Goal: Task Accomplishment & Management: Use online tool/utility

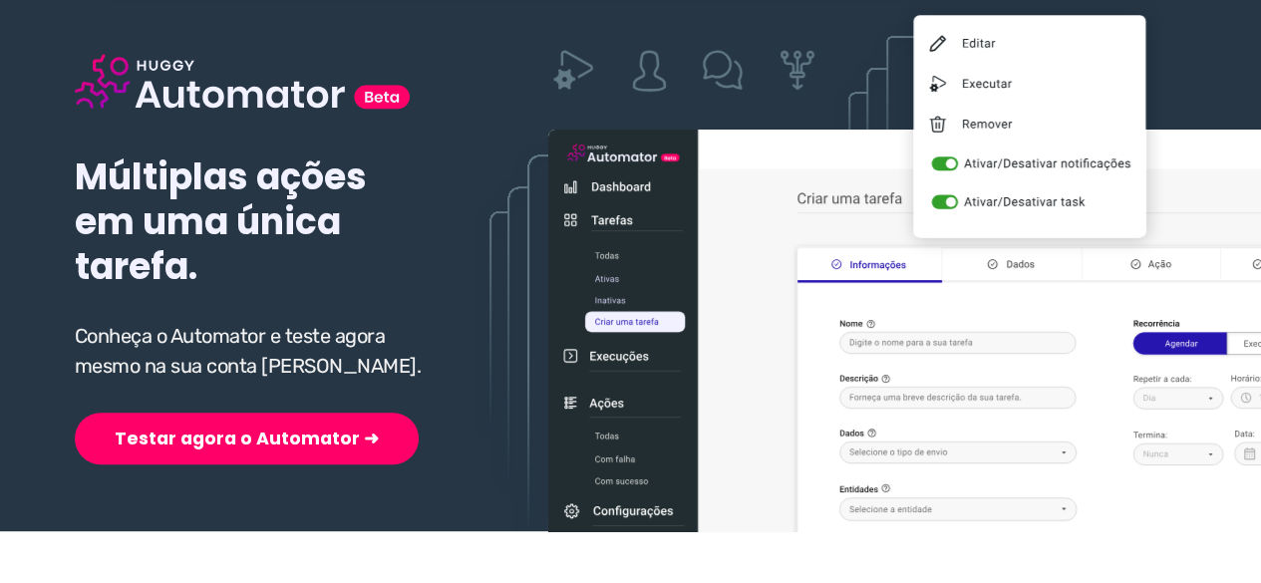
scroll to position [199, 0]
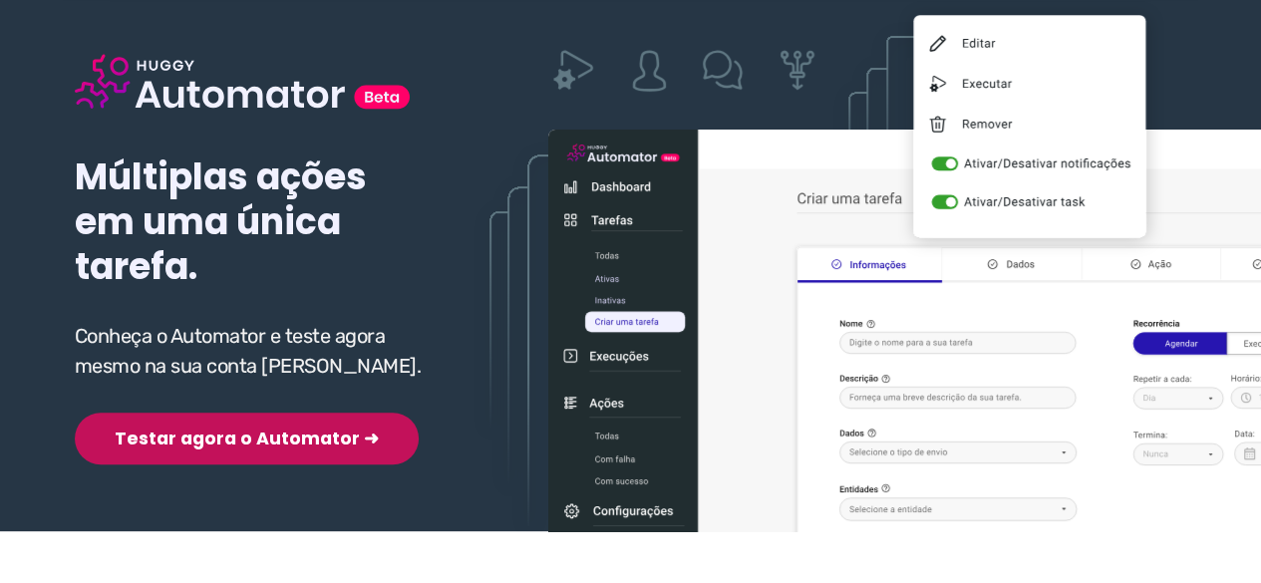
click at [219, 442] on button "Testar agora o Automator ➜" at bounding box center [247, 439] width 344 height 52
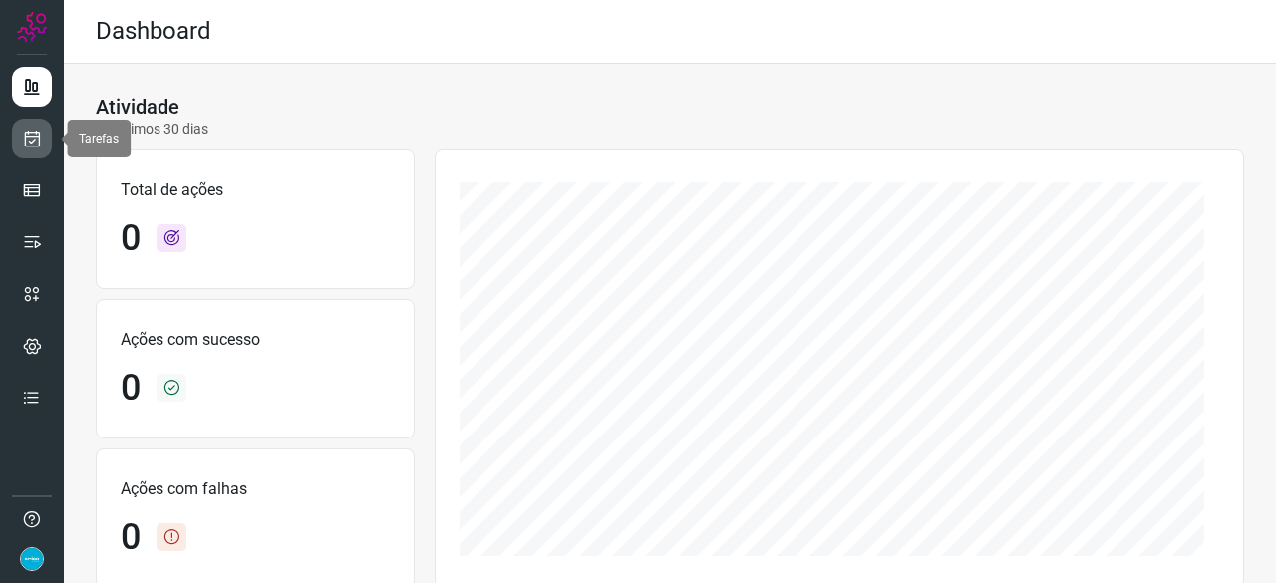
click at [37, 130] on icon at bounding box center [32, 139] width 21 height 20
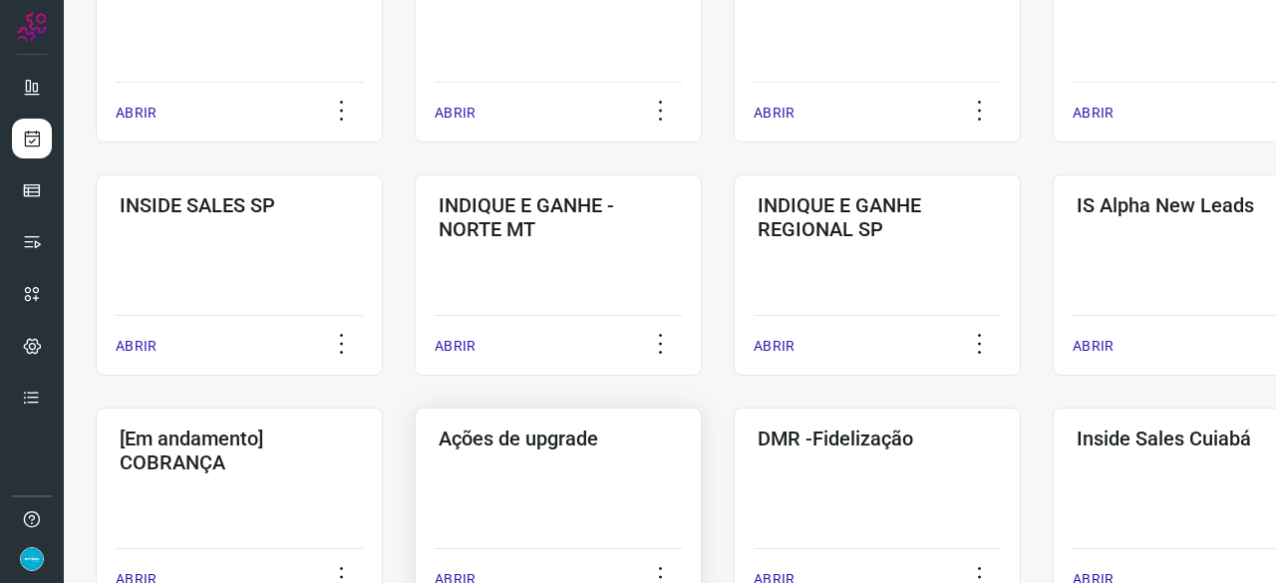
scroll to position [897, 0]
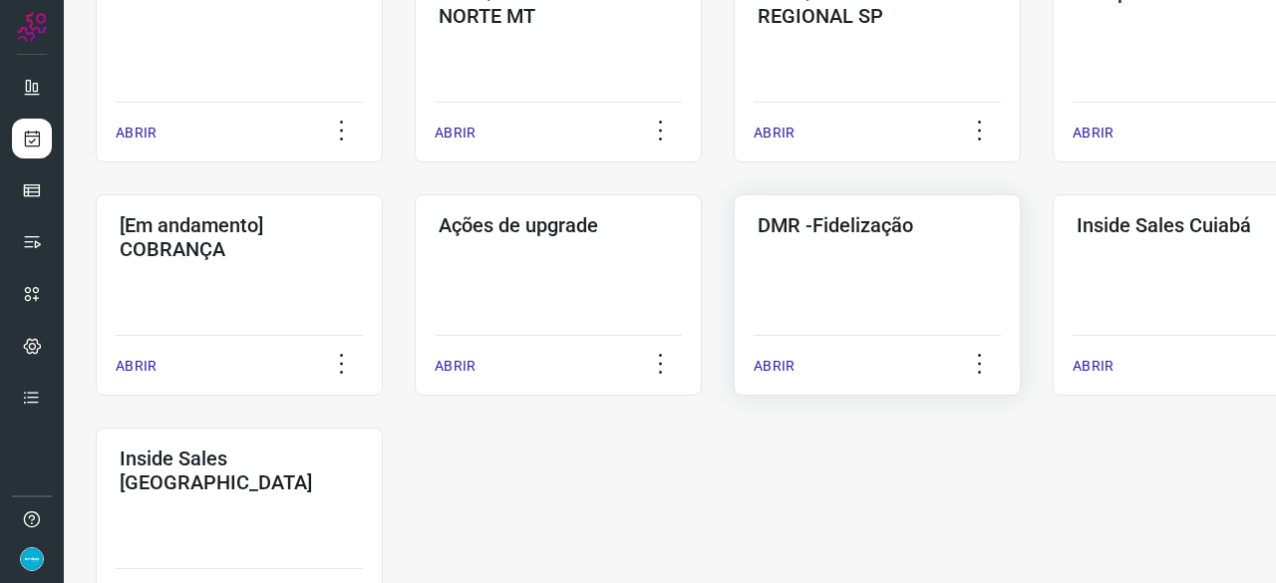
click at [787, 368] on p "ABRIR" at bounding box center [774, 366] width 41 height 21
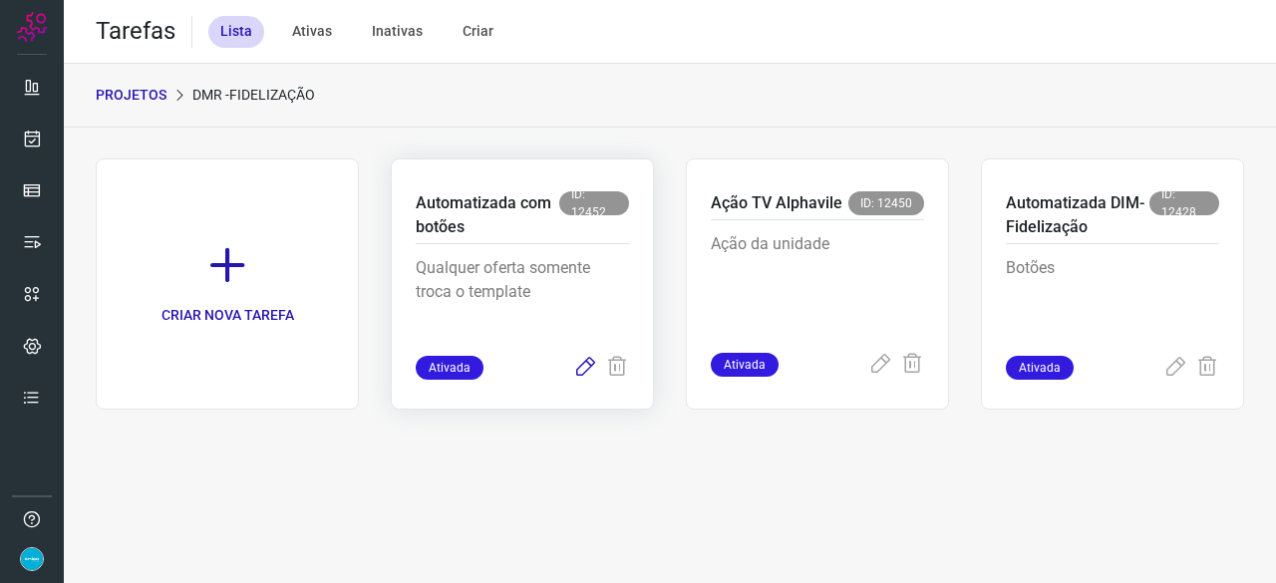
click at [583, 364] on icon at bounding box center [585, 368] width 24 height 24
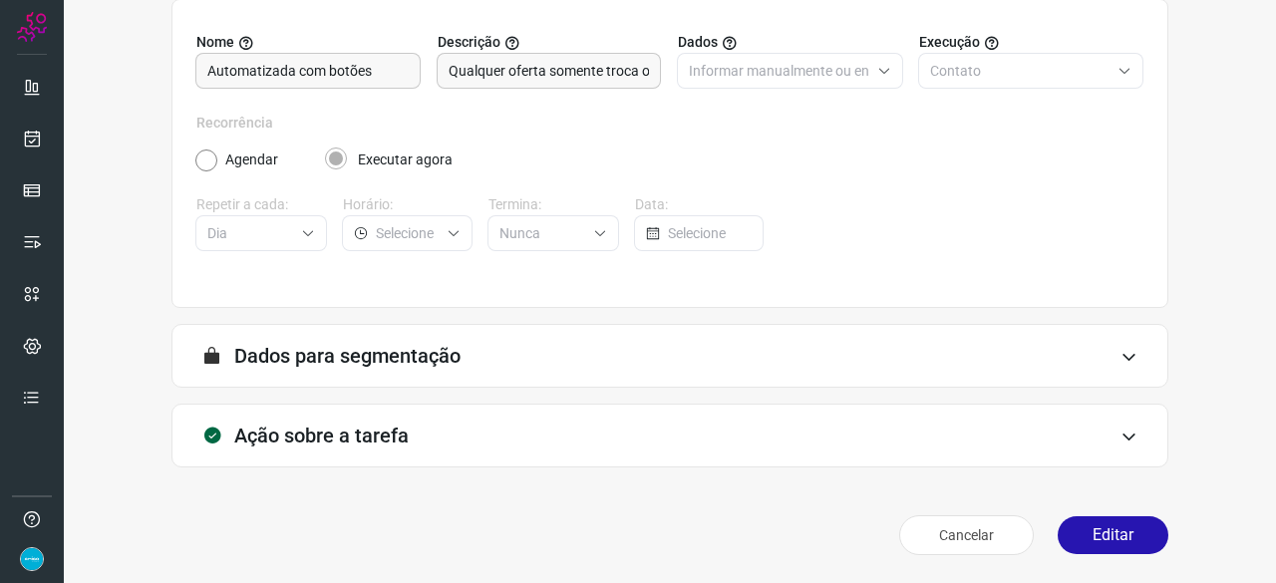
scroll to position [194, 0]
click at [1083, 532] on button "Editar" at bounding box center [1113, 536] width 111 height 38
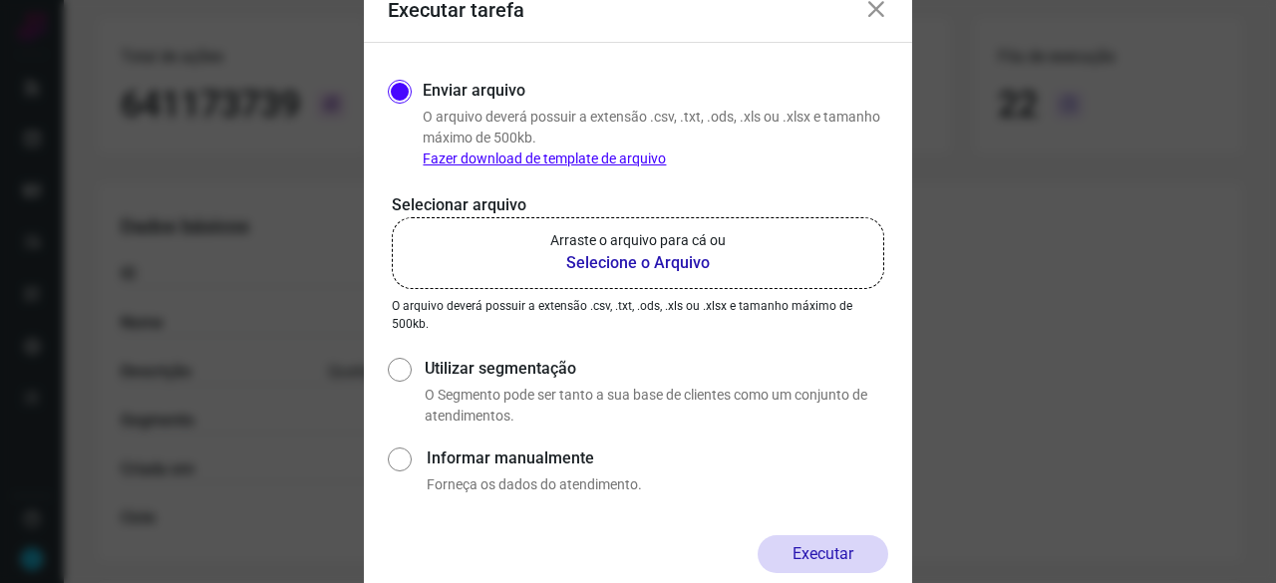
click at [590, 266] on b "Selecione o Arquivo" at bounding box center [637, 263] width 175 height 24
click at [0, 0] on input "Arraste o arquivo para cá ou Selecione o Arquivo" at bounding box center [0, 0] width 0 height 0
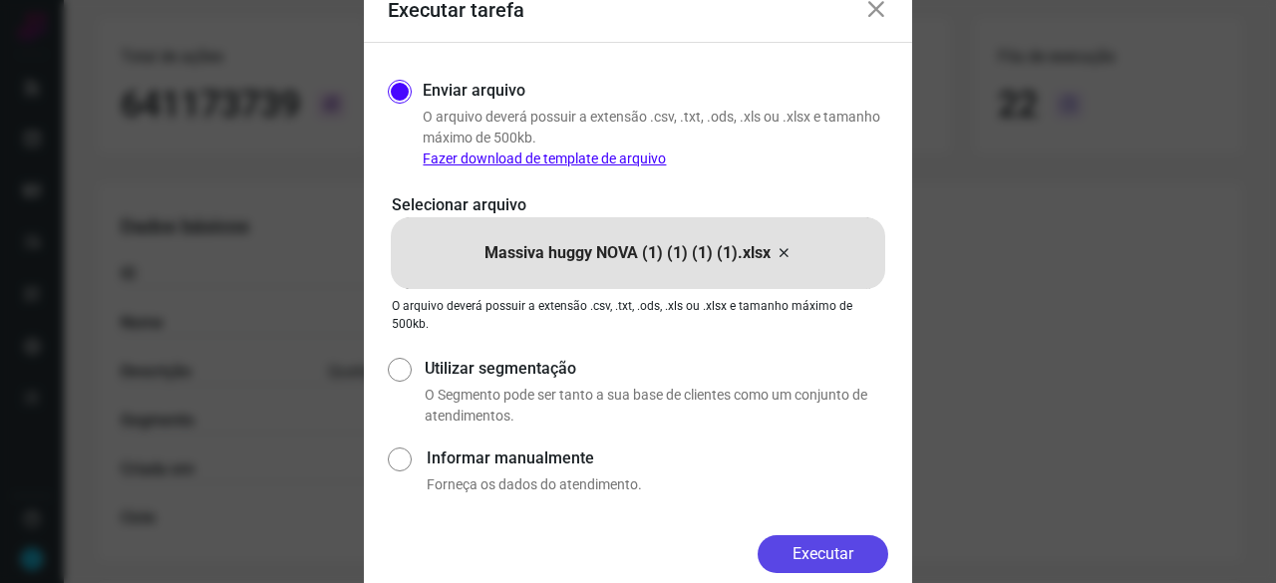
click at [847, 545] on button "Executar" at bounding box center [823, 554] width 131 height 38
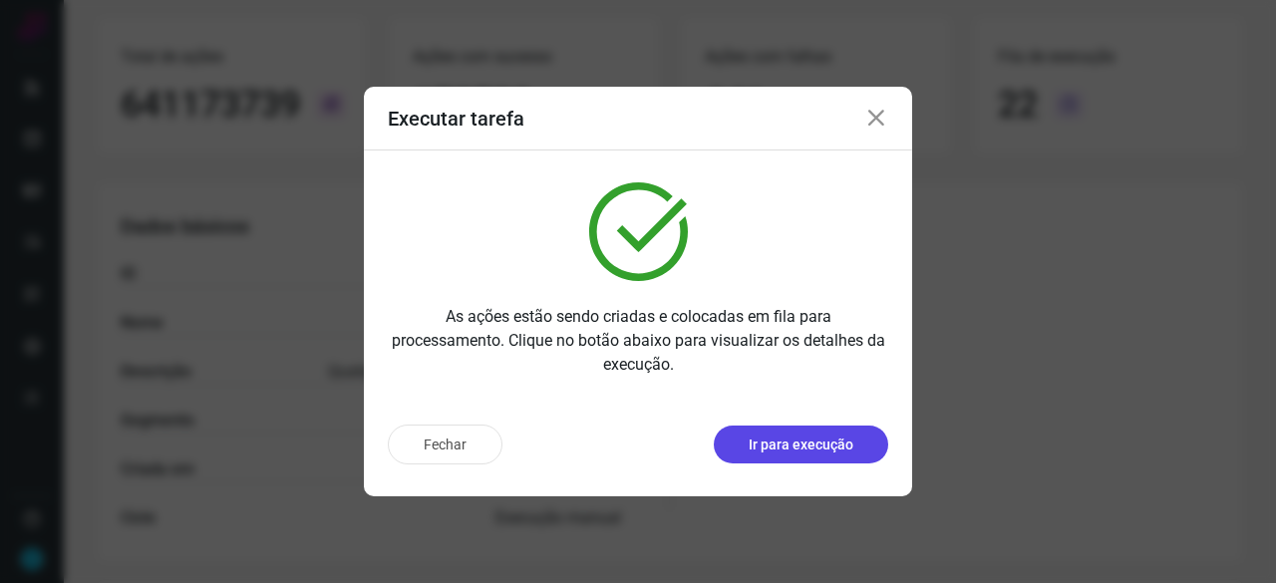
click at [818, 444] on p "Ir para execução" at bounding box center [801, 445] width 105 height 21
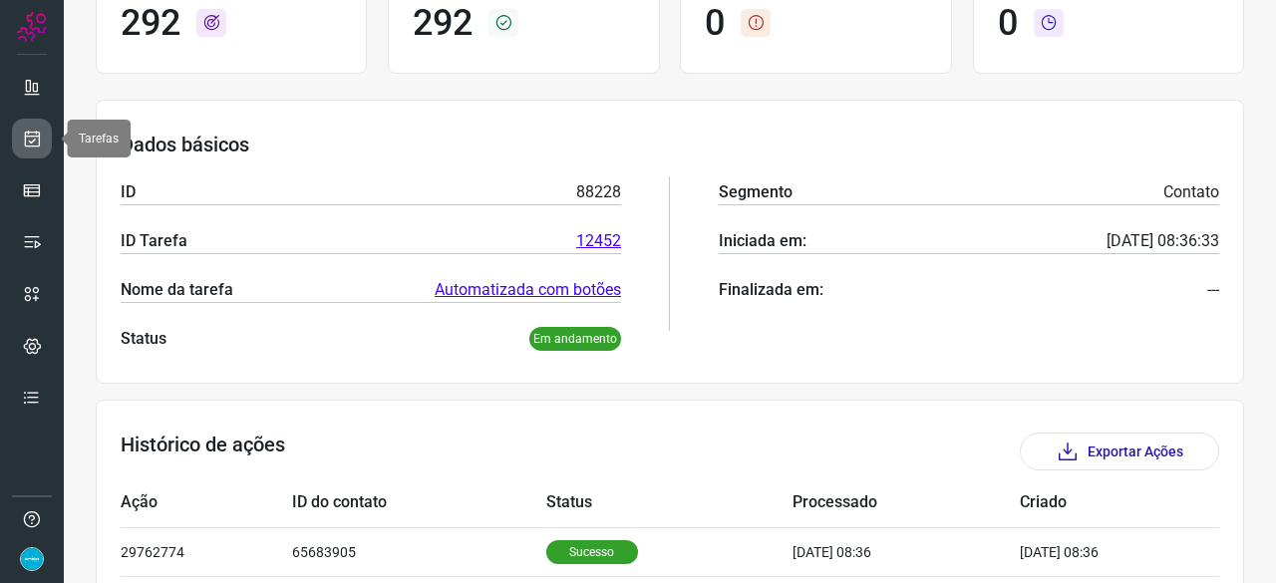
click at [37, 135] on icon at bounding box center [32, 139] width 21 height 20
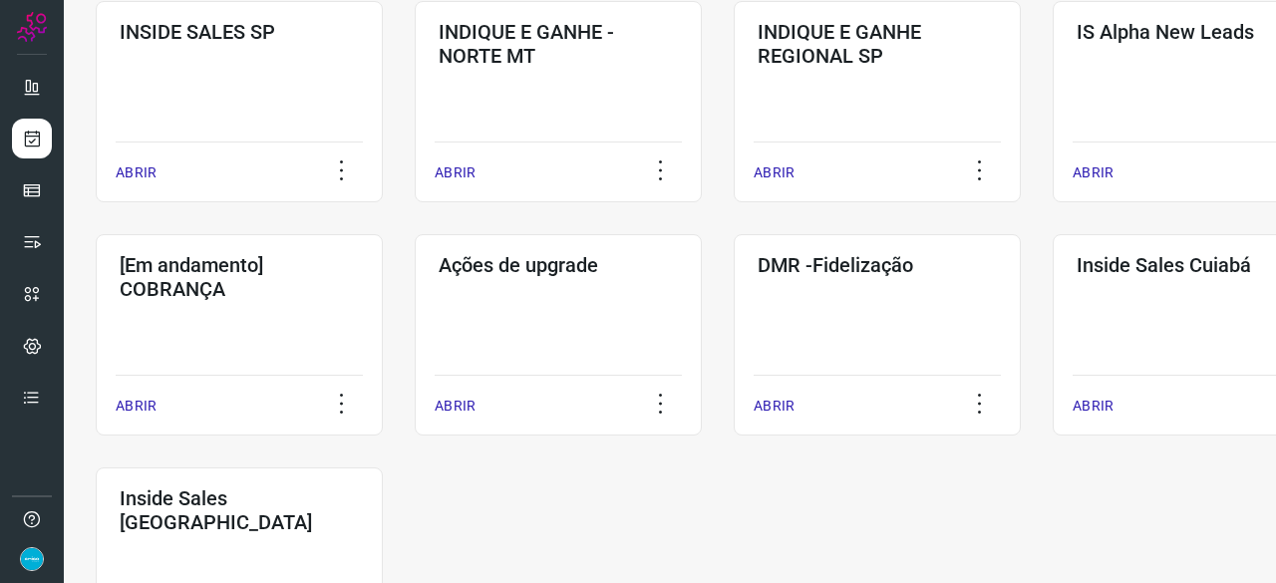
scroll to position [957, 0]
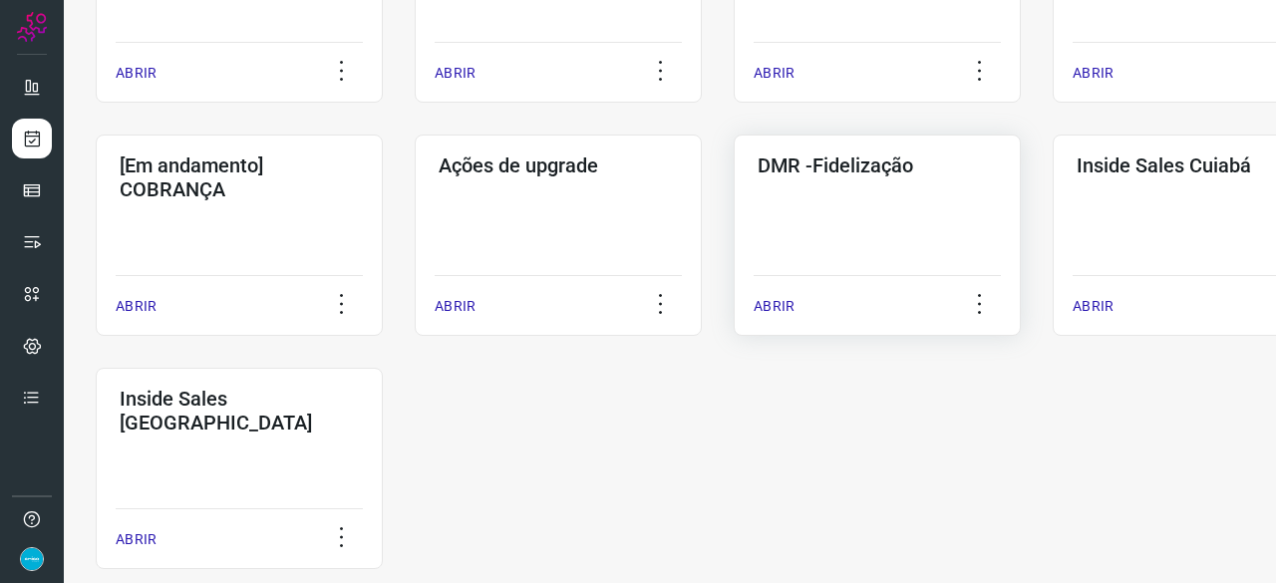
click at [762, 306] on p "ABRIR" at bounding box center [774, 306] width 41 height 21
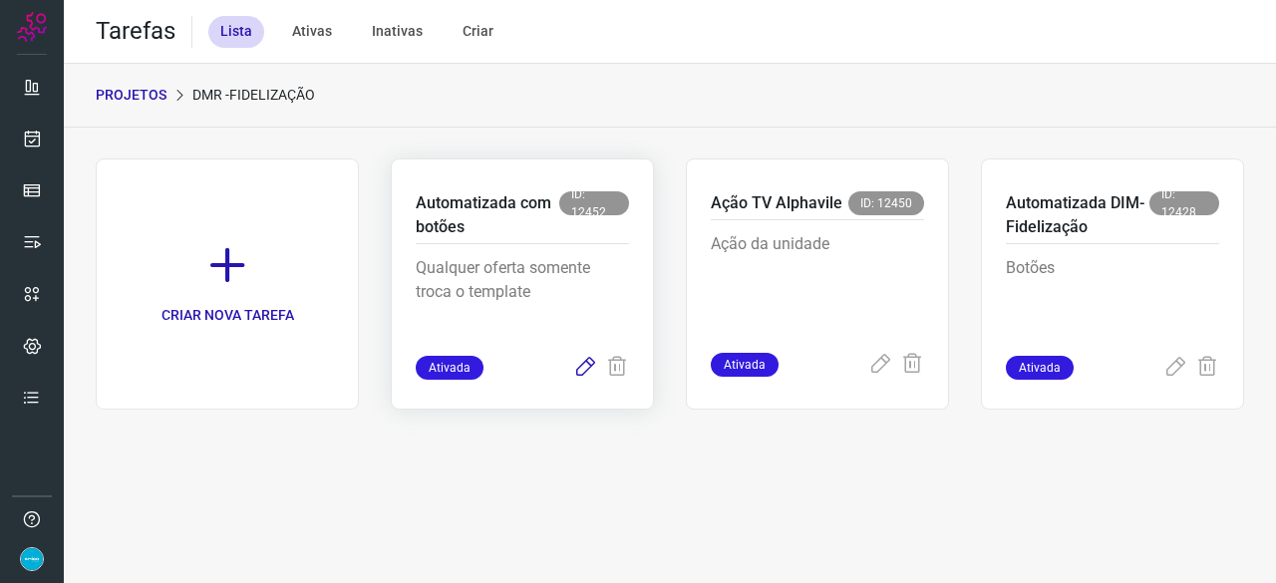
click at [583, 371] on icon at bounding box center [585, 368] width 24 height 24
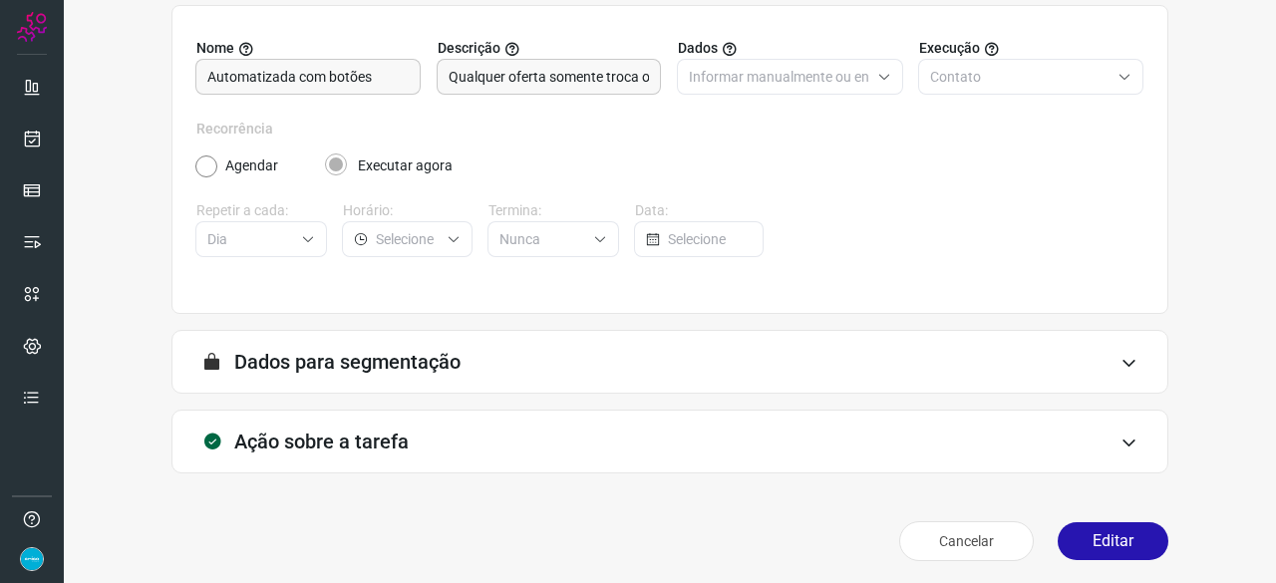
scroll to position [194, 0]
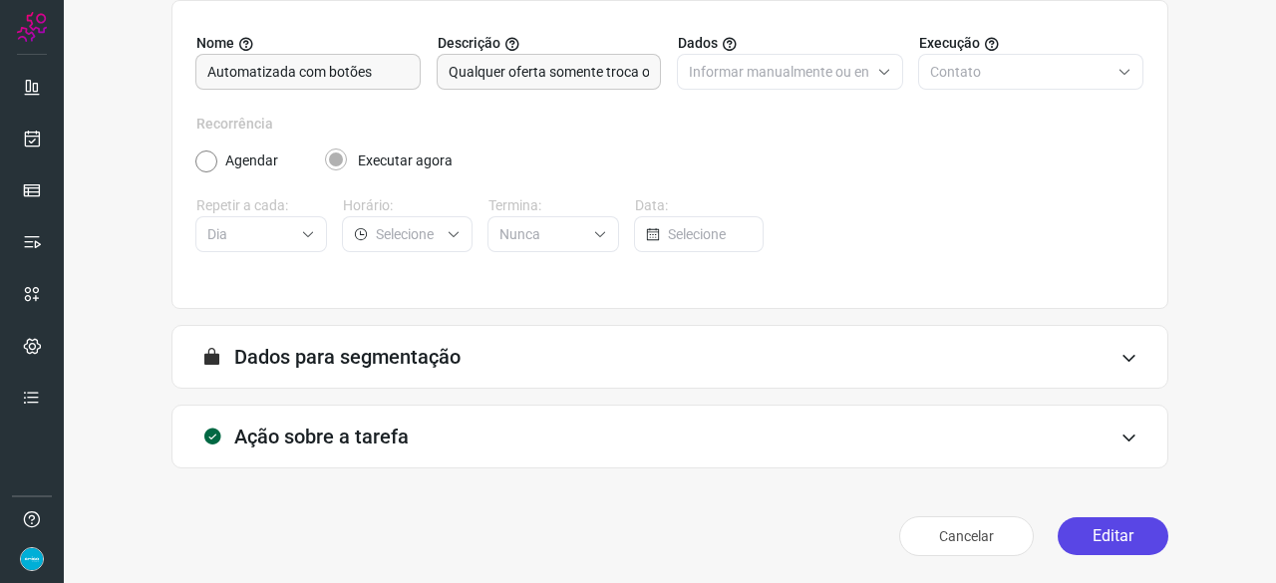
click at [1120, 541] on button "Editar" at bounding box center [1113, 536] width 111 height 38
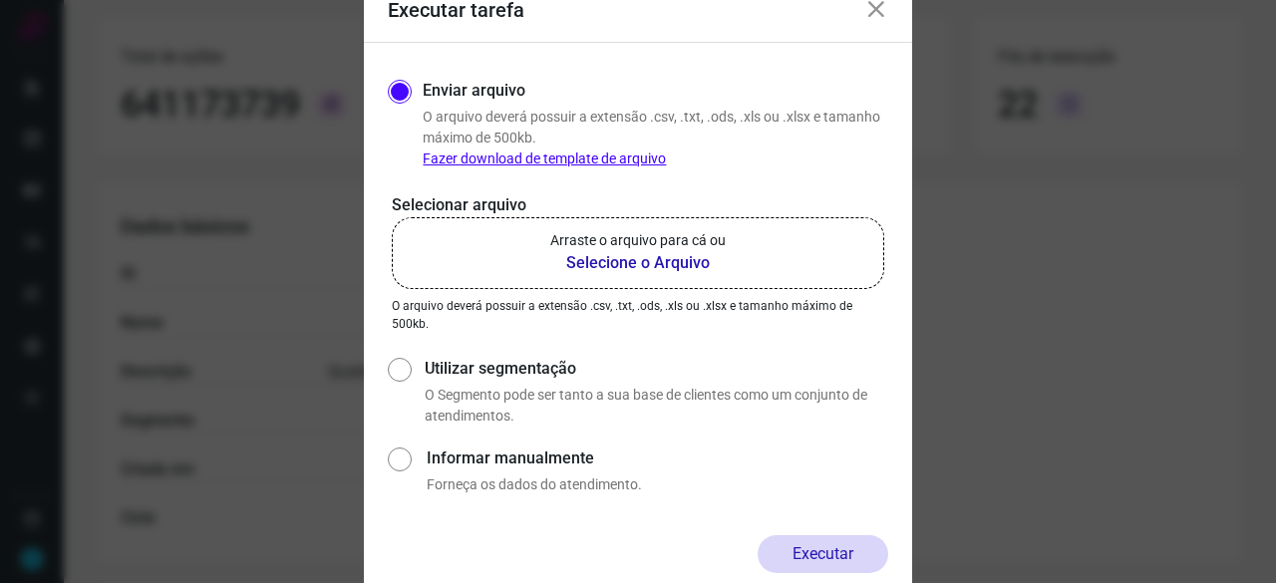
click at [617, 262] on b "Selecione o Arquivo" at bounding box center [637, 263] width 175 height 24
click at [0, 0] on input "Arraste o arquivo para cá ou Selecione o Arquivo" at bounding box center [0, 0] width 0 height 0
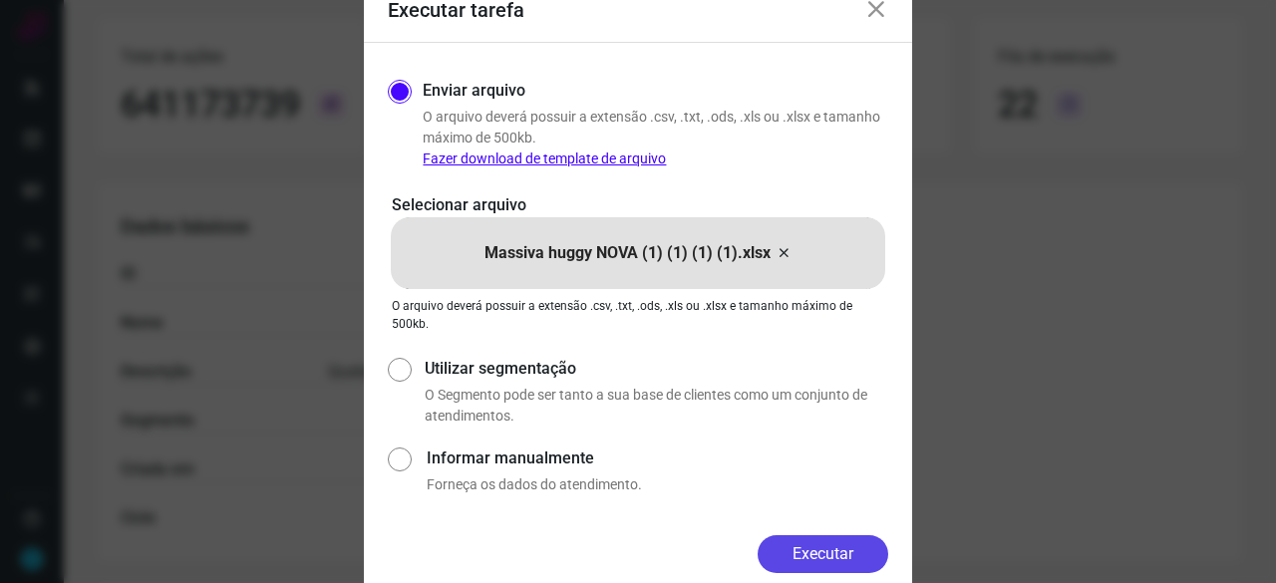
click at [825, 555] on button "Executar" at bounding box center [823, 554] width 131 height 38
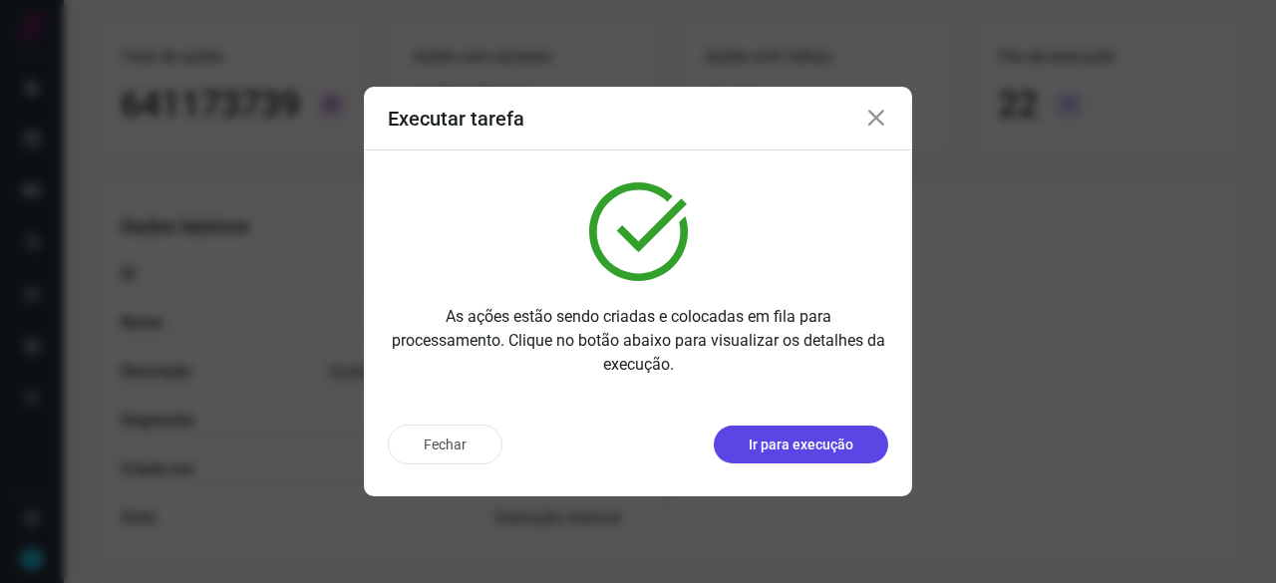
click at [836, 435] on p "Ir para execução" at bounding box center [801, 445] width 105 height 21
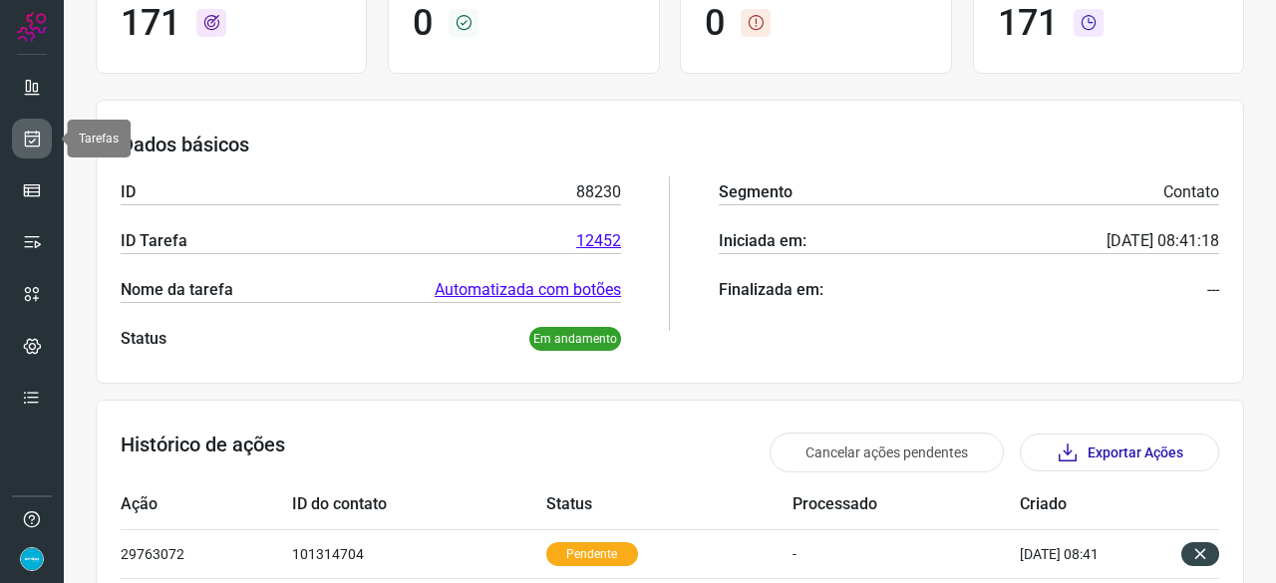
click at [34, 139] on icon at bounding box center [32, 139] width 21 height 20
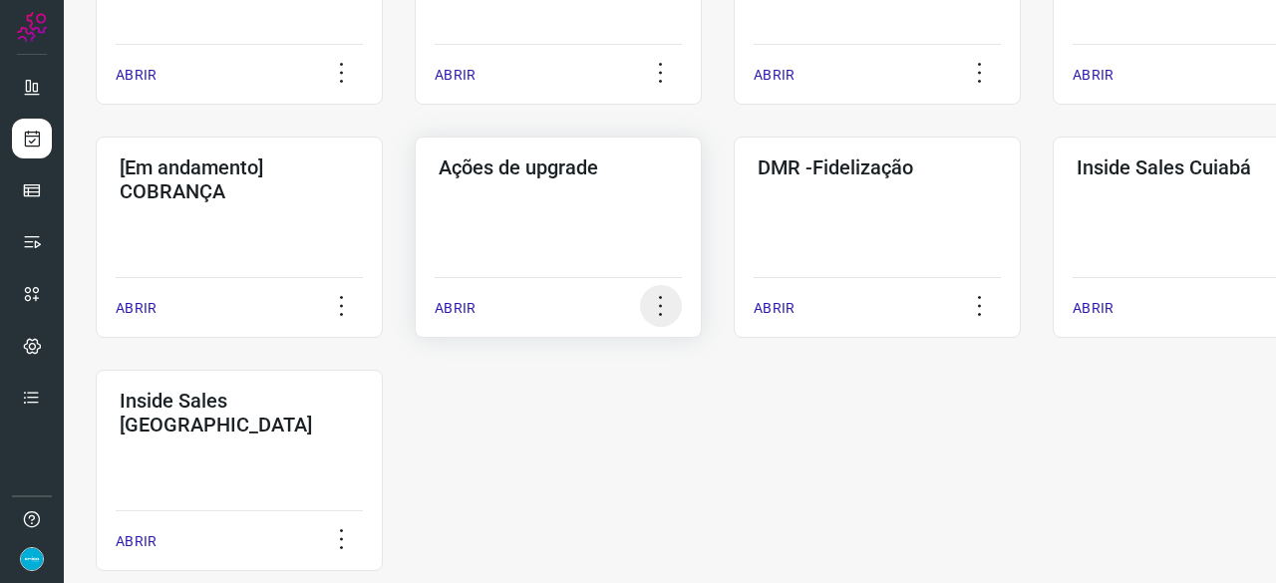
scroll to position [957, 0]
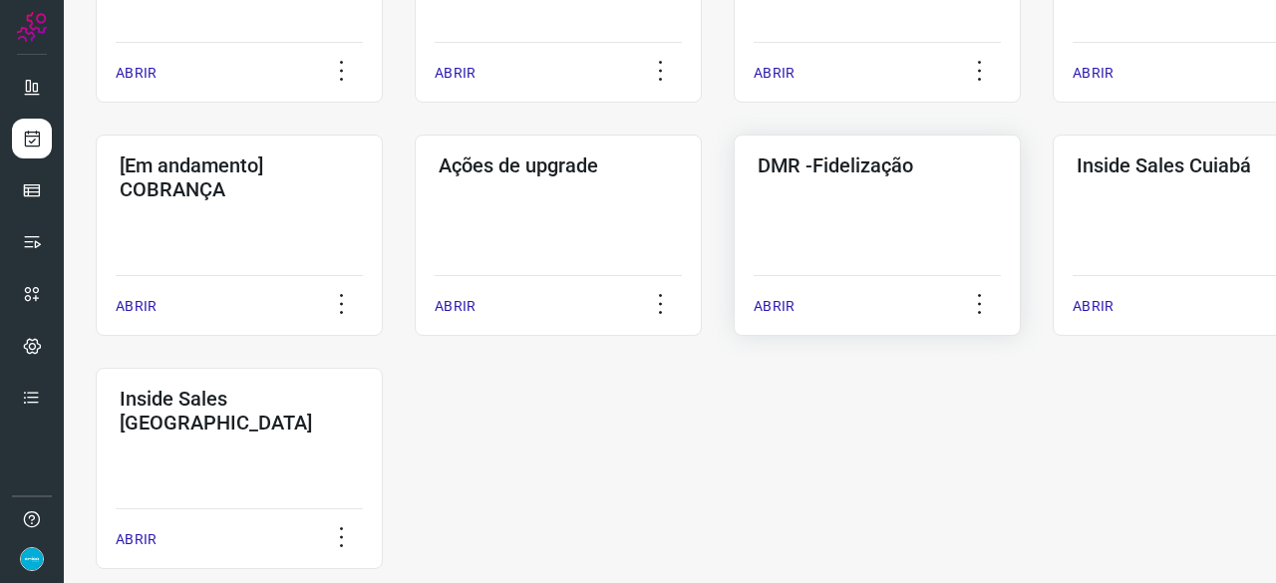
click at [775, 308] on p "ABRIR" at bounding box center [774, 306] width 41 height 21
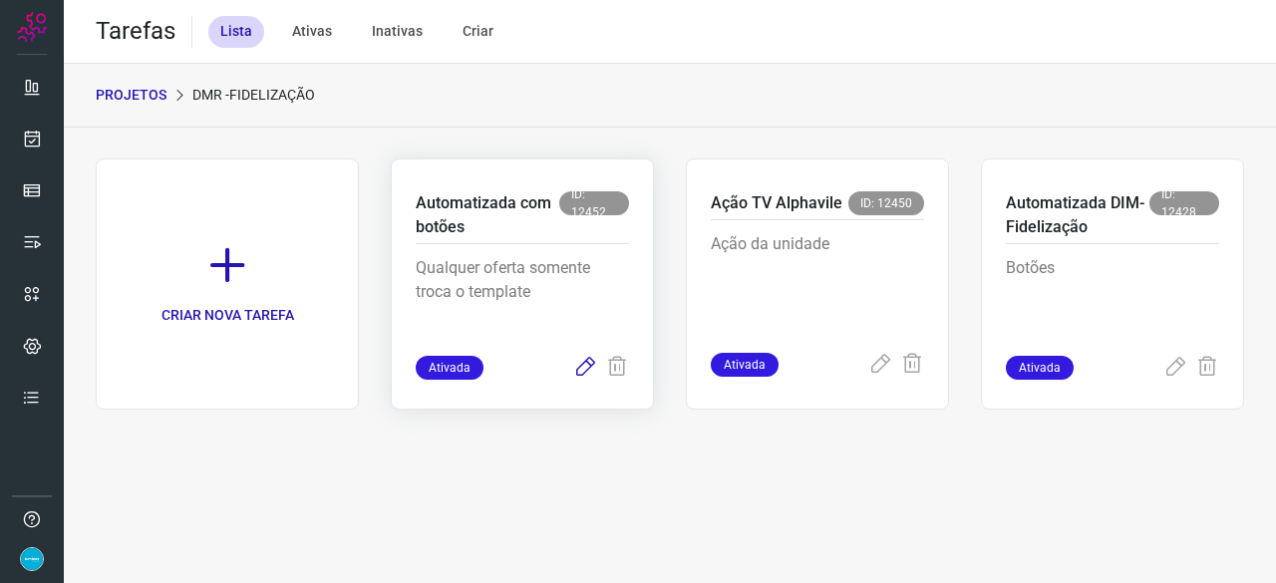
click at [574, 374] on icon at bounding box center [585, 368] width 24 height 24
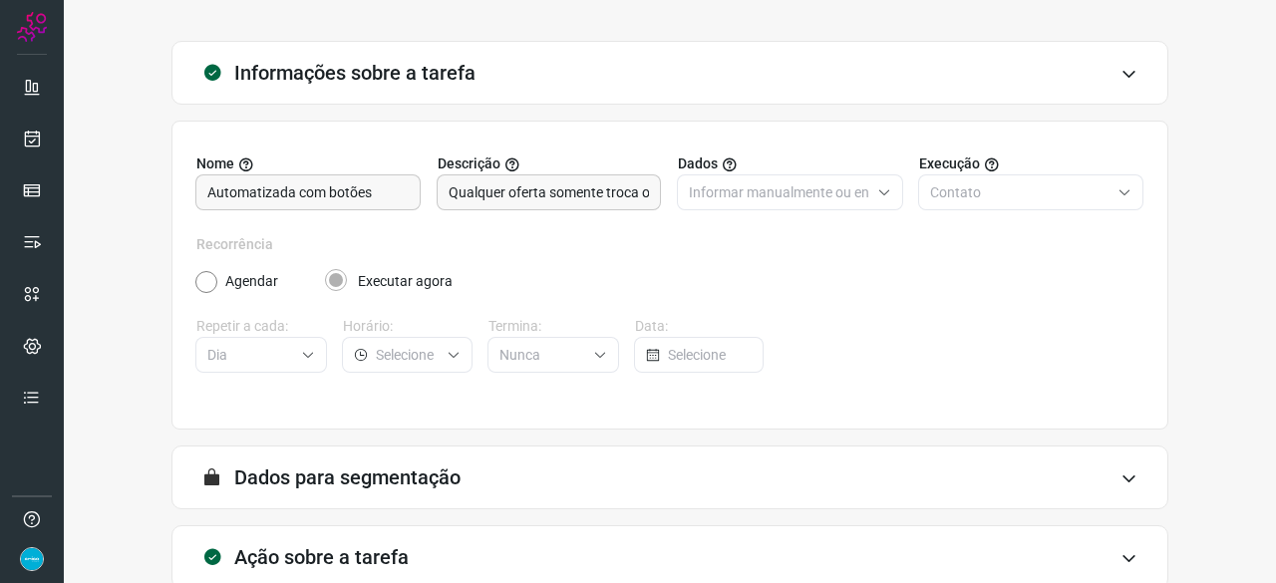
scroll to position [194, 0]
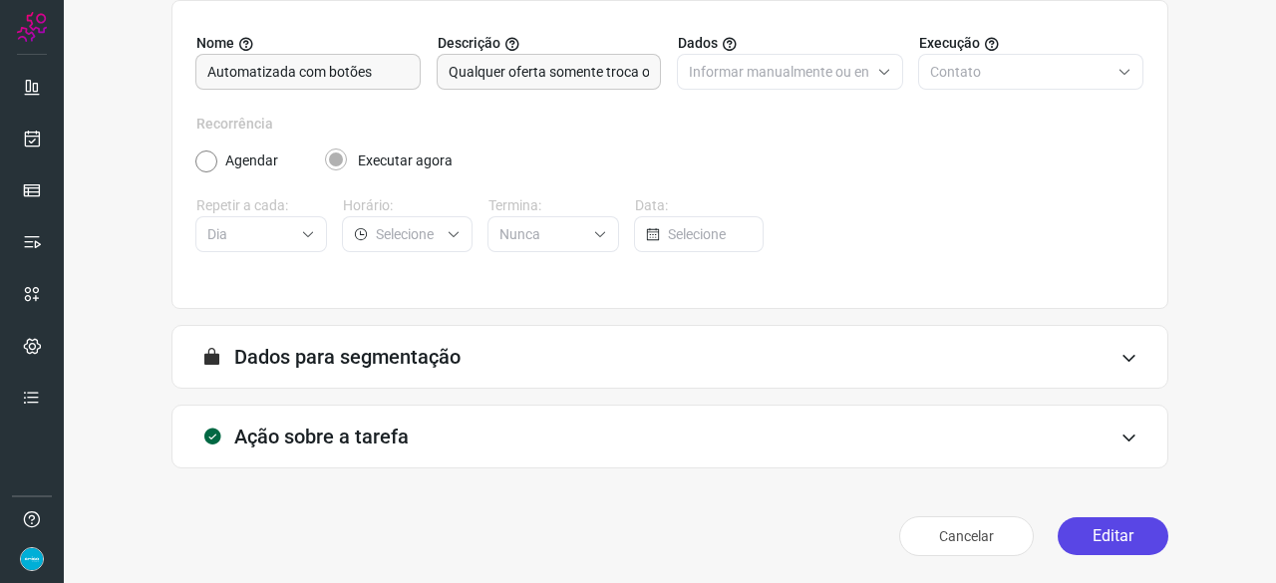
click at [1083, 533] on button "Editar" at bounding box center [1113, 536] width 111 height 38
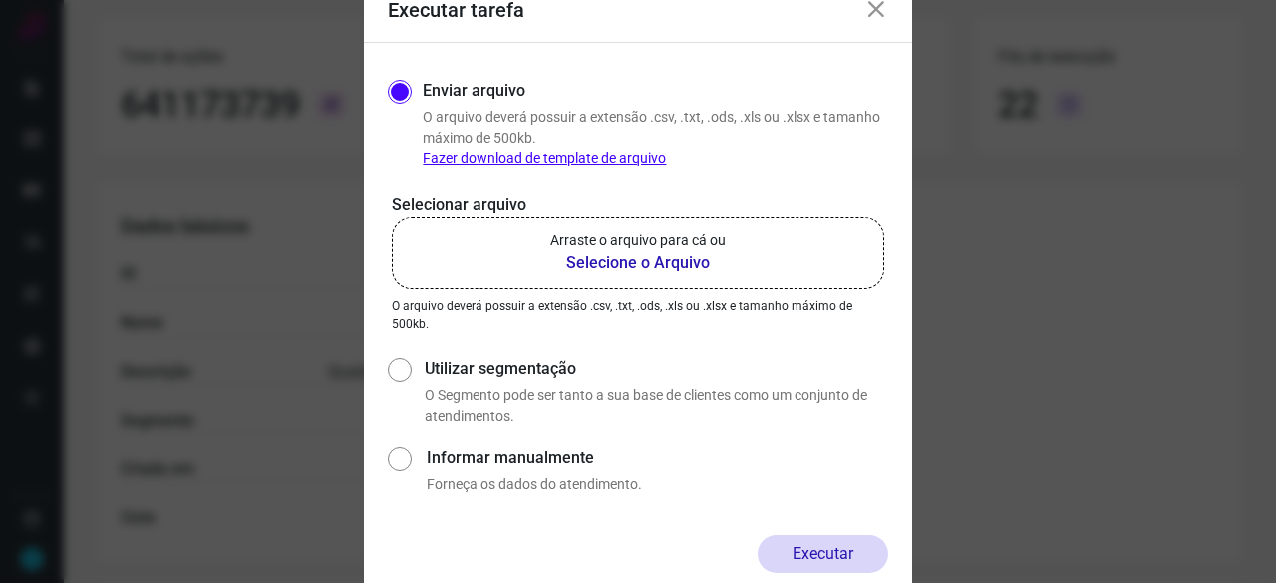
click at [632, 264] on b "Selecione o Arquivo" at bounding box center [637, 263] width 175 height 24
click at [0, 0] on input "Arraste o arquivo para cá ou Selecione o Arquivo" at bounding box center [0, 0] width 0 height 0
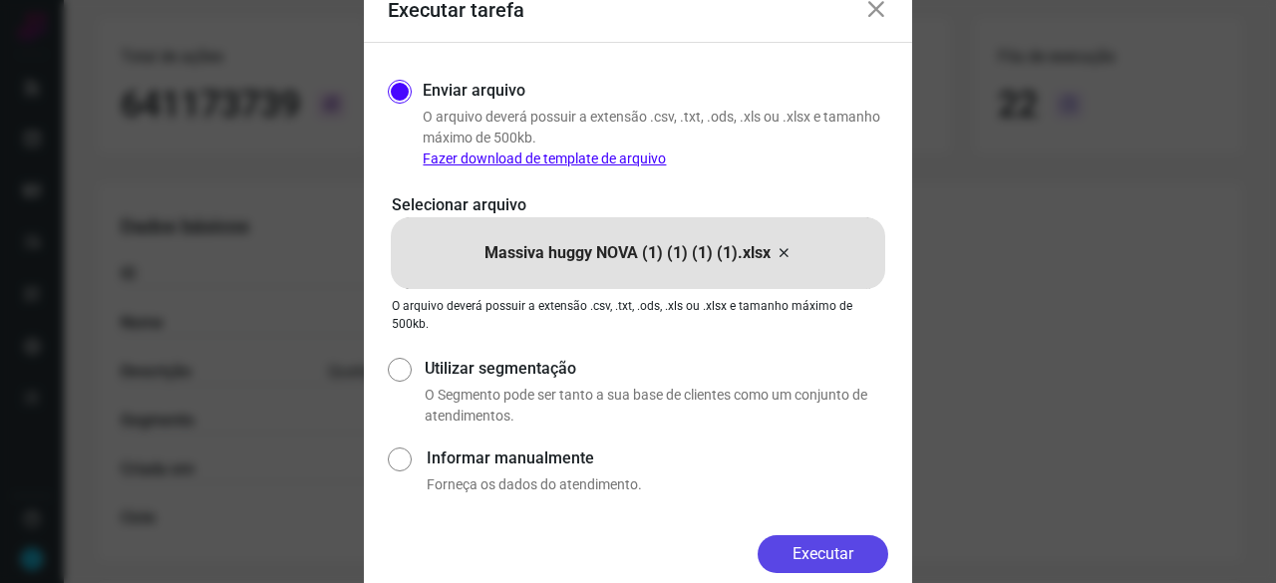
click at [855, 555] on button "Executar" at bounding box center [823, 554] width 131 height 38
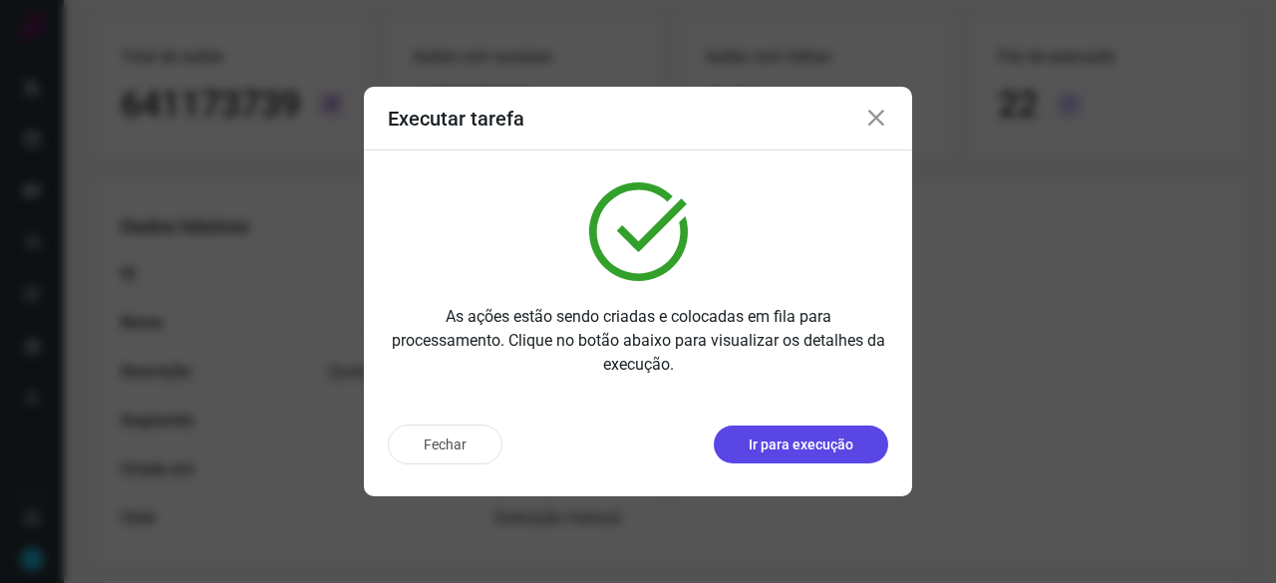
click at [827, 452] on p "Ir para execução" at bounding box center [801, 445] width 105 height 21
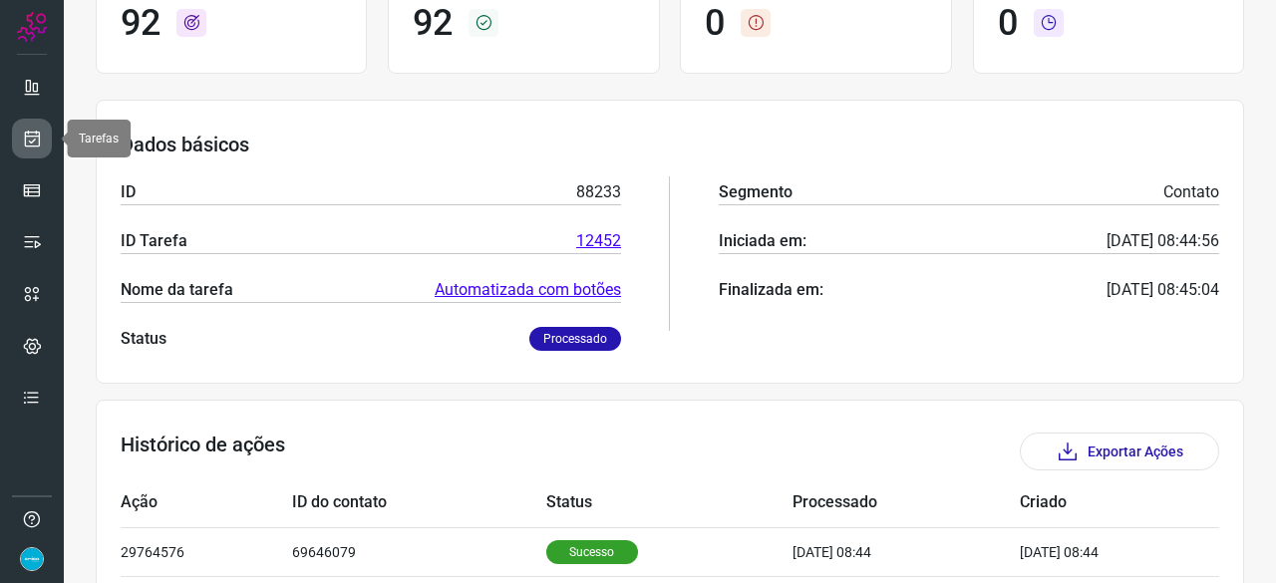
click at [40, 139] on icon at bounding box center [32, 139] width 21 height 20
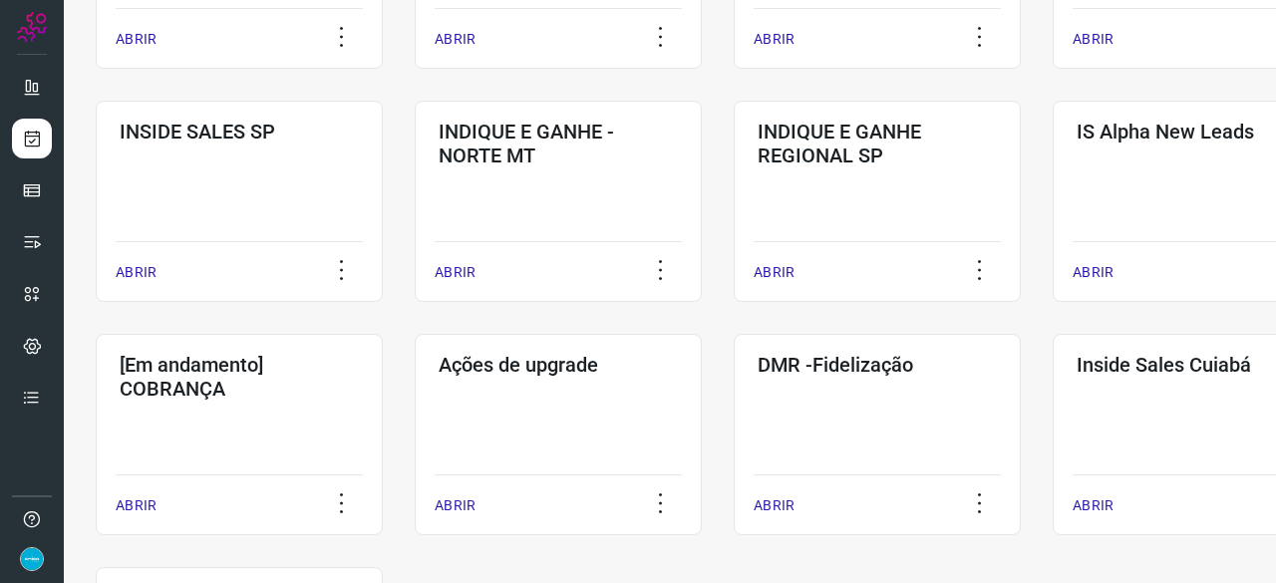
scroll to position [957, 0]
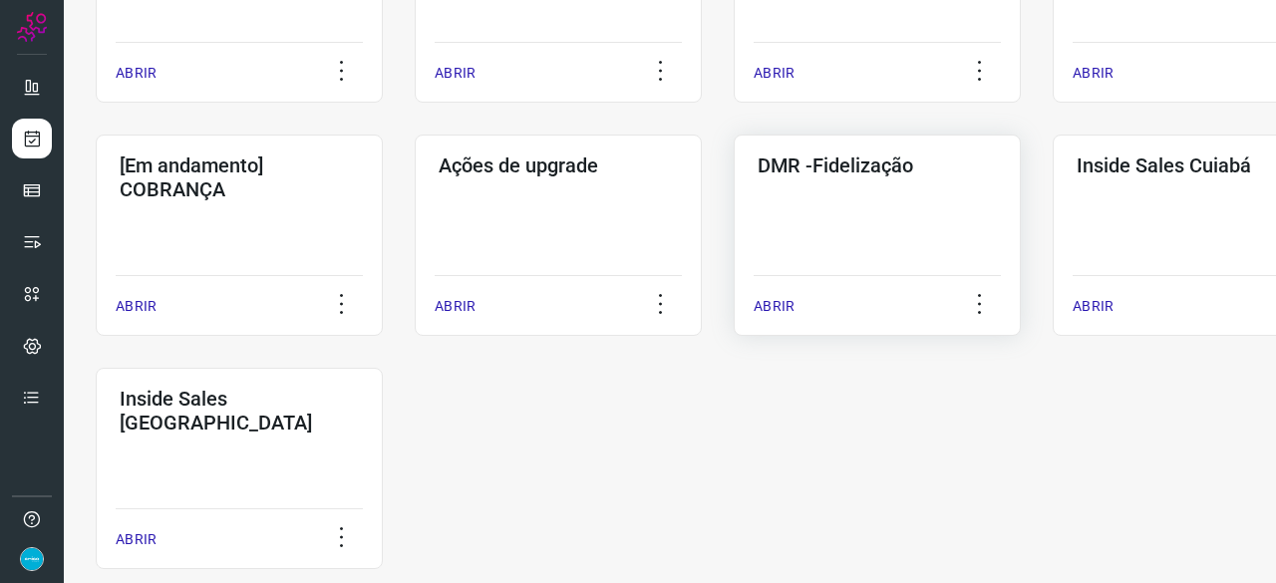
click at [785, 305] on p "ABRIR" at bounding box center [774, 306] width 41 height 21
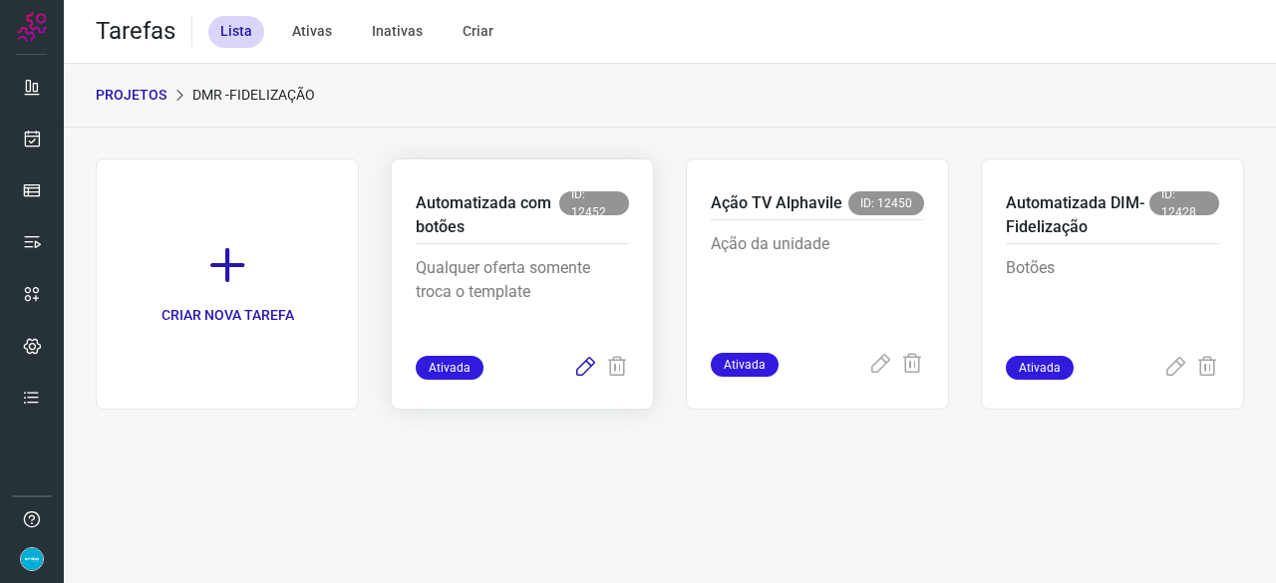
click at [586, 368] on icon at bounding box center [585, 368] width 24 height 24
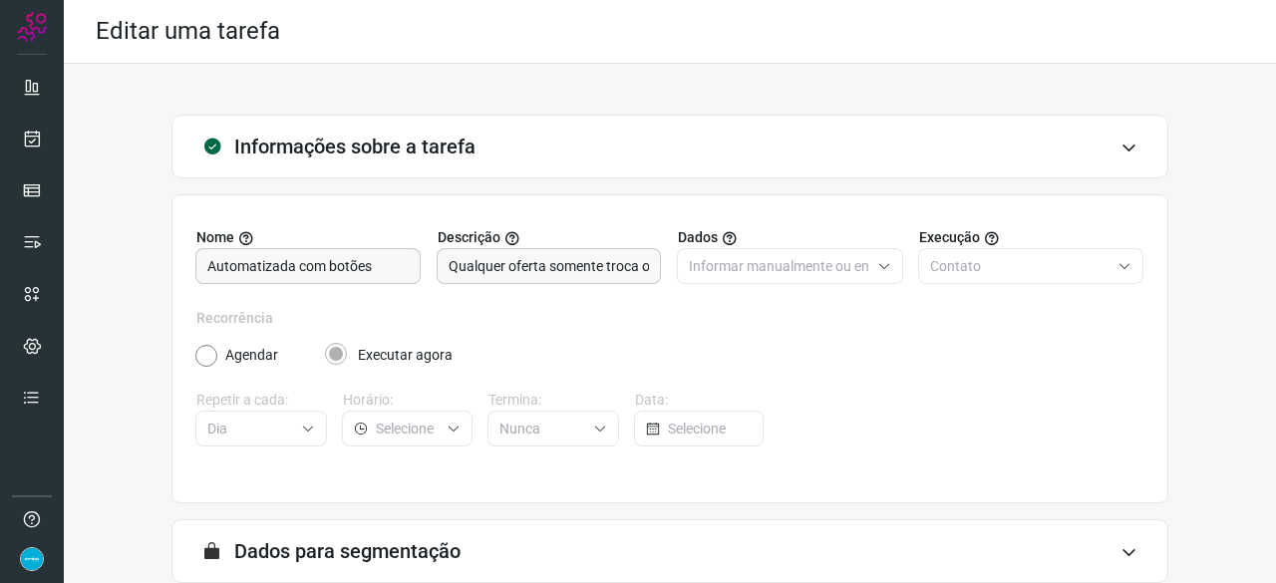
scroll to position [194, 0]
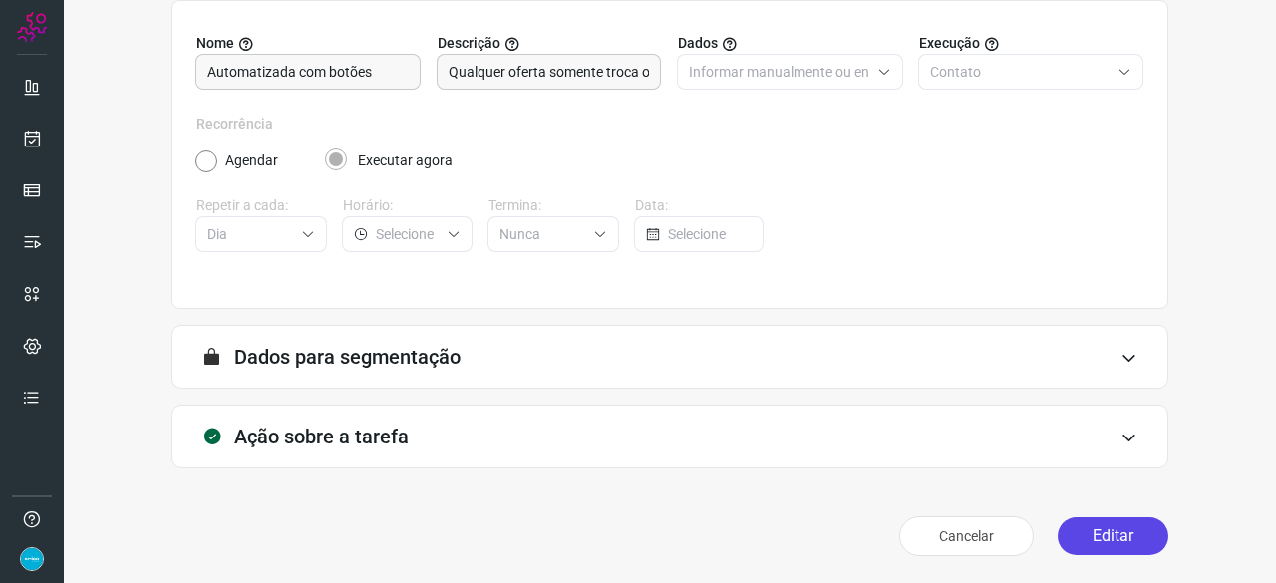
click at [1083, 541] on button "Editar" at bounding box center [1113, 536] width 111 height 38
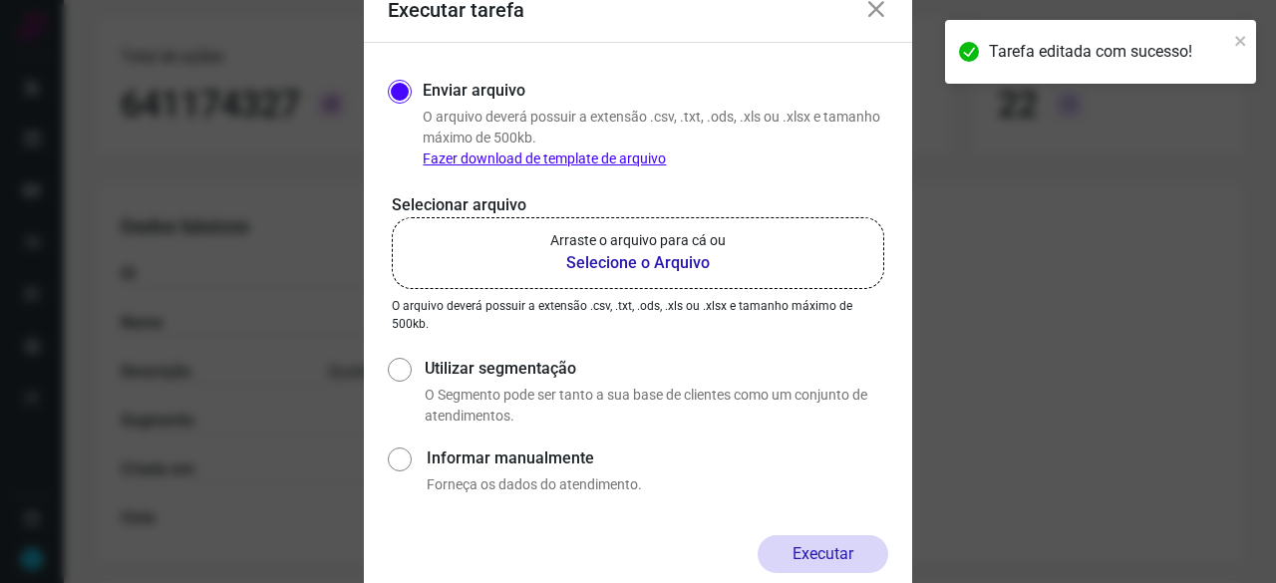
click at [615, 261] on b "Selecione o Arquivo" at bounding box center [637, 263] width 175 height 24
click at [0, 0] on input "Arraste o arquivo para cá ou Selecione o Arquivo" at bounding box center [0, 0] width 0 height 0
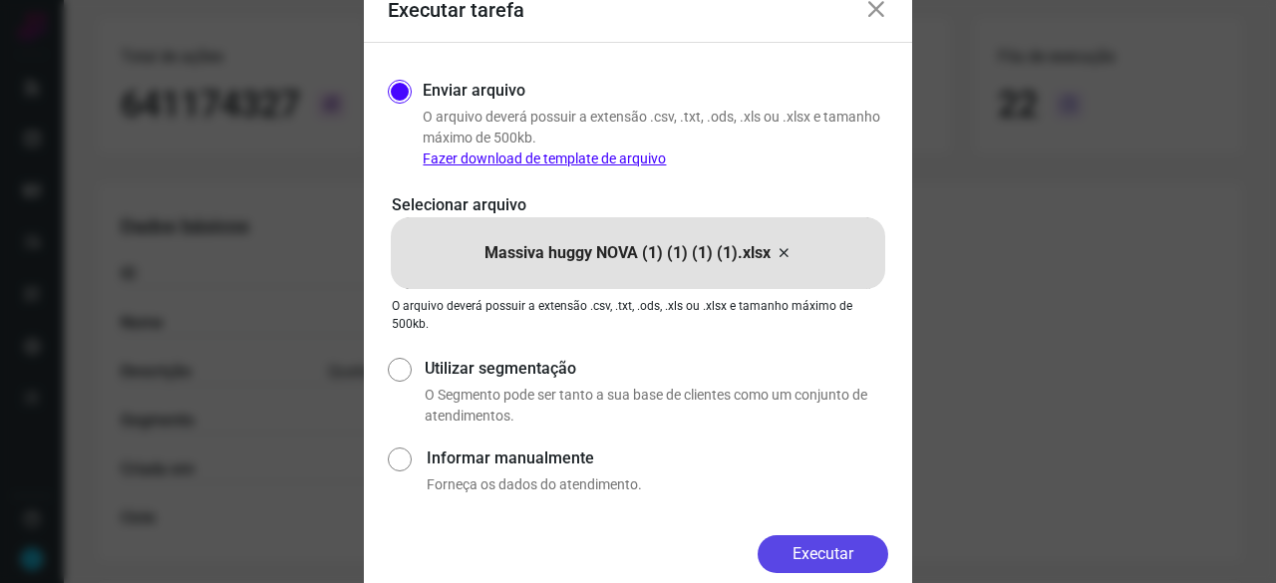
click at [873, 556] on button "Executar" at bounding box center [823, 554] width 131 height 38
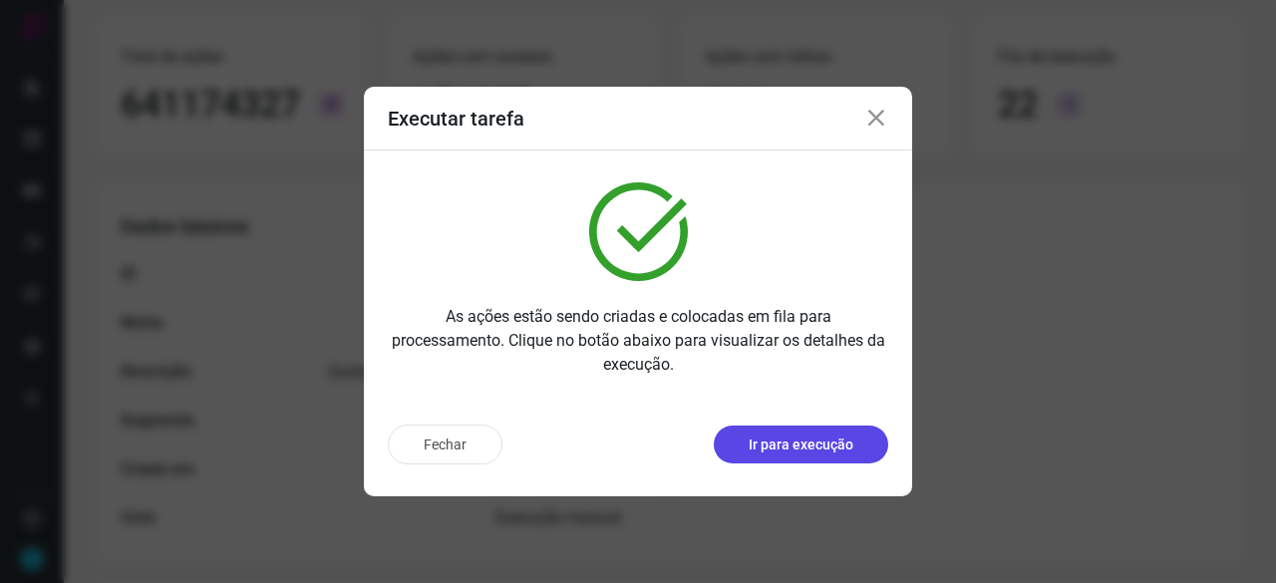
click at [802, 448] on p "Ir para execução" at bounding box center [801, 445] width 105 height 21
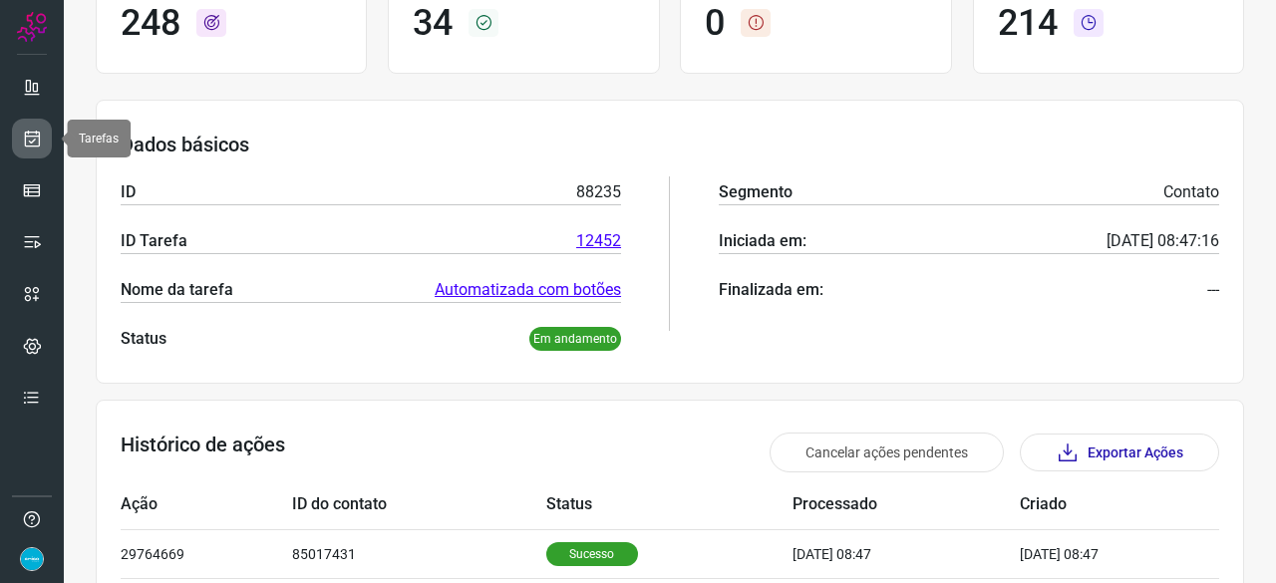
click at [31, 139] on icon at bounding box center [32, 139] width 21 height 20
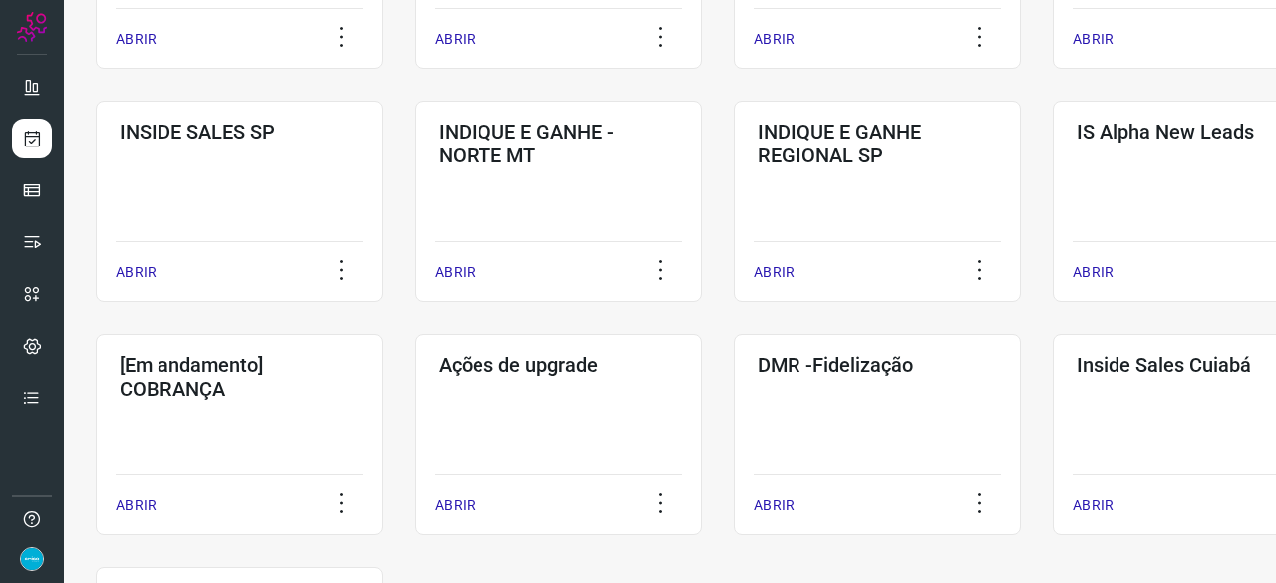
scroll to position [957, 0]
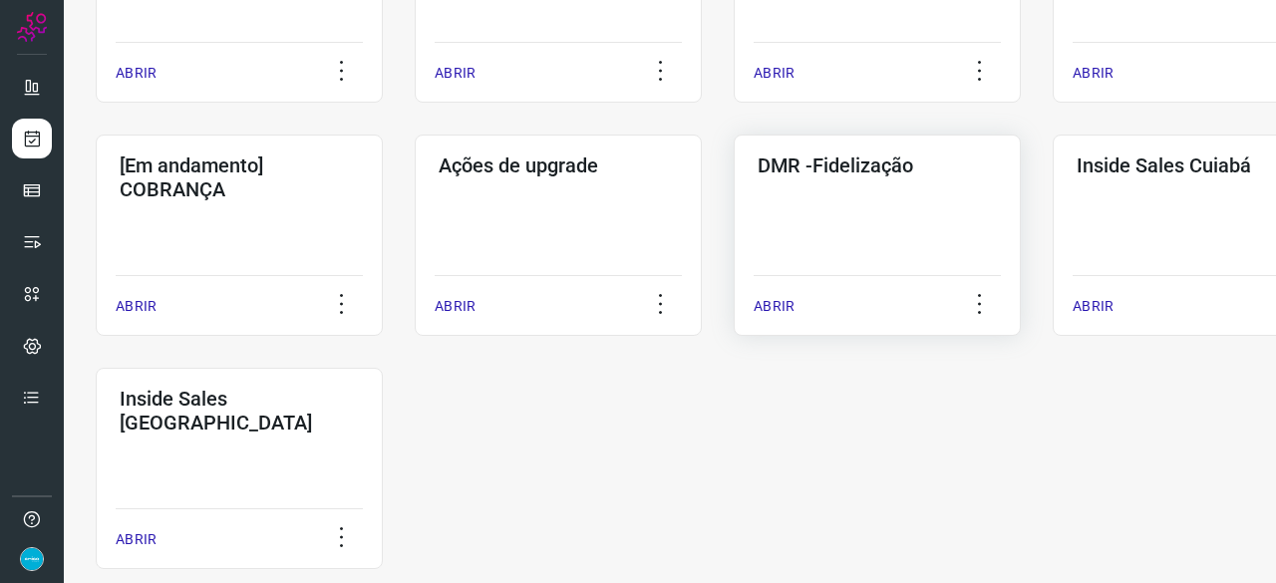
click at [779, 306] on p "ABRIR" at bounding box center [774, 306] width 41 height 21
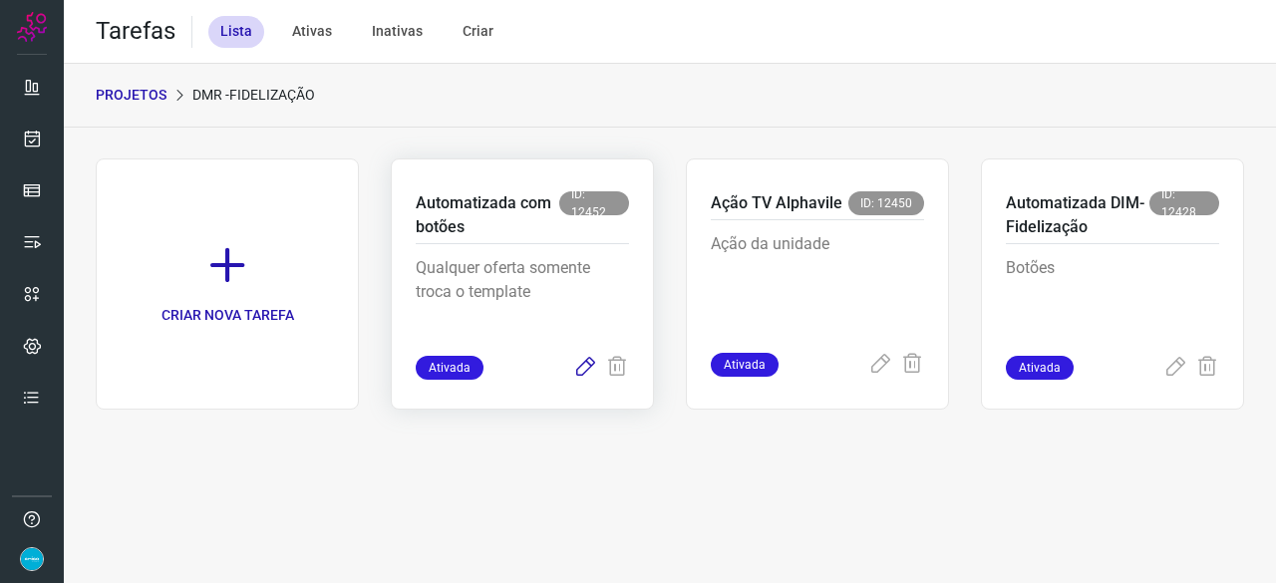
click at [577, 366] on icon at bounding box center [585, 368] width 24 height 24
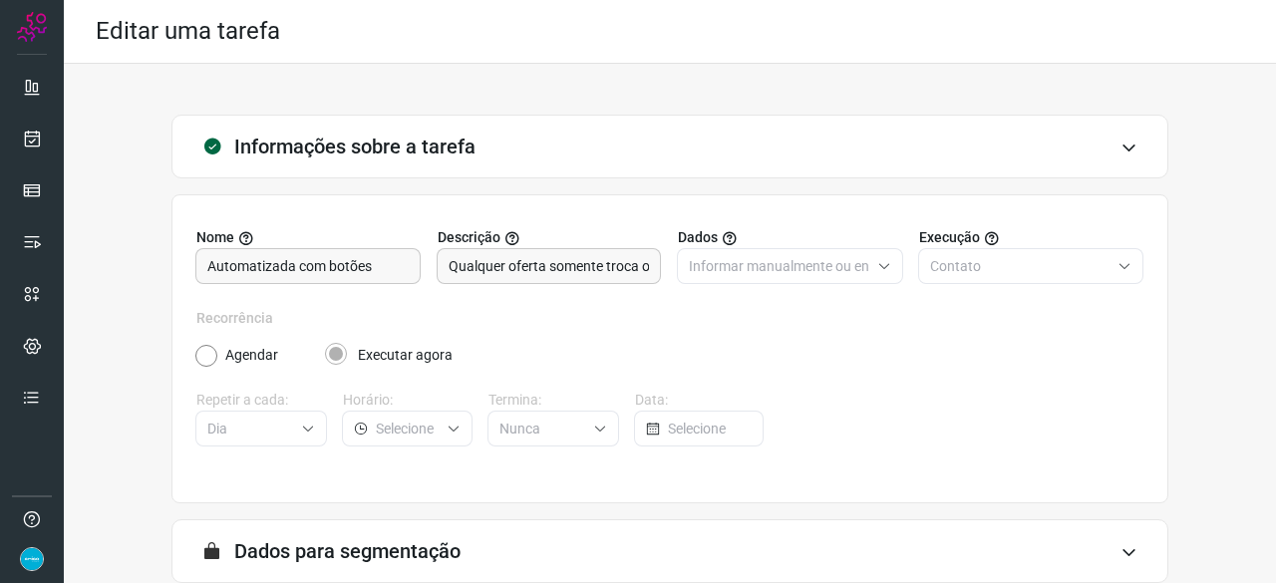
scroll to position [194, 0]
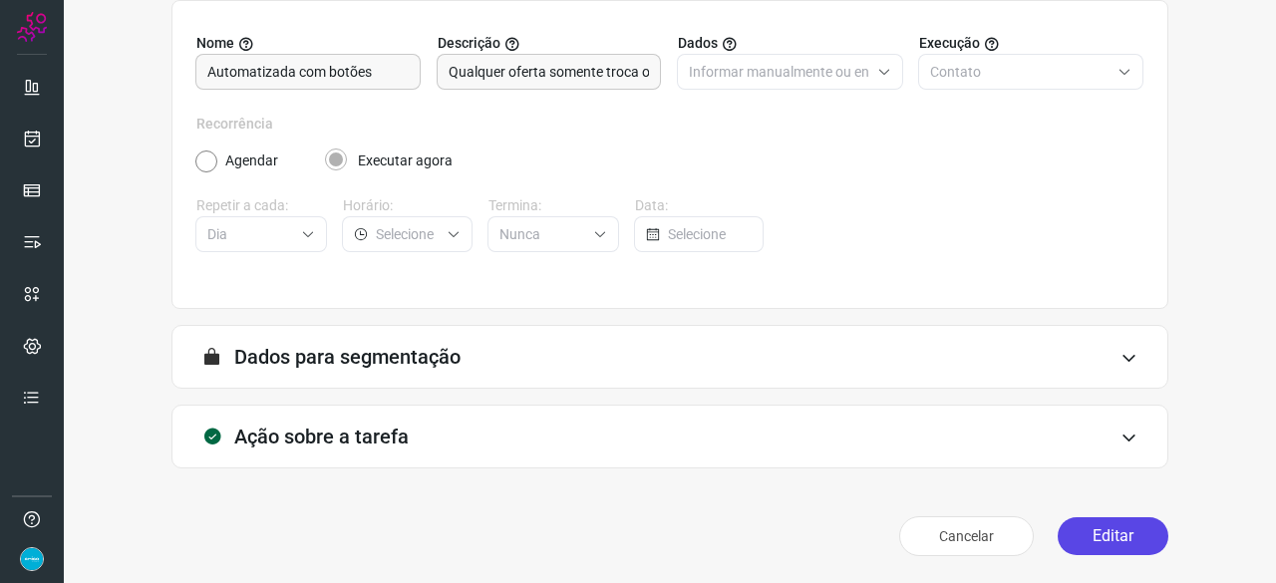
click at [1100, 540] on button "Editar" at bounding box center [1113, 536] width 111 height 38
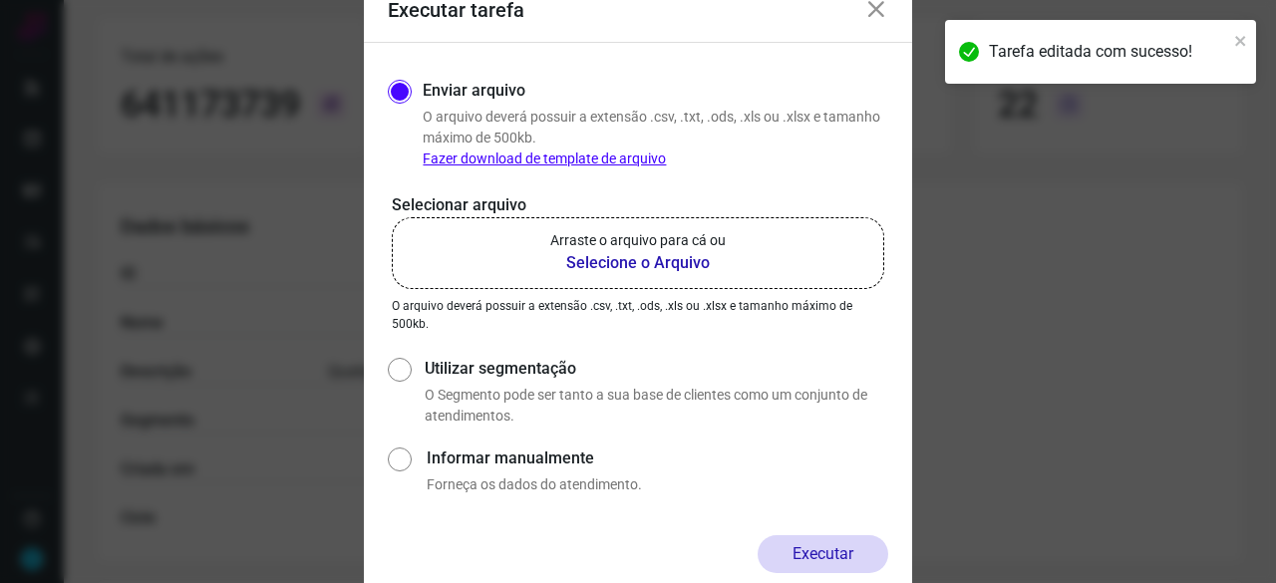
click at [617, 262] on b "Selecione o Arquivo" at bounding box center [637, 263] width 175 height 24
click at [0, 0] on input "Arraste o arquivo para cá ou Selecione o Arquivo" at bounding box center [0, 0] width 0 height 0
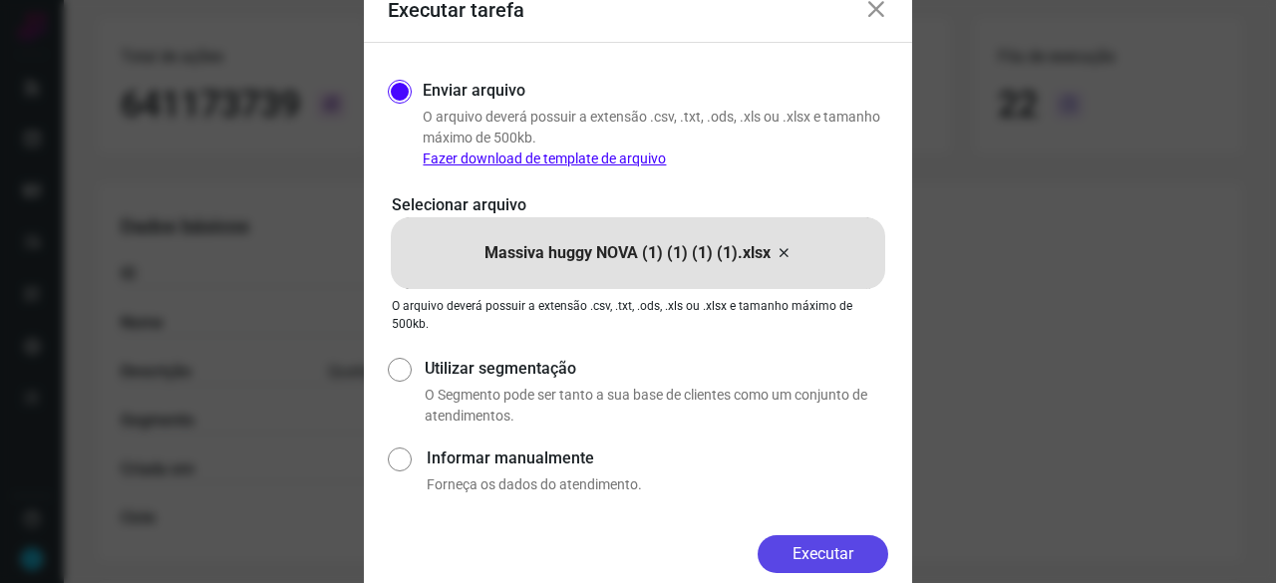
click at [868, 555] on button "Executar" at bounding box center [823, 554] width 131 height 38
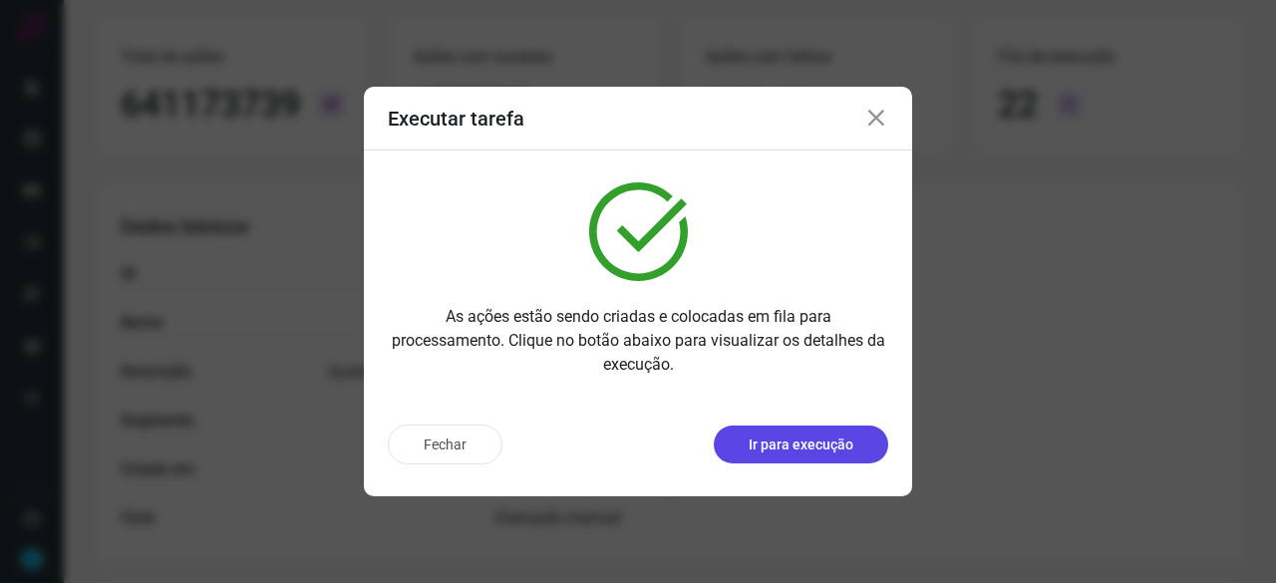
click at [804, 442] on p "Ir para execução" at bounding box center [801, 445] width 105 height 21
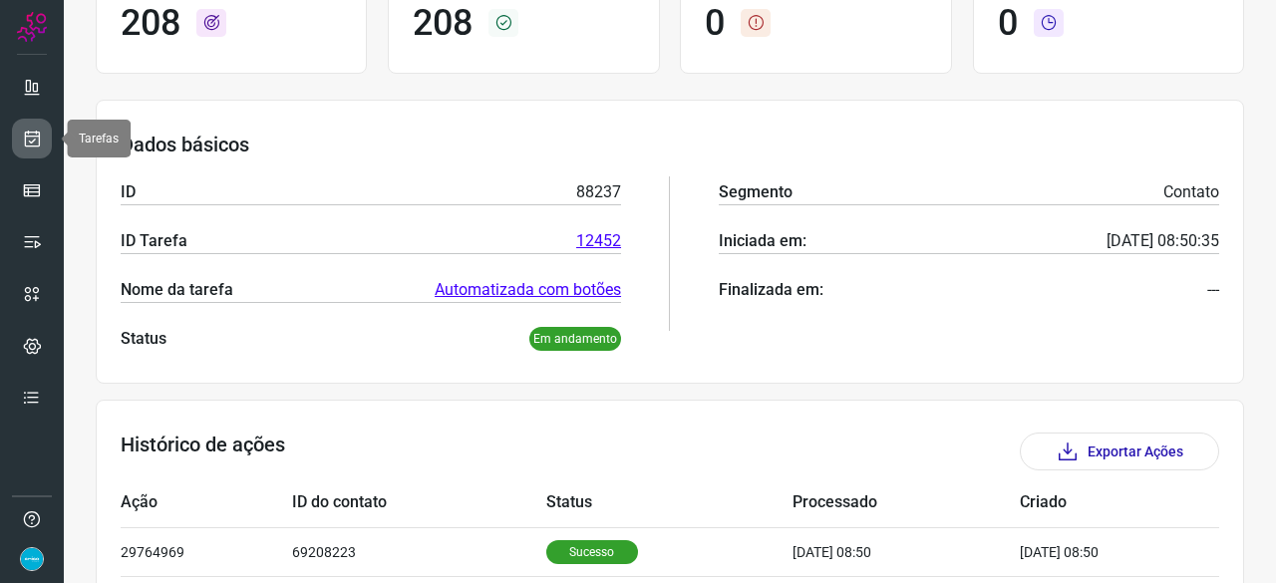
click at [38, 143] on icon at bounding box center [32, 139] width 21 height 20
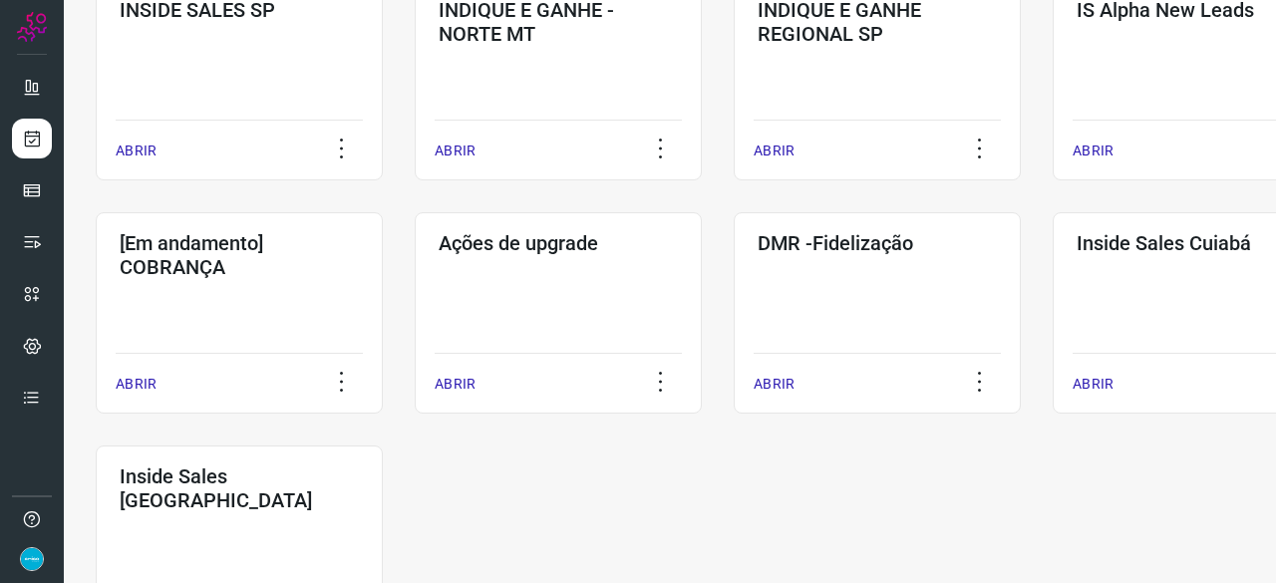
scroll to position [1041, 0]
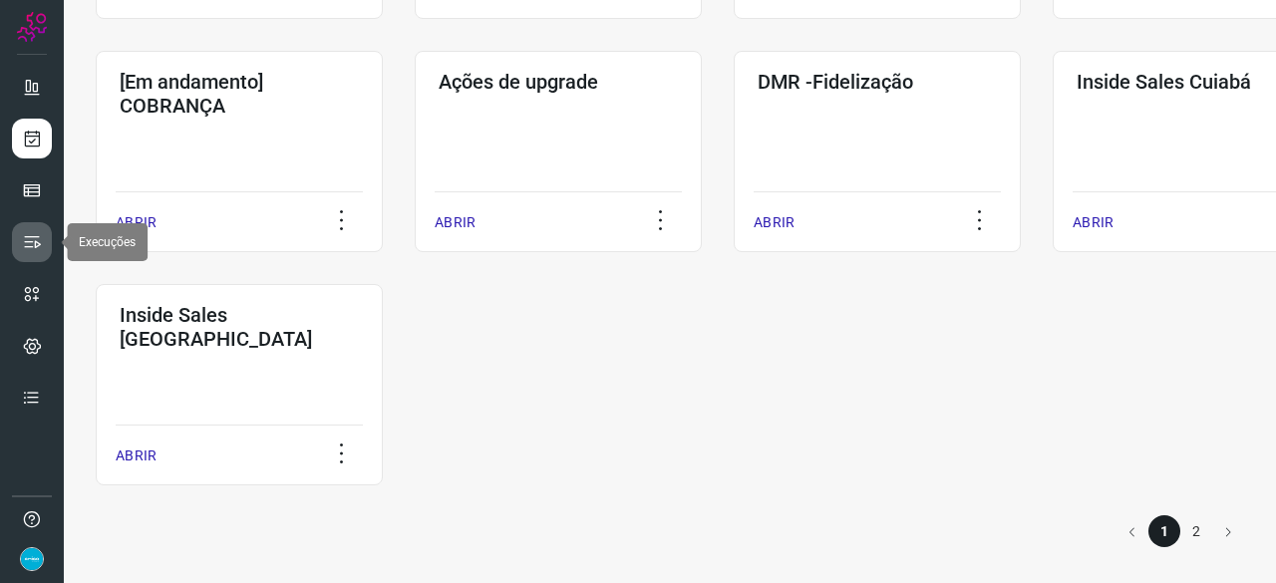
click at [28, 234] on icon at bounding box center [32, 242] width 20 height 20
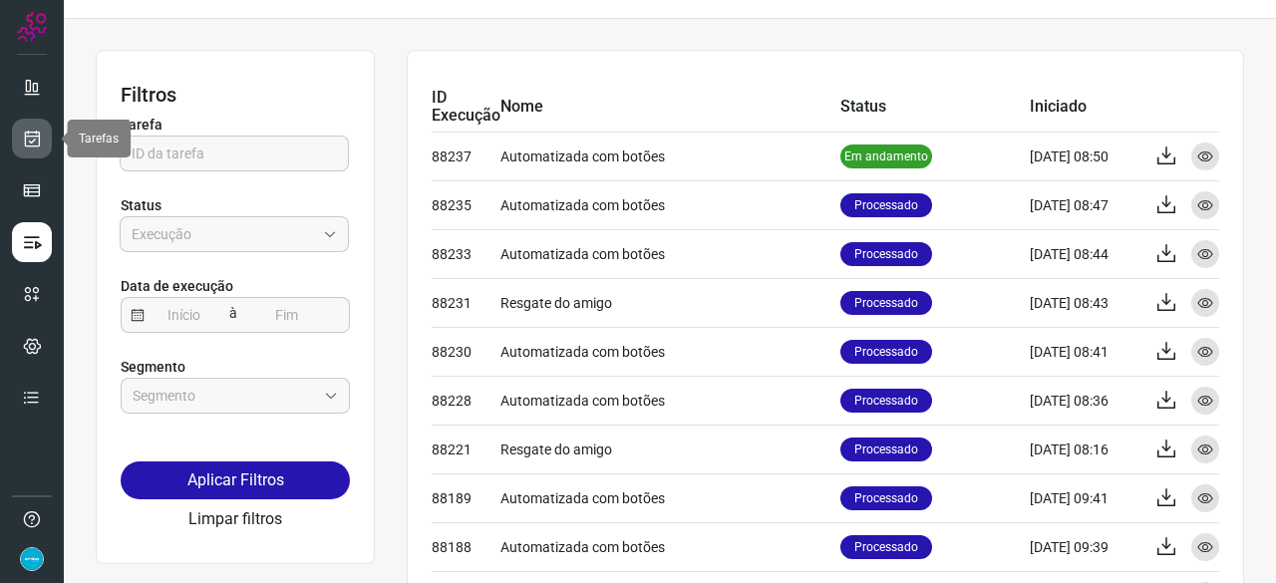
click at [40, 135] on icon at bounding box center [32, 139] width 21 height 20
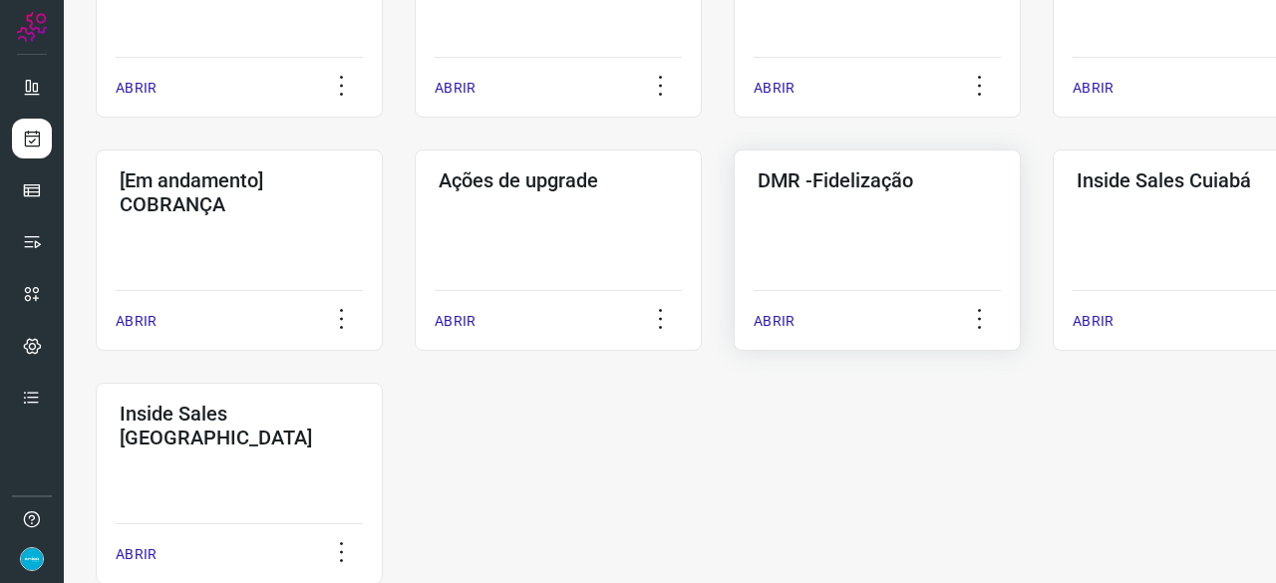
click at [758, 324] on p "ABRIR" at bounding box center [774, 321] width 41 height 21
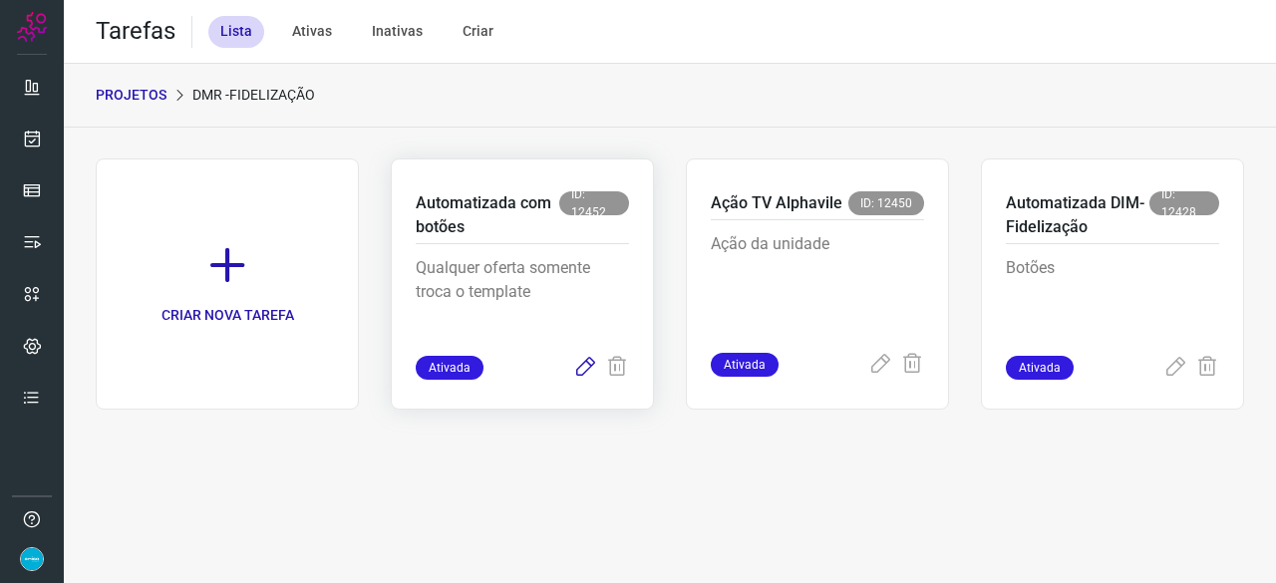
click at [583, 364] on icon at bounding box center [585, 368] width 24 height 24
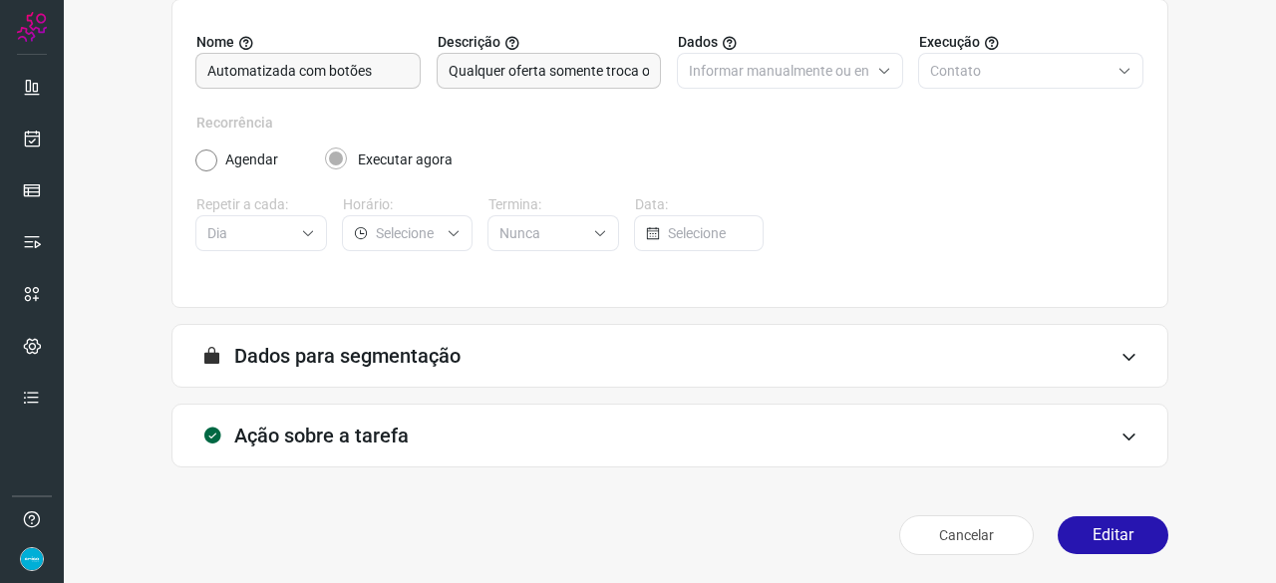
scroll to position [194, 0]
click at [1088, 530] on button "Editar" at bounding box center [1113, 536] width 111 height 38
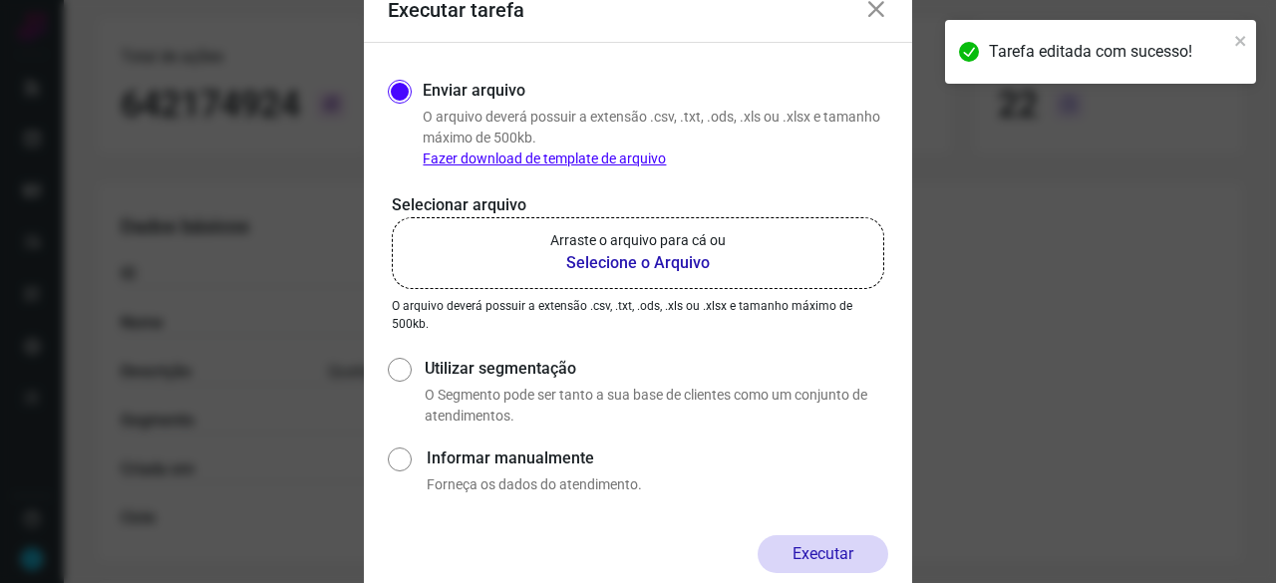
click at [594, 264] on b "Selecione o Arquivo" at bounding box center [637, 263] width 175 height 24
click at [0, 0] on input "Arraste o arquivo para cá ou Selecione o Arquivo" at bounding box center [0, 0] width 0 height 0
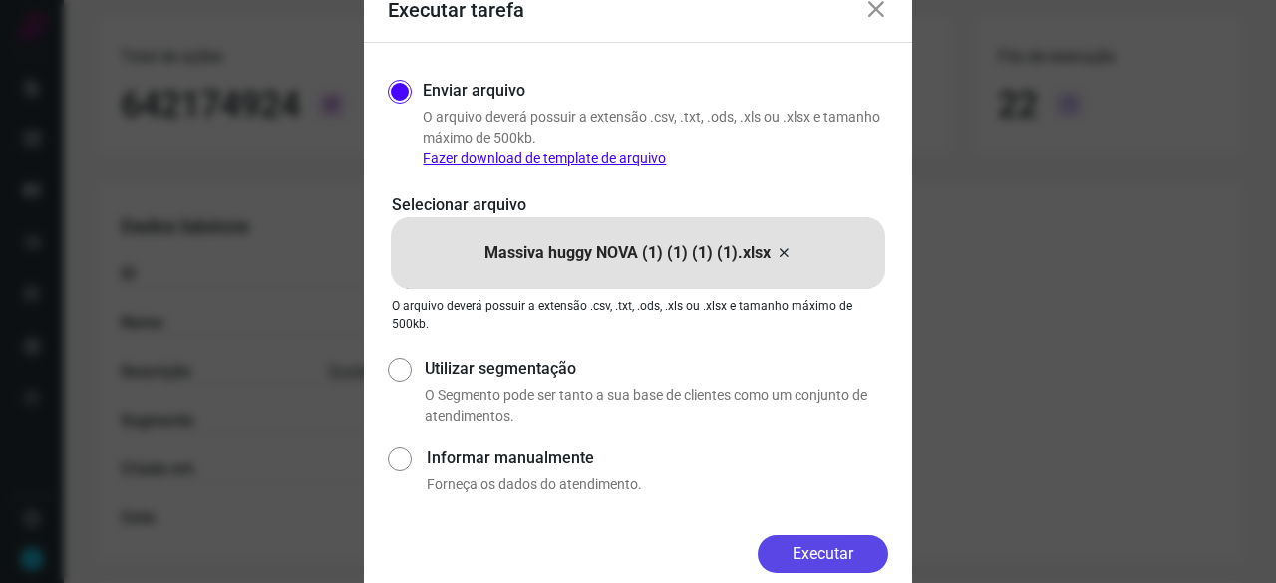
click at [827, 548] on button "Executar" at bounding box center [823, 554] width 131 height 38
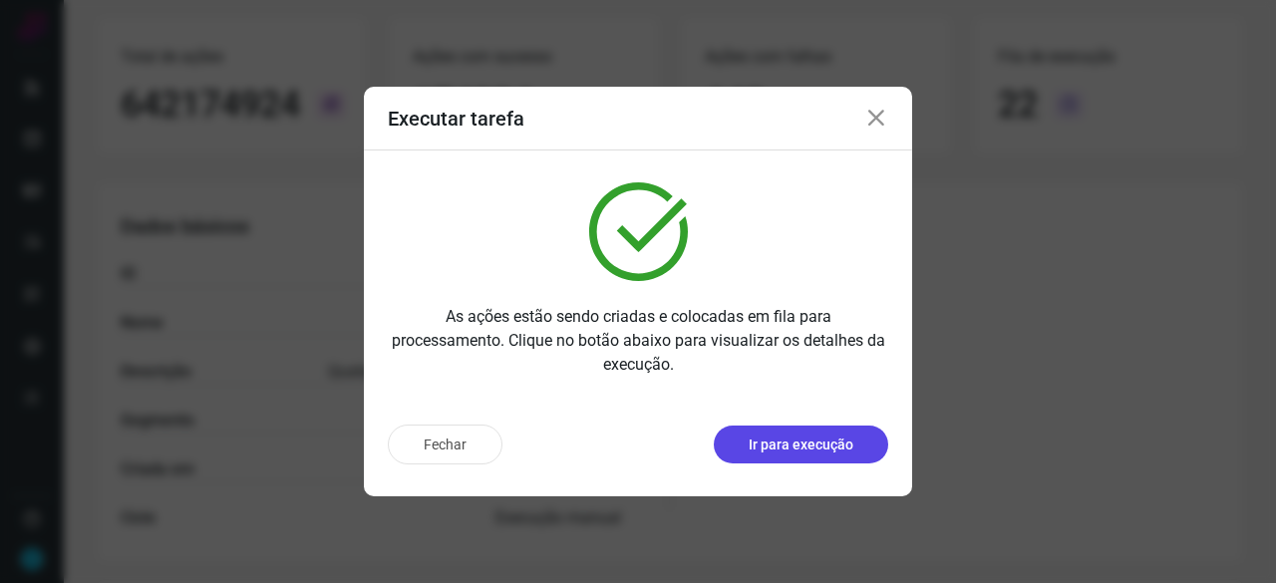
click at [825, 447] on p "Ir para execução" at bounding box center [801, 445] width 105 height 21
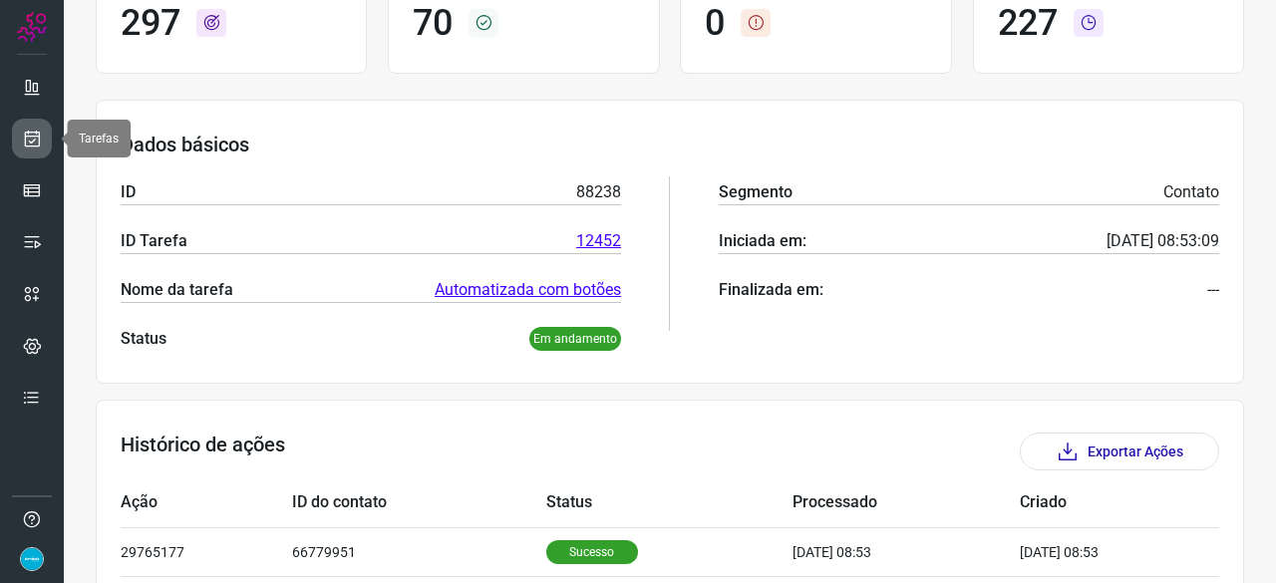
click at [32, 134] on icon at bounding box center [32, 139] width 21 height 20
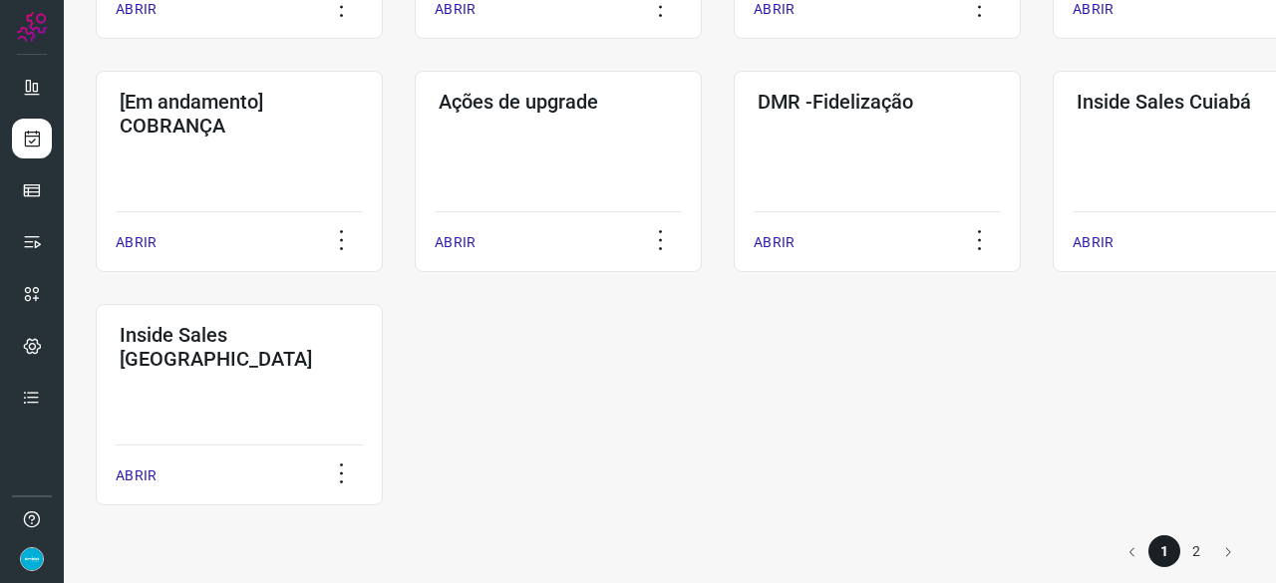
scroll to position [1041, 0]
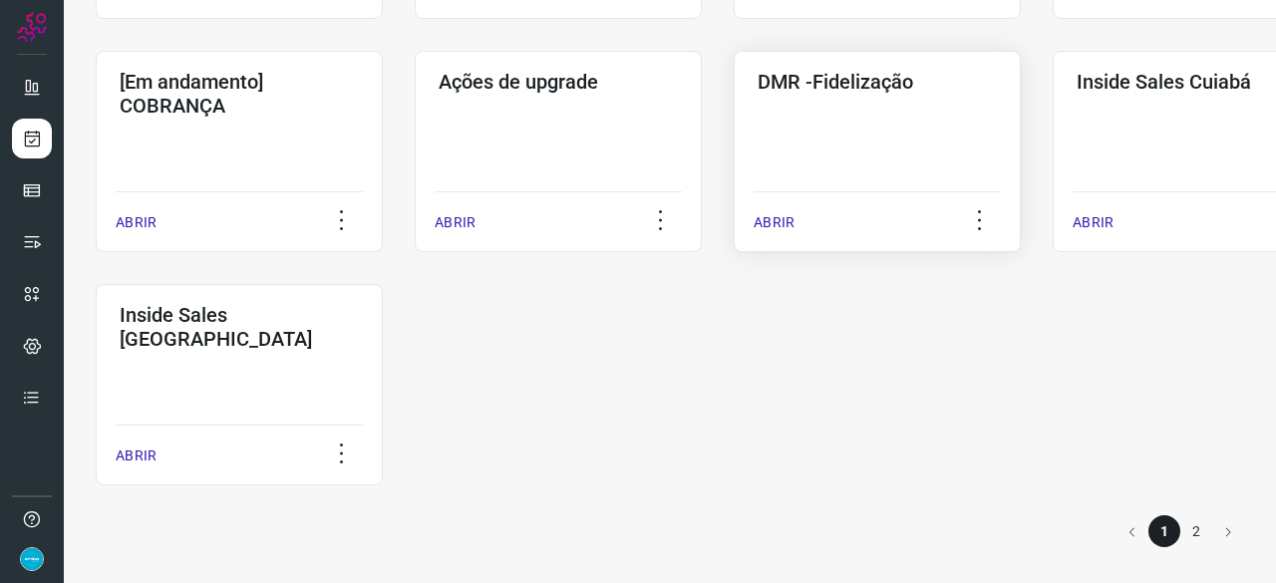
click at [787, 220] on p "ABRIR" at bounding box center [774, 222] width 41 height 21
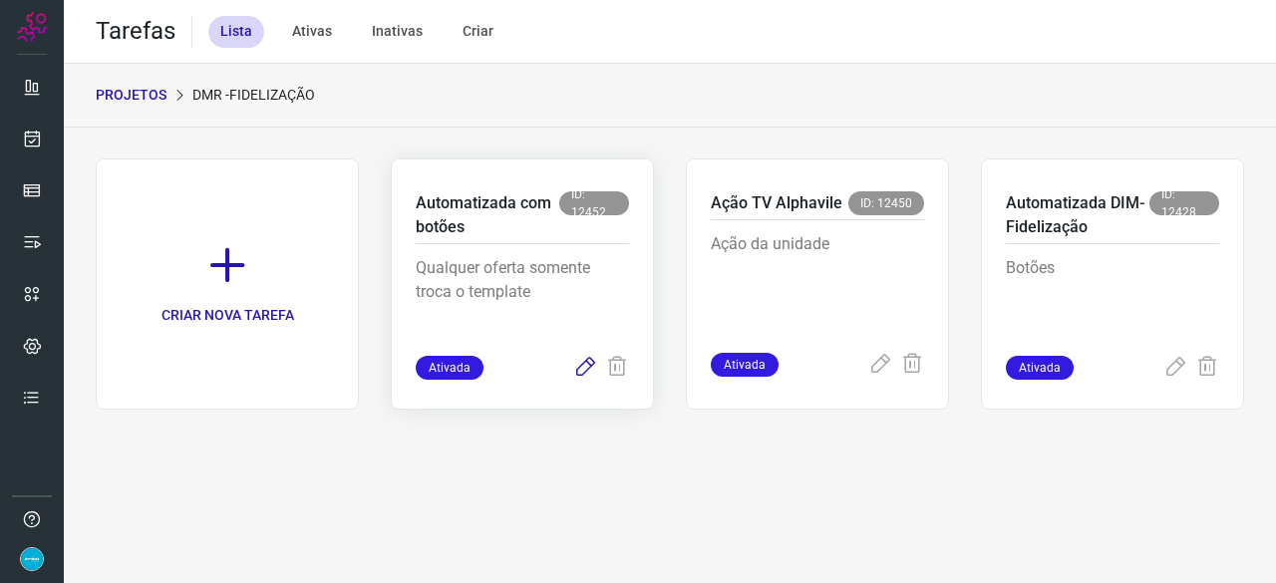
click at [585, 366] on icon at bounding box center [585, 368] width 24 height 24
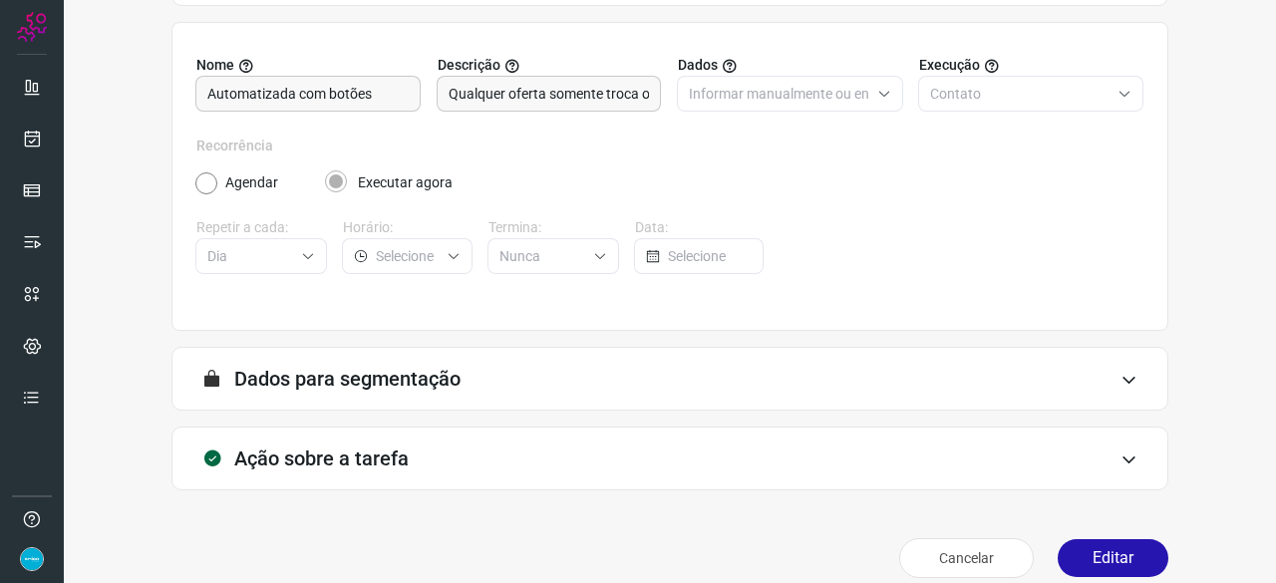
scroll to position [194, 0]
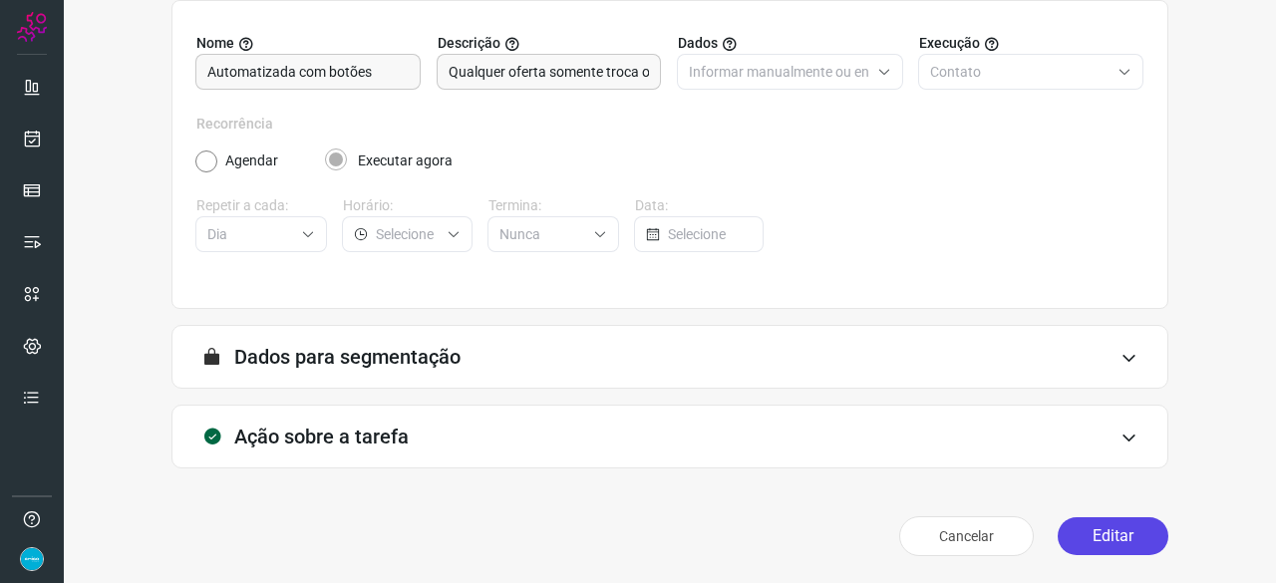
click at [1126, 529] on button "Editar" at bounding box center [1113, 536] width 111 height 38
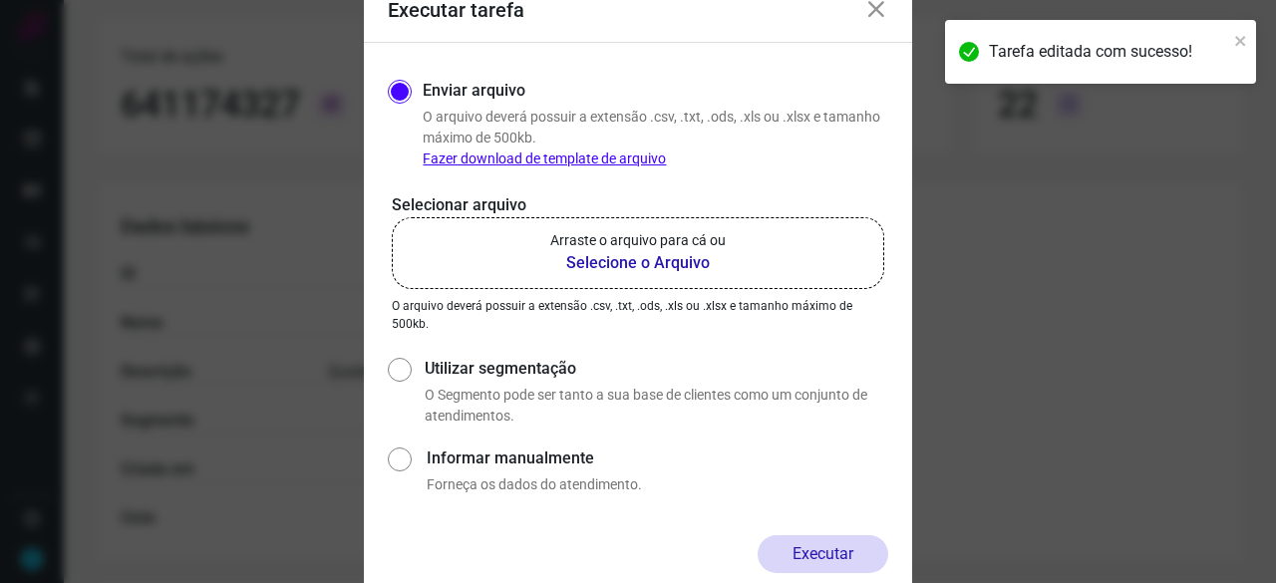
click at [614, 268] on b "Selecione o Arquivo" at bounding box center [637, 263] width 175 height 24
click at [0, 0] on input "Arraste o arquivo para cá ou Selecione o Arquivo" at bounding box center [0, 0] width 0 height 0
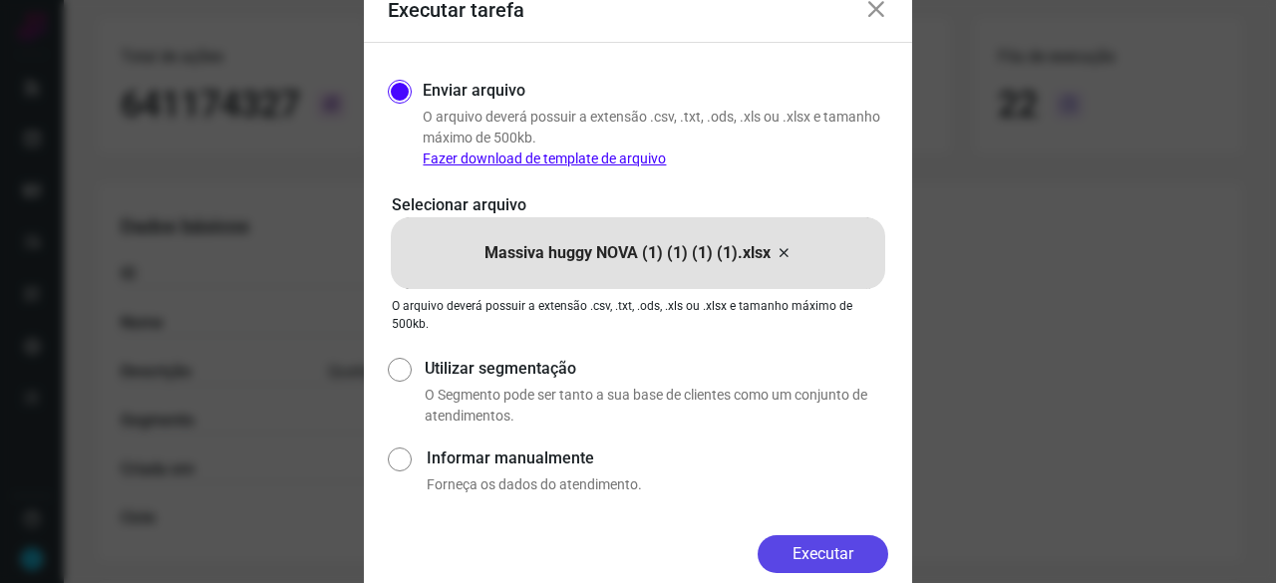
click at [860, 551] on button "Executar" at bounding box center [823, 554] width 131 height 38
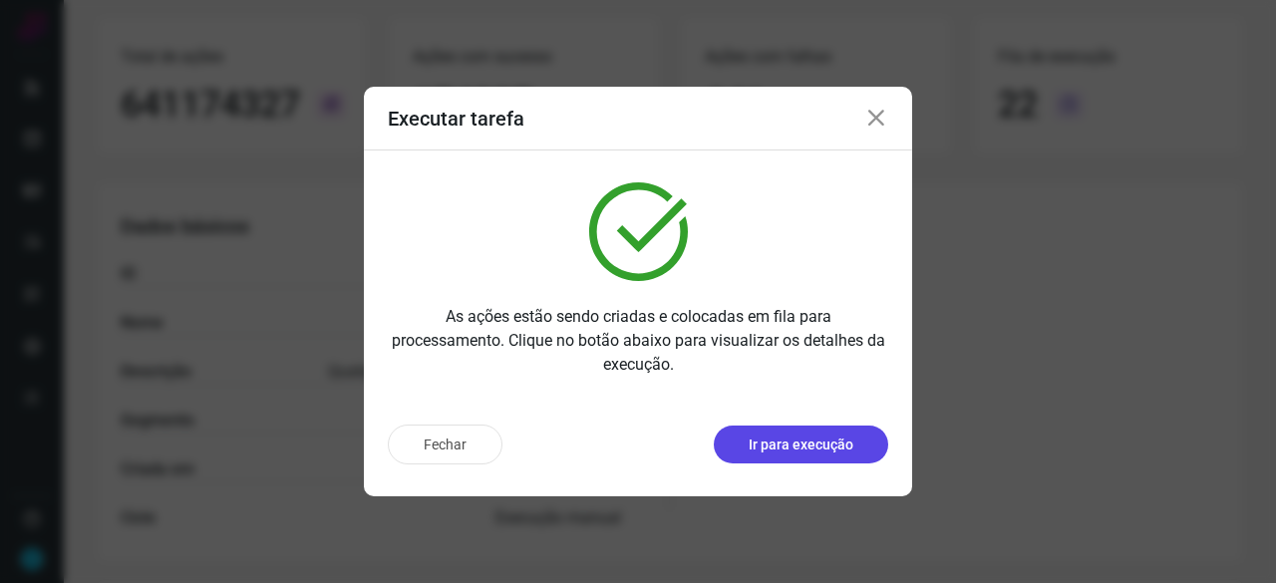
click at [781, 442] on p "Ir para execução" at bounding box center [801, 445] width 105 height 21
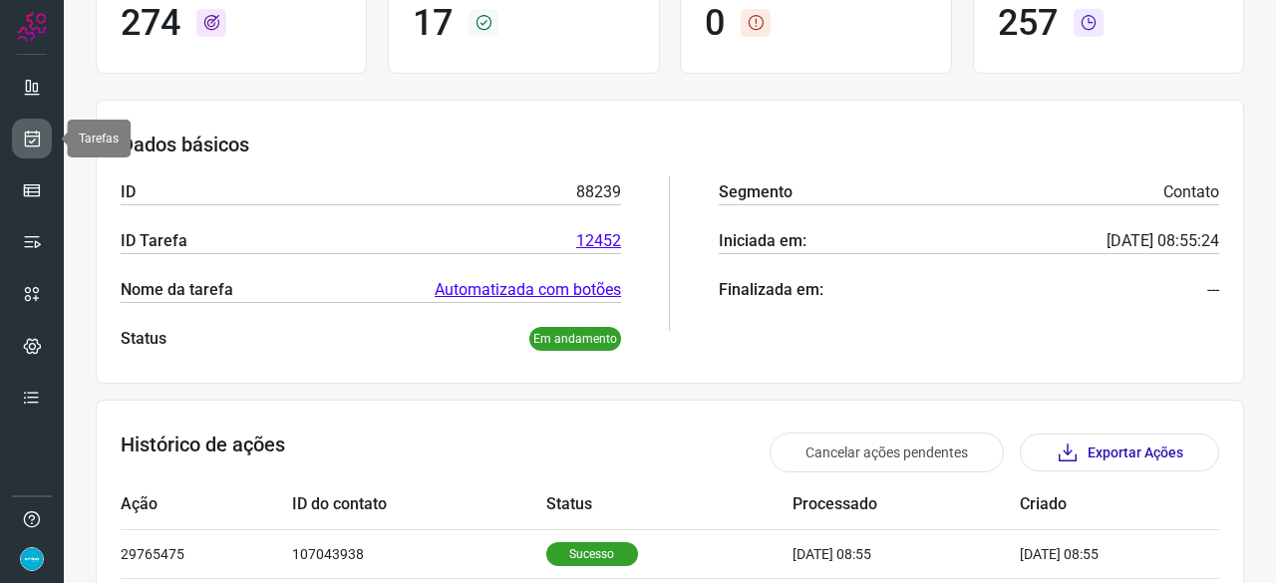
click at [32, 134] on icon at bounding box center [32, 139] width 21 height 20
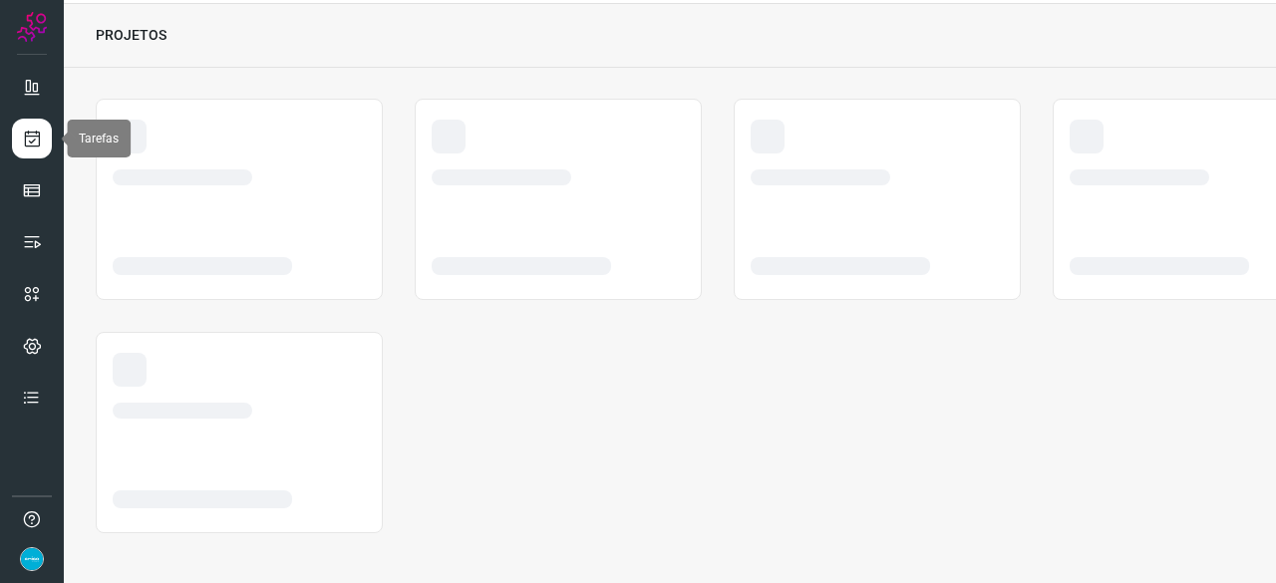
scroll to position [60, 0]
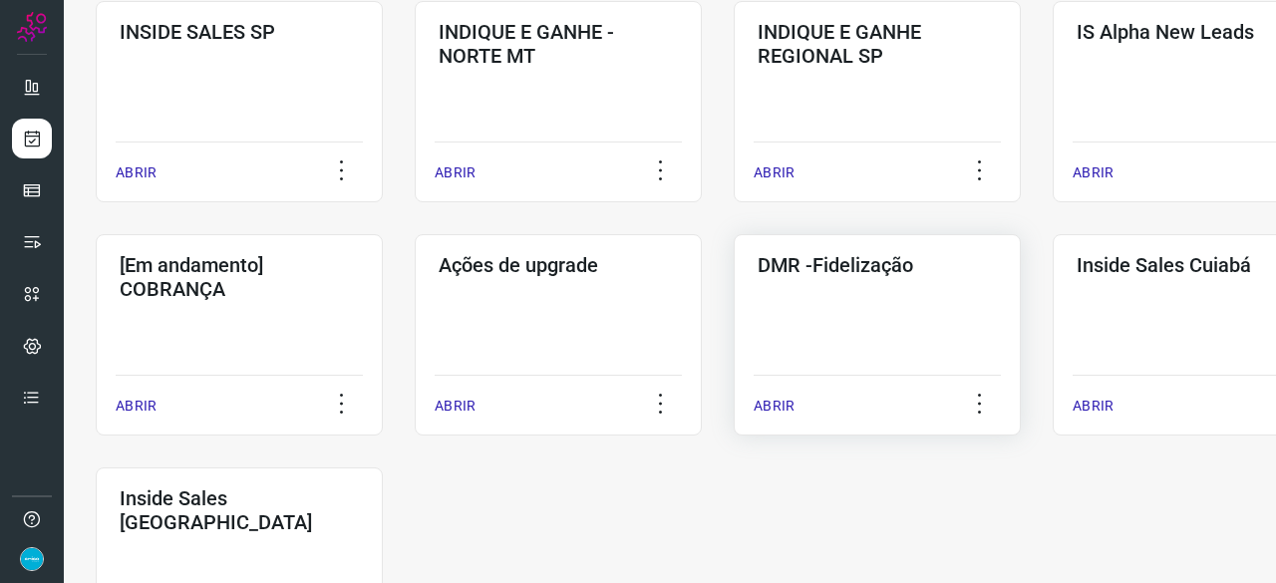
click at [773, 401] on p "ABRIR" at bounding box center [774, 406] width 41 height 21
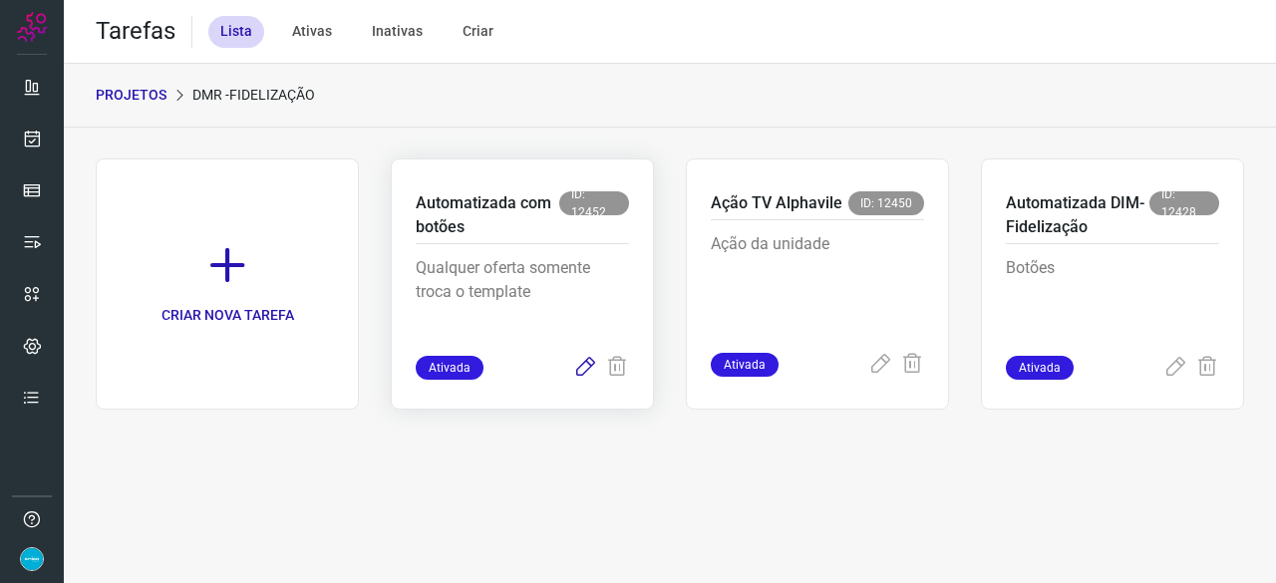
click at [589, 366] on icon at bounding box center [585, 368] width 24 height 24
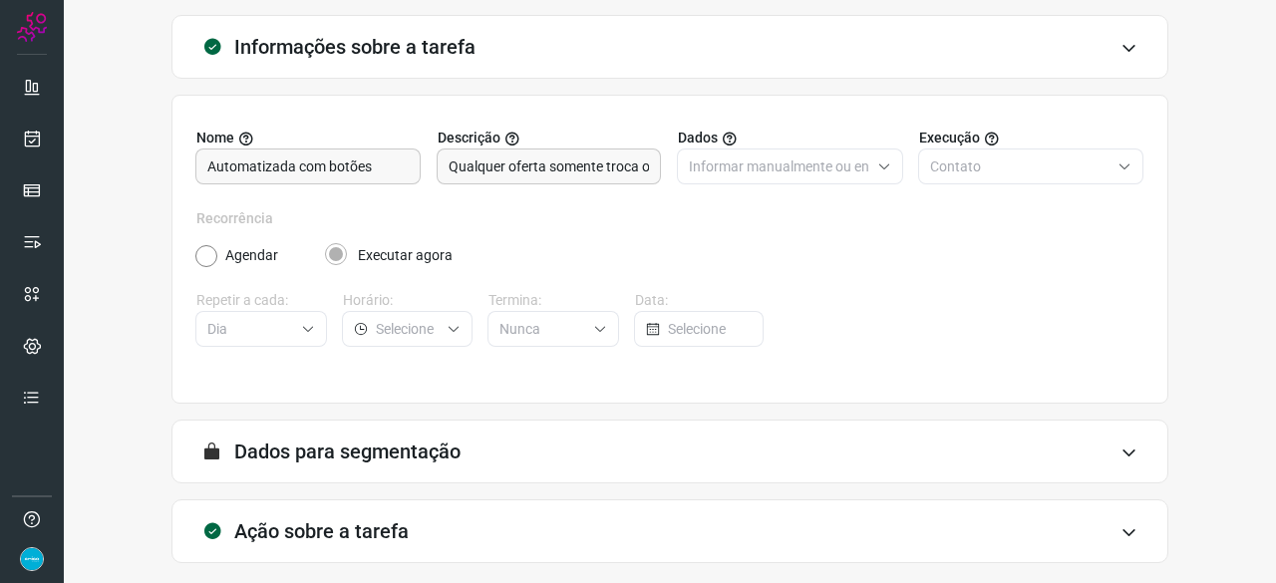
scroll to position [194, 0]
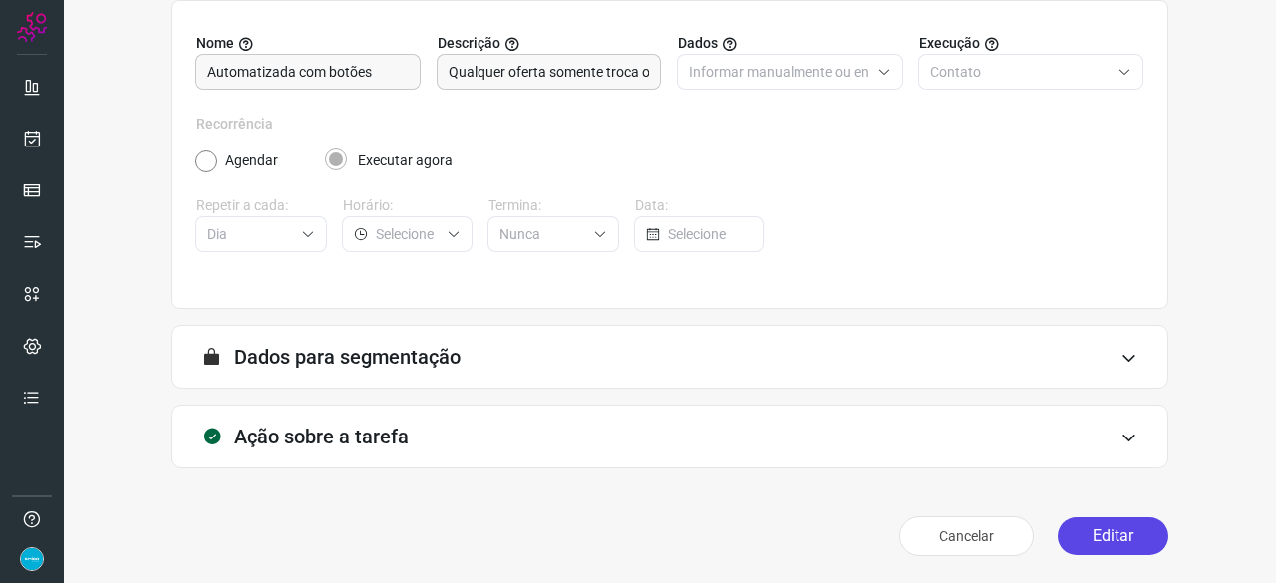
click at [1115, 541] on button "Editar" at bounding box center [1113, 536] width 111 height 38
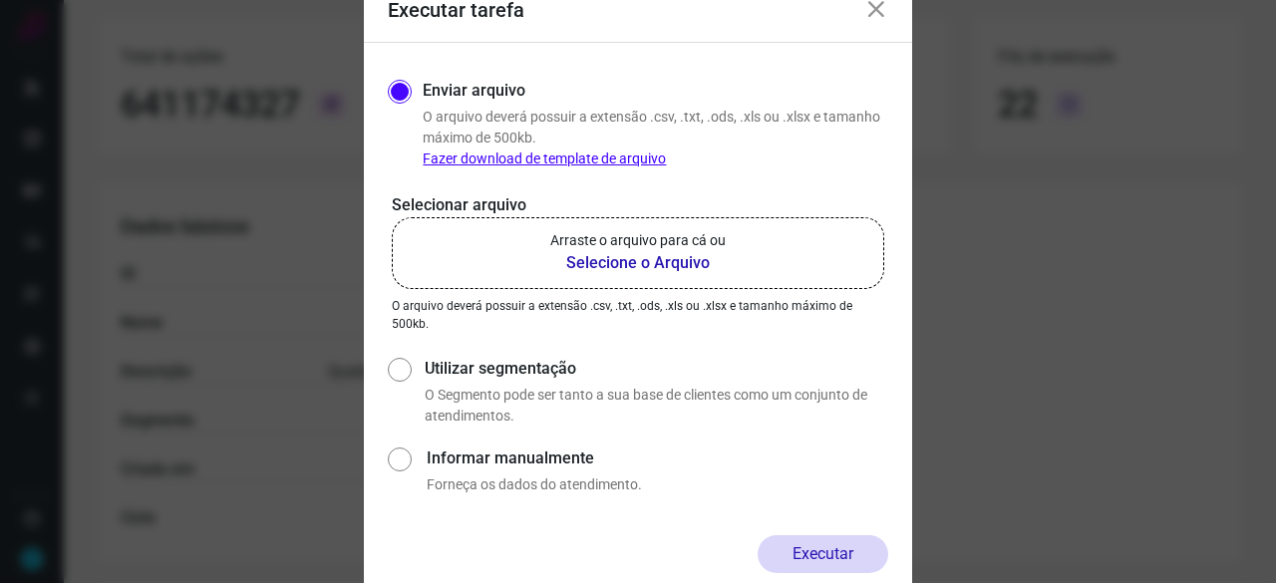
click at [628, 263] on b "Selecione o Arquivo" at bounding box center [637, 263] width 175 height 24
click at [0, 0] on input "Arraste o arquivo para cá ou Selecione o Arquivo" at bounding box center [0, 0] width 0 height 0
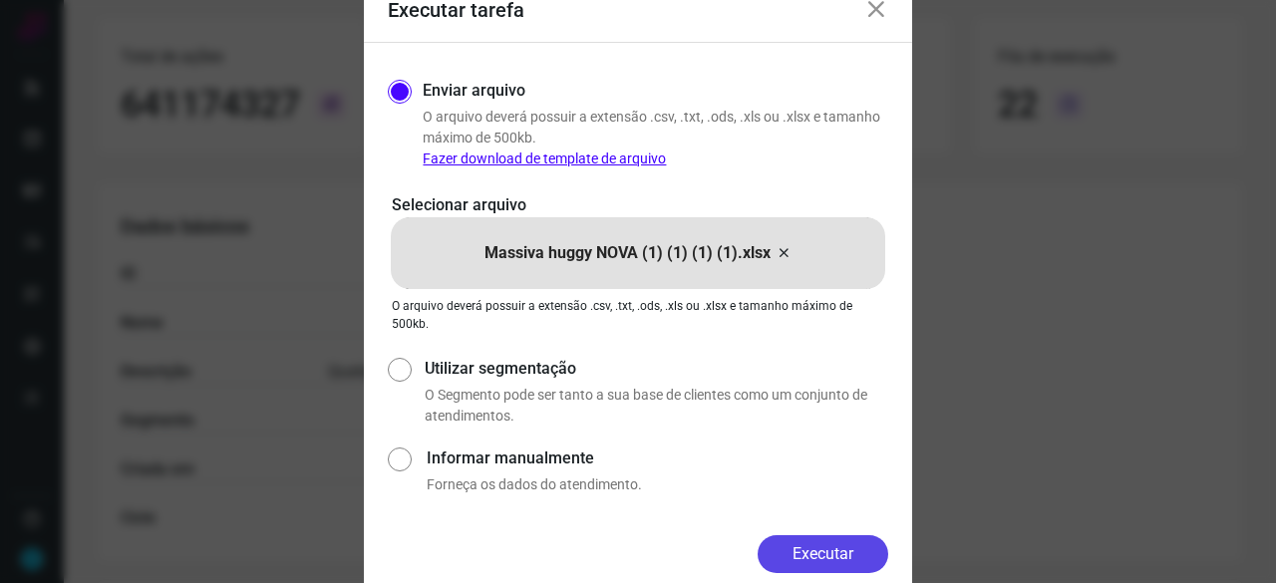
click at [822, 546] on button "Executar" at bounding box center [823, 554] width 131 height 38
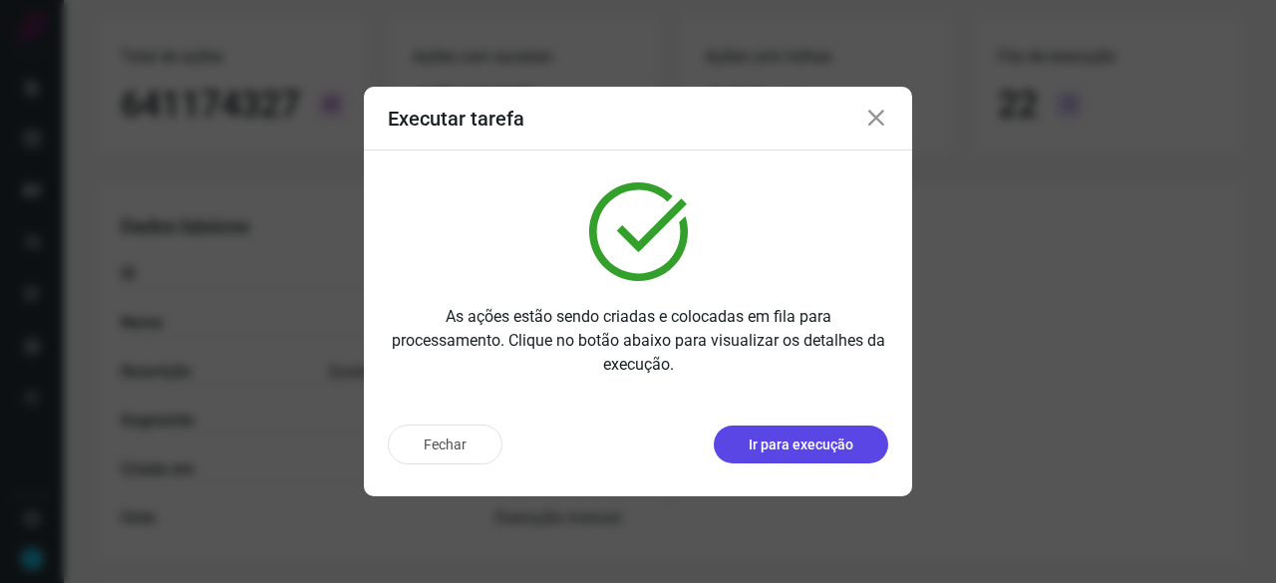
click at [797, 440] on p "Ir para execução" at bounding box center [801, 445] width 105 height 21
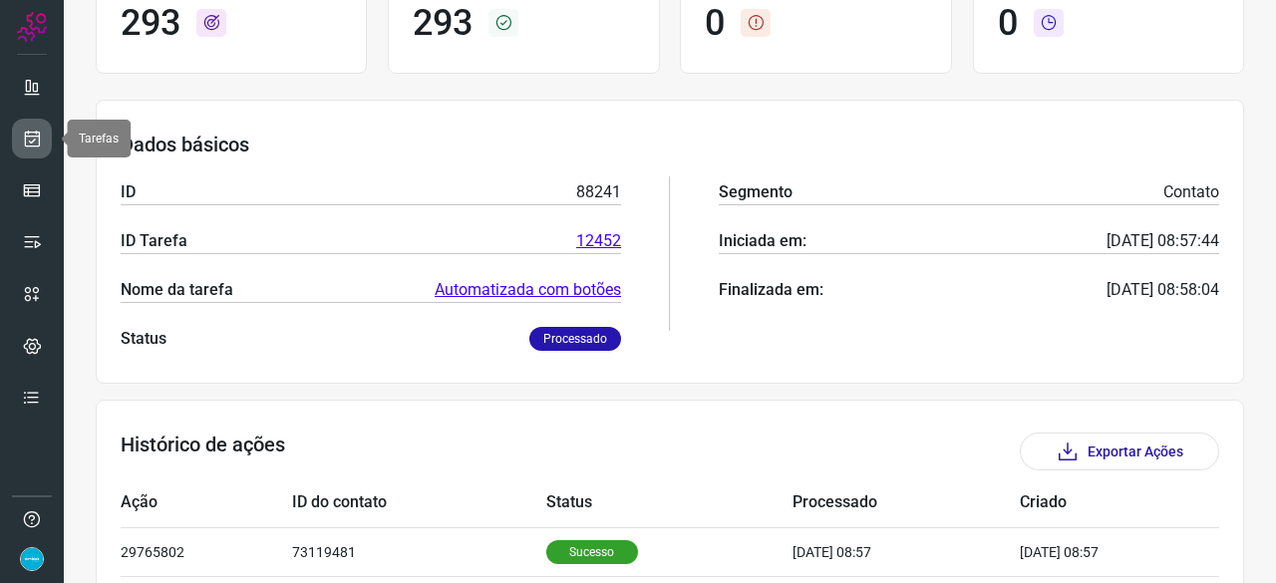
click at [40, 138] on icon at bounding box center [32, 139] width 21 height 20
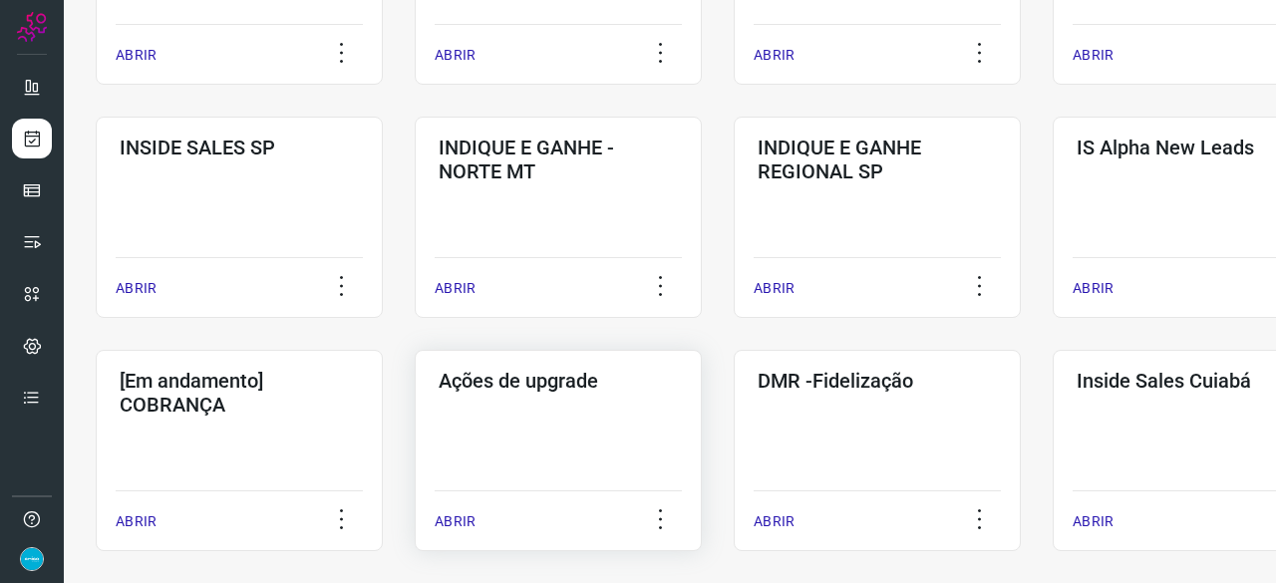
scroll to position [857, 0]
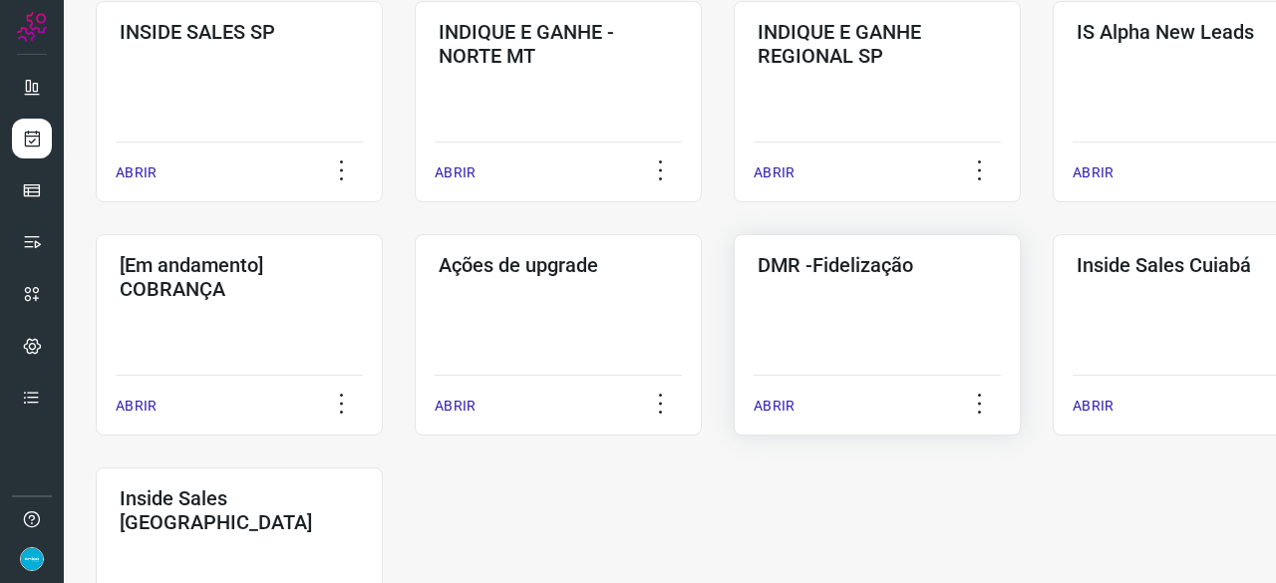
click at [779, 406] on p "ABRIR" at bounding box center [774, 406] width 41 height 21
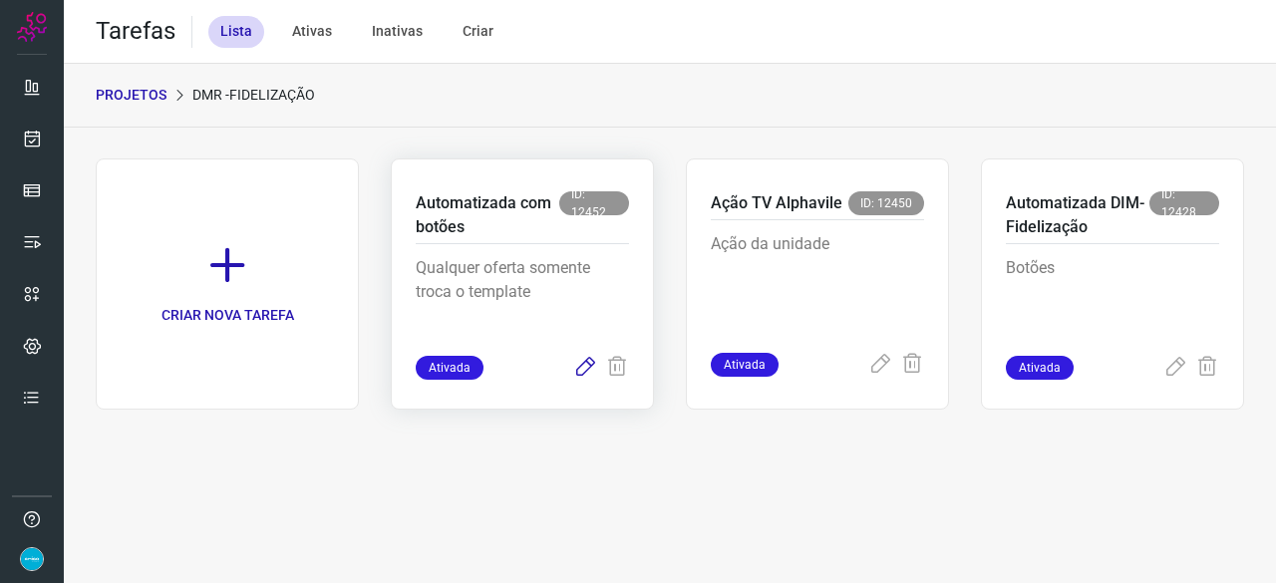
click at [589, 369] on icon at bounding box center [585, 368] width 24 height 24
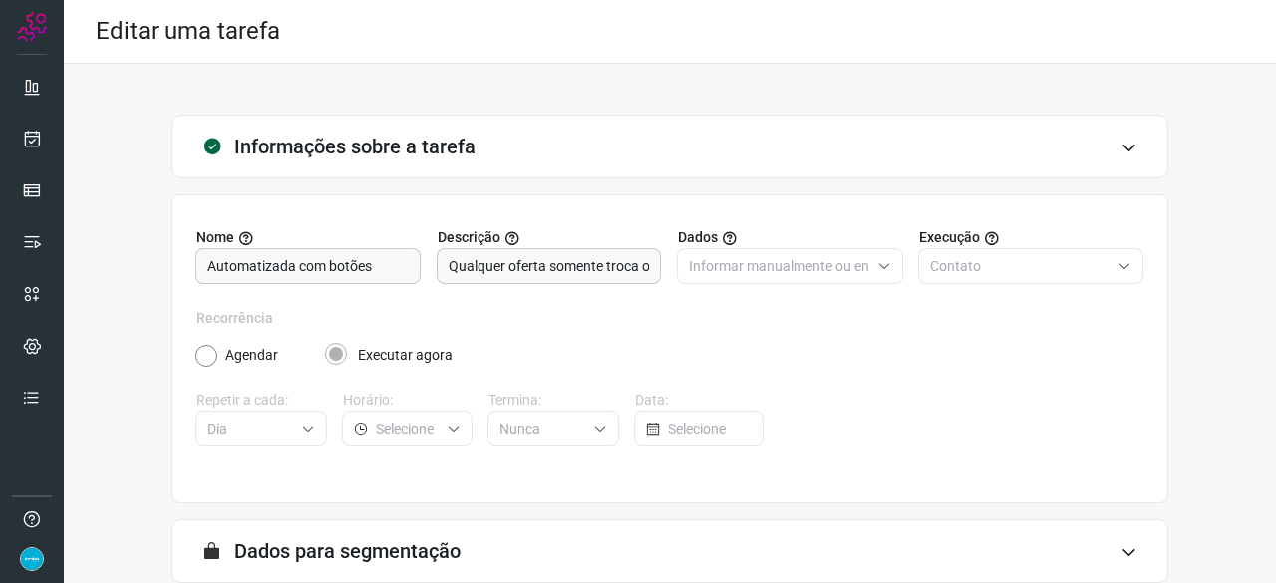
scroll to position [194, 0]
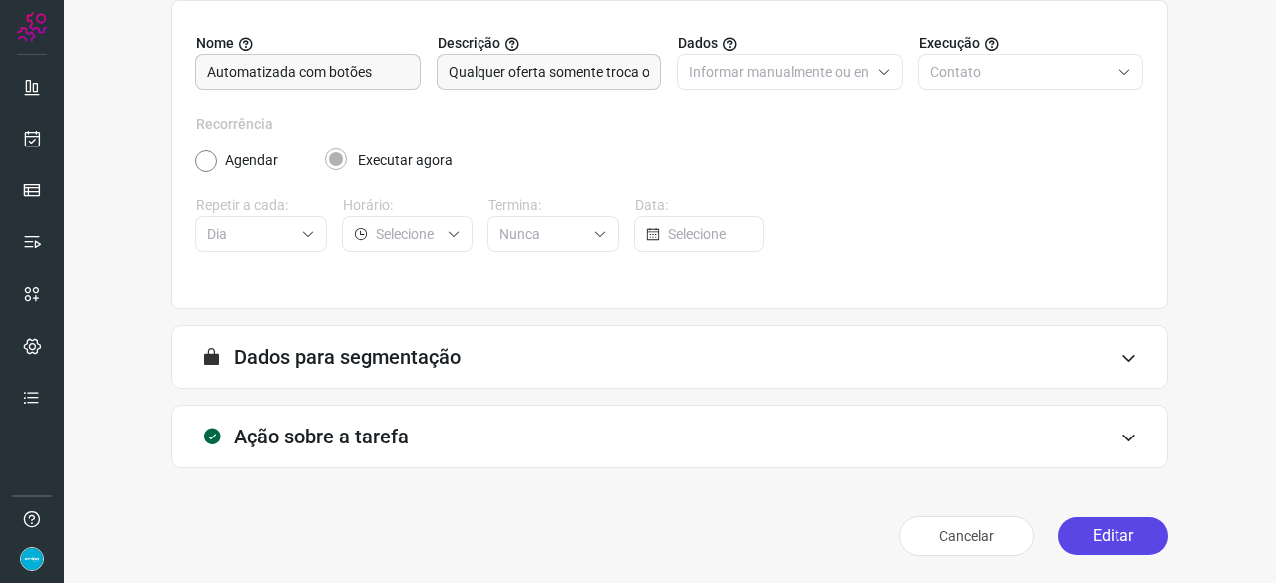
click at [1100, 529] on button "Editar" at bounding box center [1113, 536] width 111 height 38
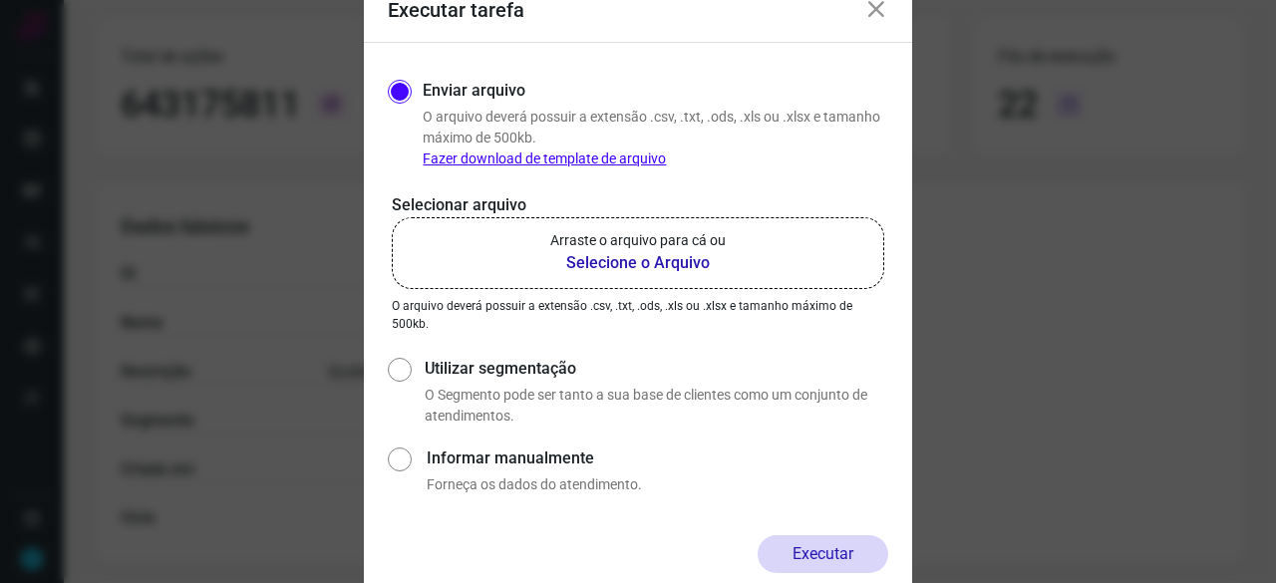
click at [650, 265] on b "Selecione o Arquivo" at bounding box center [637, 263] width 175 height 24
click at [0, 0] on input "Arraste o arquivo para cá ou Selecione o Arquivo" at bounding box center [0, 0] width 0 height 0
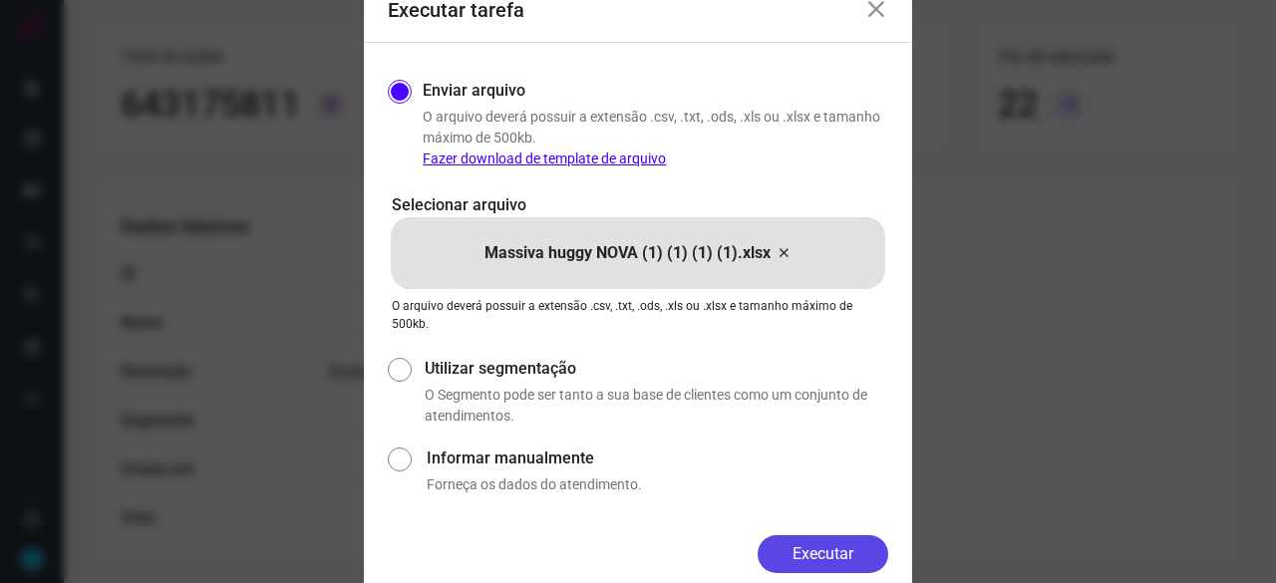
click at [807, 561] on button "Executar" at bounding box center [823, 554] width 131 height 38
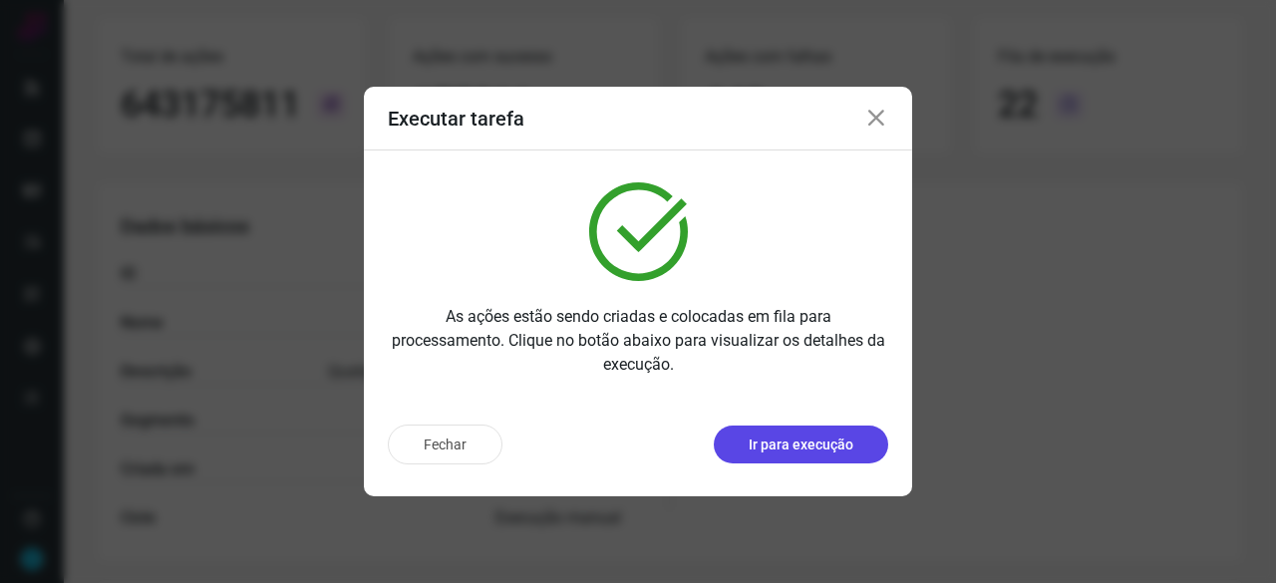
click at [771, 442] on p "Ir para execução" at bounding box center [801, 445] width 105 height 21
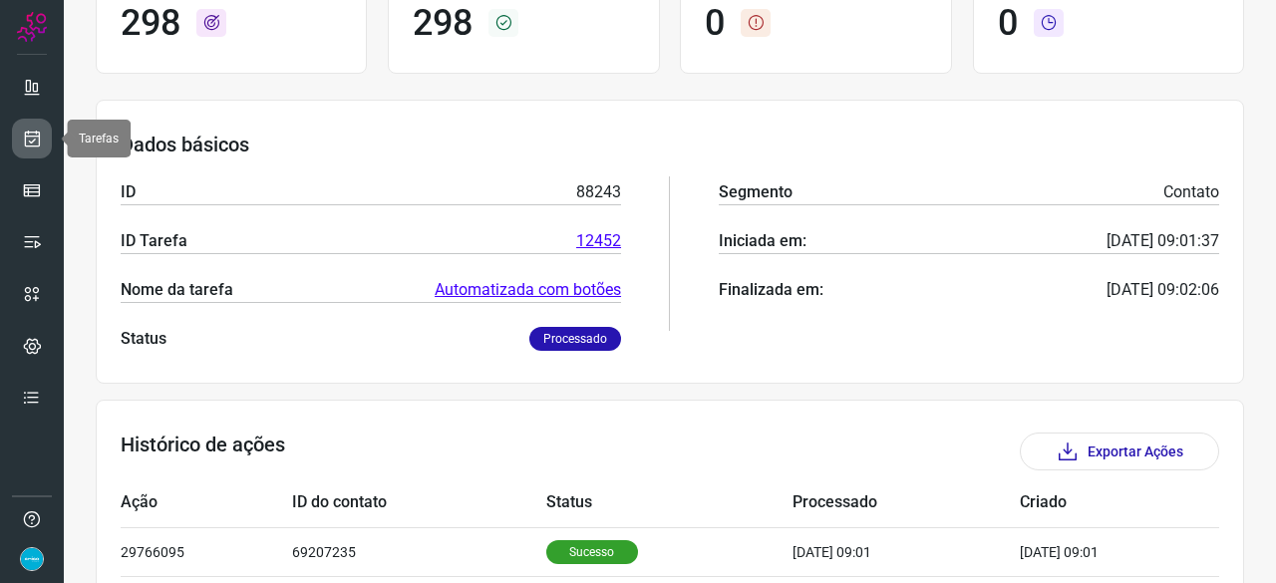
click at [30, 145] on icon at bounding box center [32, 139] width 21 height 20
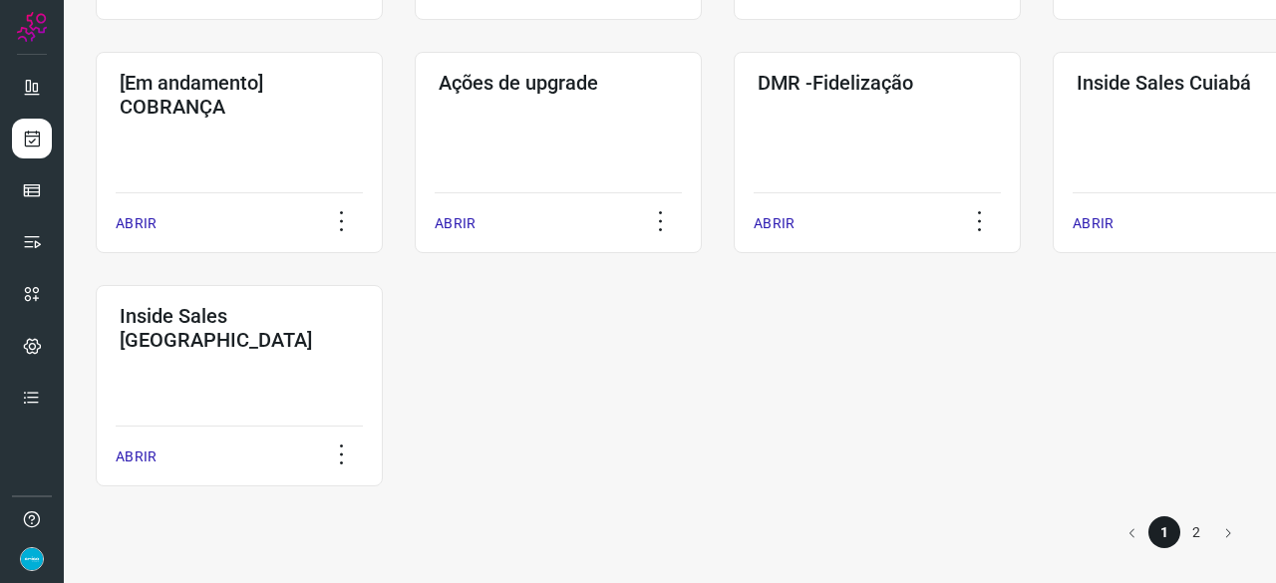
scroll to position [1041, 0]
click at [781, 218] on p "ABRIR" at bounding box center [774, 222] width 41 height 21
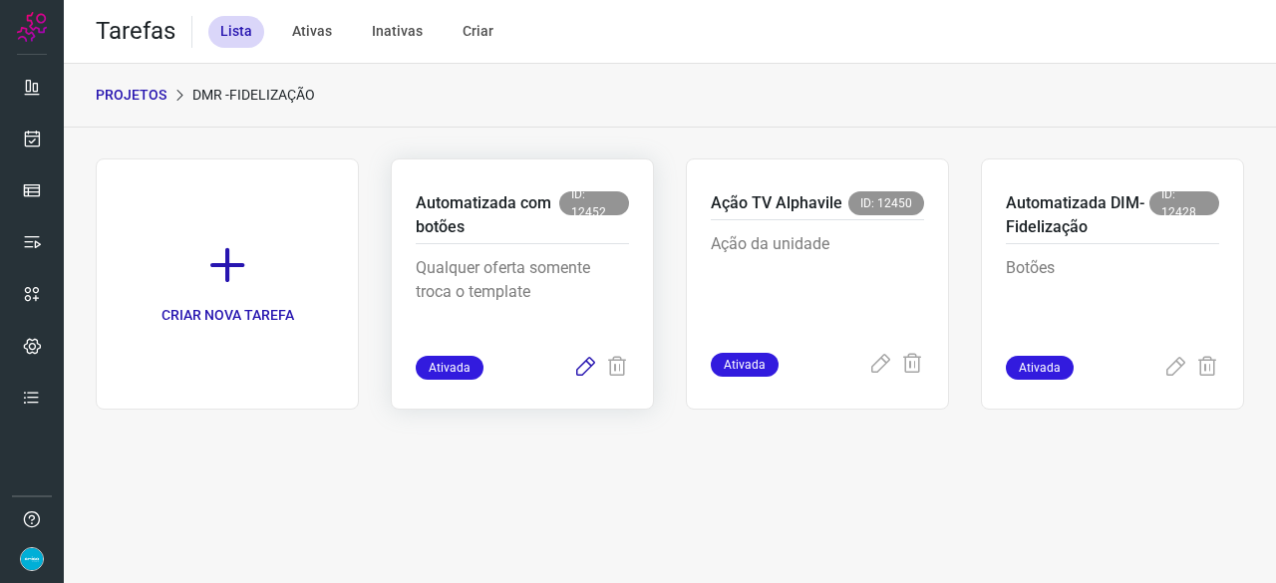
click at [584, 367] on icon at bounding box center [585, 368] width 24 height 24
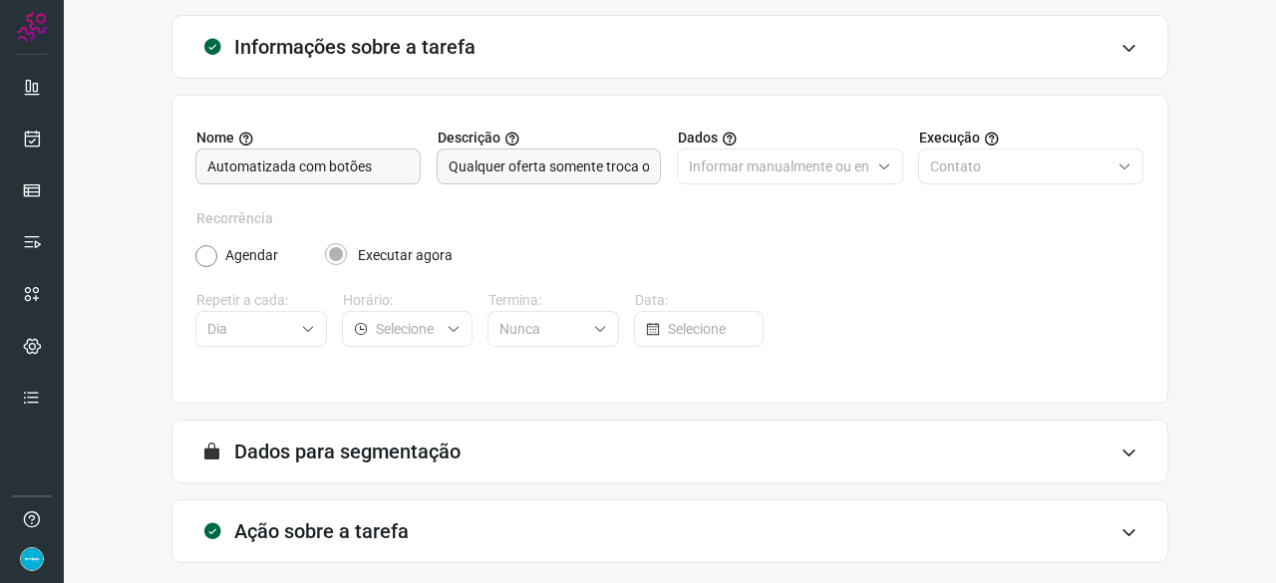
scroll to position [194, 0]
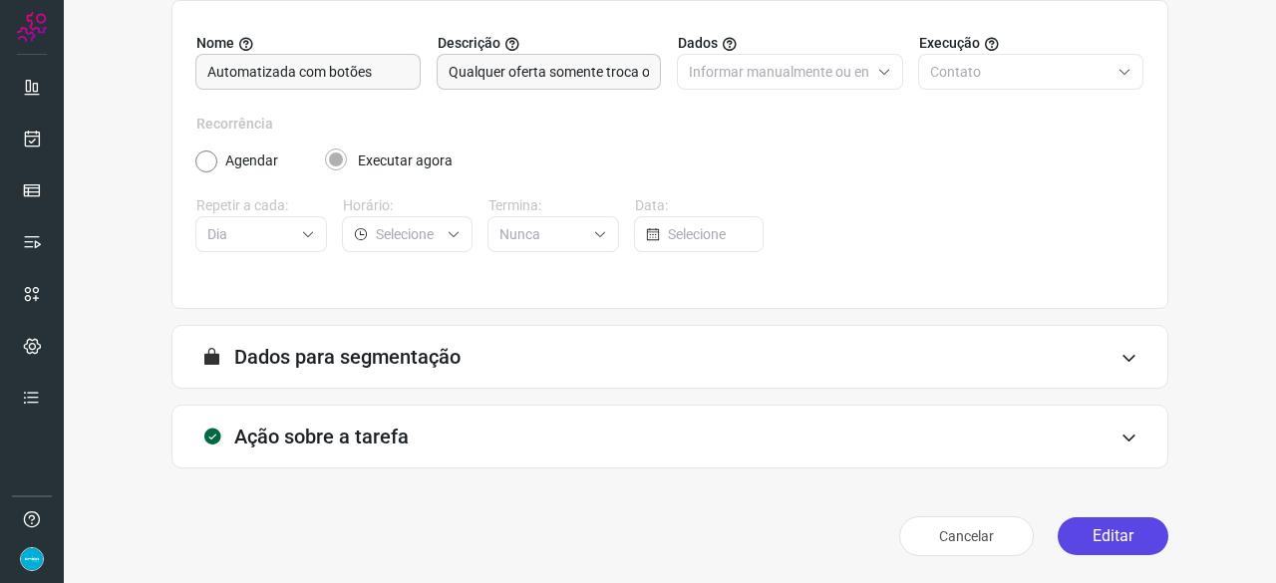
click at [1116, 551] on button "Editar" at bounding box center [1113, 536] width 111 height 38
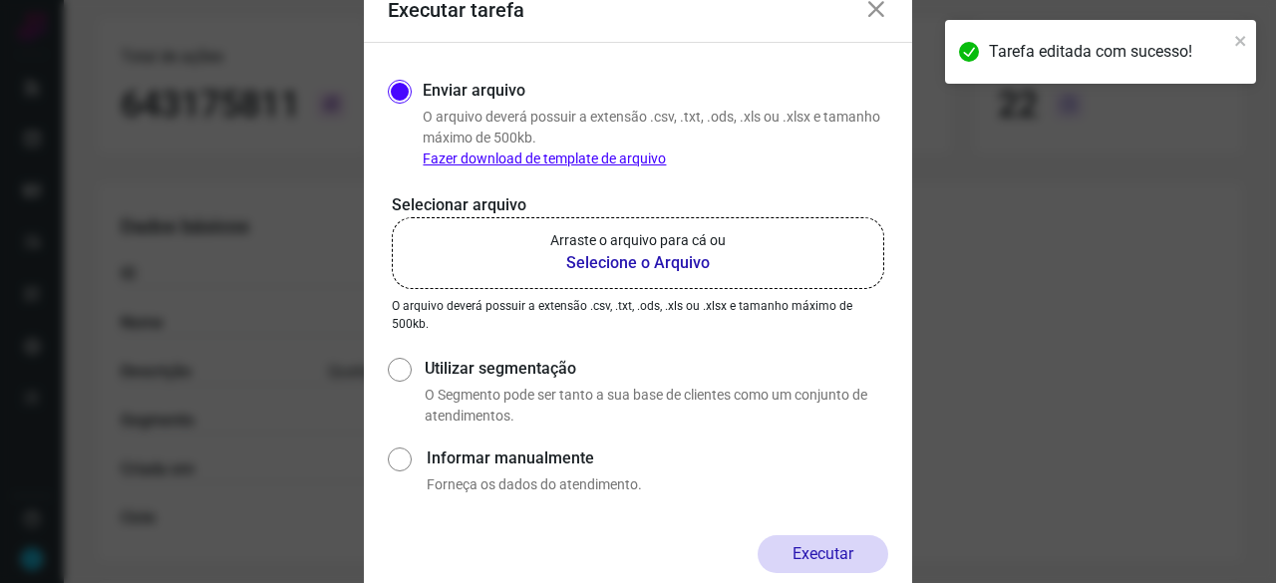
click at [591, 259] on b "Selecione o Arquivo" at bounding box center [637, 263] width 175 height 24
click at [0, 0] on input "Arraste o arquivo para cá ou Selecione o Arquivo" at bounding box center [0, 0] width 0 height 0
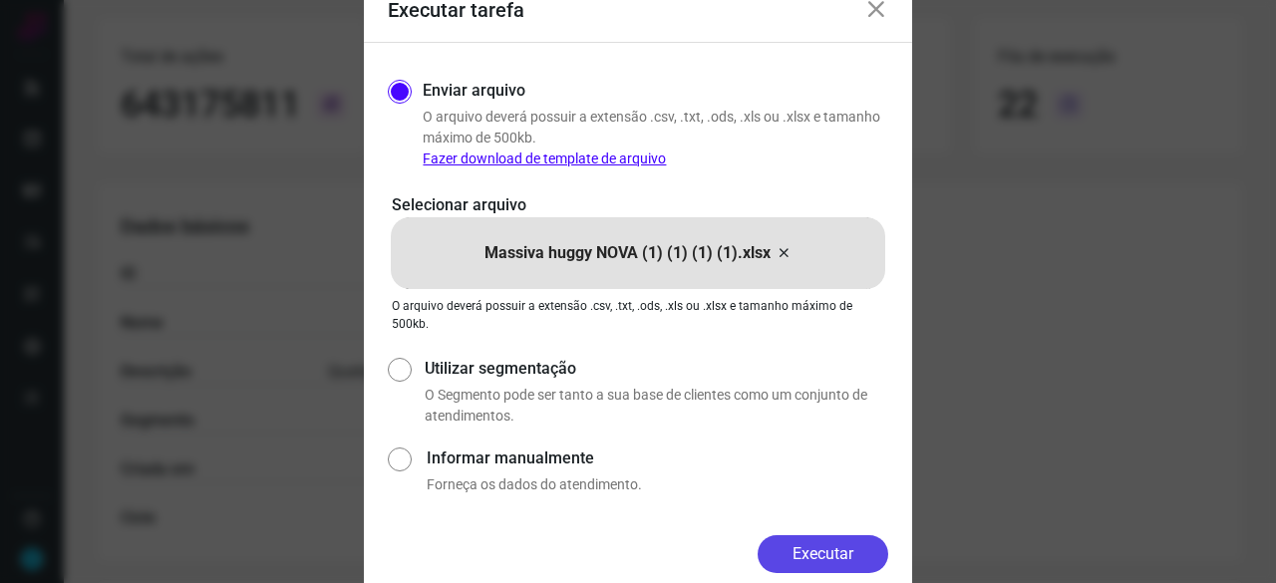
click at [861, 553] on button "Executar" at bounding box center [823, 554] width 131 height 38
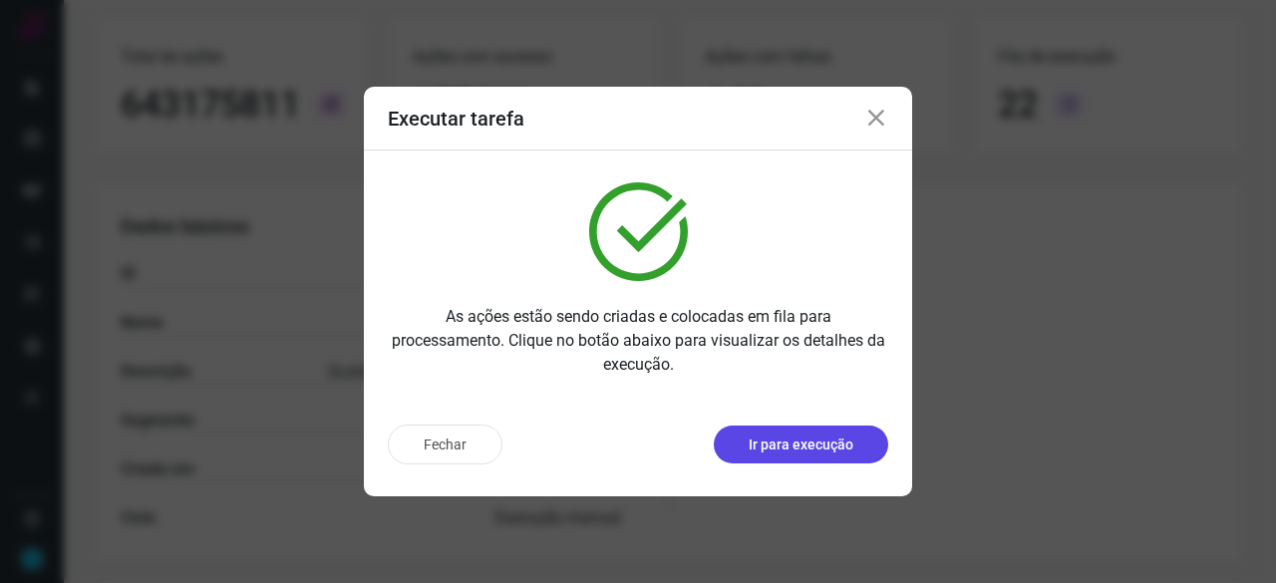
click at [793, 445] on p "Ir para execução" at bounding box center [801, 445] width 105 height 21
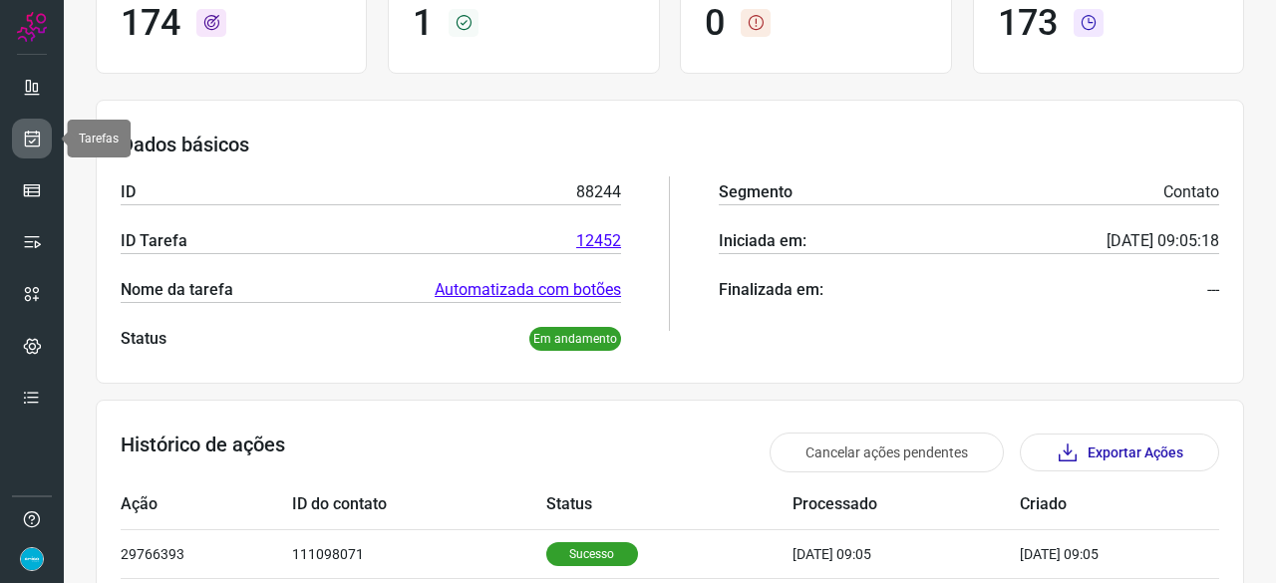
click at [30, 134] on icon at bounding box center [32, 139] width 21 height 20
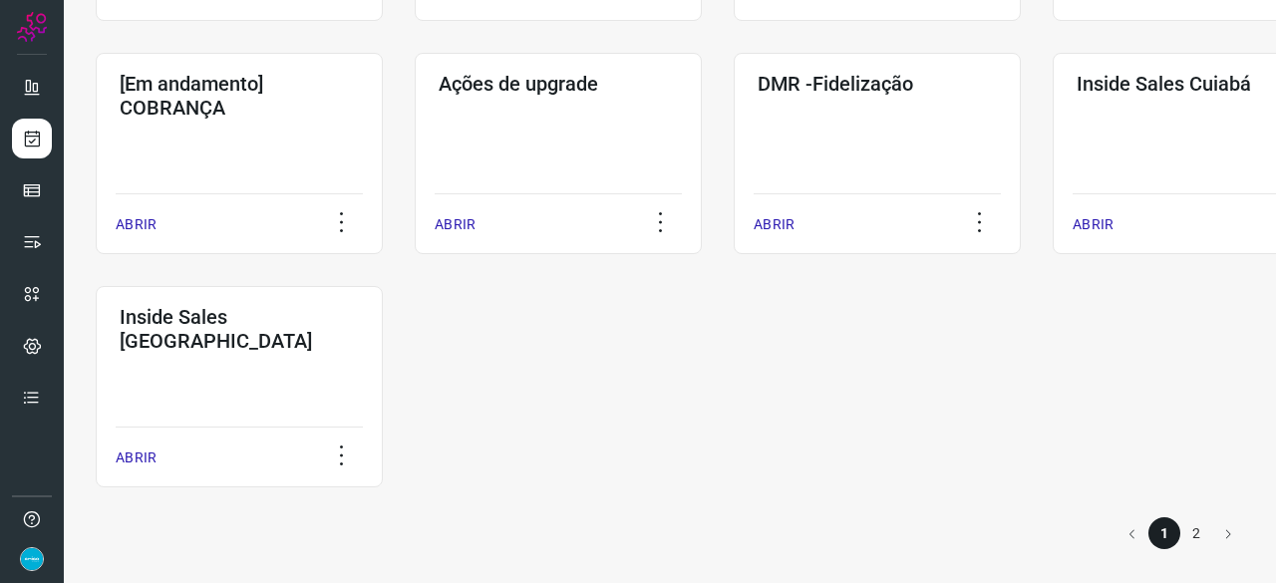
scroll to position [1041, 0]
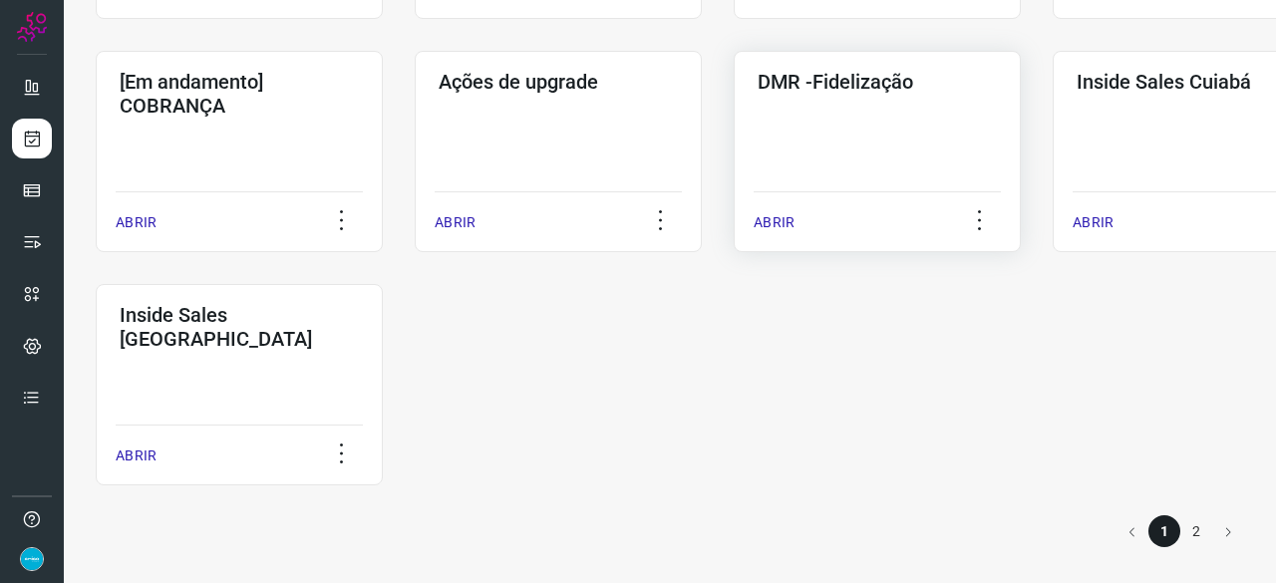
click at [783, 218] on p "ABRIR" at bounding box center [774, 222] width 41 height 21
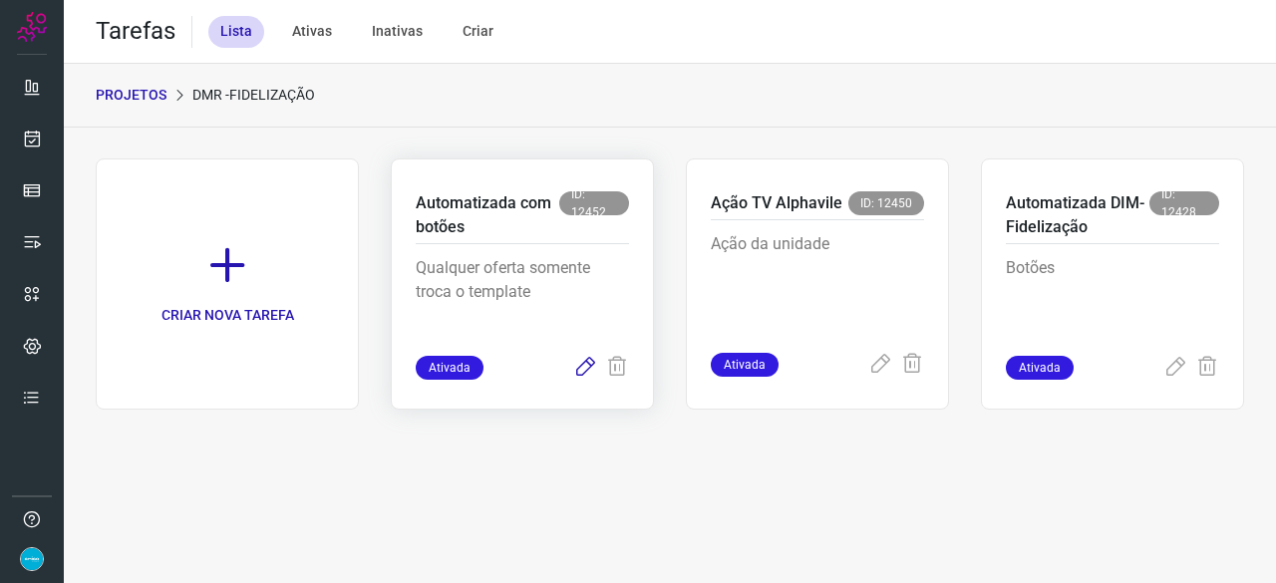
click at [586, 364] on icon at bounding box center [585, 368] width 24 height 24
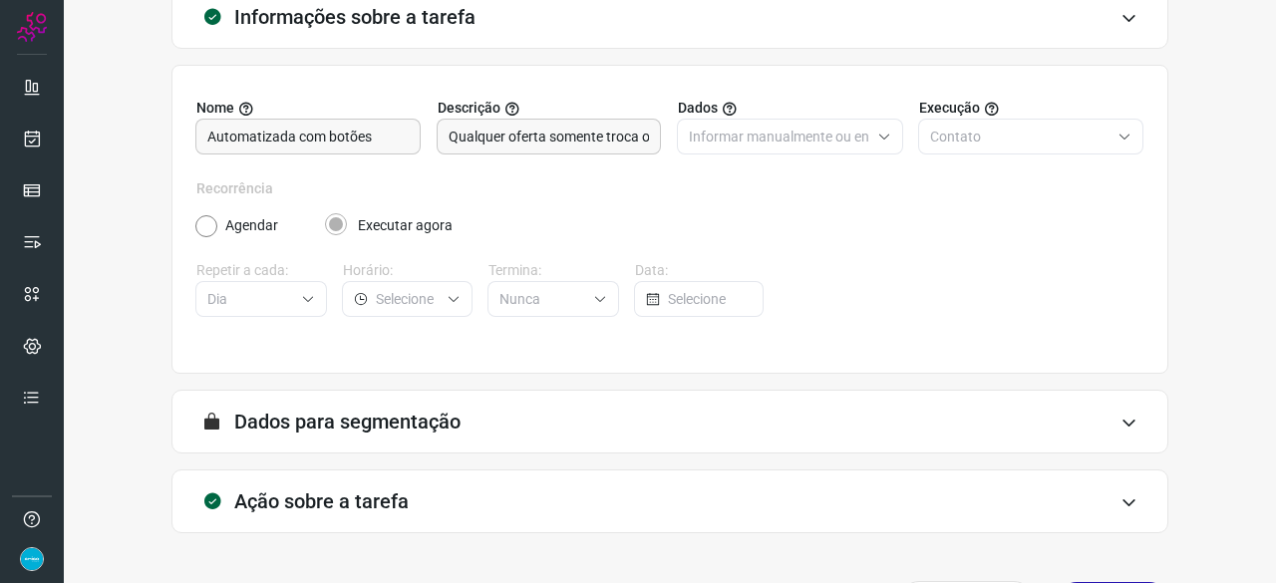
scroll to position [194, 0]
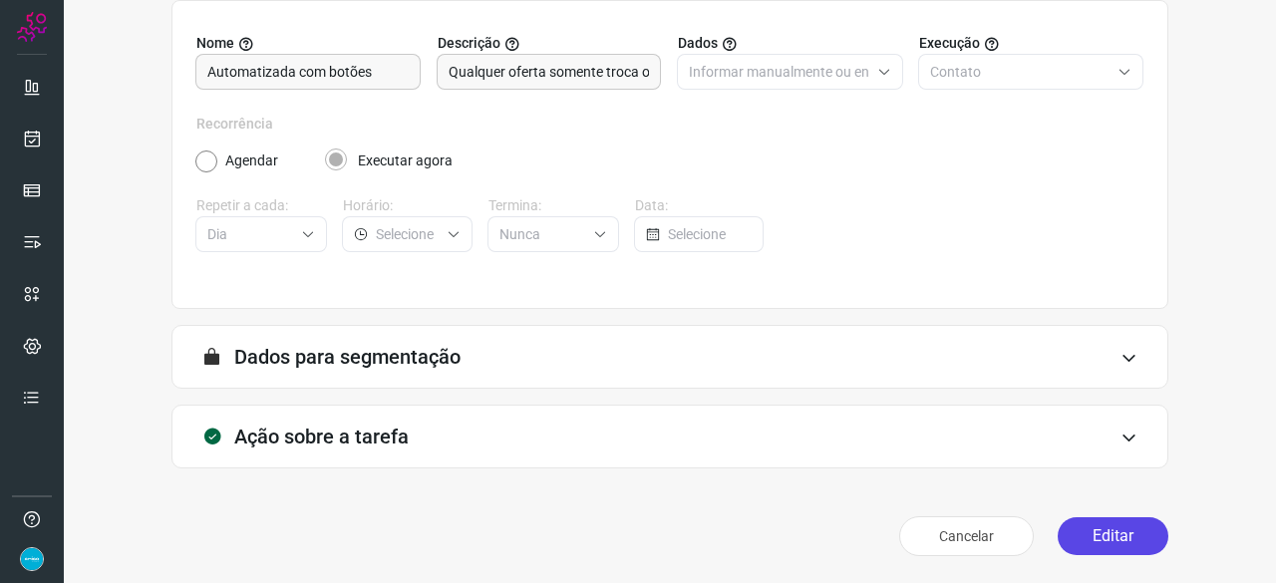
click at [1128, 535] on button "Editar" at bounding box center [1113, 536] width 111 height 38
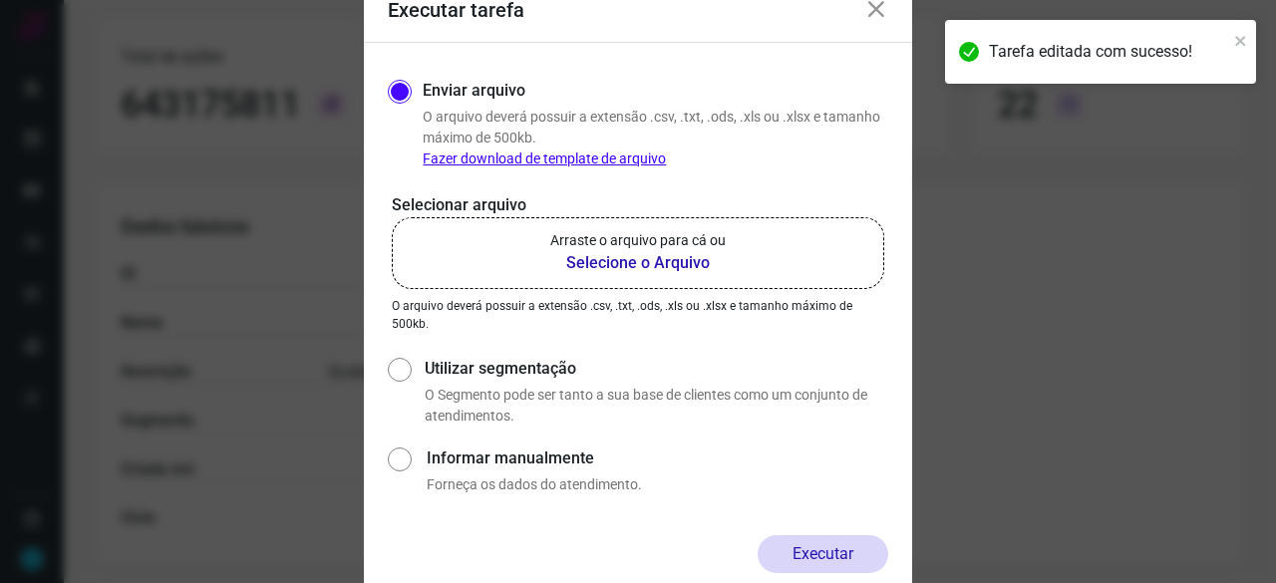
click at [612, 261] on b "Selecione o Arquivo" at bounding box center [637, 263] width 175 height 24
click at [0, 0] on input "Arraste o arquivo para cá ou Selecione o Arquivo" at bounding box center [0, 0] width 0 height 0
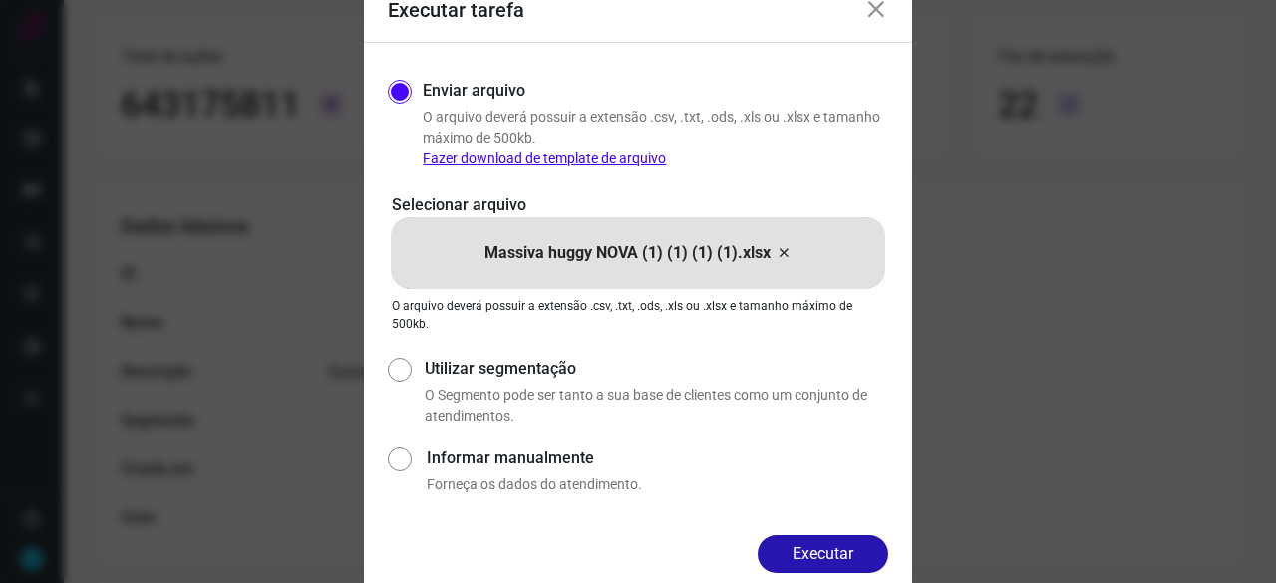
drag, startPoint x: 833, startPoint y: 543, endPoint x: 890, endPoint y: 558, distance: 58.8
click at [839, 543] on button "Executar" at bounding box center [823, 554] width 131 height 38
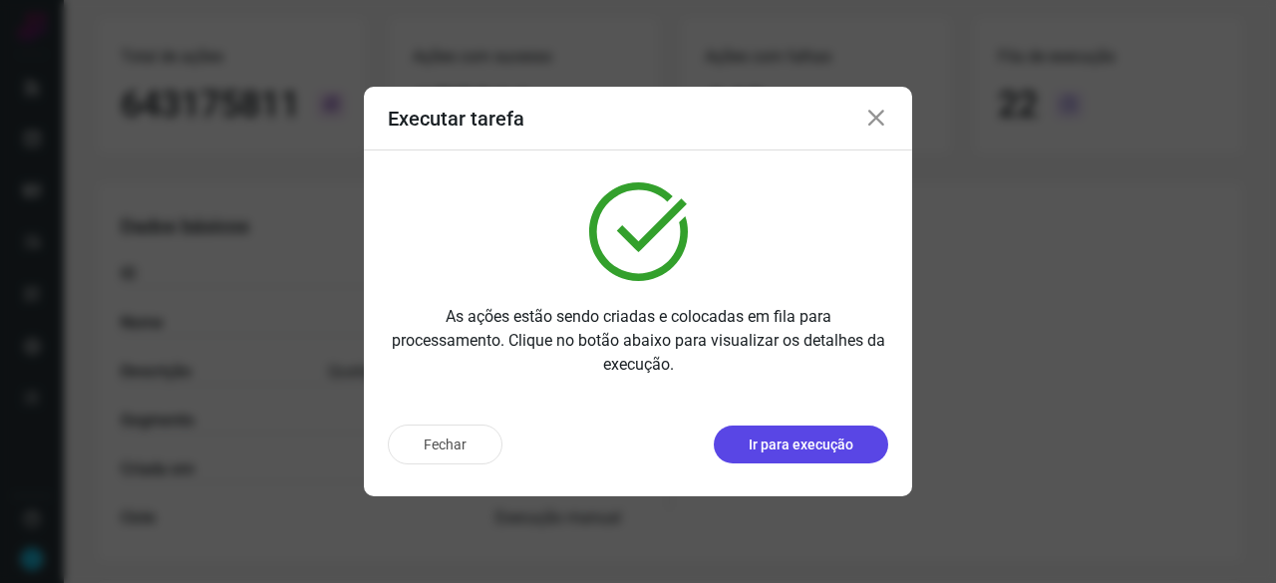
click at [803, 442] on p "Ir para execução" at bounding box center [801, 445] width 105 height 21
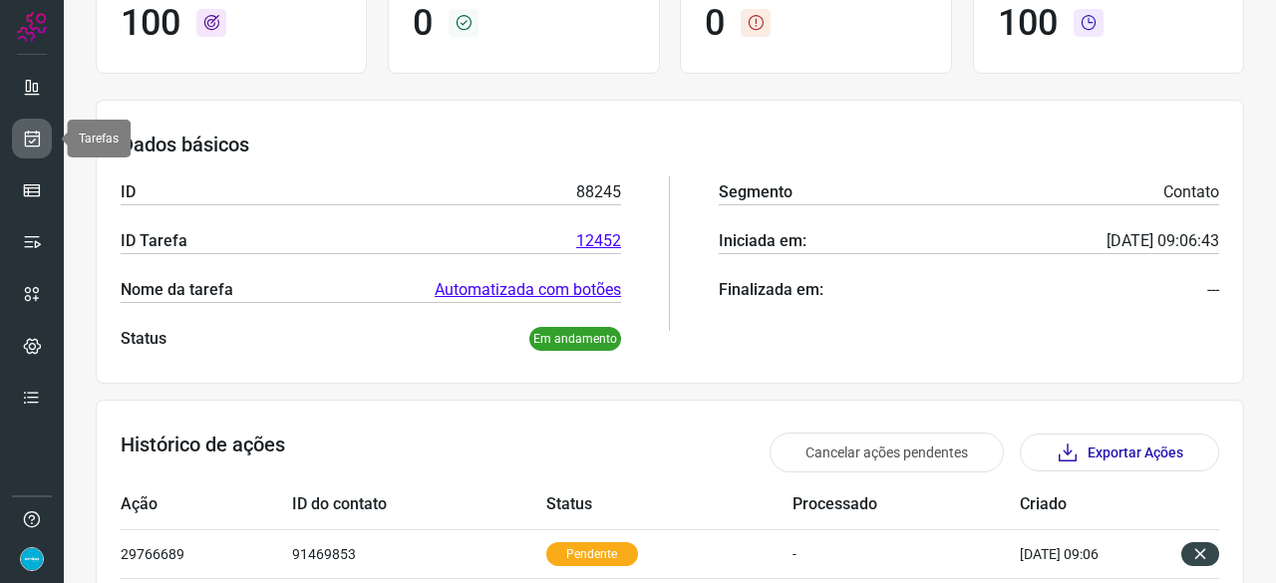
click at [39, 129] on icon at bounding box center [32, 139] width 21 height 20
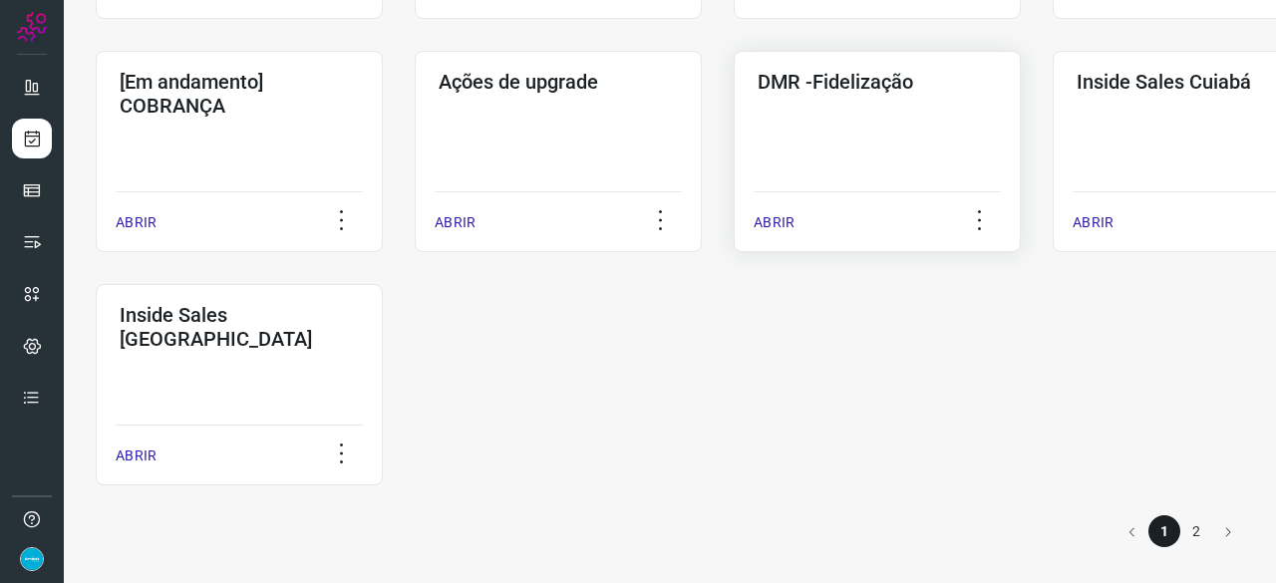
click at [777, 216] on p "ABRIR" at bounding box center [774, 222] width 41 height 21
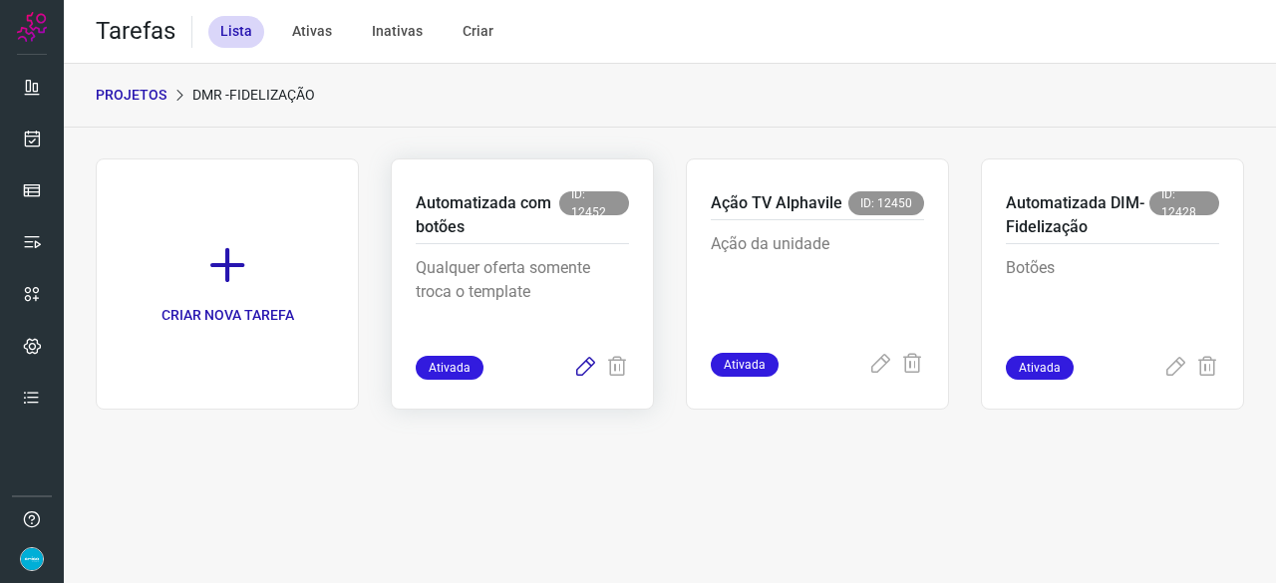
click at [586, 364] on icon at bounding box center [585, 368] width 24 height 24
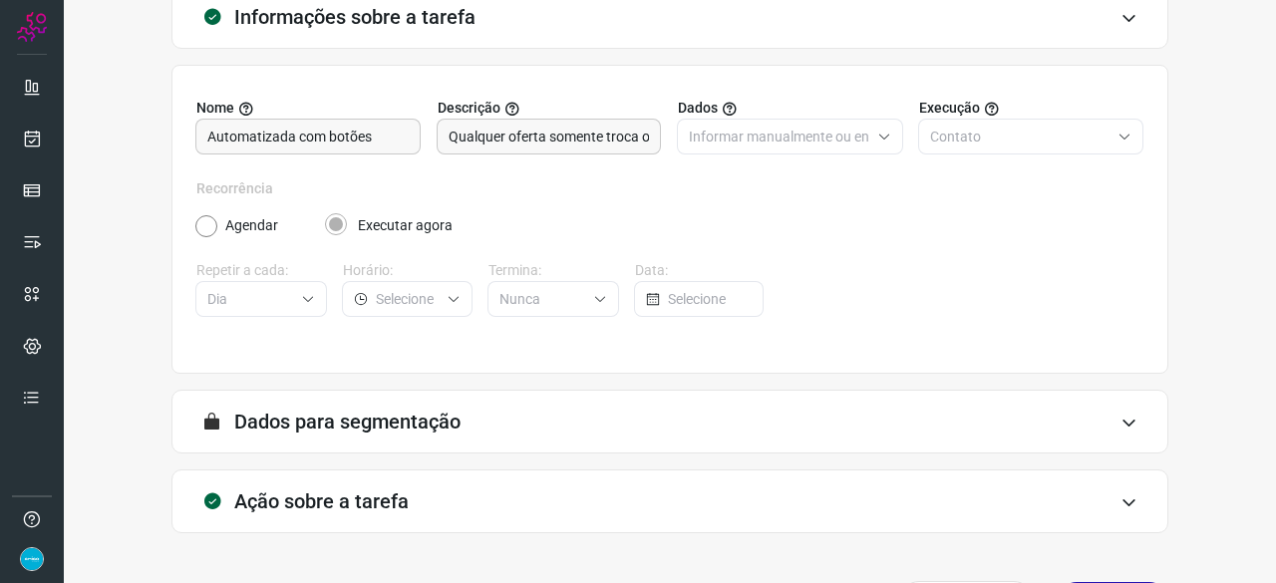
scroll to position [194, 0]
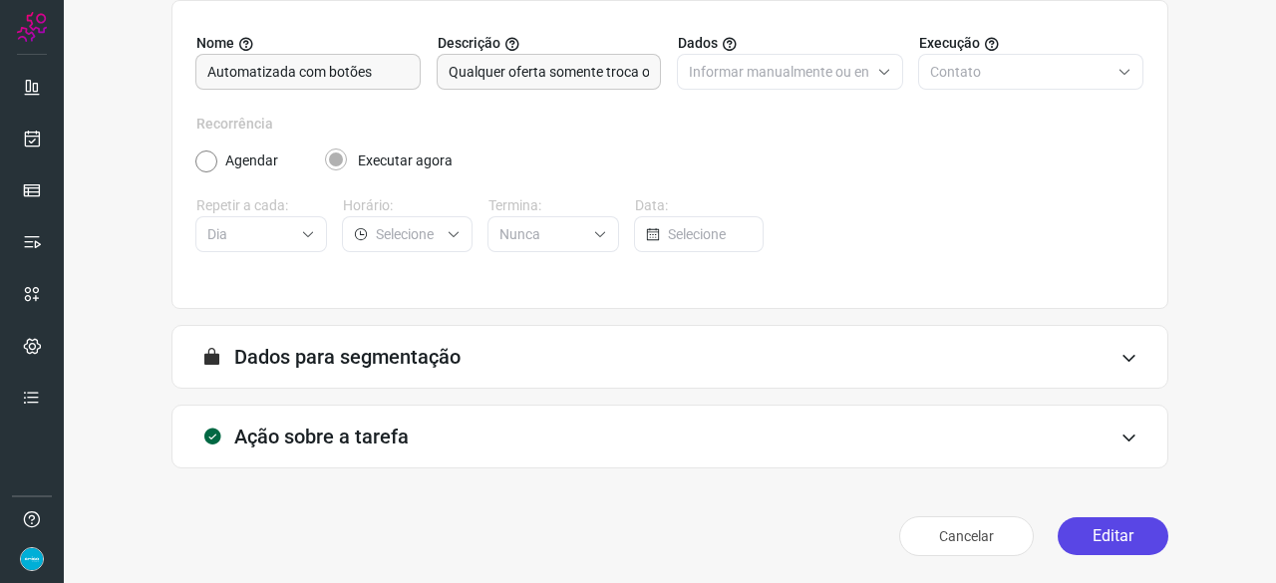
click at [1117, 533] on button "Editar" at bounding box center [1113, 536] width 111 height 38
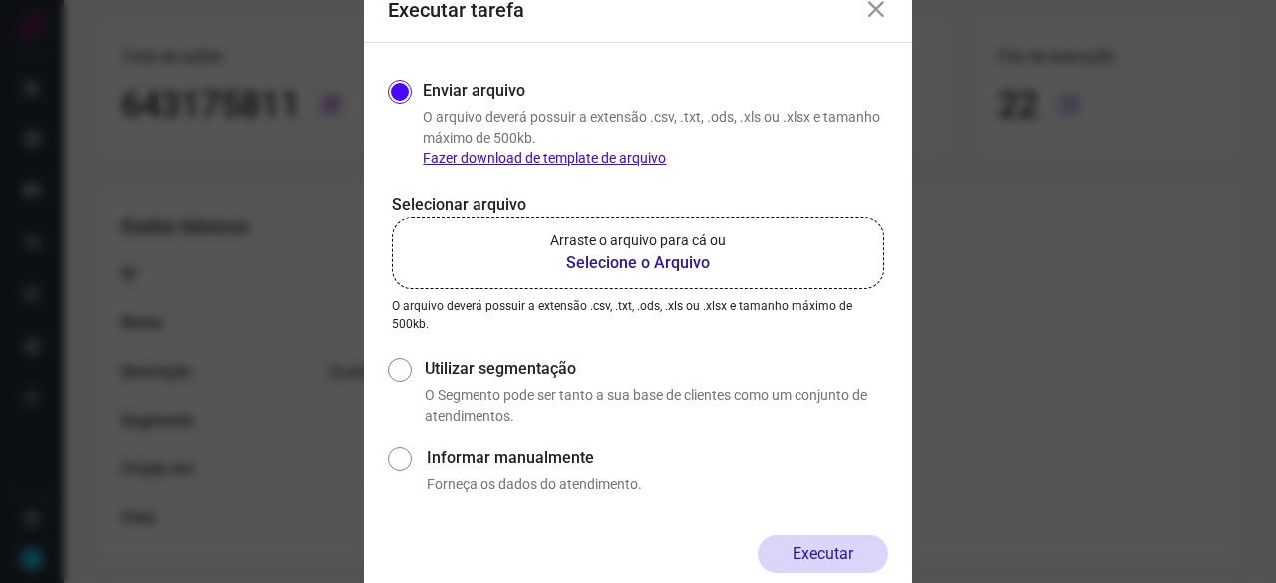
click at [666, 259] on b "Selecione o Arquivo" at bounding box center [637, 263] width 175 height 24
click at [0, 0] on input "Arraste o arquivo para cá ou Selecione o Arquivo" at bounding box center [0, 0] width 0 height 0
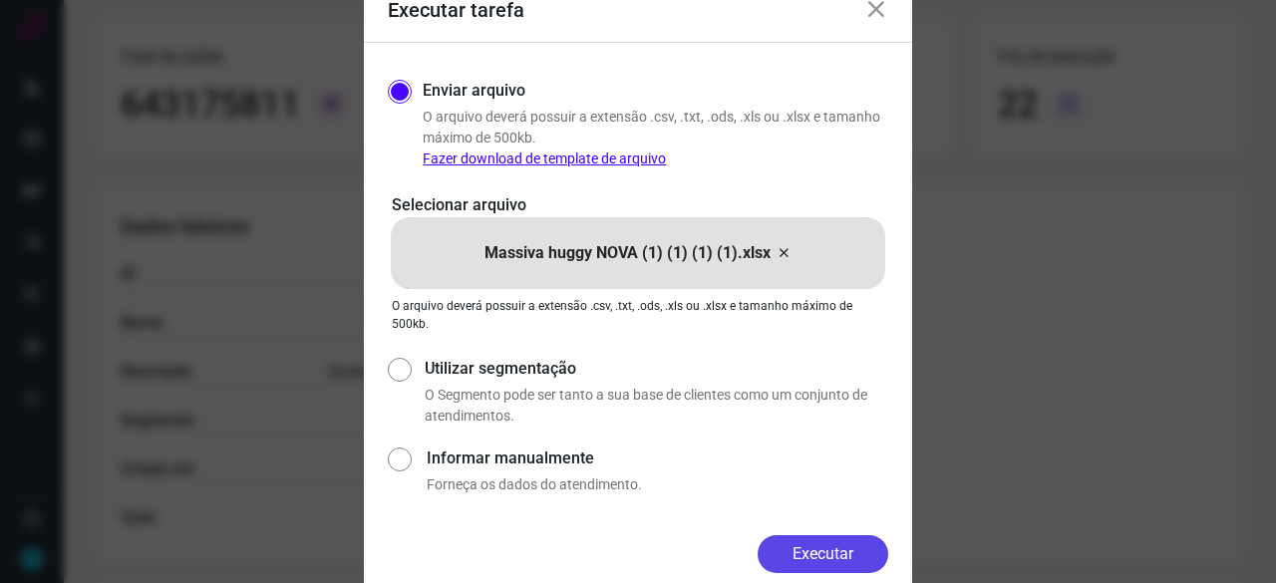
click at [861, 543] on button "Executar" at bounding box center [823, 554] width 131 height 38
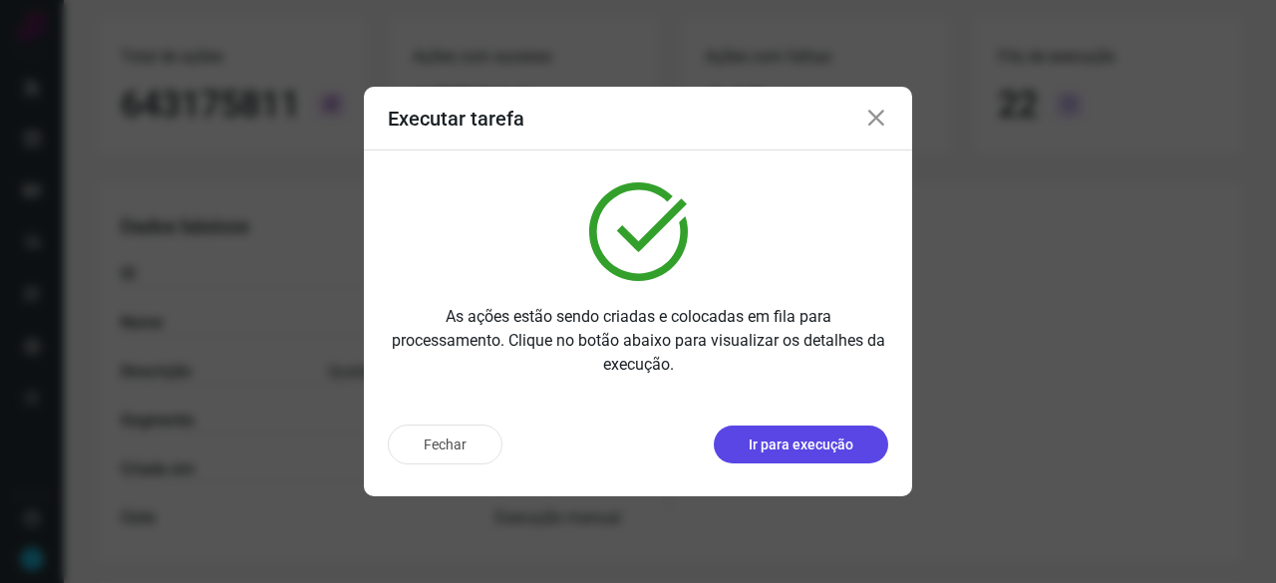
click at [817, 450] on p "Ir para execução" at bounding box center [801, 445] width 105 height 21
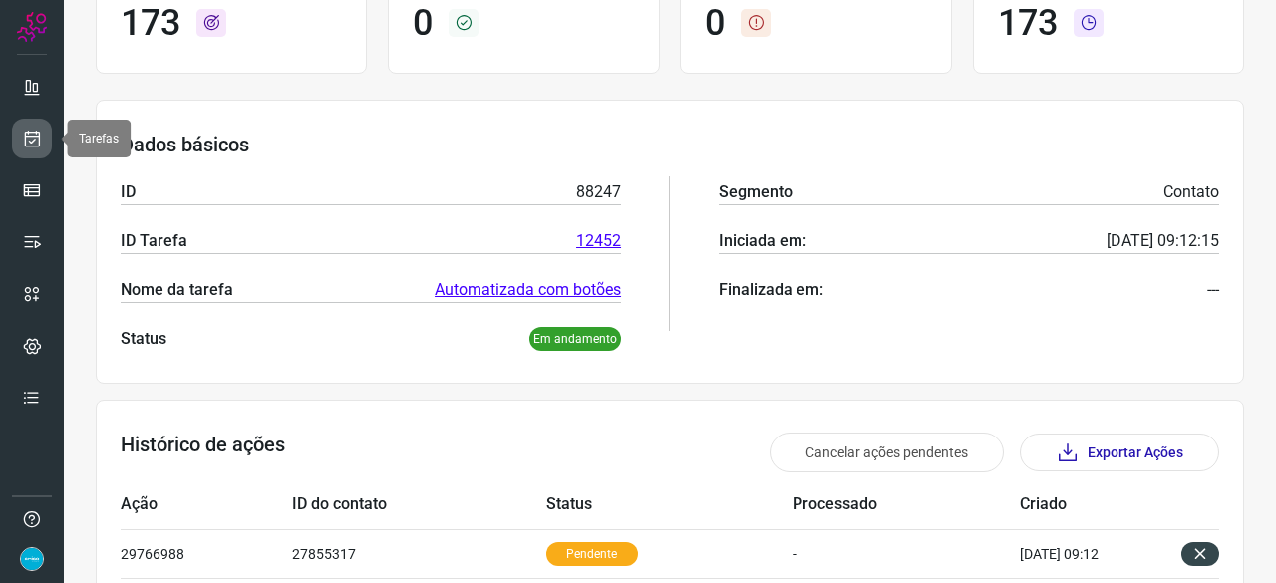
click at [32, 137] on icon at bounding box center [32, 139] width 21 height 20
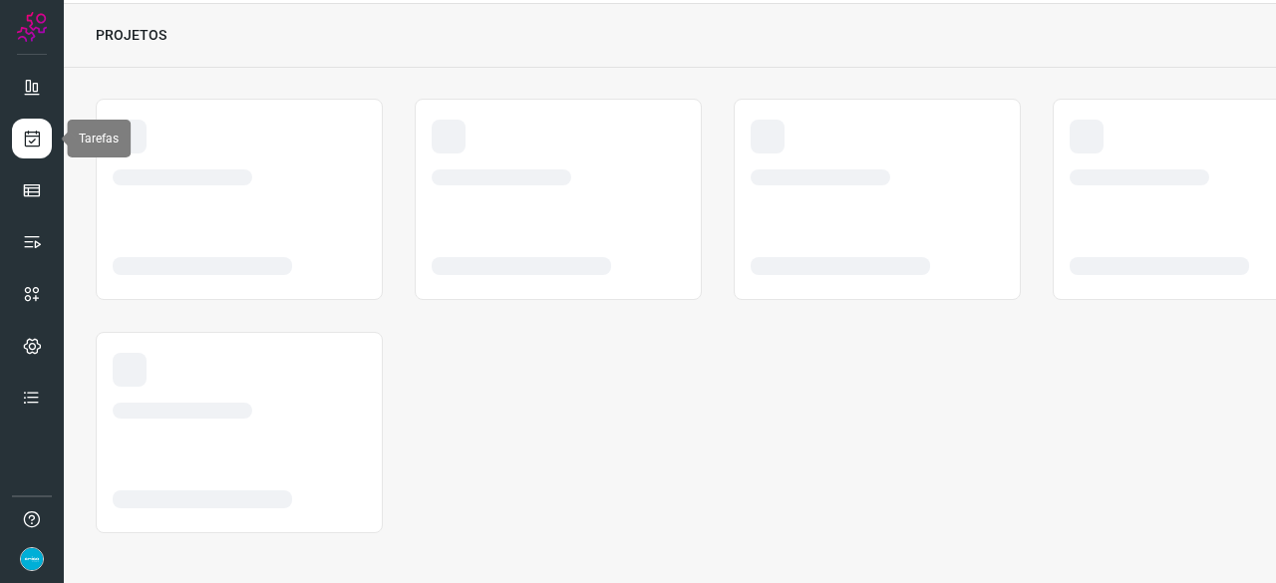
scroll to position [60, 0]
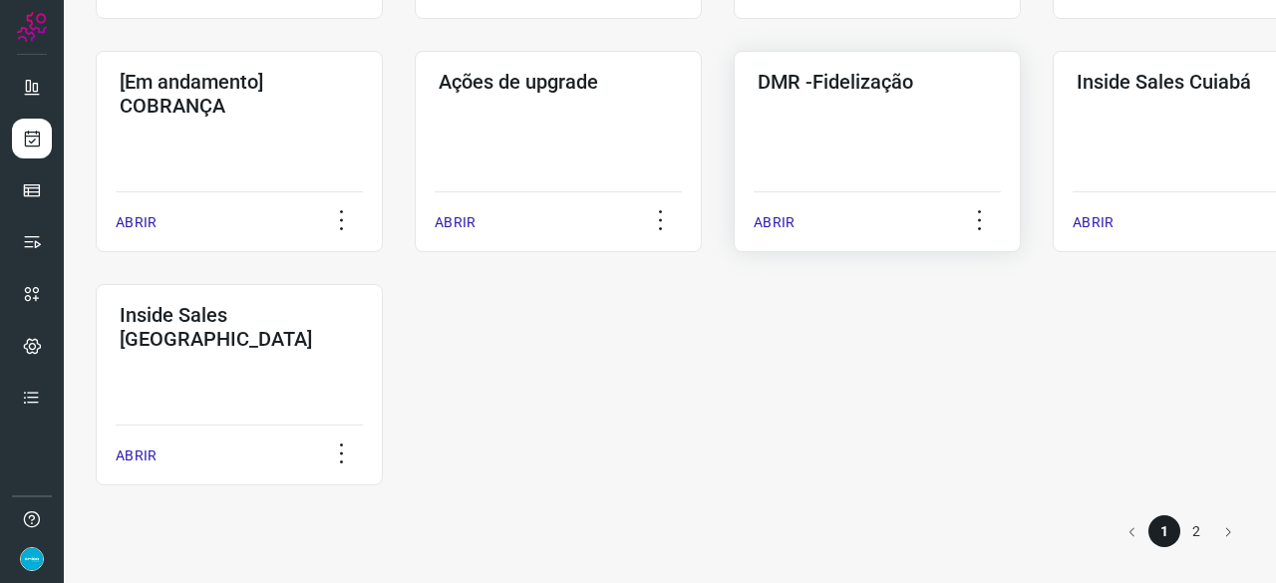
click at [771, 228] on p "ABRIR" at bounding box center [774, 222] width 41 height 21
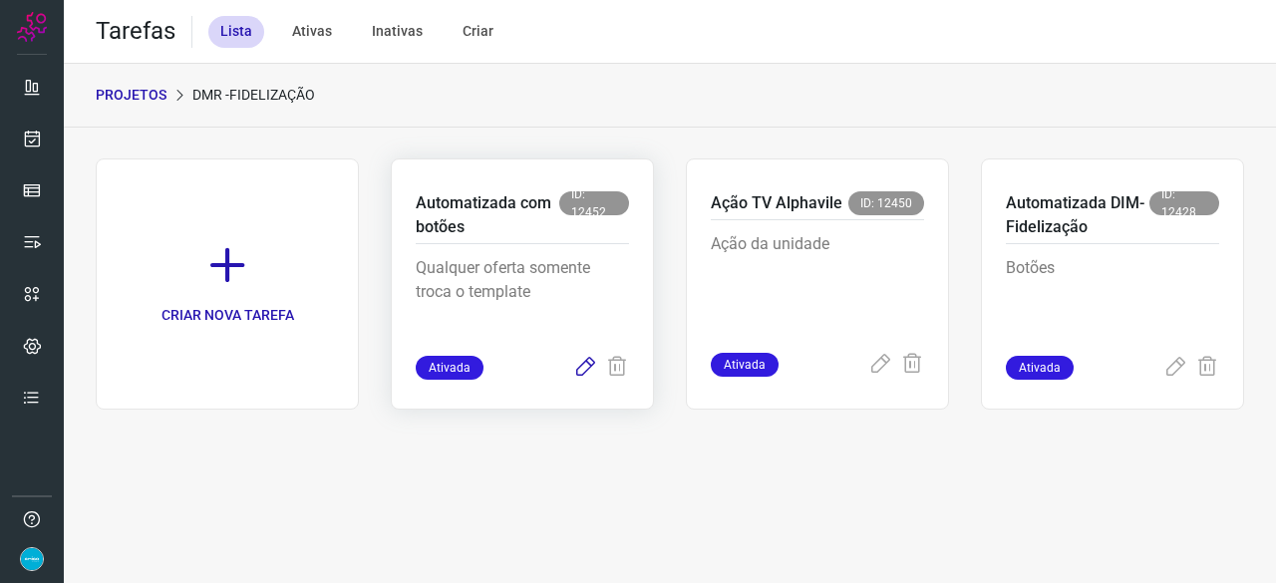
click at [584, 368] on icon at bounding box center [585, 368] width 24 height 24
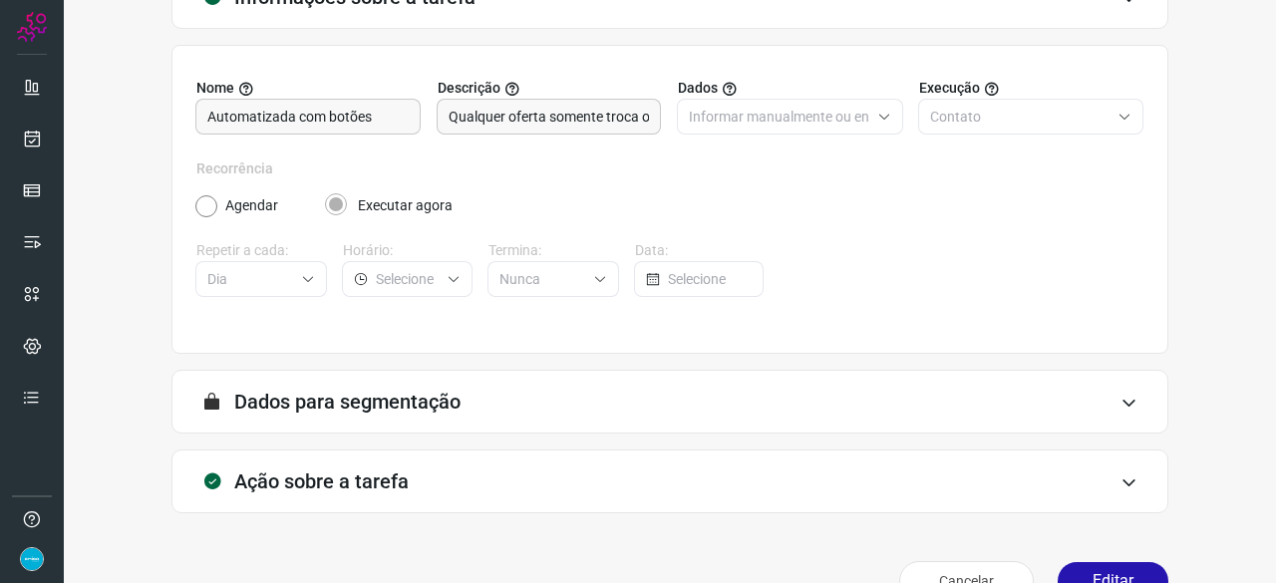
scroll to position [194, 0]
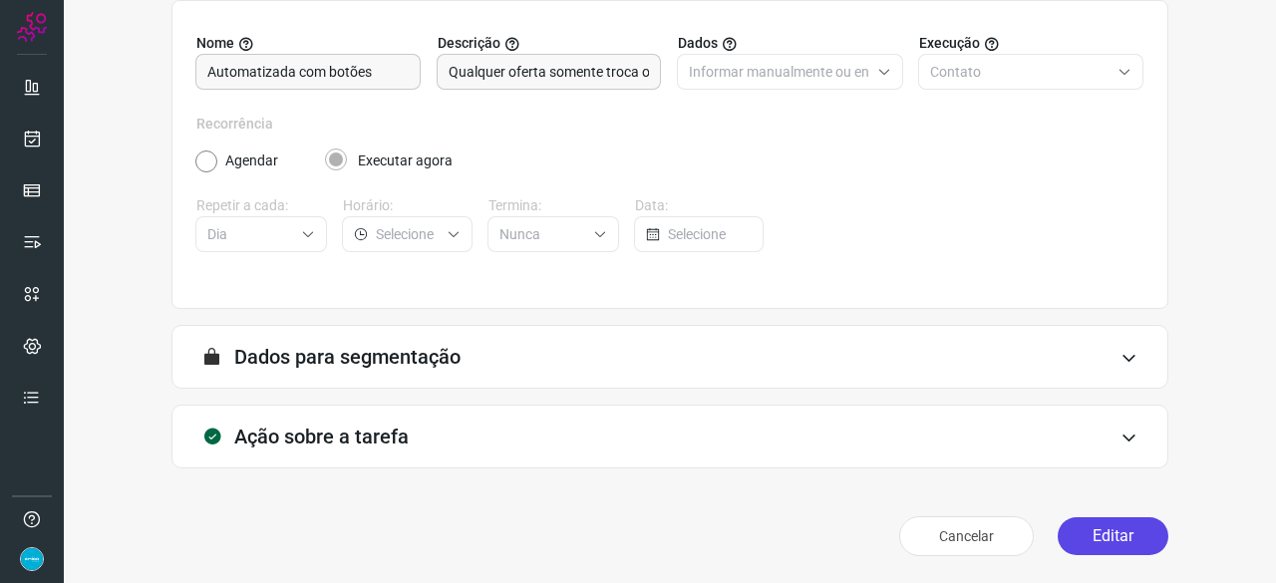
click at [1100, 525] on button "Editar" at bounding box center [1113, 536] width 111 height 38
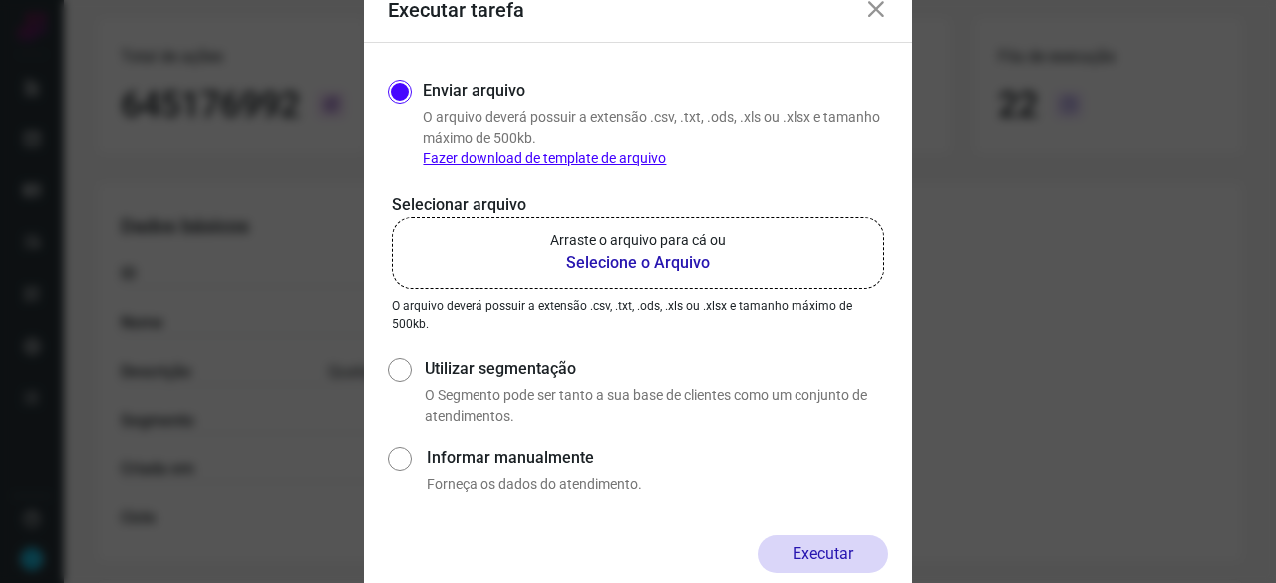
click at [625, 264] on b "Selecione o Arquivo" at bounding box center [637, 263] width 175 height 24
click at [0, 0] on input "Arraste o arquivo para cá ou Selecione o Arquivo" at bounding box center [0, 0] width 0 height 0
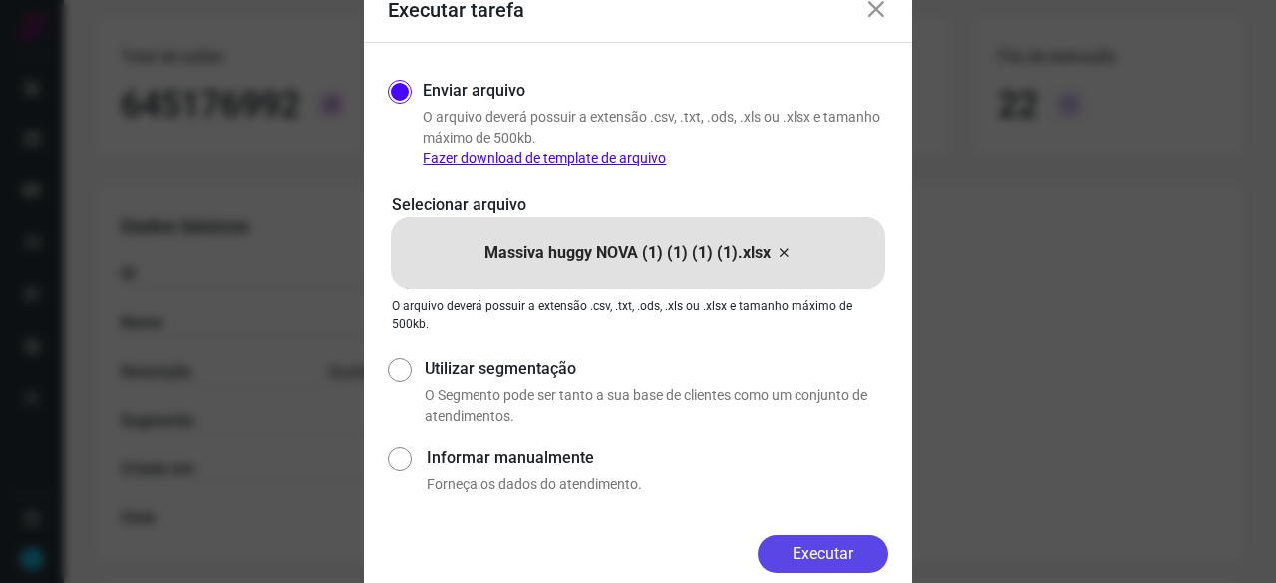
click at [855, 551] on button "Executar" at bounding box center [823, 554] width 131 height 38
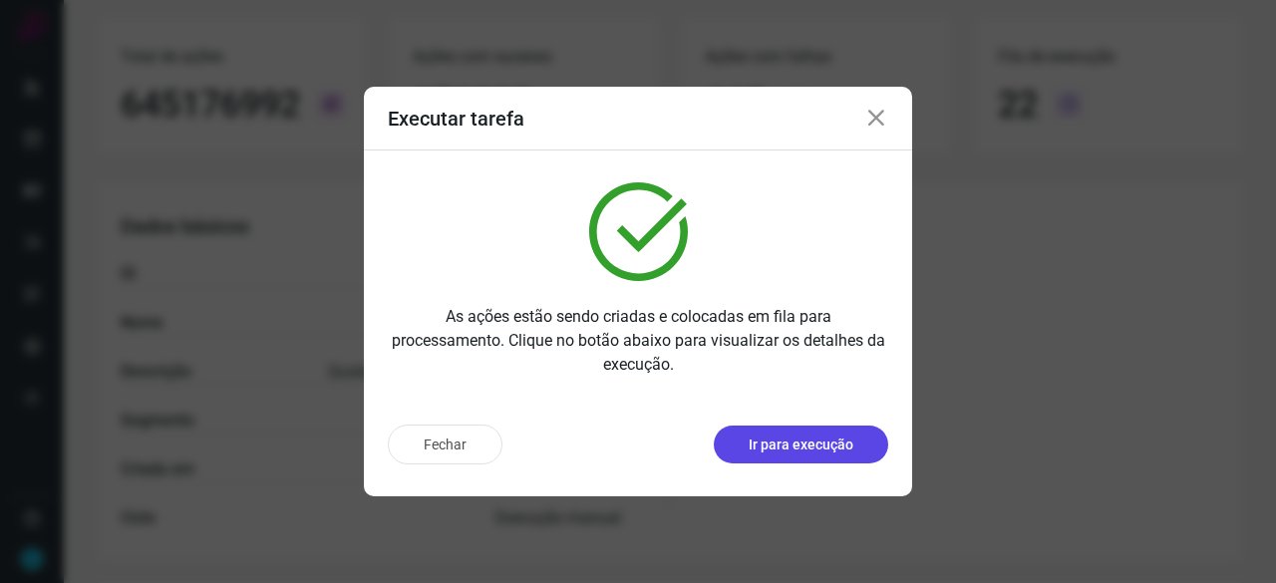
click at [760, 448] on p "Ir para execução" at bounding box center [801, 445] width 105 height 21
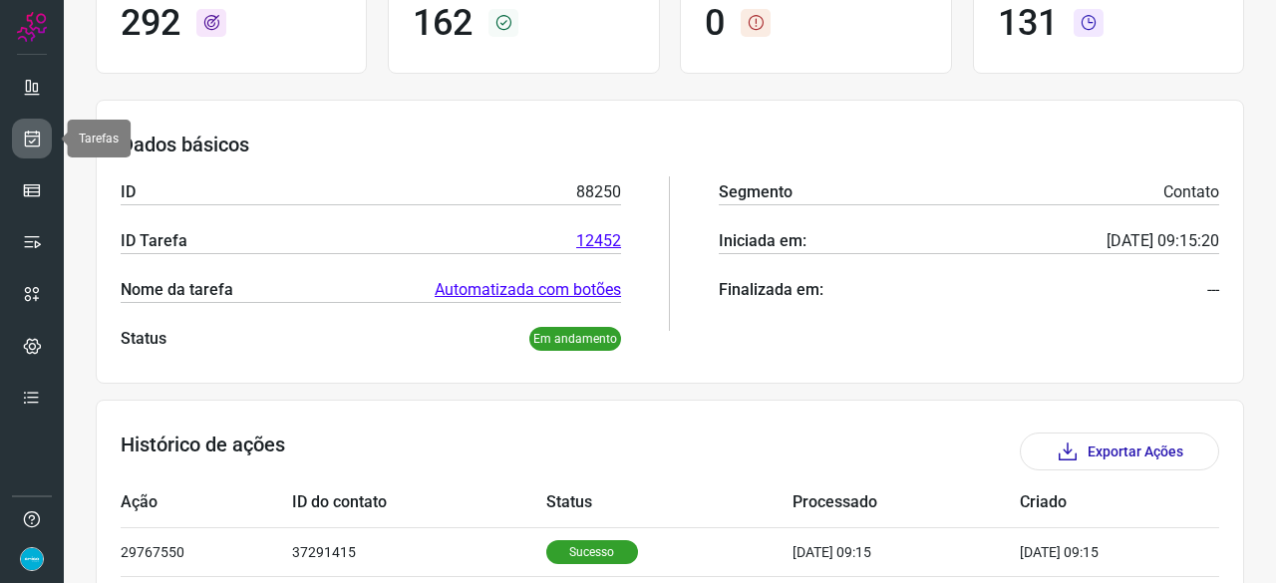
click at [25, 145] on icon at bounding box center [32, 139] width 21 height 20
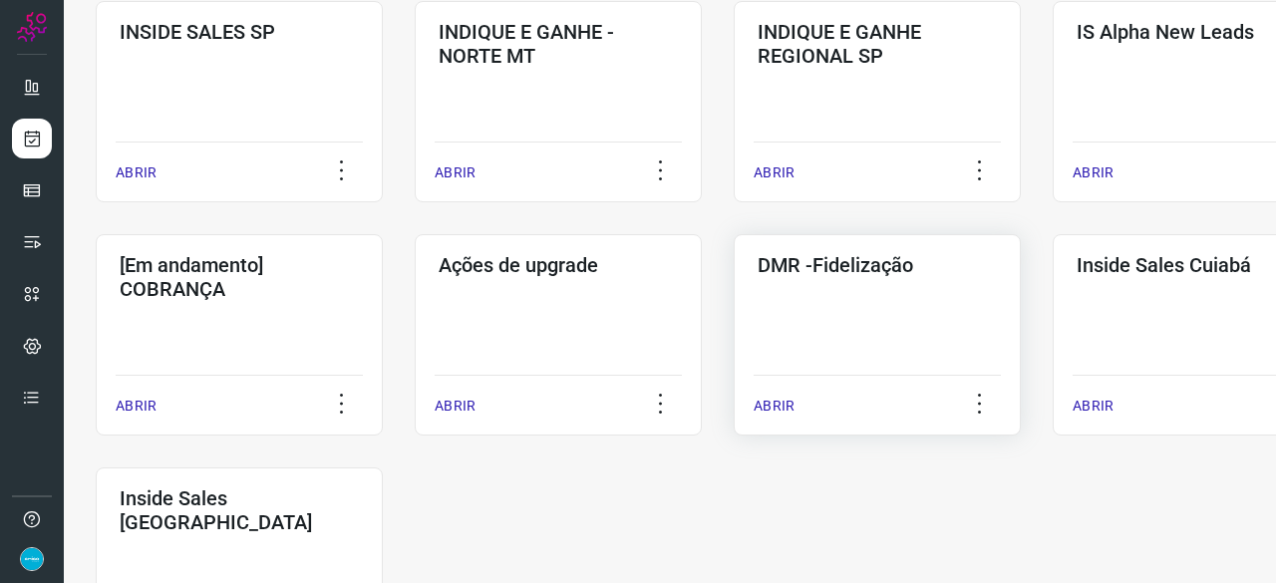
click at [775, 405] on p "ABRIR" at bounding box center [774, 406] width 41 height 21
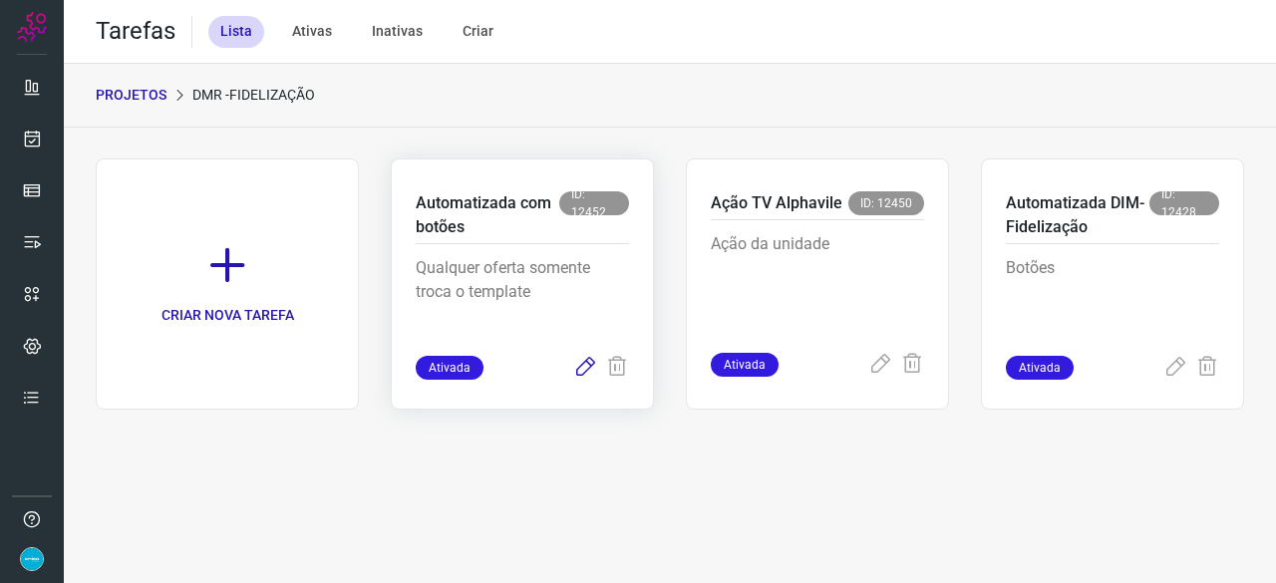
click at [586, 365] on icon at bounding box center [585, 368] width 24 height 24
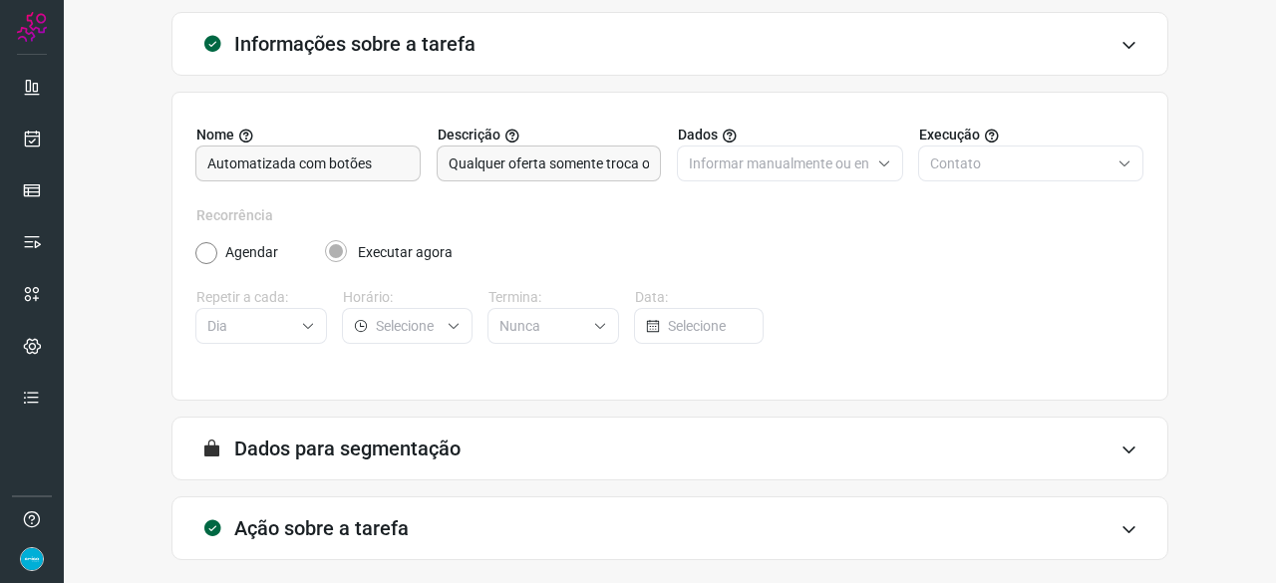
scroll to position [194, 0]
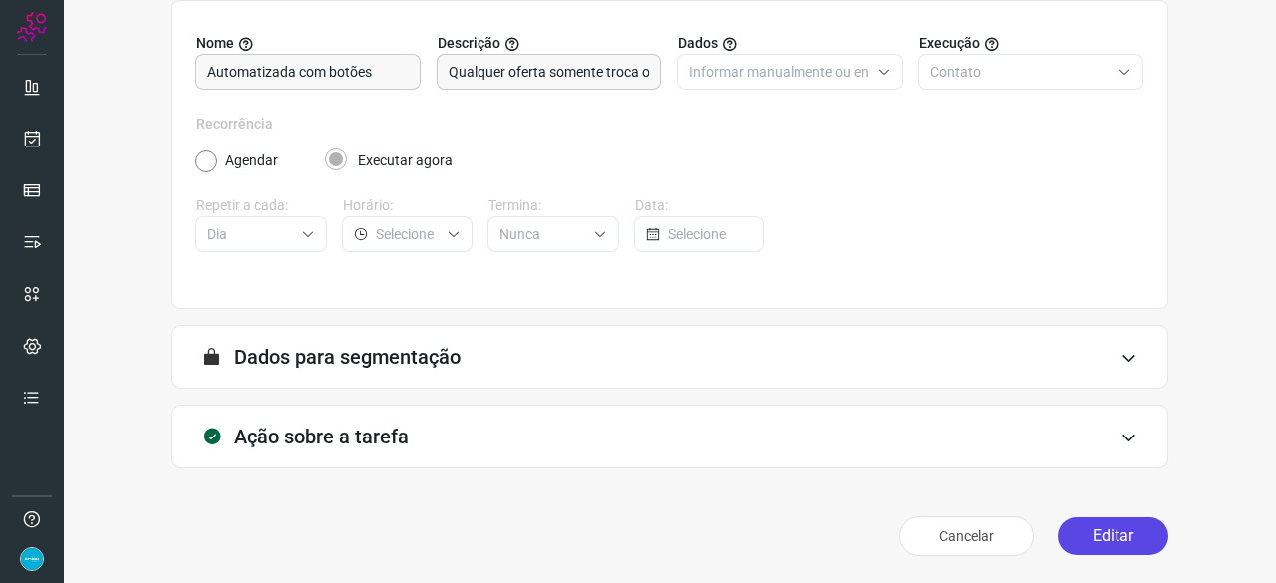
click at [1103, 541] on button "Editar" at bounding box center [1113, 536] width 111 height 38
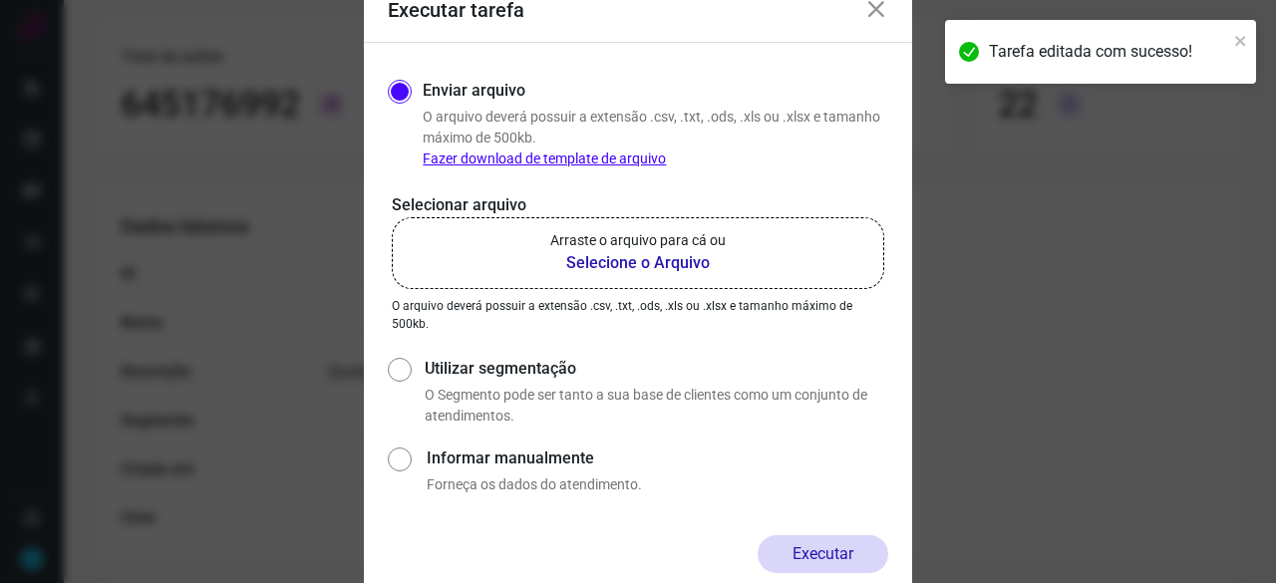
click at [624, 262] on b "Selecione o Arquivo" at bounding box center [637, 263] width 175 height 24
click at [0, 0] on input "Arraste o arquivo para cá ou Selecione o Arquivo" at bounding box center [0, 0] width 0 height 0
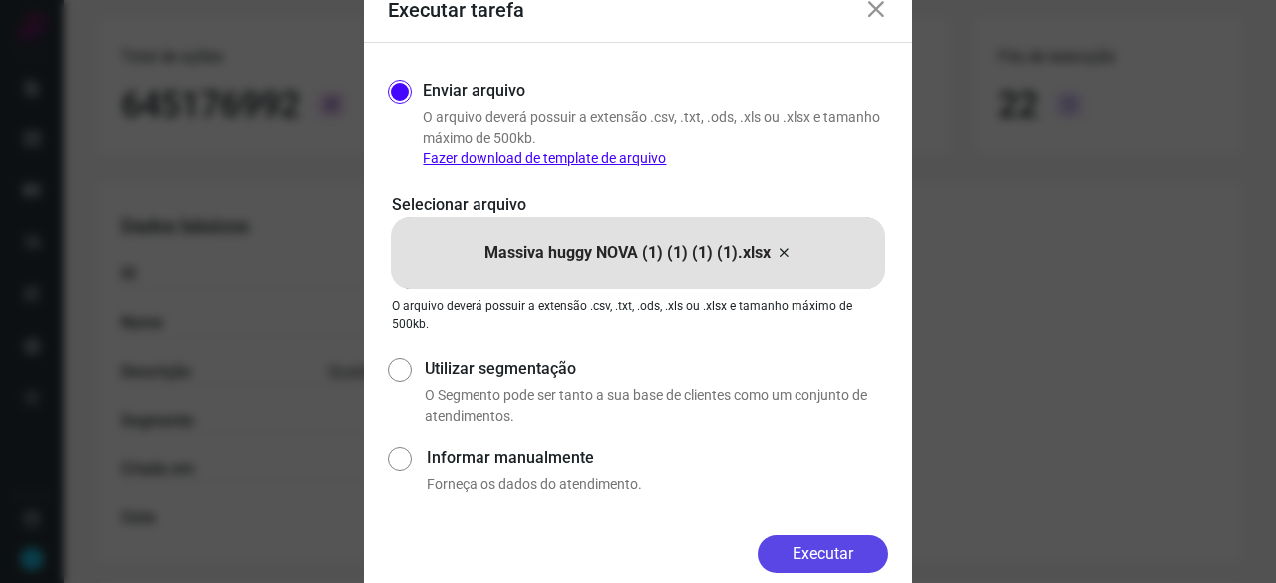
click at [855, 545] on button "Executar" at bounding box center [823, 554] width 131 height 38
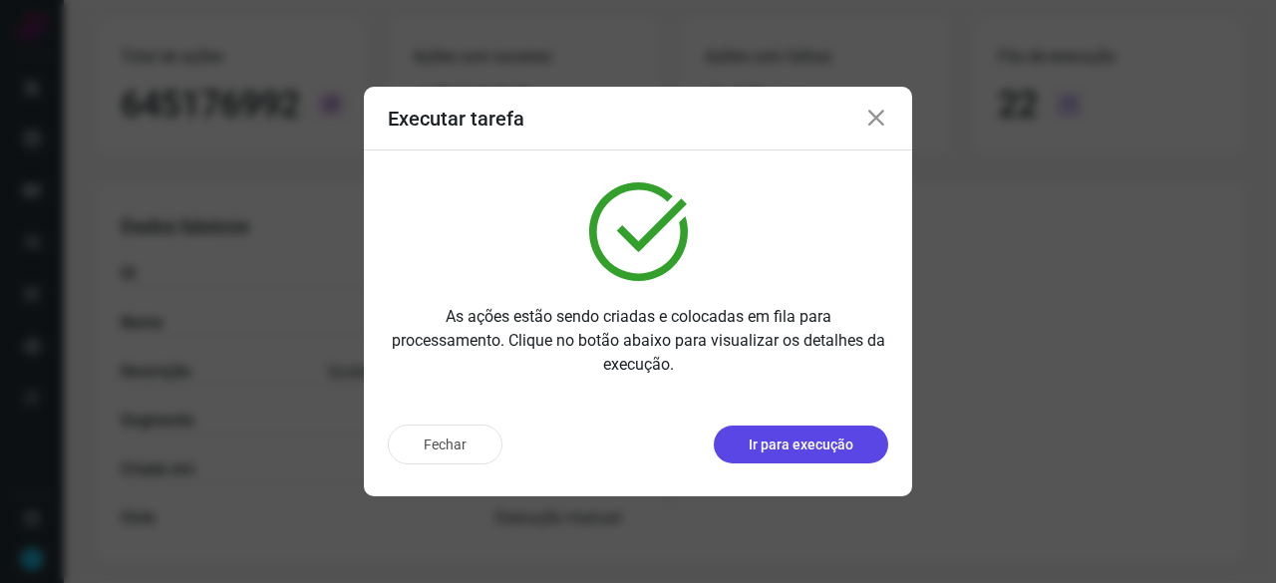
click at [829, 450] on p "Ir para execução" at bounding box center [801, 445] width 105 height 21
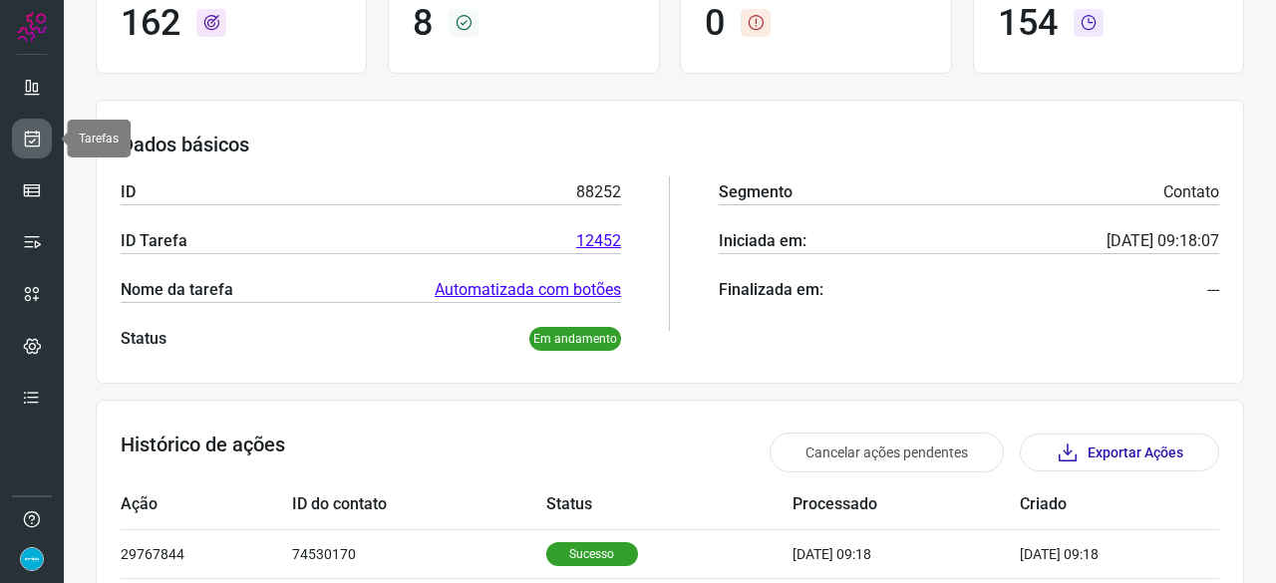
click at [28, 147] on icon at bounding box center [32, 139] width 21 height 20
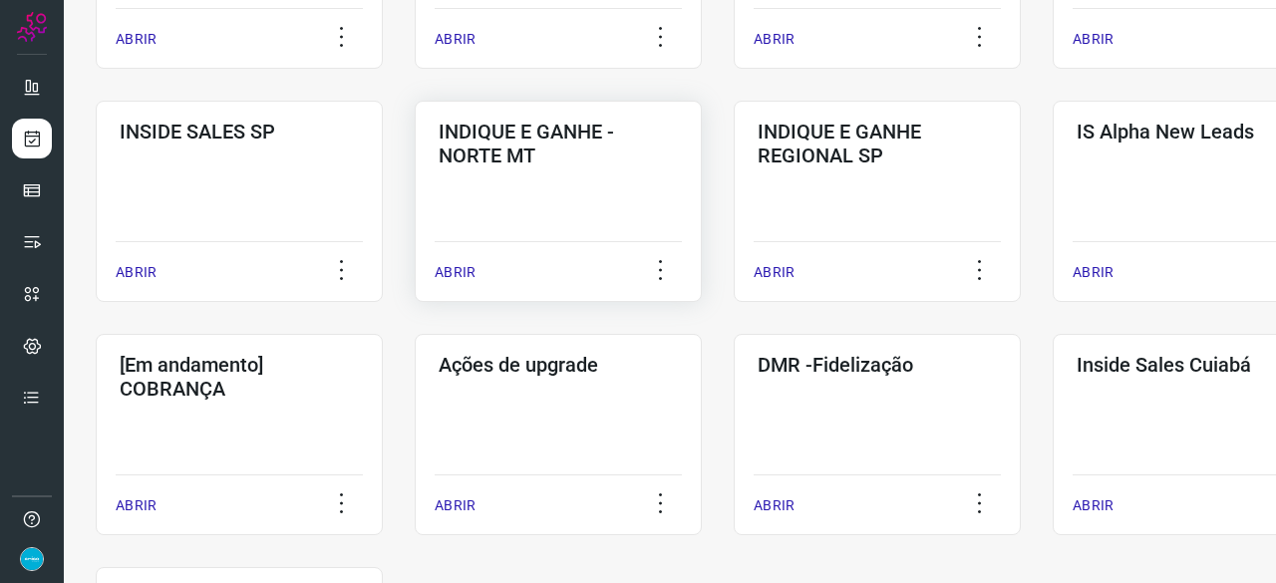
scroll to position [857, 0]
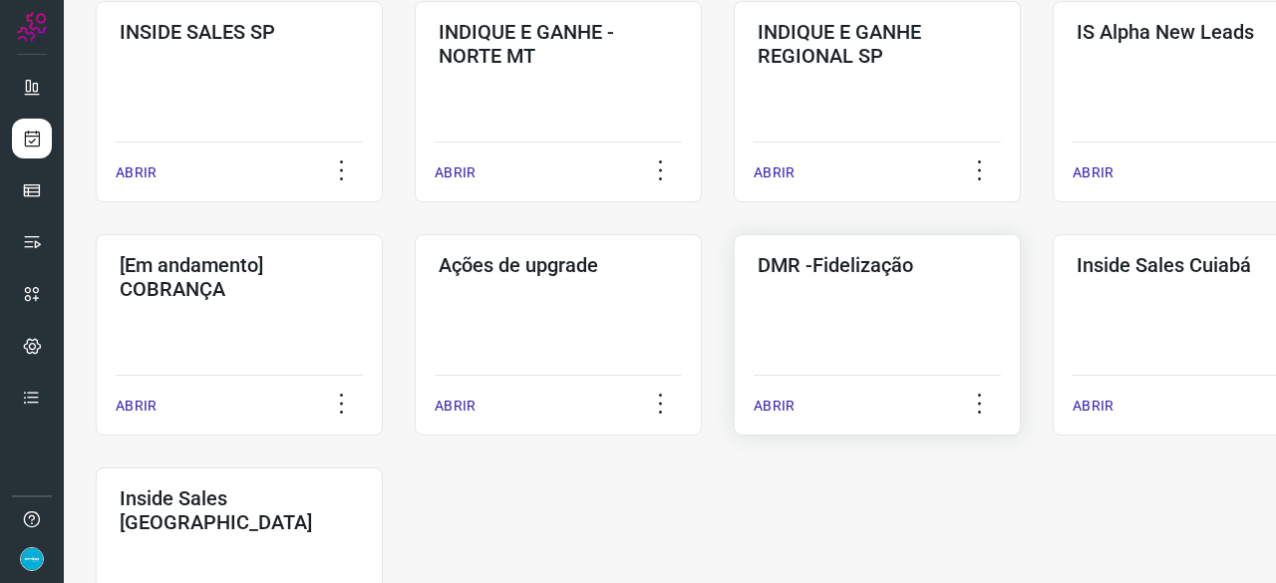
click at [772, 411] on p "ABRIR" at bounding box center [774, 406] width 41 height 21
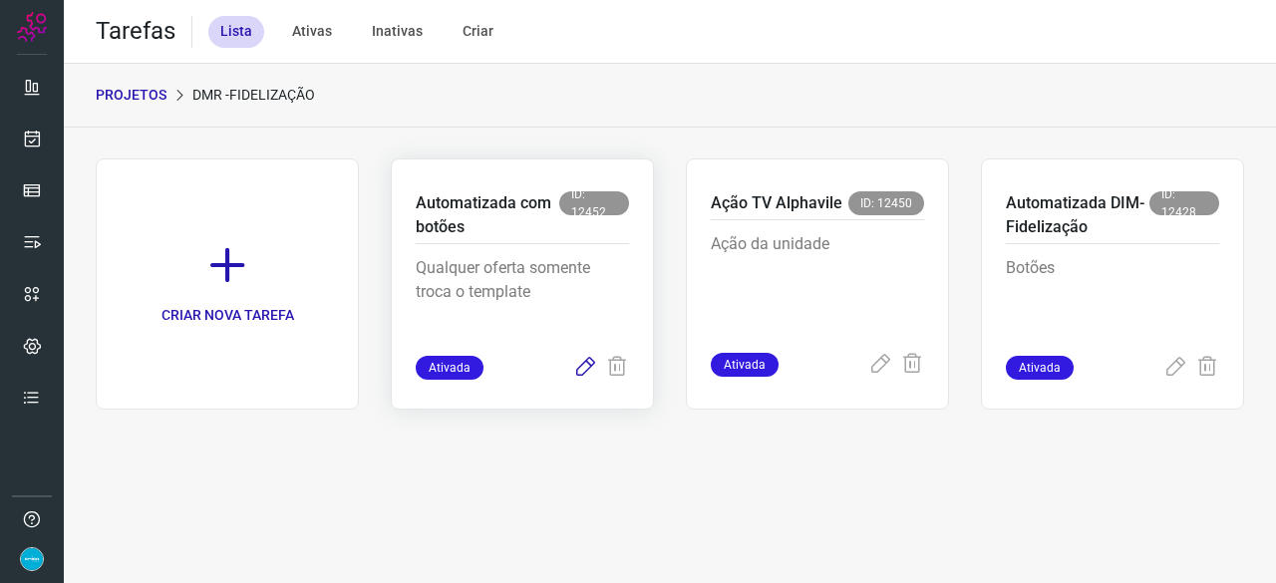
click at [582, 364] on icon at bounding box center [585, 368] width 24 height 24
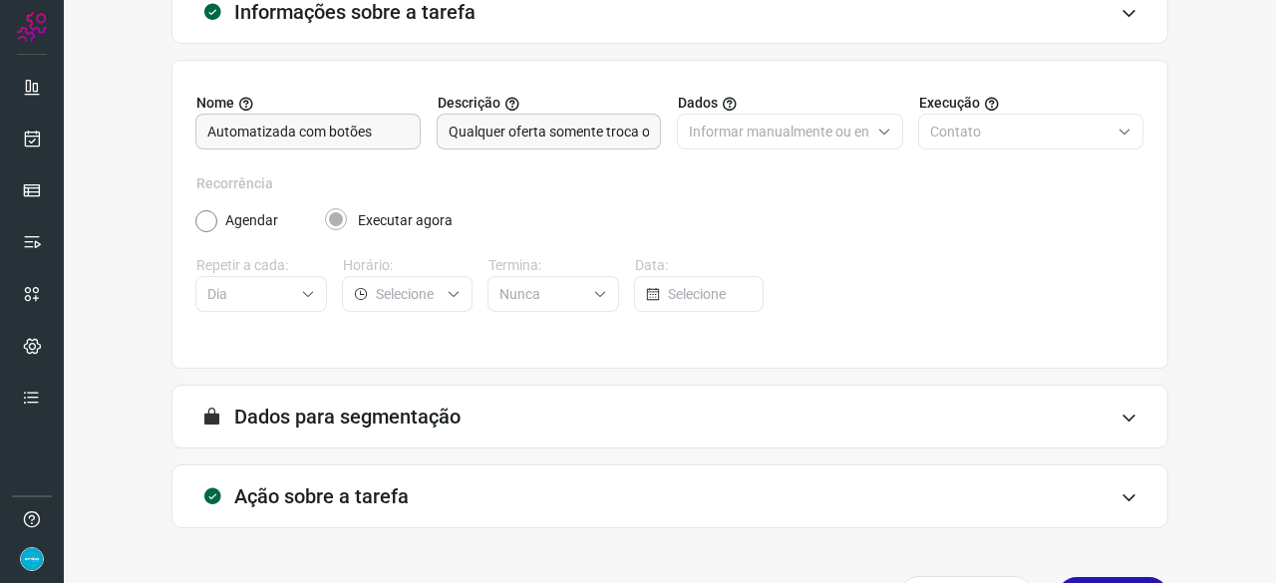
scroll to position [194, 0]
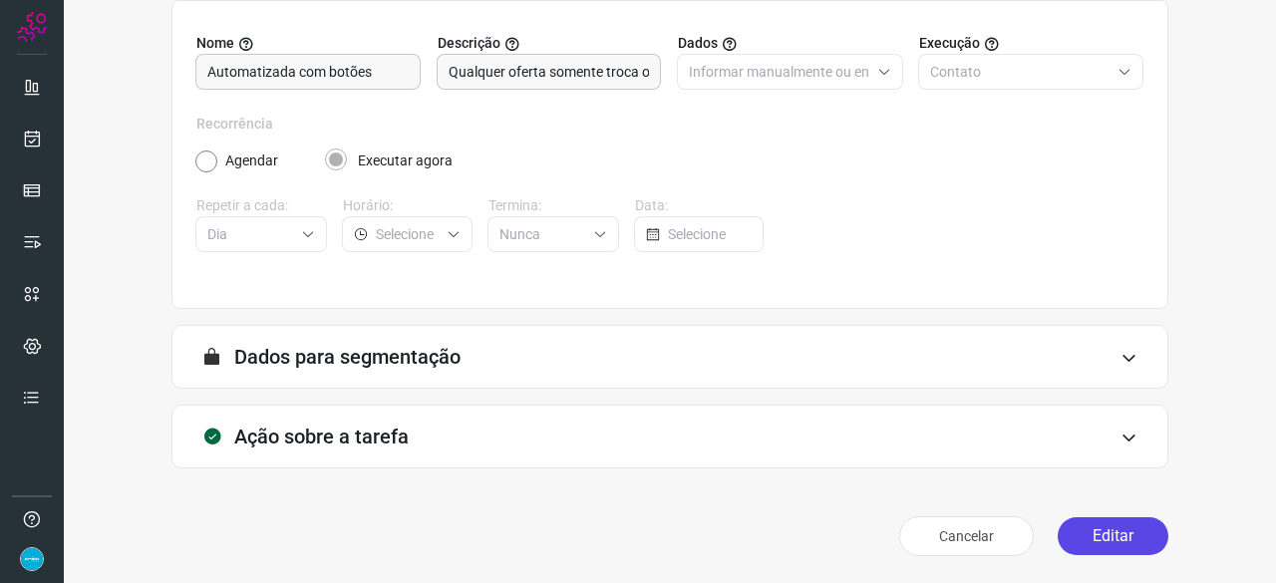
click at [1113, 539] on button "Editar" at bounding box center [1113, 536] width 111 height 38
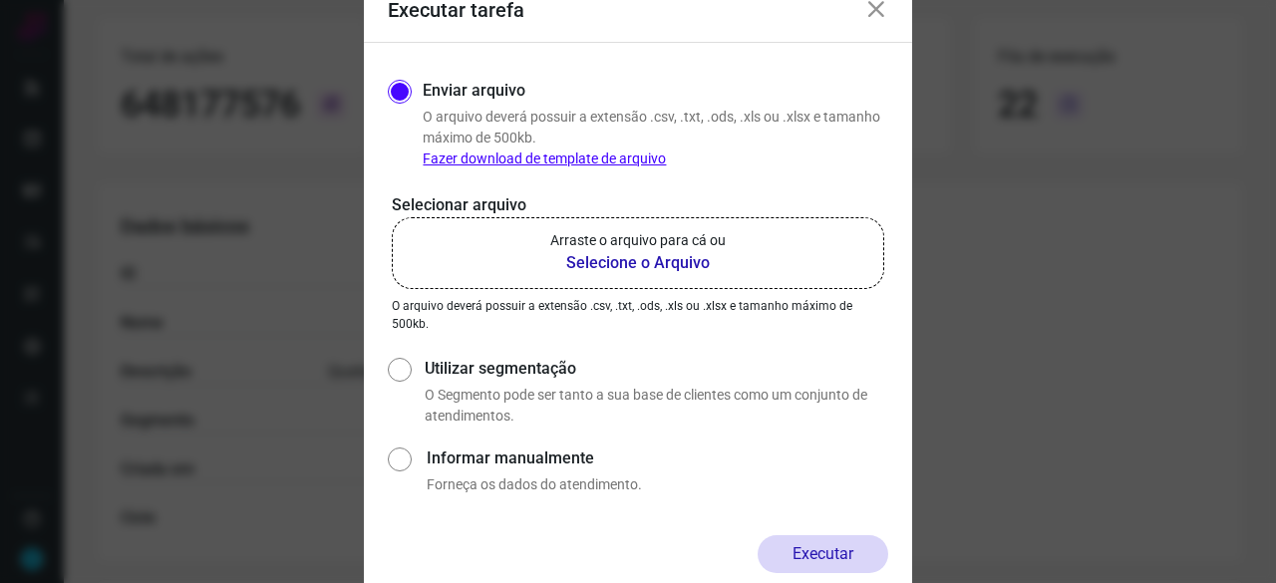
click at [601, 258] on b "Selecione o Arquivo" at bounding box center [637, 263] width 175 height 24
click at [0, 0] on input "Arraste o arquivo para cá ou Selecione o Arquivo" at bounding box center [0, 0] width 0 height 0
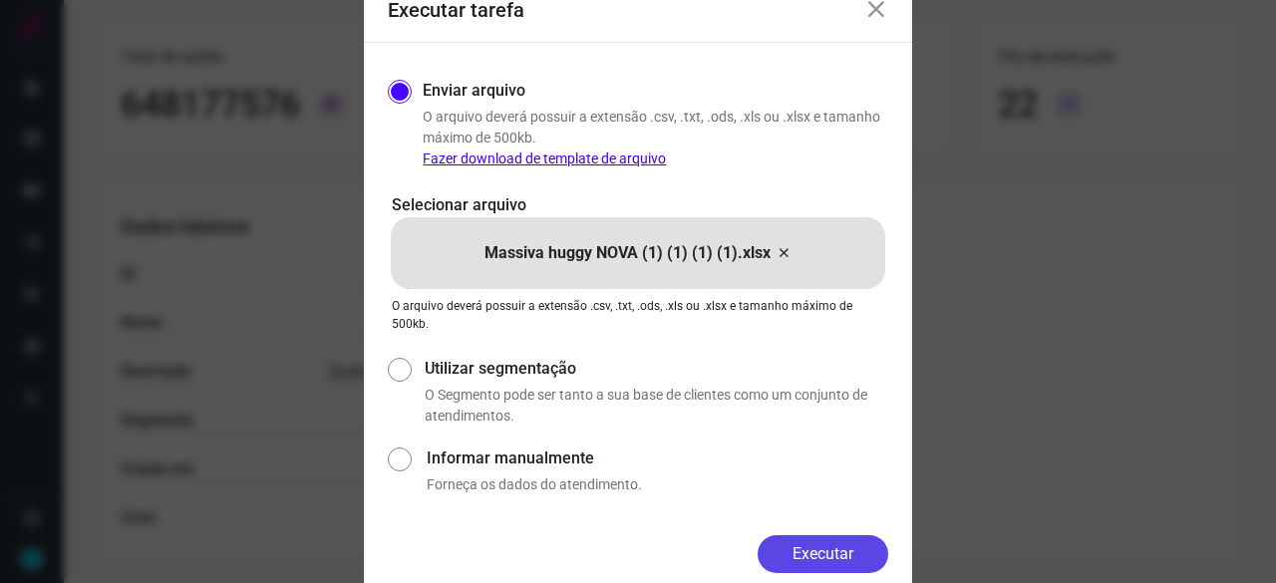
click at [837, 552] on button "Executar" at bounding box center [823, 554] width 131 height 38
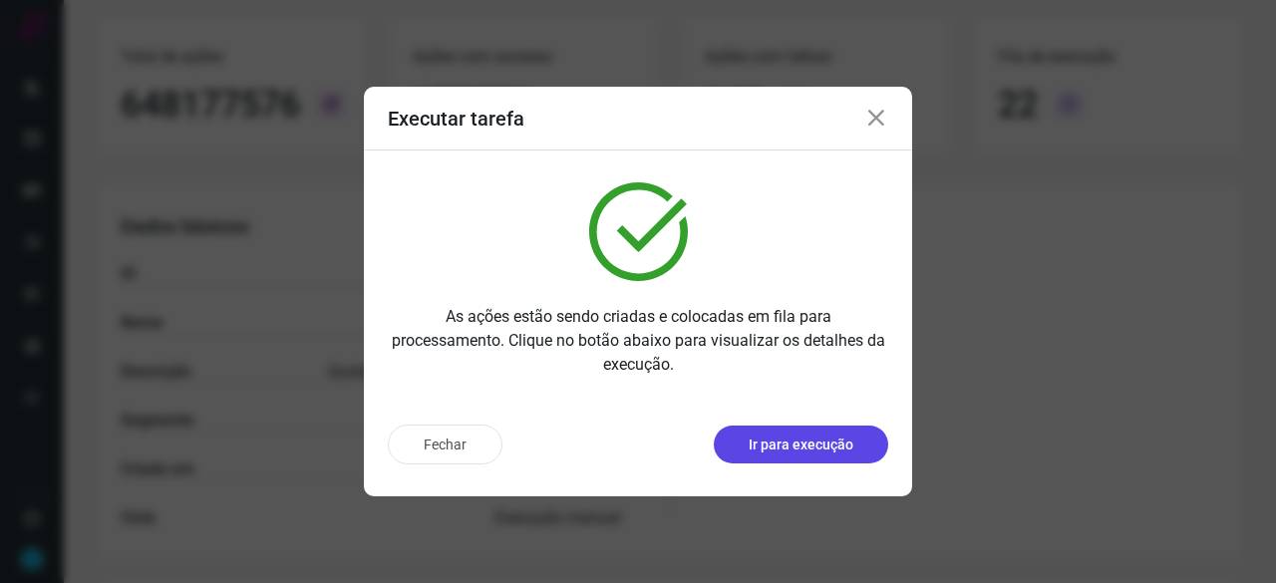
click at [847, 432] on button "Ir para execução" at bounding box center [801, 445] width 174 height 38
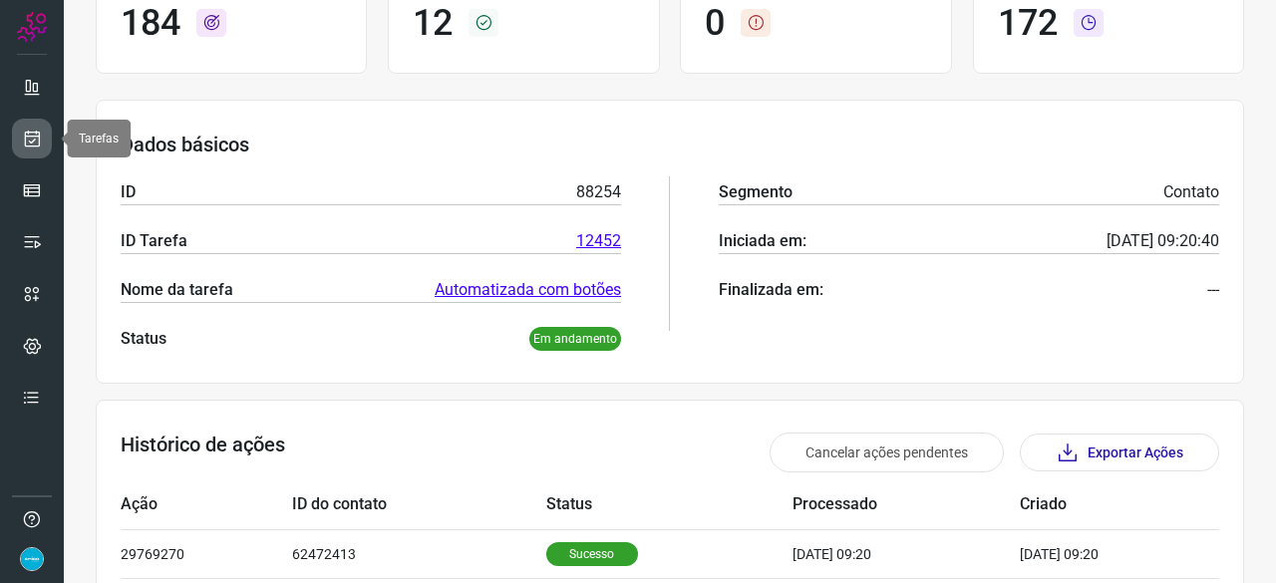
click at [33, 137] on icon at bounding box center [32, 139] width 21 height 20
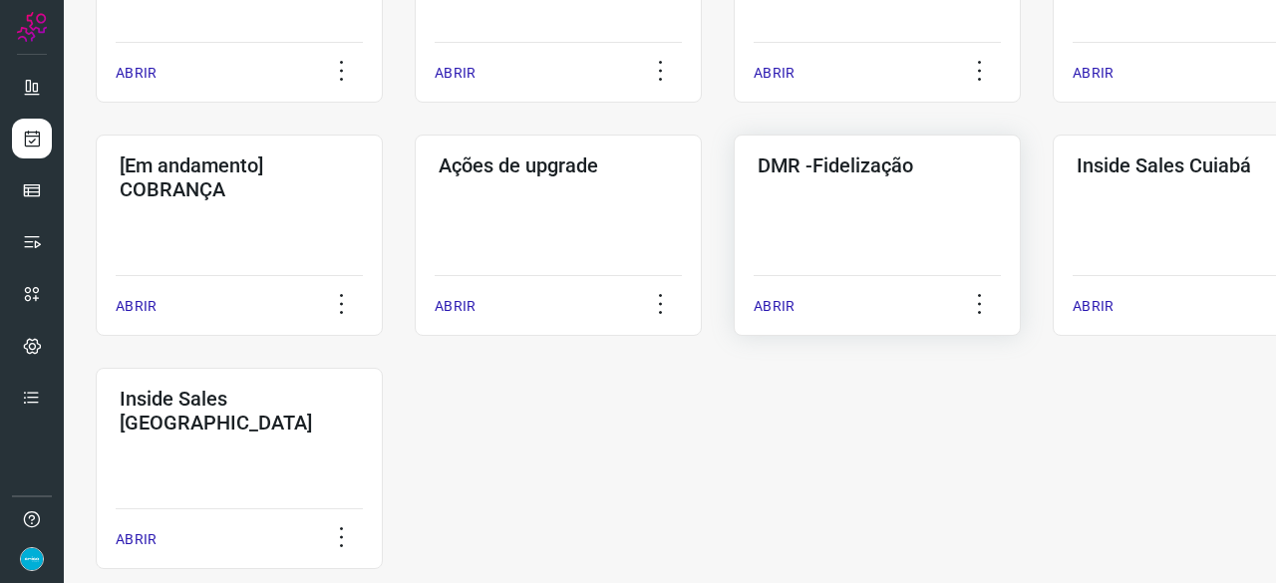
click at [779, 308] on p "ABRIR" at bounding box center [774, 306] width 41 height 21
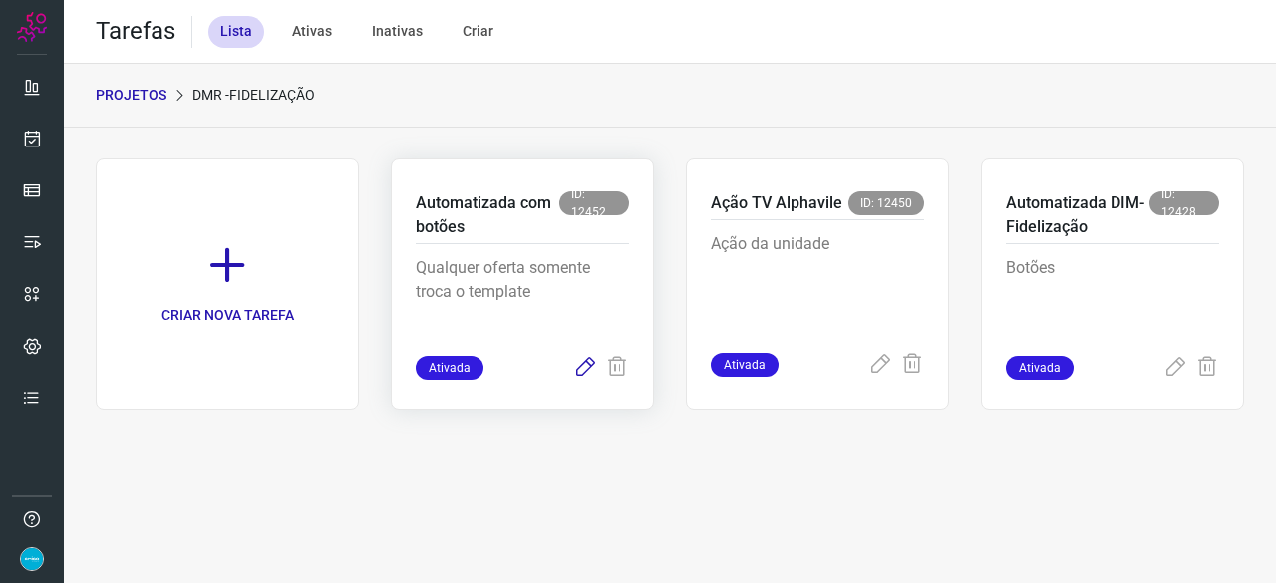
click at [582, 364] on icon at bounding box center [585, 368] width 24 height 24
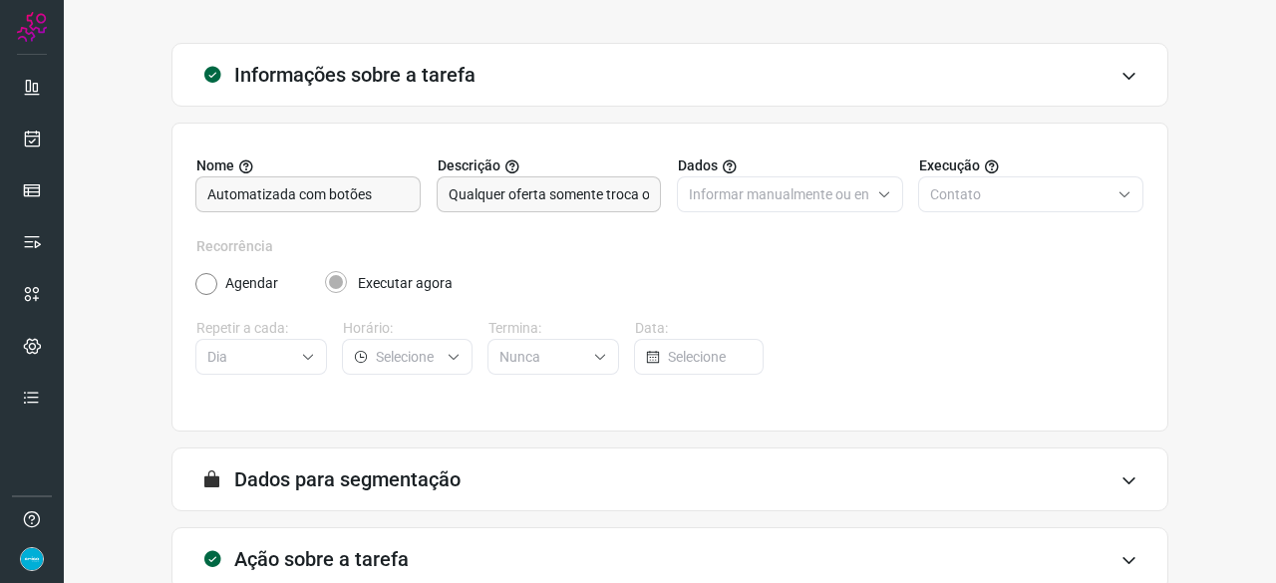
scroll to position [194, 0]
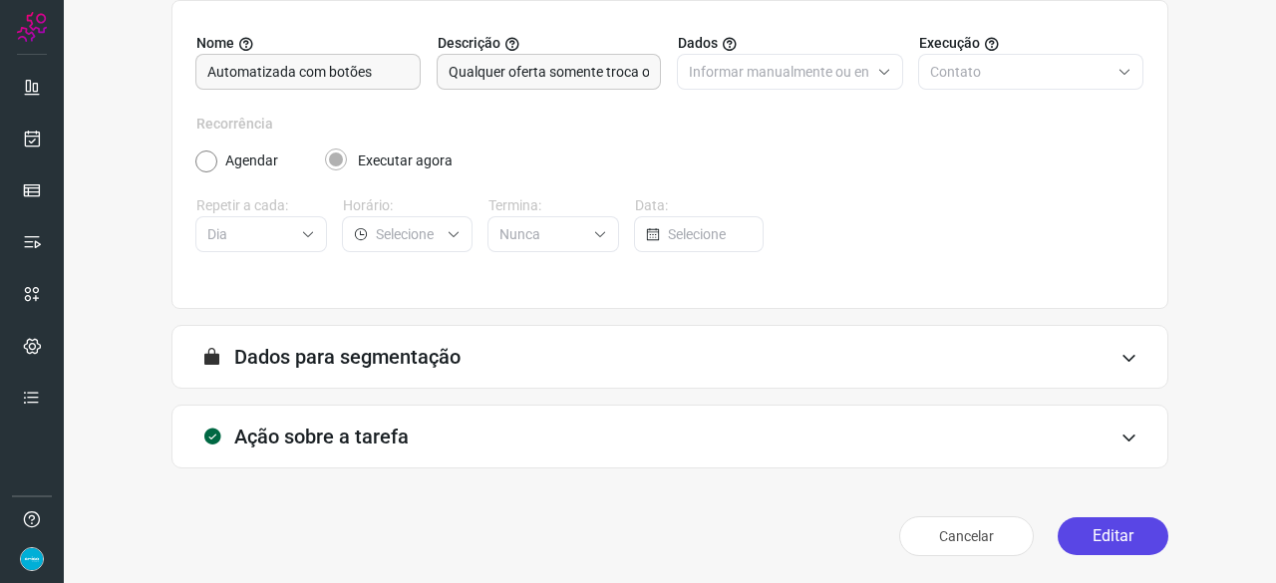
click at [1122, 534] on button "Editar" at bounding box center [1113, 536] width 111 height 38
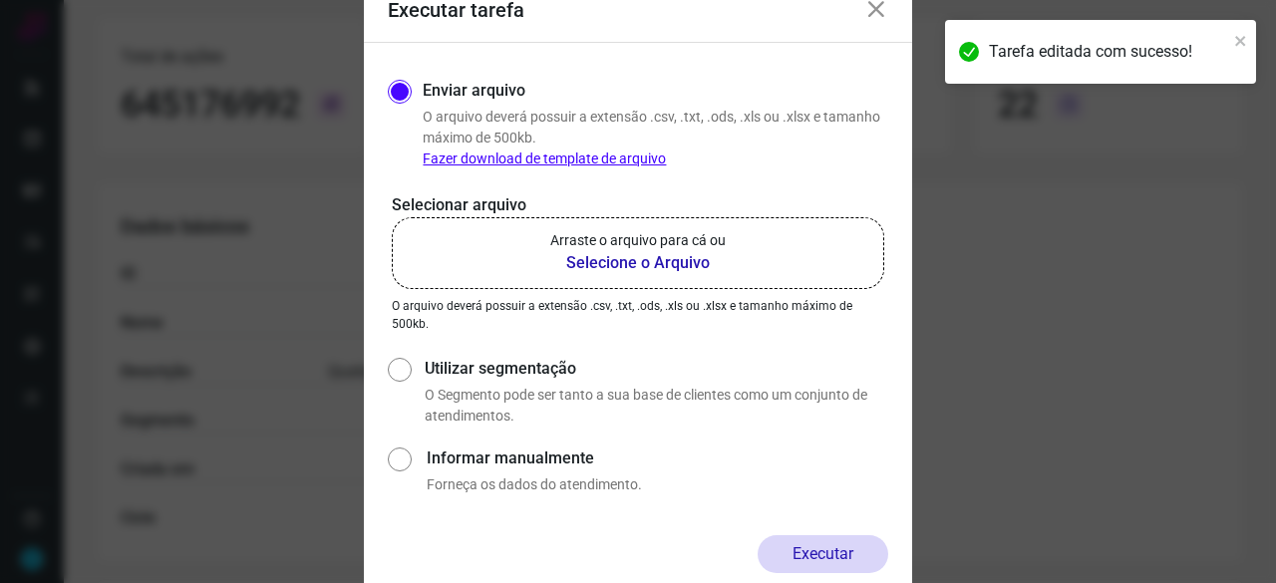
click at [614, 264] on b "Selecione o Arquivo" at bounding box center [637, 263] width 175 height 24
click at [0, 0] on input "Arraste o arquivo para cá ou Selecione o Arquivo" at bounding box center [0, 0] width 0 height 0
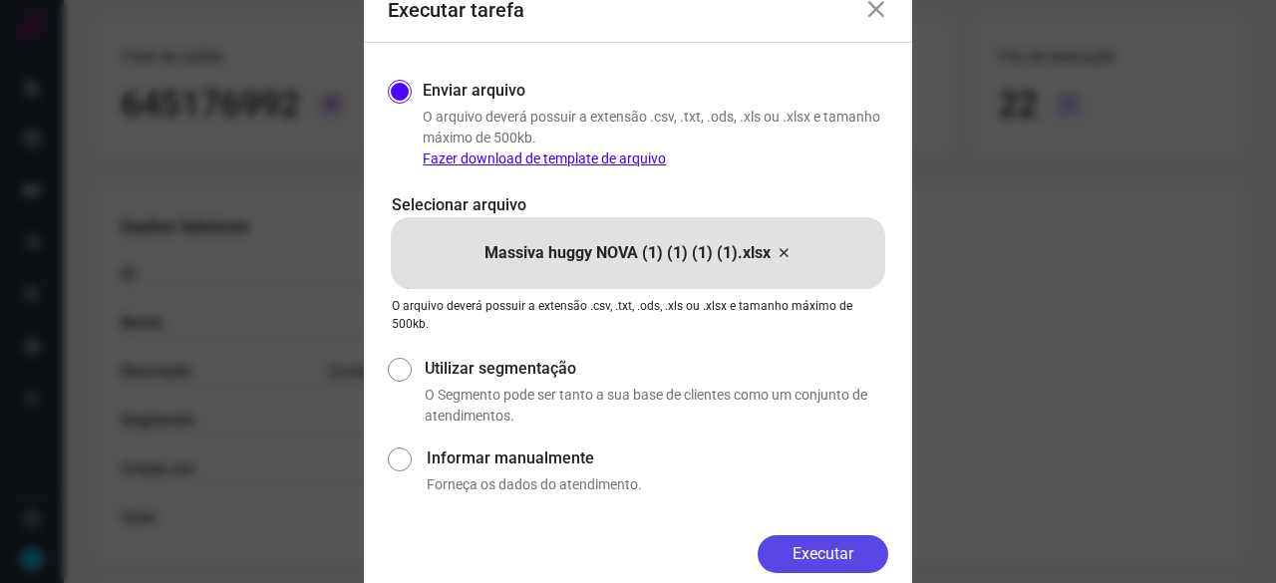
click at [860, 555] on button "Executar" at bounding box center [823, 554] width 131 height 38
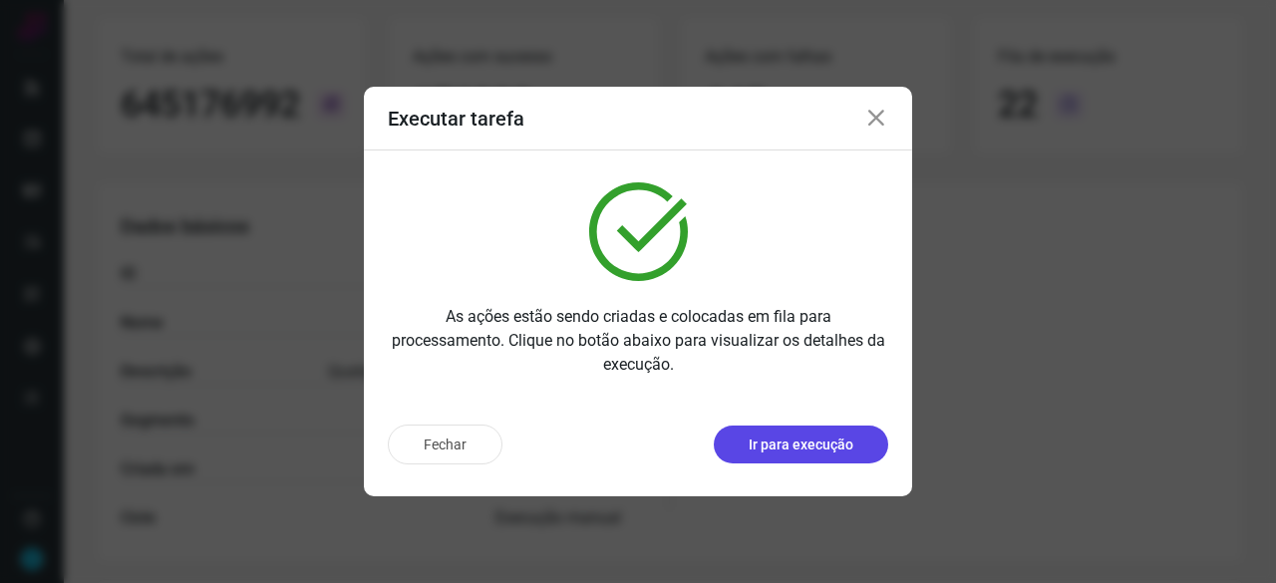
click at [783, 449] on p "Ir para execução" at bounding box center [801, 445] width 105 height 21
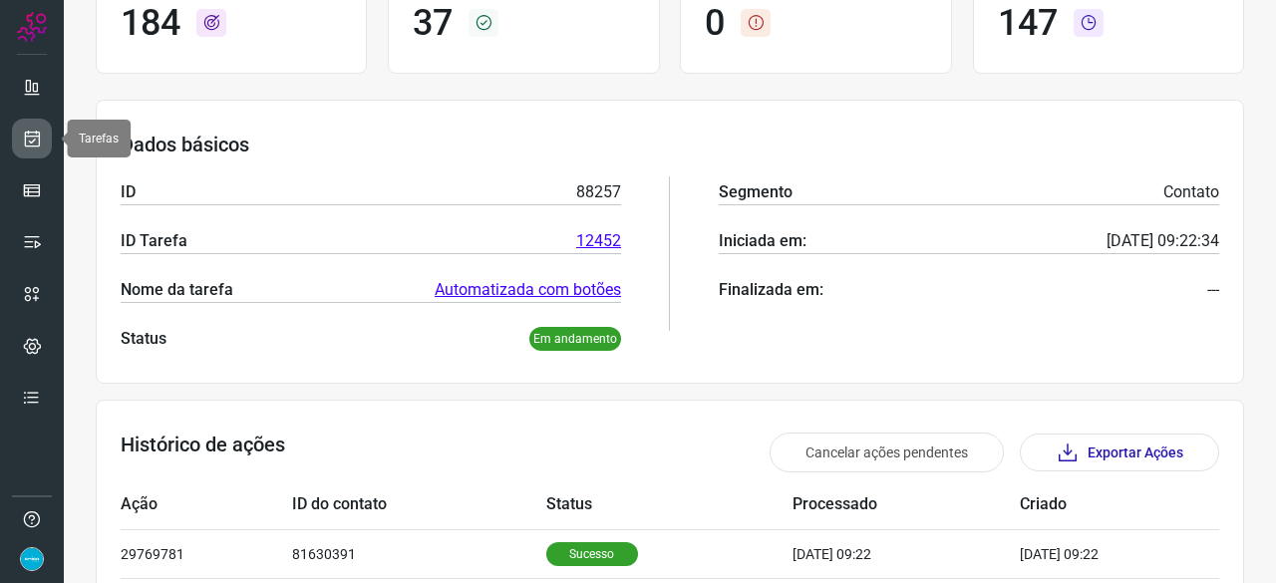
click at [32, 140] on icon at bounding box center [32, 139] width 21 height 20
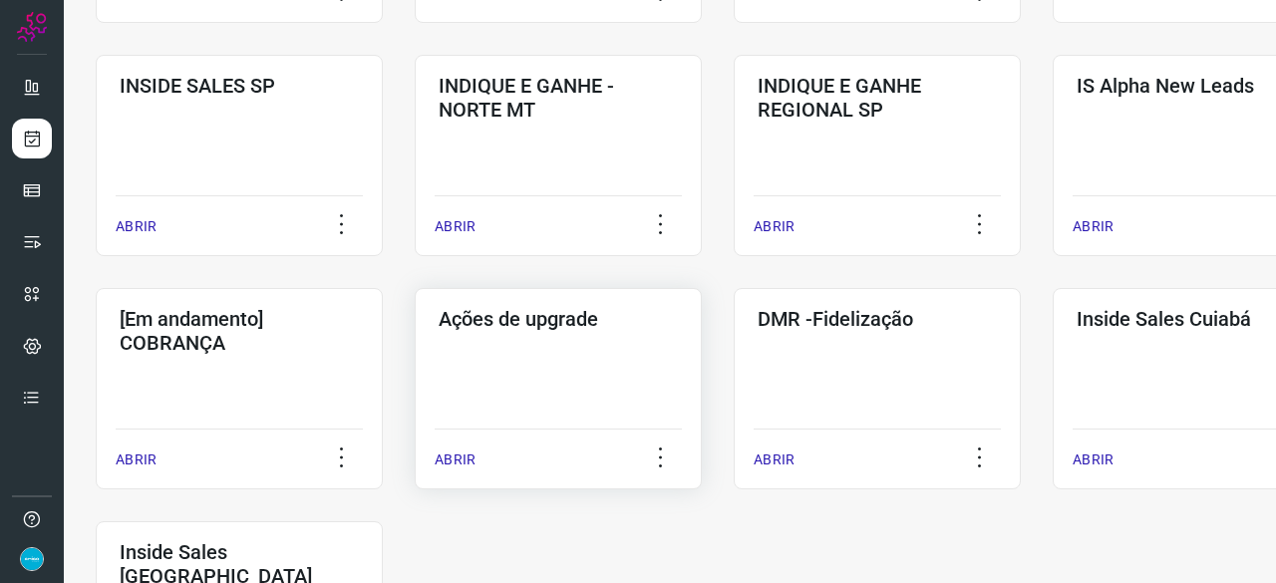
scroll to position [957, 0]
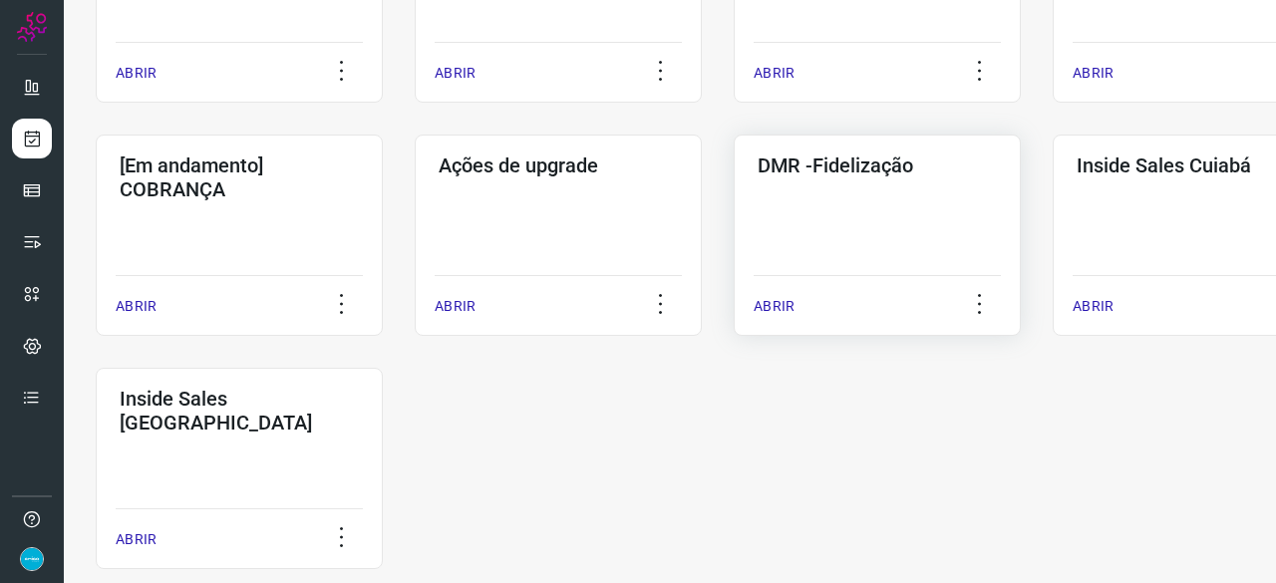
click at [782, 300] on p "ABRIR" at bounding box center [774, 306] width 41 height 21
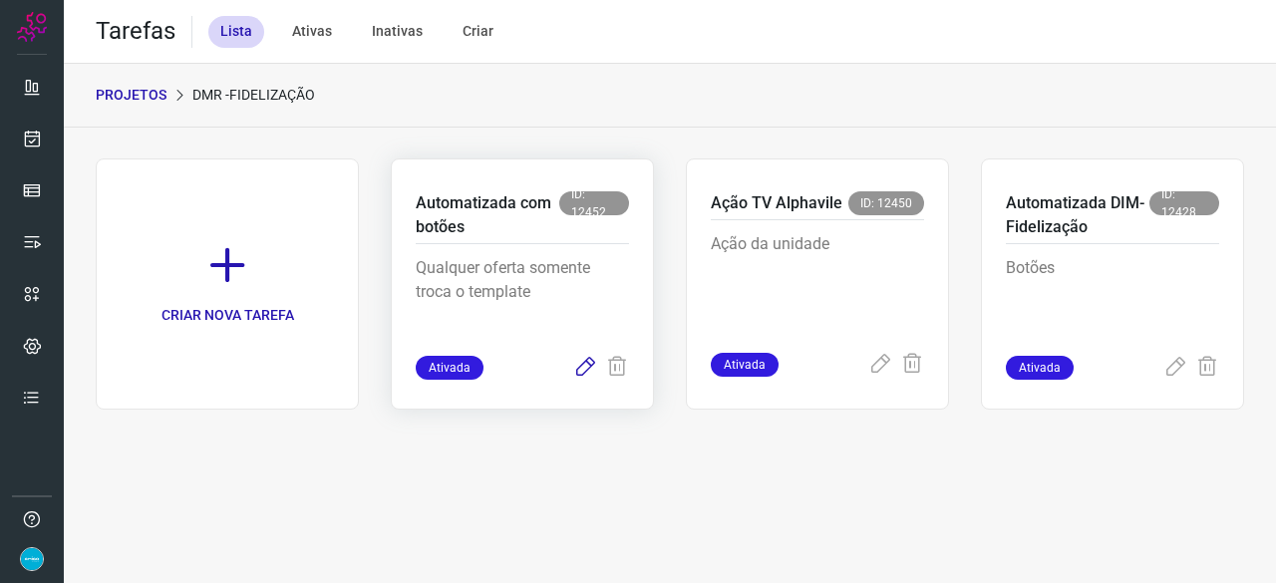
click at [588, 373] on icon at bounding box center [585, 368] width 24 height 24
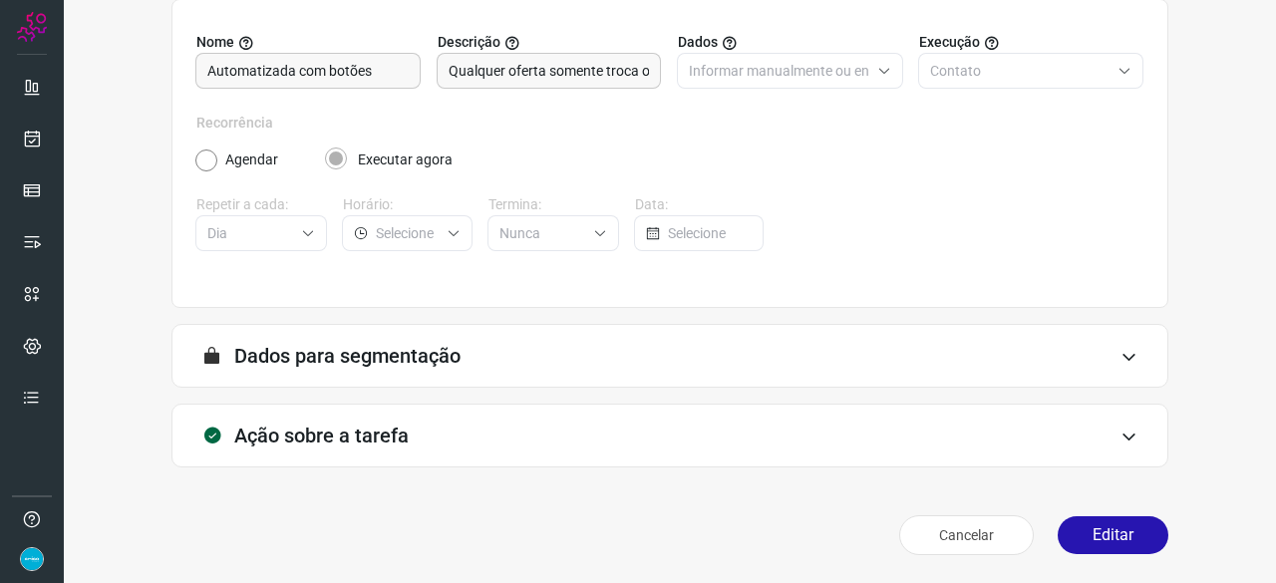
scroll to position [194, 0]
click at [1094, 536] on button "Editar" at bounding box center [1113, 536] width 111 height 38
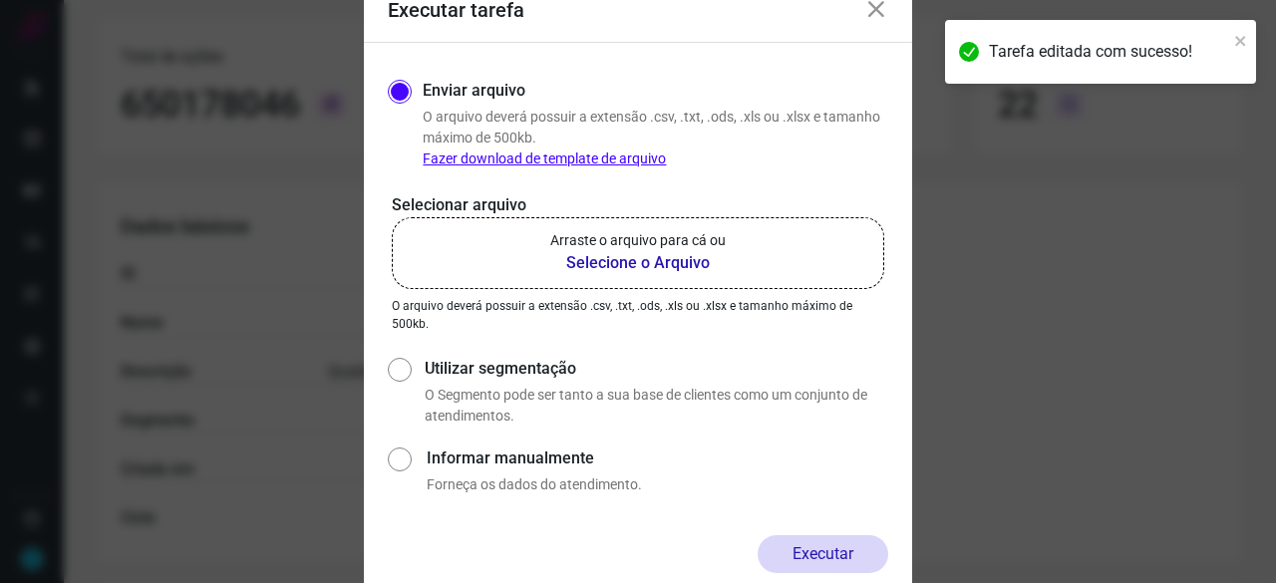
click at [642, 264] on b "Selecione o Arquivo" at bounding box center [637, 263] width 175 height 24
click at [0, 0] on input "Arraste o arquivo para cá ou Selecione o Arquivo" at bounding box center [0, 0] width 0 height 0
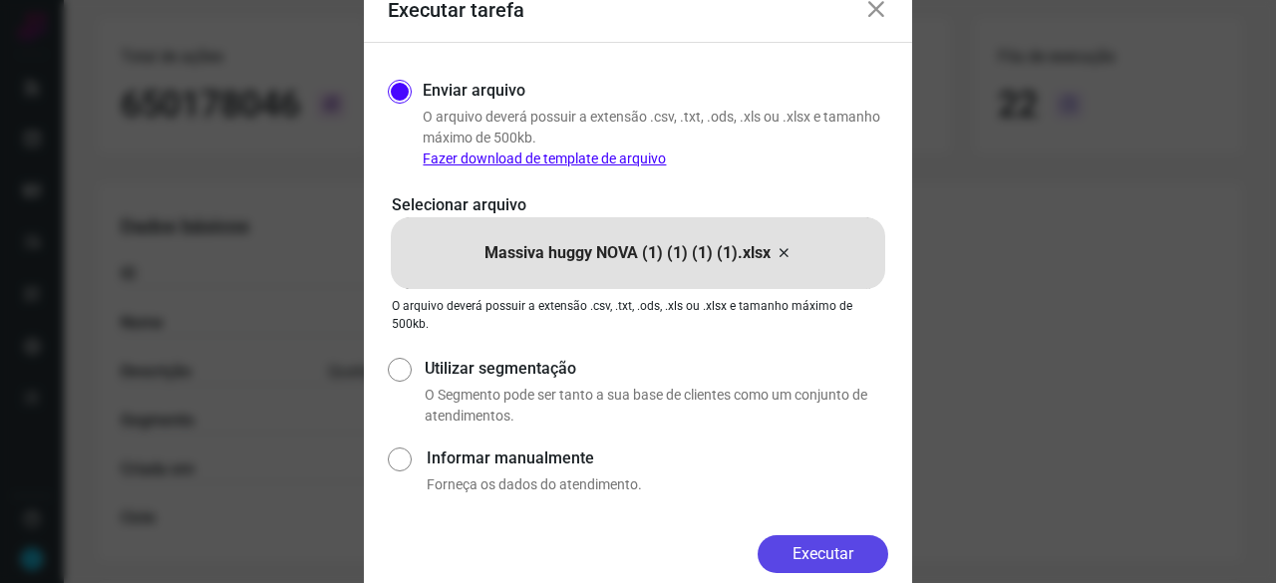
click at [816, 544] on button "Executar" at bounding box center [823, 554] width 131 height 38
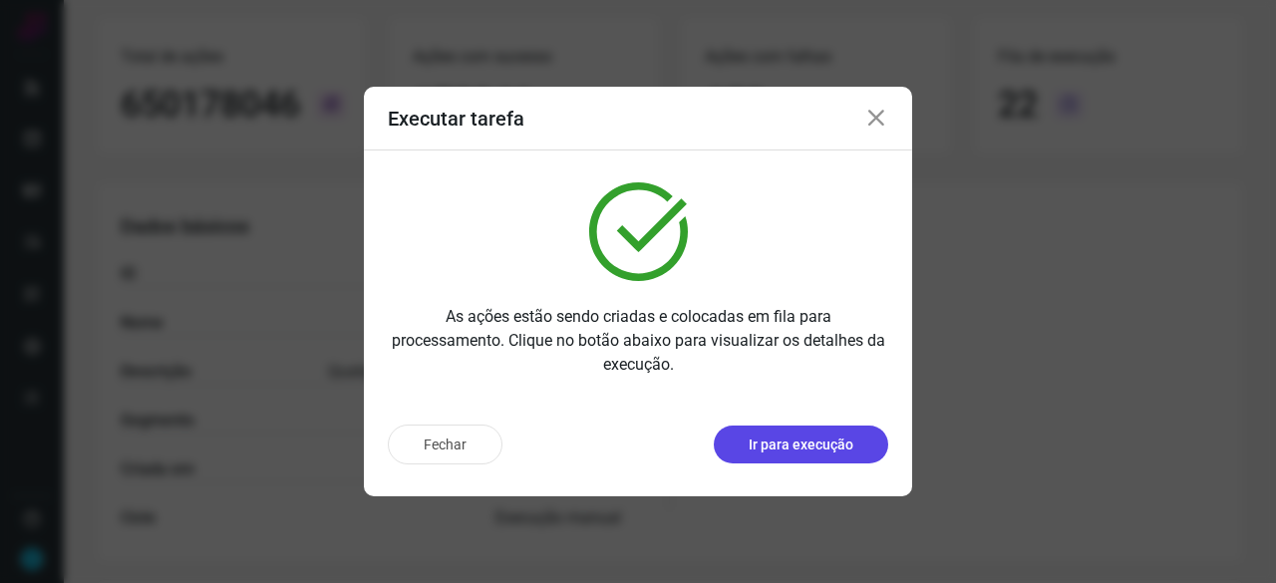
click at [794, 441] on p "Ir para execução" at bounding box center [801, 445] width 105 height 21
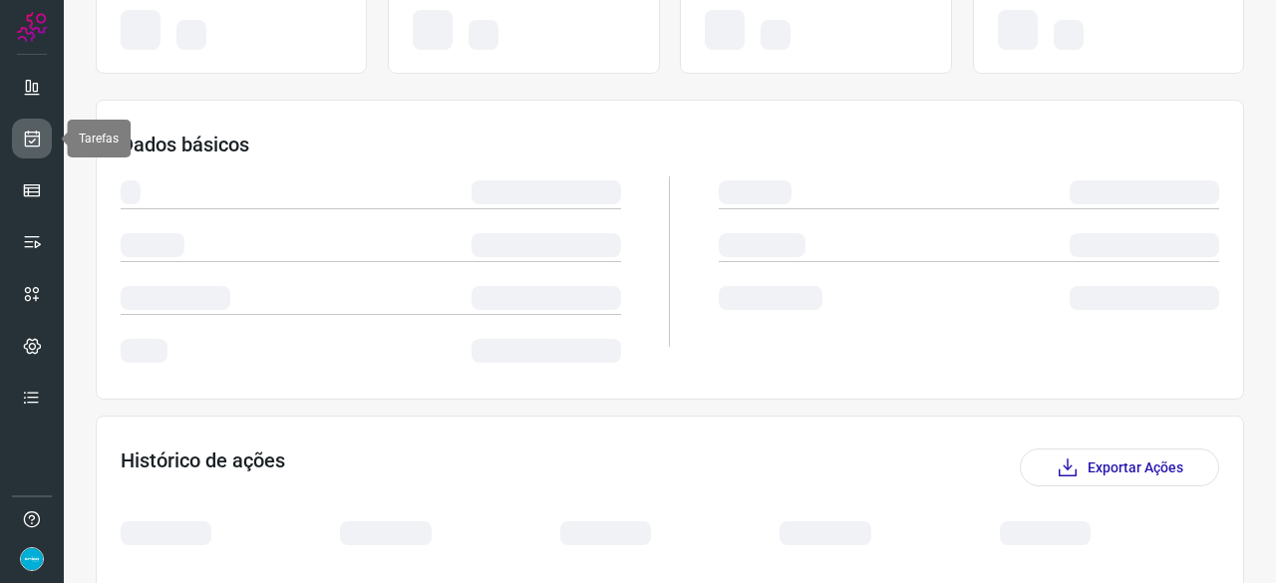
click at [38, 138] on icon at bounding box center [32, 139] width 21 height 20
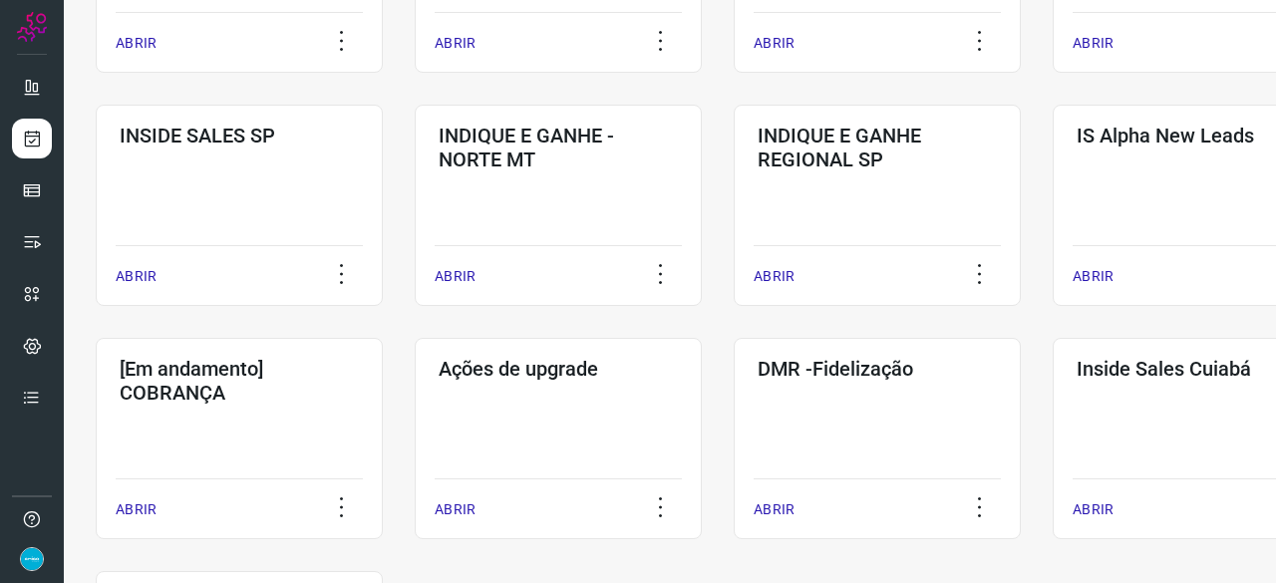
scroll to position [957, 0]
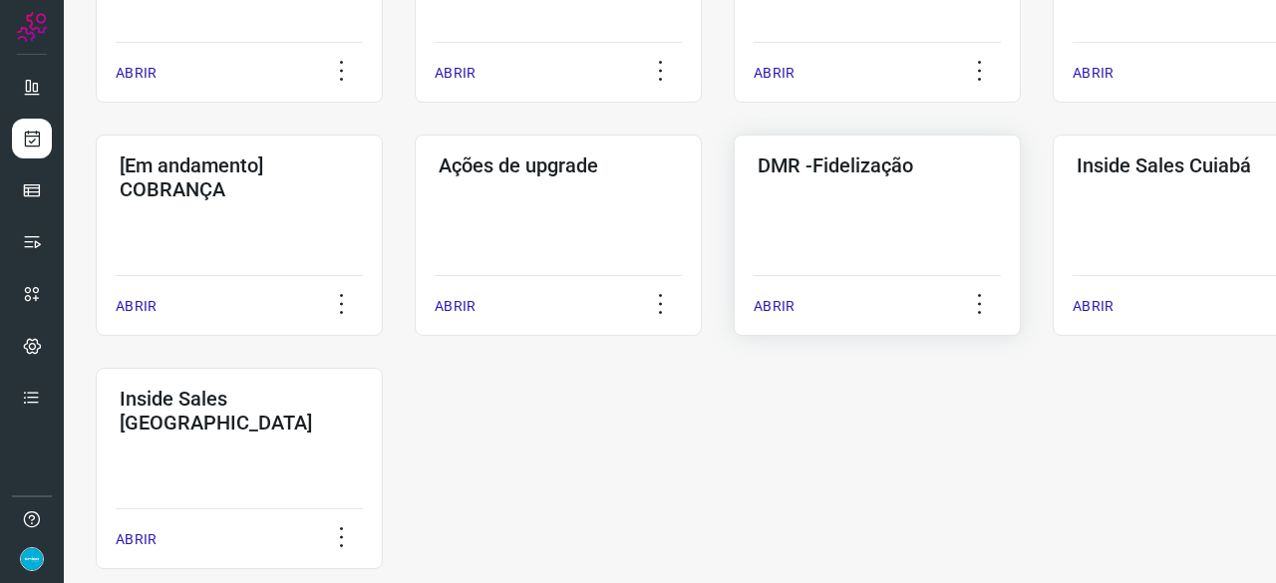
click at [769, 307] on p "ABRIR" at bounding box center [774, 306] width 41 height 21
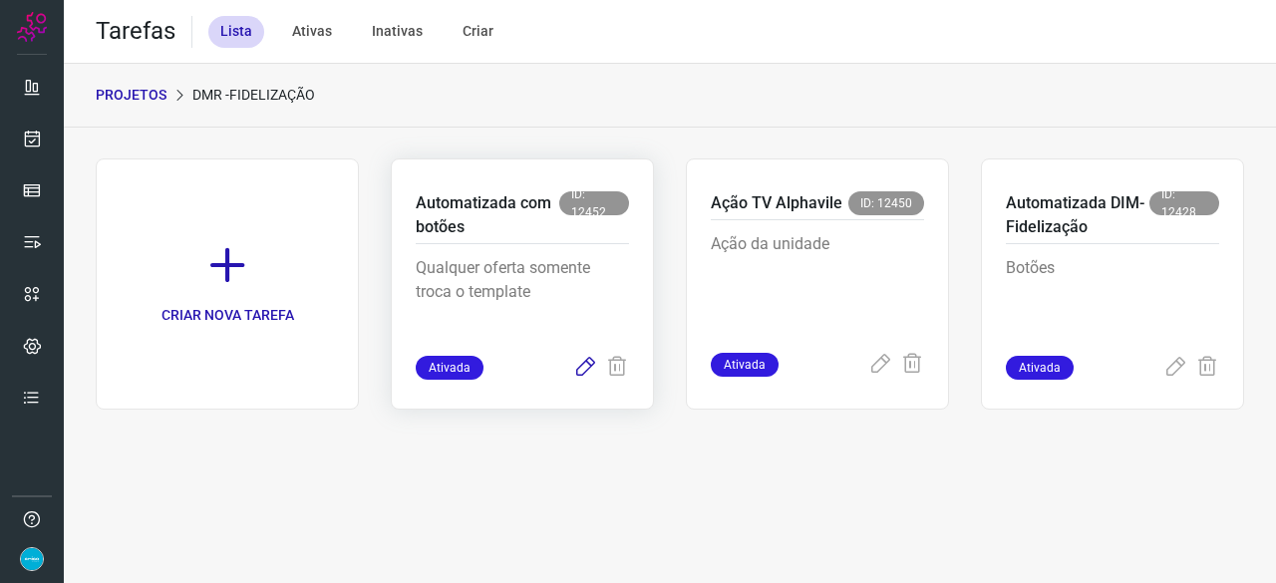
click at [586, 365] on icon at bounding box center [585, 368] width 24 height 24
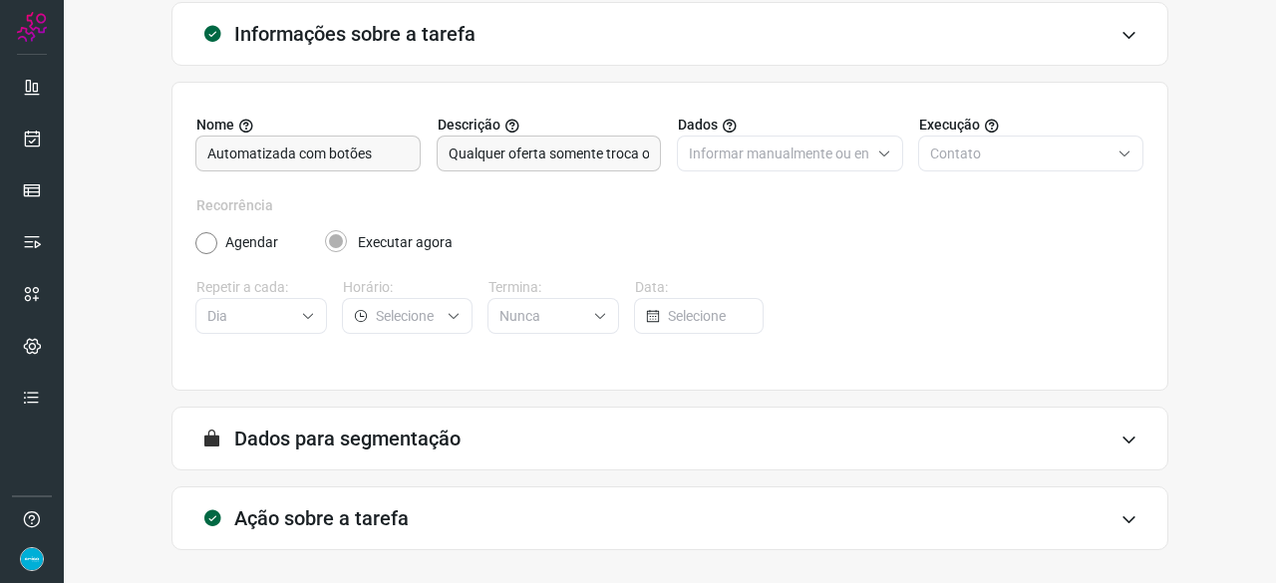
scroll to position [194, 0]
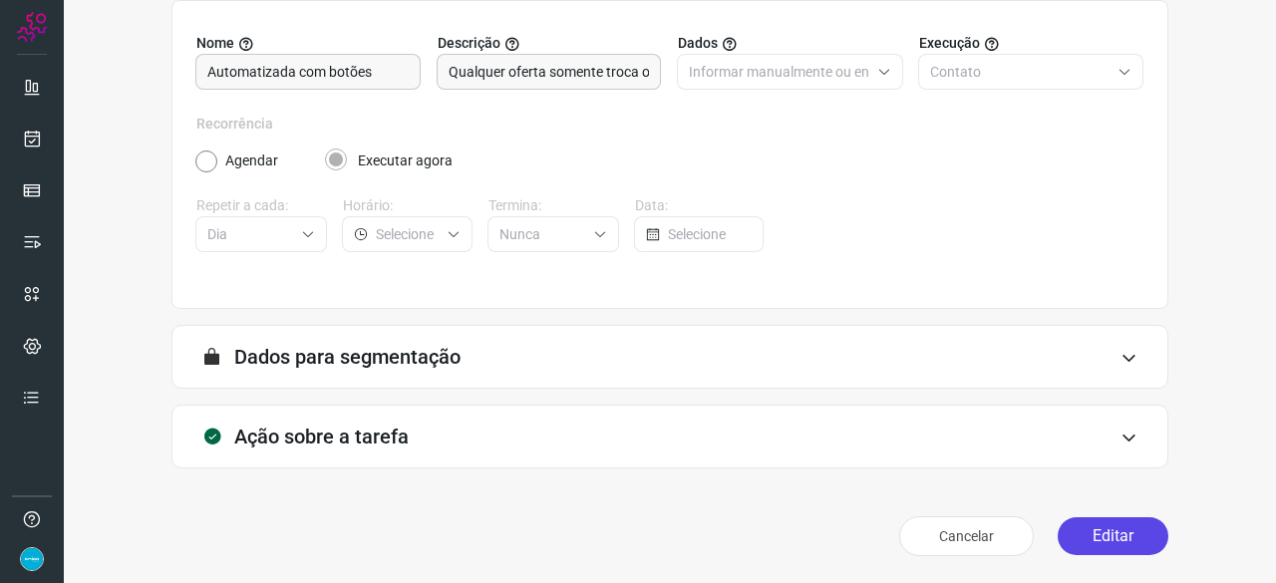
click at [1083, 535] on button "Editar" at bounding box center [1113, 536] width 111 height 38
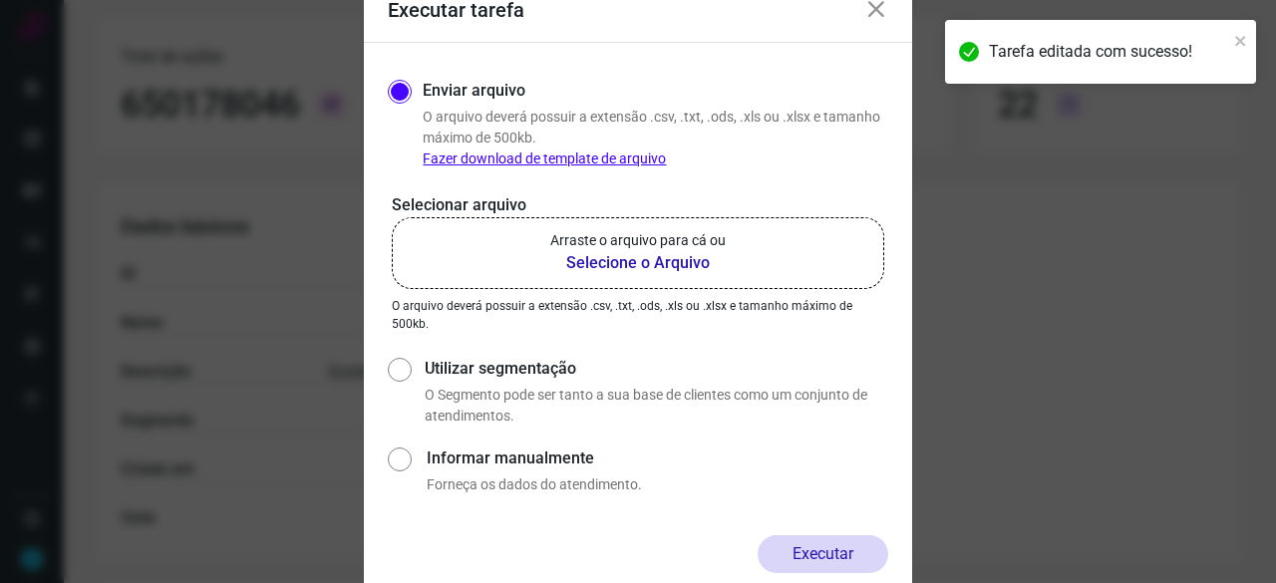
click at [582, 265] on b "Selecione o Arquivo" at bounding box center [637, 263] width 175 height 24
click at [0, 0] on input "Arraste o arquivo para cá ou Selecione o Arquivo" at bounding box center [0, 0] width 0 height 0
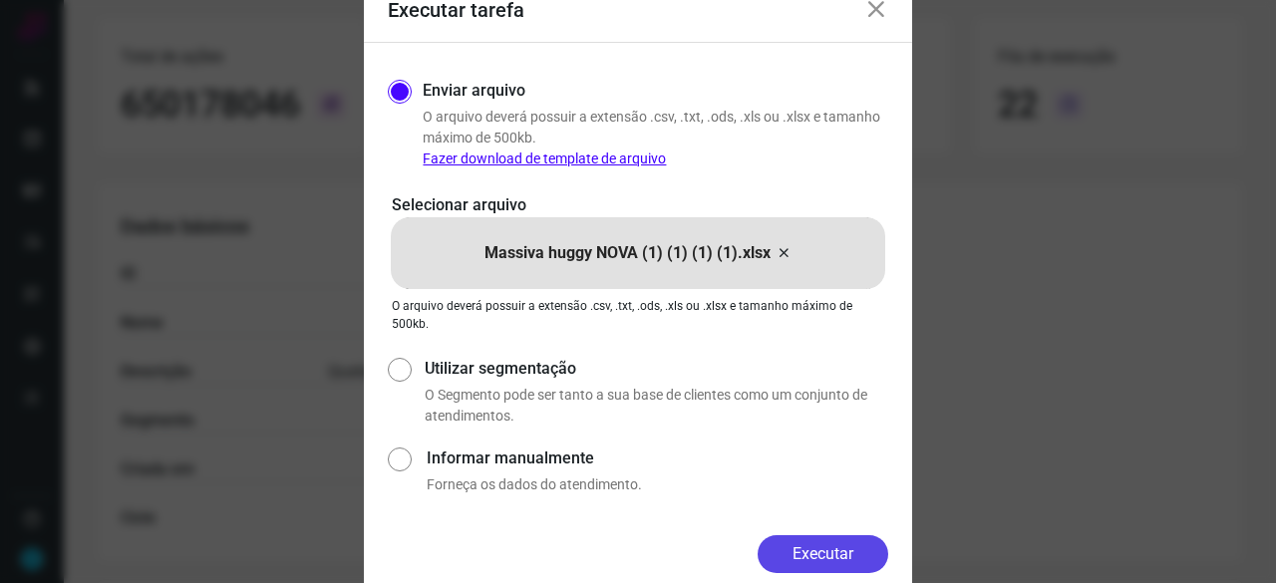
click at [841, 550] on button "Executar" at bounding box center [823, 554] width 131 height 38
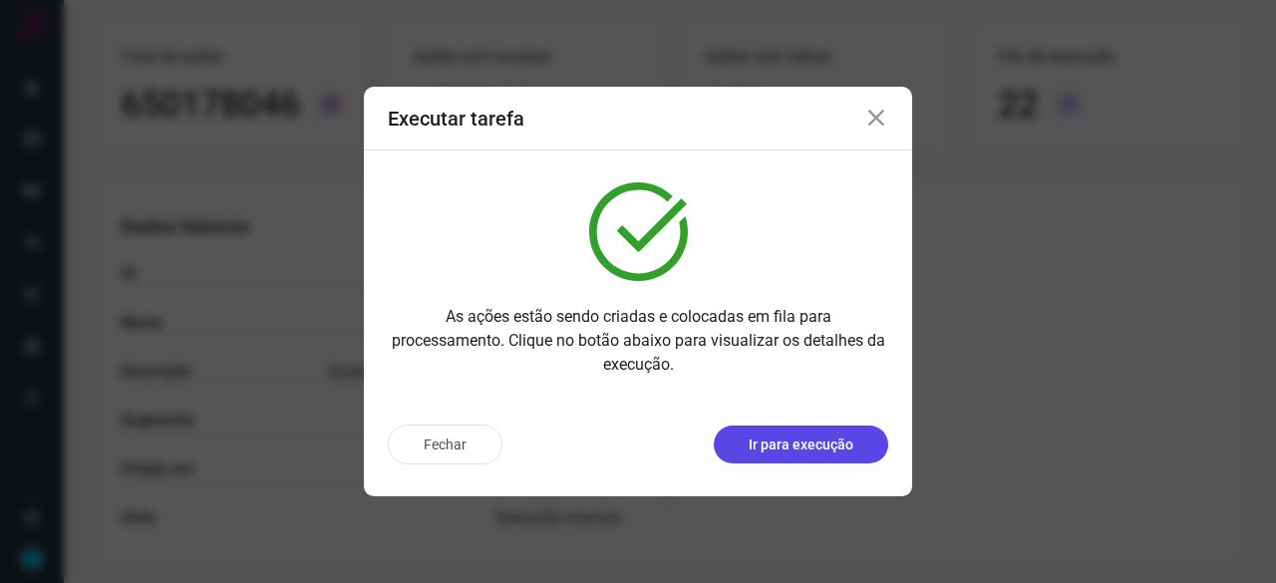
click at [819, 446] on p "Ir para execução" at bounding box center [801, 445] width 105 height 21
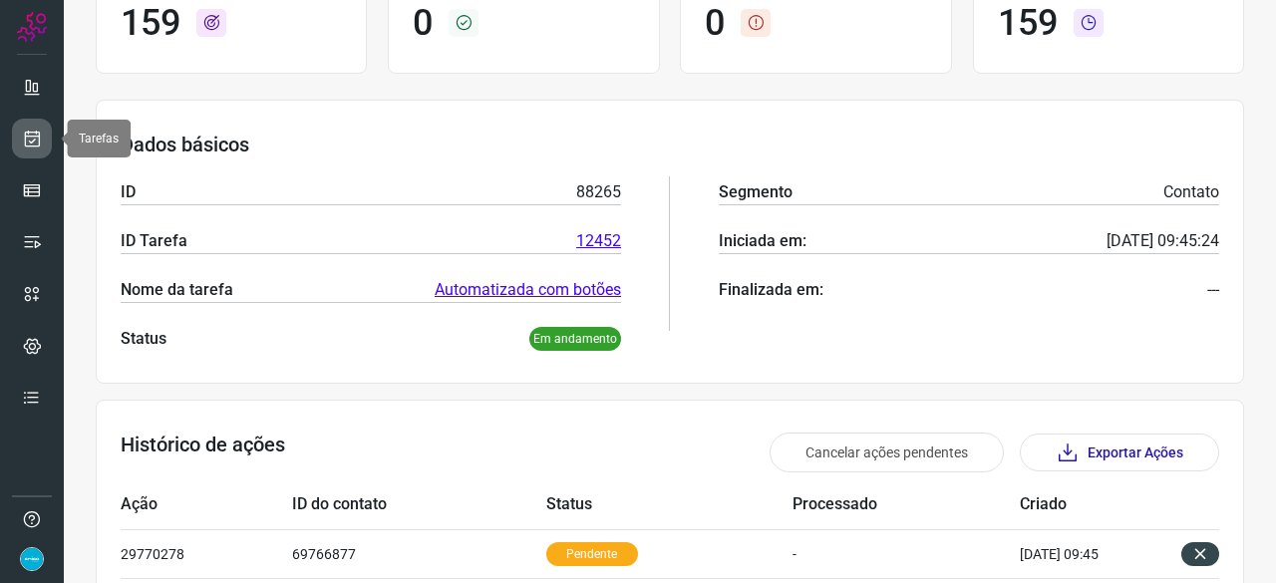
click at [34, 129] on icon at bounding box center [32, 139] width 21 height 20
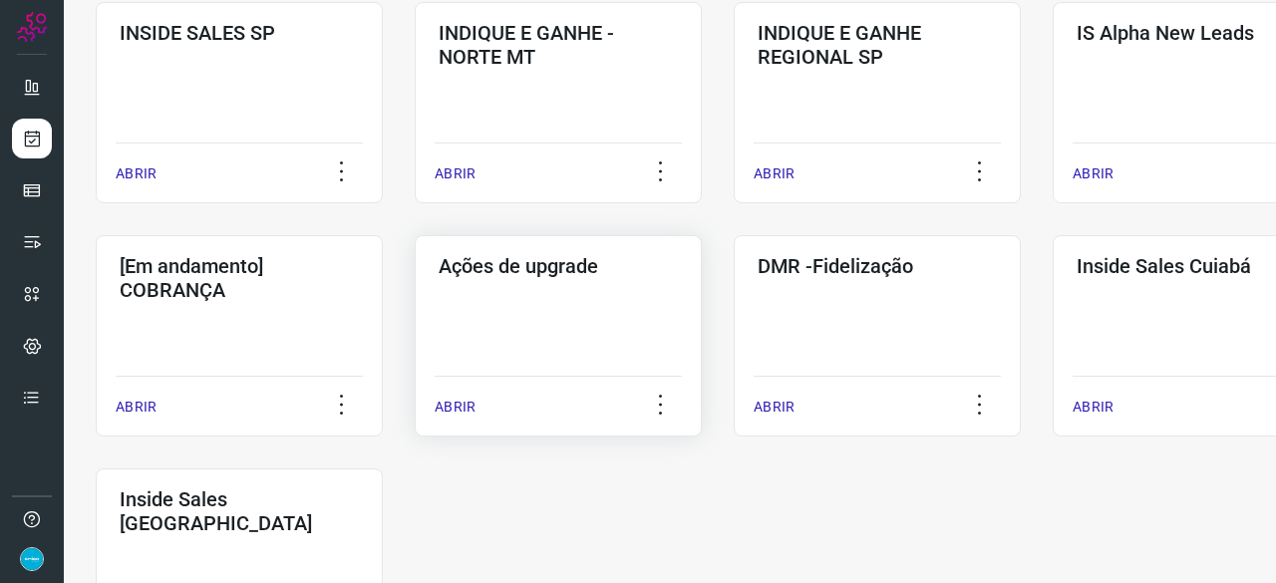
scroll to position [857, 0]
click at [781, 402] on p "ABRIR" at bounding box center [774, 406] width 41 height 21
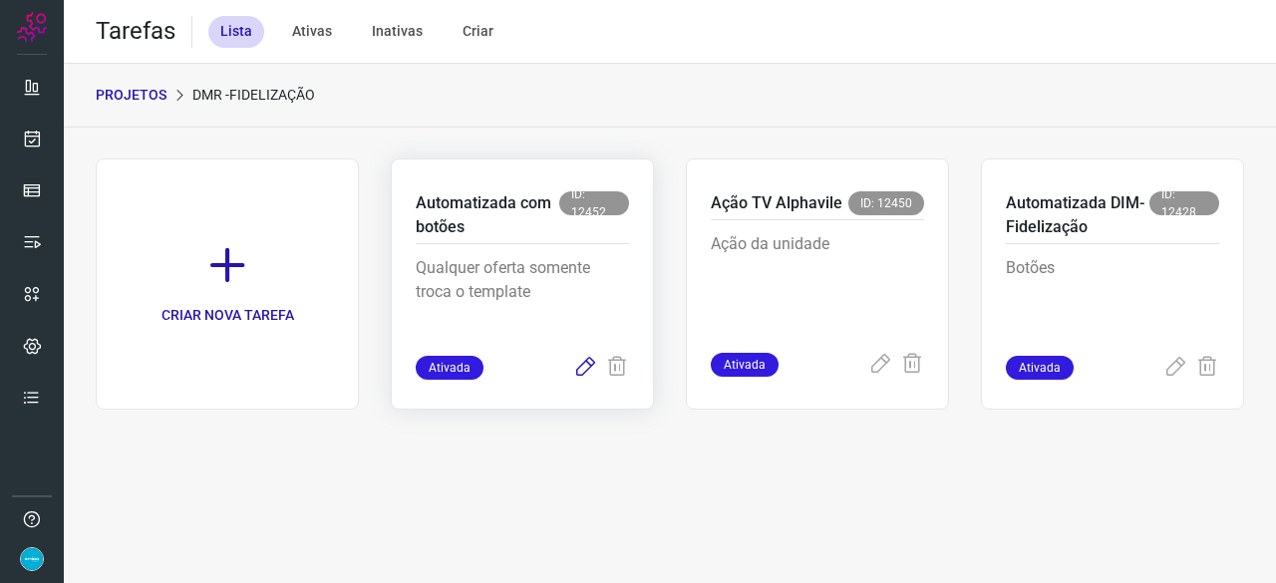
click at [589, 368] on icon at bounding box center [585, 368] width 24 height 24
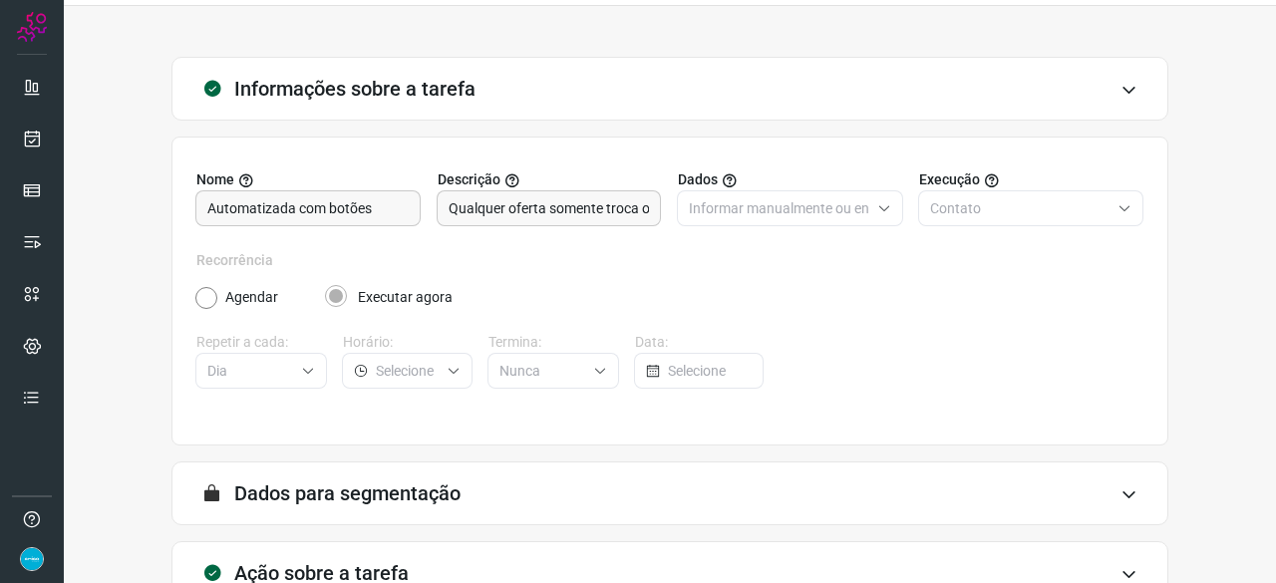
scroll to position [194, 0]
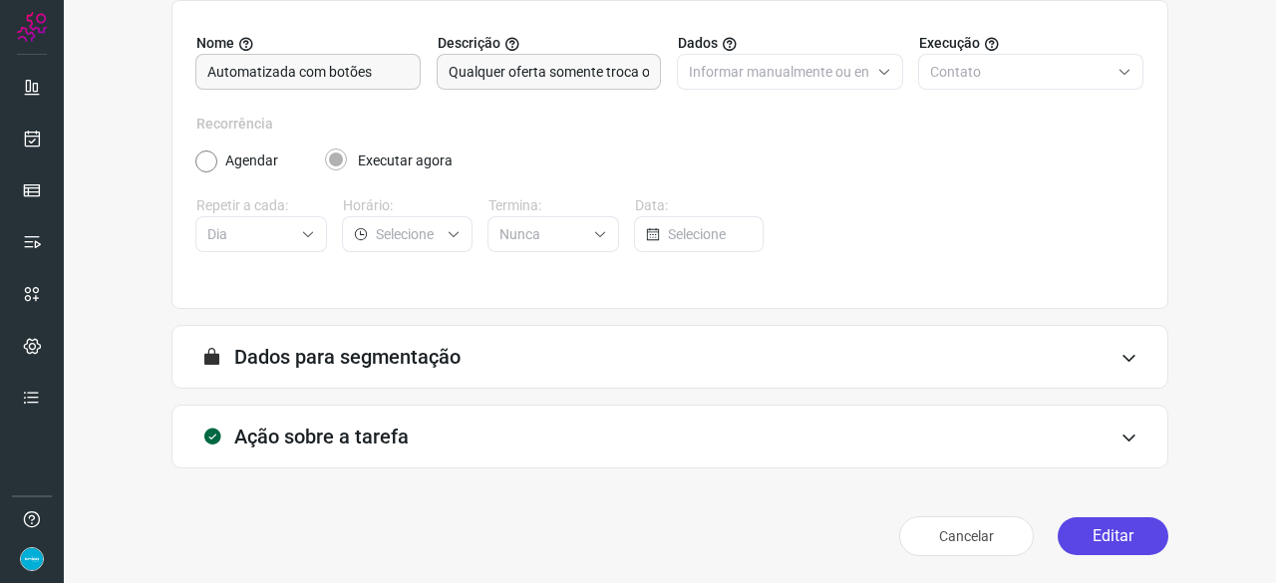
click at [1084, 535] on button "Editar" at bounding box center [1113, 536] width 111 height 38
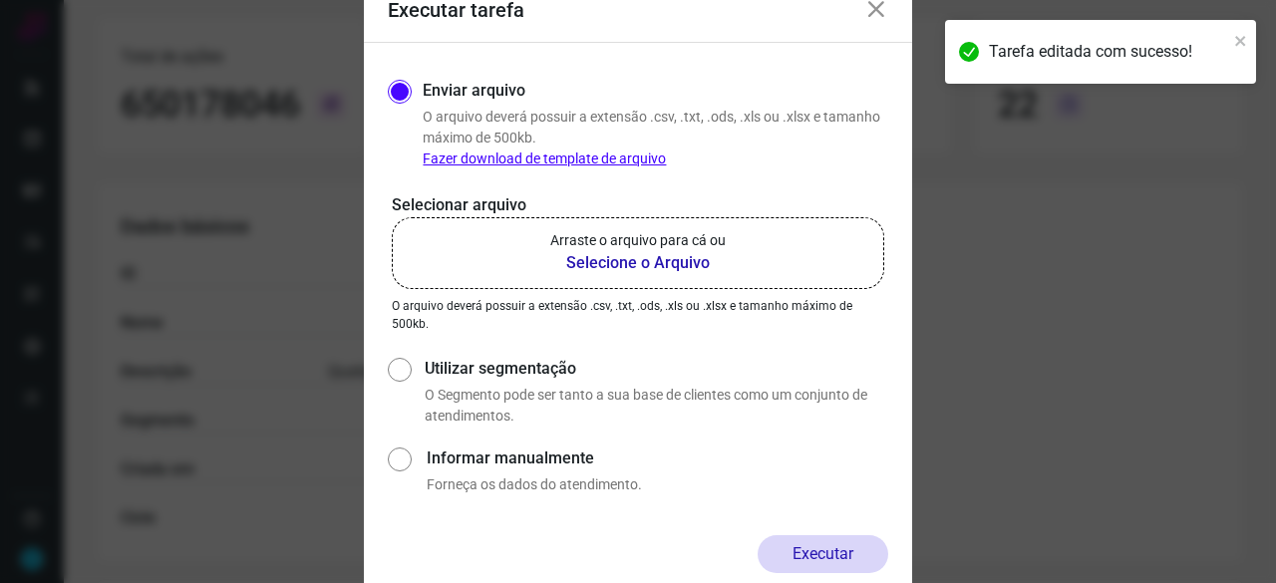
click at [590, 268] on b "Selecione o Arquivo" at bounding box center [637, 263] width 175 height 24
click at [0, 0] on input "Arraste o arquivo para cá ou Selecione o Arquivo" at bounding box center [0, 0] width 0 height 0
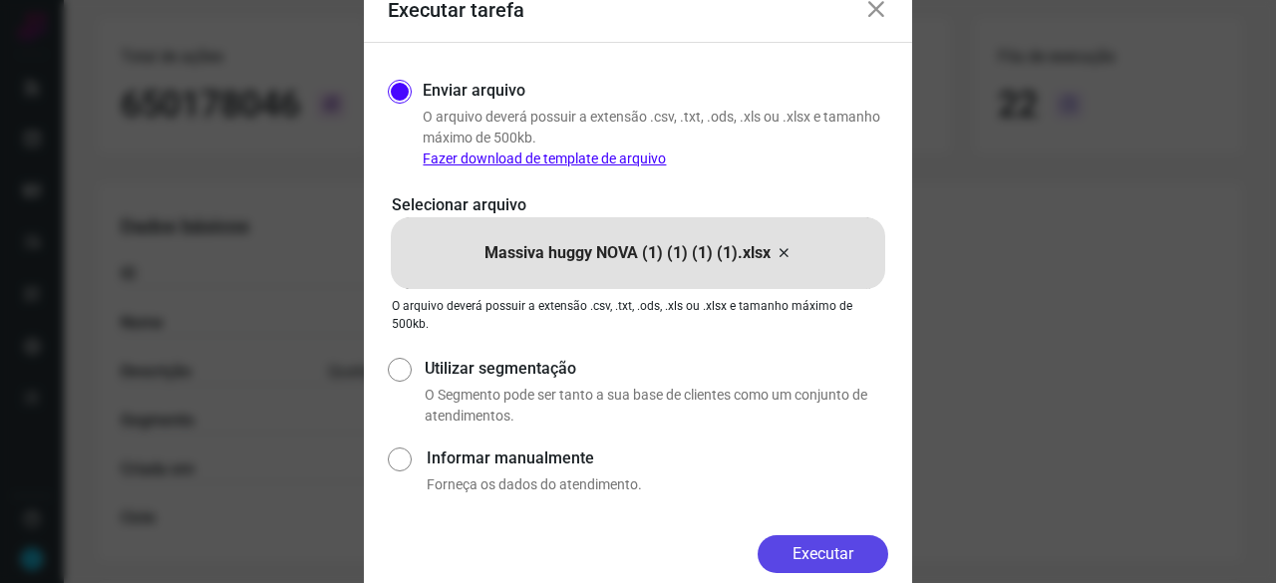
click at [839, 559] on button "Executar" at bounding box center [823, 554] width 131 height 38
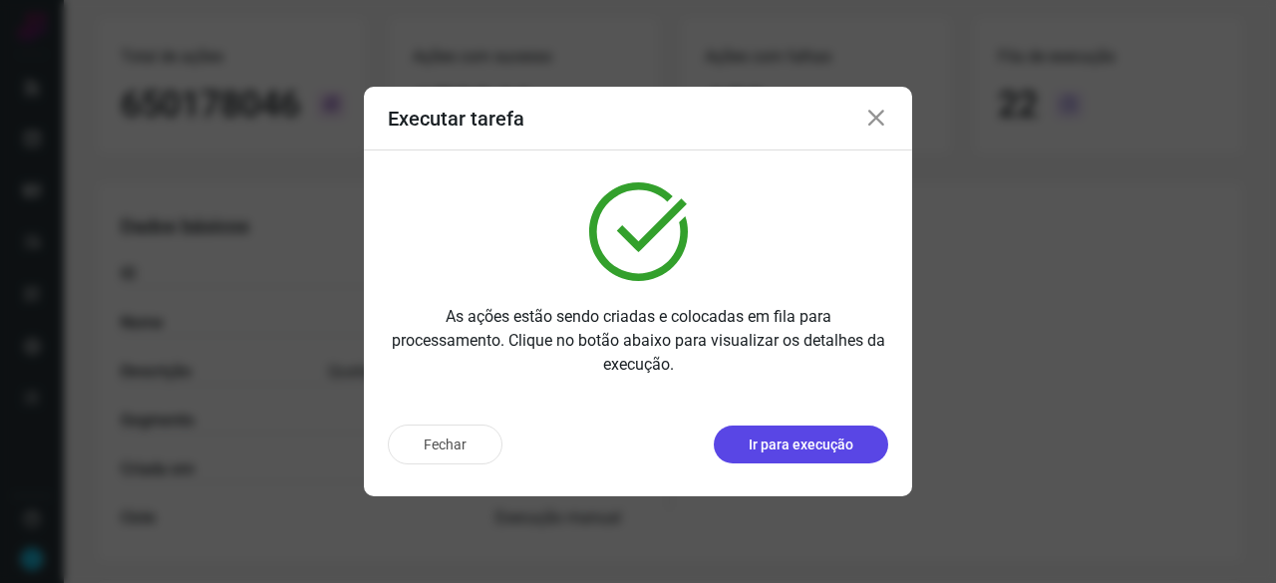
click at [753, 438] on p "Ir para execução" at bounding box center [801, 445] width 105 height 21
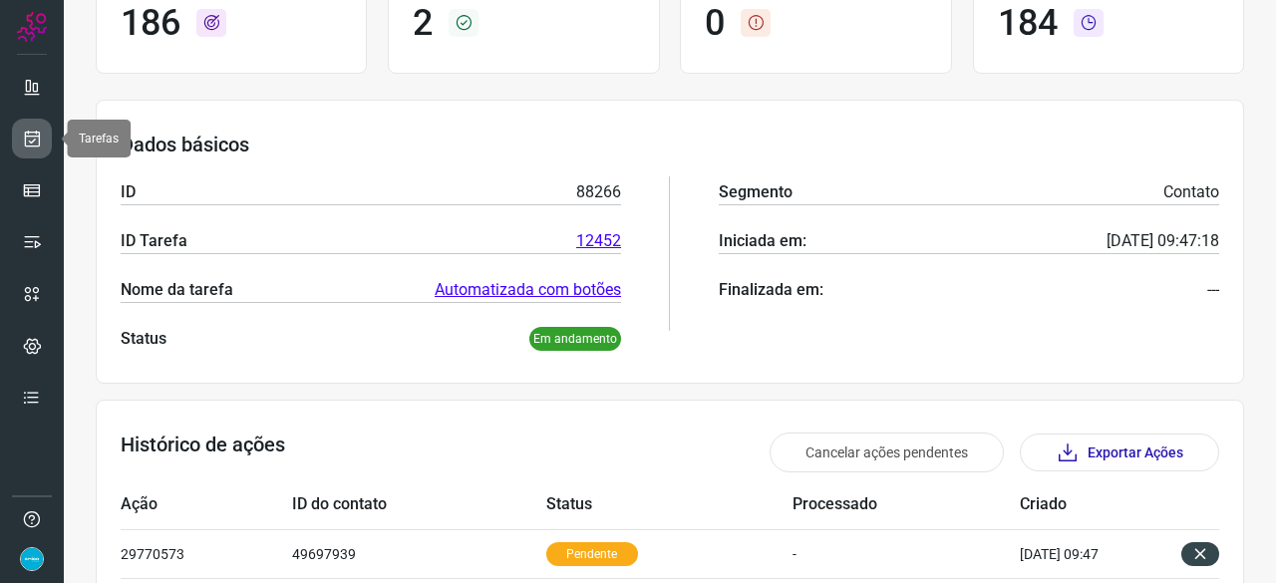
click at [38, 133] on icon at bounding box center [32, 139] width 21 height 20
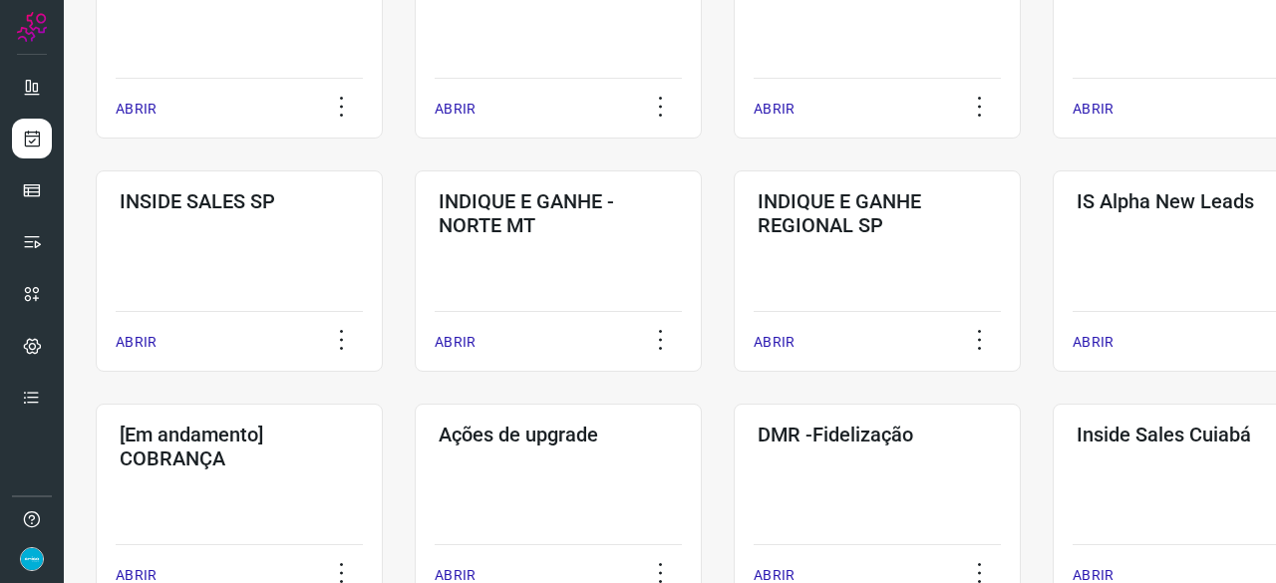
scroll to position [857, 0]
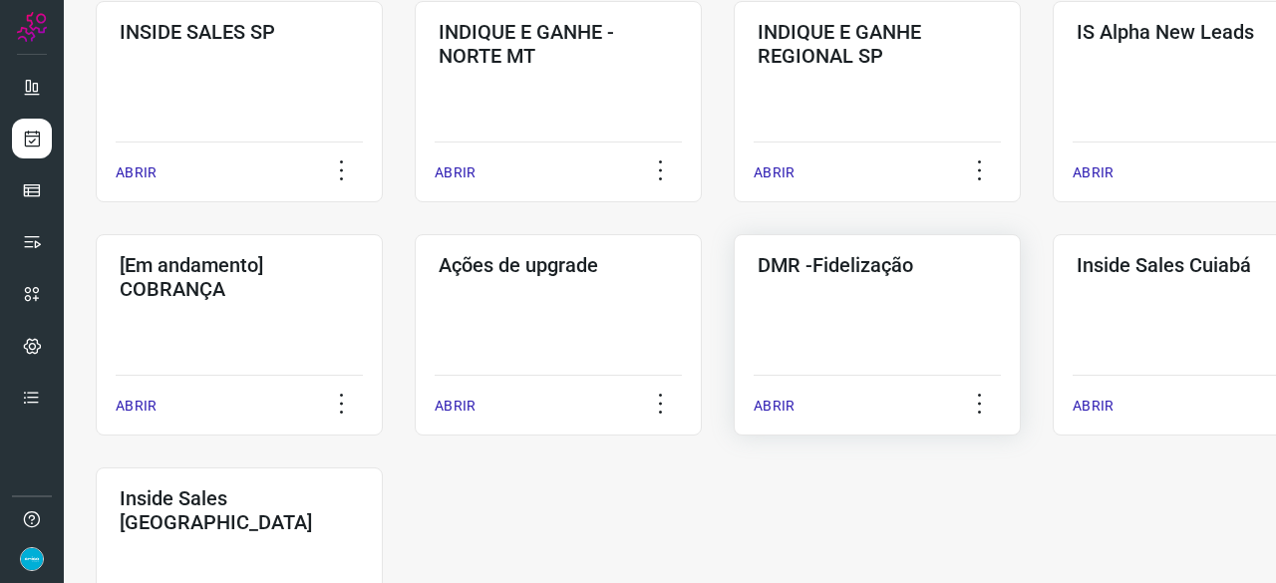
click at [783, 404] on p "ABRIR" at bounding box center [774, 406] width 41 height 21
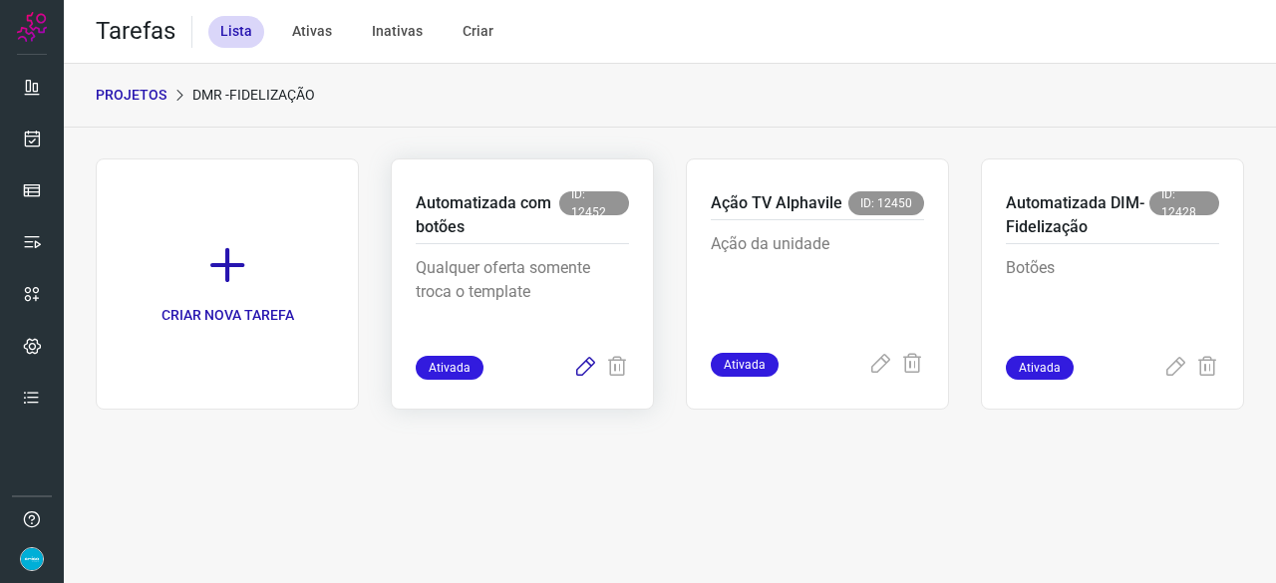
click at [588, 362] on icon at bounding box center [585, 368] width 24 height 24
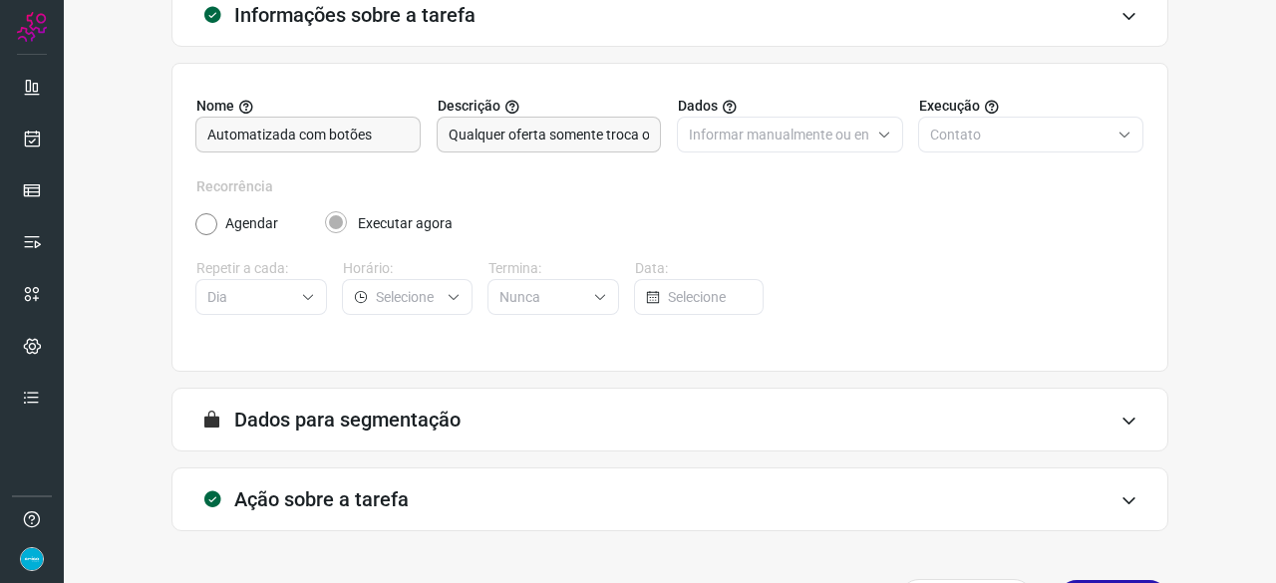
scroll to position [194, 0]
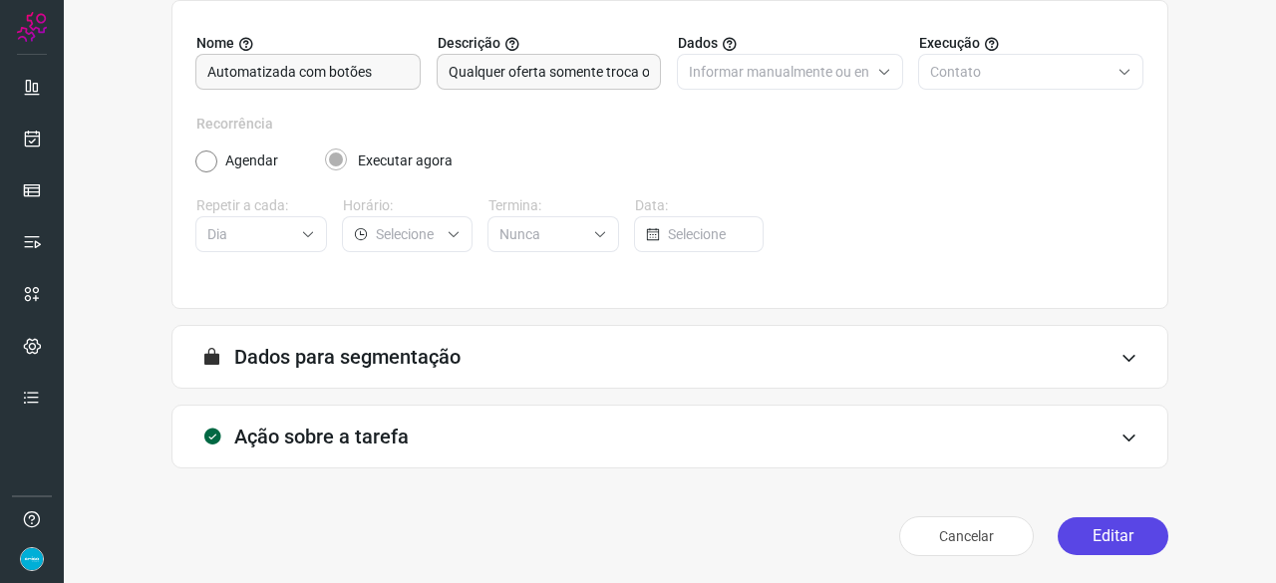
click at [1096, 531] on button "Editar" at bounding box center [1113, 536] width 111 height 38
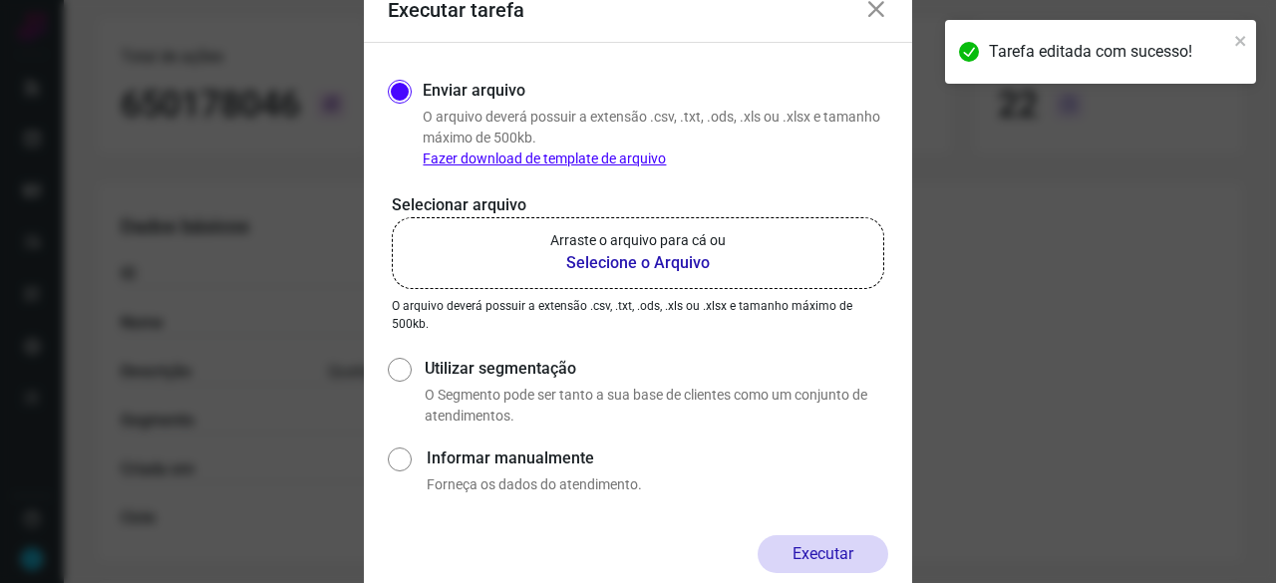
click at [611, 260] on b "Selecione o Arquivo" at bounding box center [637, 263] width 175 height 24
click at [0, 0] on input "Arraste o arquivo para cá ou Selecione o Arquivo" at bounding box center [0, 0] width 0 height 0
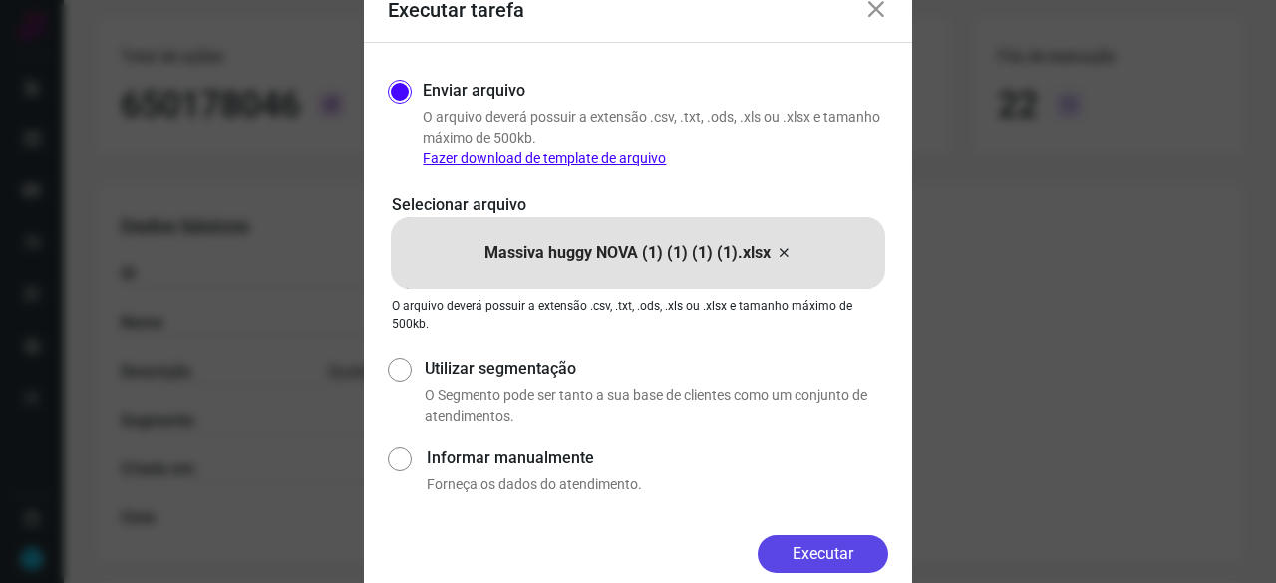
click at [827, 553] on button "Executar" at bounding box center [823, 554] width 131 height 38
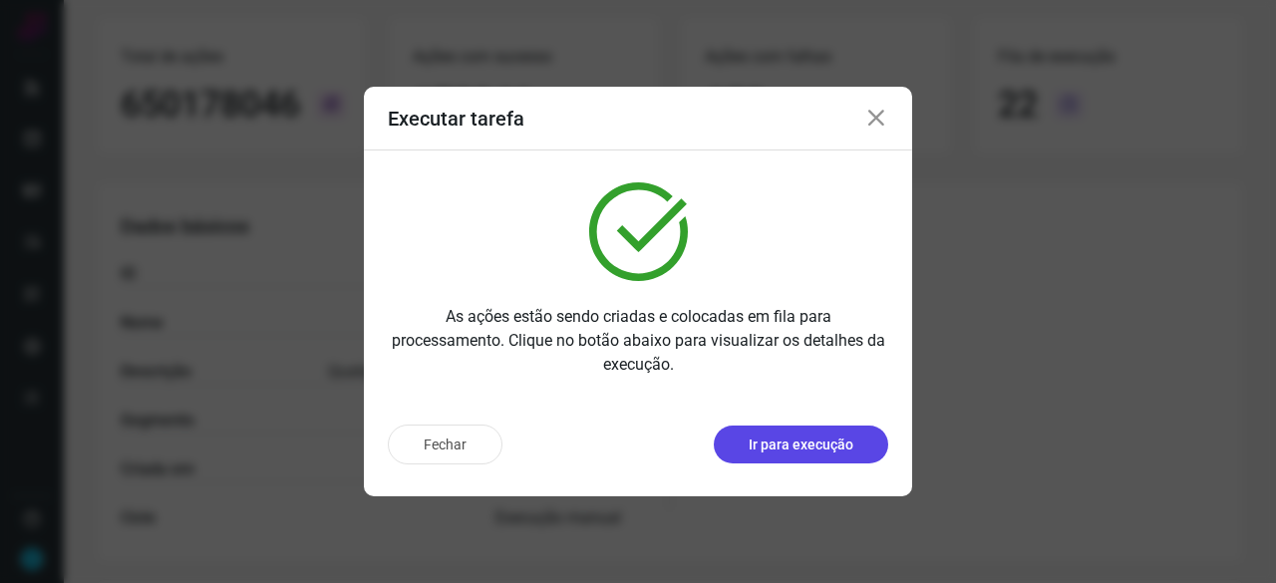
click at [776, 446] on p "Ir para execução" at bounding box center [801, 445] width 105 height 21
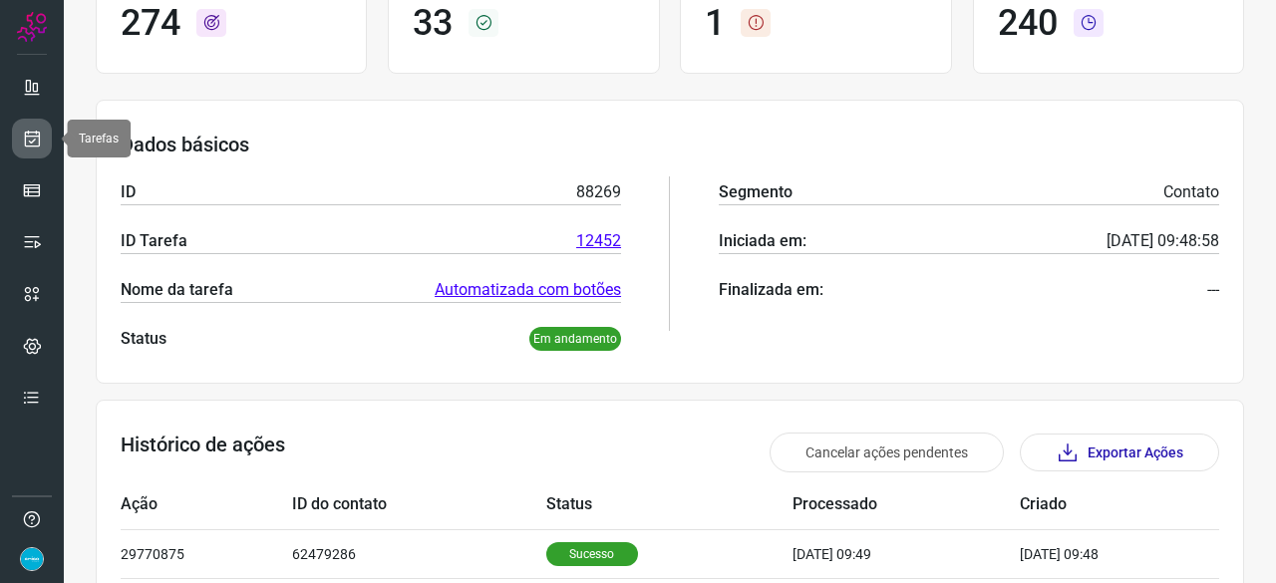
click at [40, 131] on icon at bounding box center [32, 139] width 21 height 20
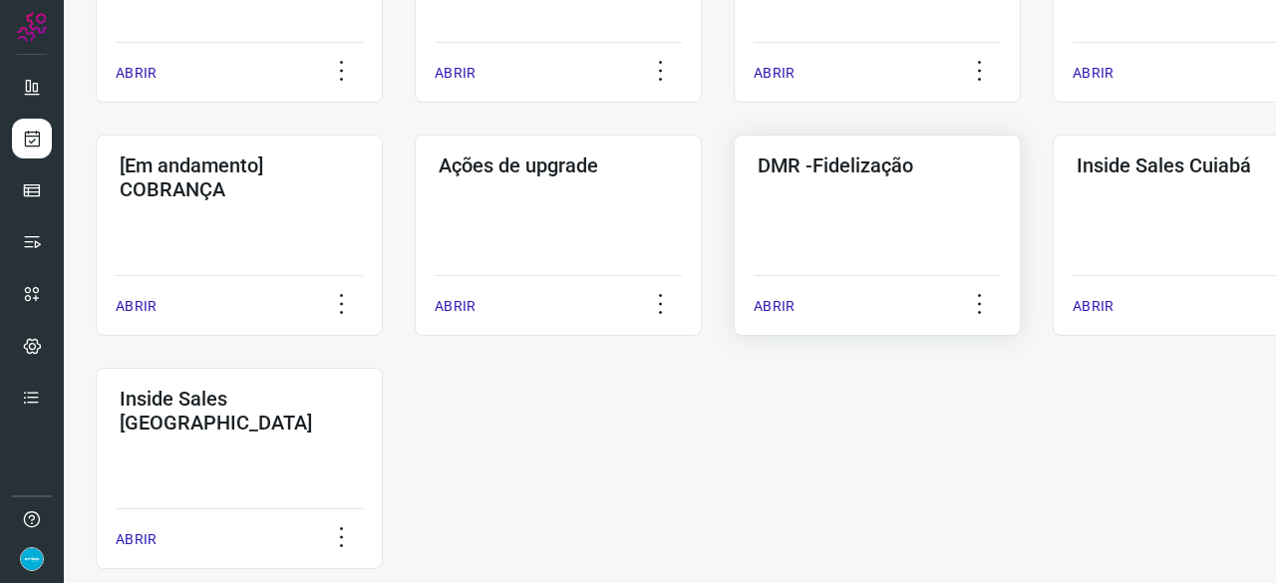
click at [772, 306] on p "ABRIR" at bounding box center [774, 306] width 41 height 21
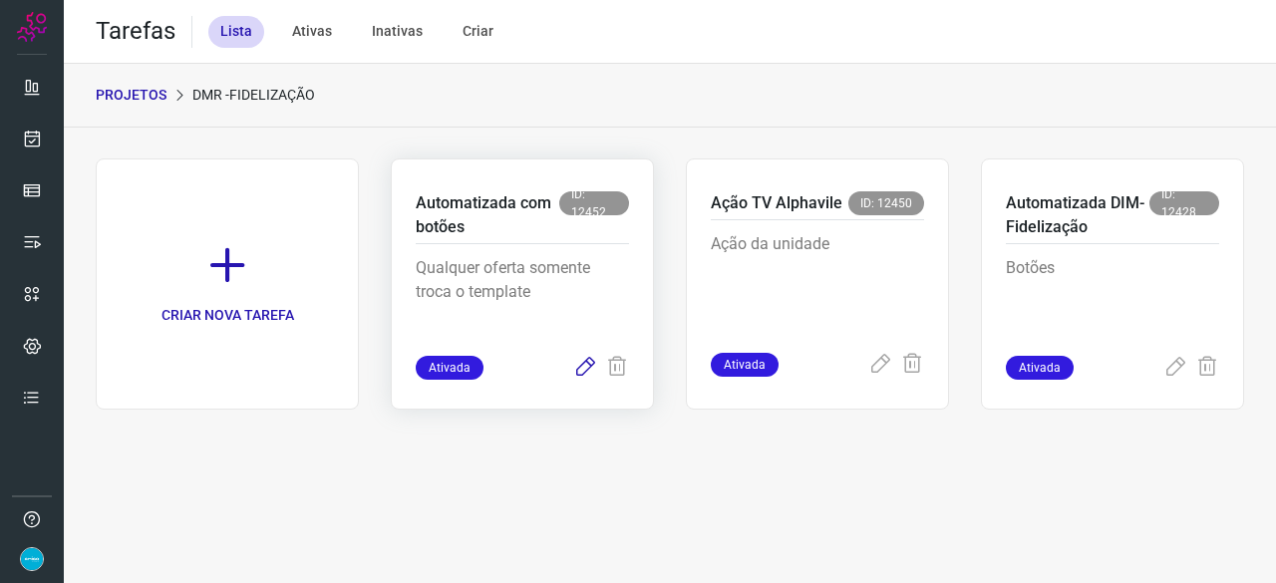
click at [593, 368] on icon at bounding box center [585, 368] width 24 height 24
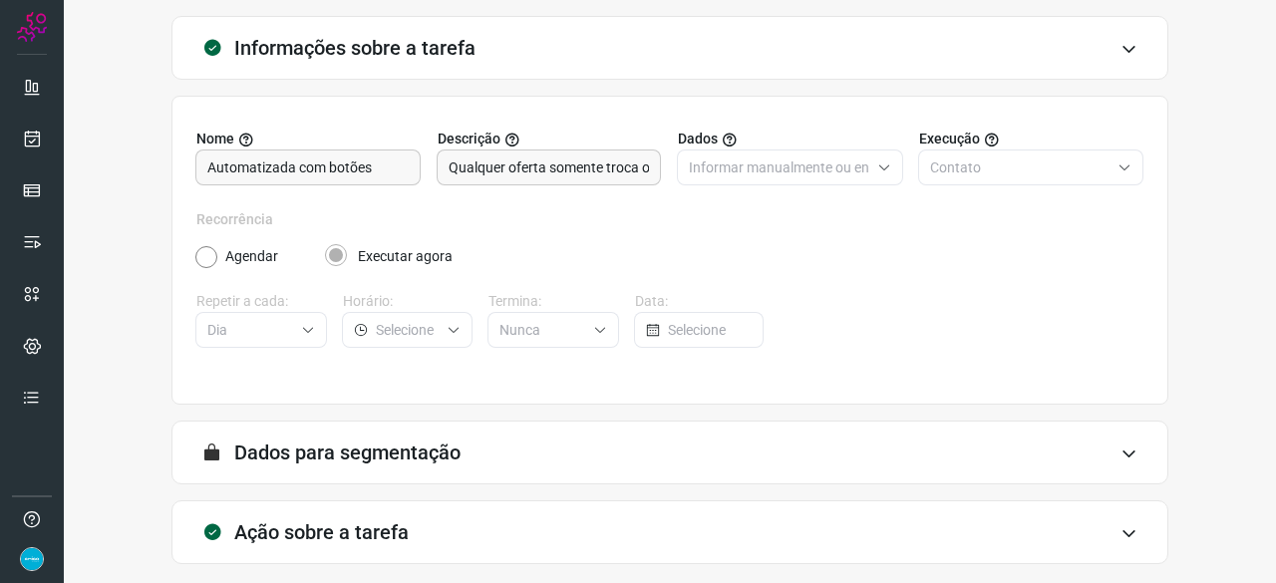
scroll to position [194, 0]
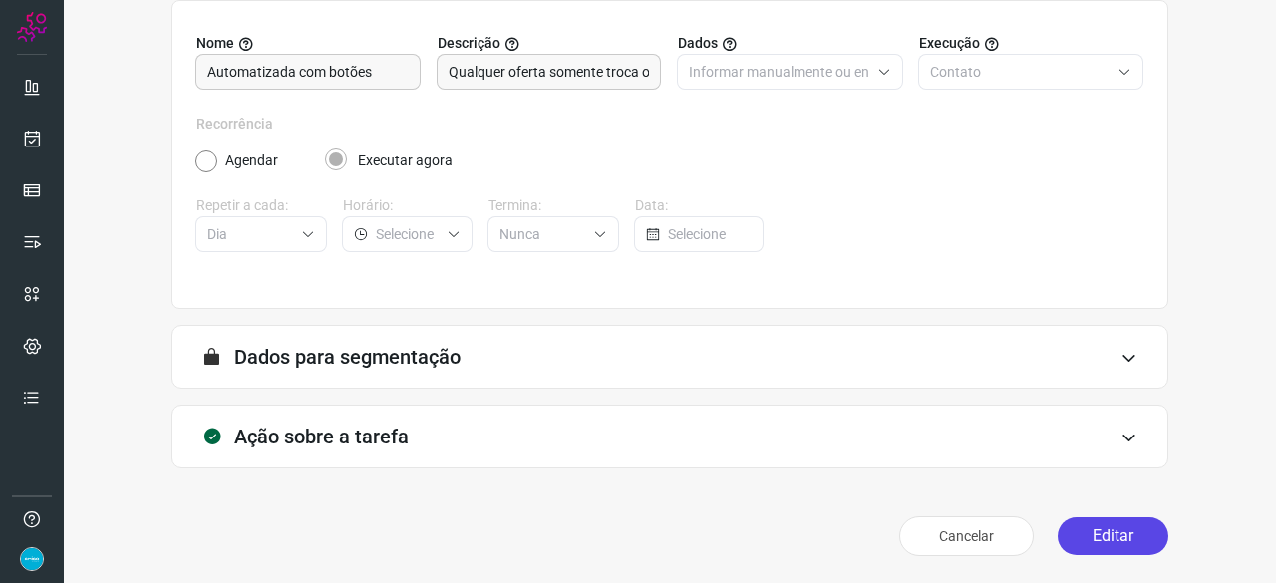
click at [1097, 539] on button "Editar" at bounding box center [1113, 536] width 111 height 38
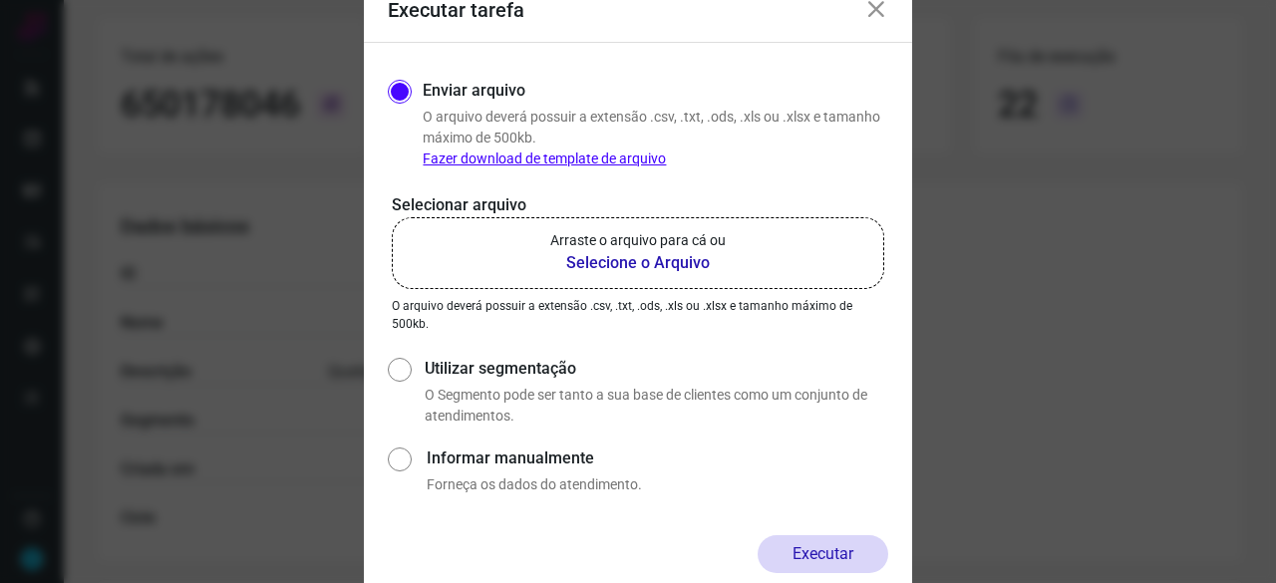
click at [630, 266] on b "Selecione o Arquivo" at bounding box center [637, 263] width 175 height 24
click at [0, 0] on input "Arraste o arquivo para cá ou Selecione o Arquivo" at bounding box center [0, 0] width 0 height 0
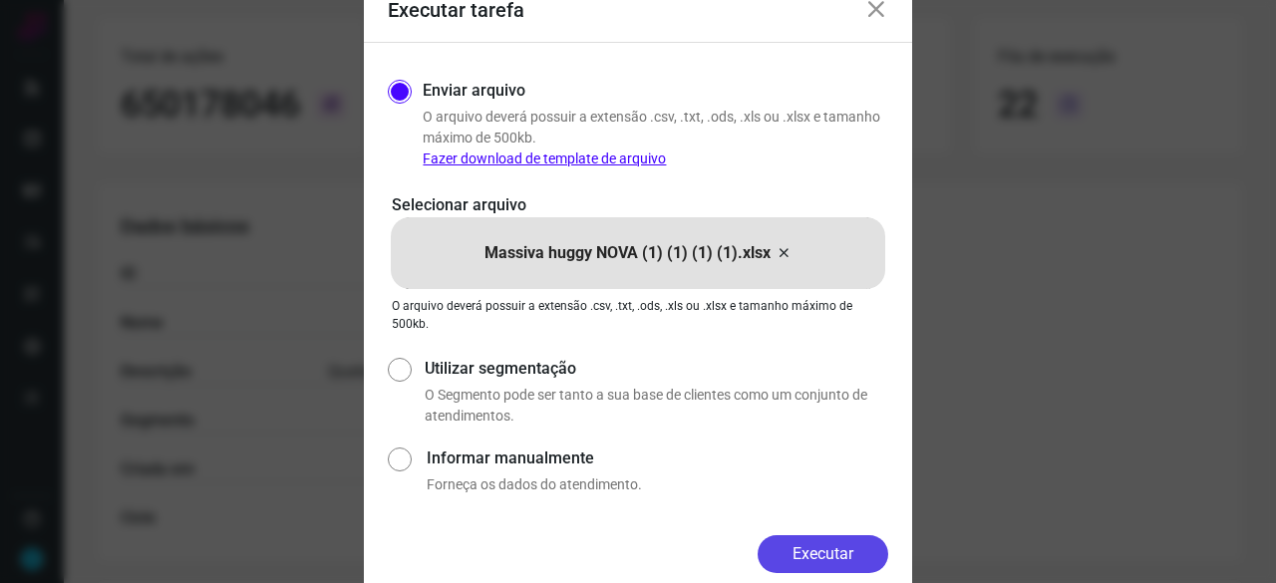
click at [825, 550] on button "Executar" at bounding box center [823, 554] width 131 height 38
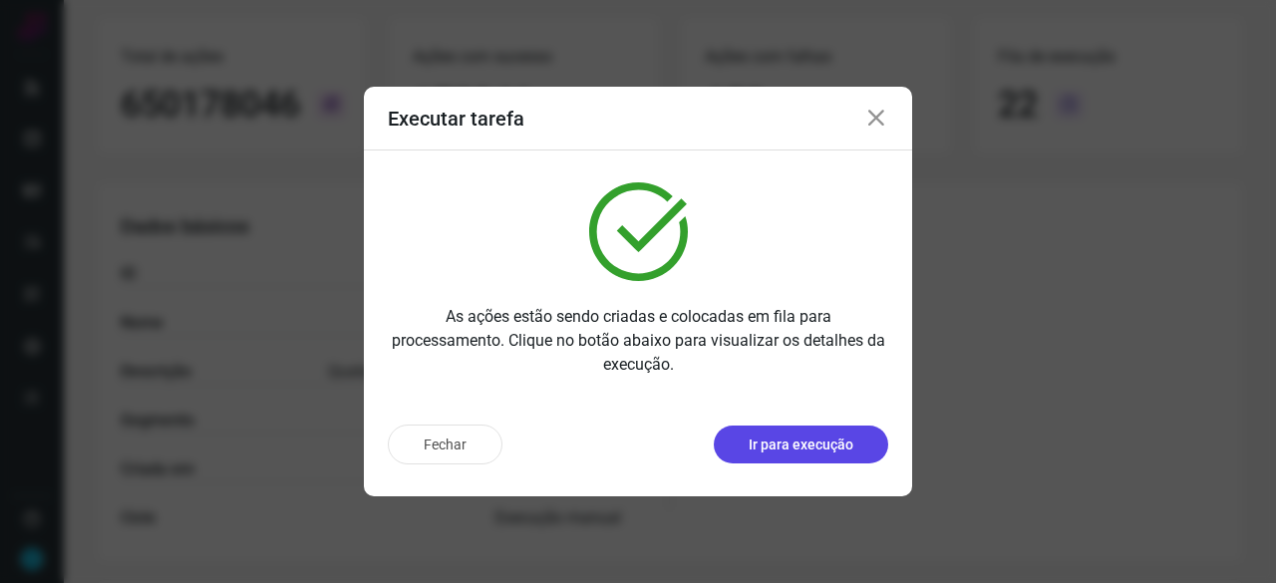
click at [825, 450] on p "Ir para execução" at bounding box center [801, 445] width 105 height 21
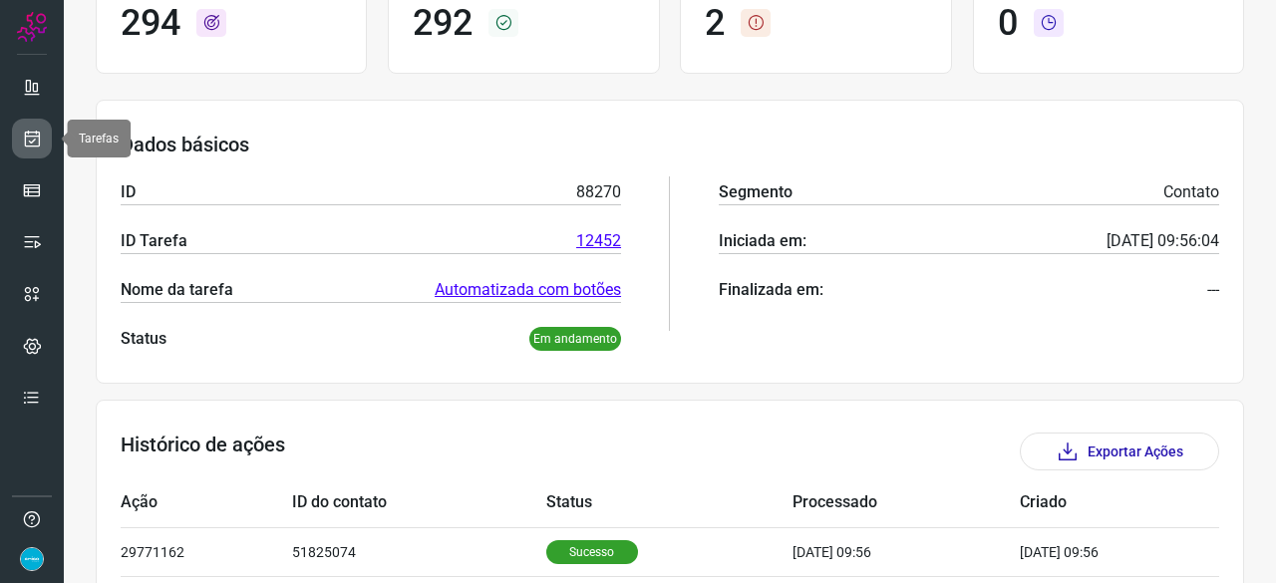
click at [37, 140] on icon at bounding box center [32, 139] width 21 height 20
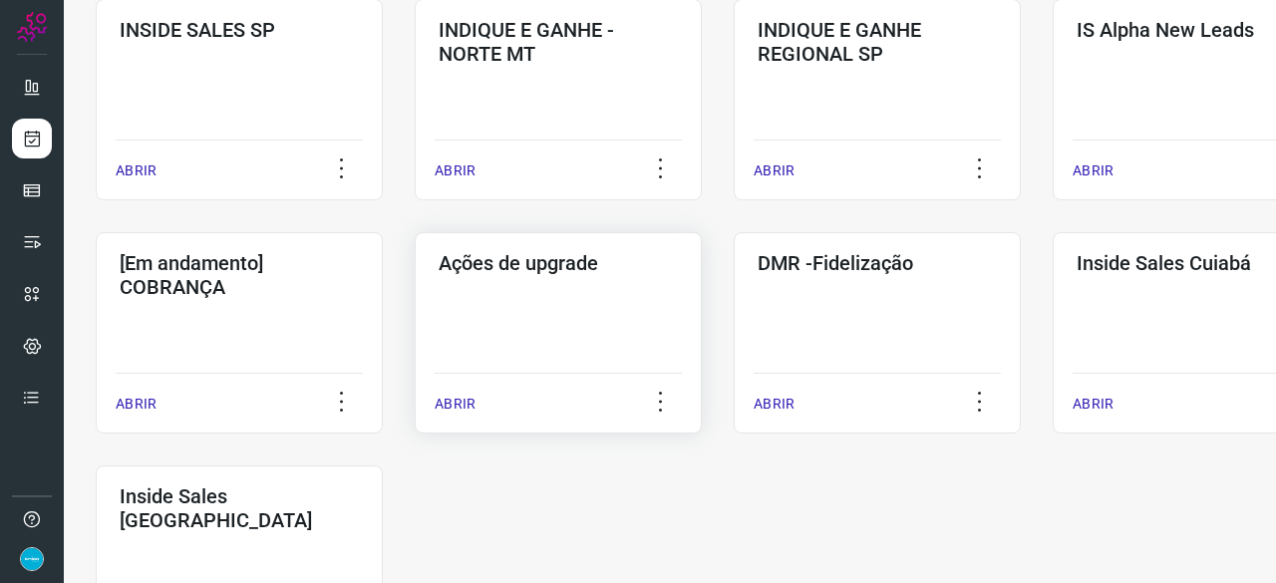
scroll to position [1041, 0]
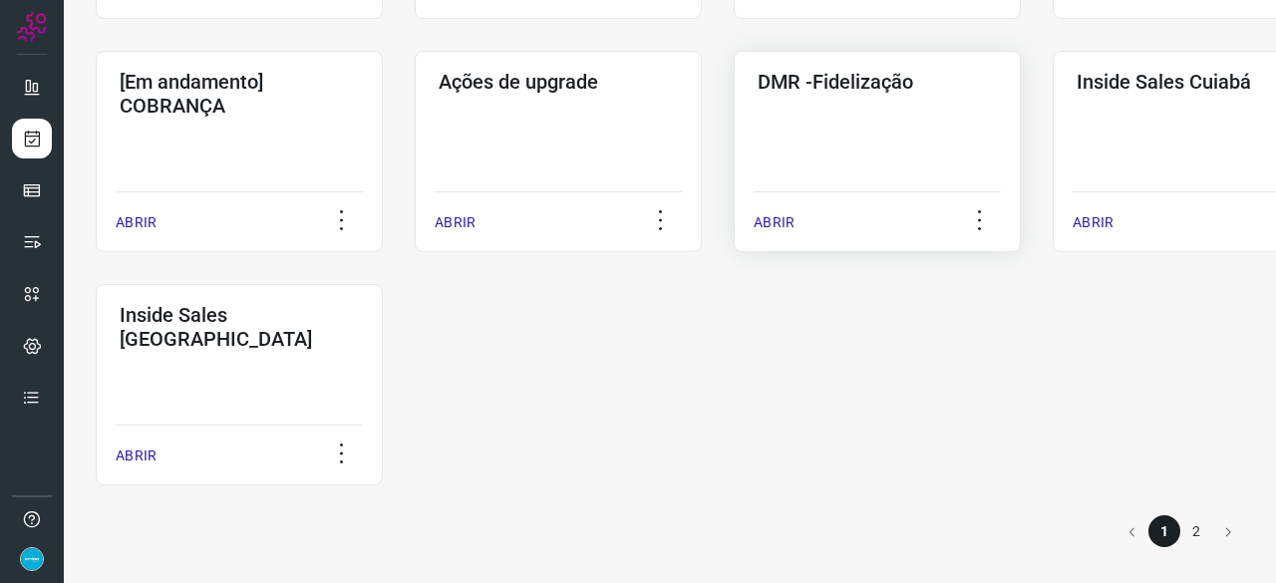
click at [782, 221] on p "ABRIR" at bounding box center [774, 222] width 41 height 21
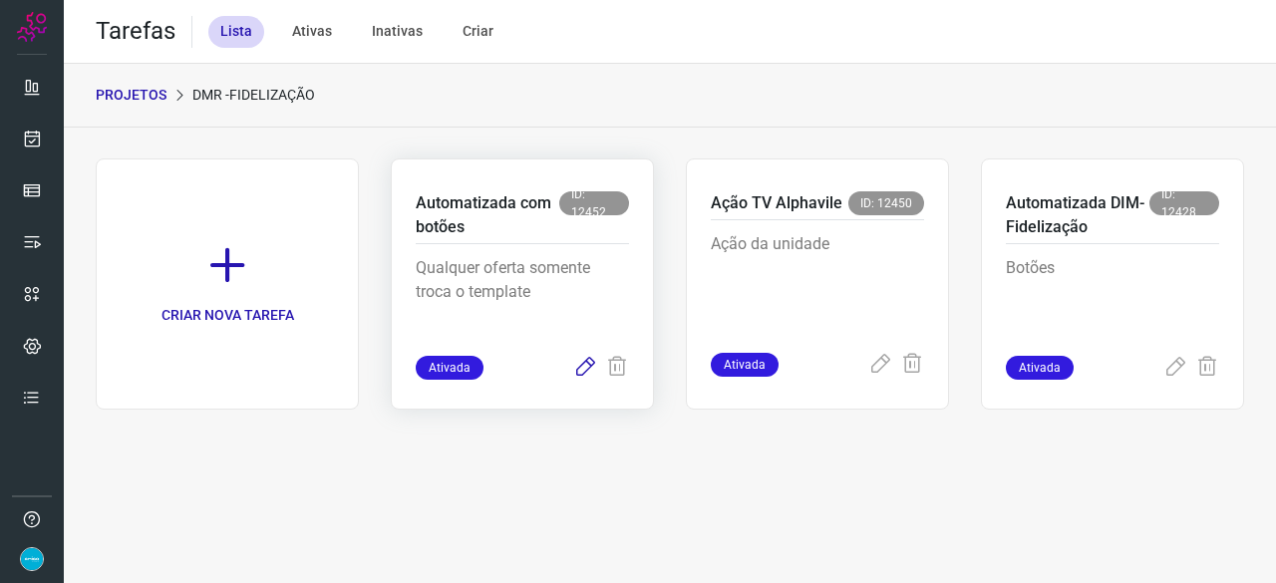
click at [575, 369] on icon at bounding box center [585, 368] width 24 height 24
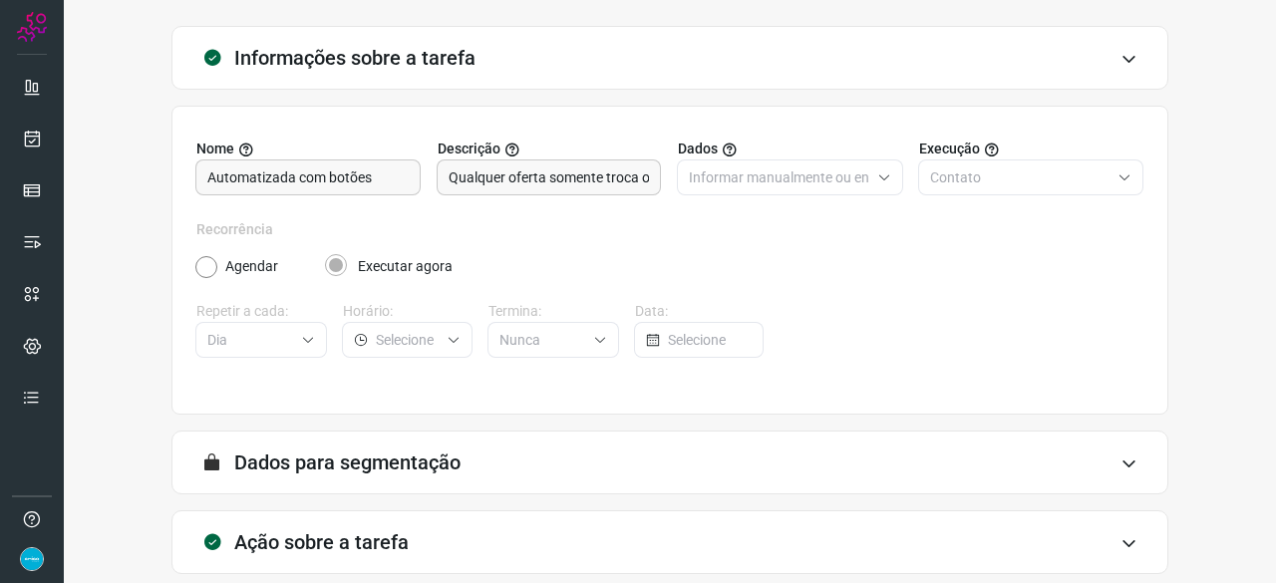
scroll to position [194, 0]
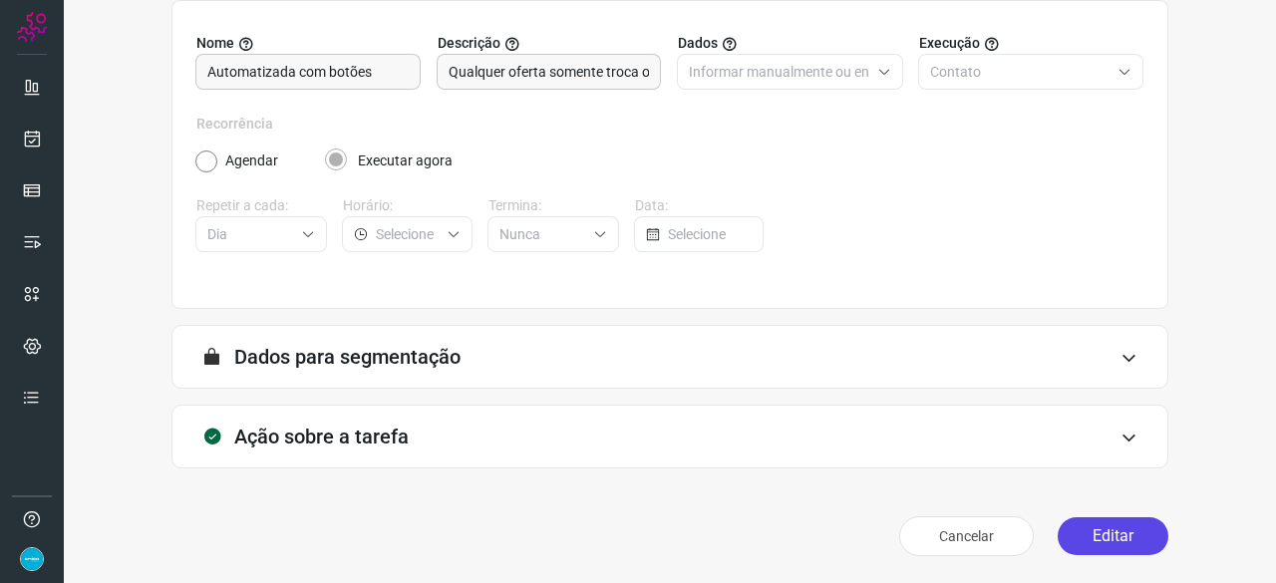
click at [1098, 547] on button "Editar" at bounding box center [1113, 536] width 111 height 38
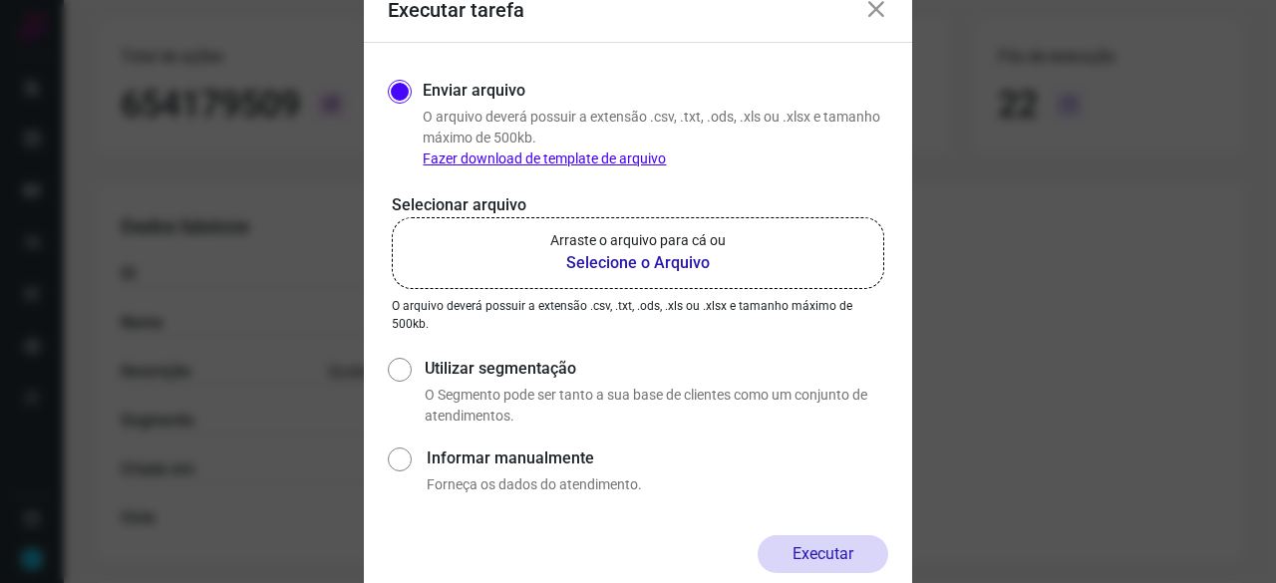
click at [656, 263] on b "Selecione o Arquivo" at bounding box center [637, 263] width 175 height 24
click at [0, 0] on input "Arraste o arquivo para cá ou Selecione o Arquivo" at bounding box center [0, 0] width 0 height 0
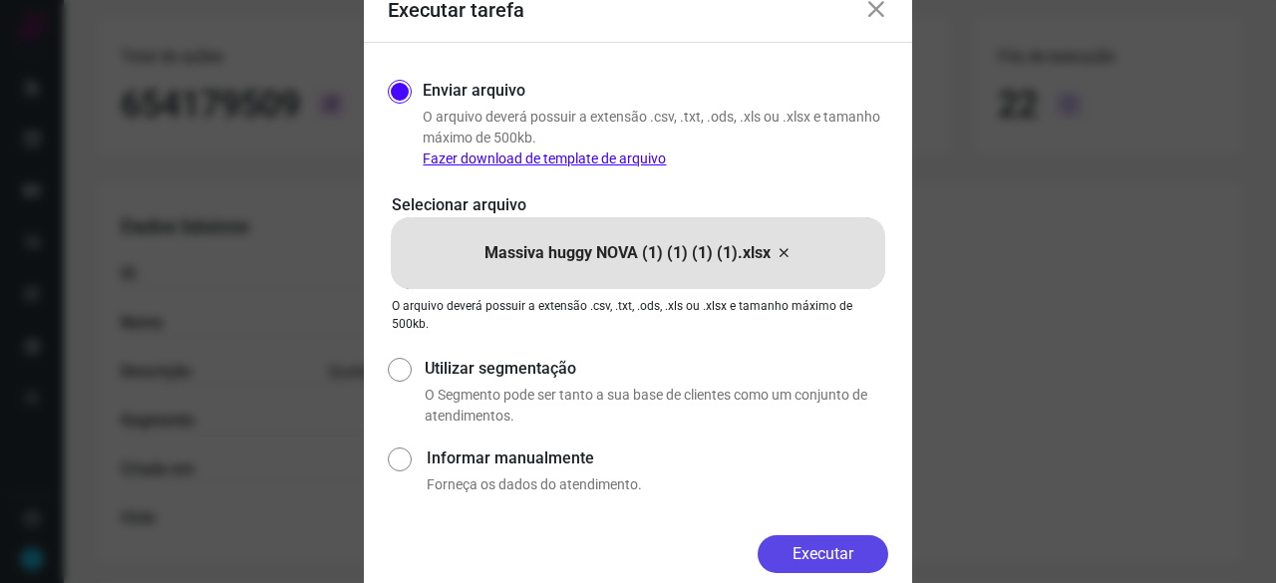
drag, startPoint x: 838, startPoint y: 553, endPoint x: 855, endPoint y: 550, distance: 17.2
click at [838, 552] on button "Executar" at bounding box center [823, 554] width 131 height 38
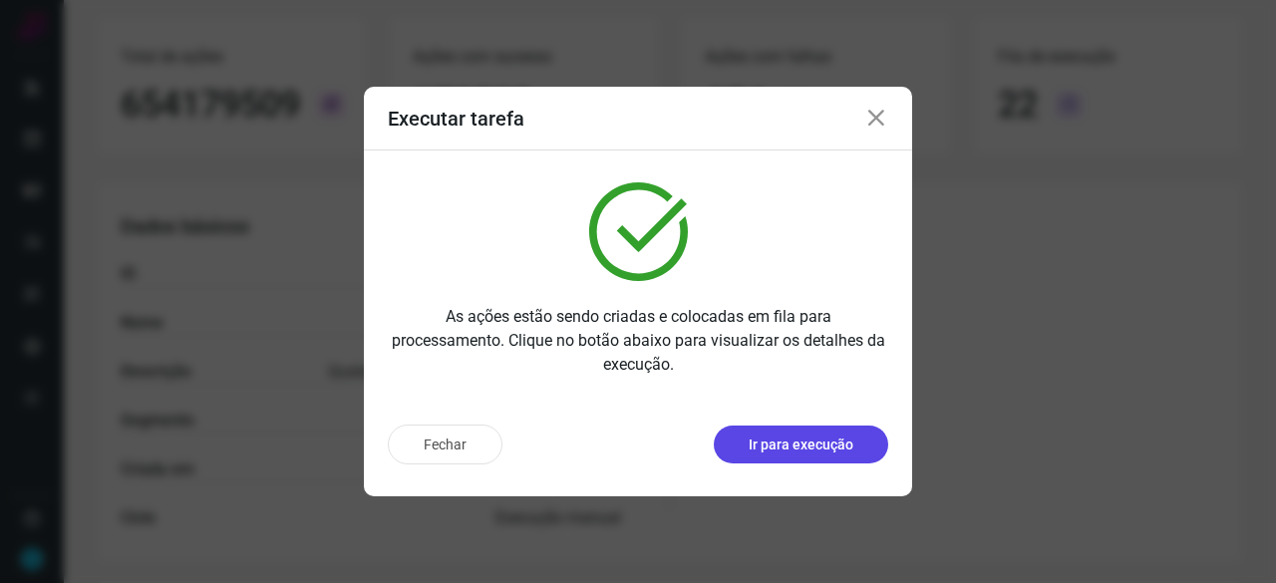
click at [758, 444] on p "Ir para execução" at bounding box center [801, 445] width 105 height 21
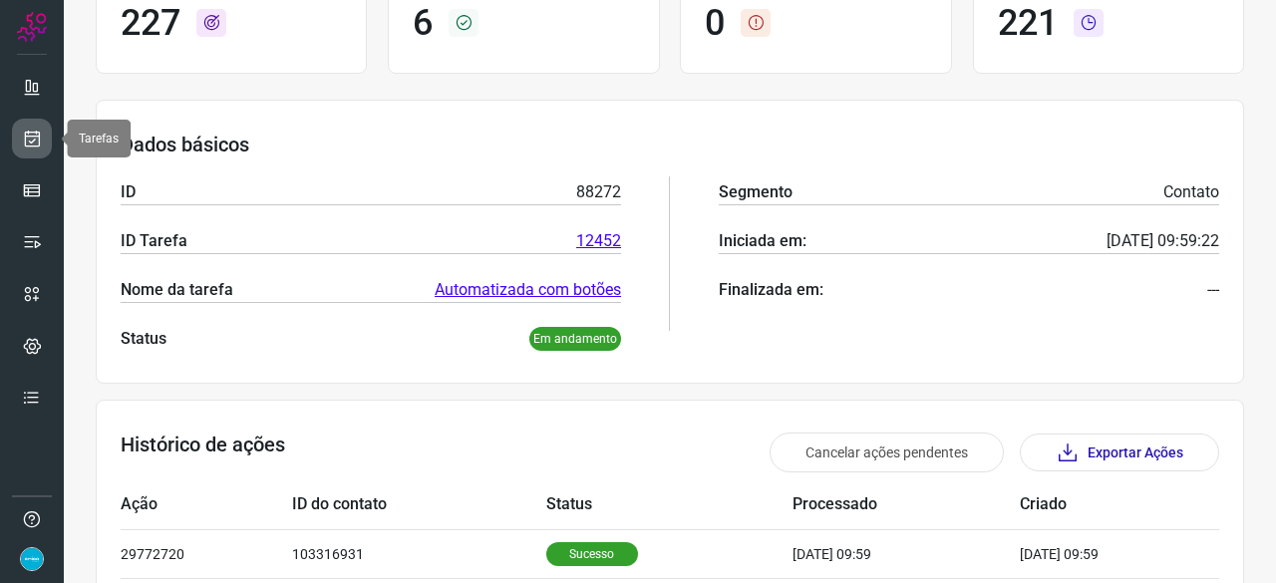
click at [26, 143] on icon at bounding box center [32, 139] width 21 height 20
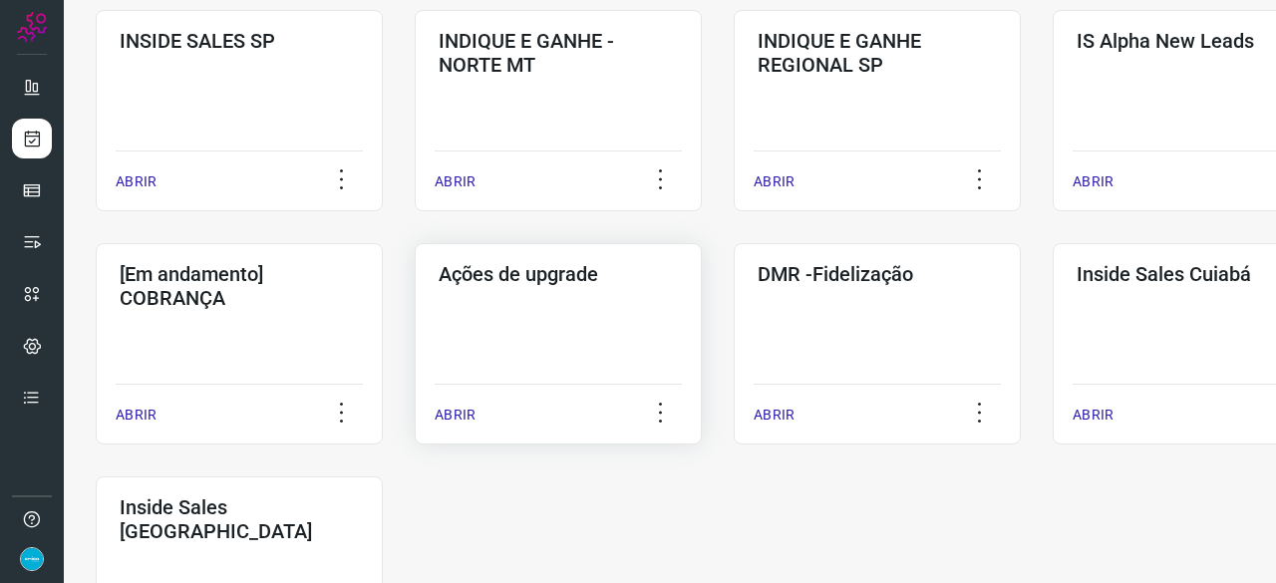
scroll to position [857, 0]
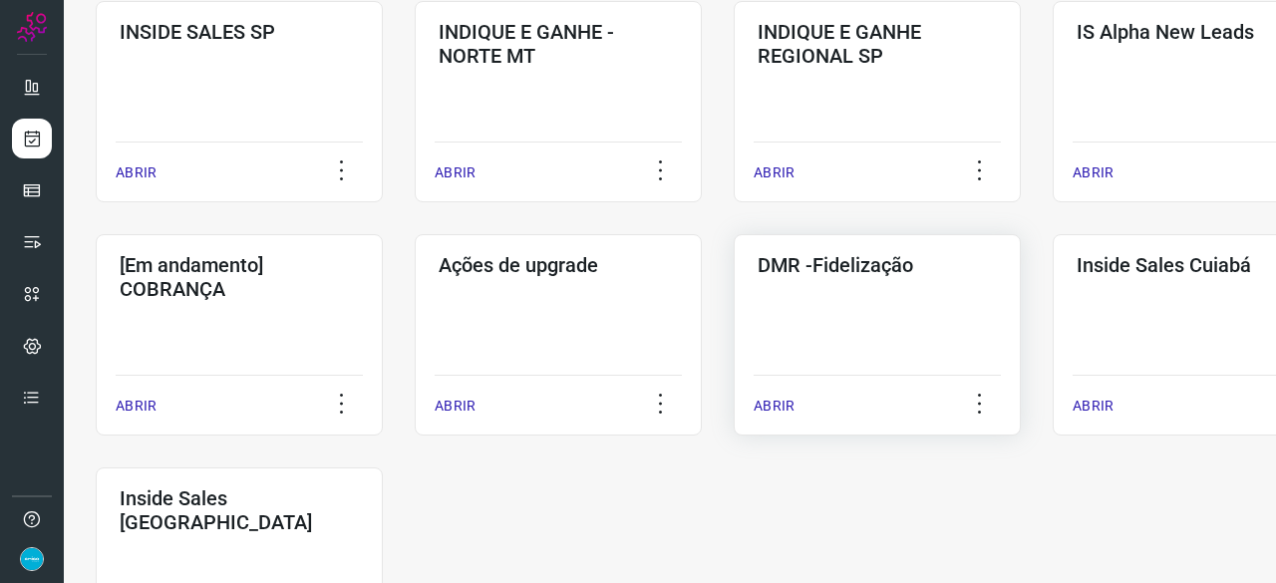
click at [780, 400] on p "ABRIR" at bounding box center [774, 406] width 41 height 21
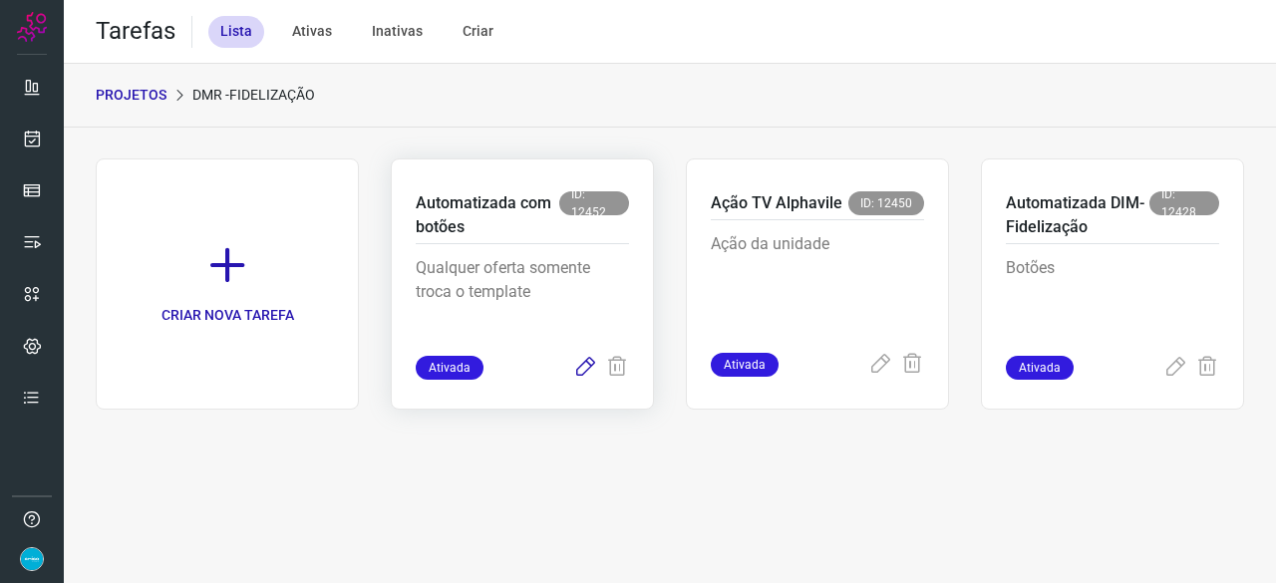
click at [590, 366] on icon at bounding box center [585, 368] width 24 height 24
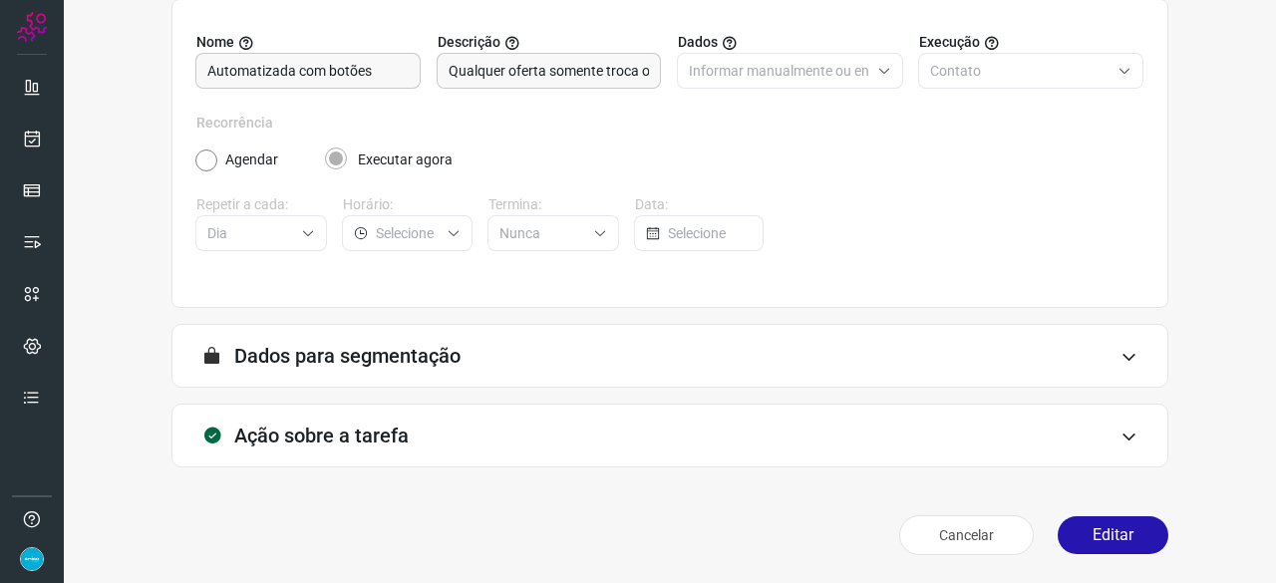
scroll to position [194, 0]
click at [1102, 544] on button "Editar" at bounding box center [1113, 536] width 111 height 38
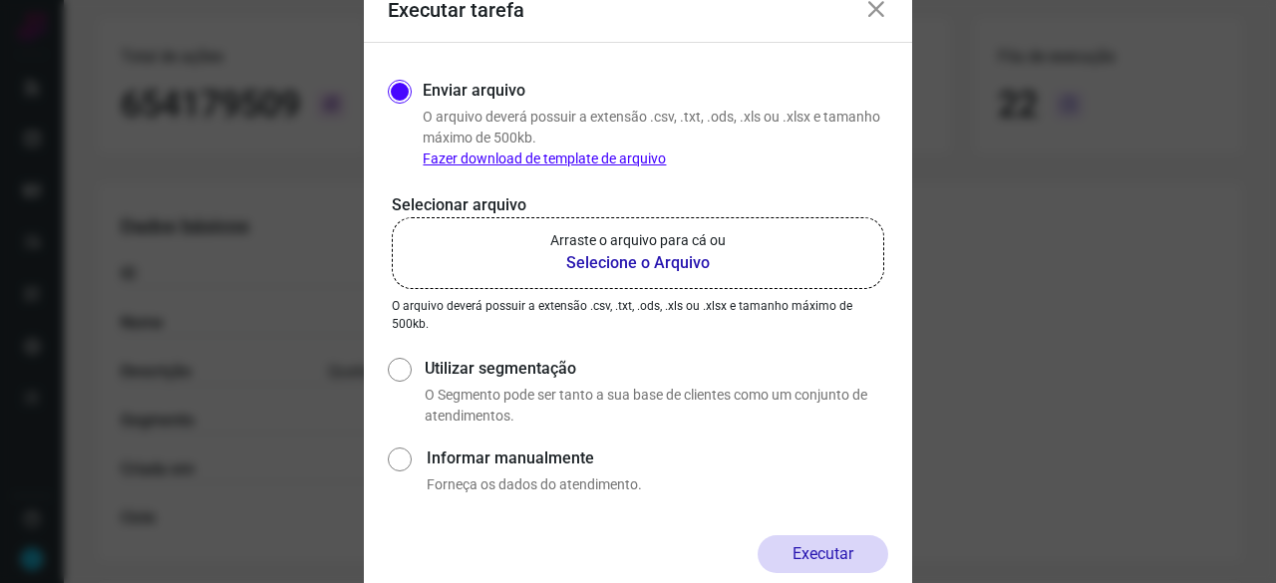
click at [592, 259] on b "Selecione o Arquivo" at bounding box center [637, 263] width 175 height 24
click at [0, 0] on input "Arraste o arquivo para cá ou Selecione o Arquivo" at bounding box center [0, 0] width 0 height 0
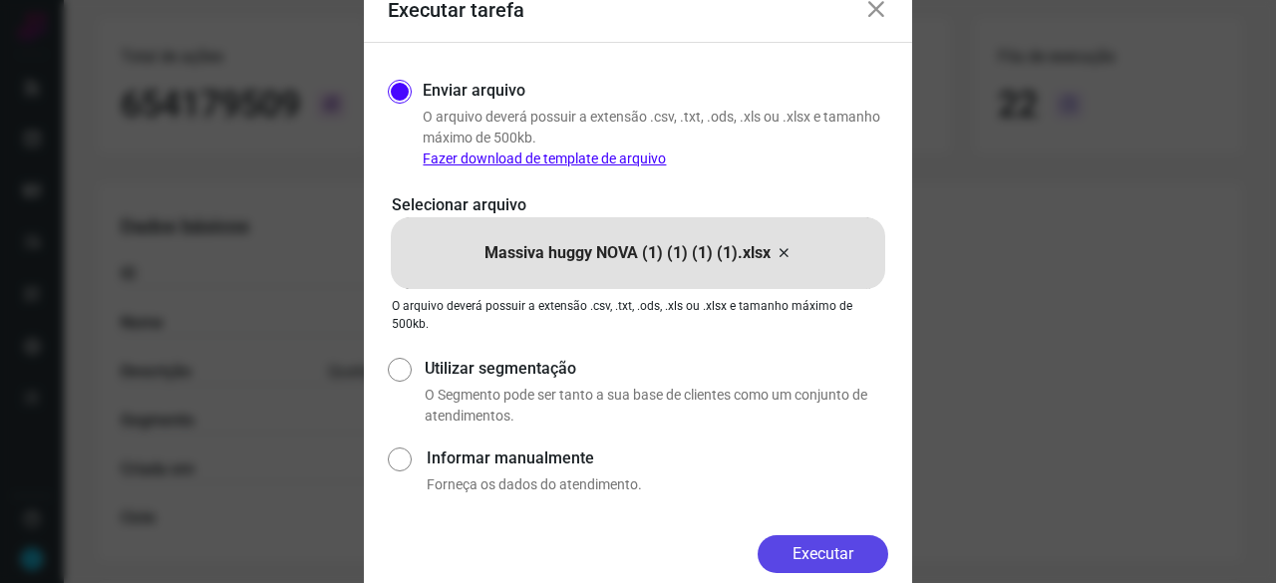
click at [836, 556] on button "Executar" at bounding box center [823, 554] width 131 height 38
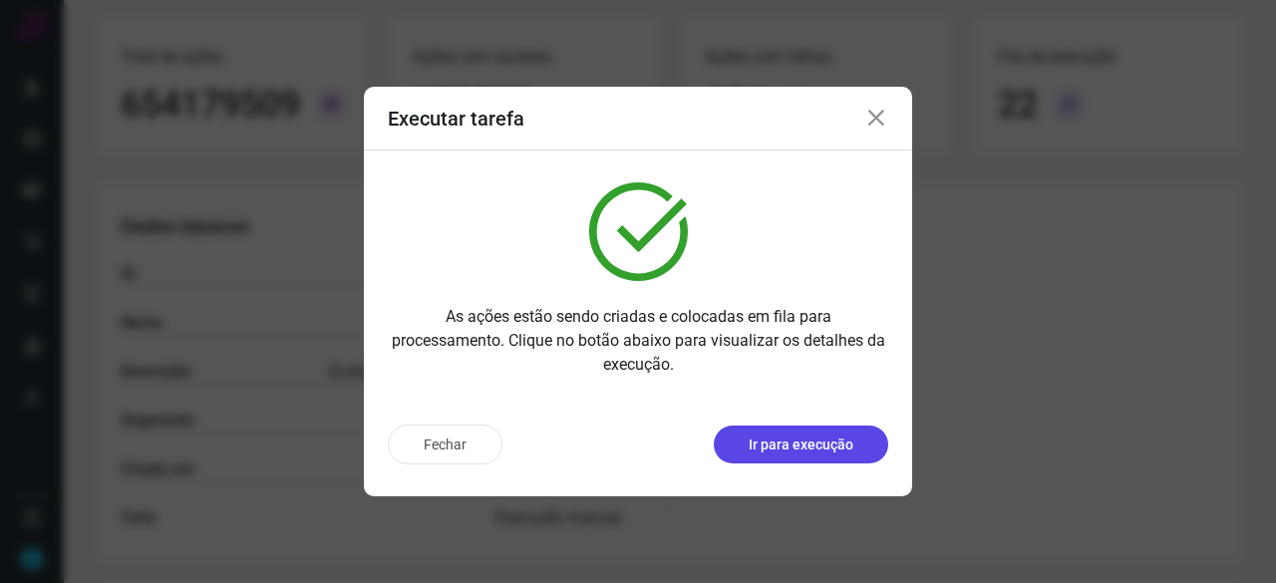
click at [841, 454] on p "Ir para execução" at bounding box center [801, 445] width 105 height 21
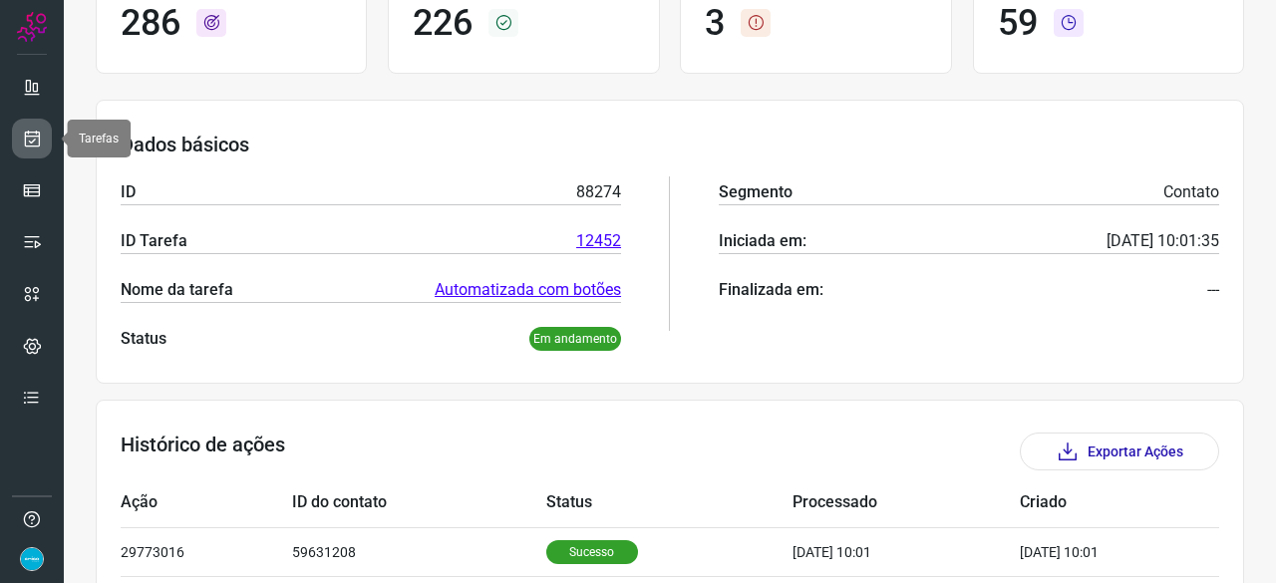
click at [36, 136] on icon at bounding box center [32, 139] width 21 height 20
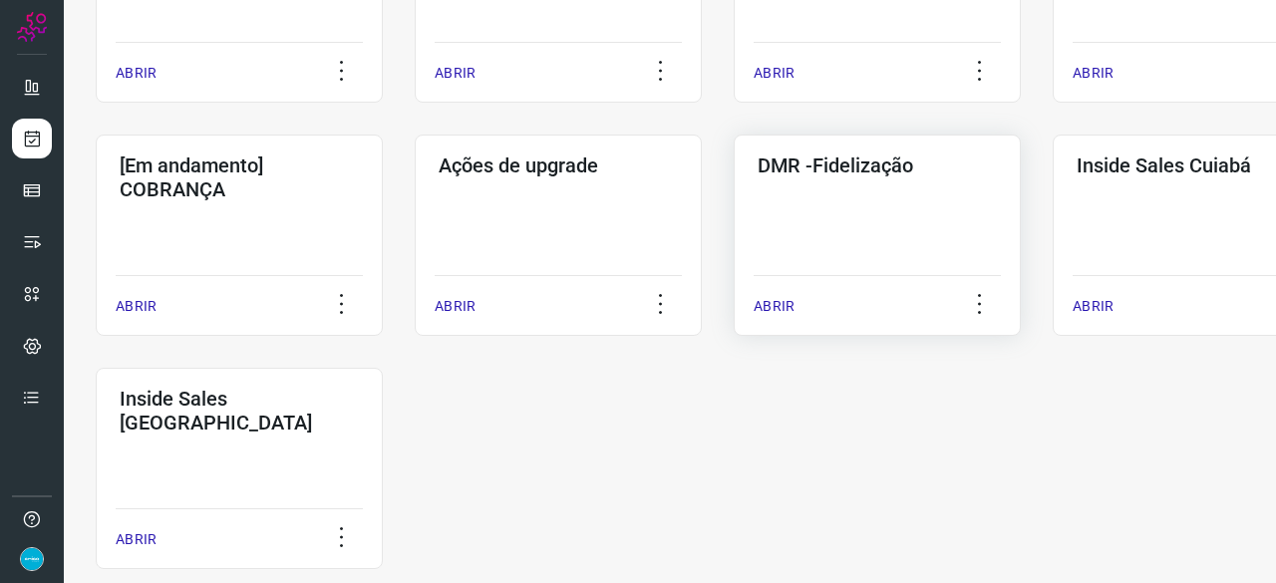
click at [775, 302] on p "ABRIR" at bounding box center [774, 306] width 41 height 21
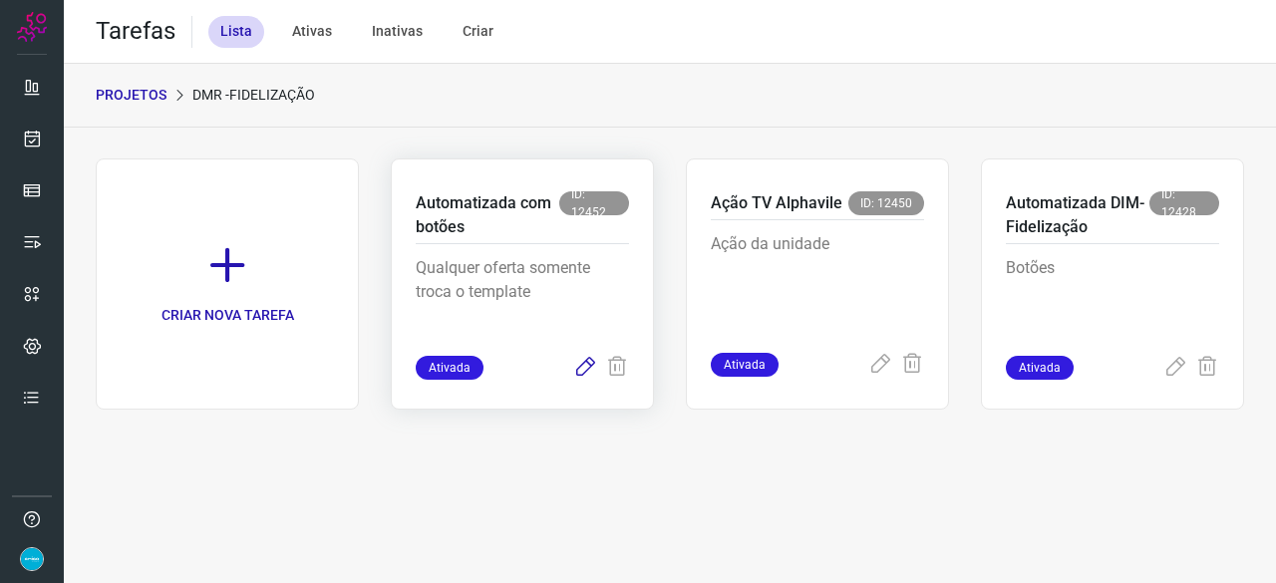
click at [583, 368] on icon at bounding box center [585, 368] width 24 height 24
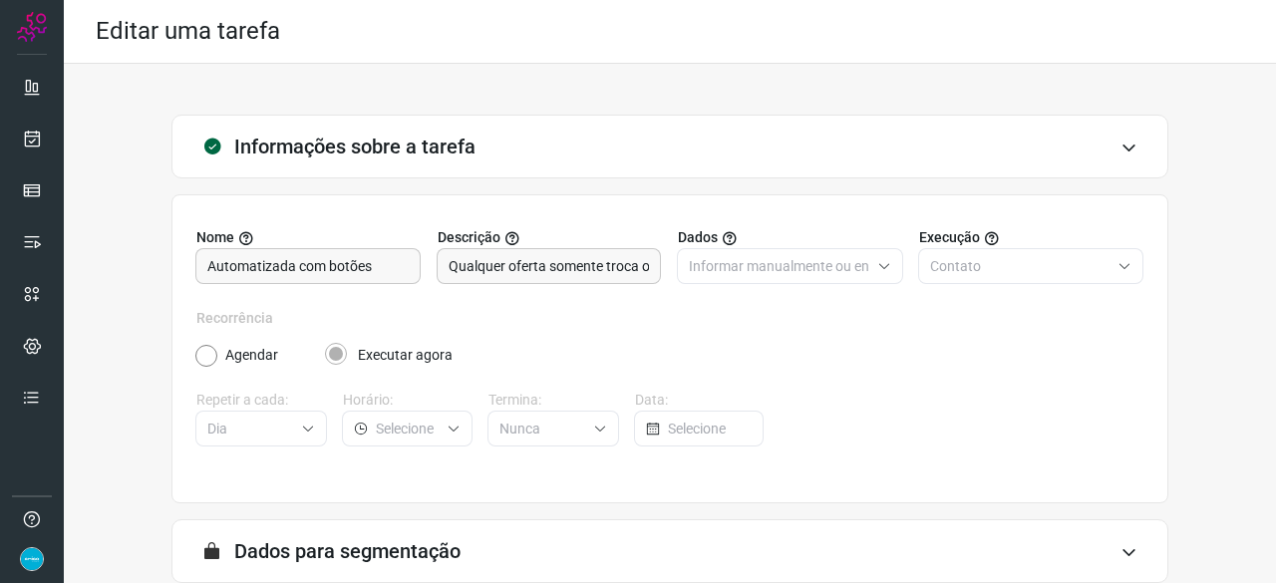
scroll to position [194, 0]
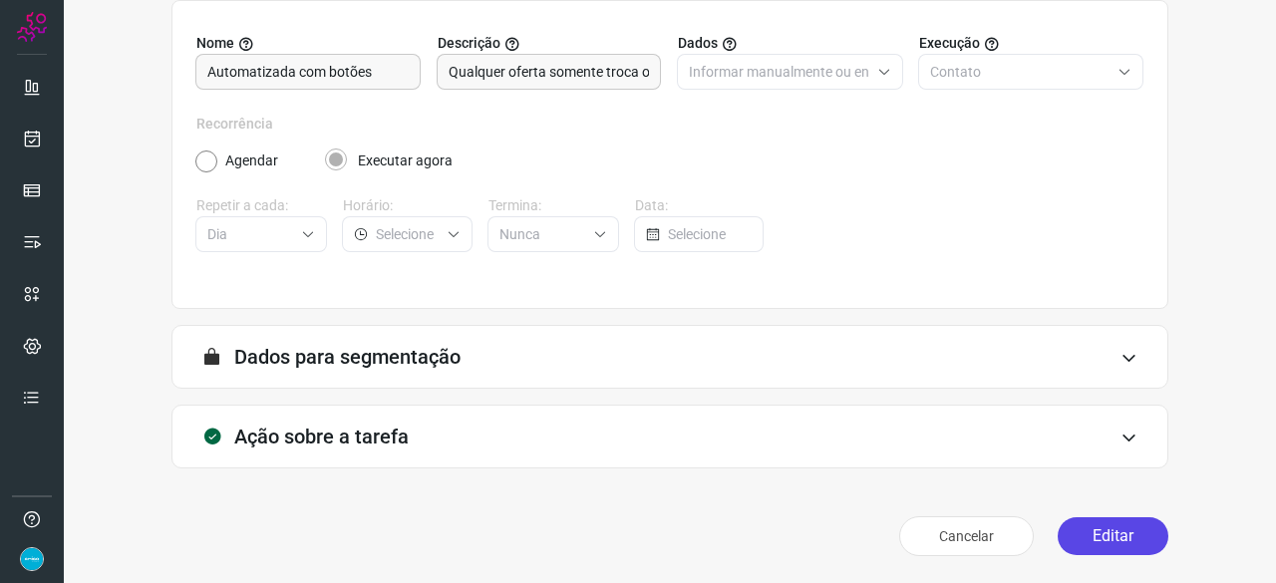
click at [1084, 534] on button "Editar" at bounding box center [1113, 536] width 111 height 38
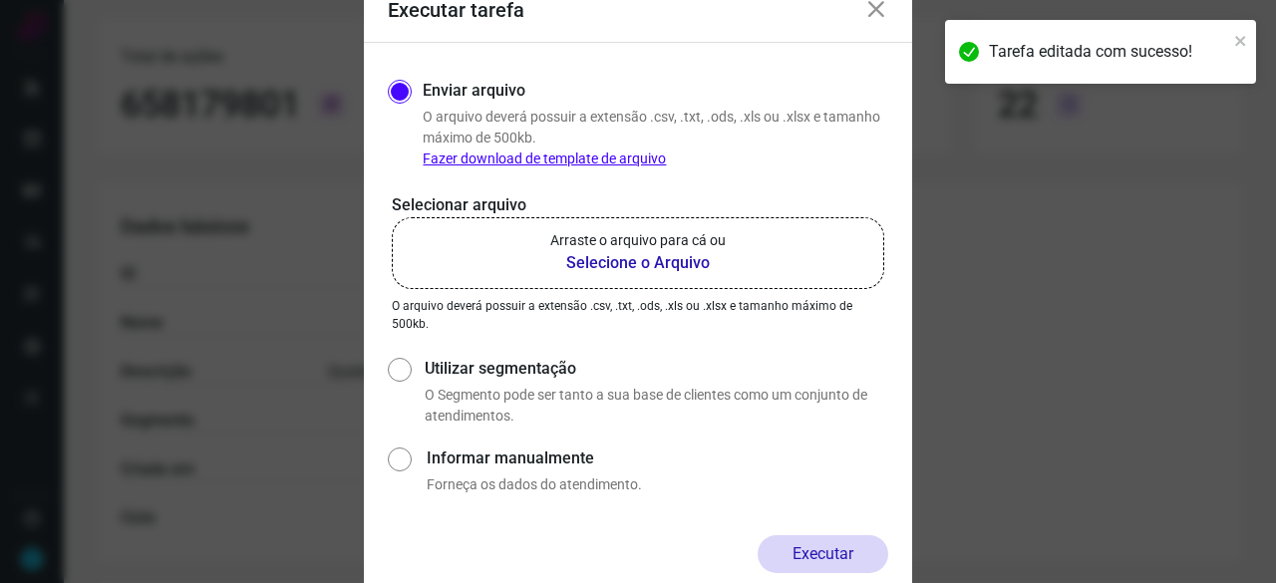
click at [650, 260] on b "Selecione o Arquivo" at bounding box center [637, 263] width 175 height 24
click at [0, 0] on input "Arraste o arquivo para cá ou Selecione o Arquivo" at bounding box center [0, 0] width 0 height 0
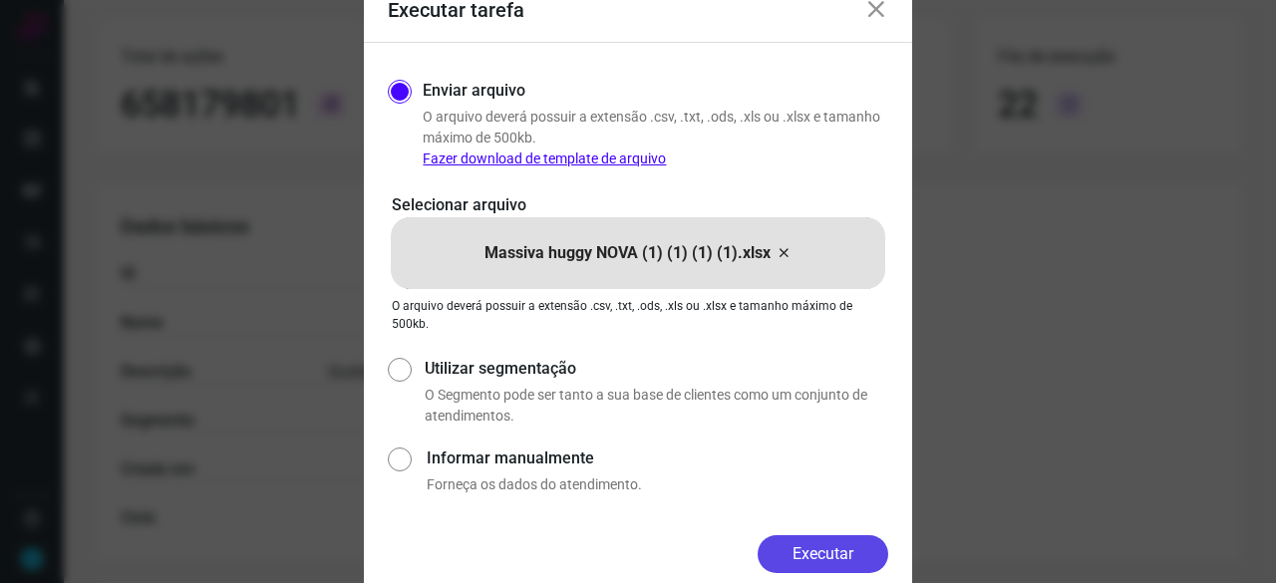
click at [851, 562] on button "Executar" at bounding box center [823, 554] width 131 height 38
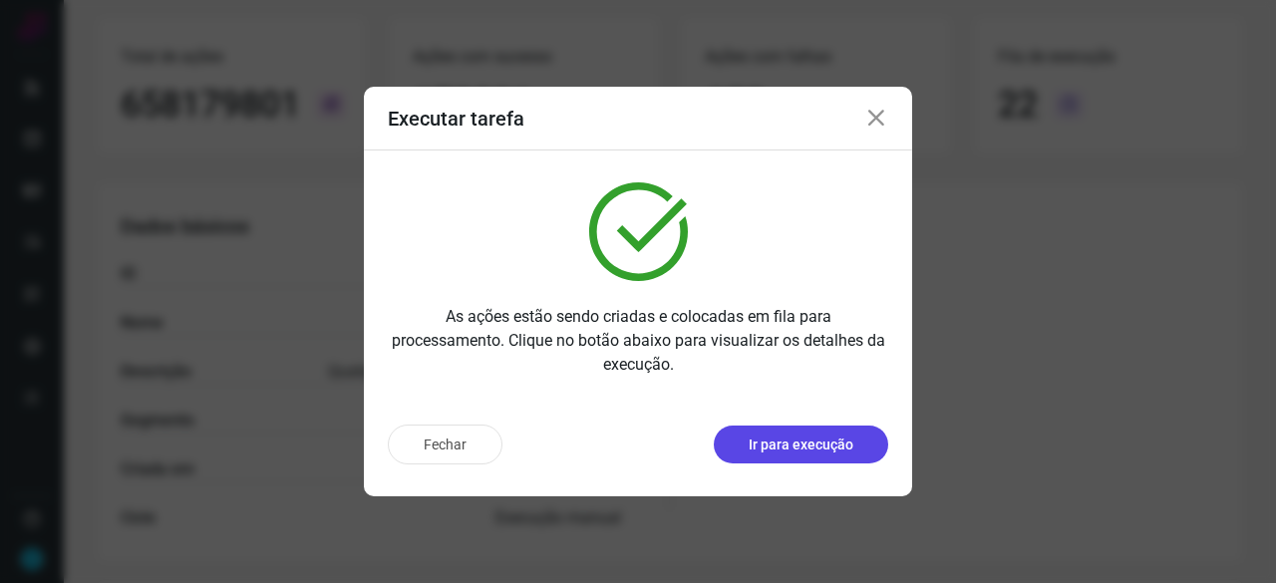
click at [834, 454] on p "Ir para execução" at bounding box center [801, 445] width 105 height 21
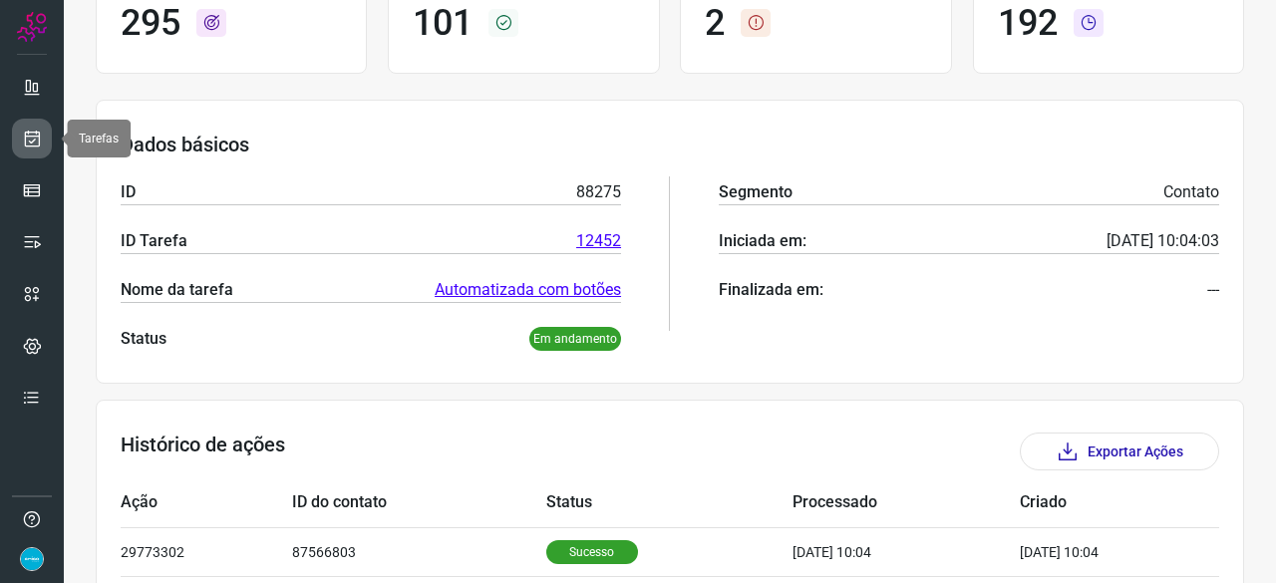
click at [39, 135] on icon at bounding box center [32, 139] width 21 height 20
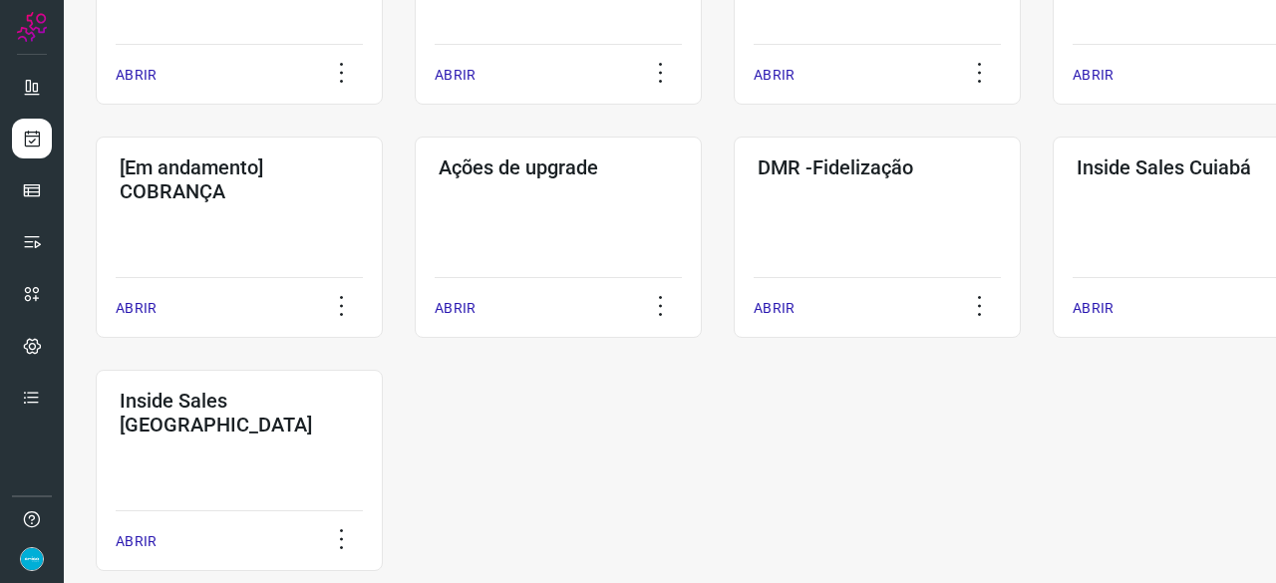
scroll to position [957, 0]
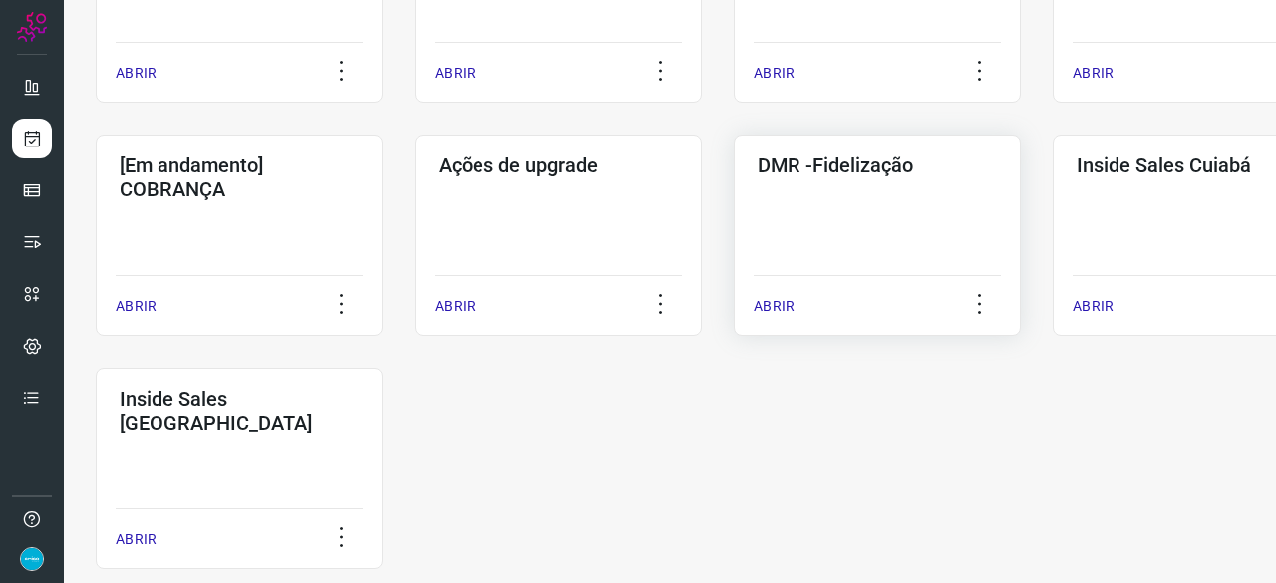
click at [778, 302] on p "ABRIR" at bounding box center [774, 306] width 41 height 21
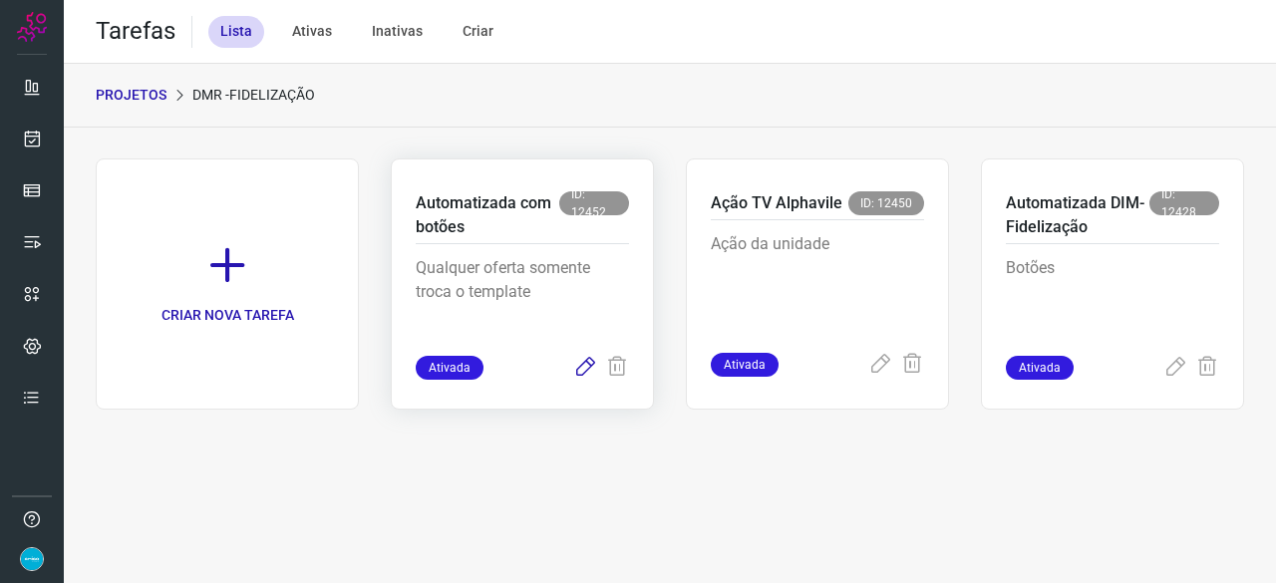
click at [582, 363] on icon at bounding box center [585, 368] width 24 height 24
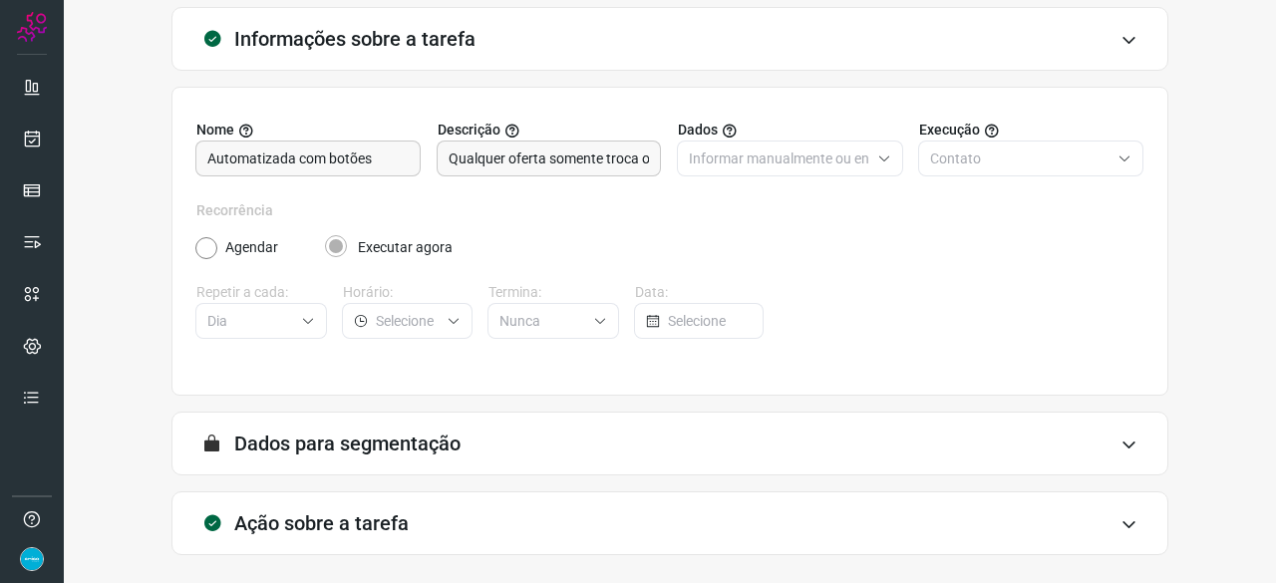
scroll to position [194, 0]
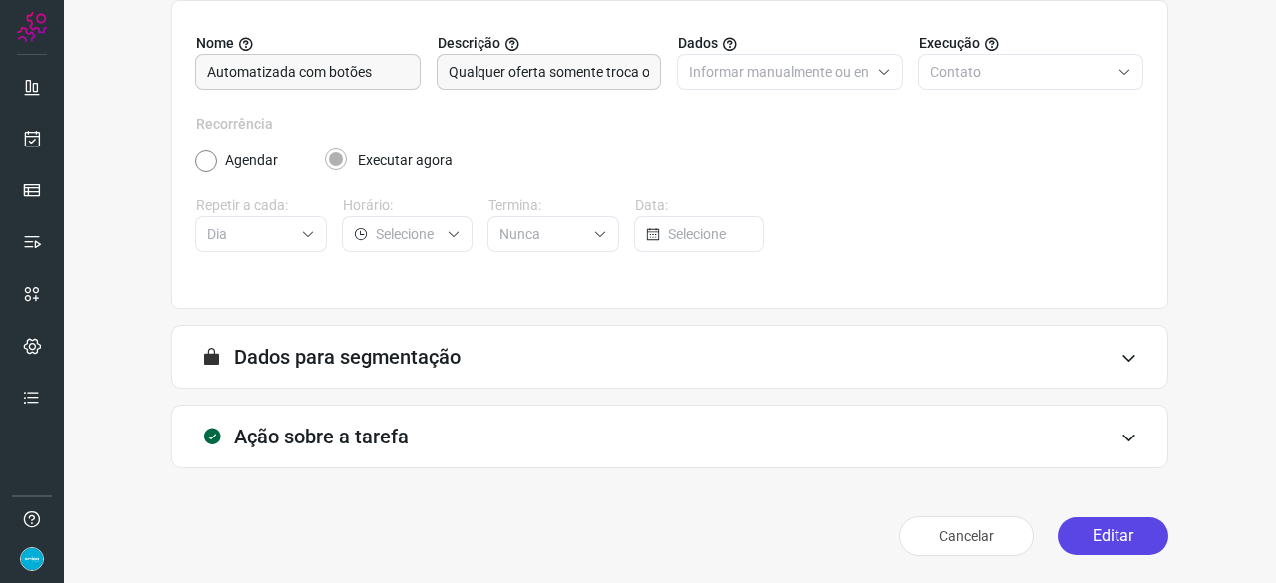
click at [1123, 538] on button "Editar" at bounding box center [1113, 536] width 111 height 38
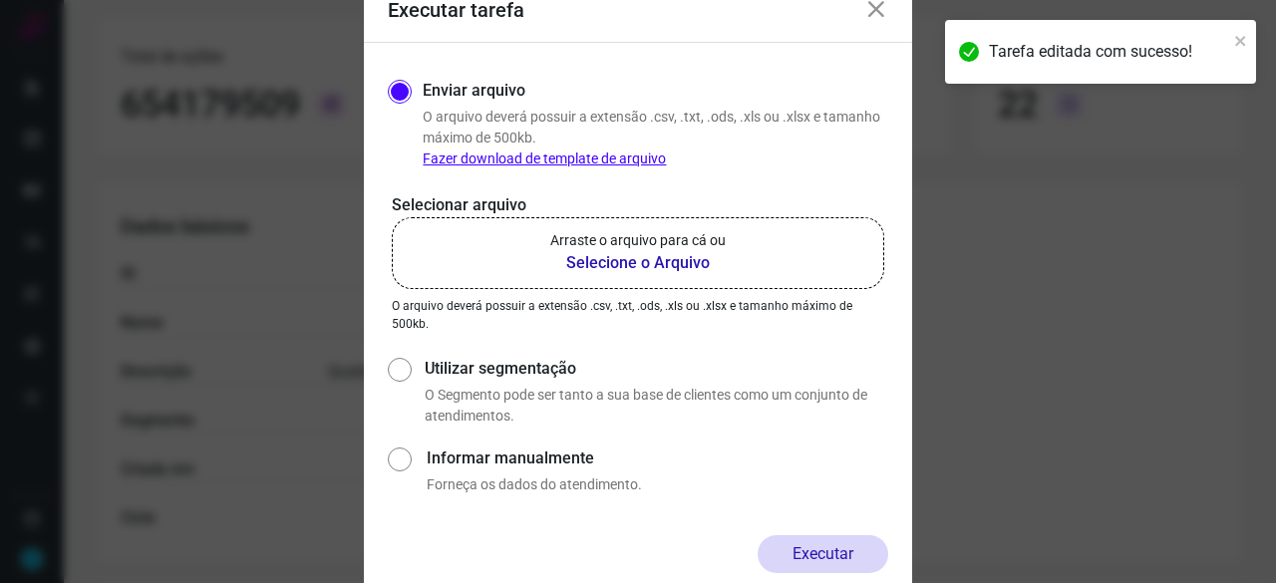
click at [663, 264] on b "Selecione o Arquivo" at bounding box center [637, 263] width 175 height 24
click at [0, 0] on input "Arraste o arquivo para cá ou Selecione o Arquivo" at bounding box center [0, 0] width 0 height 0
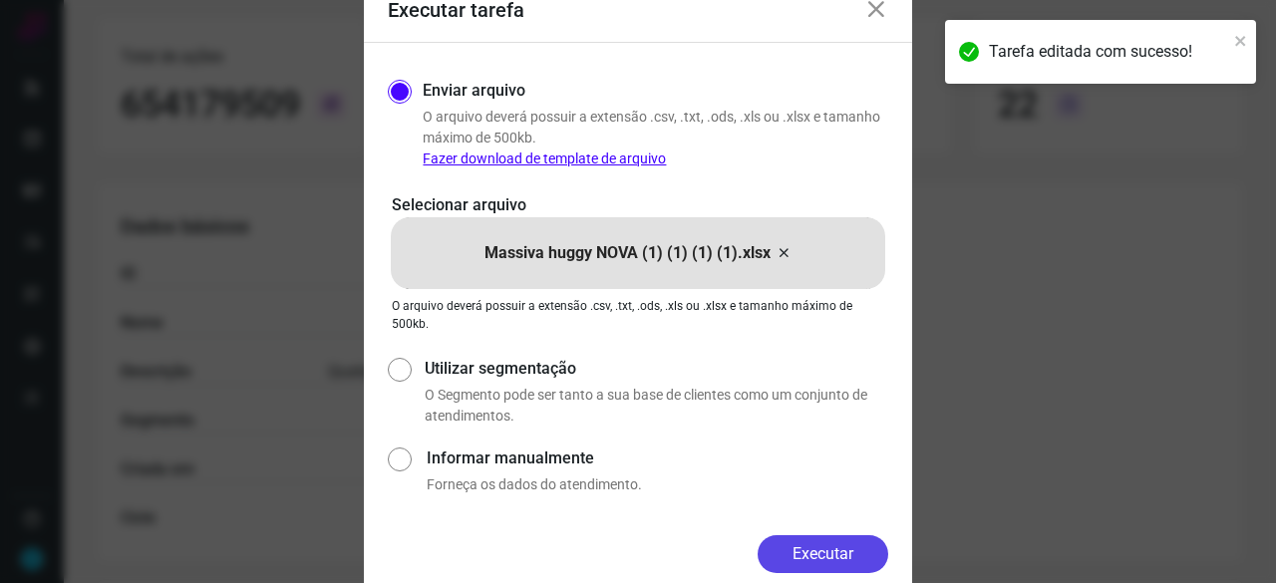
drag, startPoint x: 857, startPoint y: 558, endPoint x: 906, endPoint y: 579, distance: 53.1
click at [858, 557] on button "Executar" at bounding box center [823, 554] width 131 height 38
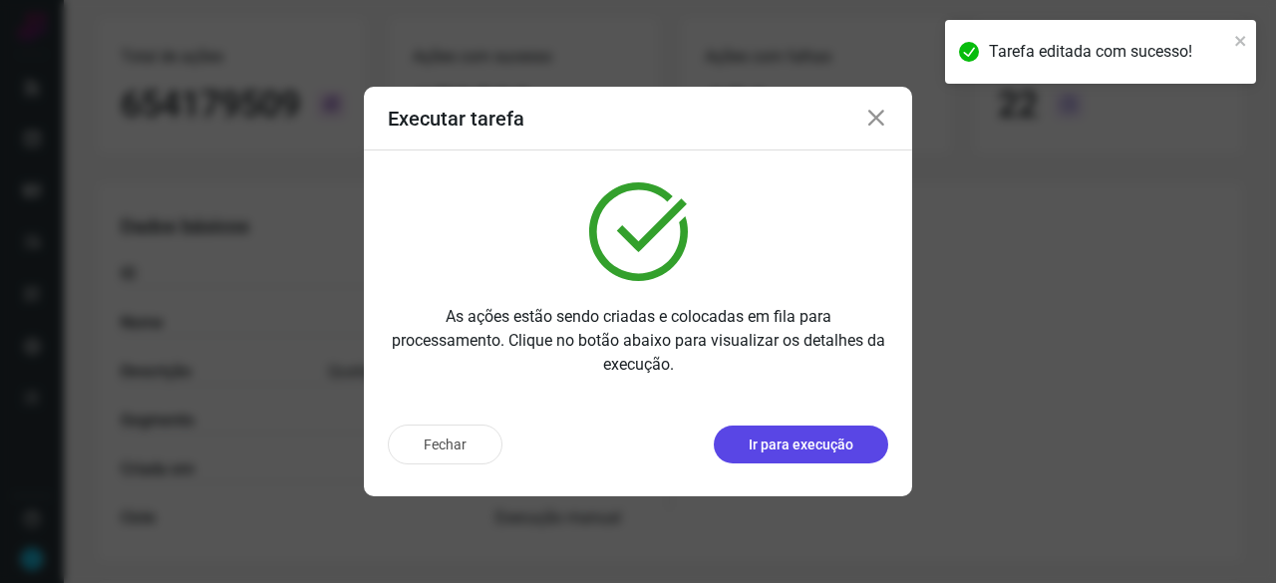
click at [781, 444] on p "Ir para execução" at bounding box center [801, 445] width 105 height 21
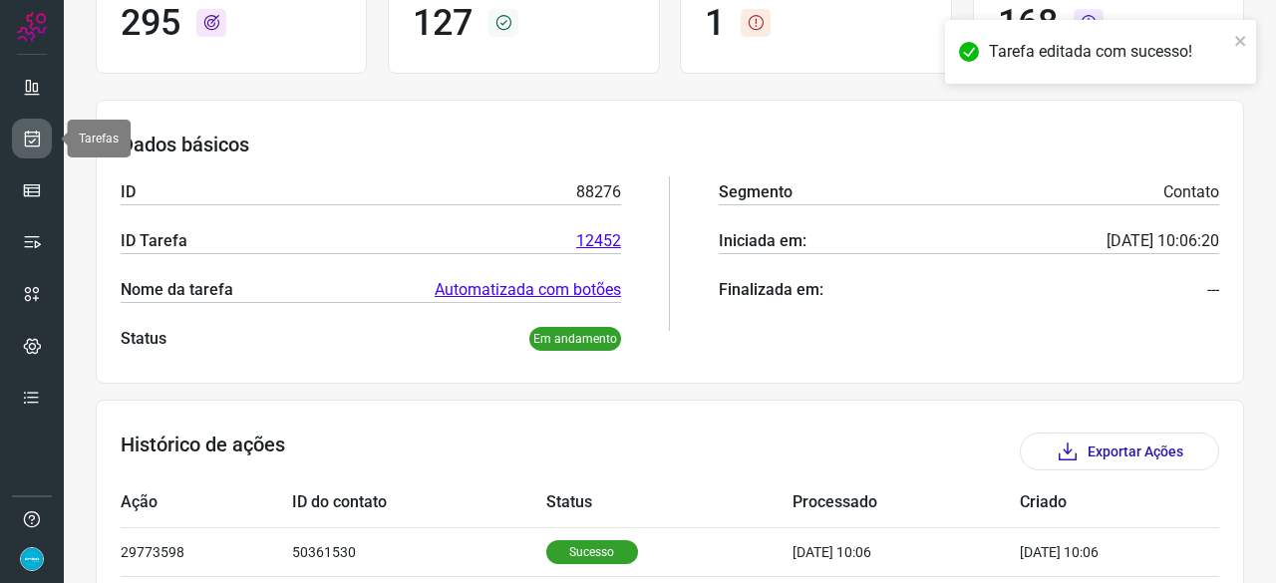
click at [35, 139] on icon at bounding box center [32, 139] width 21 height 20
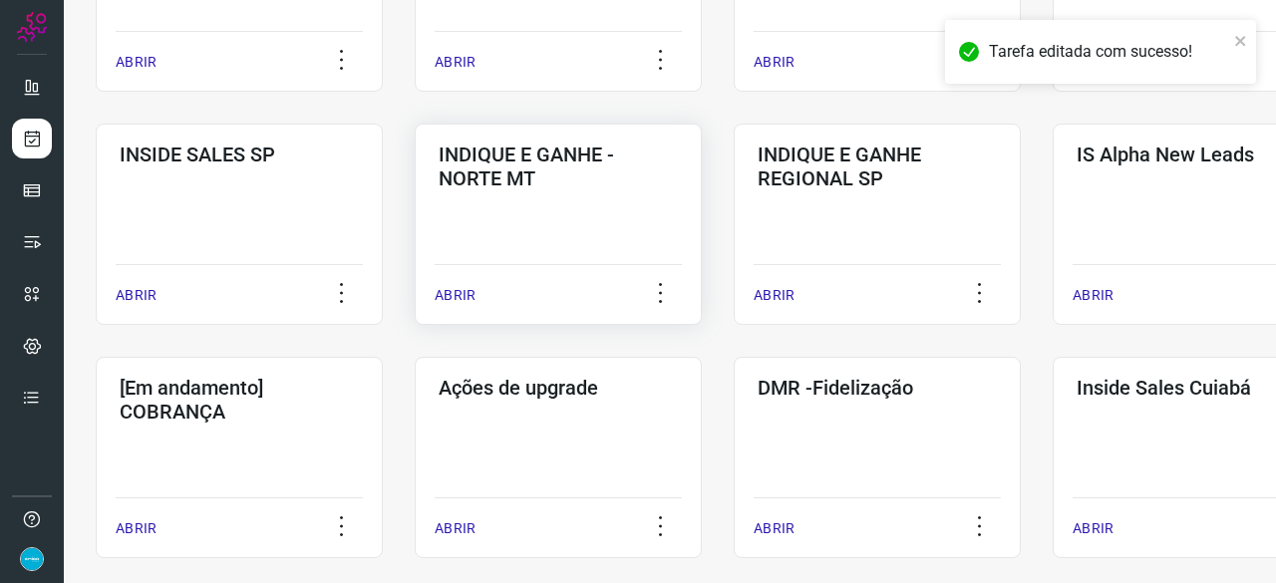
scroll to position [758, 0]
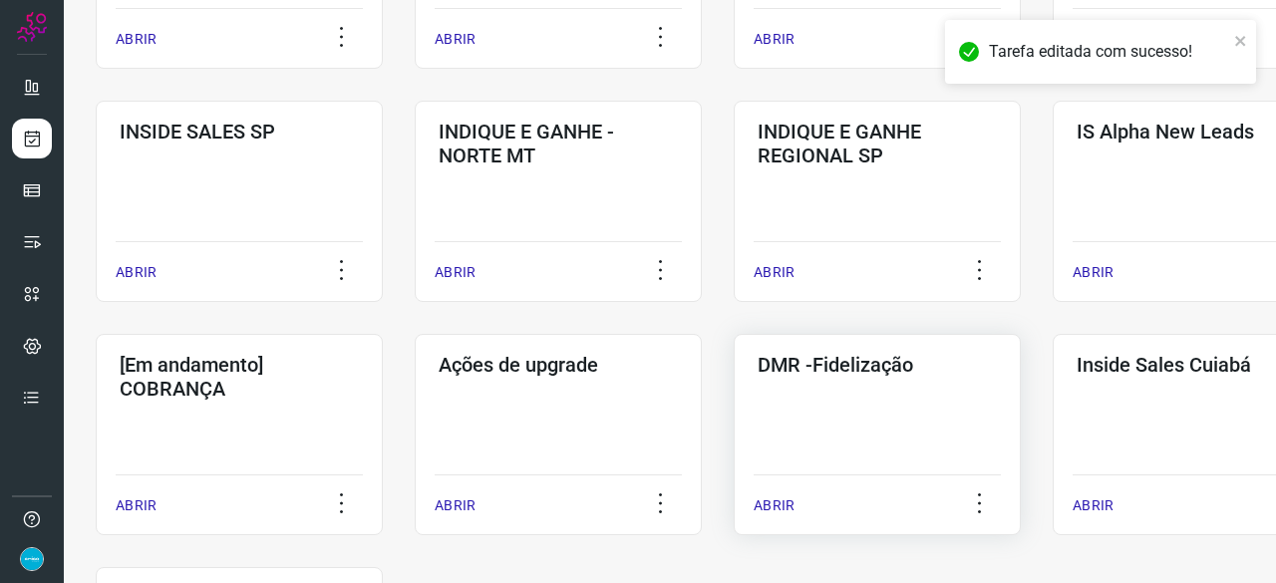
click at [788, 506] on p "ABRIR" at bounding box center [774, 505] width 41 height 21
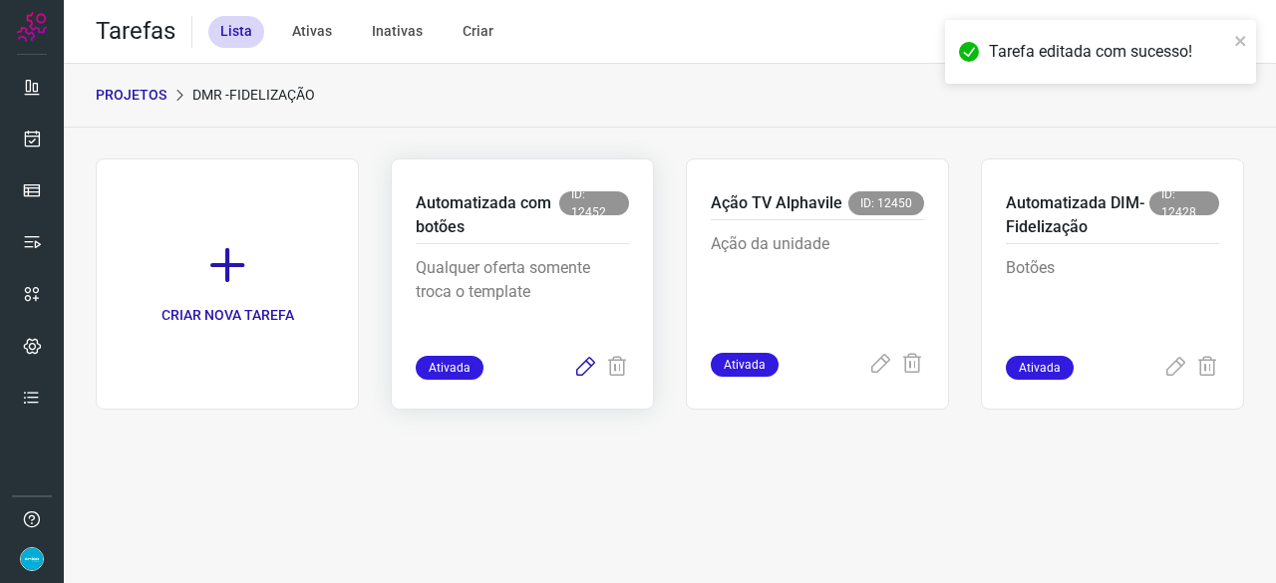
click at [586, 364] on icon at bounding box center [585, 368] width 24 height 24
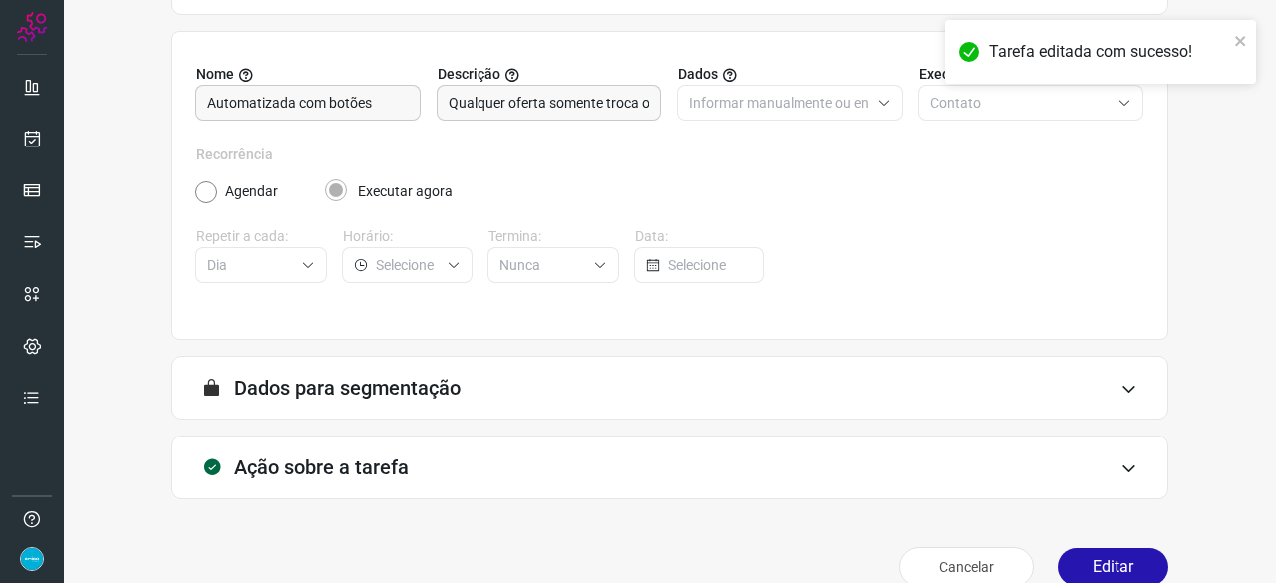
scroll to position [194, 0]
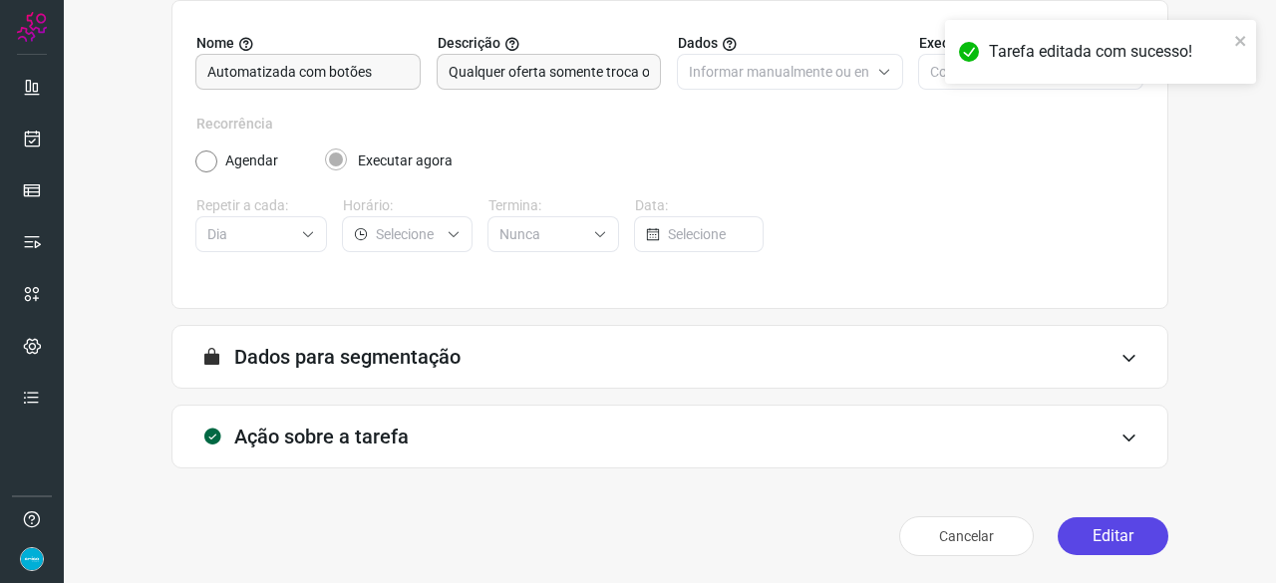
click at [1089, 531] on button "Editar" at bounding box center [1113, 536] width 111 height 38
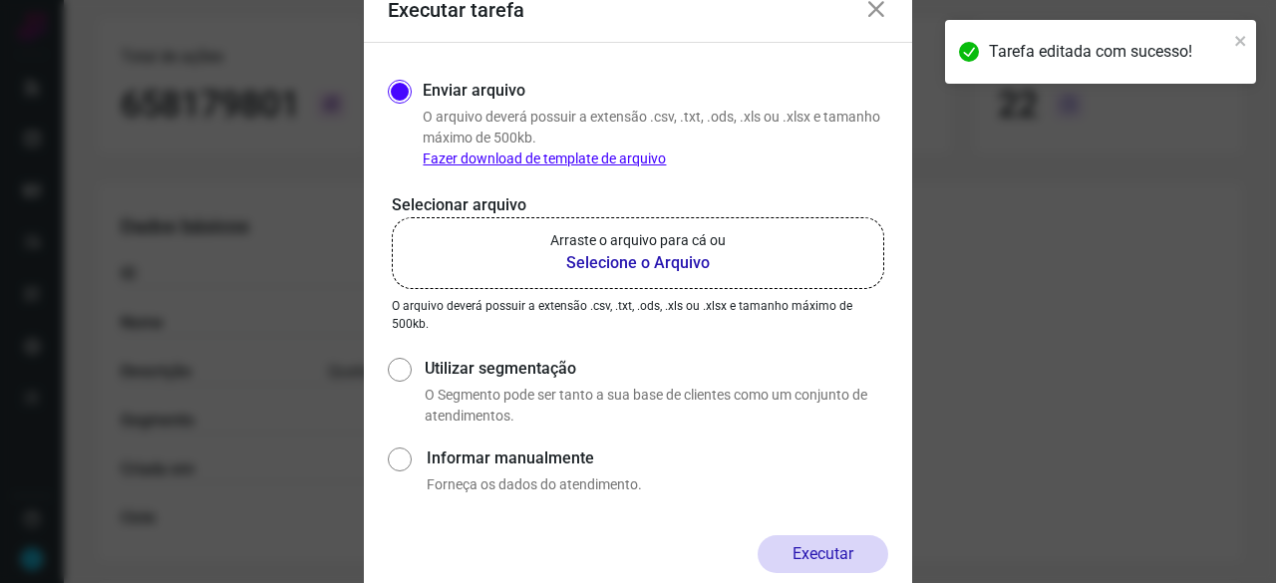
click at [607, 261] on b "Selecione o Arquivo" at bounding box center [637, 263] width 175 height 24
click at [0, 0] on input "Arraste o arquivo para cá ou Selecione o Arquivo" at bounding box center [0, 0] width 0 height 0
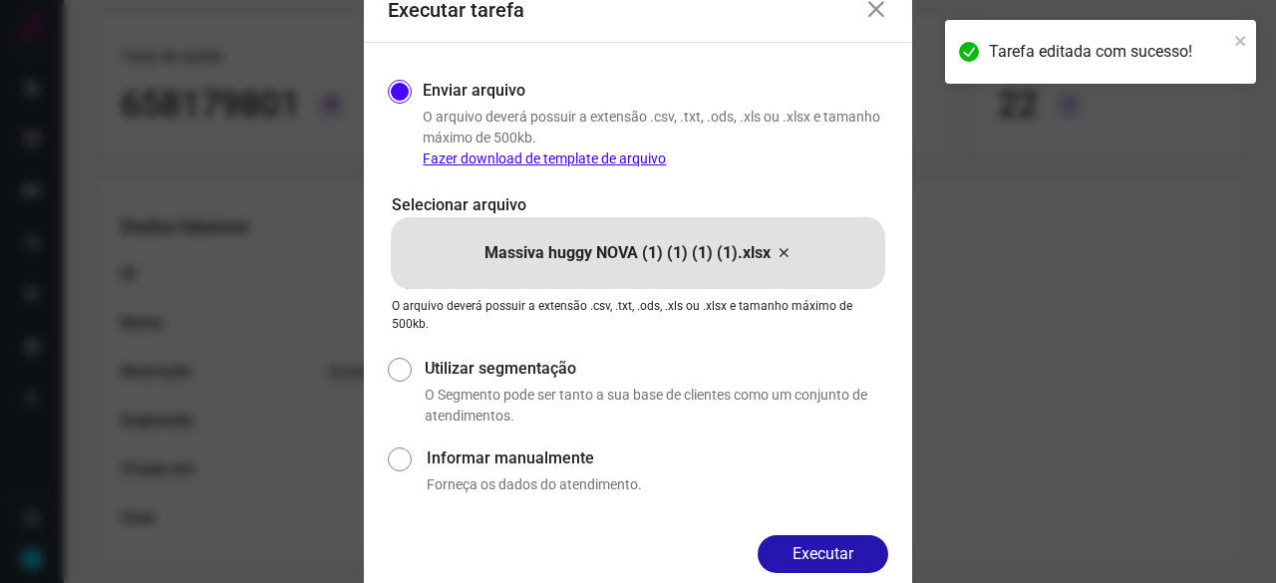
click at [861, 547] on button "Executar" at bounding box center [823, 554] width 131 height 38
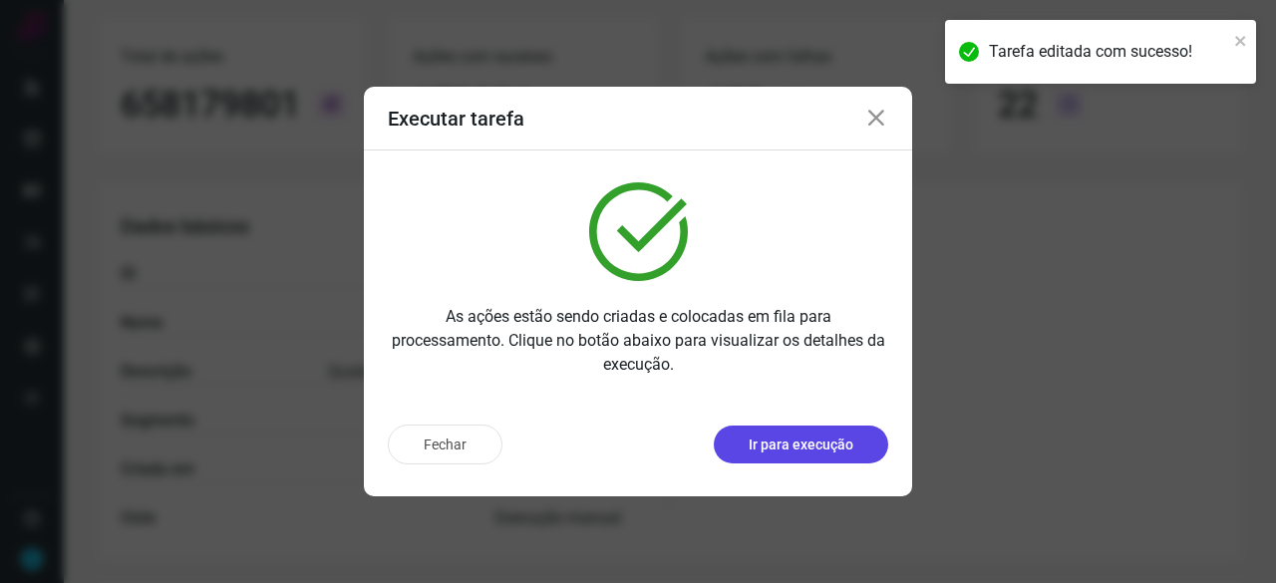
click at [781, 443] on p "Ir para execução" at bounding box center [801, 445] width 105 height 21
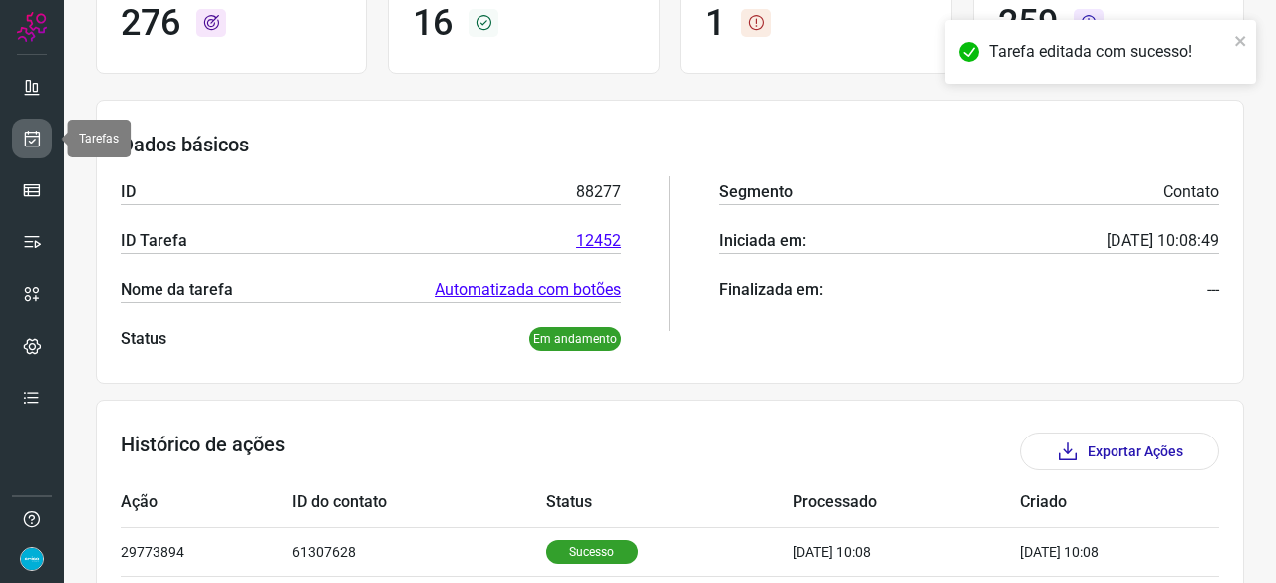
click at [40, 145] on icon at bounding box center [32, 139] width 21 height 20
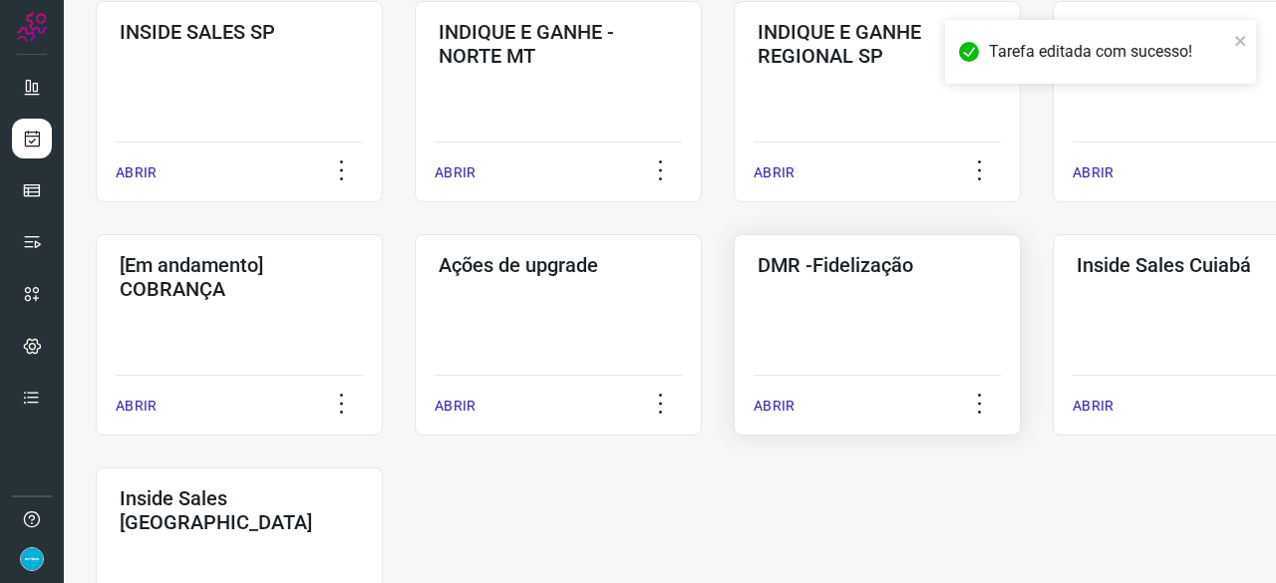
click at [777, 406] on p "ABRIR" at bounding box center [774, 406] width 41 height 21
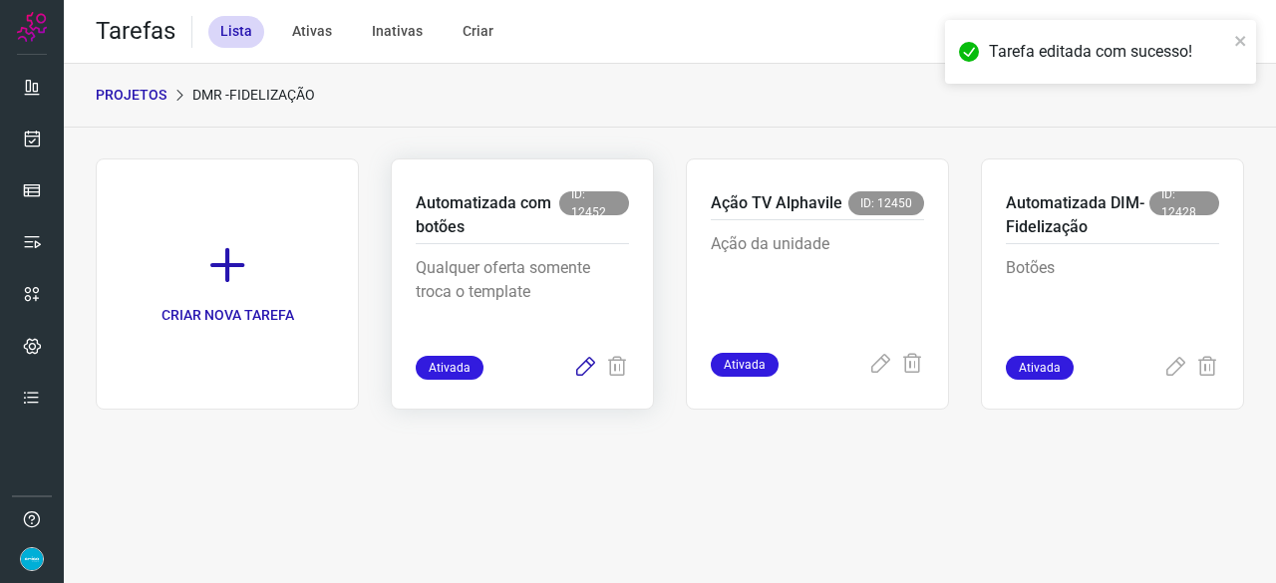
click at [587, 366] on icon at bounding box center [585, 368] width 24 height 24
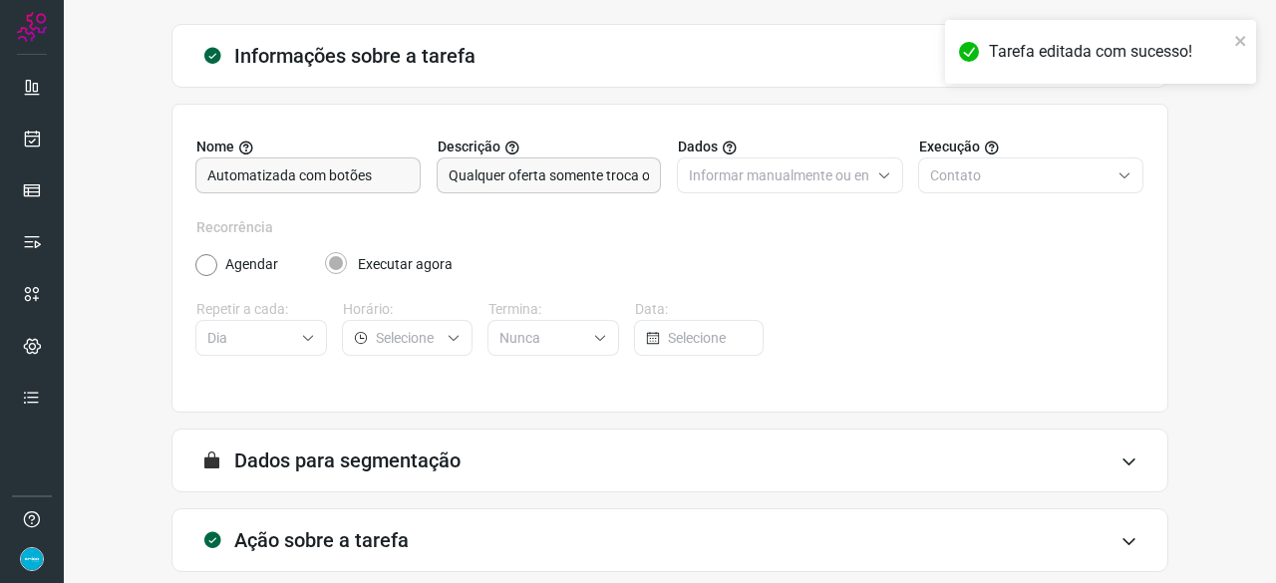
scroll to position [194, 0]
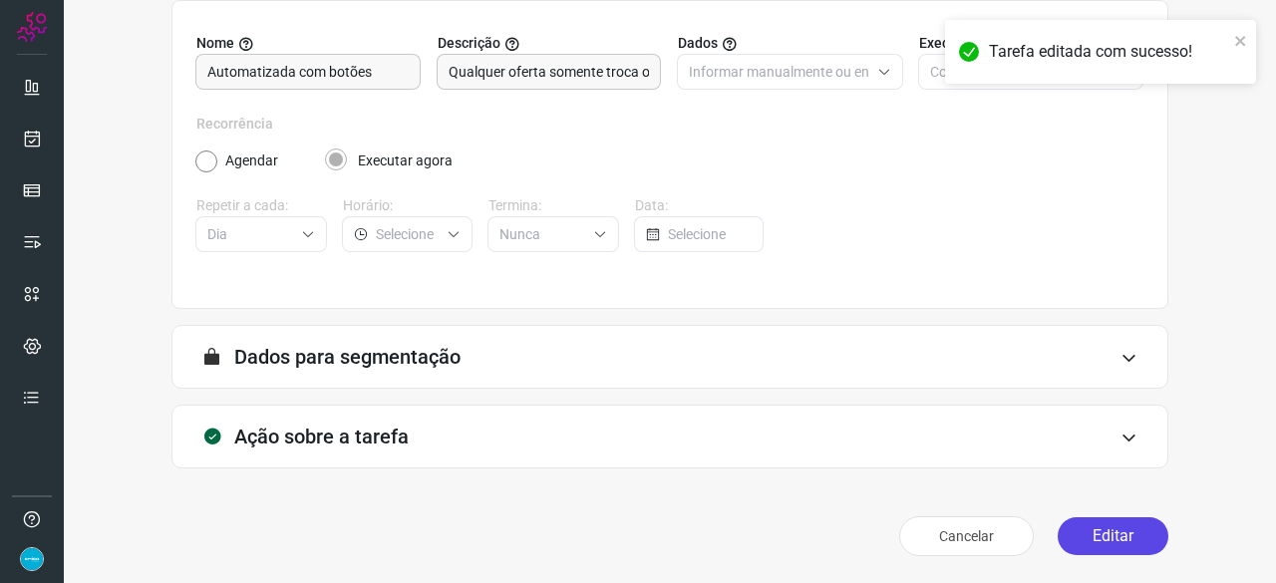
click at [1085, 531] on button "Editar" at bounding box center [1113, 536] width 111 height 38
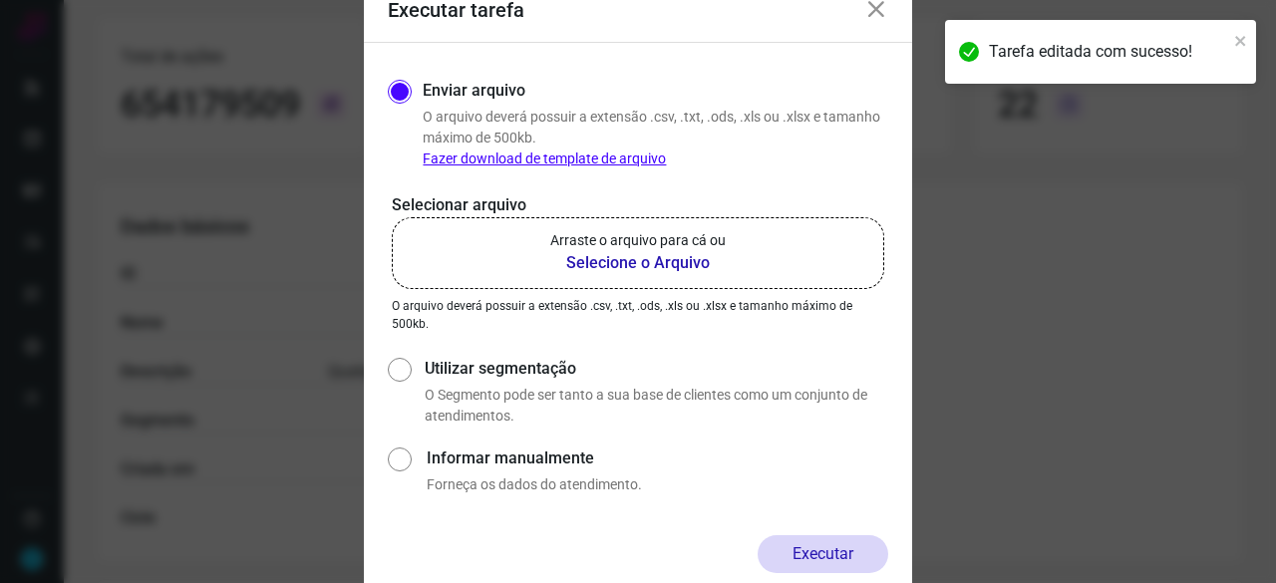
click at [616, 263] on b "Selecione o Arquivo" at bounding box center [637, 263] width 175 height 24
click at [0, 0] on input "Arraste o arquivo para cá ou Selecione o Arquivo" at bounding box center [0, 0] width 0 height 0
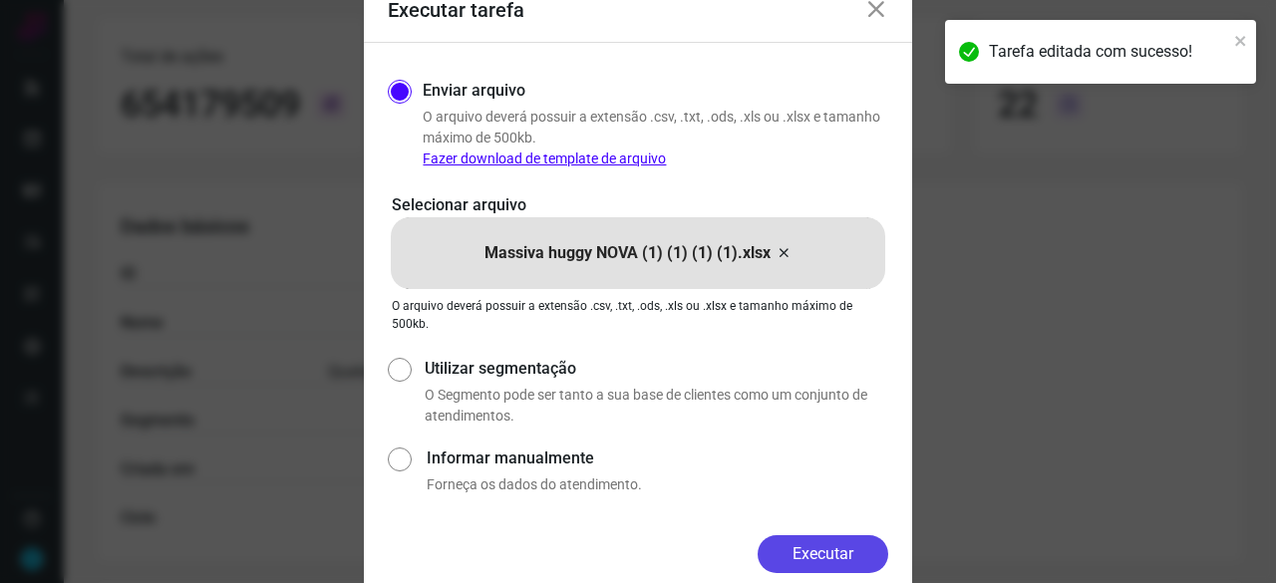
click at [875, 553] on button "Executar" at bounding box center [823, 554] width 131 height 38
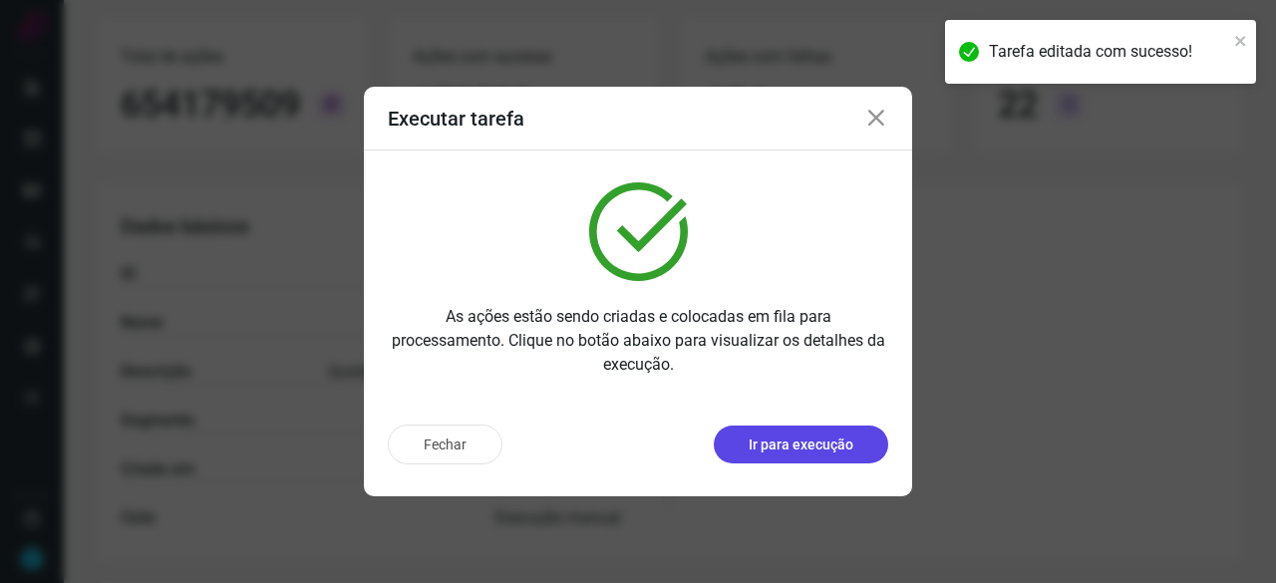
click at [851, 437] on p "Ir para execução" at bounding box center [801, 445] width 105 height 21
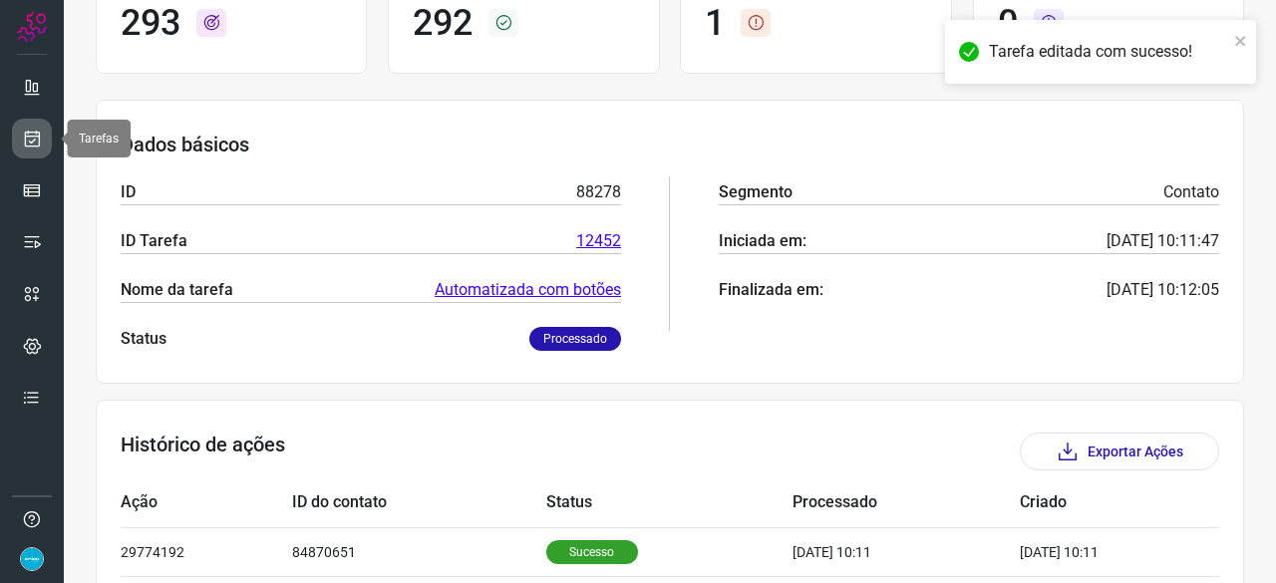
click at [35, 132] on icon at bounding box center [32, 139] width 21 height 20
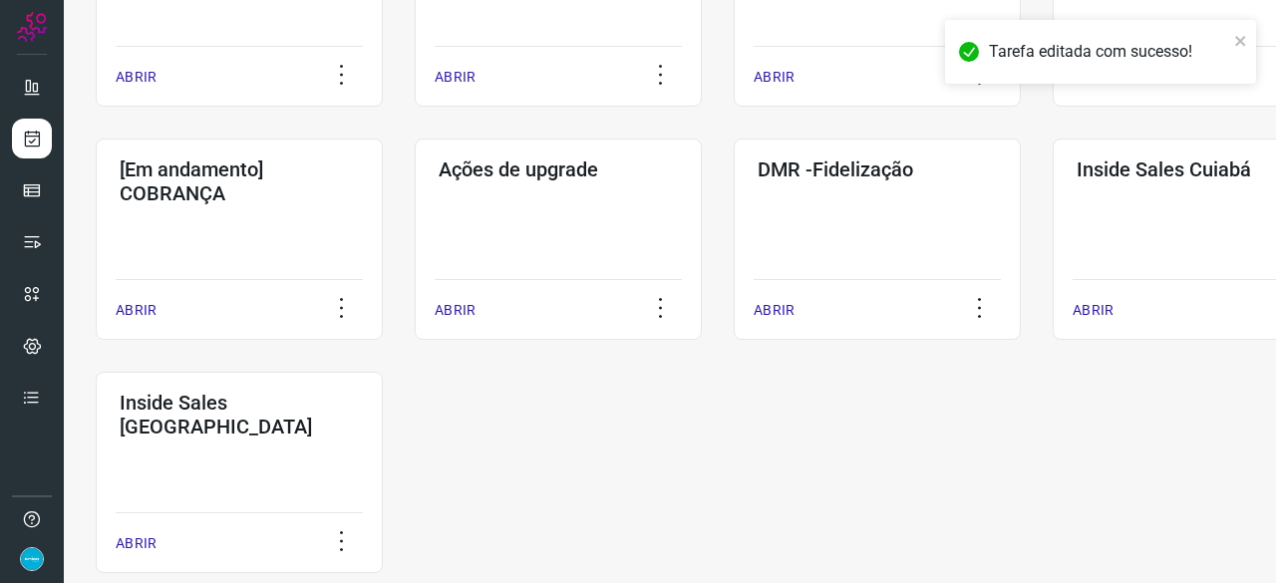
scroll to position [957, 0]
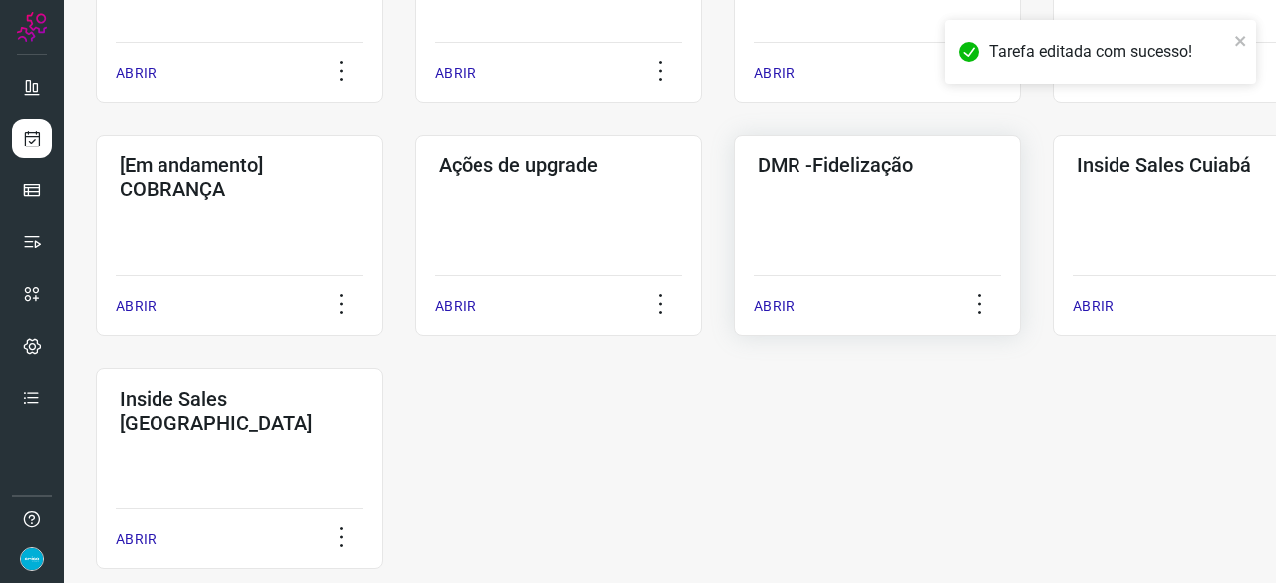
click at [789, 300] on p "ABRIR" at bounding box center [774, 306] width 41 height 21
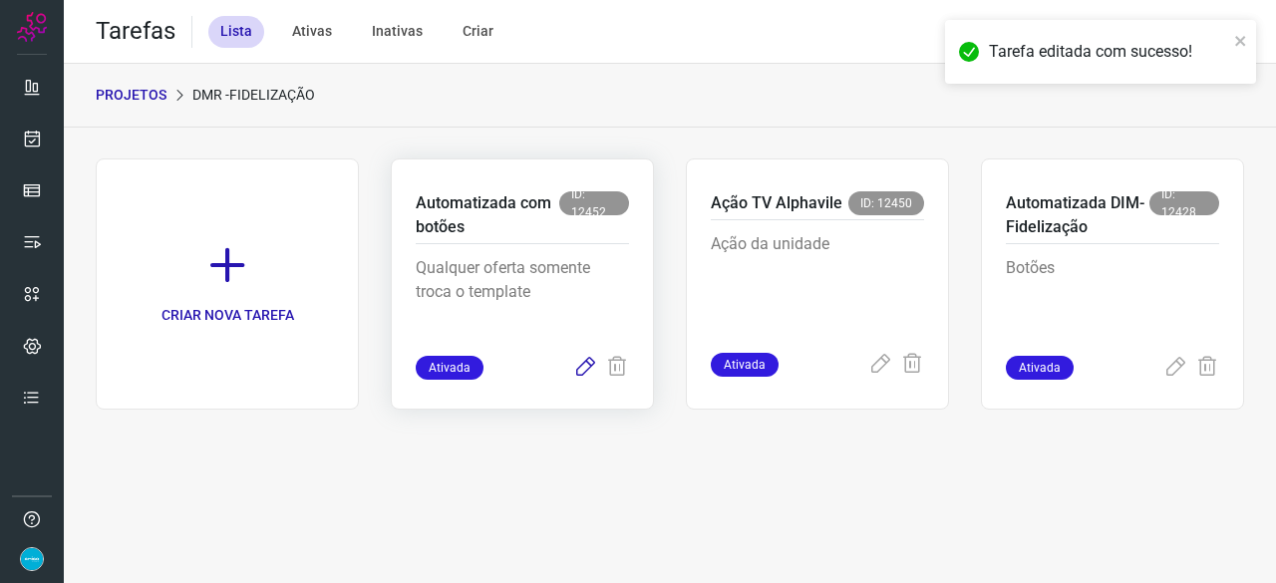
click at [585, 370] on icon at bounding box center [585, 368] width 24 height 24
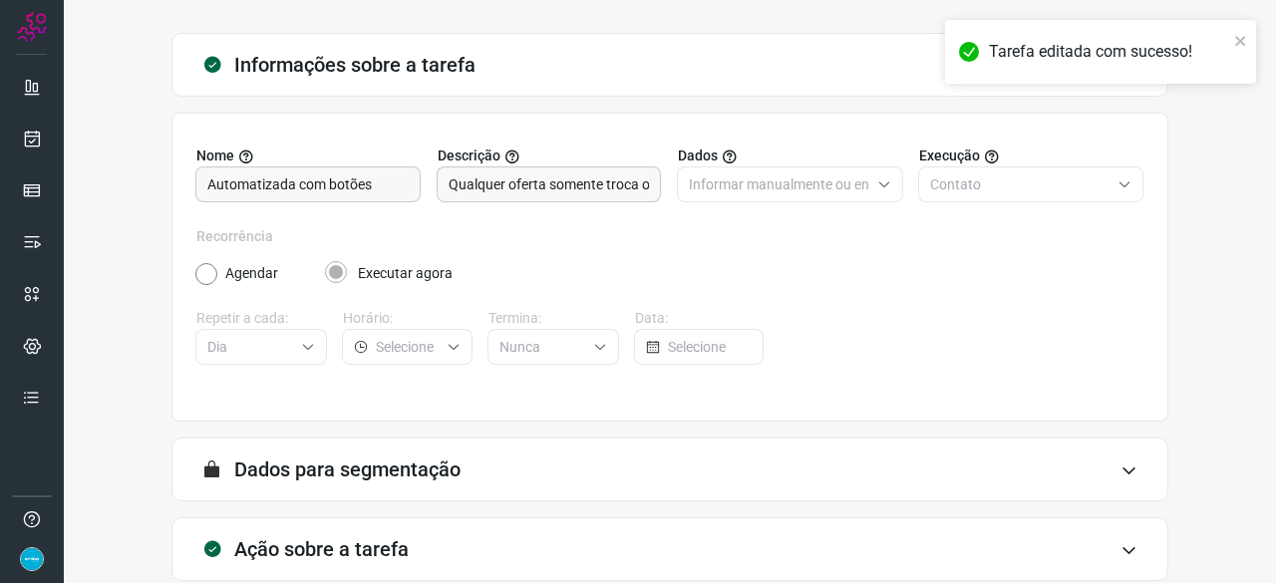
scroll to position [194, 0]
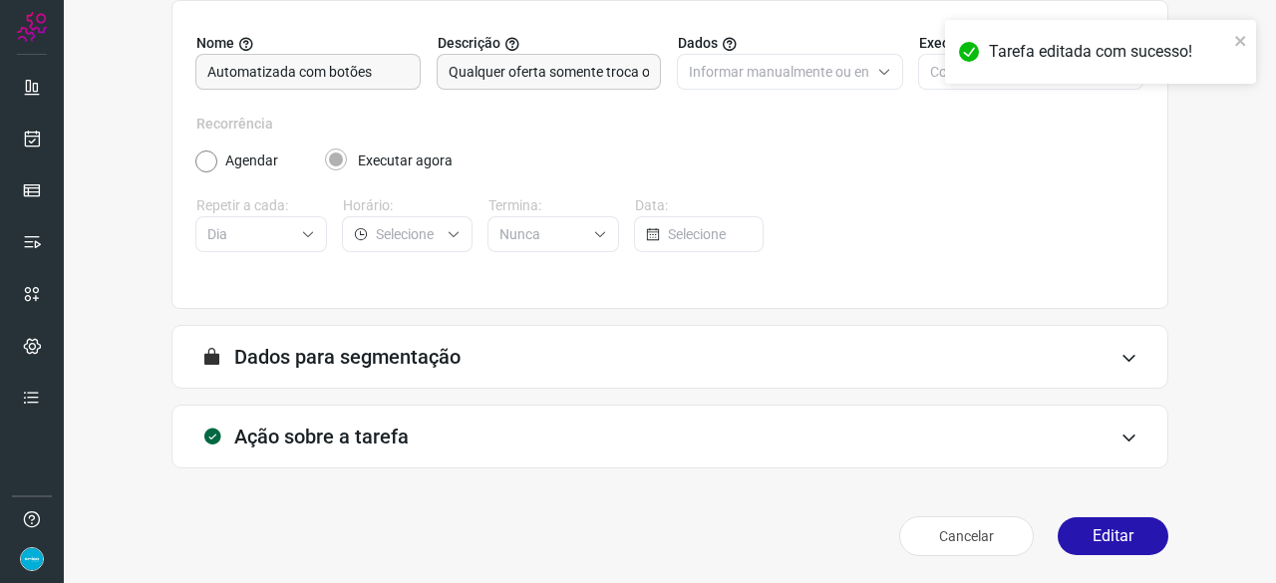
drag, startPoint x: 1099, startPoint y: 526, endPoint x: 1043, endPoint y: 517, distance: 57.5
click at [1100, 525] on button "Editar" at bounding box center [1113, 536] width 111 height 38
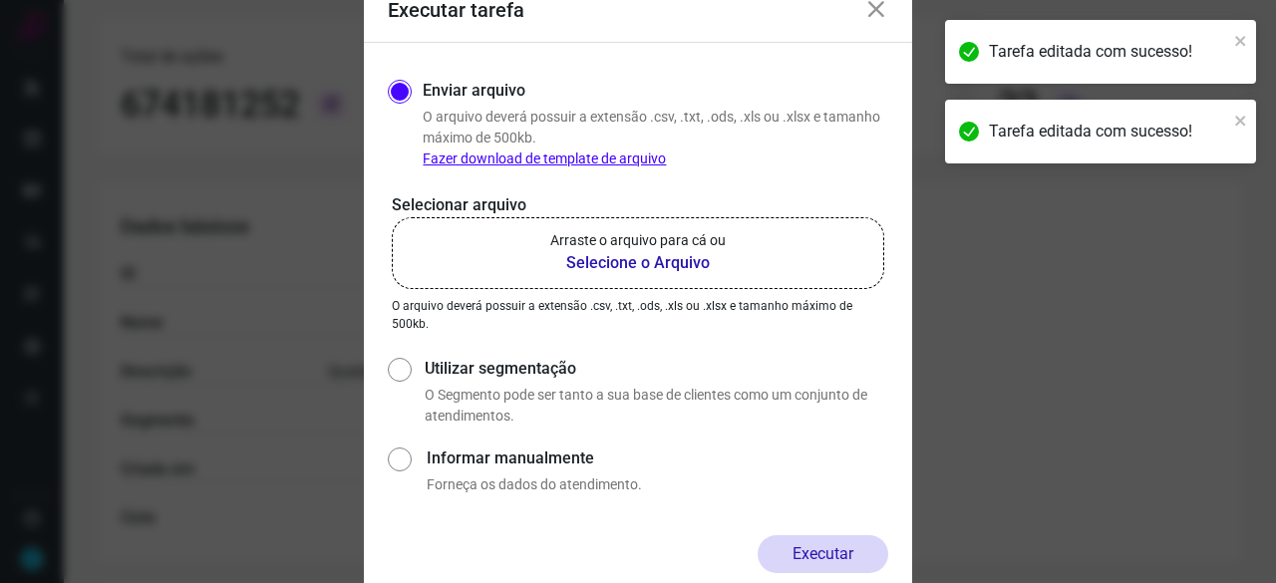
click at [618, 264] on b "Selecione o Arquivo" at bounding box center [637, 263] width 175 height 24
click at [0, 0] on input "Arraste o arquivo para cá ou Selecione o Arquivo" at bounding box center [0, 0] width 0 height 0
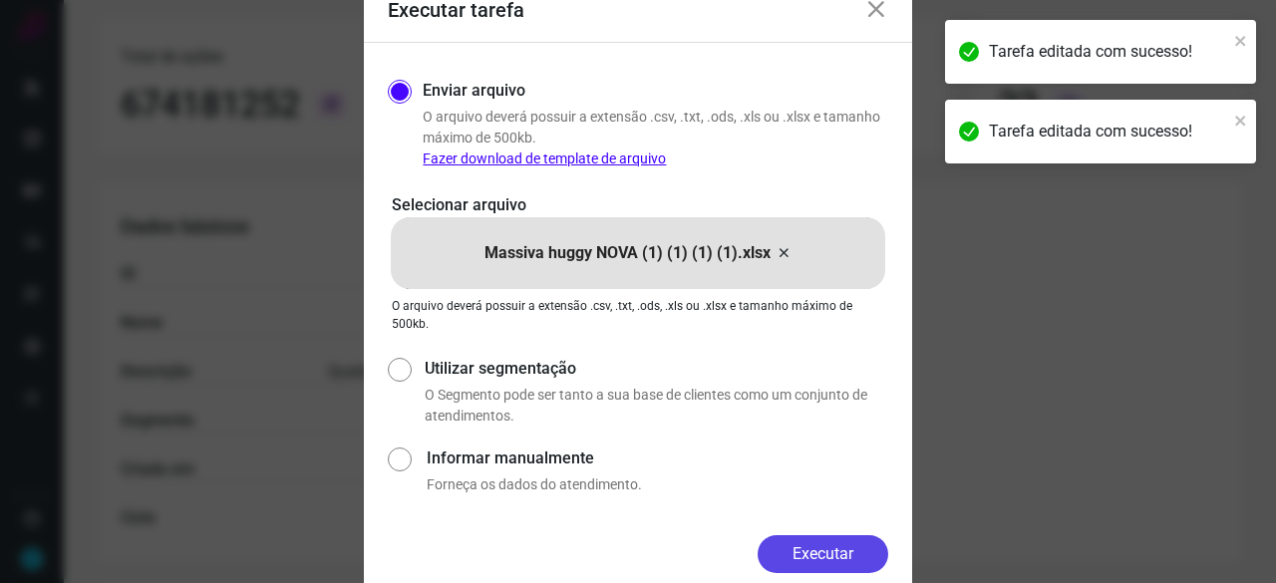
click at [835, 545] on button "Executar" at bounding box center [823, 554] width 131 height 38
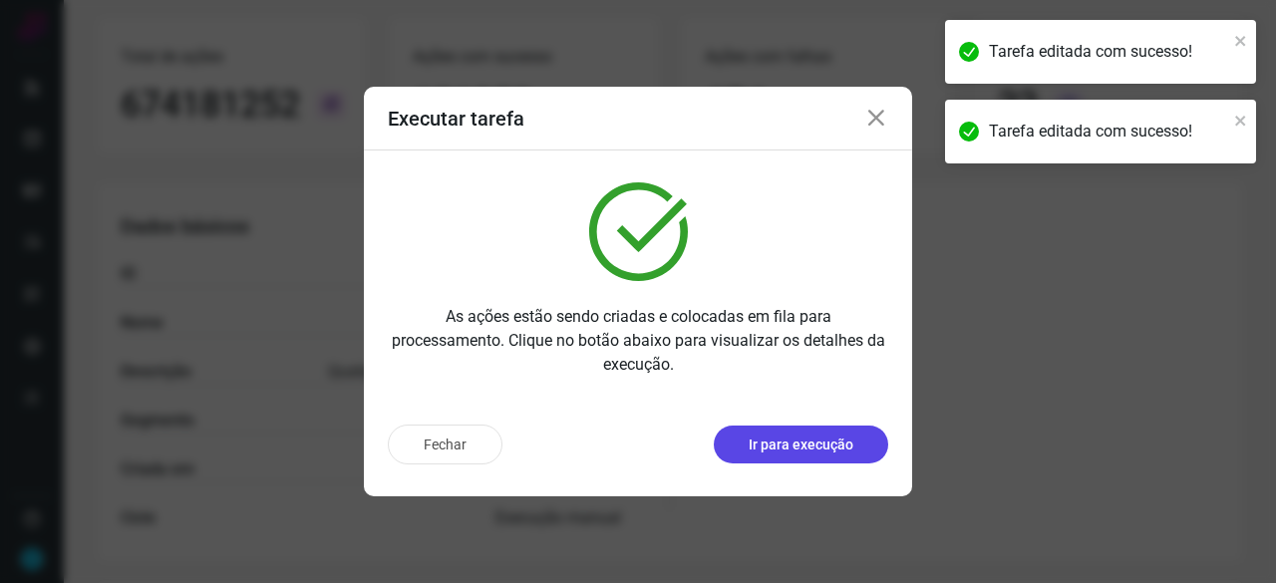
click at [774, 448] on p "Ir para execução" at bounding box center [801, 445] width 105 height 21
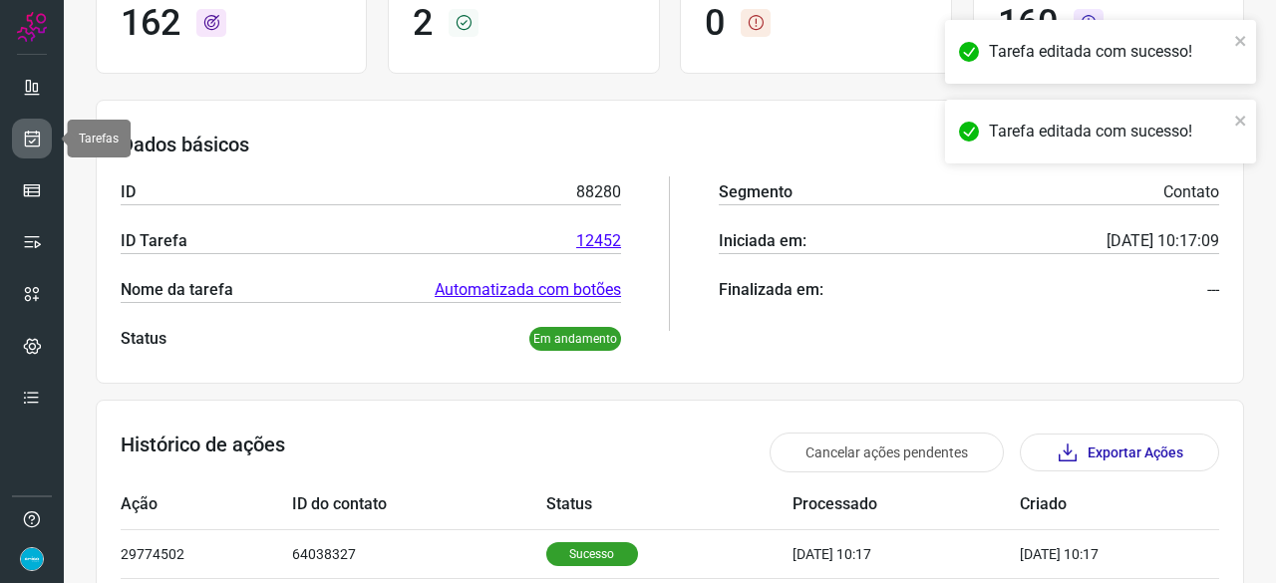
click at [32, 141] on icon at bounding box center [32, 139] width 21 height 20
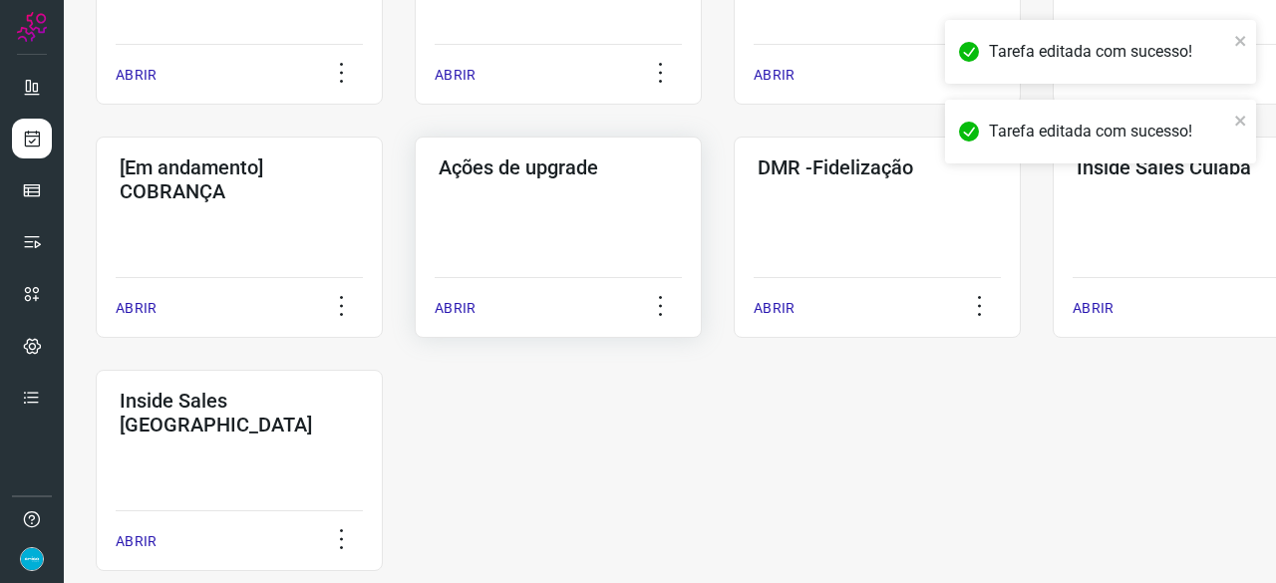
scroll to position [957, 0]
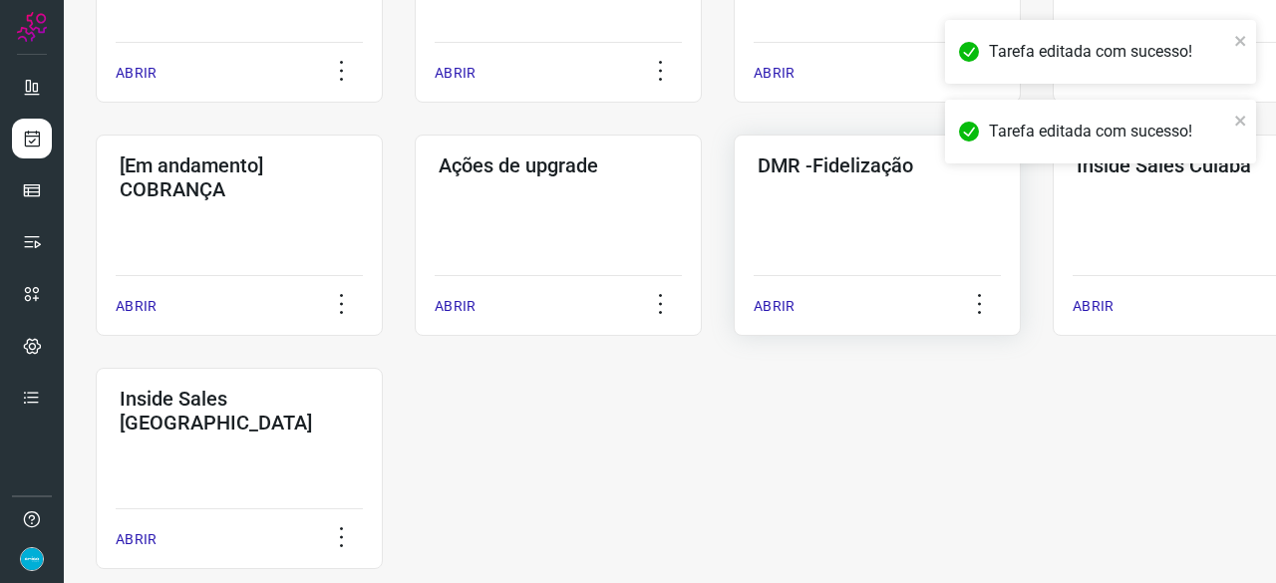
click at [784, 310] on p "ABRIR" at bounding box center [774, 306] width 41 height 21
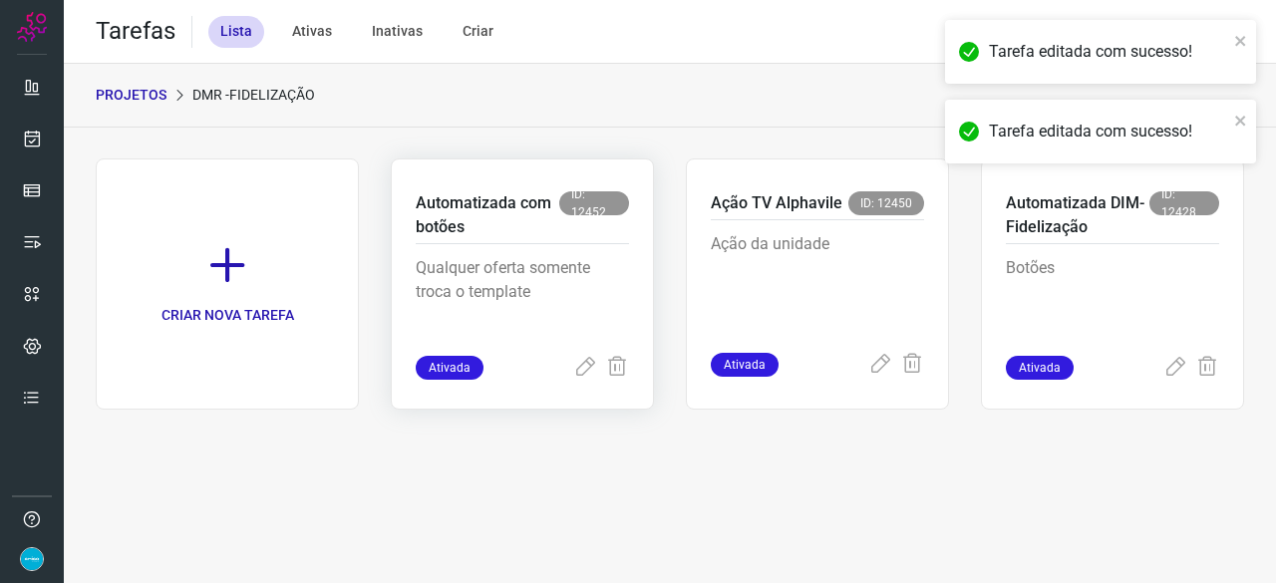
click at [568, 366] on div "Ativada" at bounding box center [522, 368] width 213 height 24
click at [584, 368] on icon at bounding box center [585, 368] width 24 height 24
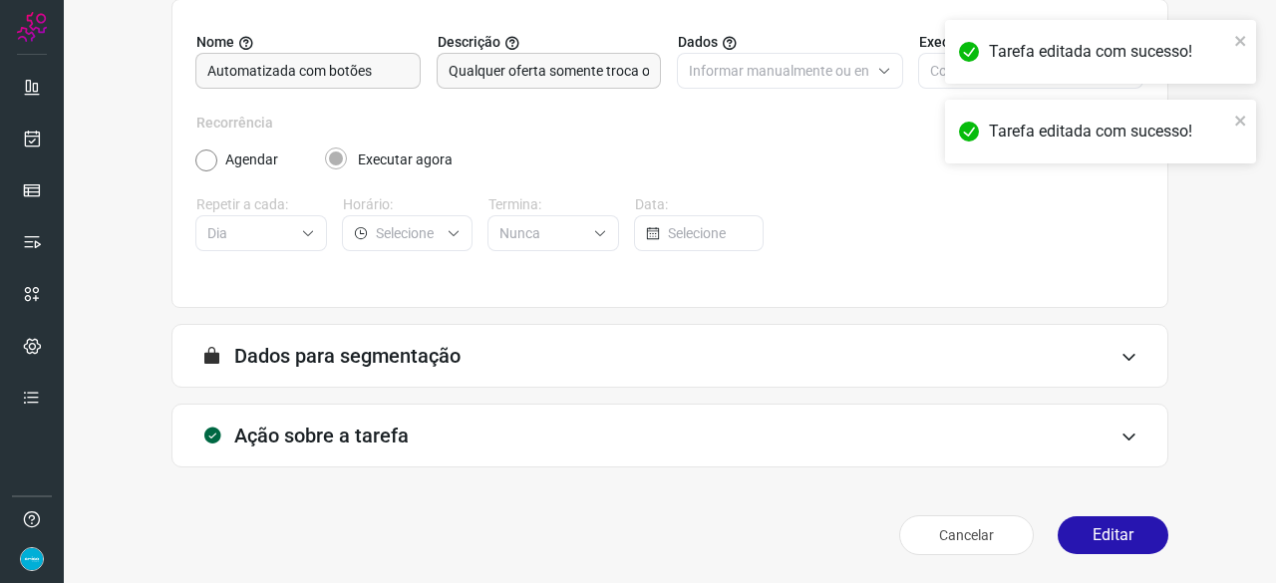
scroll to position [194, 0]
click at [1121, 525] on button "Editar" at bounding box center [1113, 536] width 111 height 38
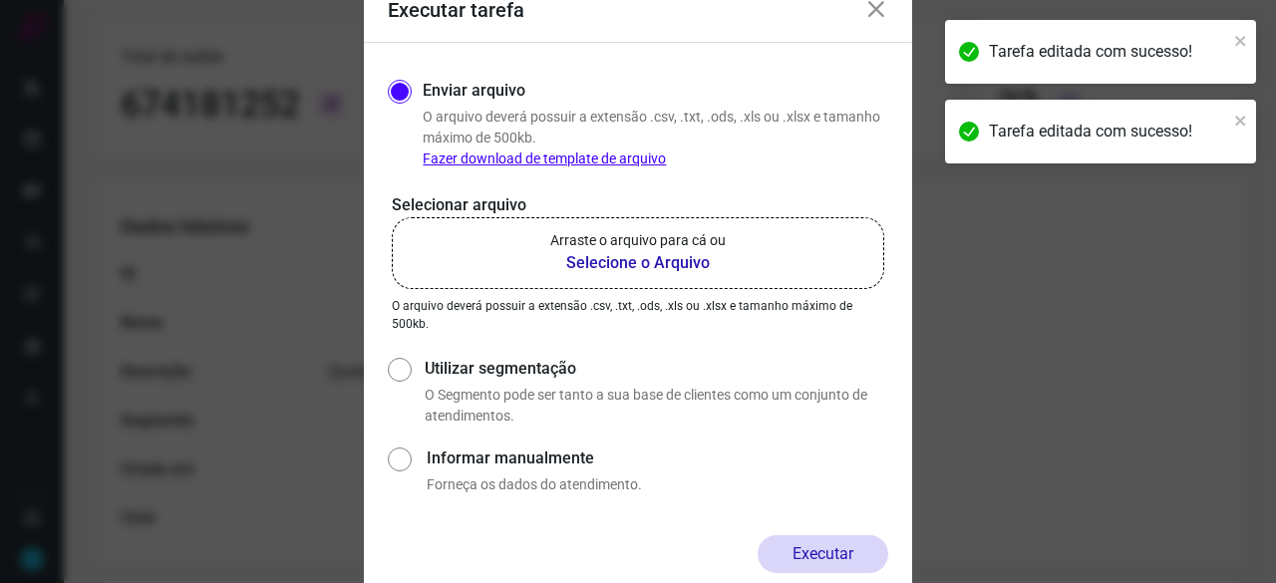
click at [648, 264] on b "Selecione o Arquivo" at bounding box center [637, 263] width 175 height 24
click at [0, 0] on input "Arraste o arquivo para cá ou Selecione o Arquivo" at bounding box center [0, 0] width 0 height 0
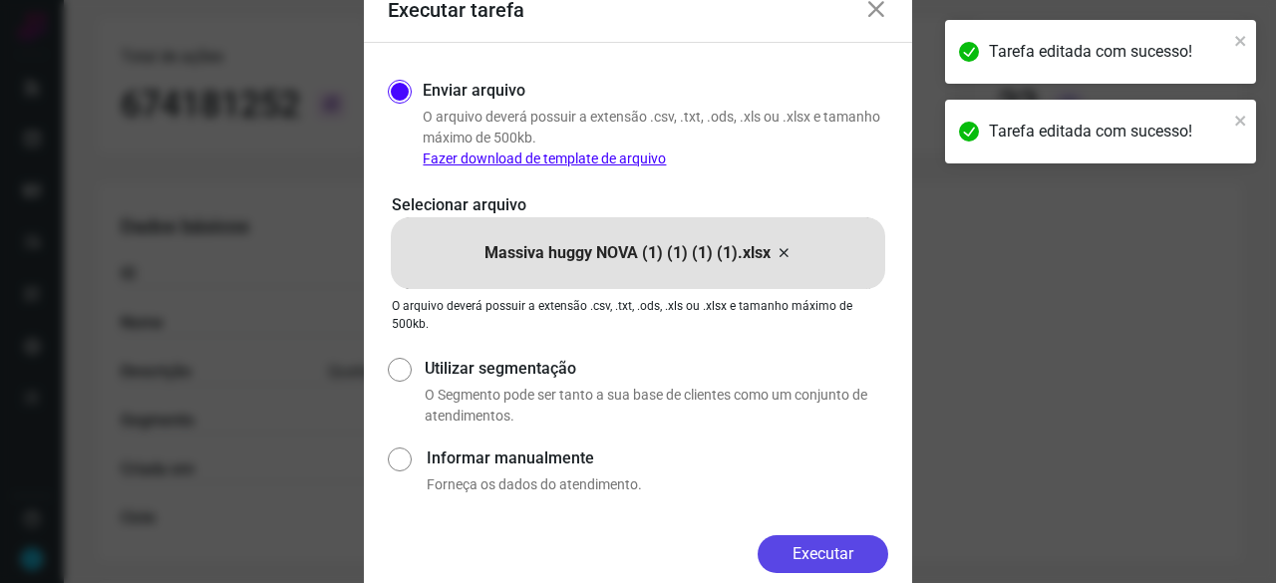
click at [845, 552] on button "Executar" at bounding box center [823, 554] width 131 height 38
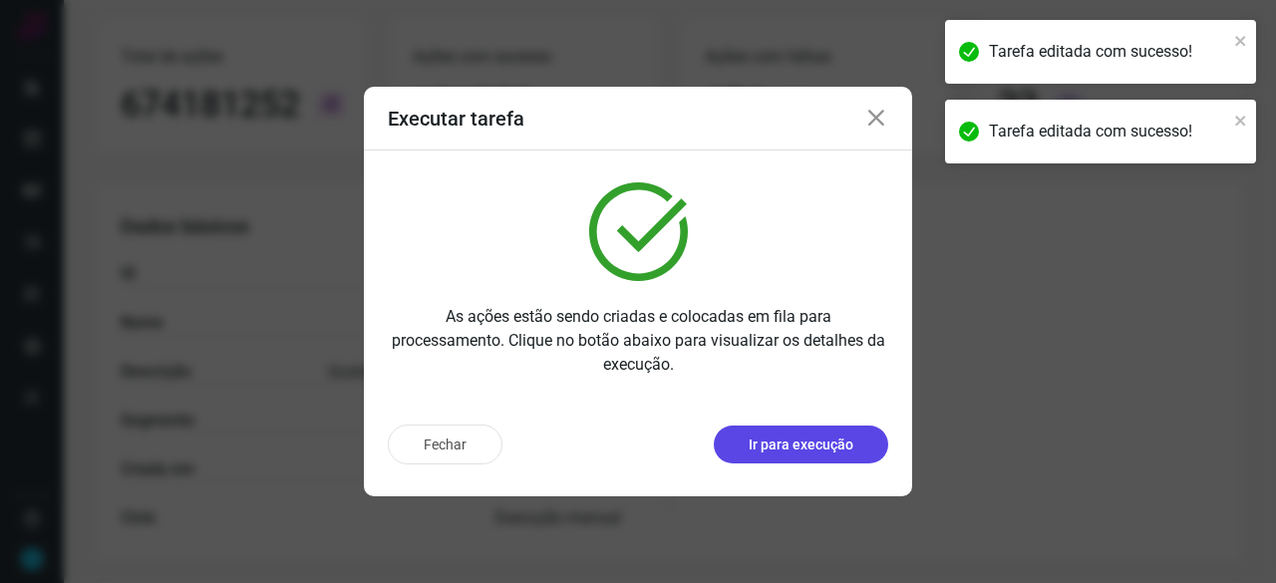
click at [816, 441] on p "Ir para execução" at bounding box center [801, 445] width 105 height 21
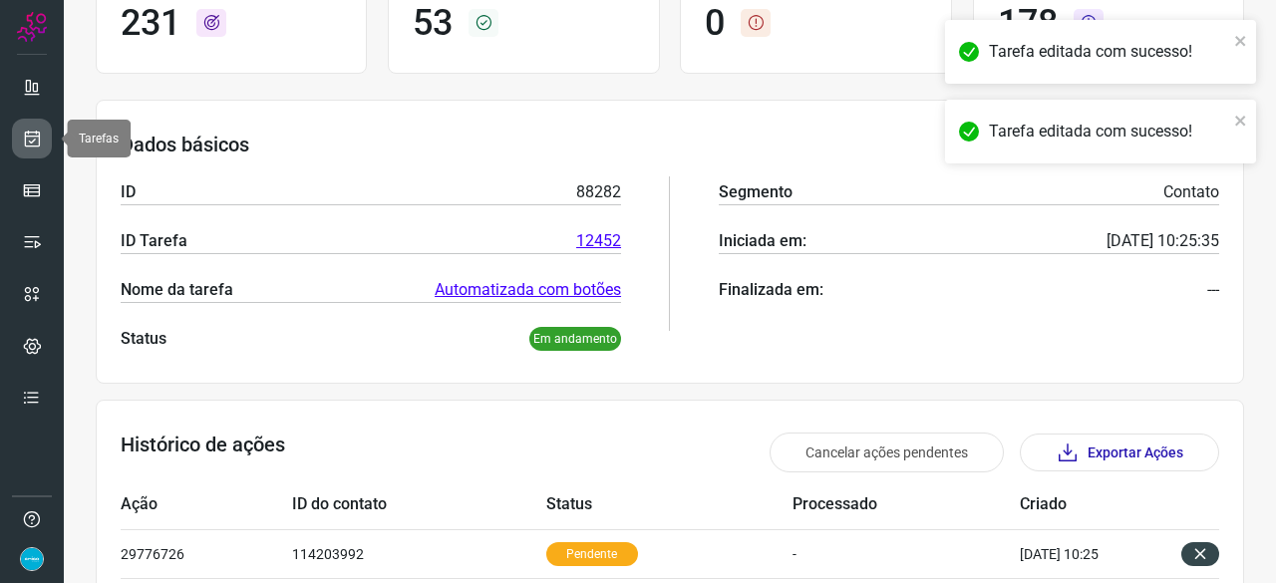
click at [48, 141] on link at bounding box center [32, 139] width 40 height 40
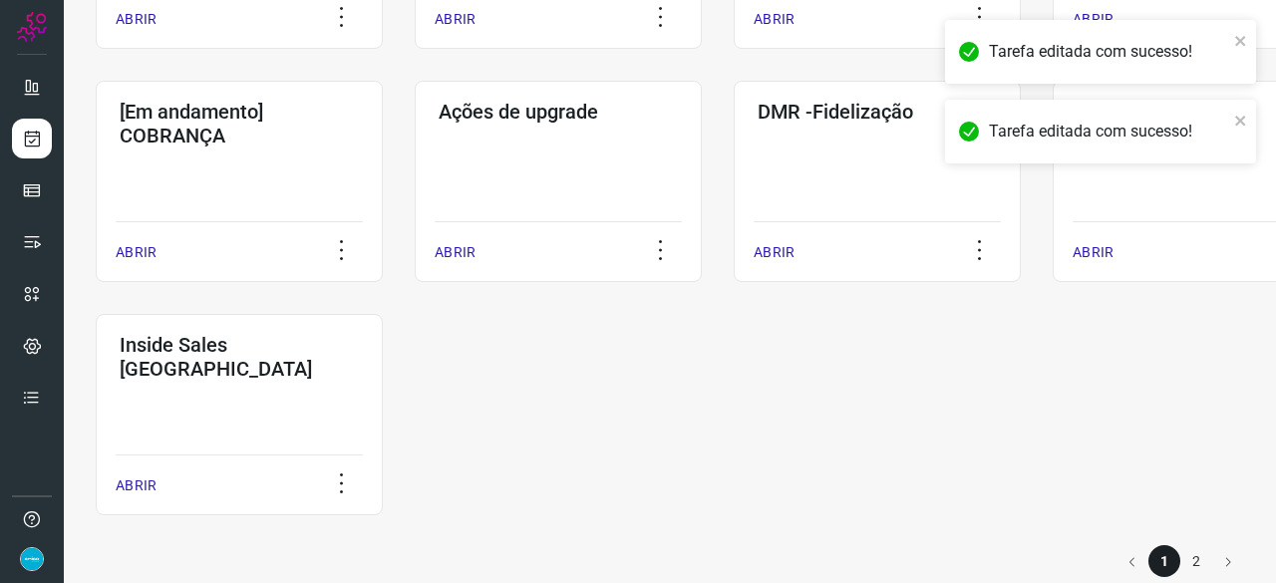
scroll to position [1041, 0]
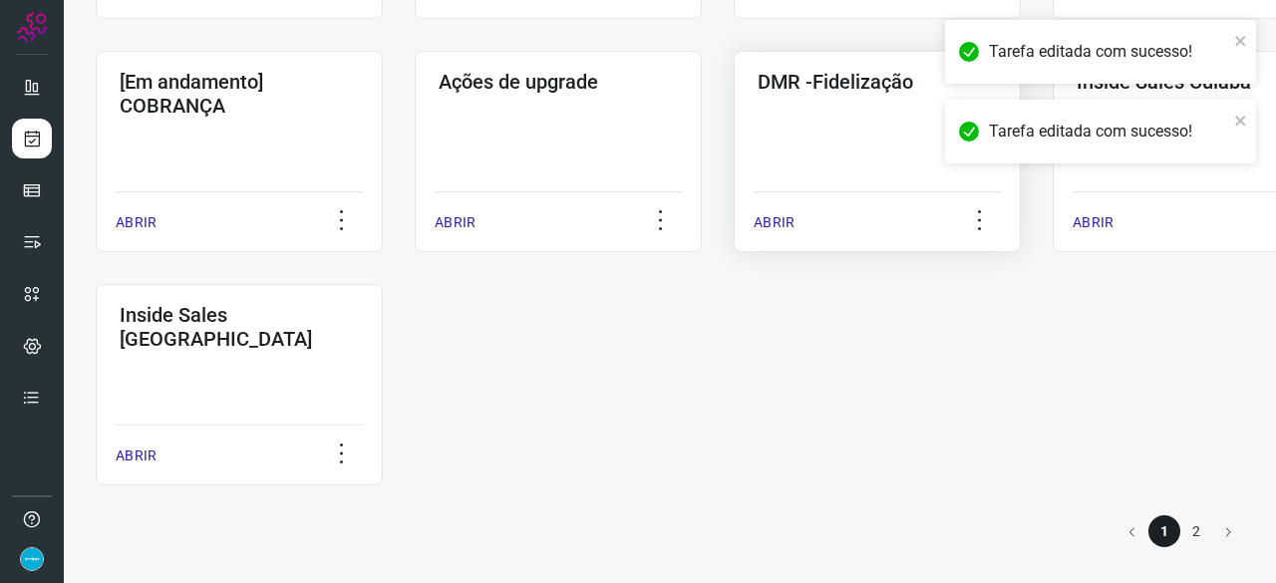
click at [784, 219] on p "ABRIR" at bounding box center [774, 222] width 41 height 21
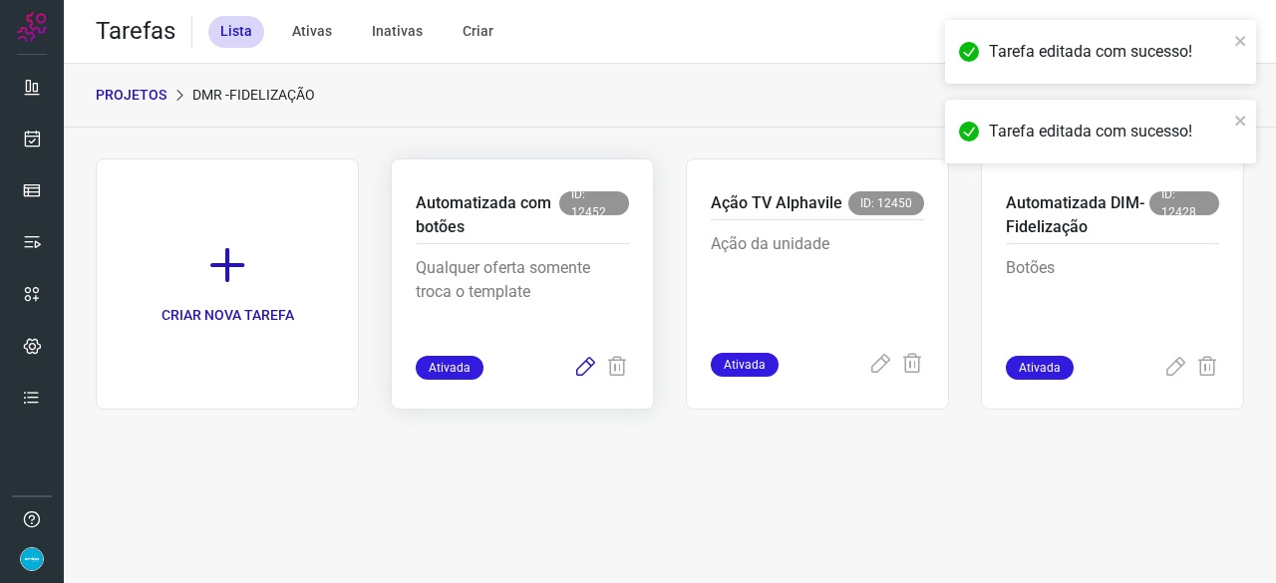
click at [580, 370] on icon at bounding box center [585, 368] width 24 height 24
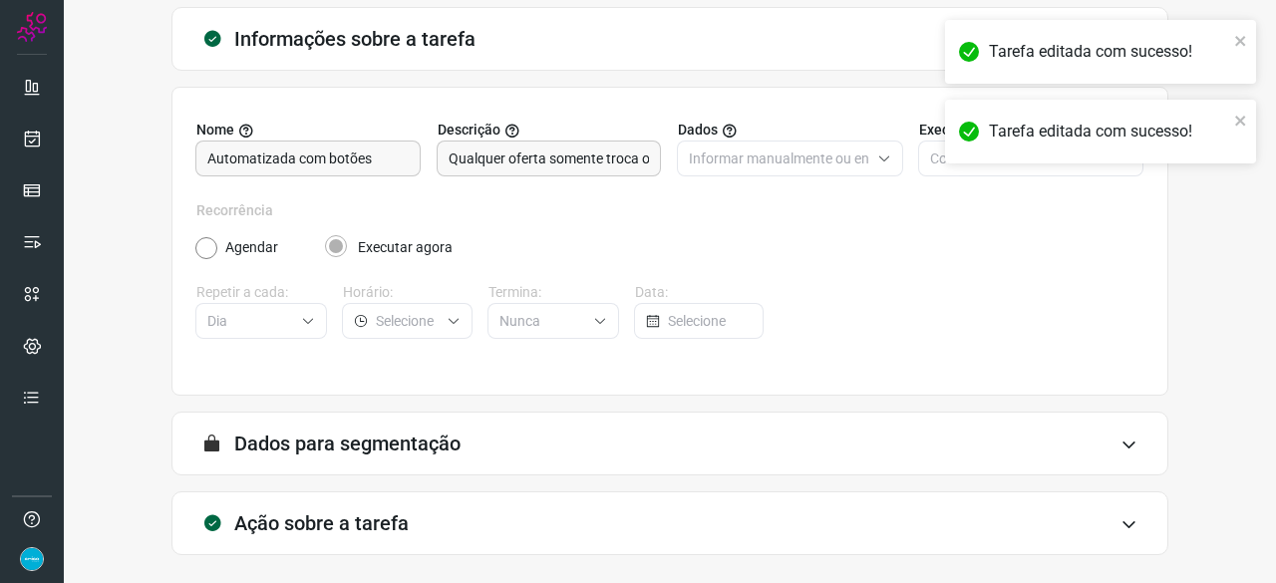
scroll to position [194, 0]
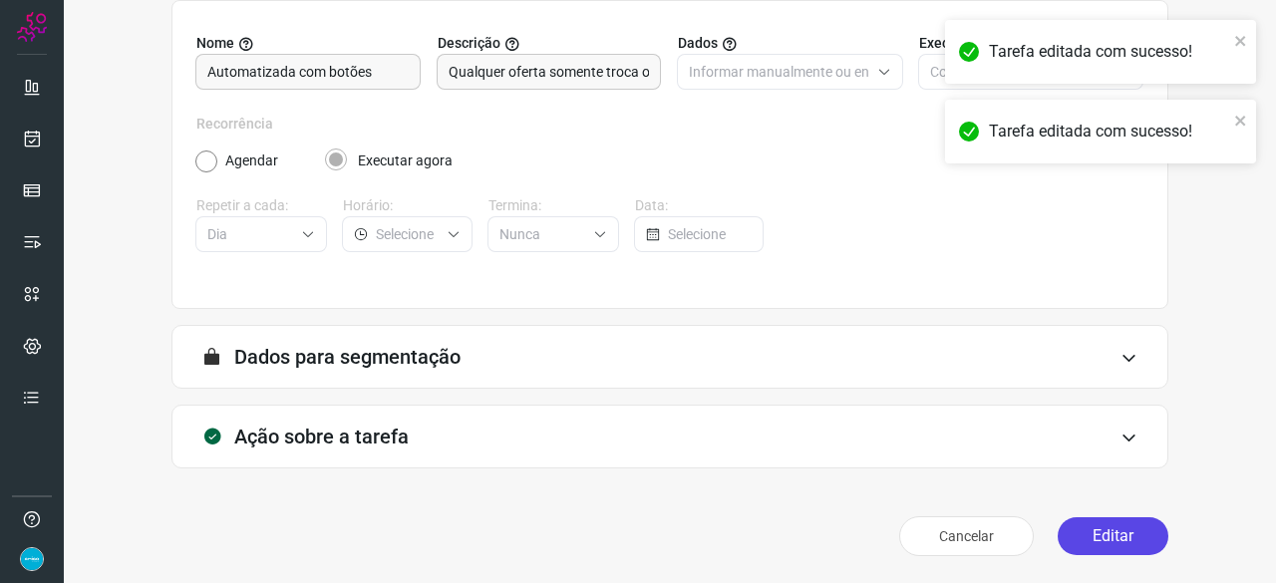
click at [1128, 533] on button "Editar" at bounding box center [1113, 536] width 111 height 38
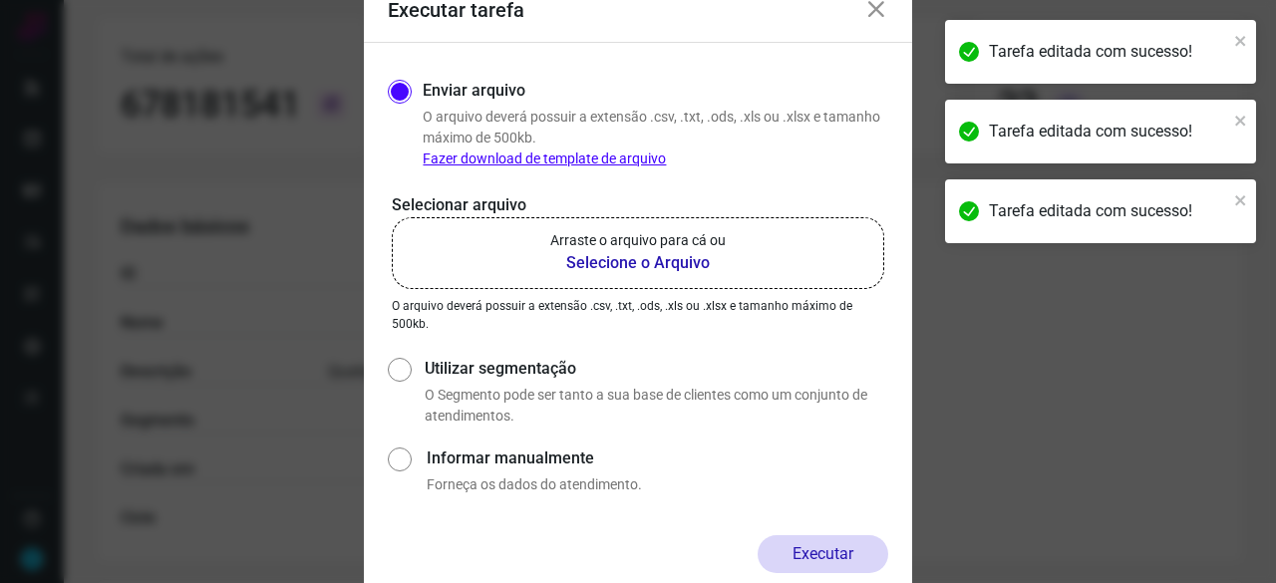
click at [654, 262] on b "Selecione o Arquivo" at bounding box center [637, 263] width 175 height 24
click at [0, 0] on input "Arraste o arquivo para cá ou Selecione o Arquivo" at bounding box center [0, 0] width 0 height 0
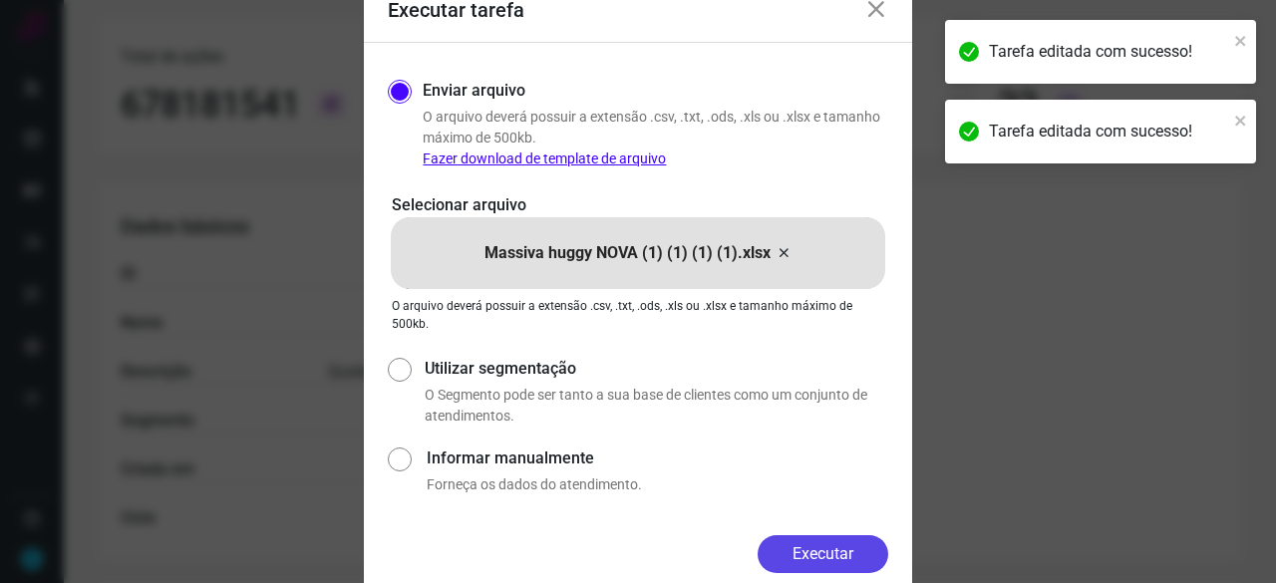
click at [809, 551] on button "Executar" at bounding box center [823, 554] width 131 height 38
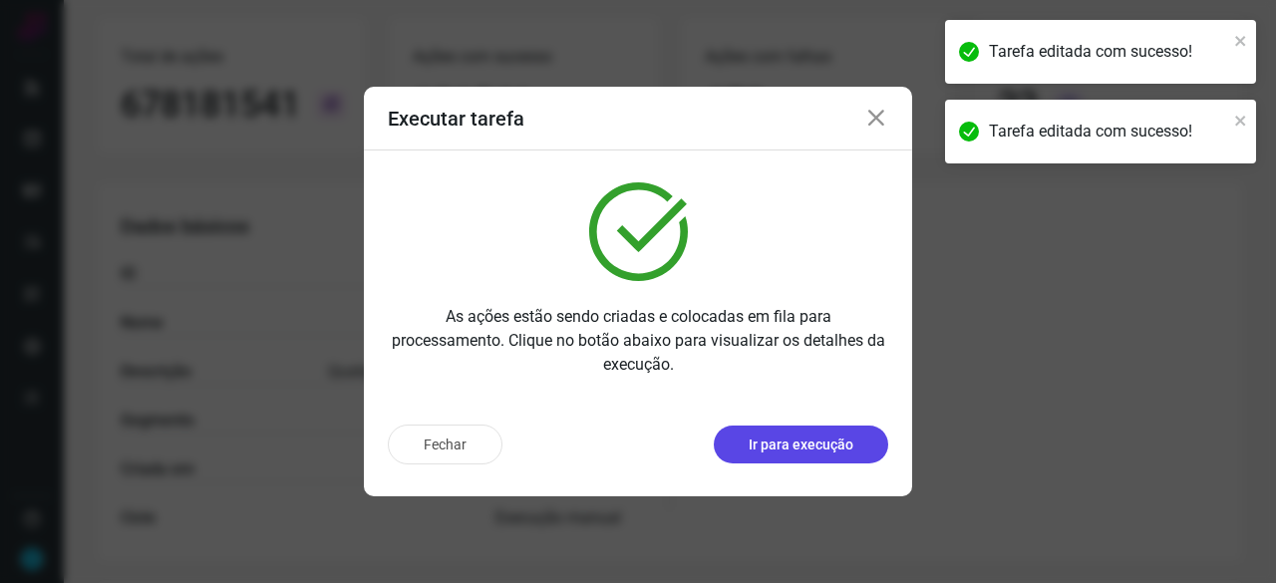
click at [809, 446] on p "Ir para execução" at bounding box center [801, 445] width 105 height 21
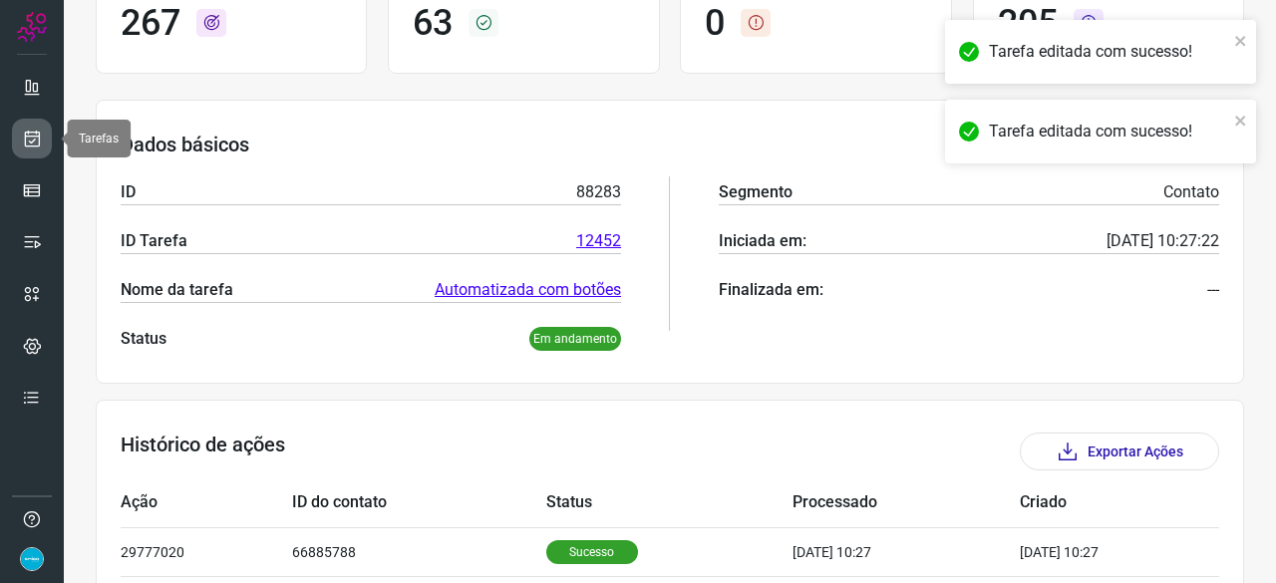
click at [23, 125] on link at bounding box center [32, 139] width 40 height 40
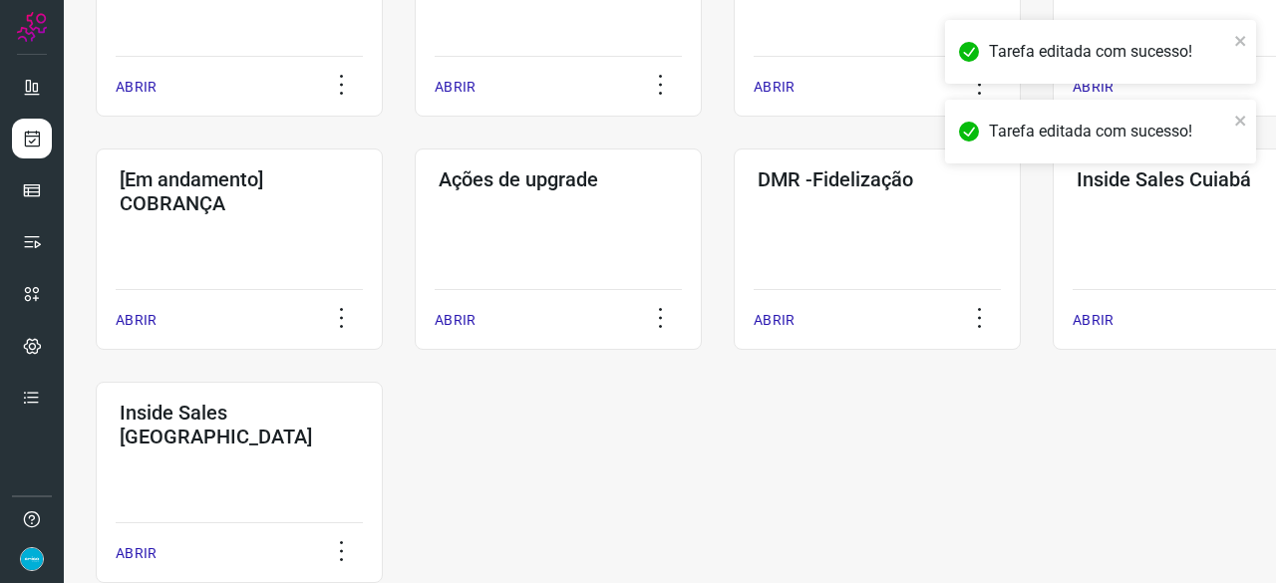
scroll to position [957, 0]
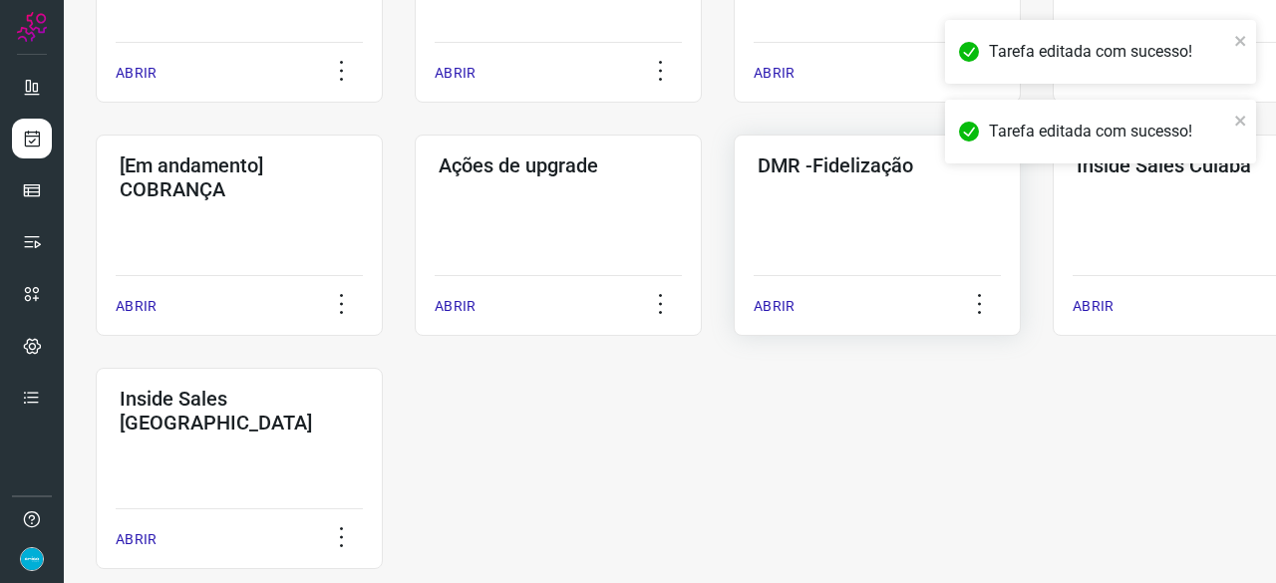
click at [781, 301] on p "ABRIR" at bounding box center [774, 306] width 41 height 21
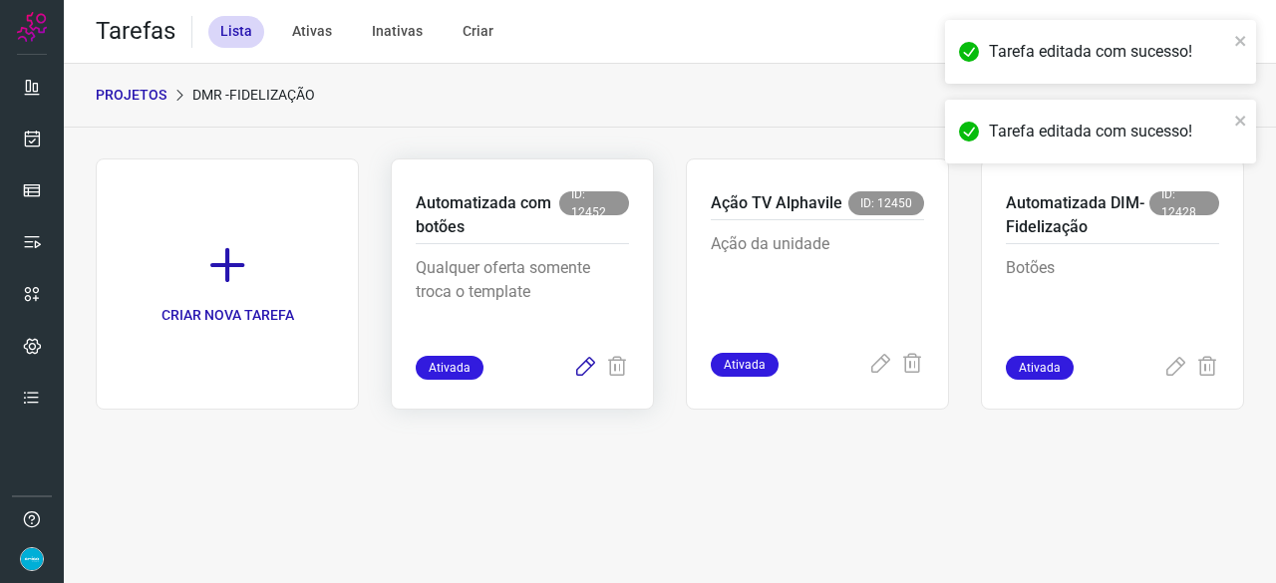
click at [590, 363] on icon at bounding box center [585, 368] width 24 height 24
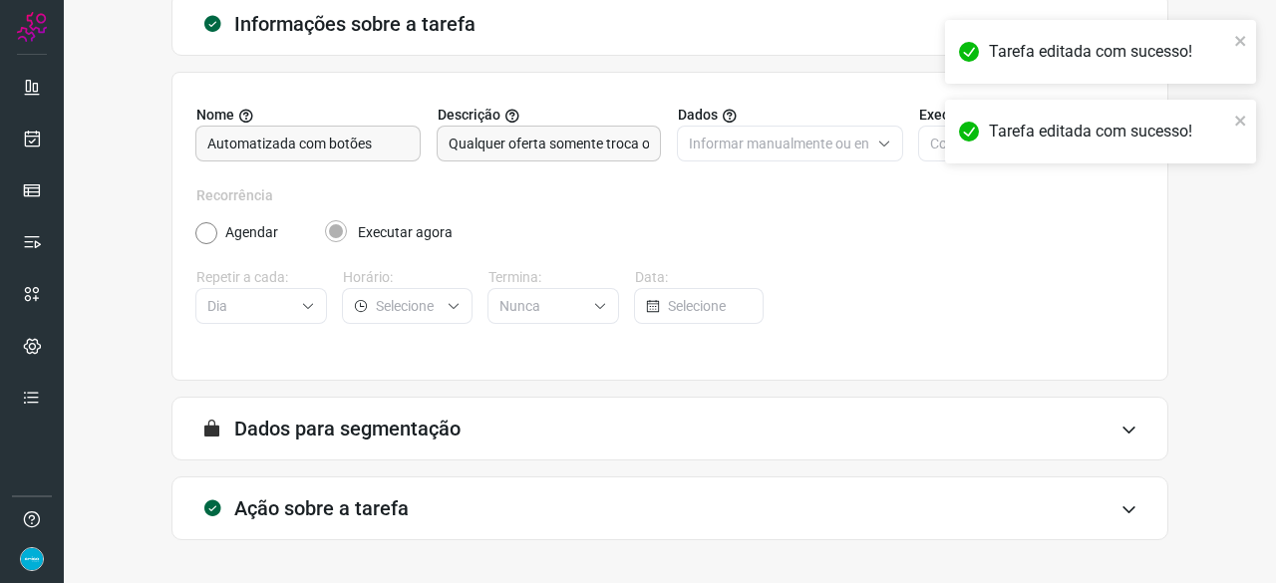
scroll to position [194, 0]
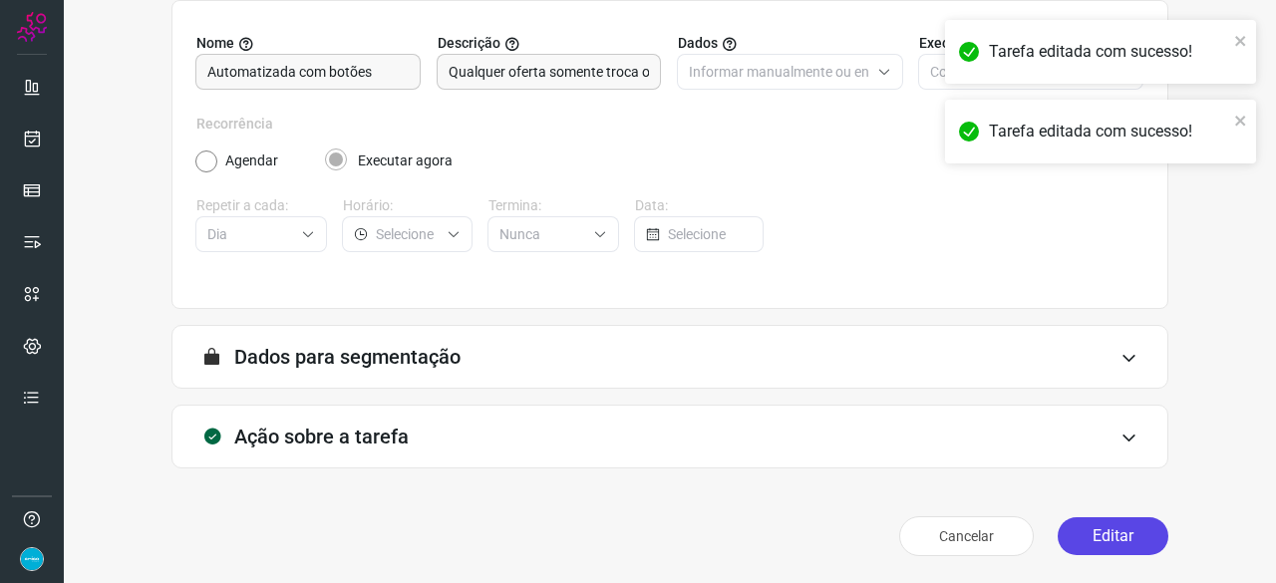
click at [1100, 531] on button "Editar" at bounding box center [1113, 536] width 111 height 38
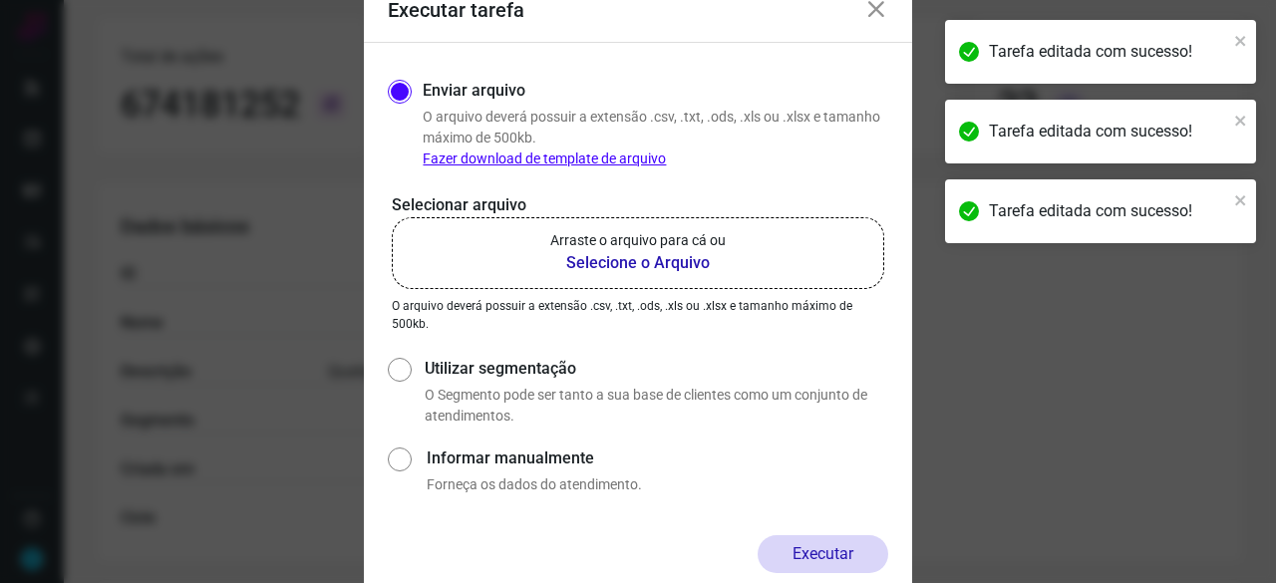
click at [634, 264] on b "Selecione o Arquivo" at bounding box center [637, 263] width 175 height 24
click at [0, 0] on input "Arraste o arquivo para cá ou Selecione o Arquivo" at bounding box center [0, 0] width 0 height 0
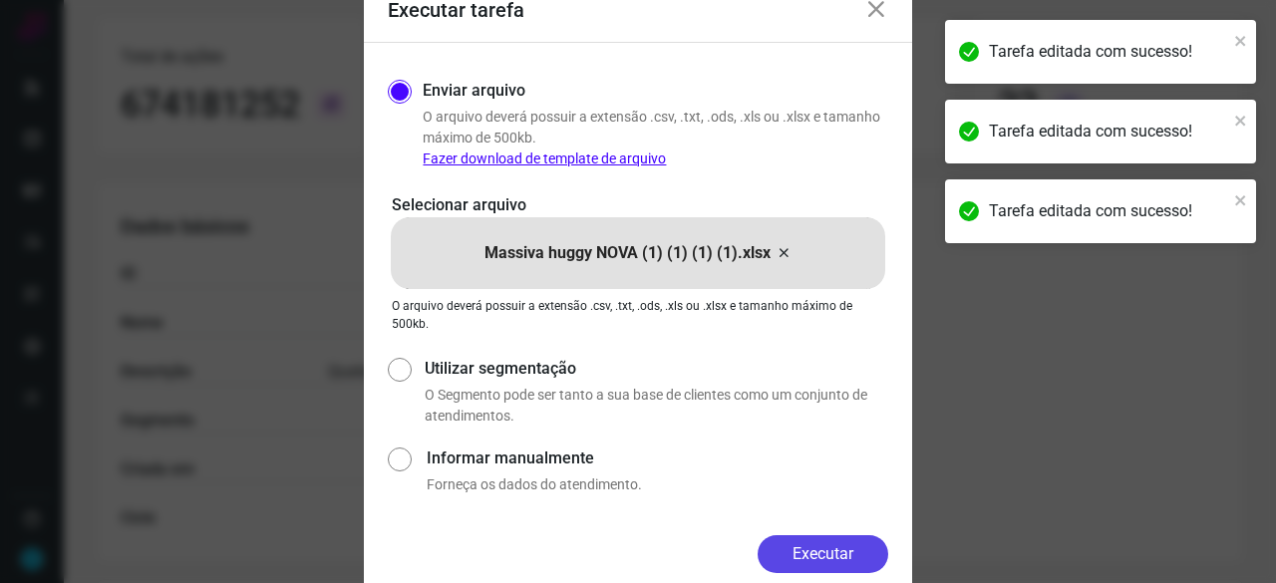
click at [869, 539] on button "Executar" at bounding box center [823, 554] width 131 height 38
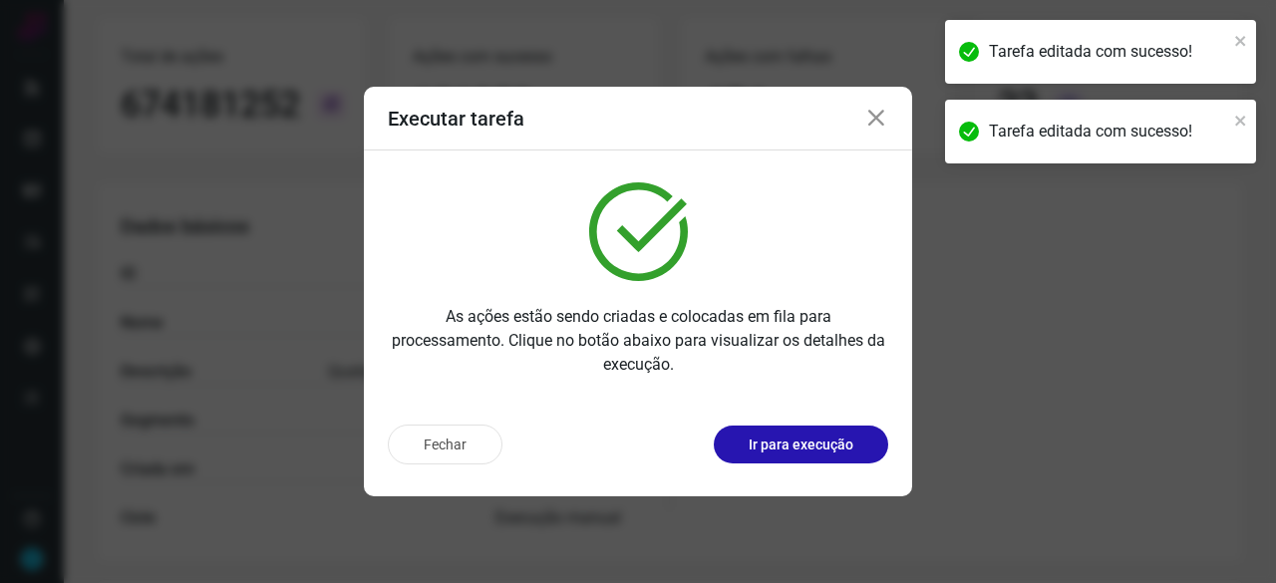
click at [807, 439] on p "Ir para execução" at bounding box center [801, 445] width 105 height 21
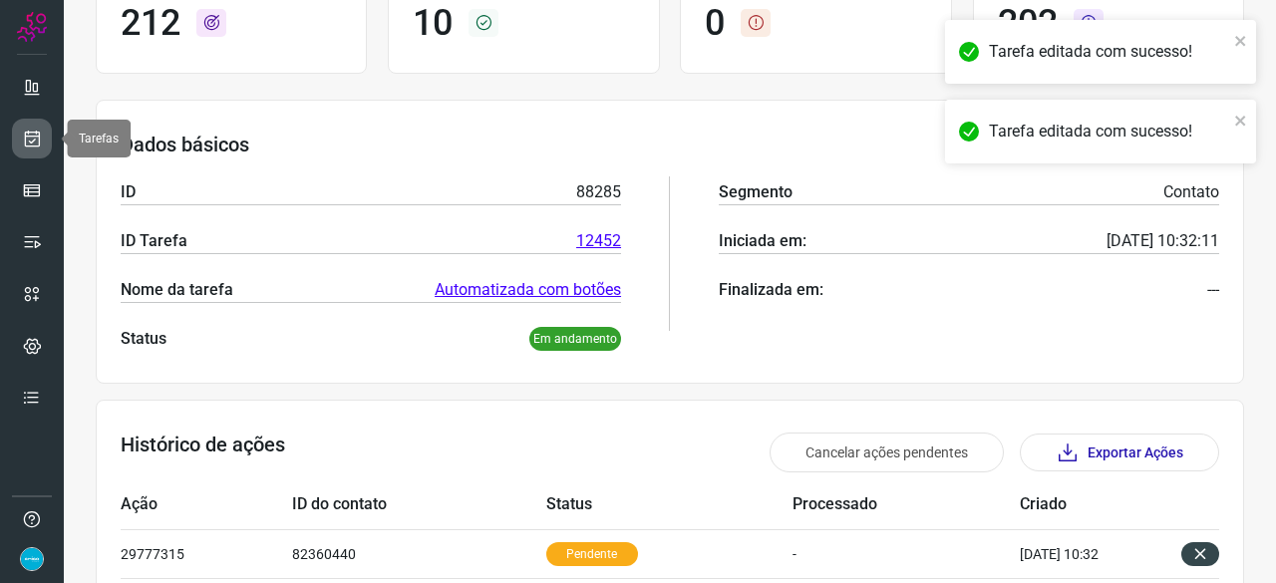
click at [30, 141] on icon at bounding box center [32, 139] width 21 height 20
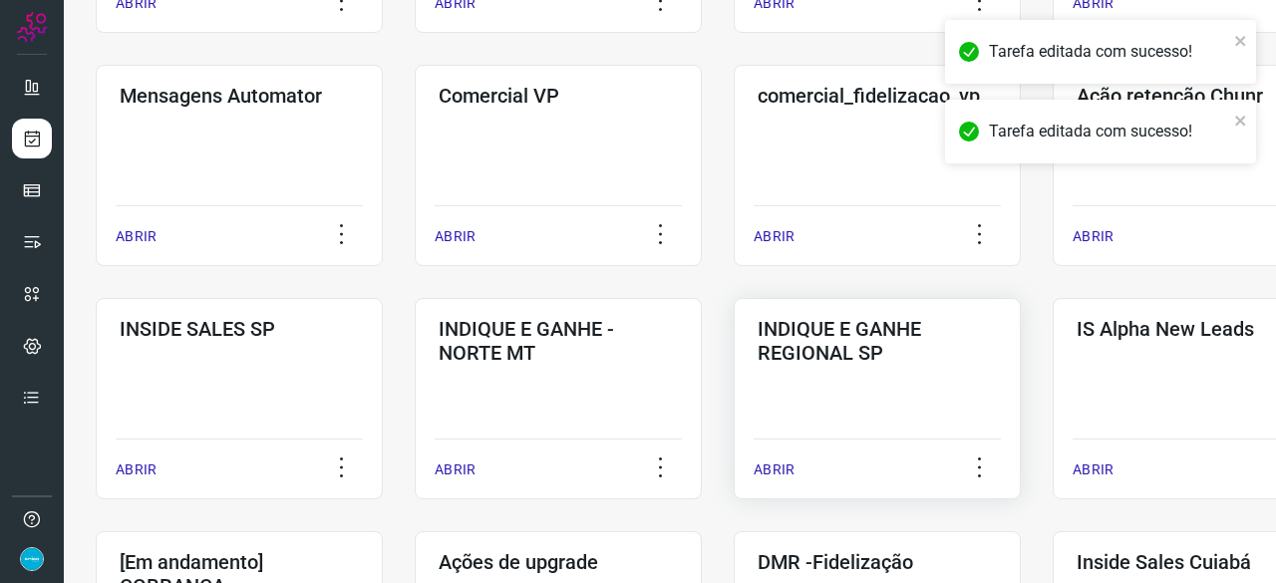
scroll to position [758, 0]
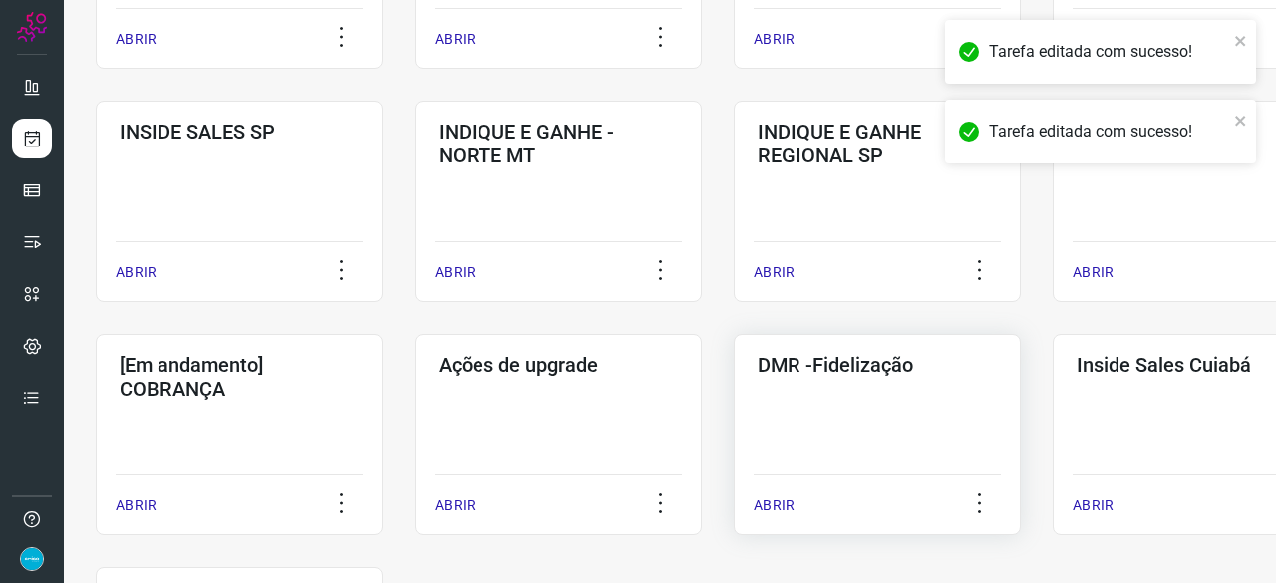
click at [782, 509] on p "ABRIR" at bounding box center [774, 505] width 41 height 21
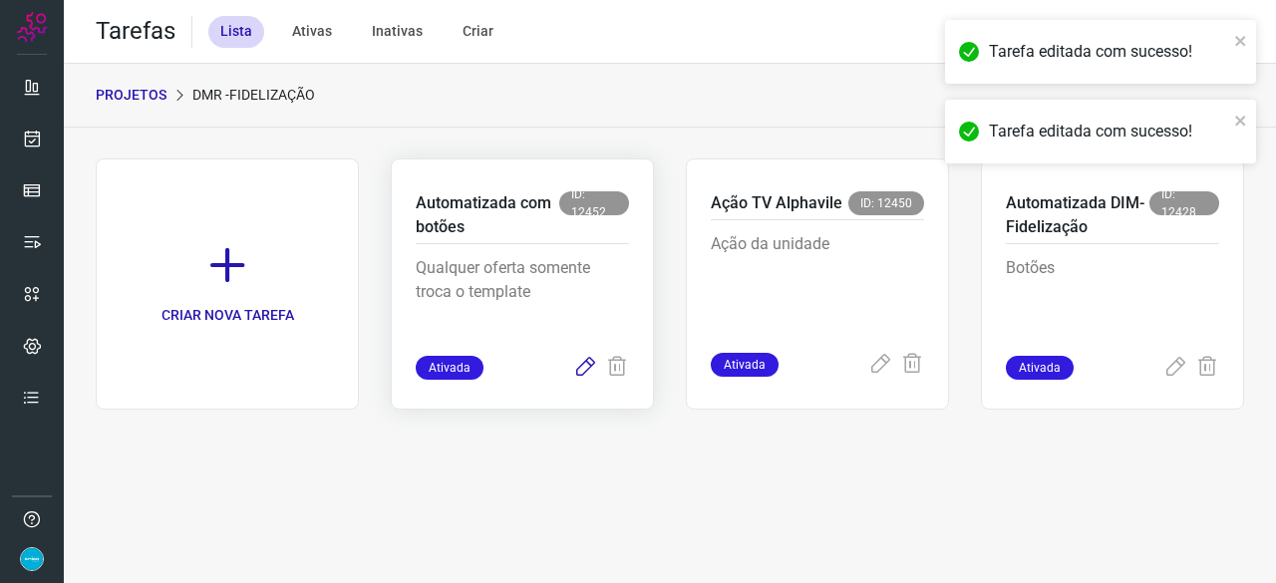
click at [580, 361] on icon at bounding box center [585, 368] width 24 height 24
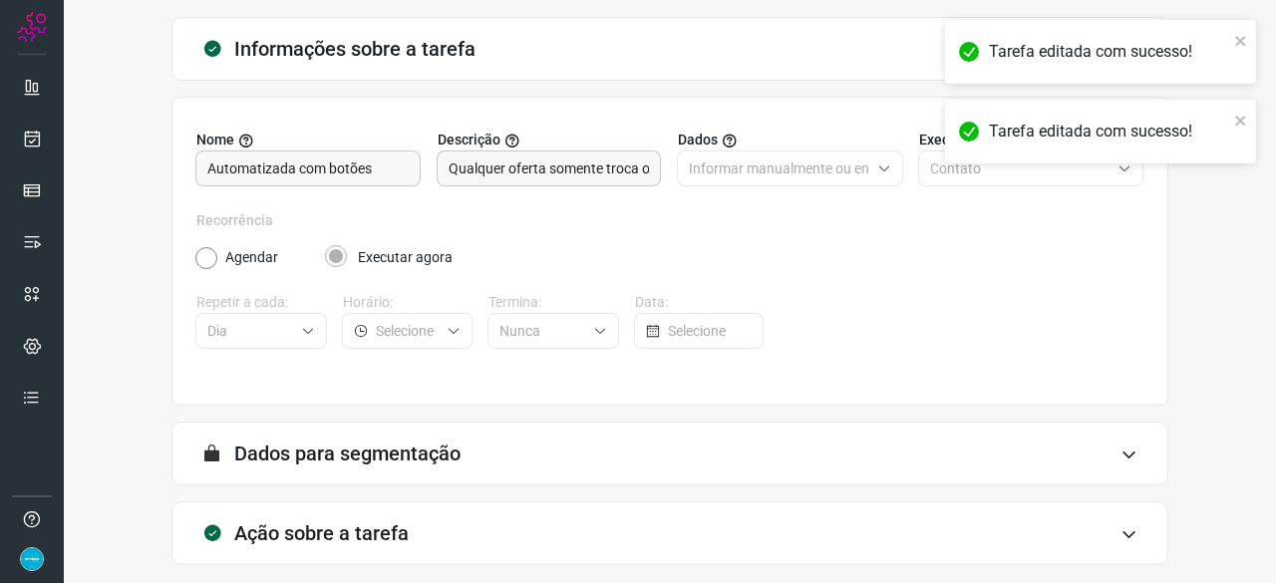
scroll to position [194, 0]
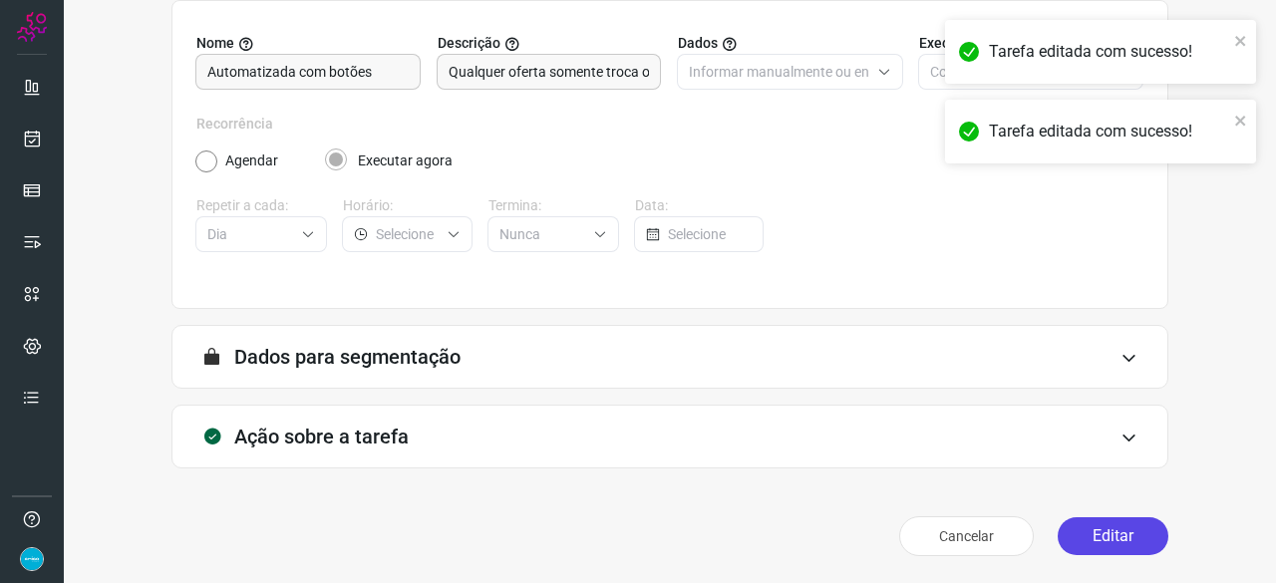
click at [1074, 545] on button "Editar" at bounding box center [1113, 536] width 111 height 38
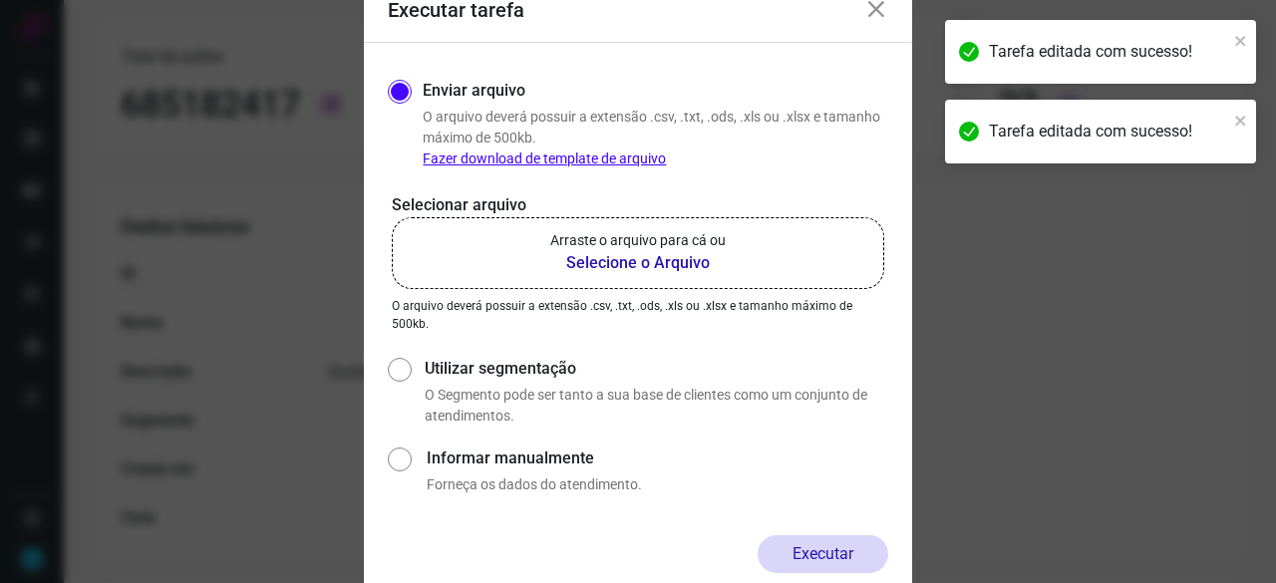
click at [629, 262] on b "Selecione o Arquivo" at bounding box center [637, 263] width 175 height 24
click at [0, 0] on input "Arraste o arquivo para cá ou Selecione o Arquivo" at bounding box center [0, 0] width 0 height 0
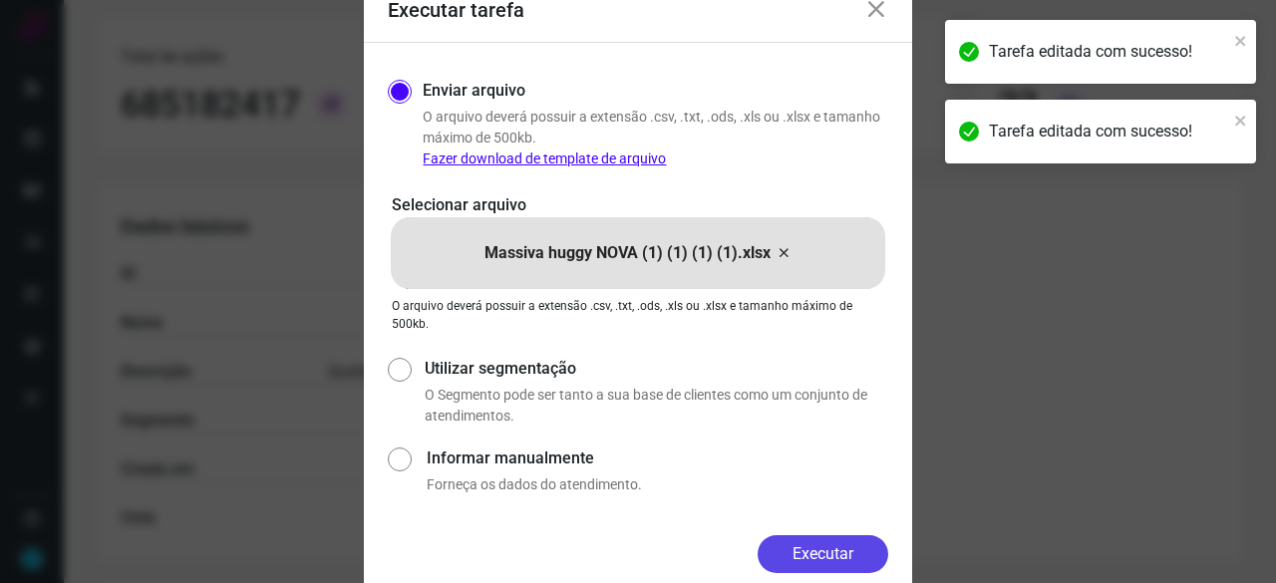
click at [826, 552] on button "Executar" at bounding box center [823, 554] width 131 height 38
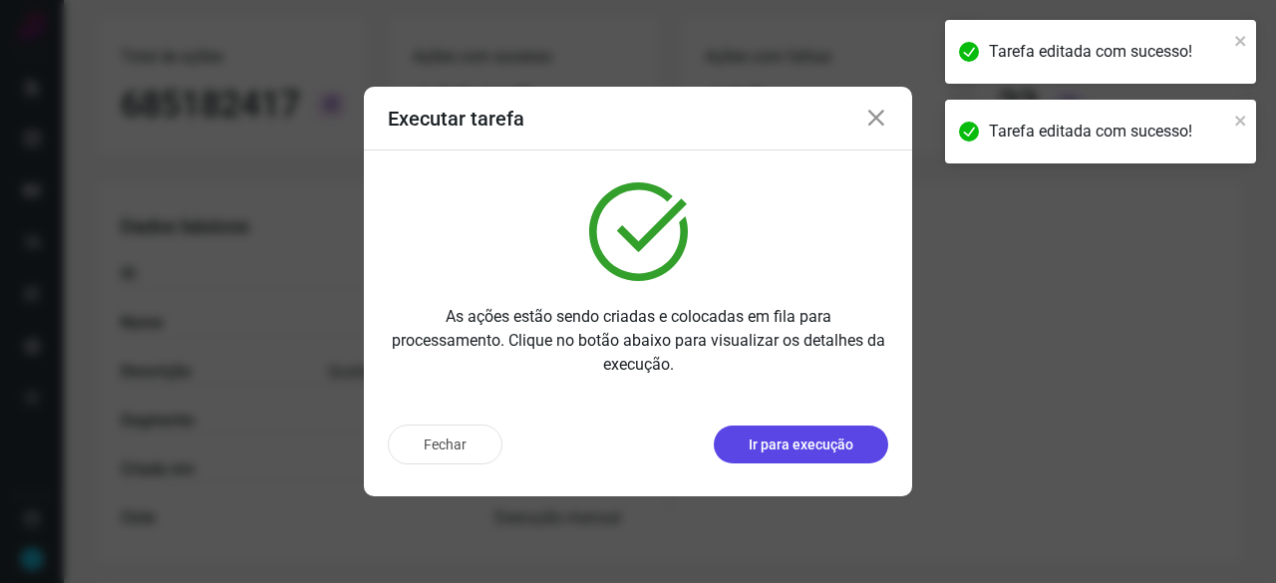
click at [805, 452] on p "Ir para execução" at bounding box center [801, 445] width 105 height 21
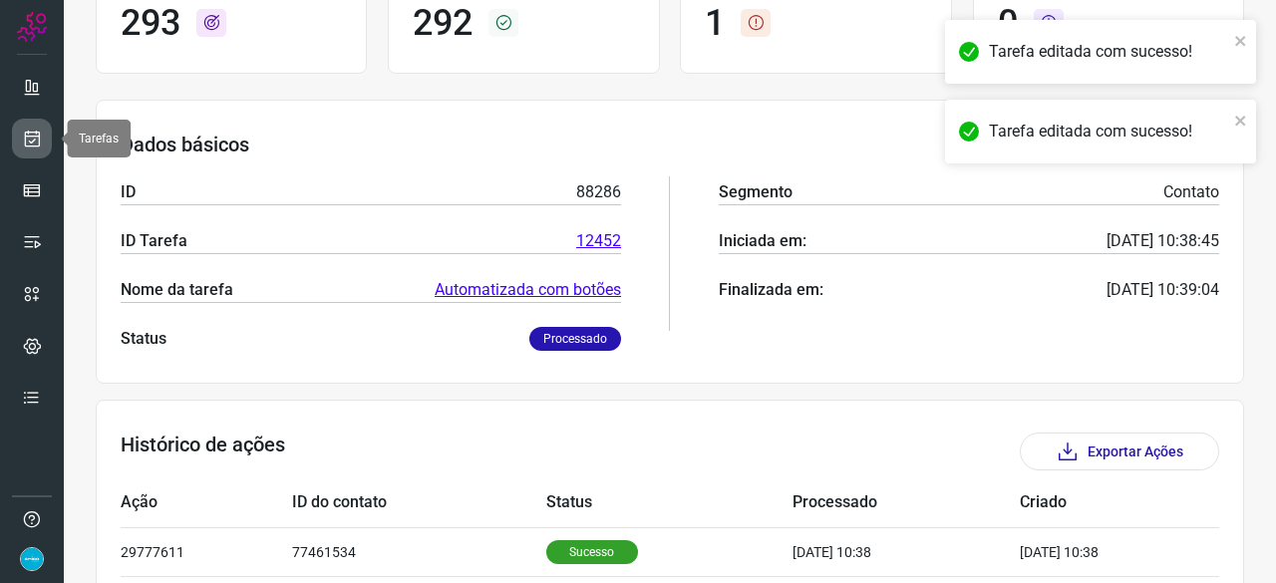
click at [43, 144] on link at bounding box center [32, 139] width 40 height 40
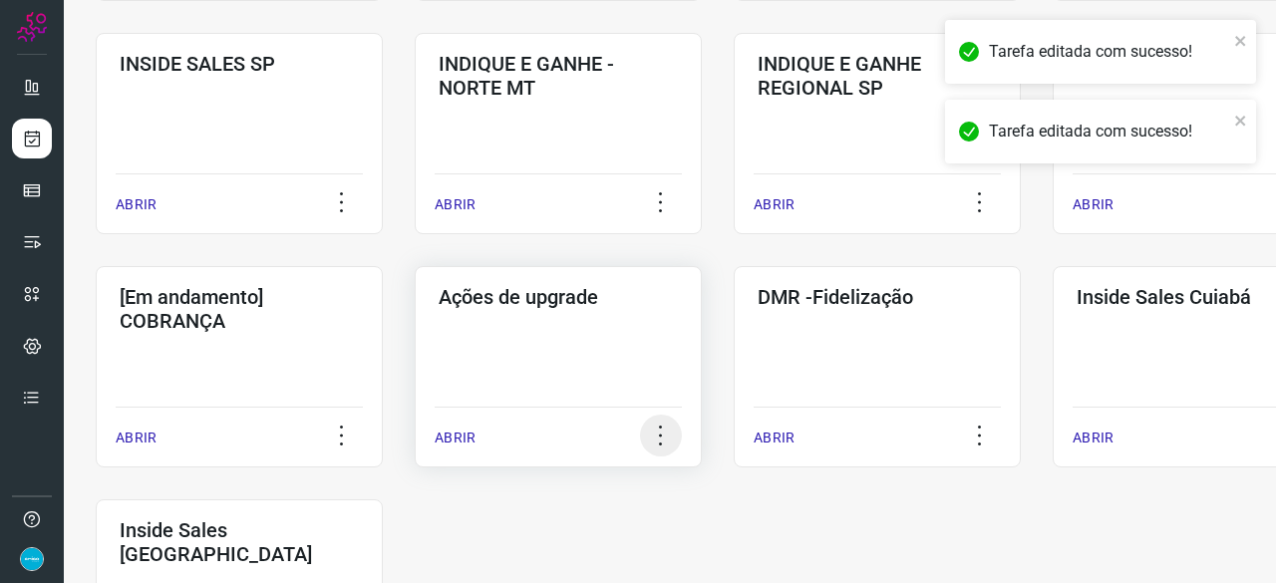
scroll to position [857, 0]
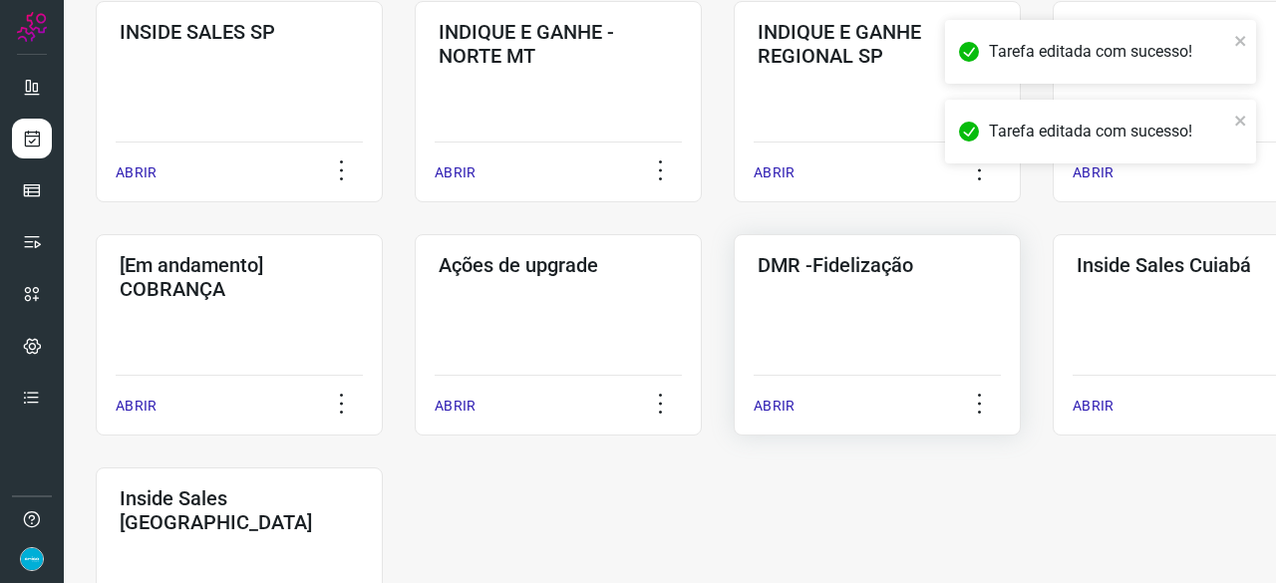
click at [777, 405] on p "ABRIR" at bounding box center [774, 406] width 41 height 21
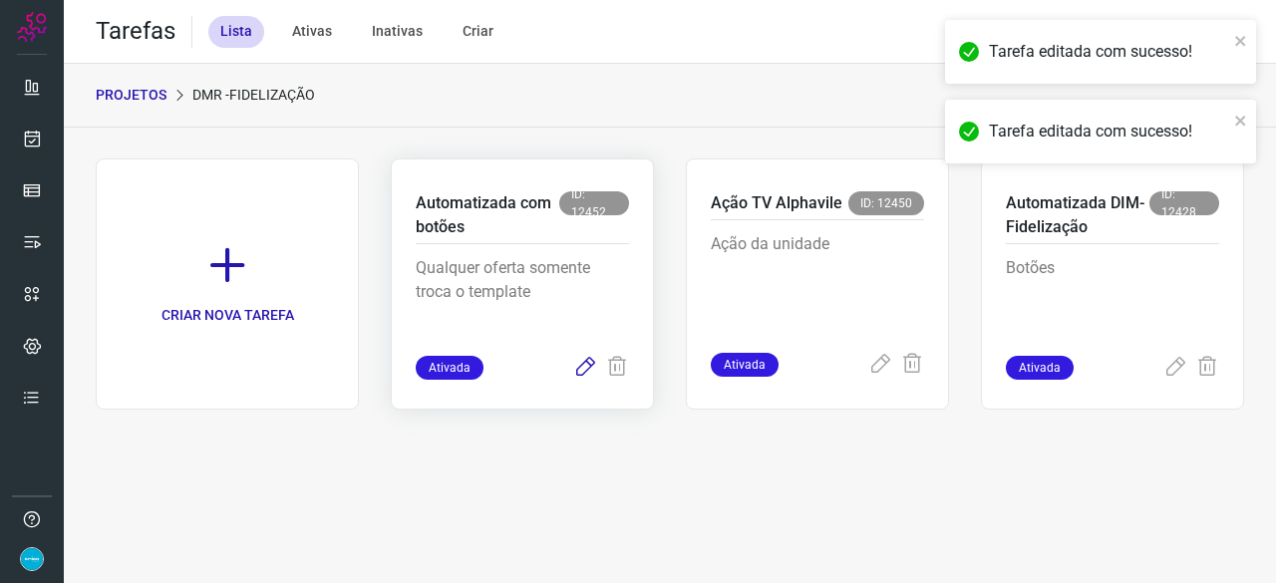
click at [585, 366] on icon at bounding box center [585, 368] width 24 height 24
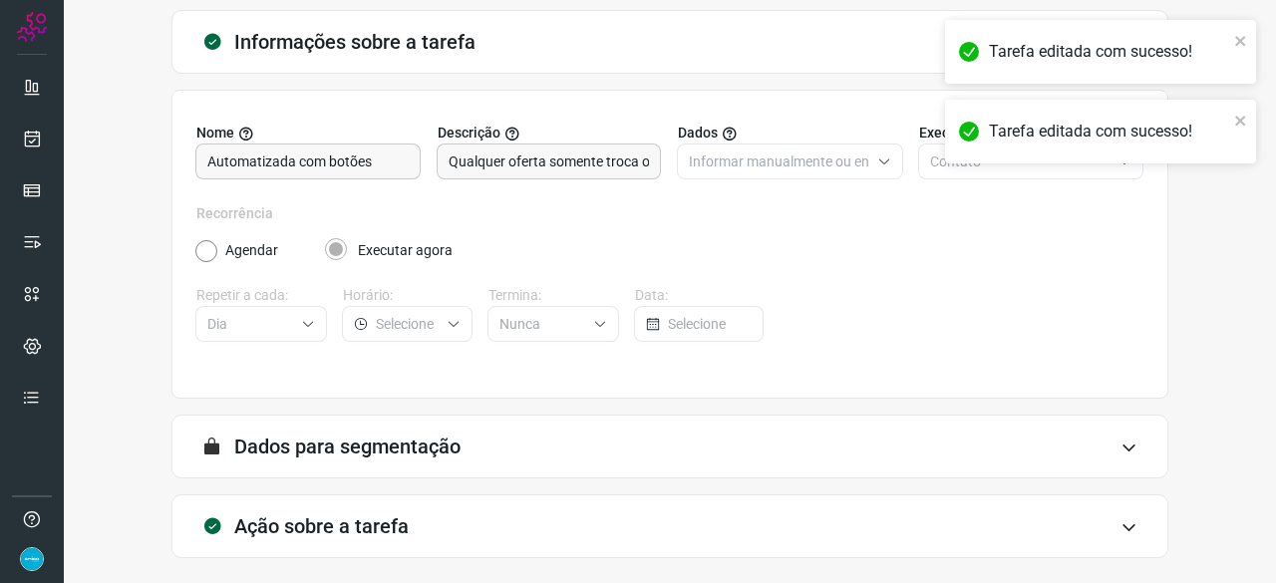
scroll to position [194, 0]
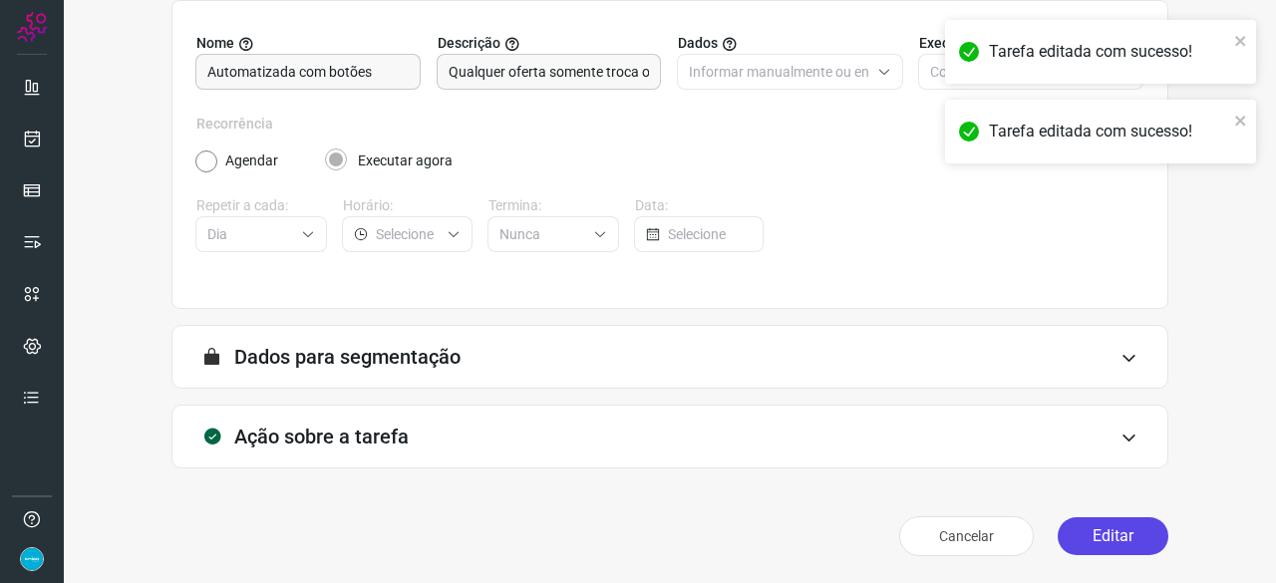
click at [1099, 538] on button "Editar" at bounding box center [1113, 536] width 111 height 38
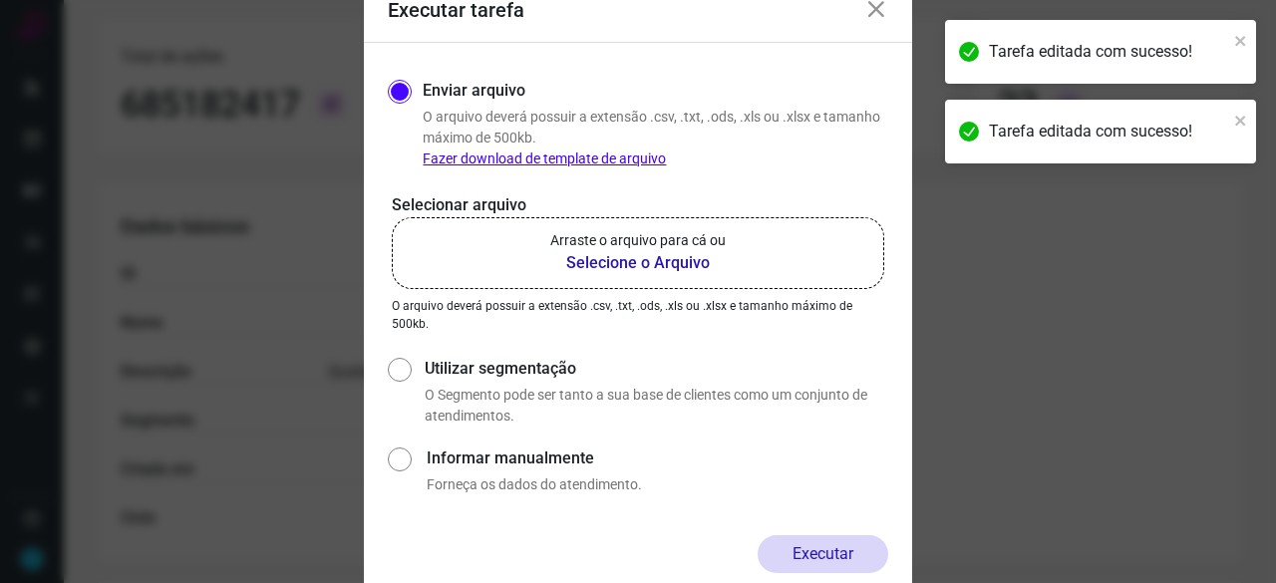
click at [624, 260] on b "Selecione o Arquivo" at bounding box center [637, 263] width 175 height 24
click at [0, 0] on input "Arraste o arquivo para cá ou Selecione o Arquivo" at bounding box center [0, 0] width 0 height 0
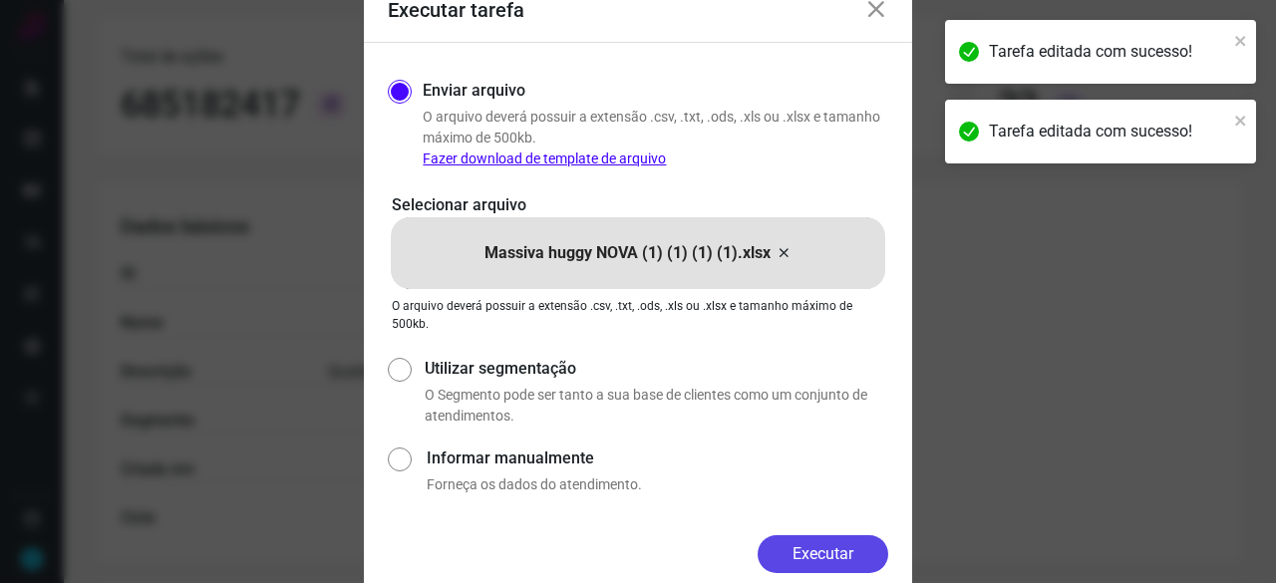
click at [823, 550] on button "Executar" at bounding box center [823, 554] width 131 height 38
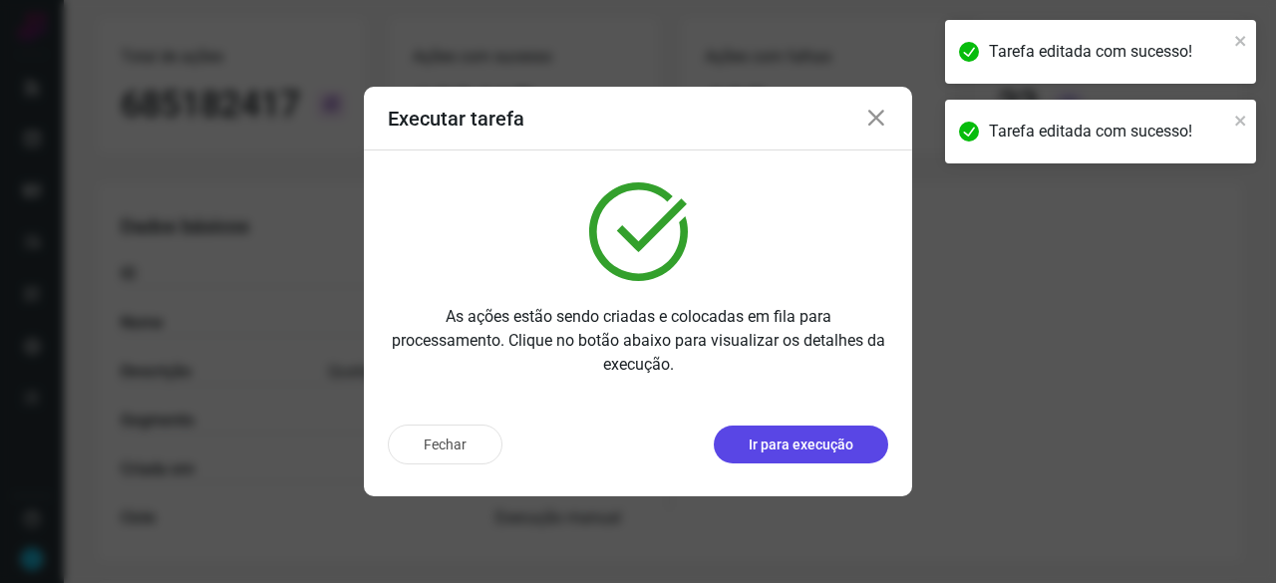
click at [758, 440] on p "Ir para execução" at bounding box center [801, 445] width 105 height 21
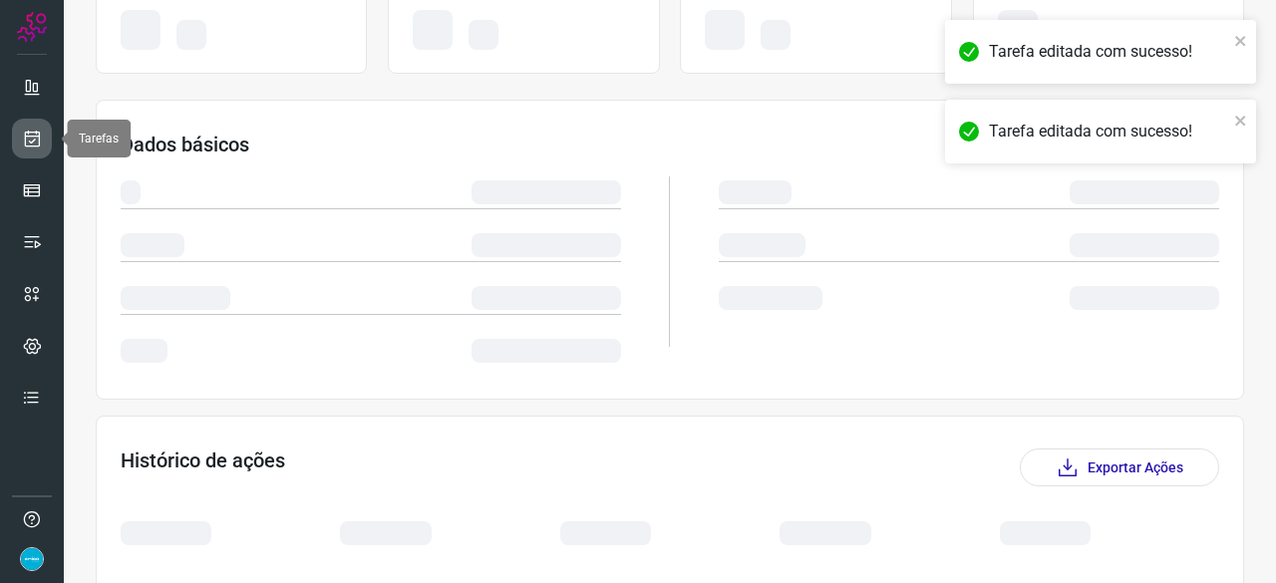
click at [26, 138] on icon at bounding box center [32, 139] width 21 height 20
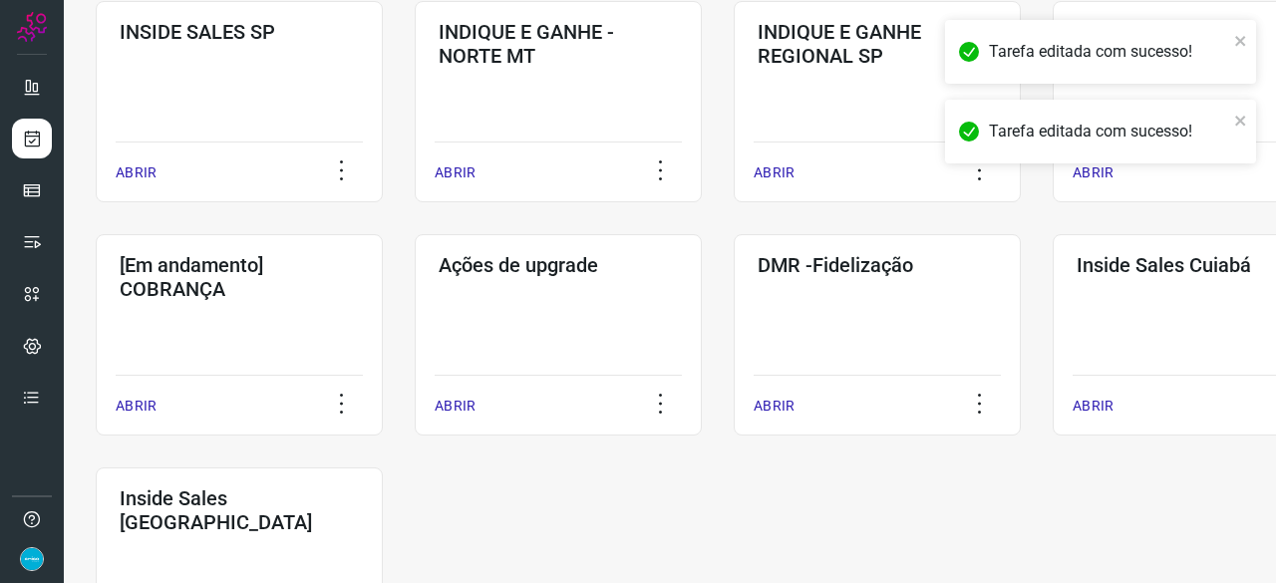
scroll to position [1041, 0]
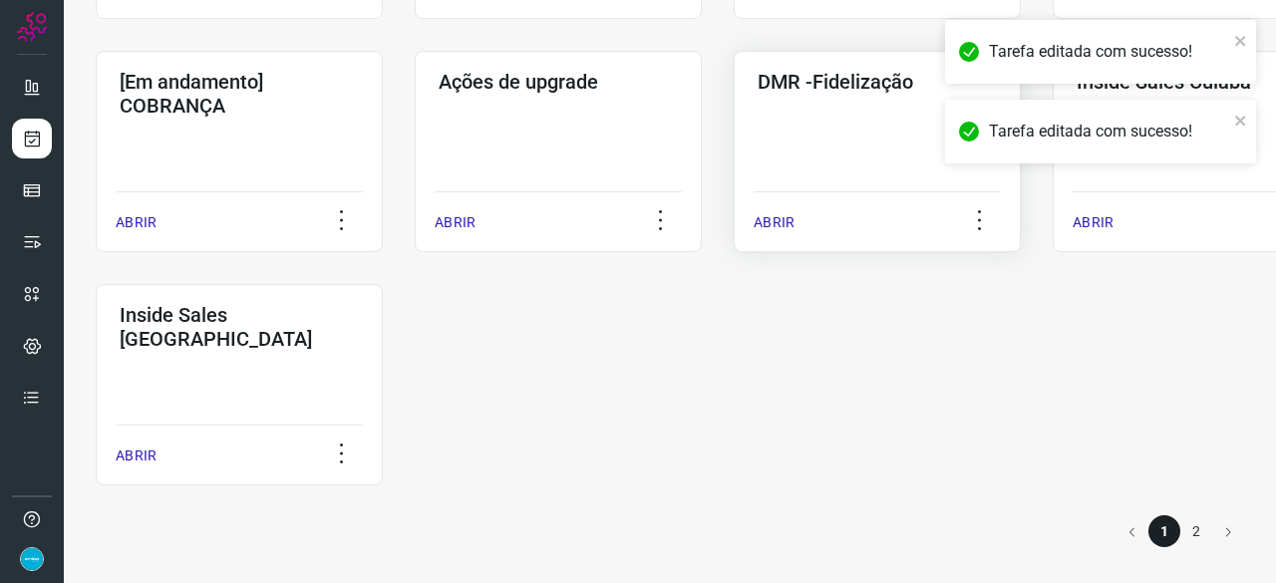
click at [780, 220] on p "ABRIR" at bounding box center [774, 222] width 41 height 21
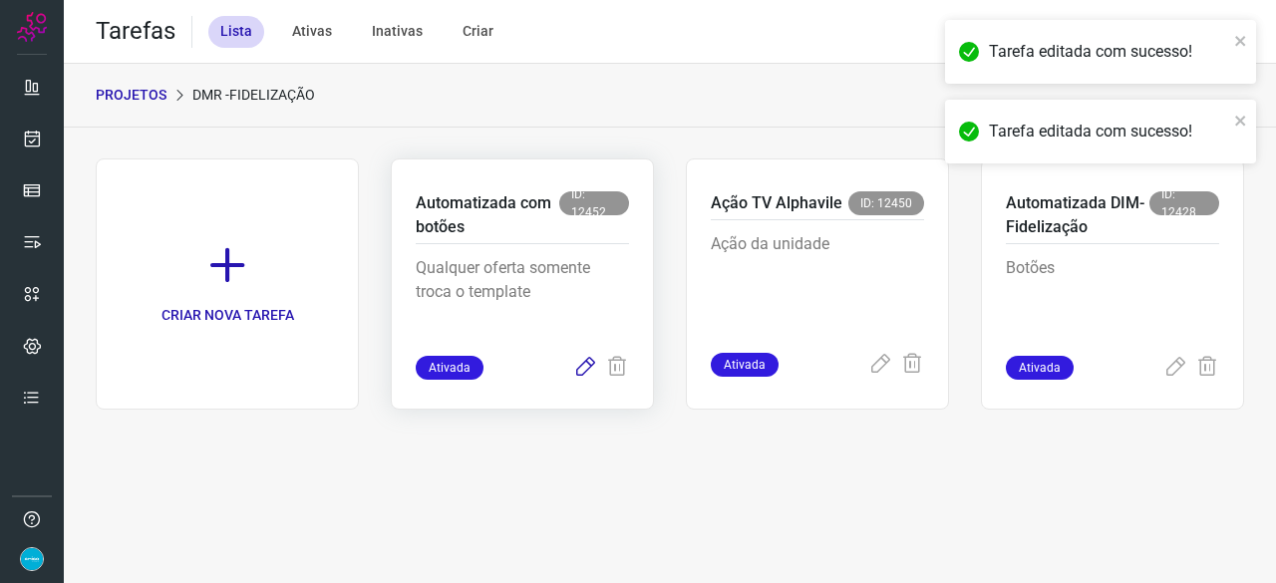
click at [586, 367] on icon at bounding box center [585, 368] width 24 height 24
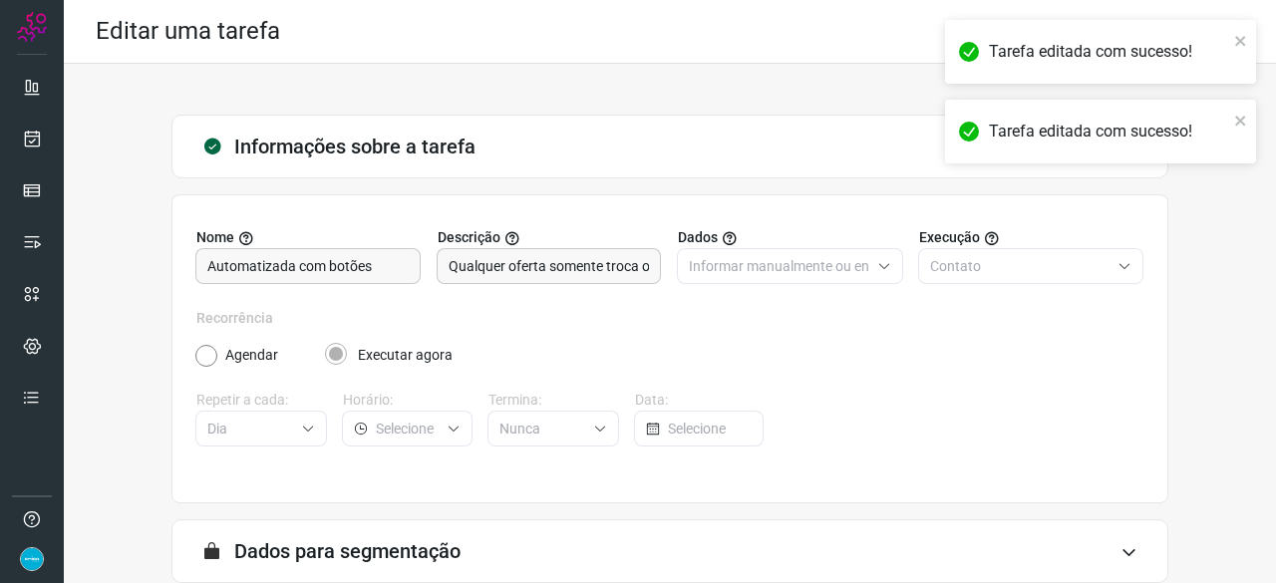
scroll to position [194, 0]
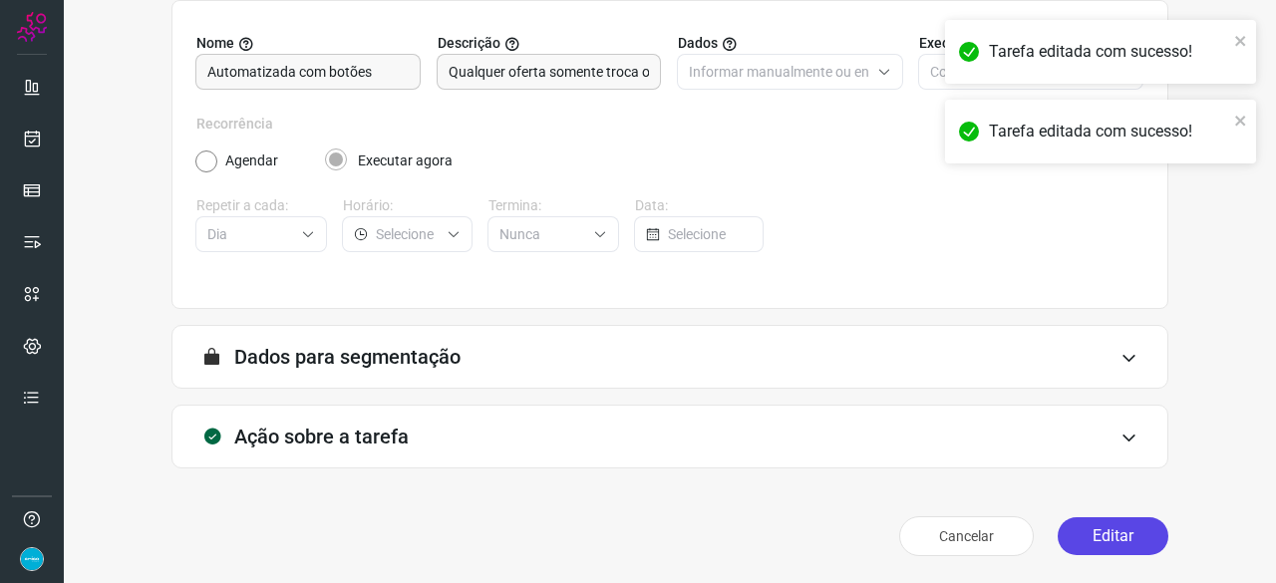
click at [1088, 531] on button "Editar" at bounding box center [1113, 536] width 111 height 38
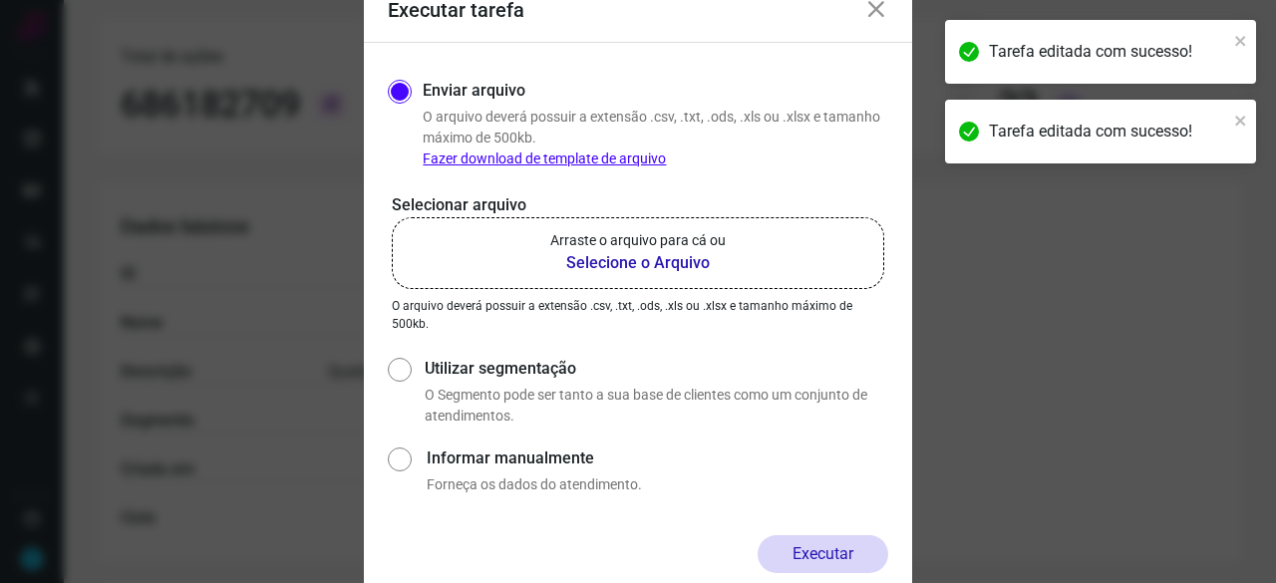
click at [664, 263] on b "Selecione o Arquivo" at bounding box center [637, 263] width 175 height 24
click at [0, 0] on input "Arraste o arquivo para cá ou Selecione o Arquivo" at bounding box center [0, 0] width 0 height 0
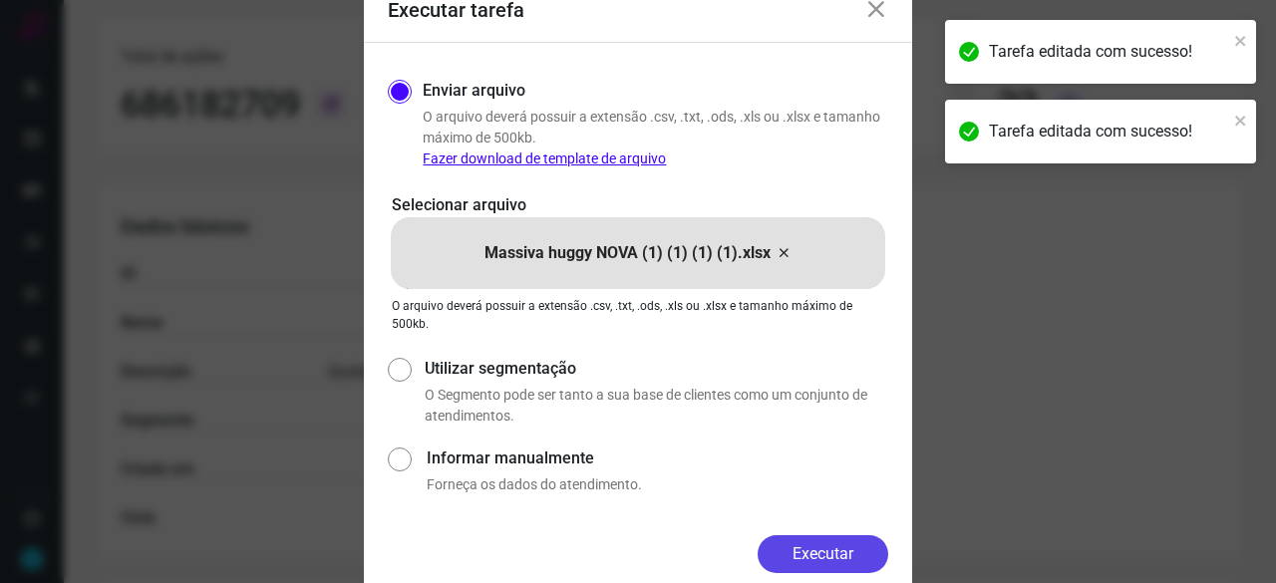
click at [843, 565] on button "Executar" at bounding box center [823, 554] width 131 height 38
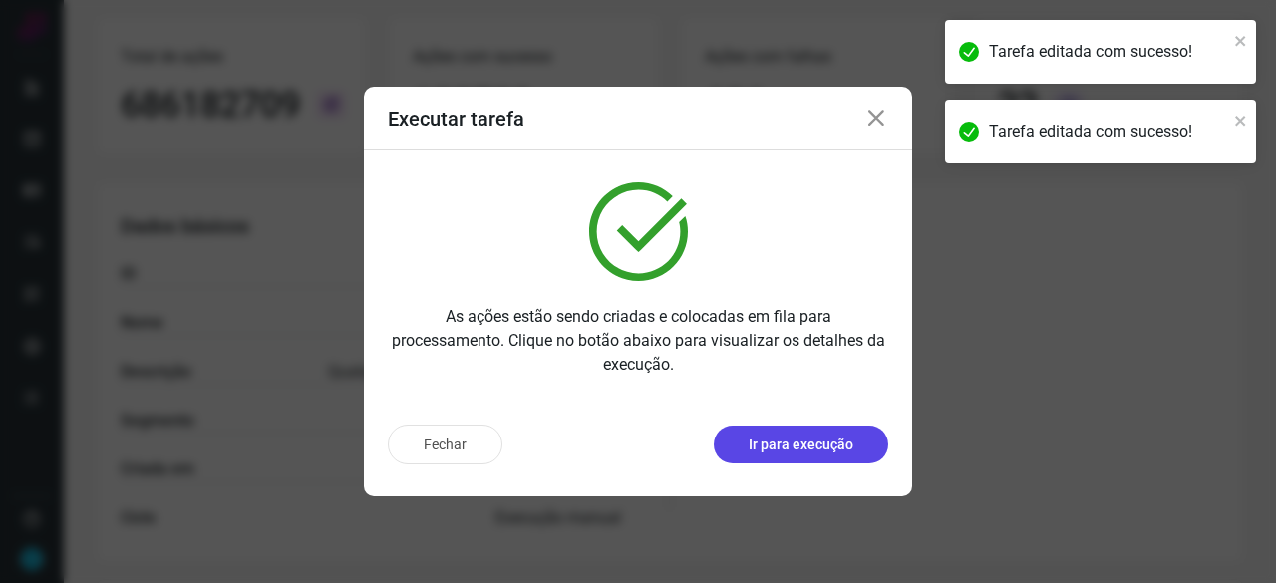
click at [815, 445] on p "Ir para execução" at bounding box center [801, 445] width 105 height 21
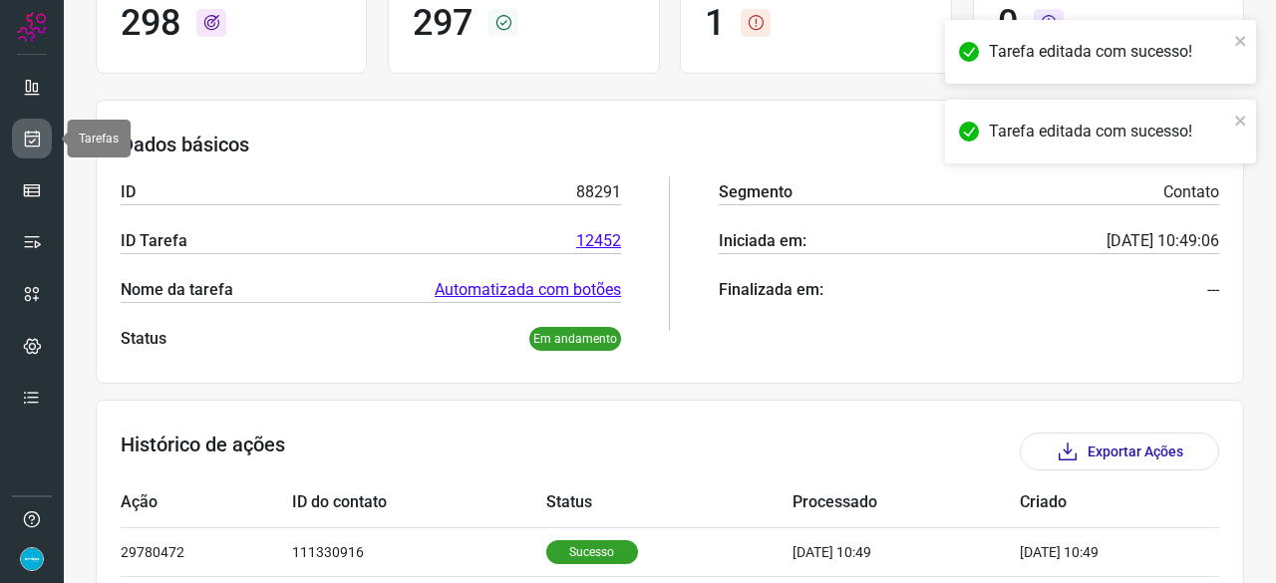
click at [43, 135] on link at bounding box center [32, 139] width 40 height 40
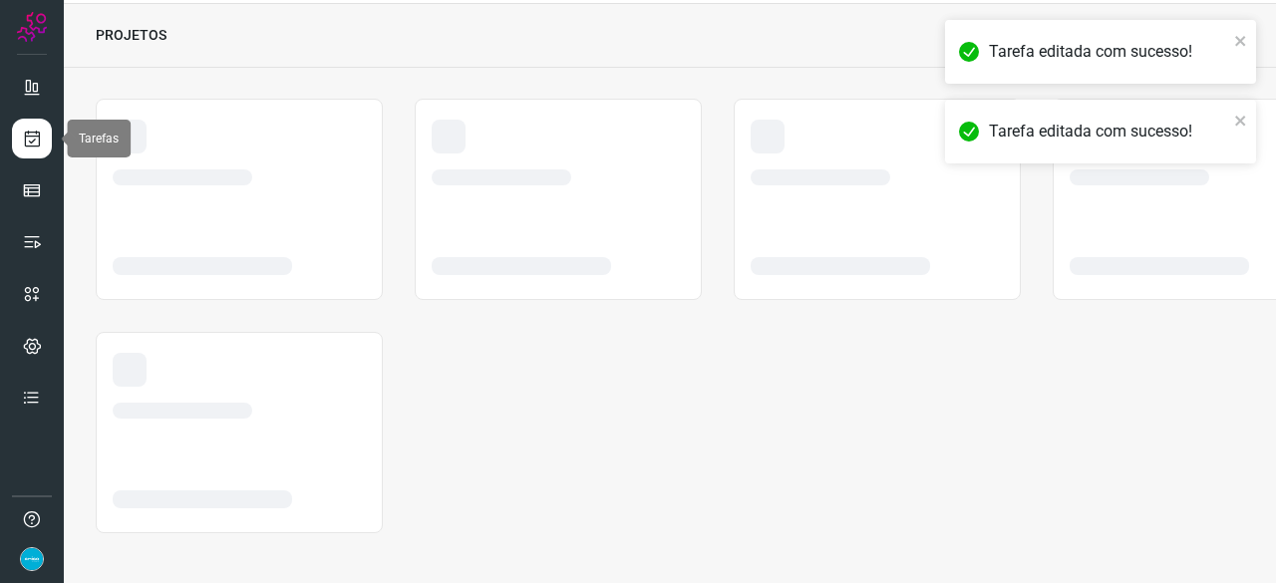
scroll to position [60, 0]
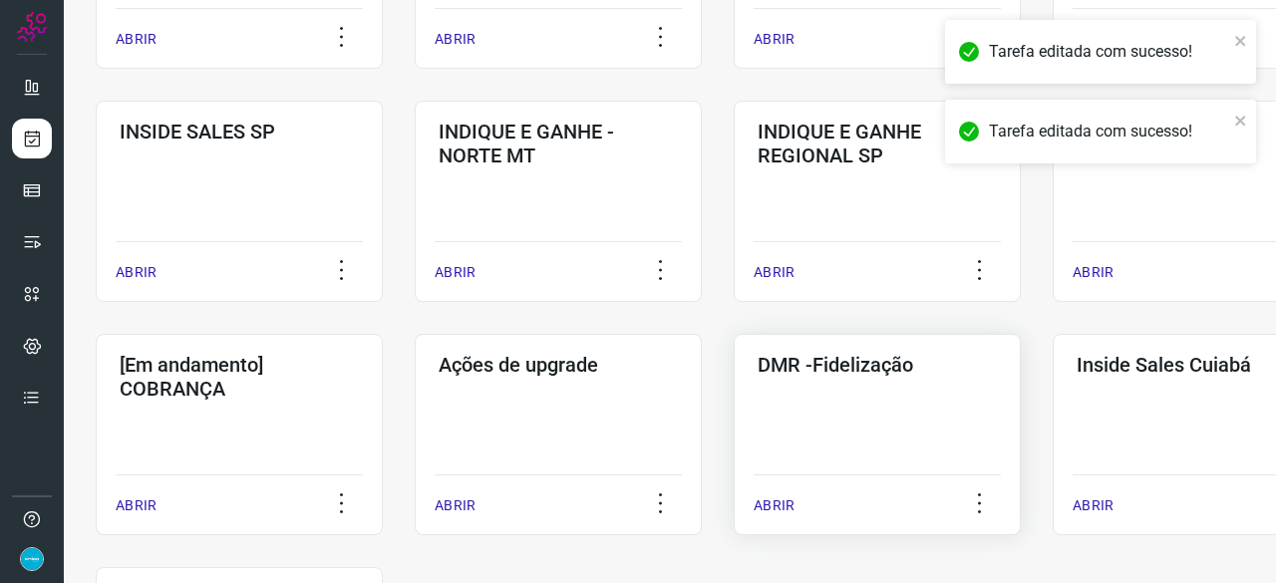
click at [780, 506] on p "ABRIR" at bounding box center [774, 505] width 41 height 21
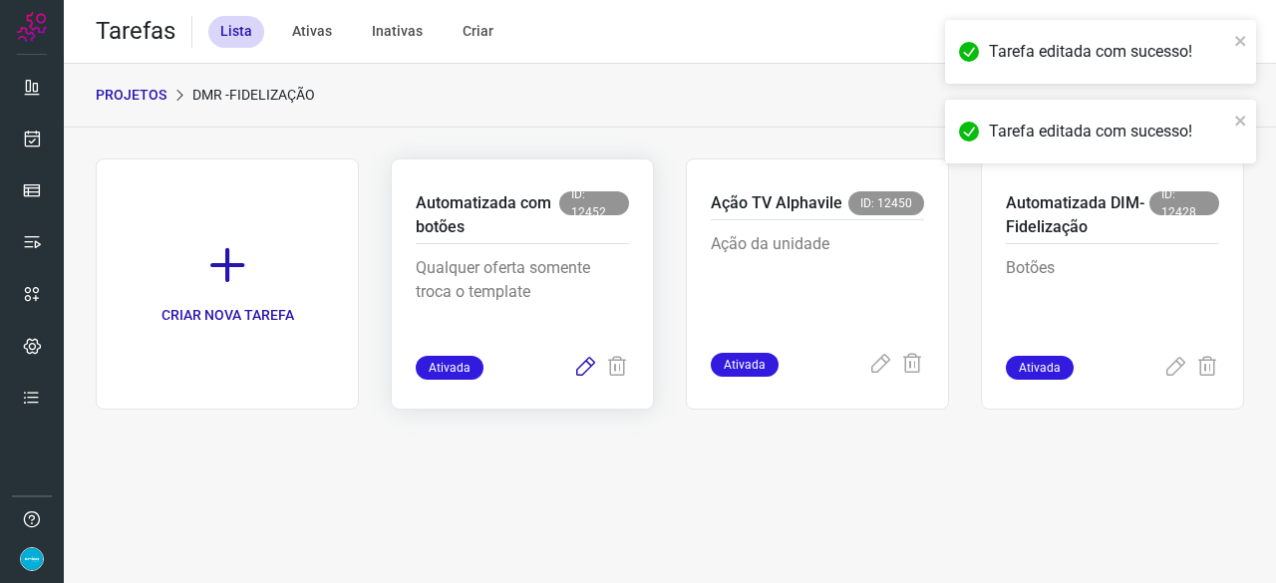
click at [586, 364] on icon at bounding box center [585, 368] width 24 height 24
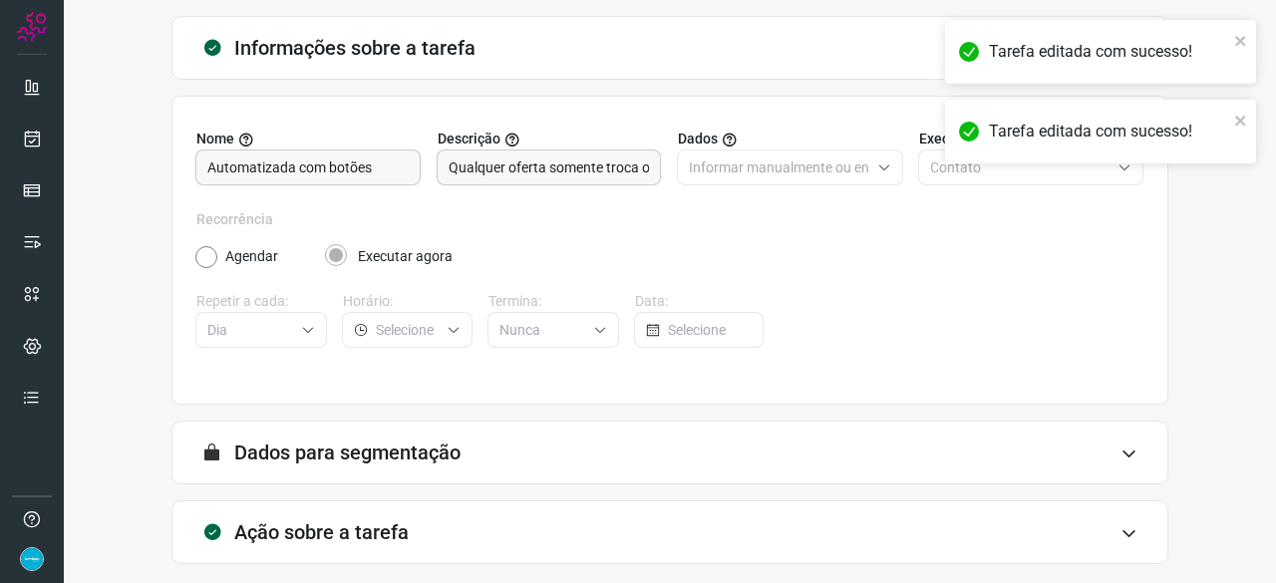
scroll to position [194, 0]
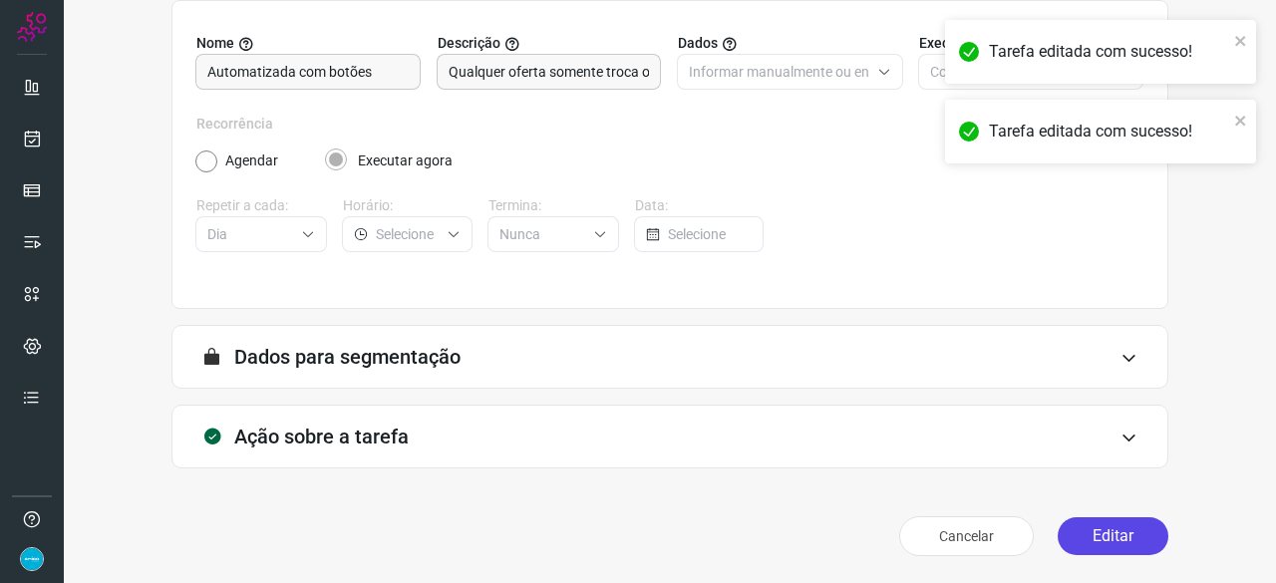
click at [1094, 531] on button "Editar" at bounding box center [1113, 536] width 111 height 38
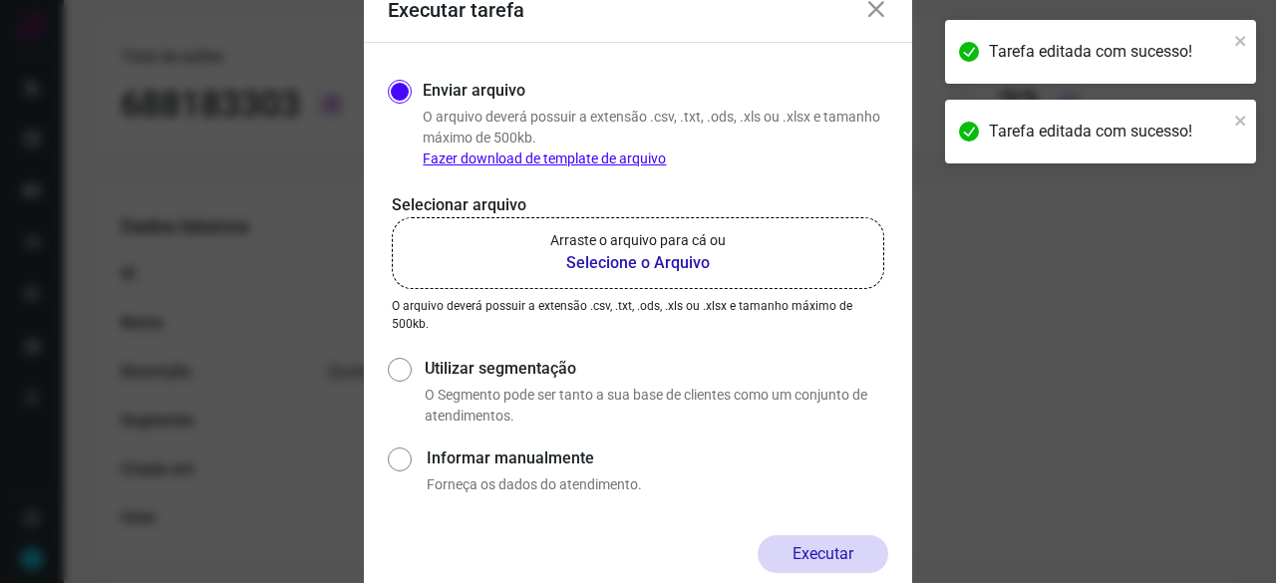
click at [622, 256] on b "Selecione o Arquivo" at bounding box center [637, 263] width 175 height 24
click at [0, 0] on input "Arraste o arquivo para cá ou Selecione o Arquivo" at bounding box center [0, 0] width 0 height 0
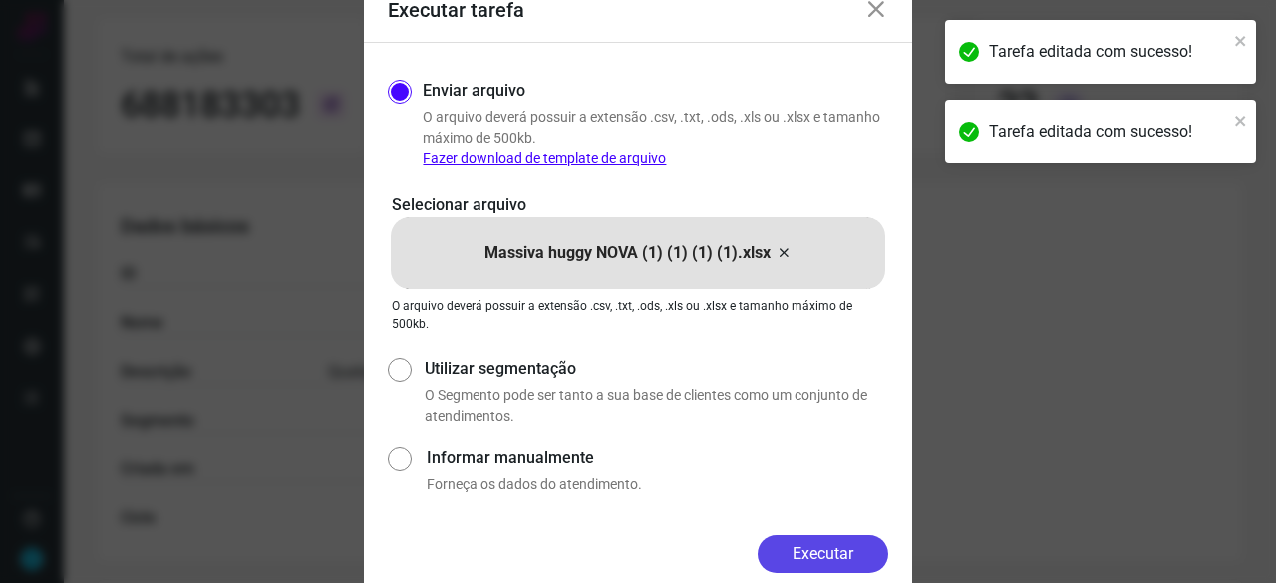
click at [850, 545] on button "Executar" at bounding box center [823, 554] width 131 height 38
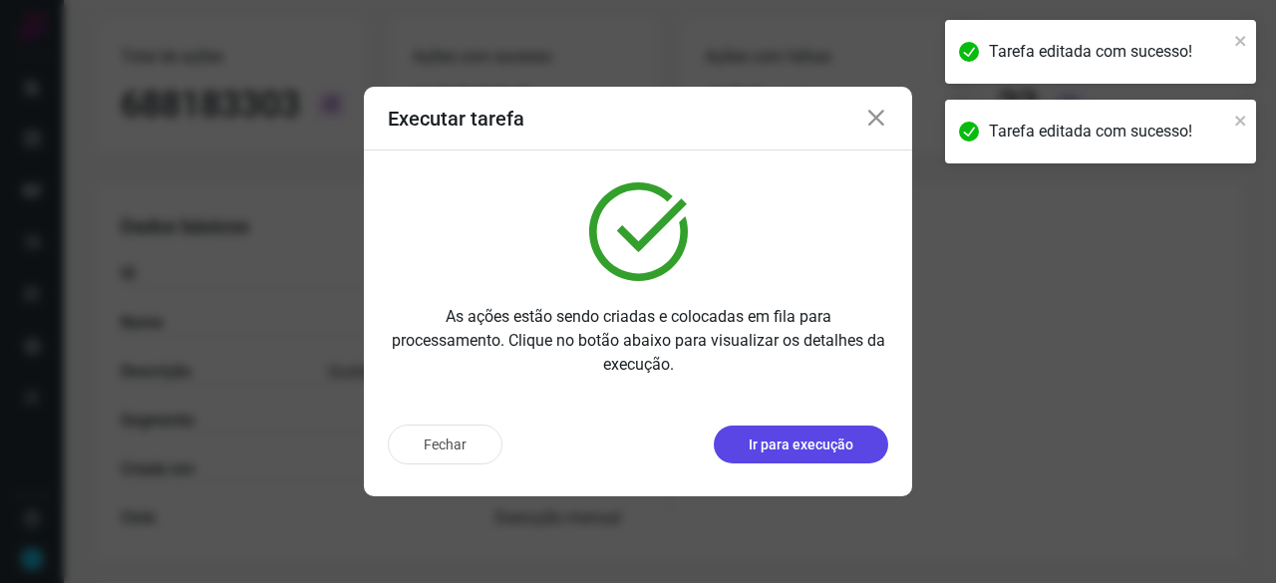
click at [817, 443] on p "Ir para execução" at bounding box center [801, 445] width 105 height 21
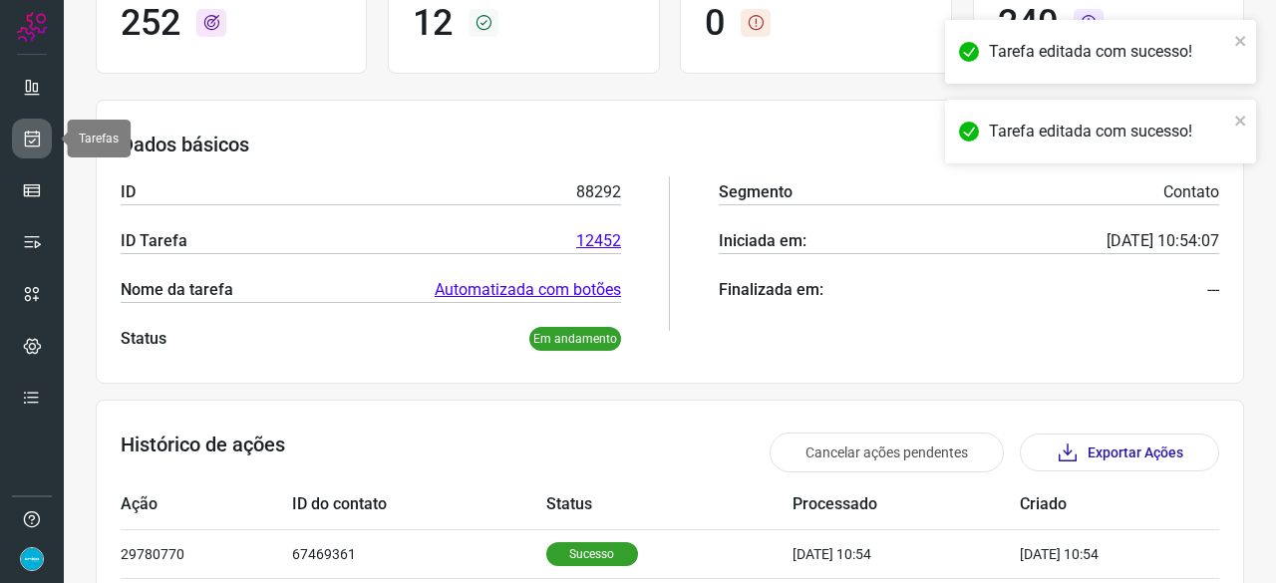
click at [41, 133] on icon at bounding box center [32, 139] width 21 height 20
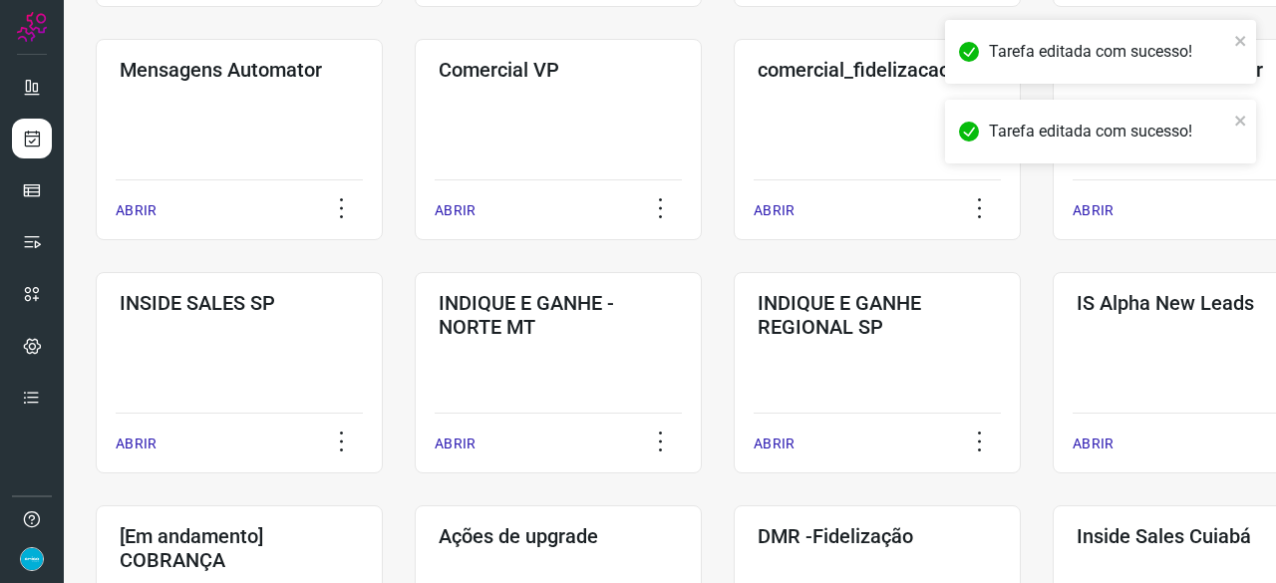
scroll to position [758, 0]
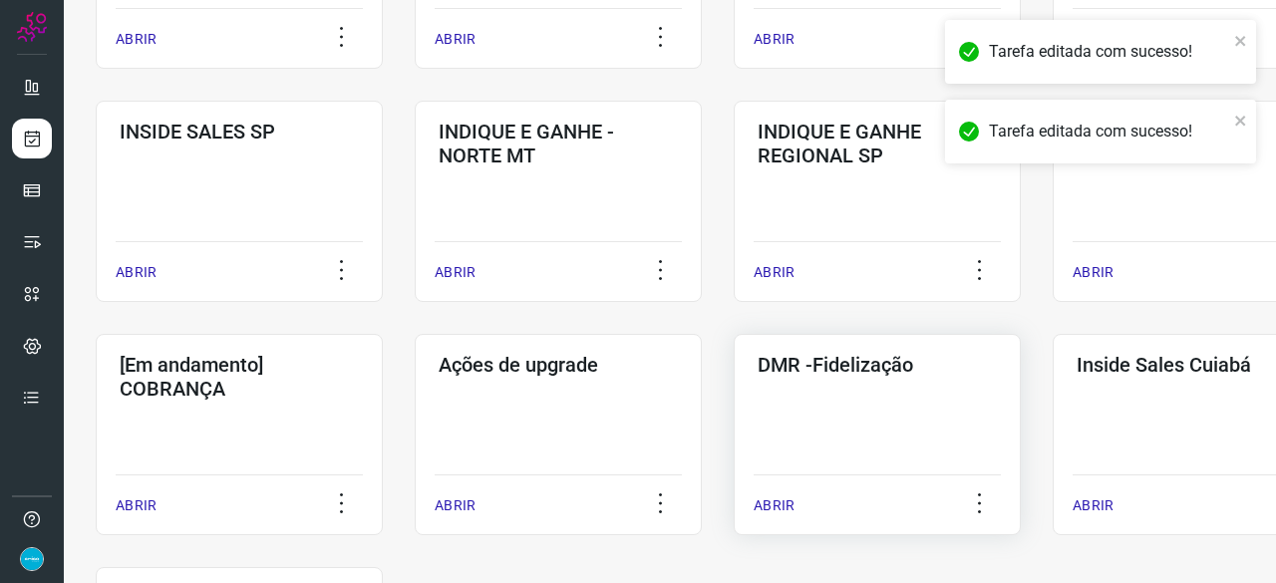
click at [784, 502] on p "ABRIR" at bounding box center [774, 505] width 41 height 21
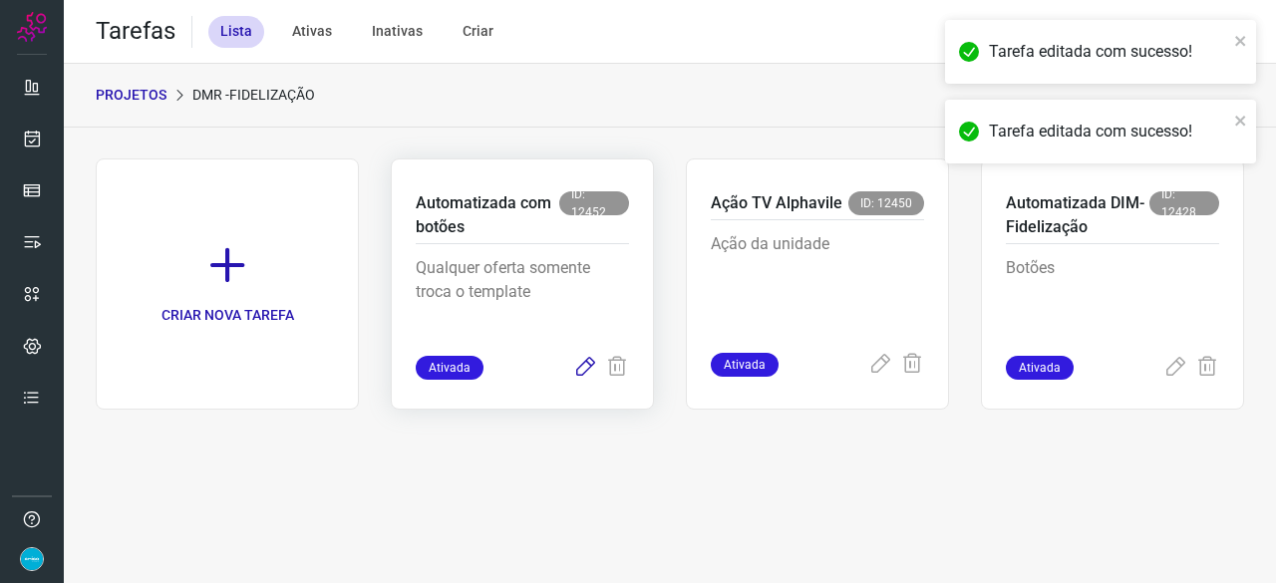
click at [590, 356] on icon at bounding box center [585, 368] width 24 height 24
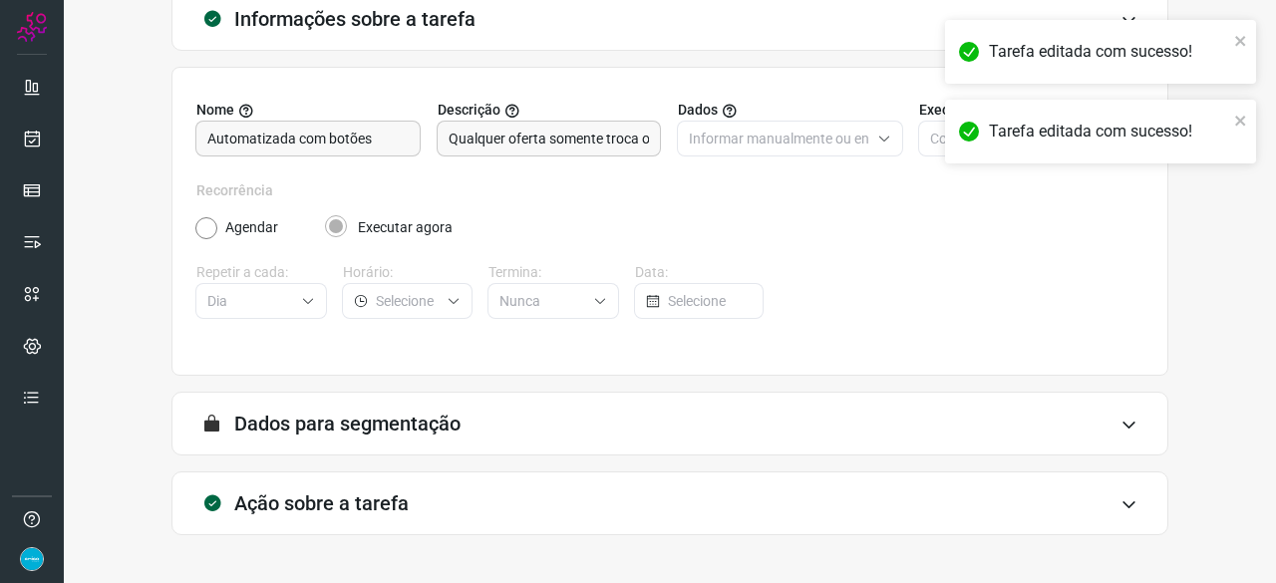
scroll to position [194, 0]
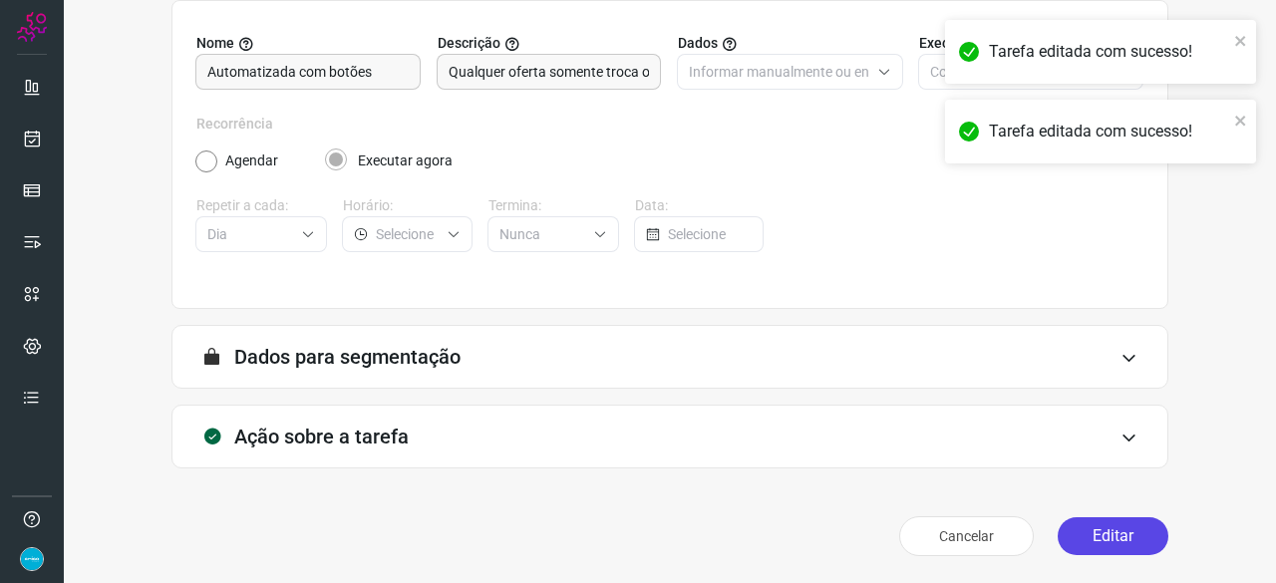
click at [1087, 539] on button "Editar" at bounding box center [1113, 536] width 111 height 38
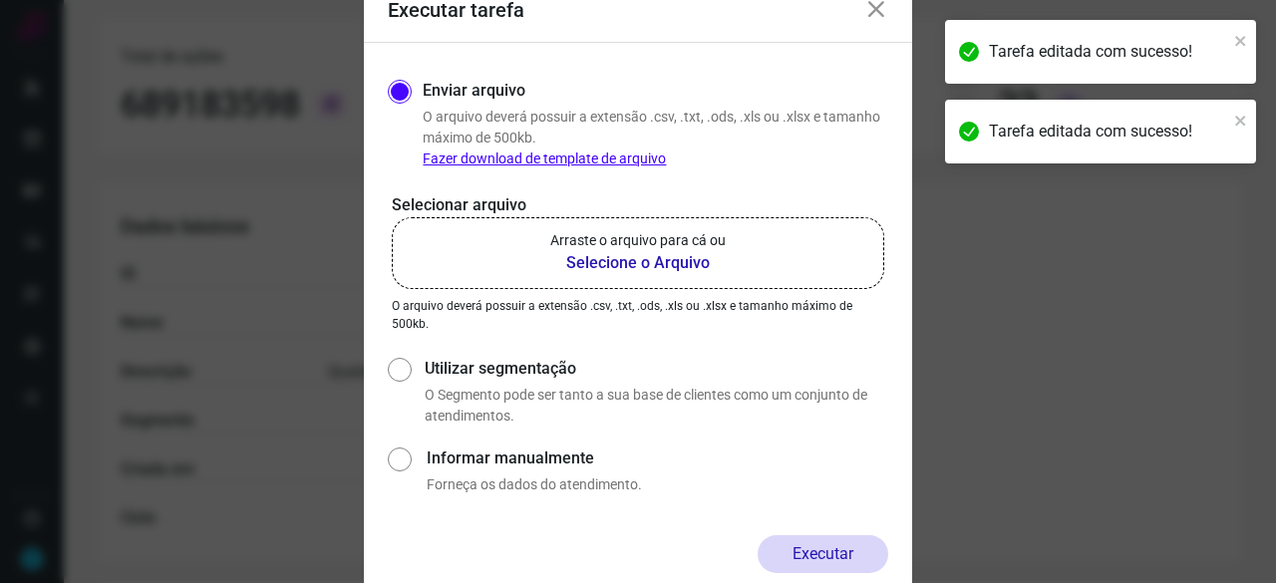
click at [648, 261] on b "Selecione o Arquivo" at bounding box center [637, 263] width 175 height 24
click at [0, 0] on input "Arraste o arquivo para cá ou Selecione o Arquivo" at bounding box center [0, 0] width 0 height 0
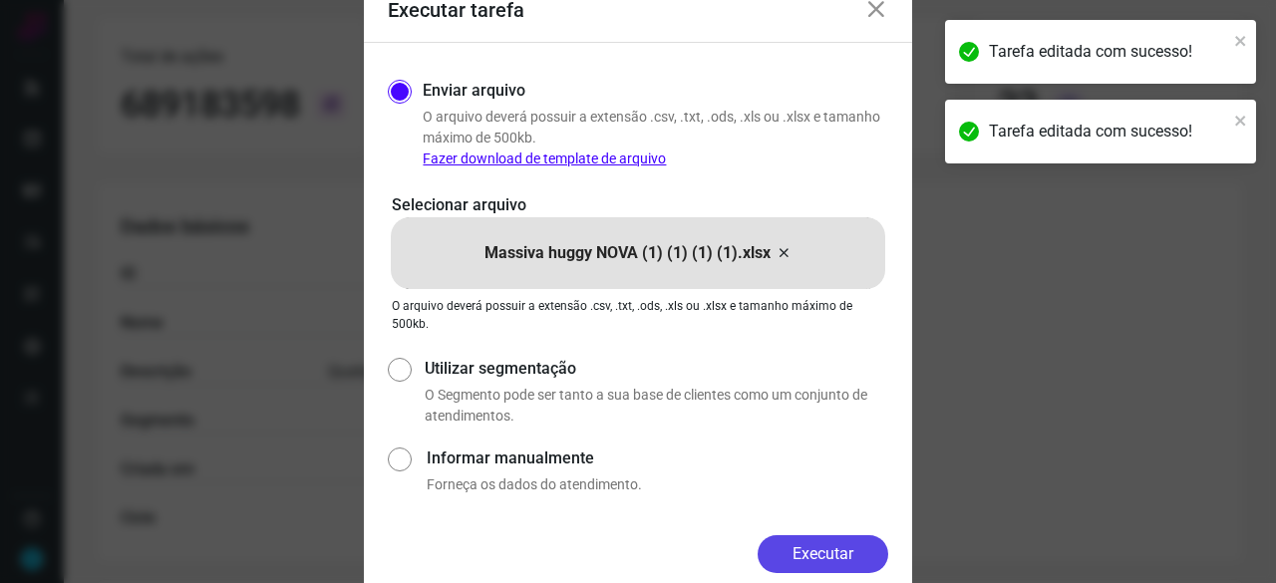
click at [829, 557] on button "Executar" at bounding box center [823, 554] width 131 height 38
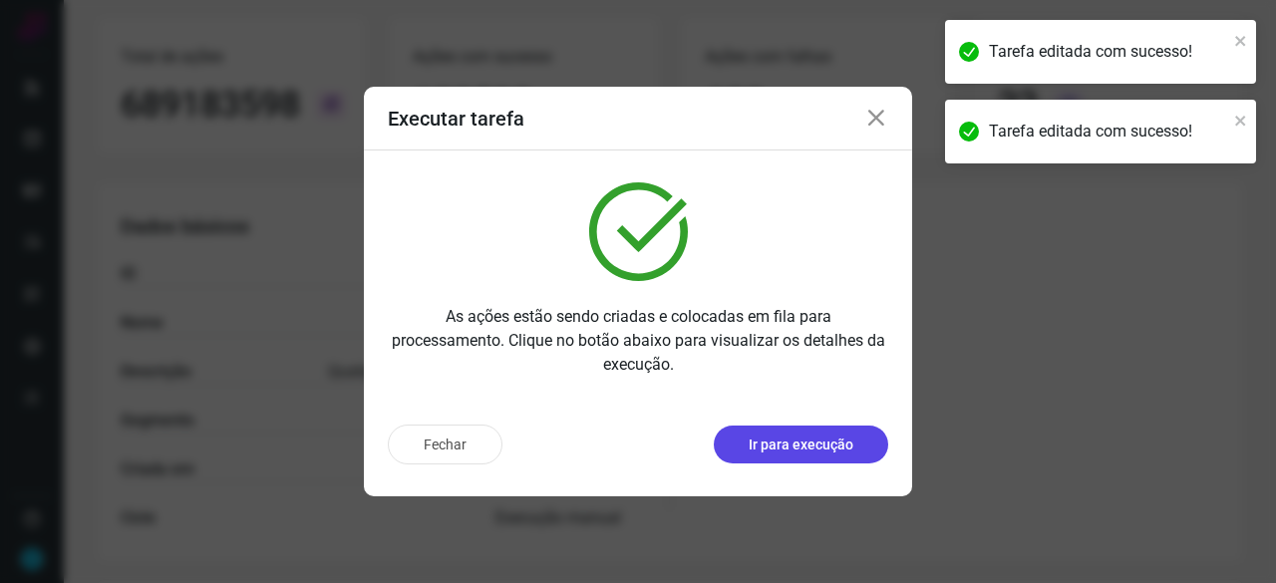
click at [784, 447] on p "Ir para execução" at bounding box center [801, 445] width 105 height 21
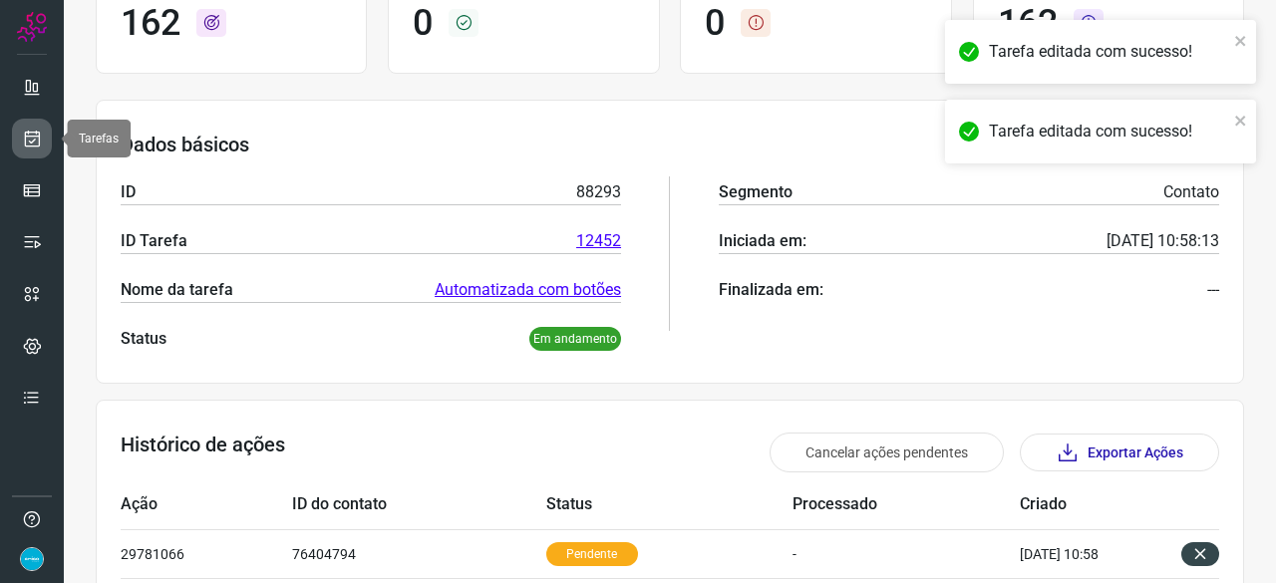
click at [32, 140] on icon at bounding box center [32, 139] width 21 height 20
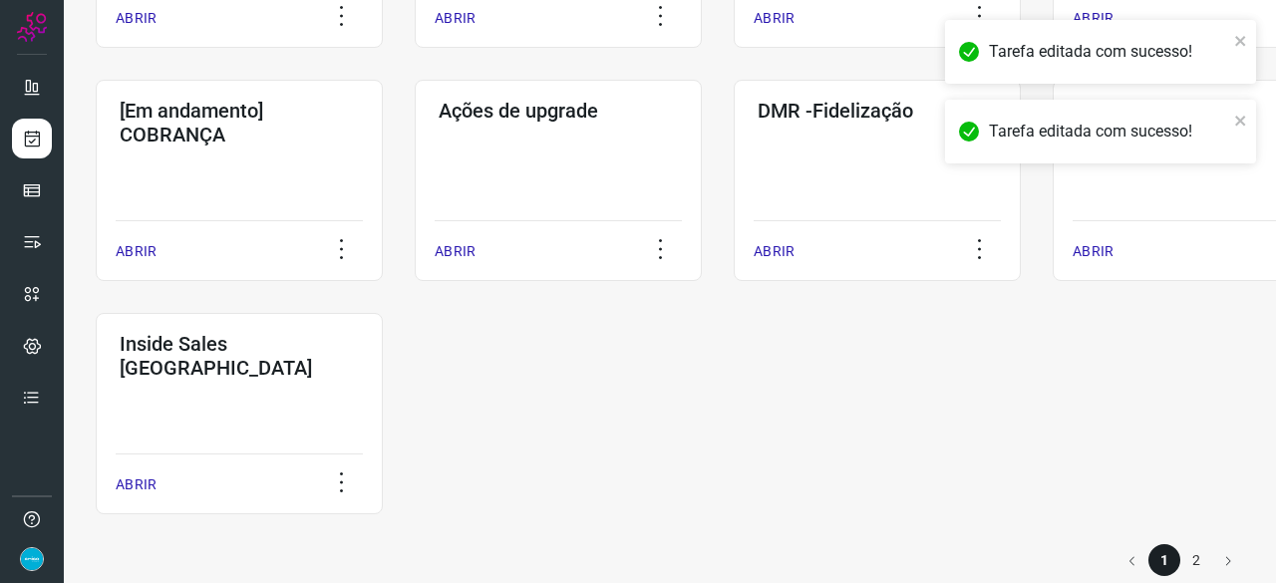
scroll to position [1041, 0]
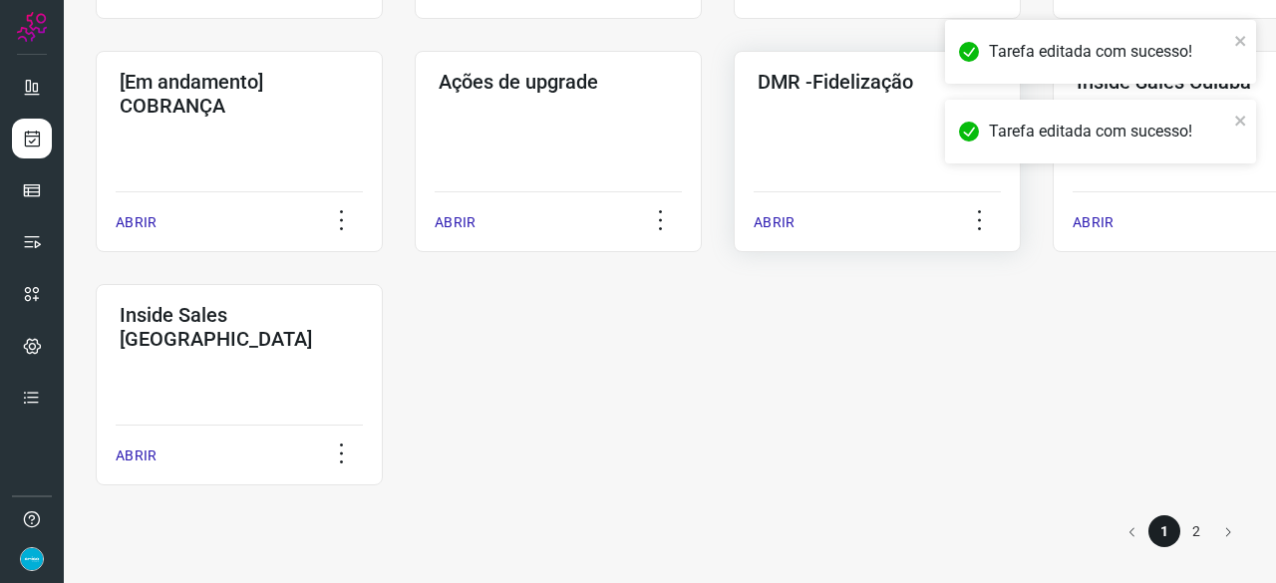
click at [789, 219] on p "ABRIR" at bounding box center [774, 222] width 41 height 21
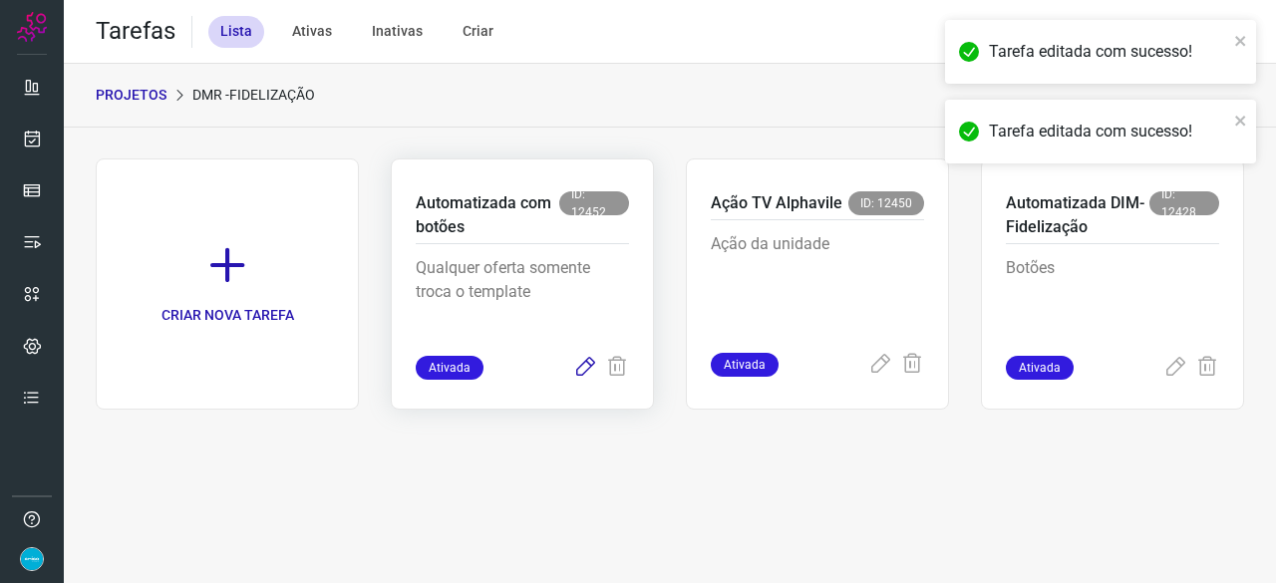
click at [593, 366] on icon at bounding box center [585, 368] width 24 height 24
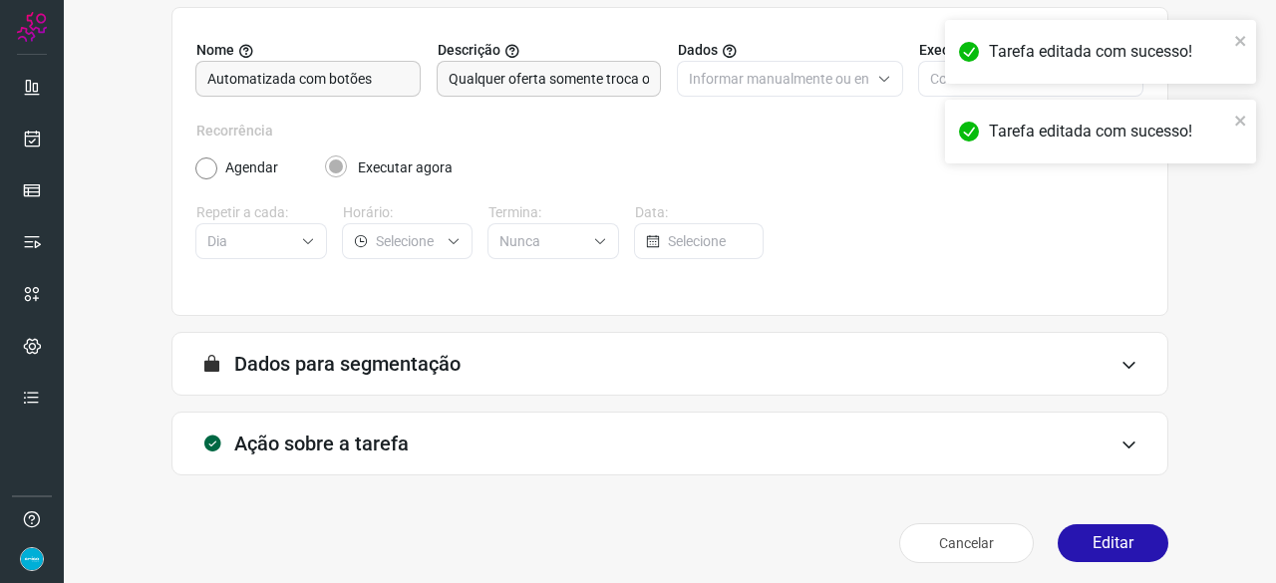
scroll to position [194, 0]
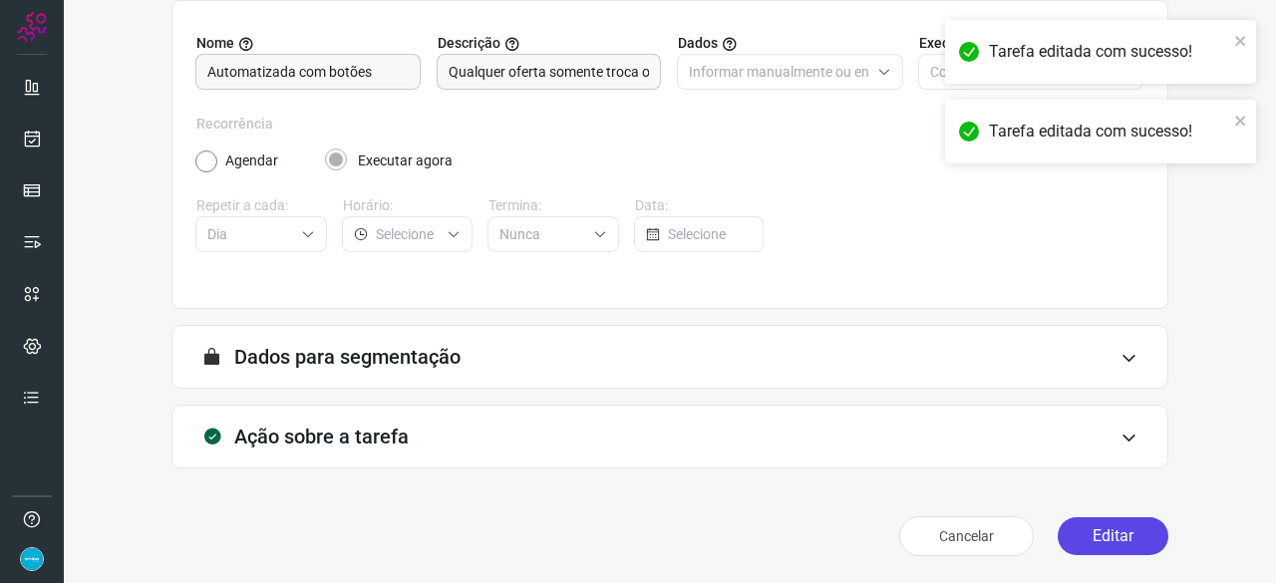
click at [1091, 539] on button "Editar" at bounding box center [1113, 536] width 111 height 38
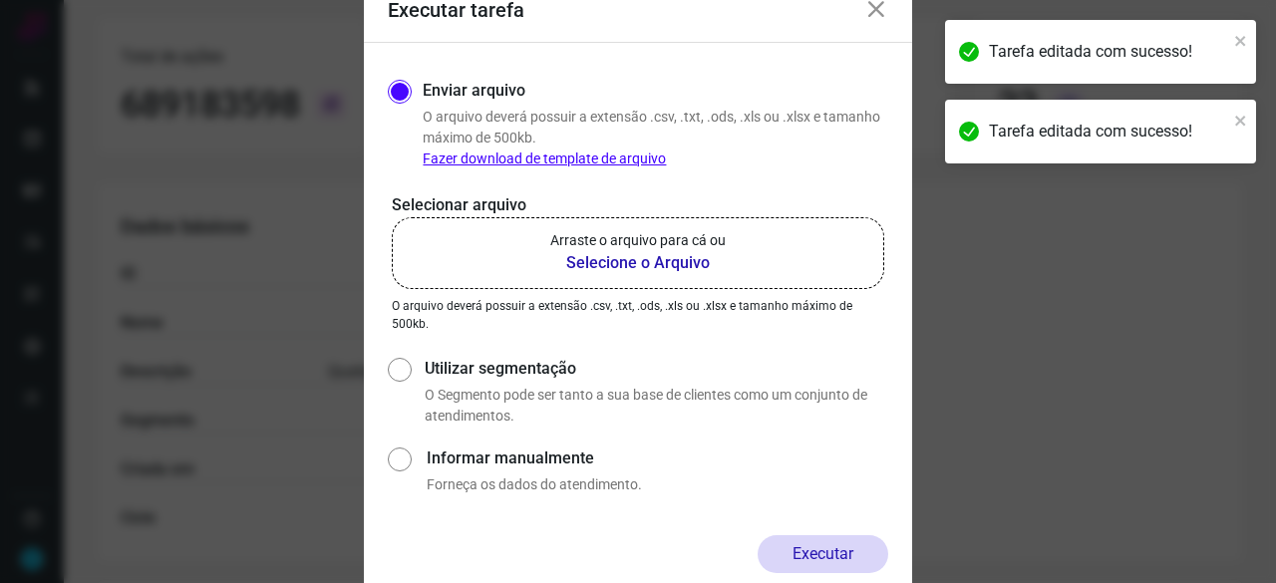
click at [583, 260] on b "Selecione o Arquivo" at bounding box center [637, 263] width 175 height 24
click at [0, 0] on input "Arraste o arquivo para cá ou Selecione o Arquivo" at bounding box center [0, 0] width 0 height 0
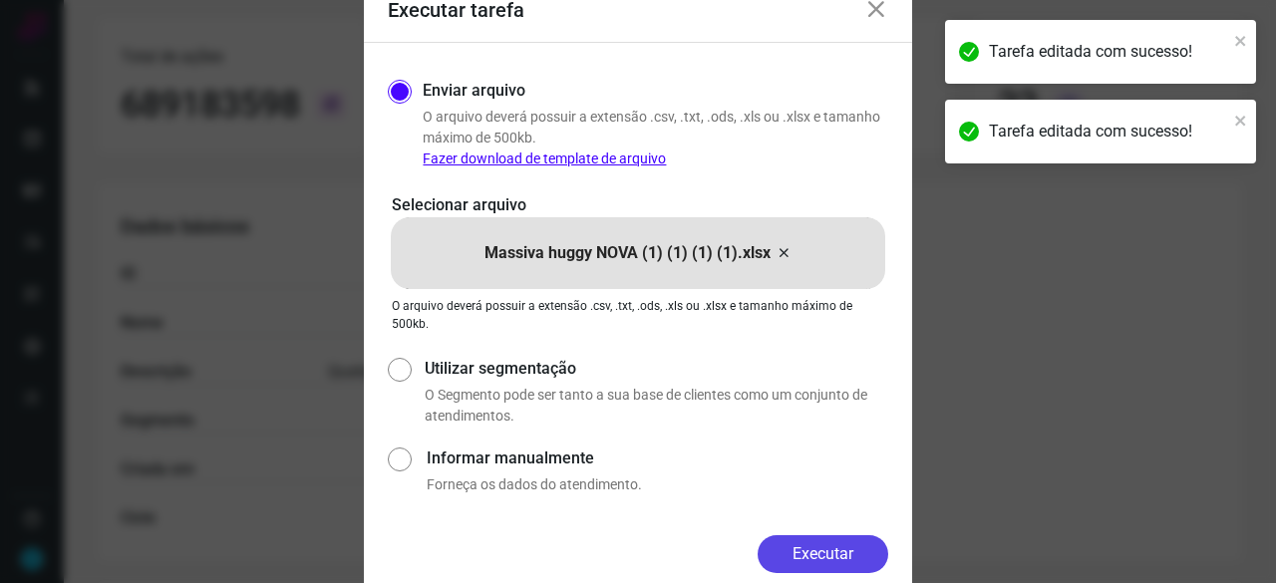
click at [865, 549] on button "Executar" at bounding box center [823, 554] width 131 height 38
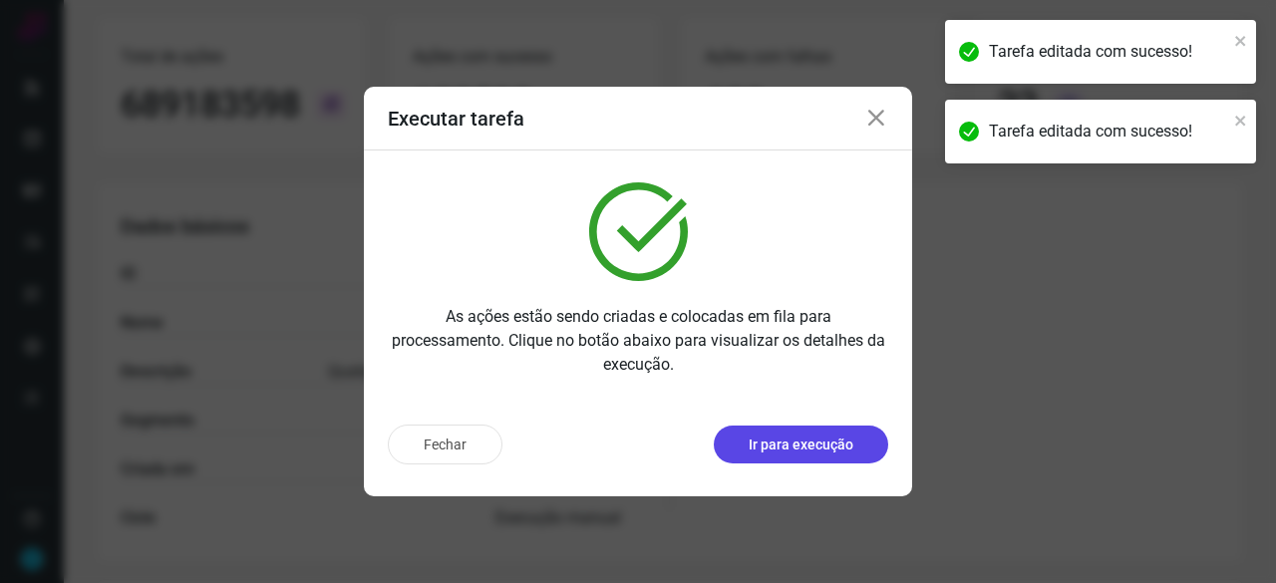
click at [795, 453] on p "Ir para execução" at bounding box center [801, 445] width 105 height 21
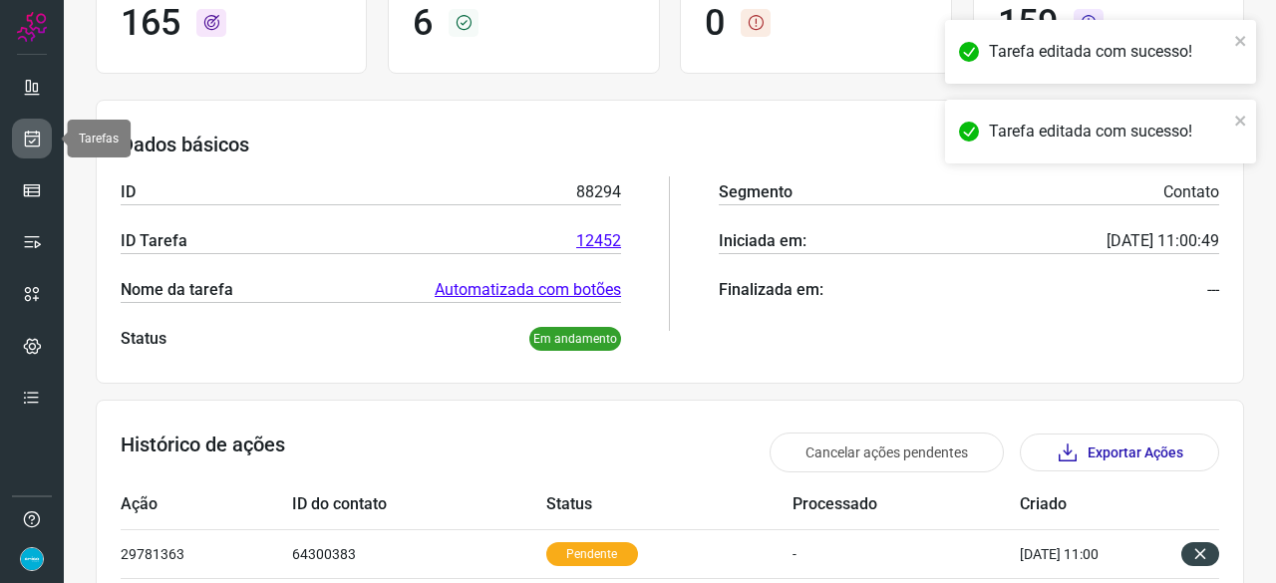
click at [28, 136] on icon at bounding box center [32, 139] width 21 height 20
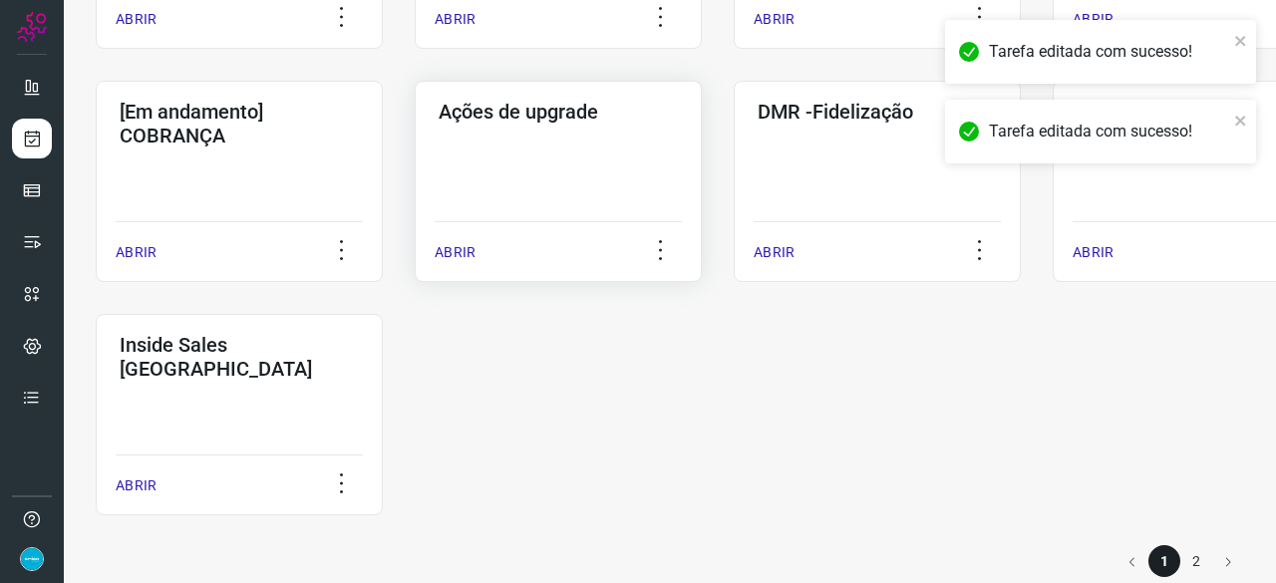
scroll to position [1041, 0]
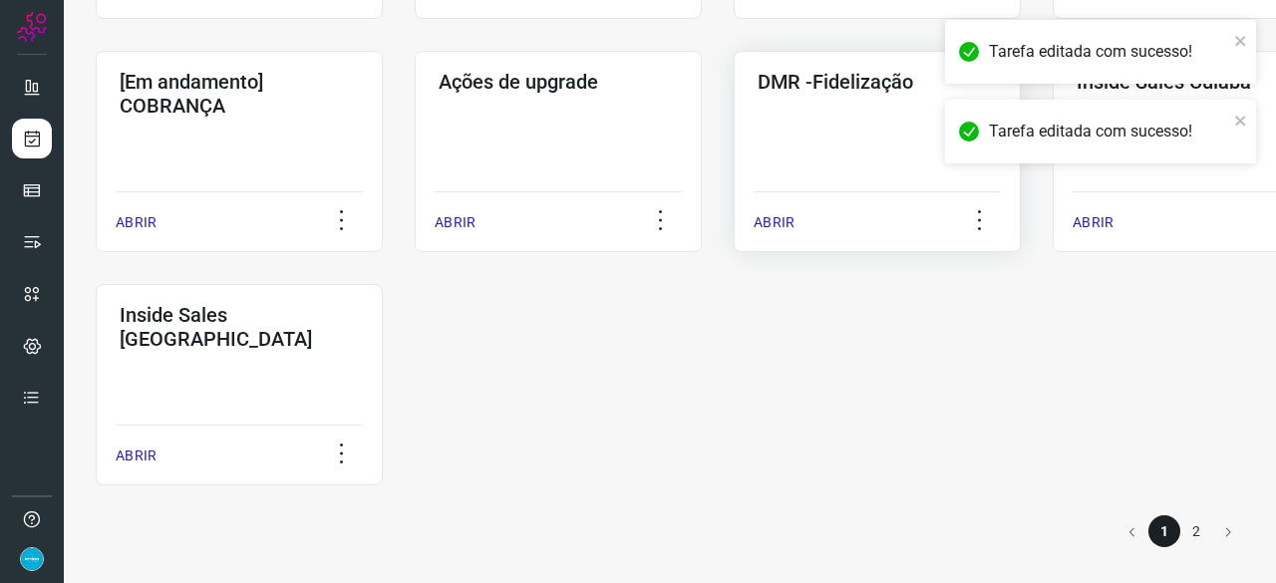
click at [764, 216] on p "ABRIR" at bounding box center [774, 222] width 41 height 21
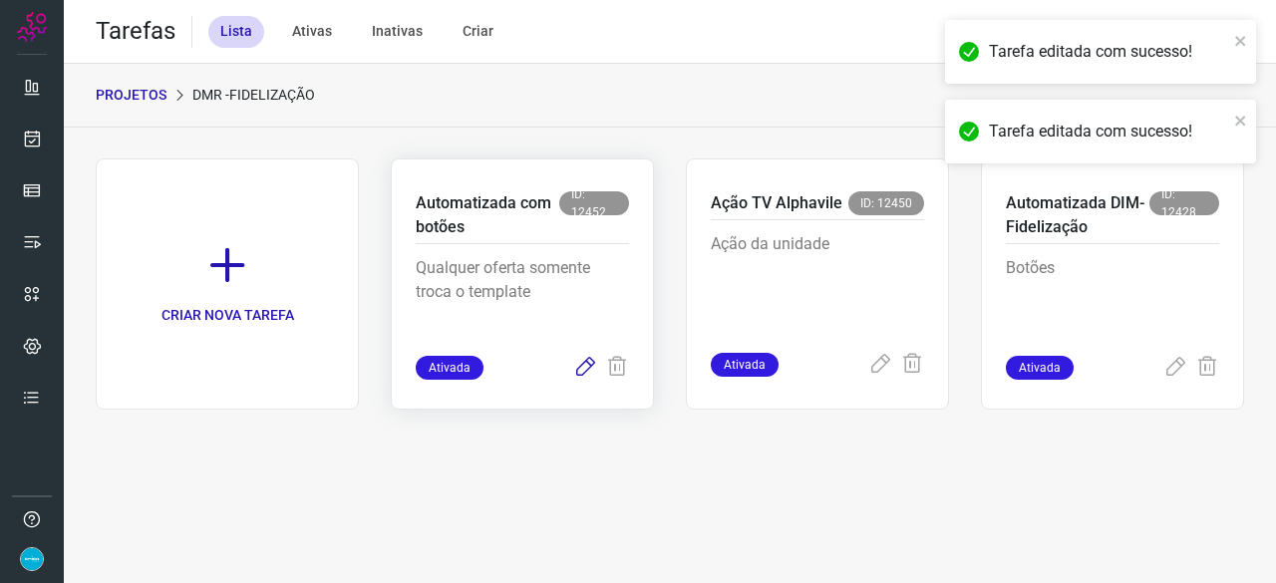
click at [584, 364] on icon at bounding box center [585, 368] width 24 height 24
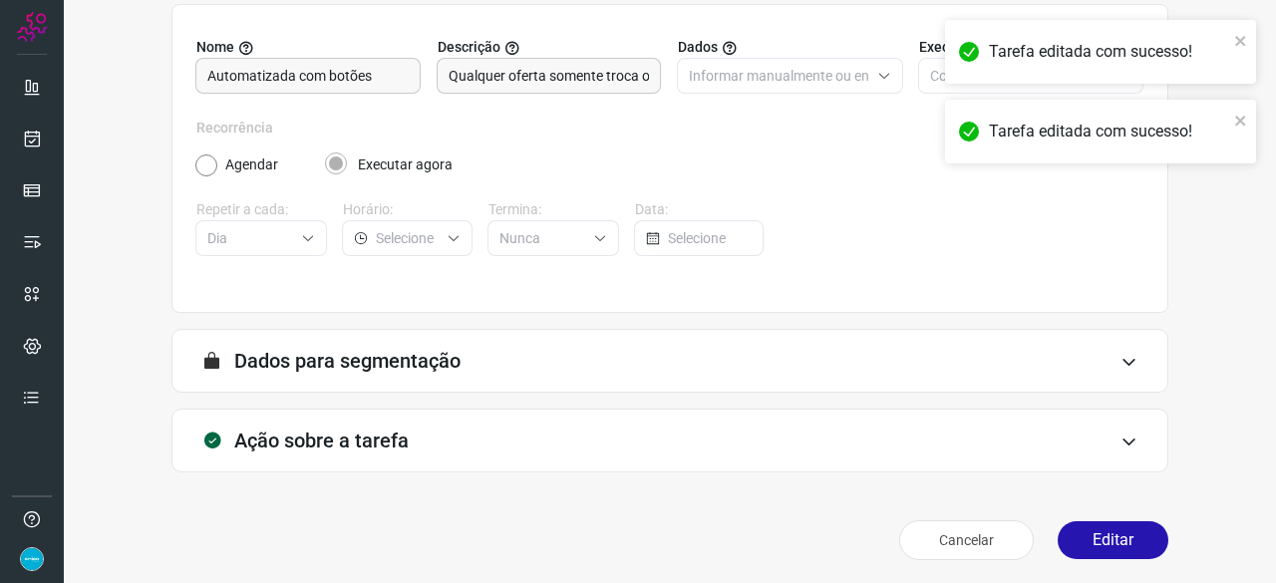
scroll to position [194, 0]
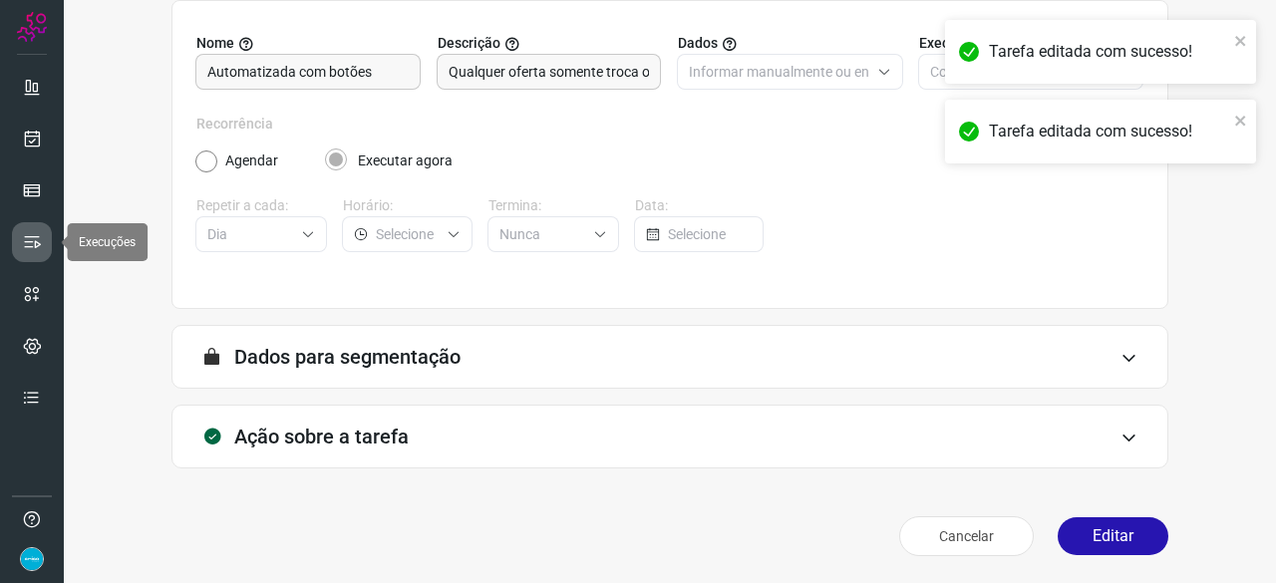
click at [42, 240] on link at bounding box center [32, 242] width 40 height 40
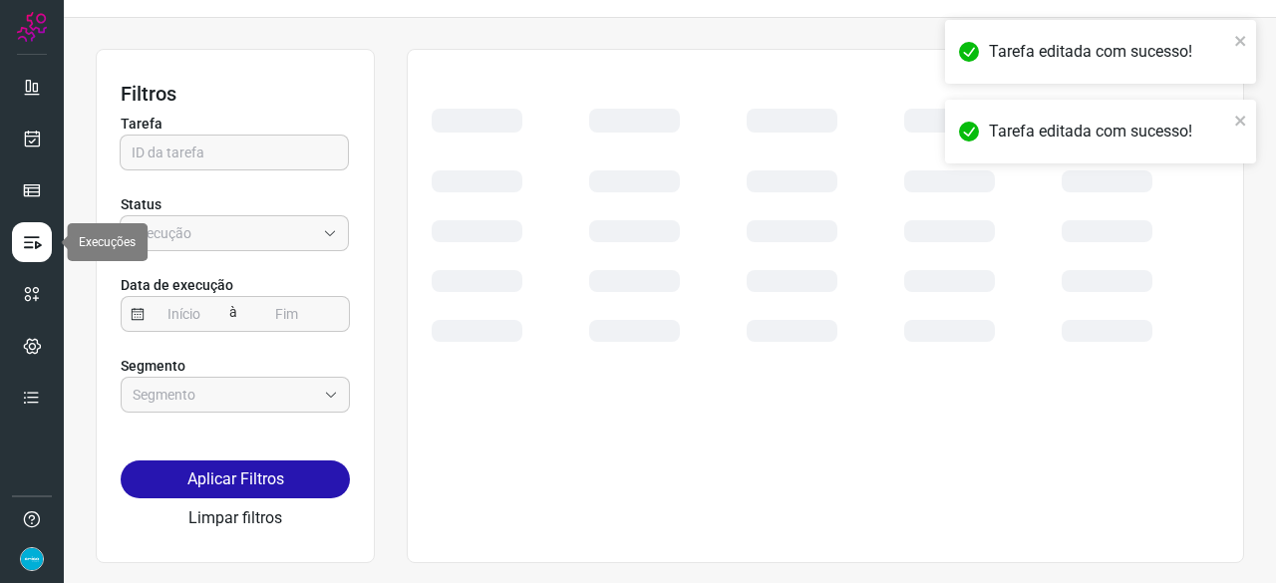
scroll to position [45, 0]
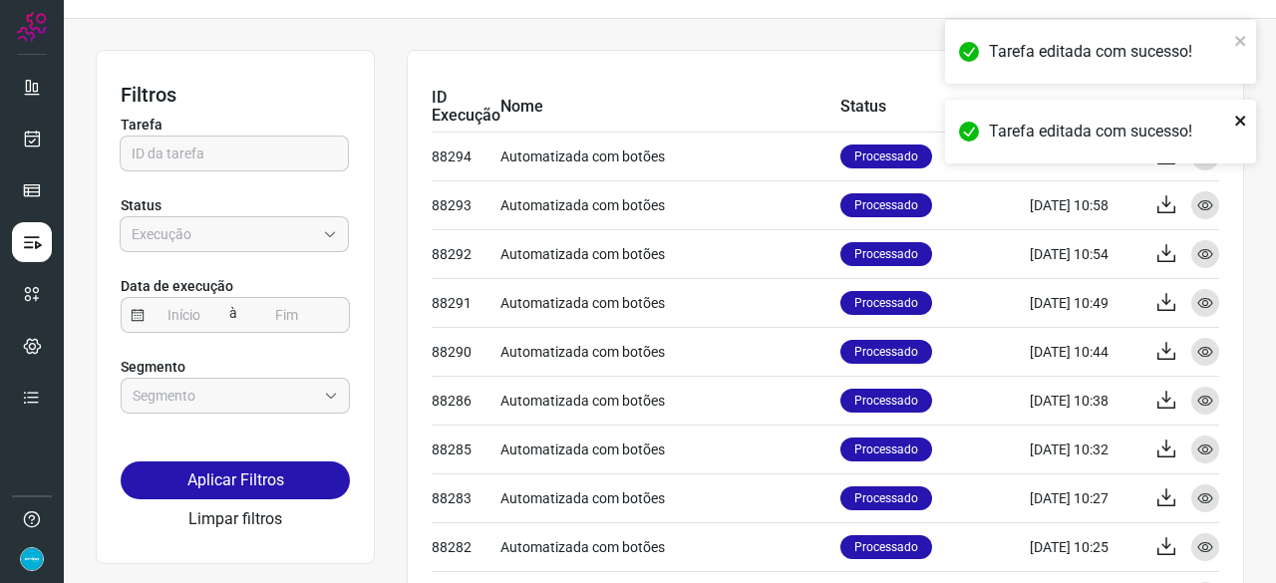
click at [1244, 123] on icon "close" at bounding box center [1241, 121] width 14 height 16
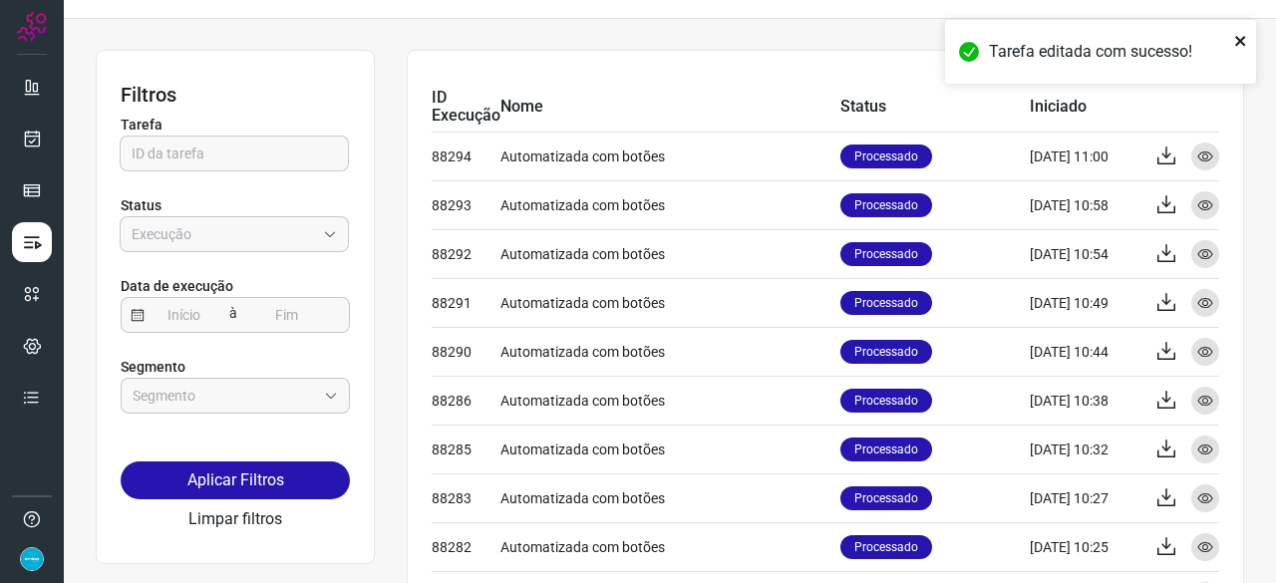
click at [1245, 37] on icon "close" at bounding box center [1240, 41] width 10 height 10
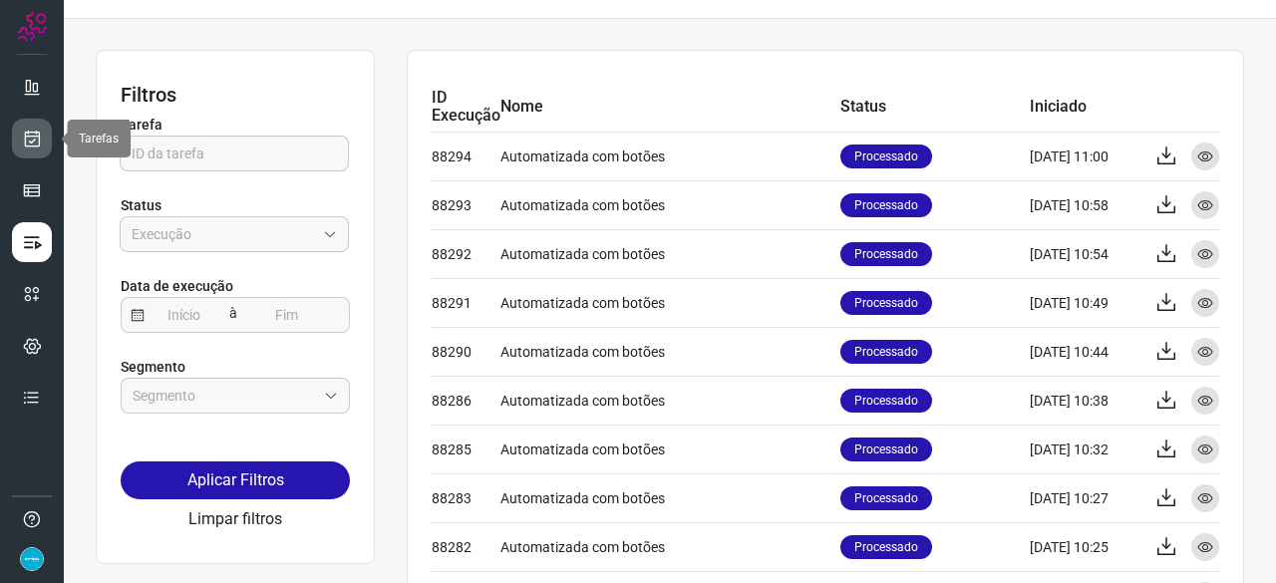
click at [30, 143] on icon at bounding box center [32, 139] width 21 height 20
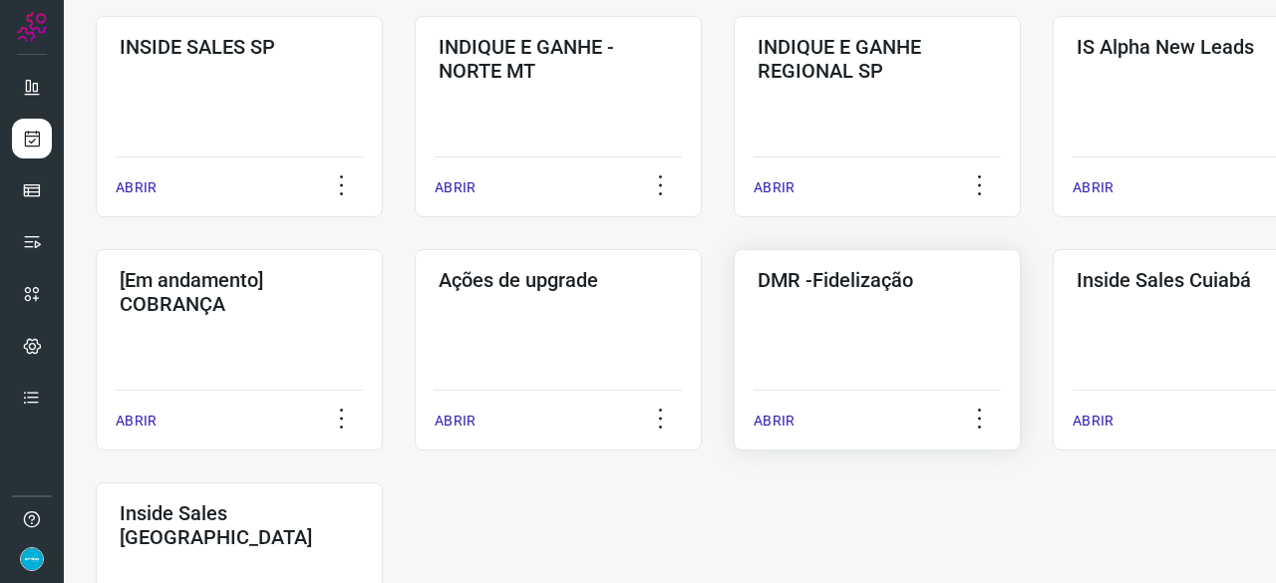
click at [791, 416] on p "ABRIR" at bounding box center [774, 421] width 41 height 21
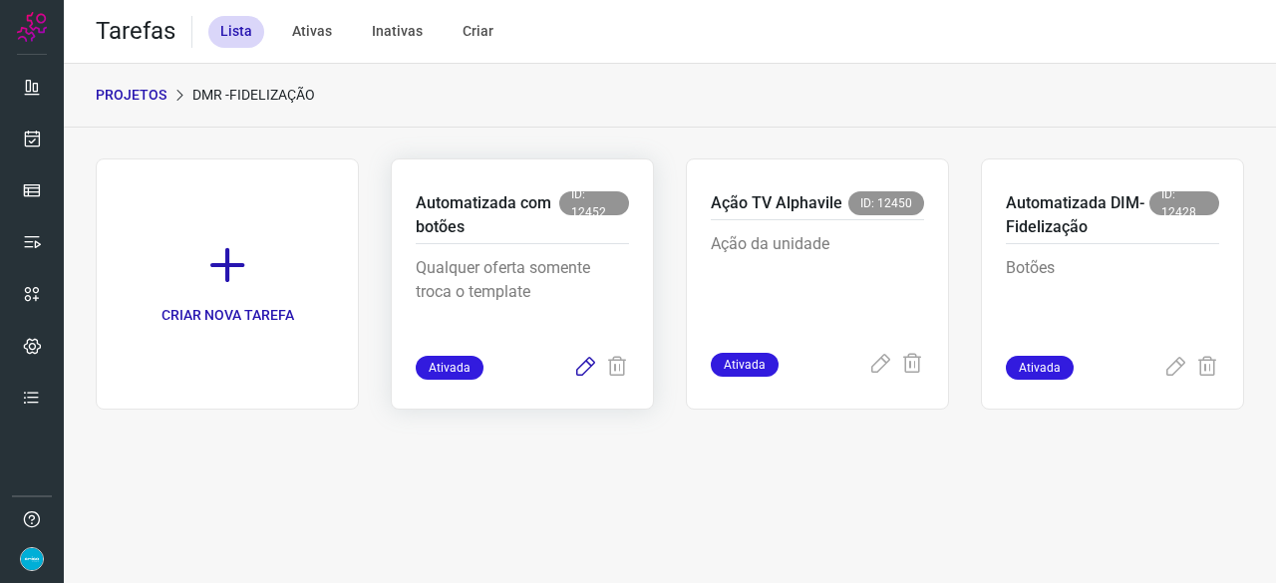
click at [584, 360] on icon at bounding box center [585, 368] width 24 height 24
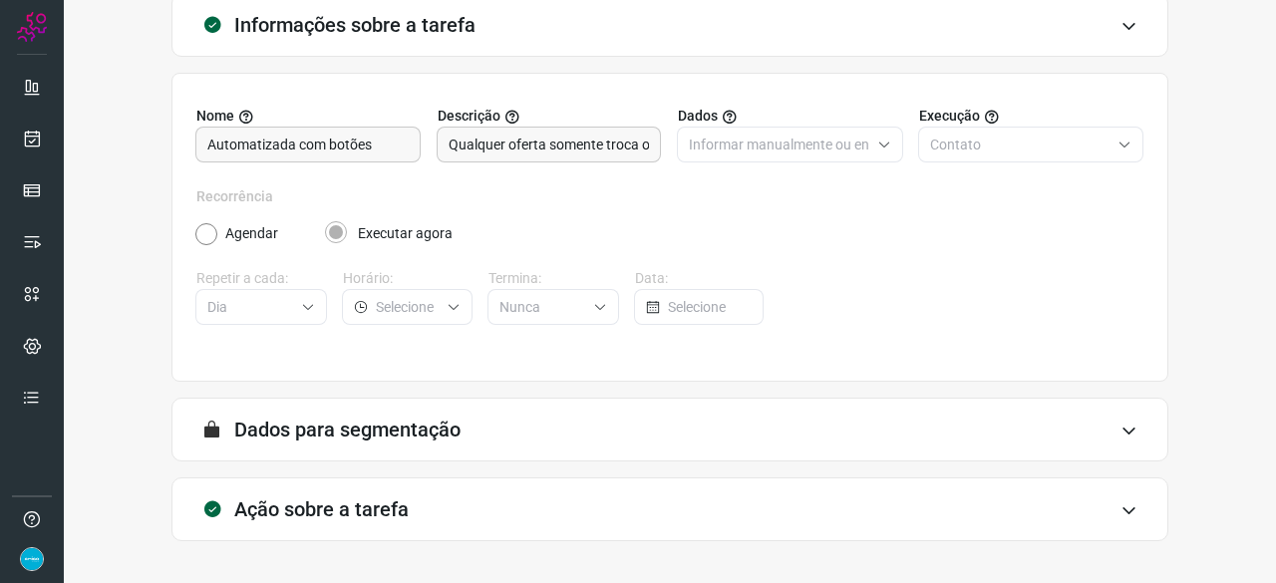
scroll to position [194, 0]
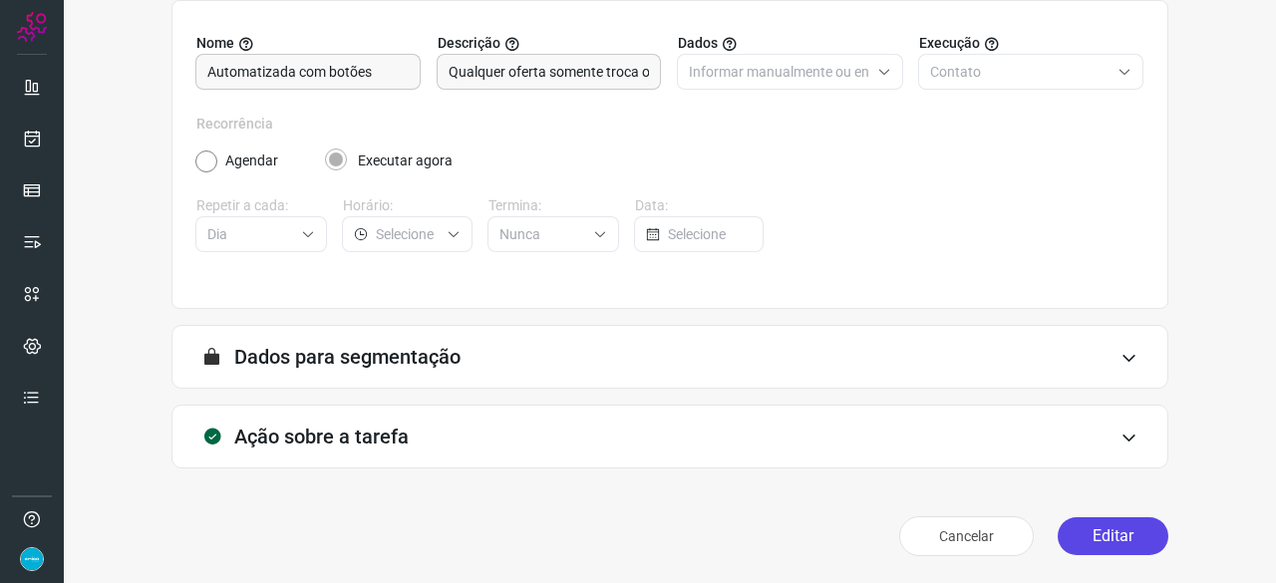
click at [1097, 532] on button "Editar" at bounding box center [1113, 536] width 111 height 38
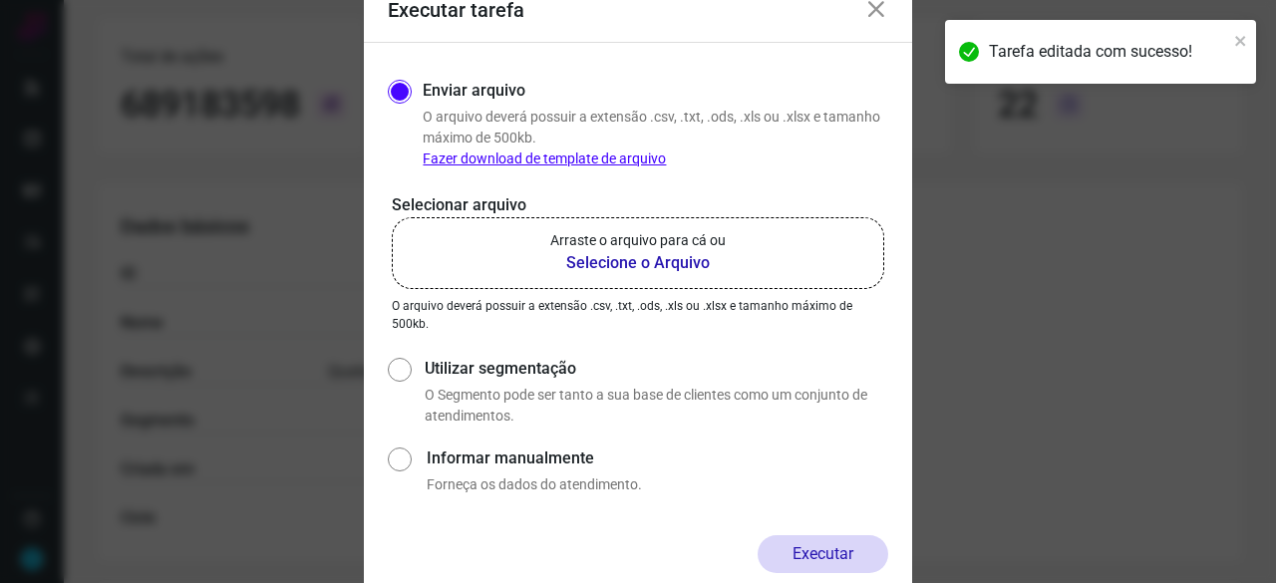
click at [600, 261] on b "Selecione o Arquivo" at bounding box center [637, 263] width 175 height 24
click at [0, 0] on input "Arraste o arquivo para cá ou Selecione o Arquivo" at bounding box center [0, 0] width 0 height 0
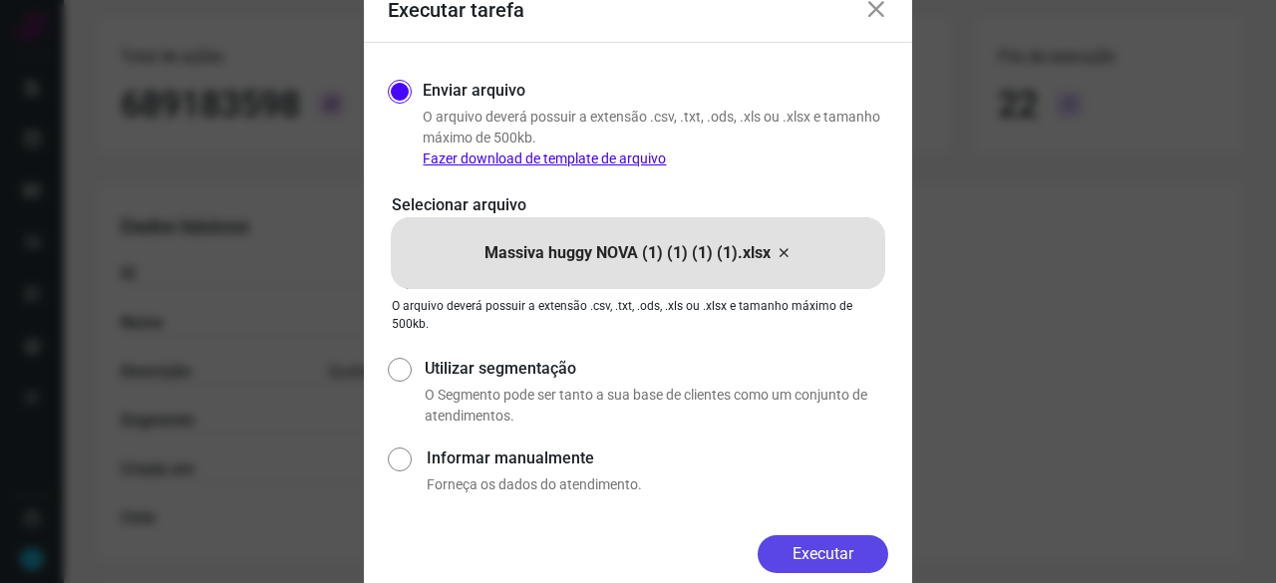
click at [867, 543] on button "Executar" at bounding box center [823, 554] width 131 height 38
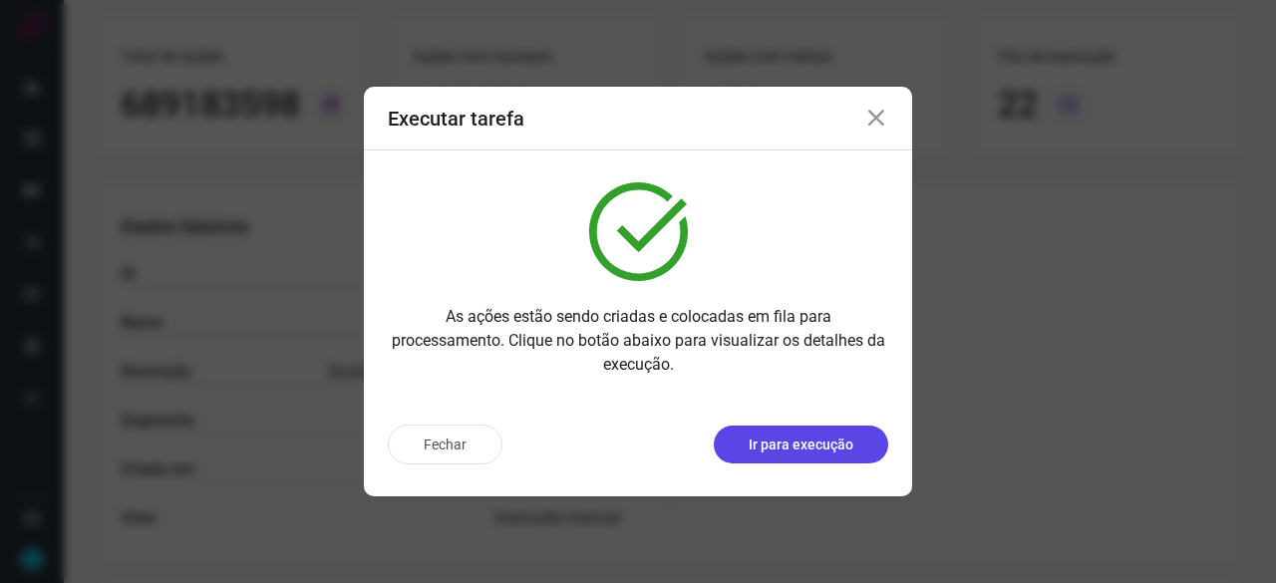
click at [825, 456] on button "Ir para execução" at bounding box center [801, 445] width 174 height 38
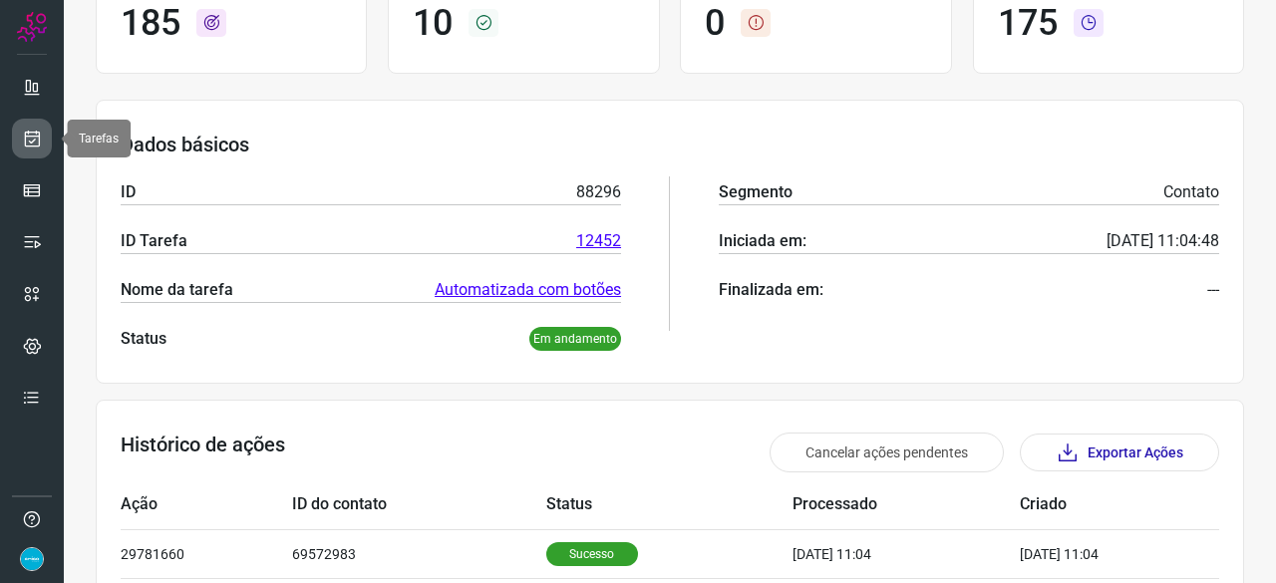
click at [23, 135] on icon at bounding box center [32, 139] width 21 height 20
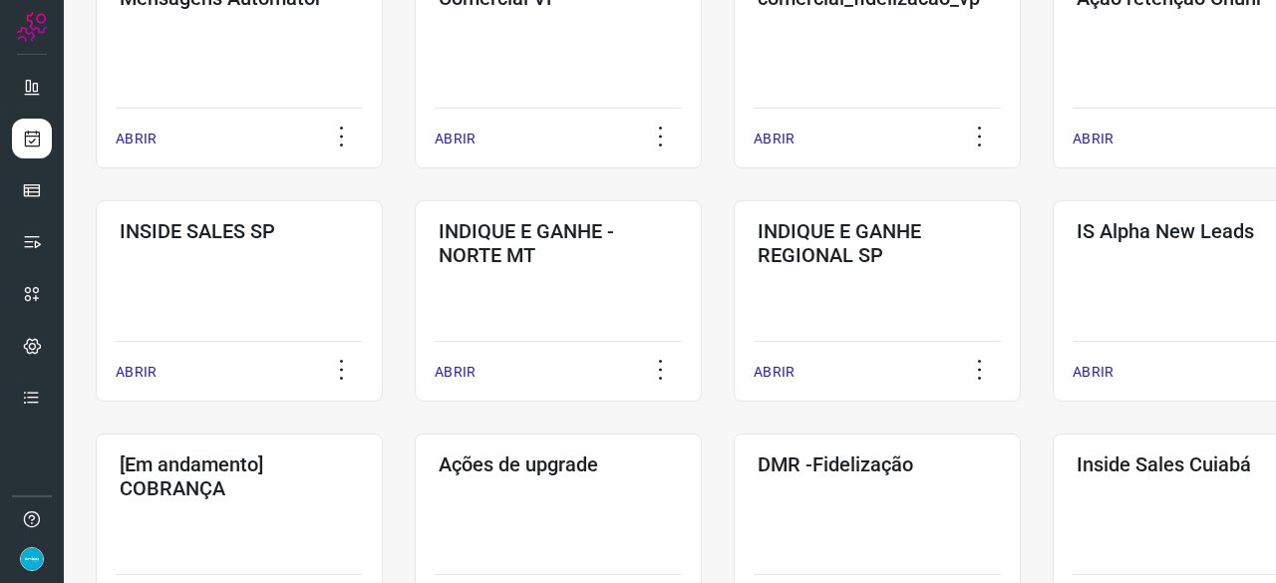
scroll to position [857, 0]
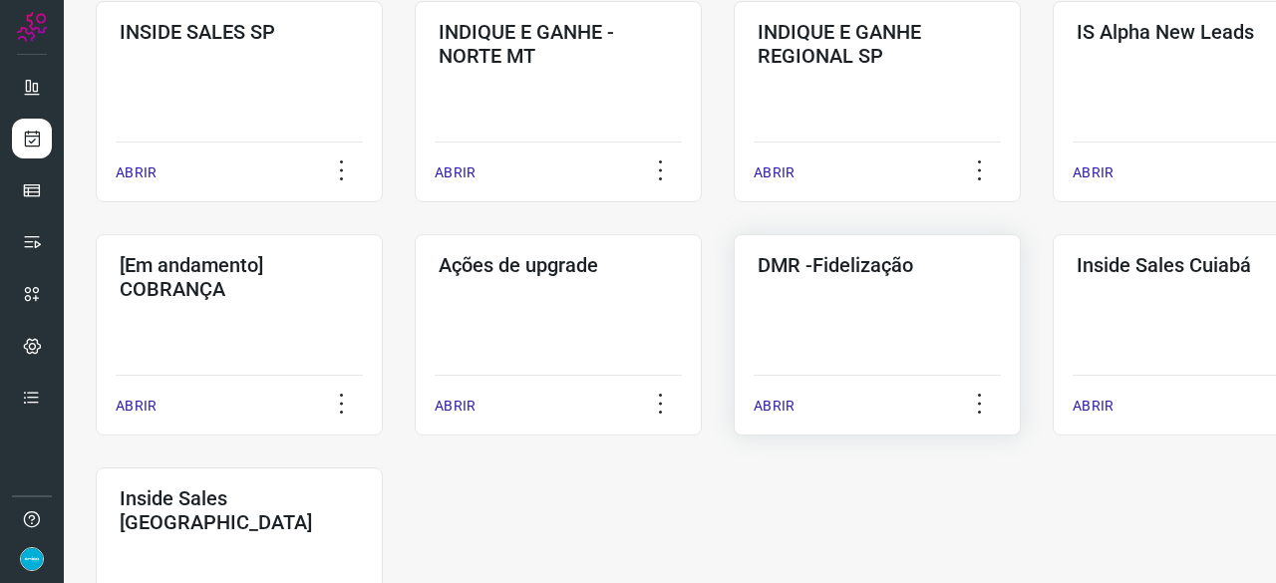
click at [776, 408] on p "ABRIR" at bounding box center [774, 406] width 41 height 21
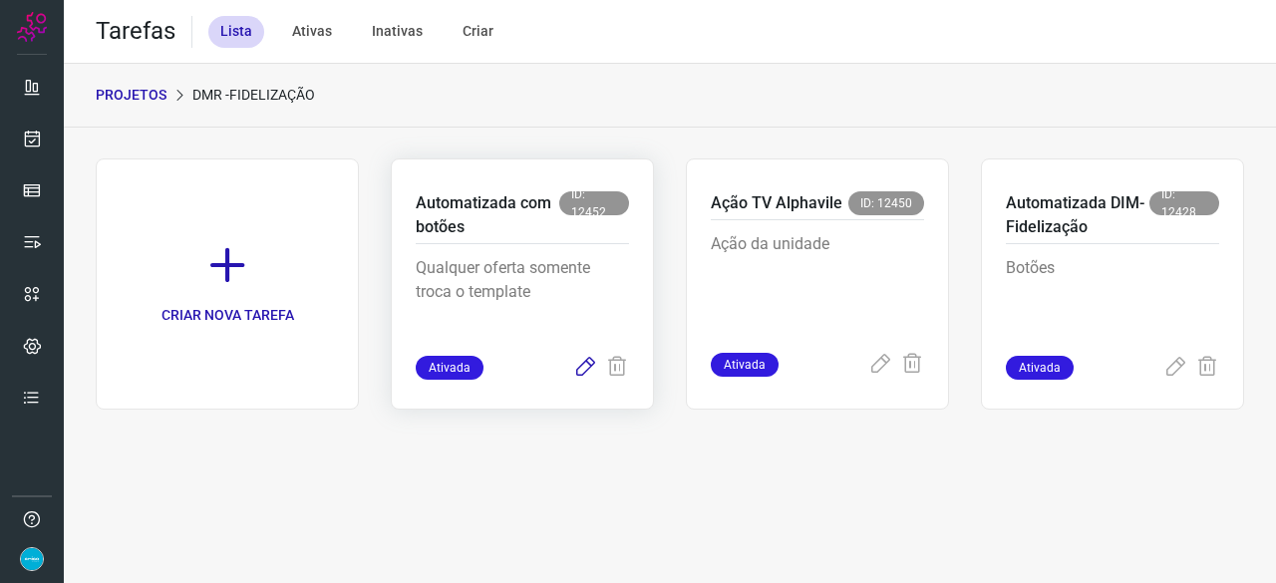
click at [586, 365] on icon at bounding box center [585, 368] width 24 height 24
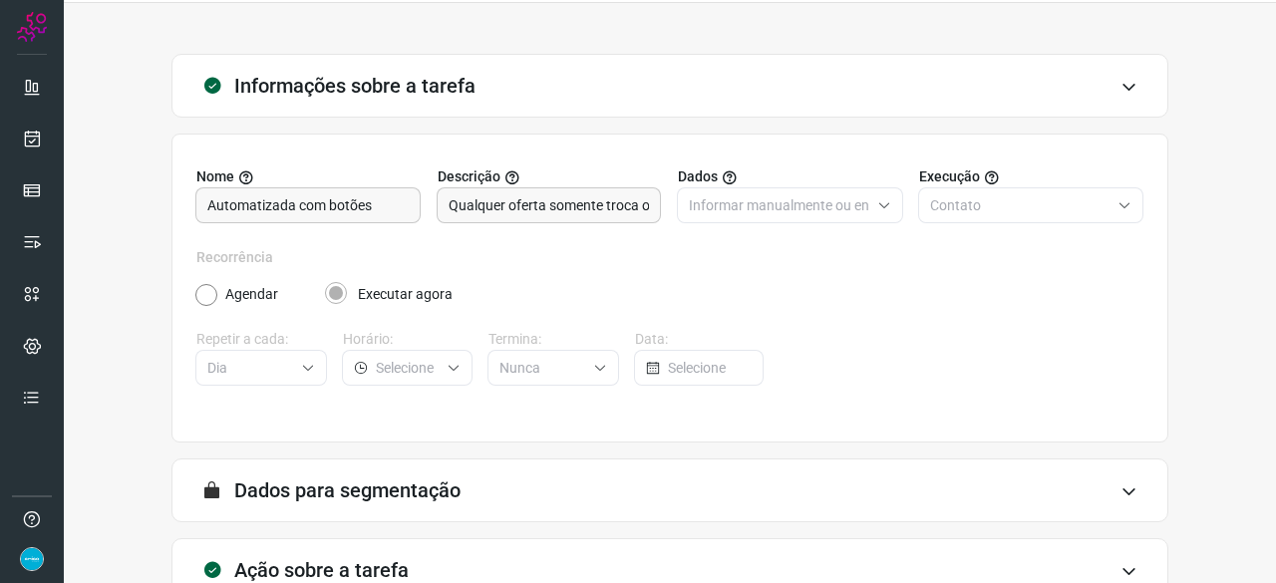
scroll to position [194, 0]
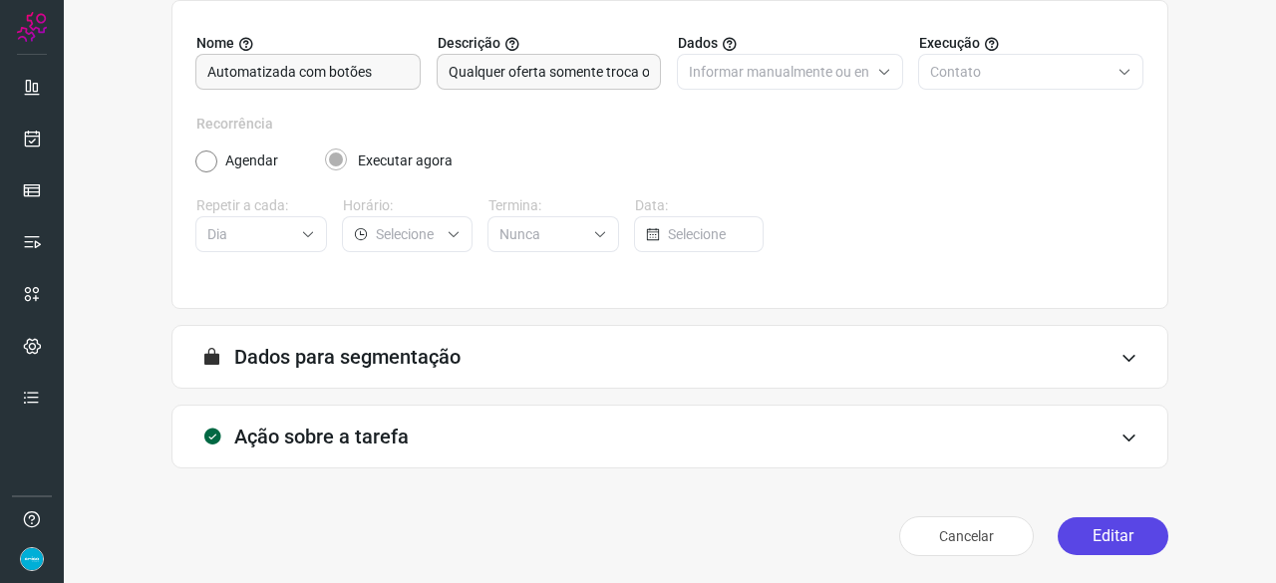
click at [1065, 529] on button "Editar" at bounding box center [1113, 536] width 111 height 38
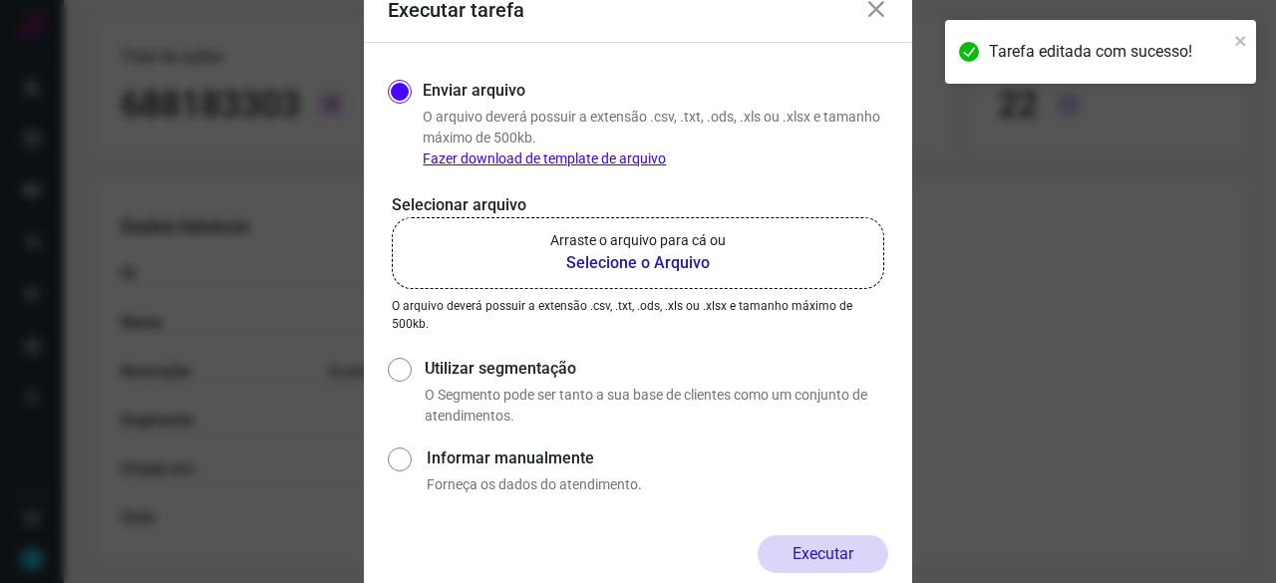
click at [608, 263] on b "Selecione o Arquivo" at bounding box center [637, 263] width 175 height 24
click at [0, 0] on input "Arraste o arquivo para cá ou Selecione o Arquivo" at bounding box center [0, 0] width 0 height 0
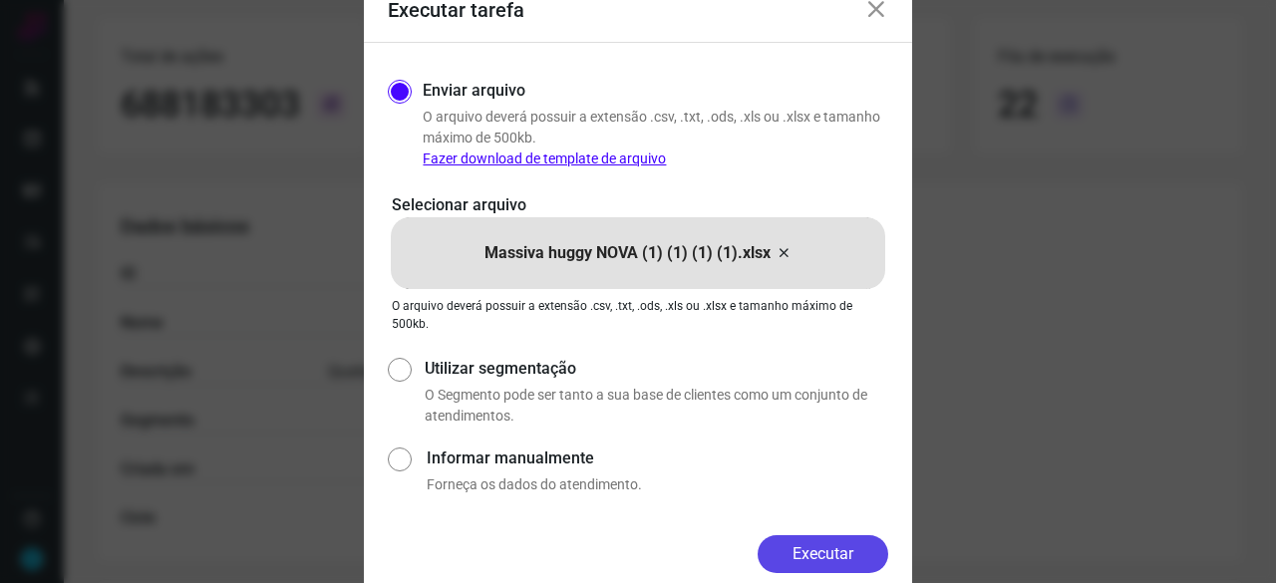
click at [812, 556] on button "Executar" at bounding box center [823, 554] width 131 height 38
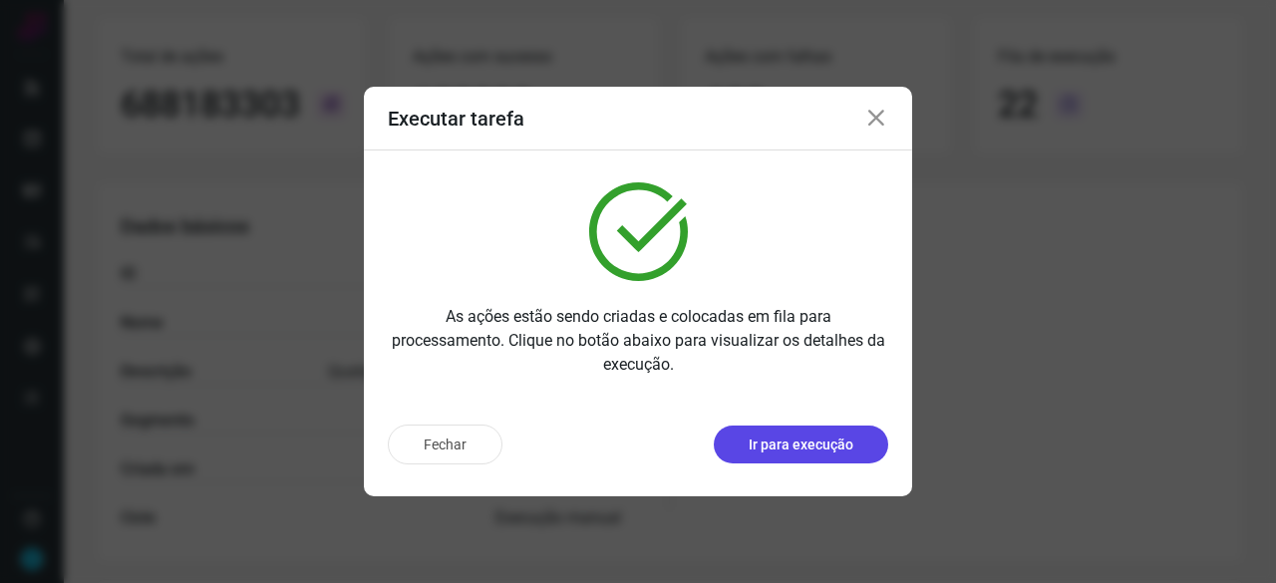
click at [803, 444] on p "Ir para execução" at bounding box center [801, 445] width 105 height 21
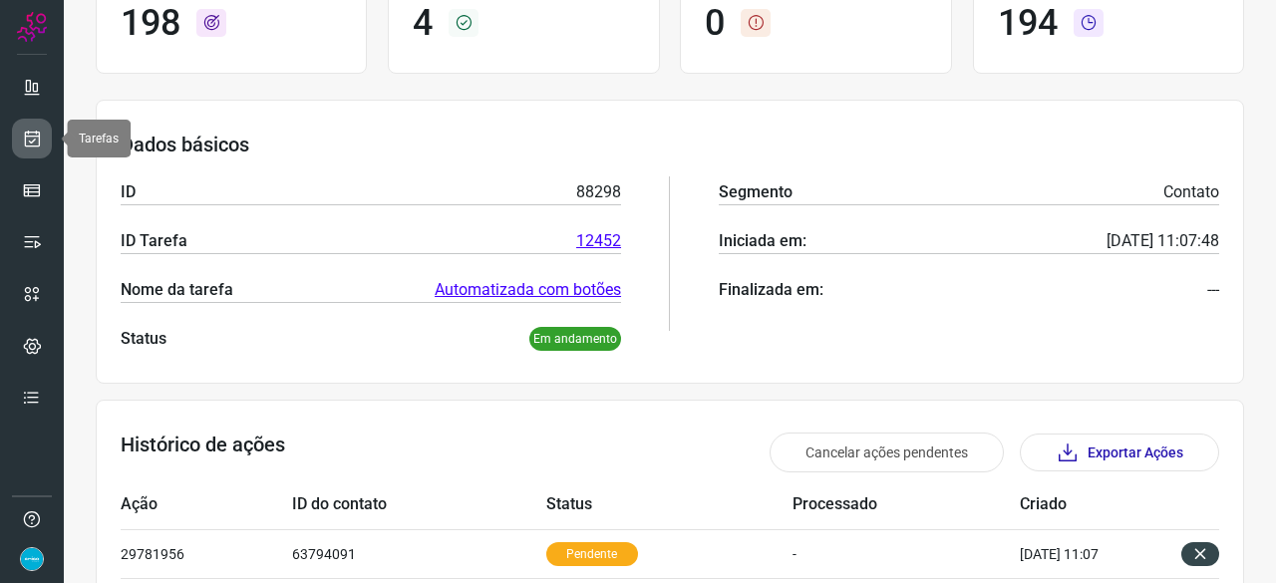
click at [31, 135] on icon at bounding box center [32, 139] width 21 height 20
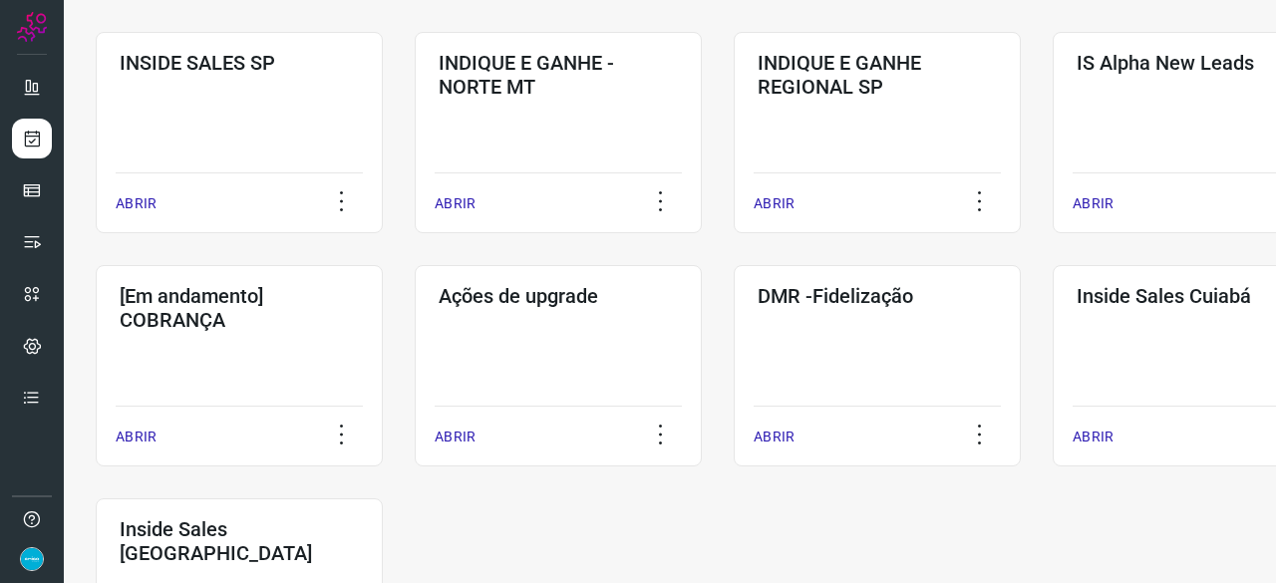
scroll to position [857, 0]
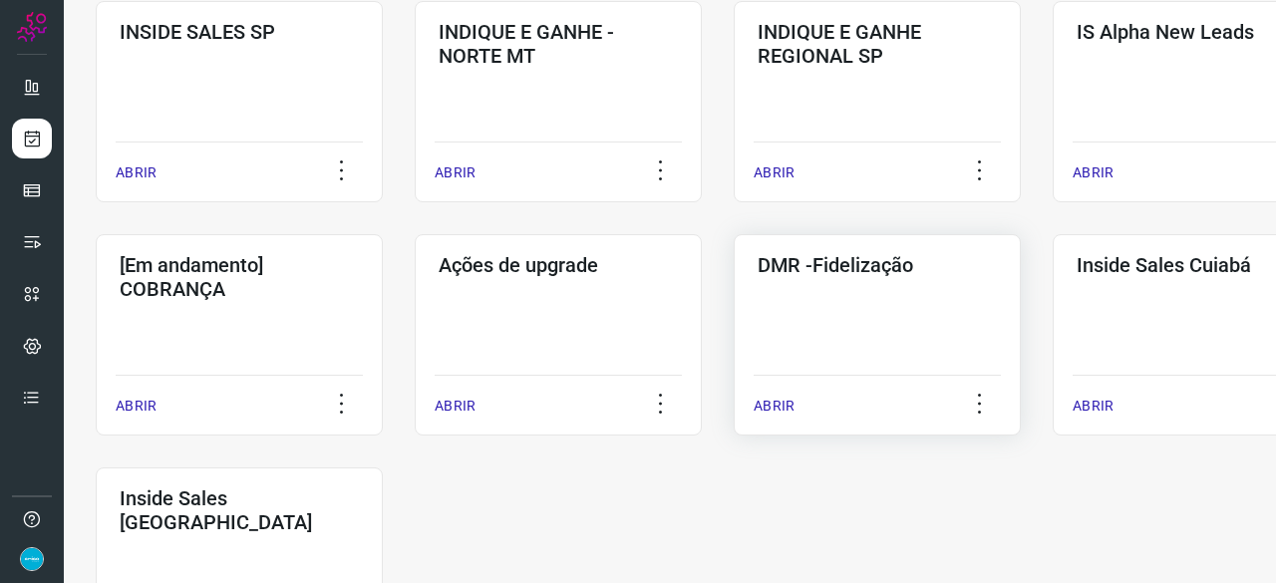
click at [777, 409] on p "ABRIR" at bounding box center [774, 406] width 41 height 21
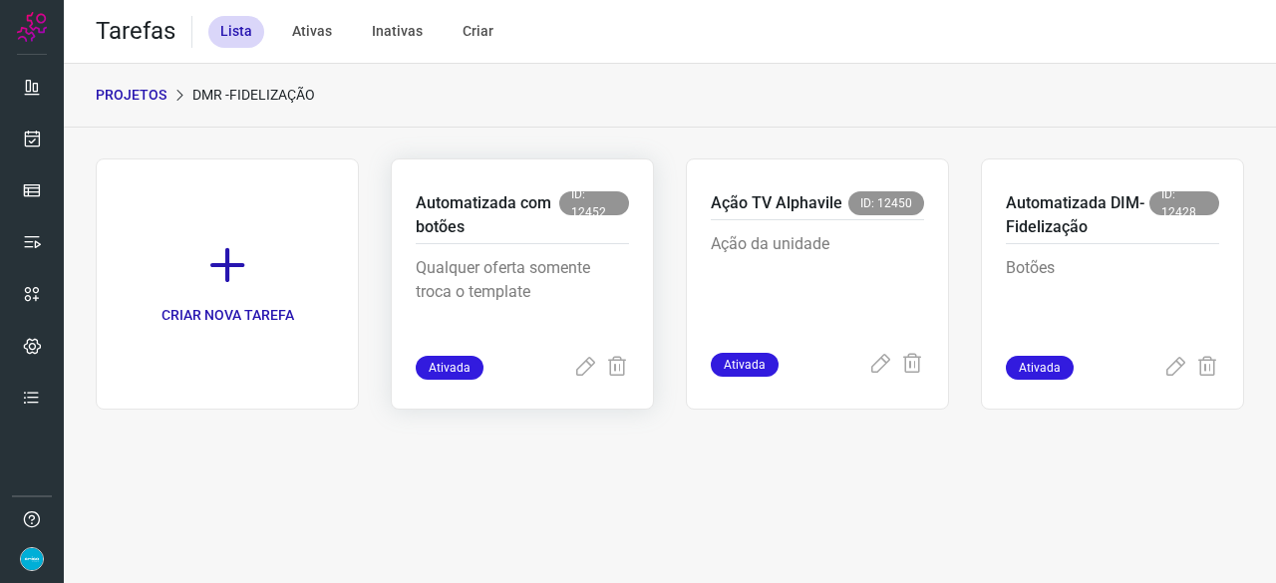
click at [572, 370] on div "Ativada" at bounding box center [522, 368] width 213 height 24
click at [582, 366] on icon at bounding box center [585, 368] width 24 height 24
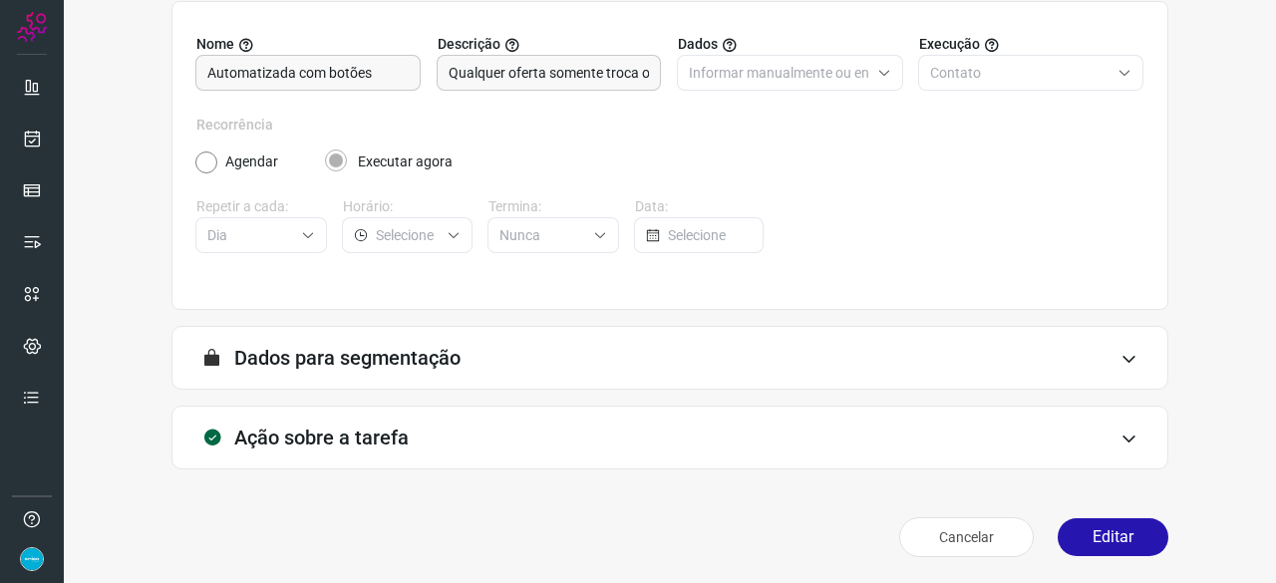
scroll to position [194, 0]
click at [1077, 541] on button "Editar" at bounding box center [1113, 536] width 111 height 38
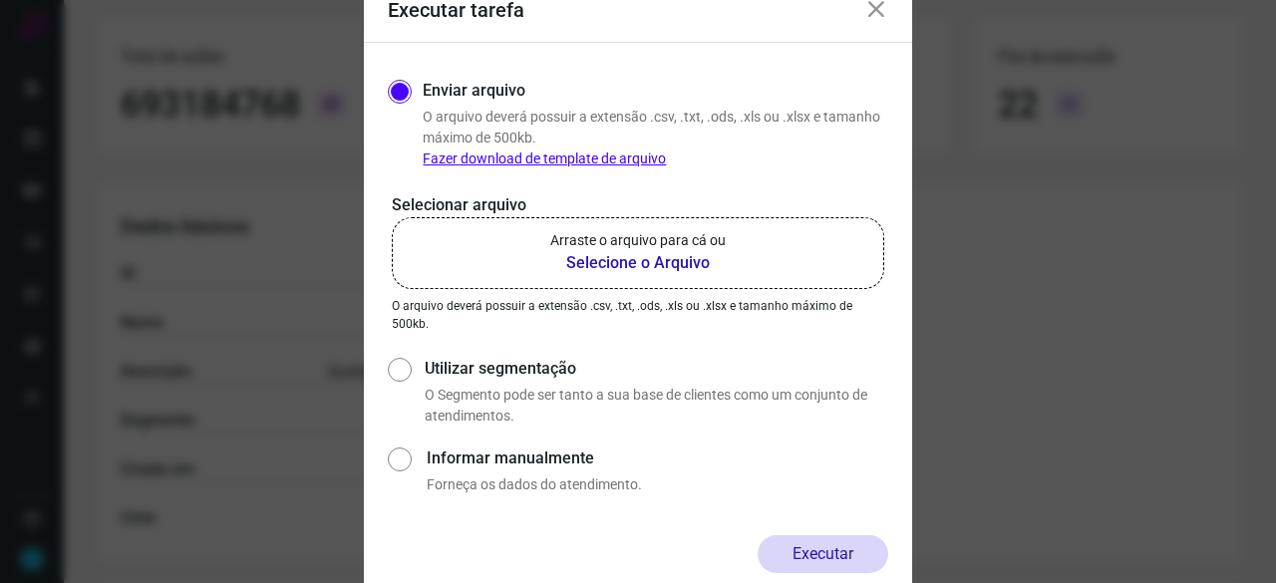
click at [634, 264] on b "Selecione o Arquivo" at bounding box center [637, 263] width 175 height 24
click at [0, 0] on input "Arraste o arquivo para cá ou Selecione o Arquivo" at bounding box center [0, 0] width 0 height 0
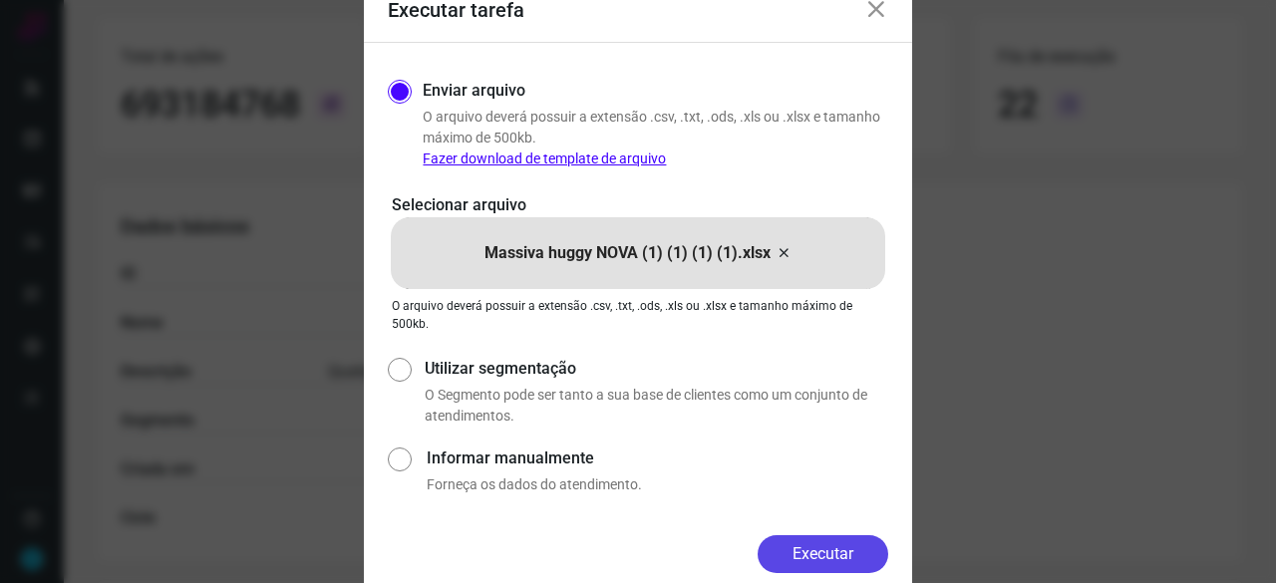
click at [848, 547] on button "Executar" at bounding box center [823, 554] width 131 height 38
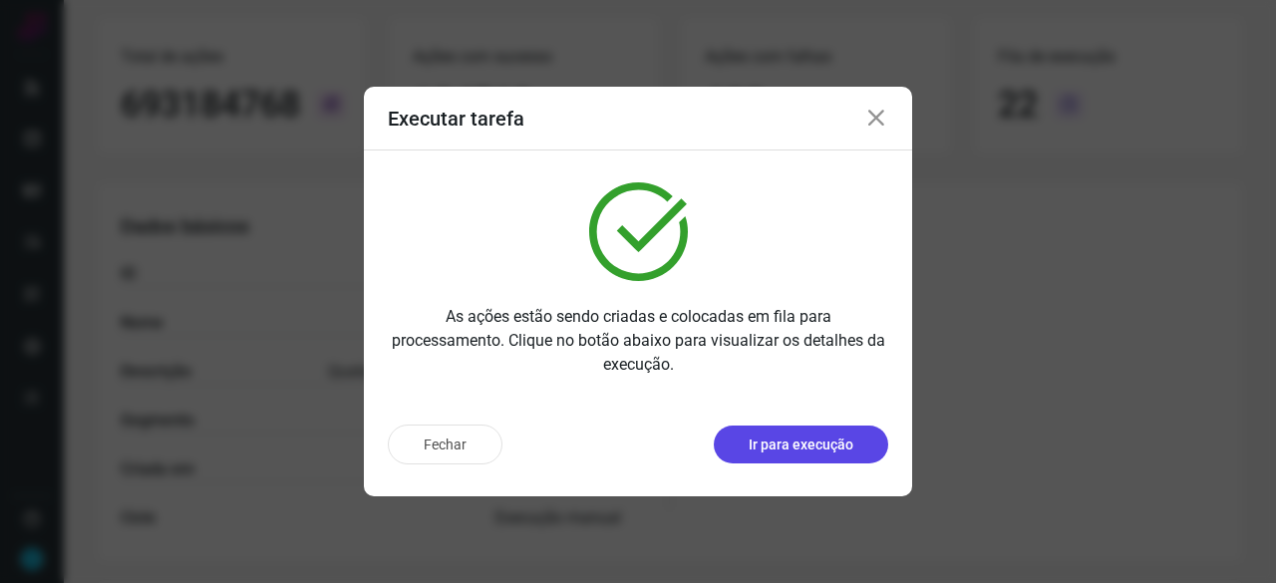
click at [848, 435] on p "Ir para execução" at bounding box center [801, 445] width 105 height 21
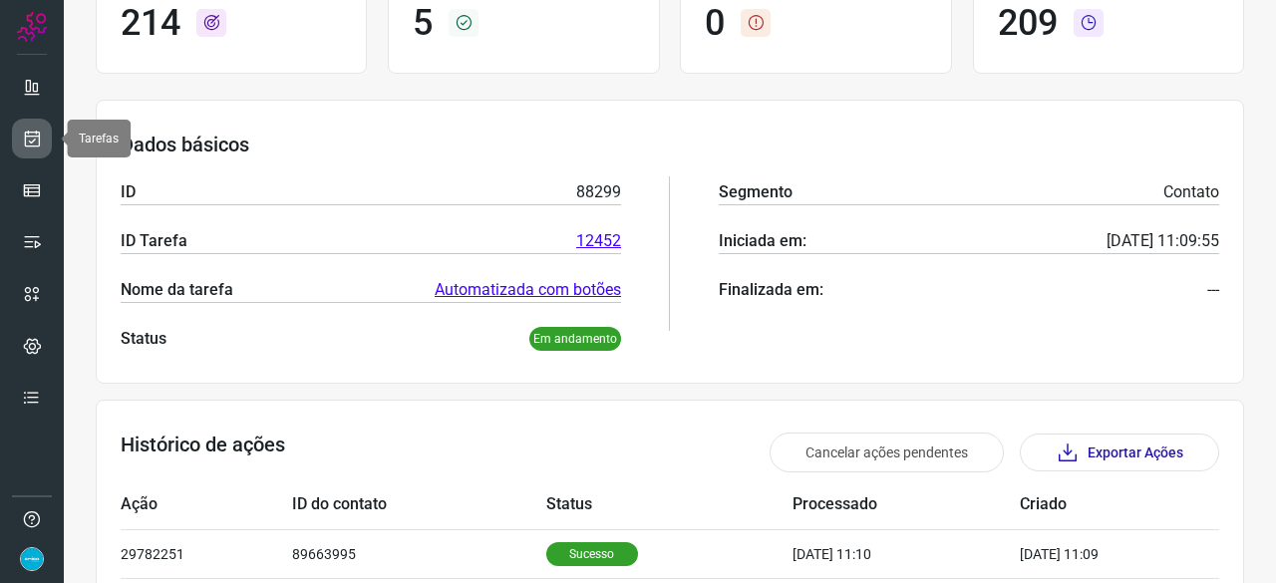
click at [36, 129] on icon at bounding box center [32, 139] width 21 height 20
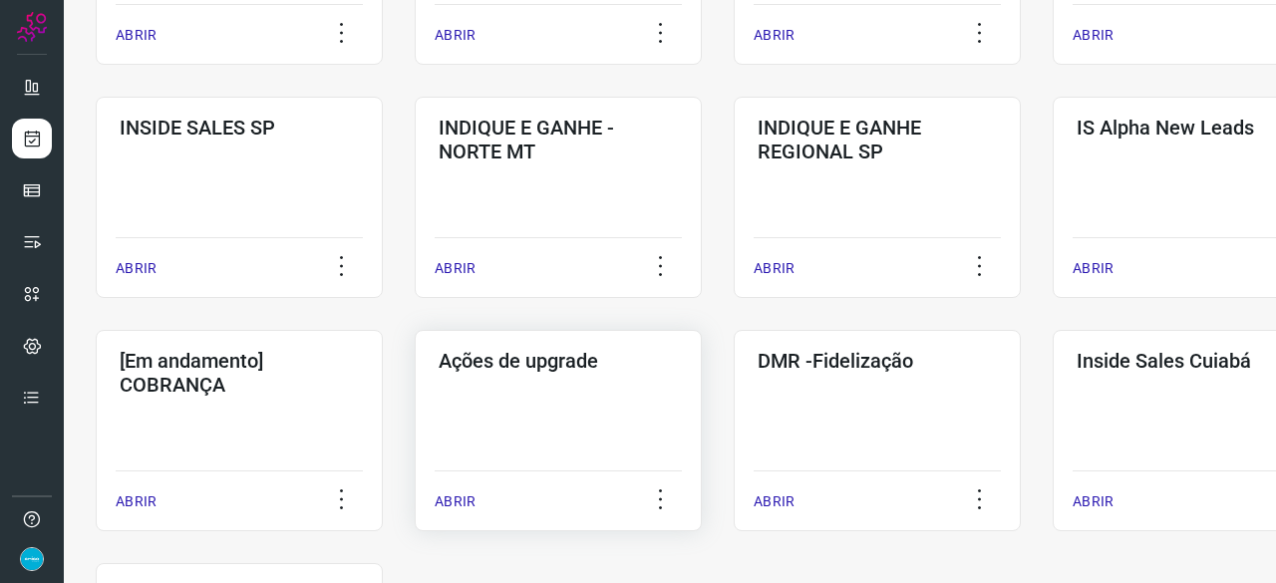
scroll to position [857, 0]
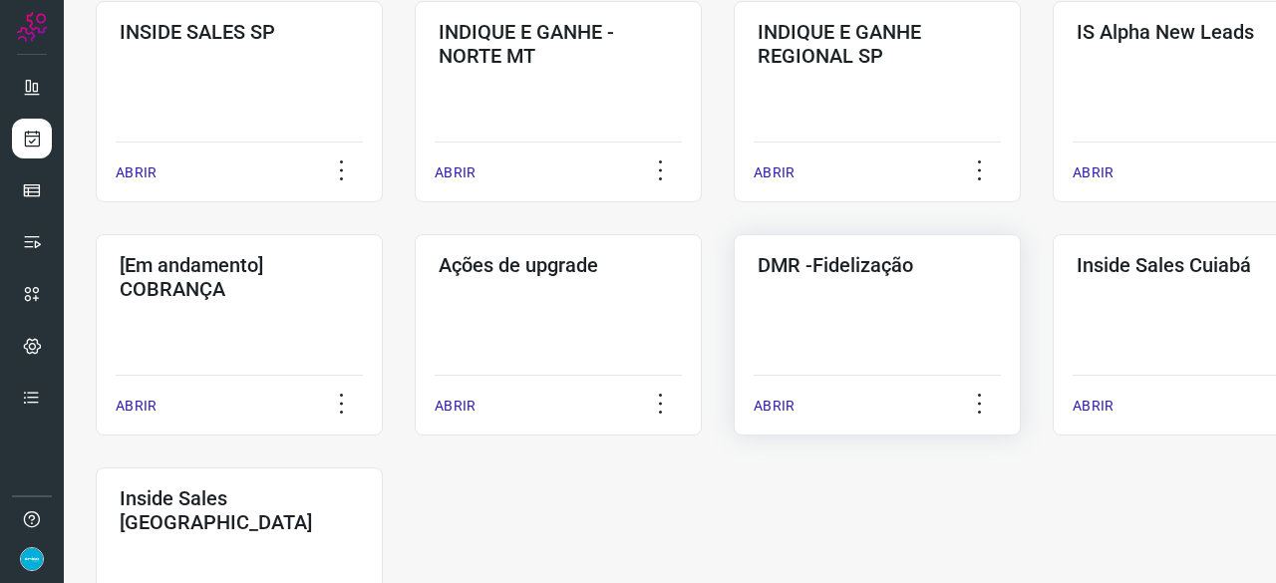
click at [791, 405] on p "ABRIR" at bounding box center [774, 406] width 41 height 21
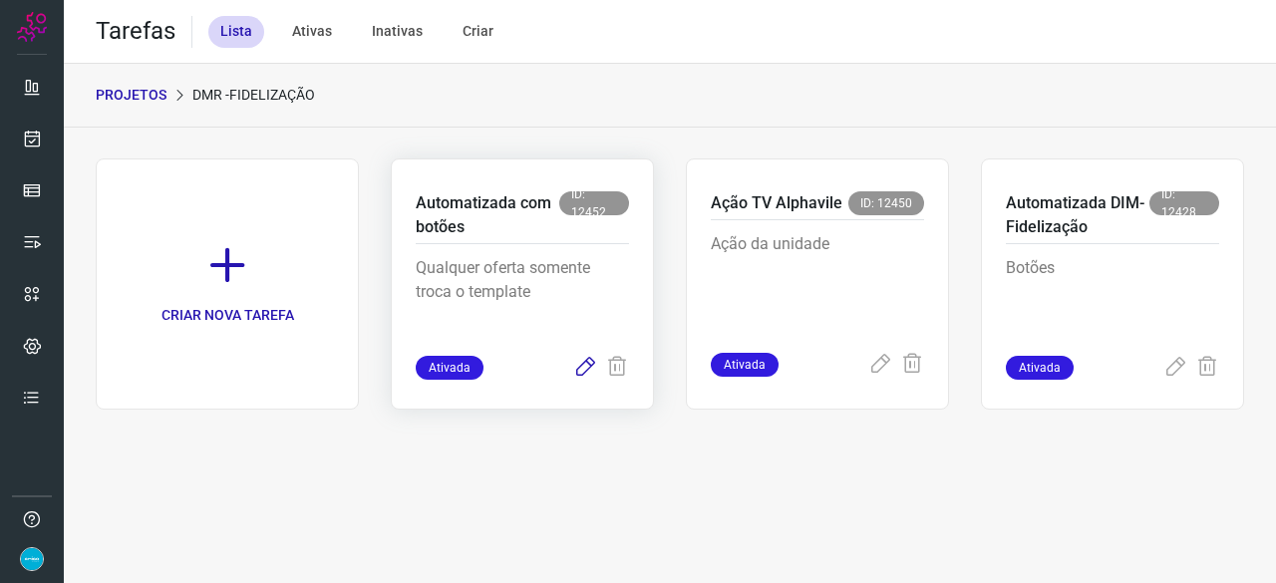
click at [585, 369] on icon at bounding box center [585, 368] width 24 height 24
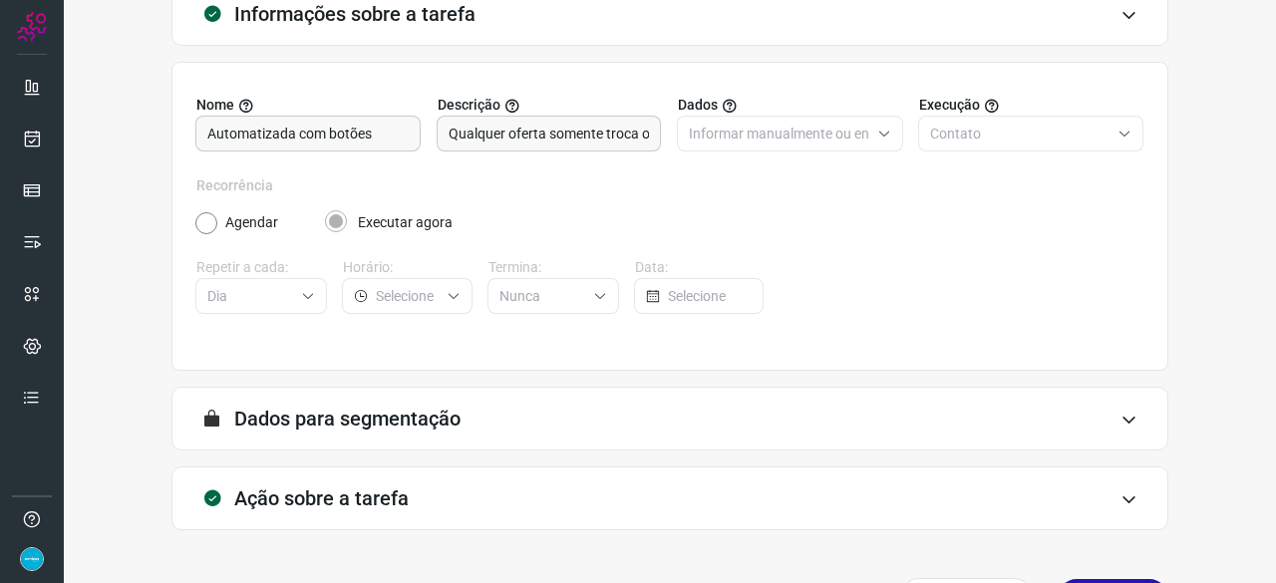
scroll to position [194, 0]
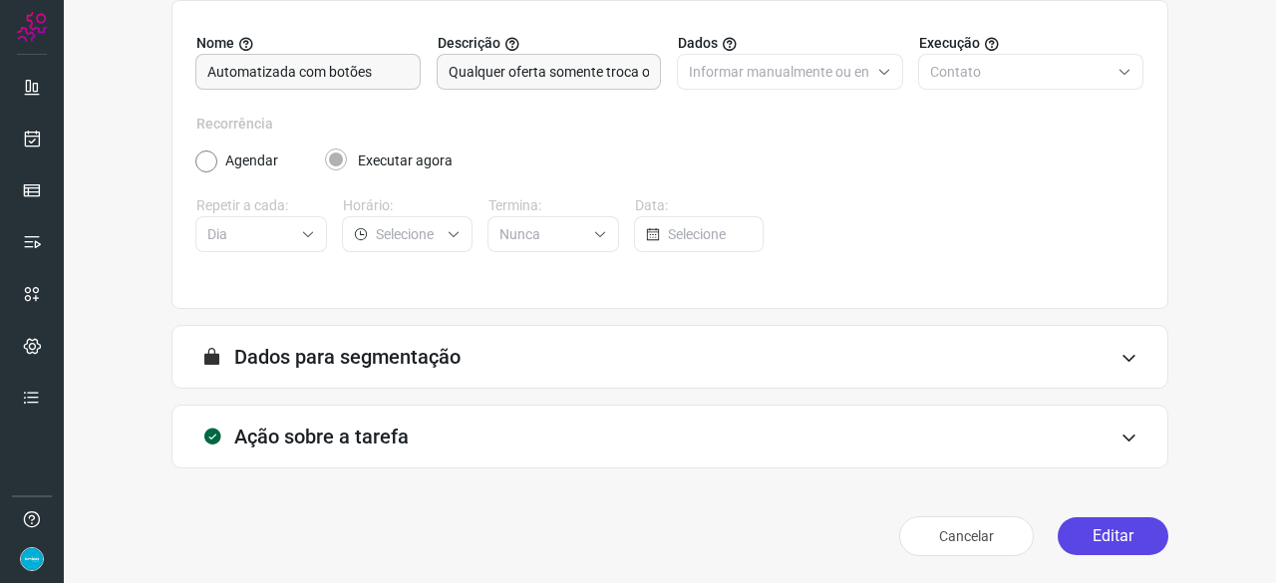
click at [1065, 535] on button "Editar" at bounding box center [1113, 536] width 111 height 38
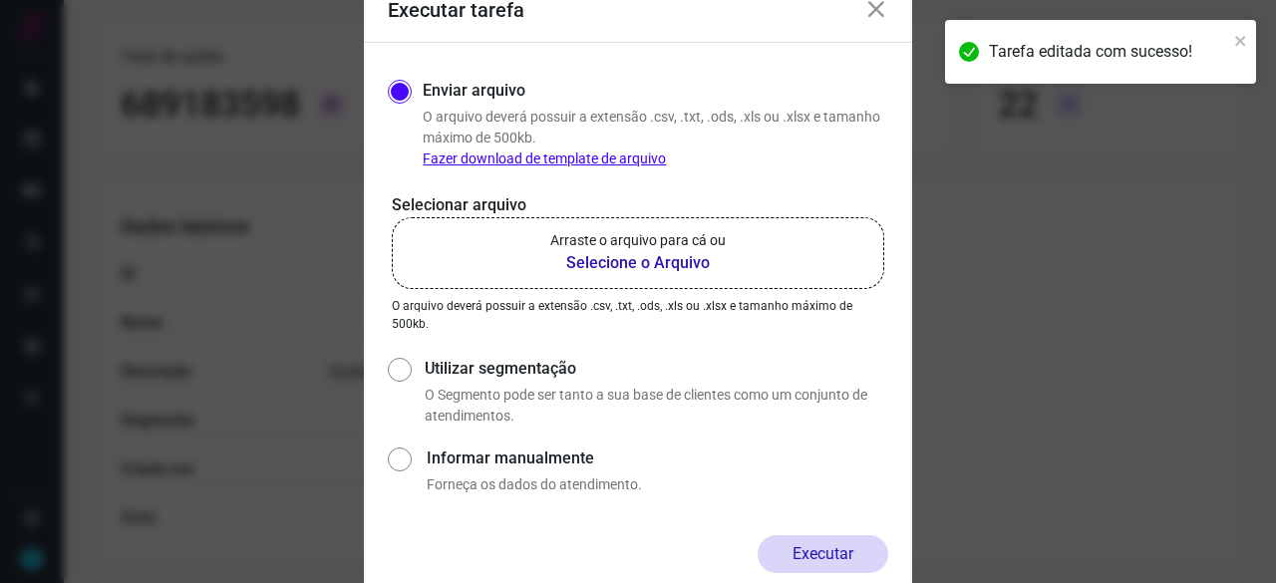
click at [626, 257] on b "Selecione o Arquivo" at bounding box center [637, 263] width 175 height 24
click at [0, 0] on input "Arraste o arquivo para cá ou Selecione o Arquivo" at bounding box center [0, 0] width 0 height 0
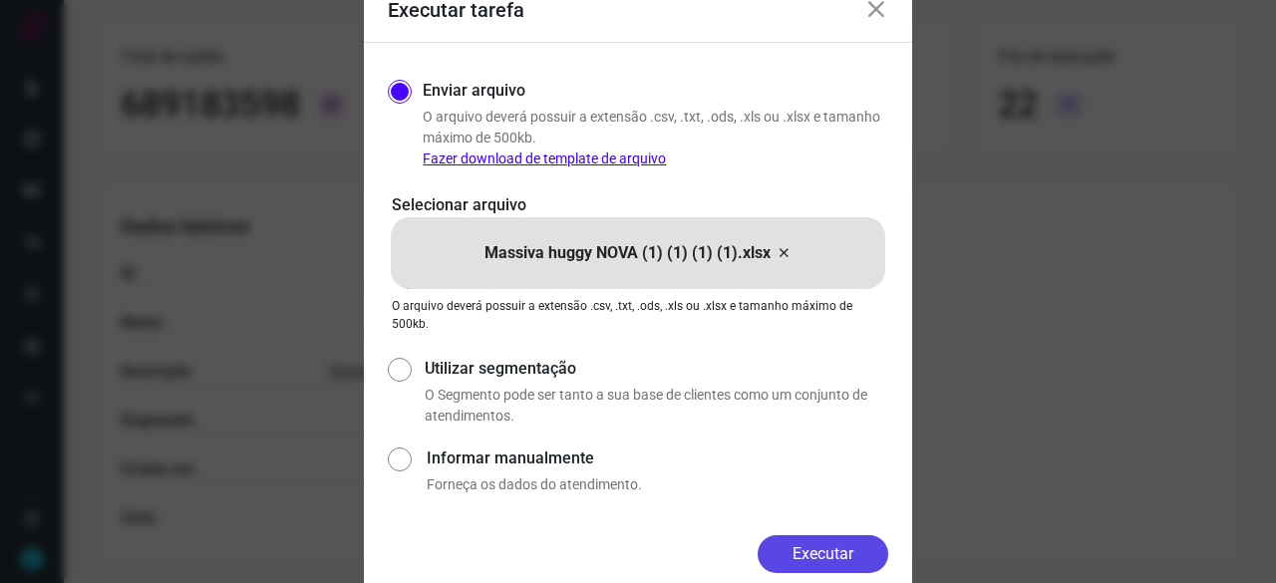
click at [799, 543] on button "Executar" at bounding box center [823, 554] width 131 height 38
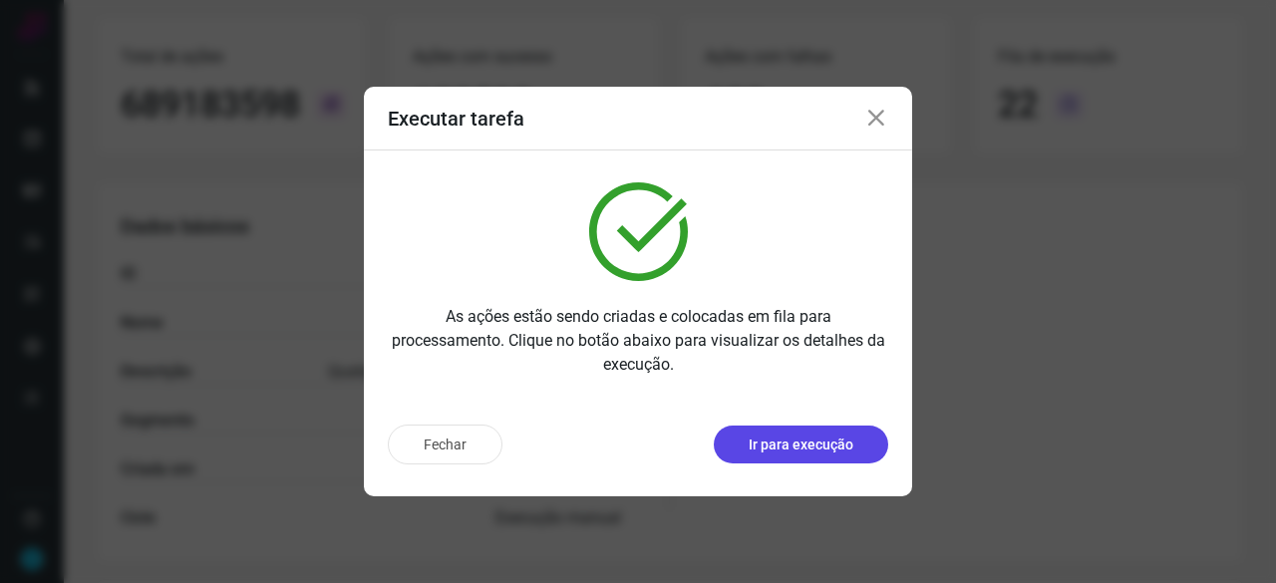
click at [771, 446] on p "Ir para execução" at bounding box center [801, 445] width 105 height 21
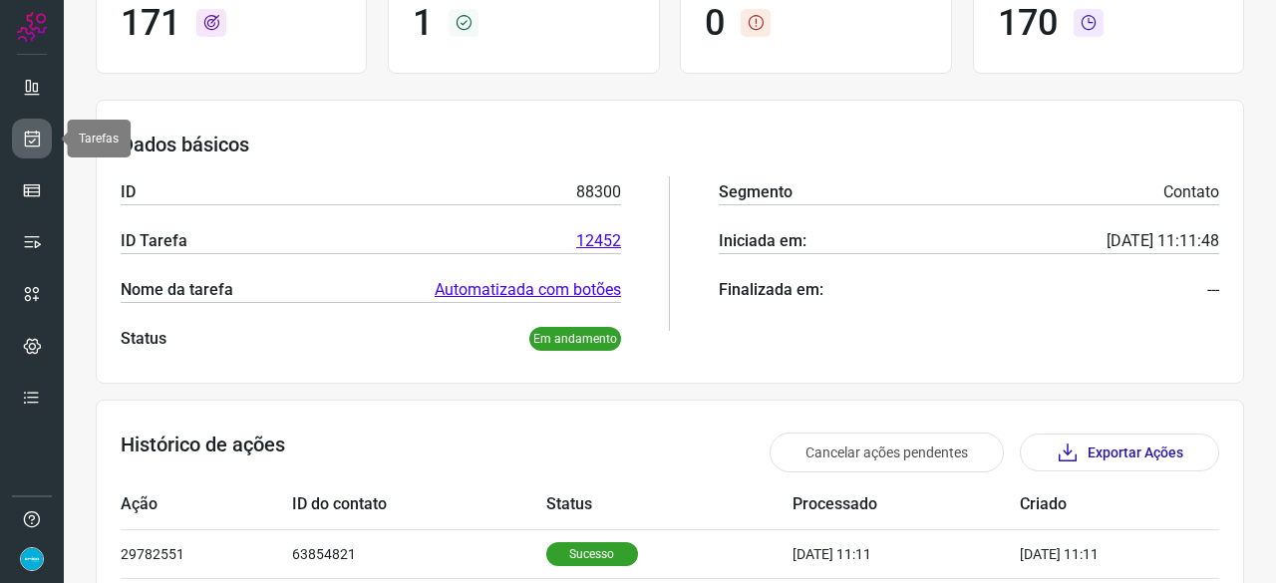
click at [29, 134] on icon at bounding box center [32, 139] width 21 height 20
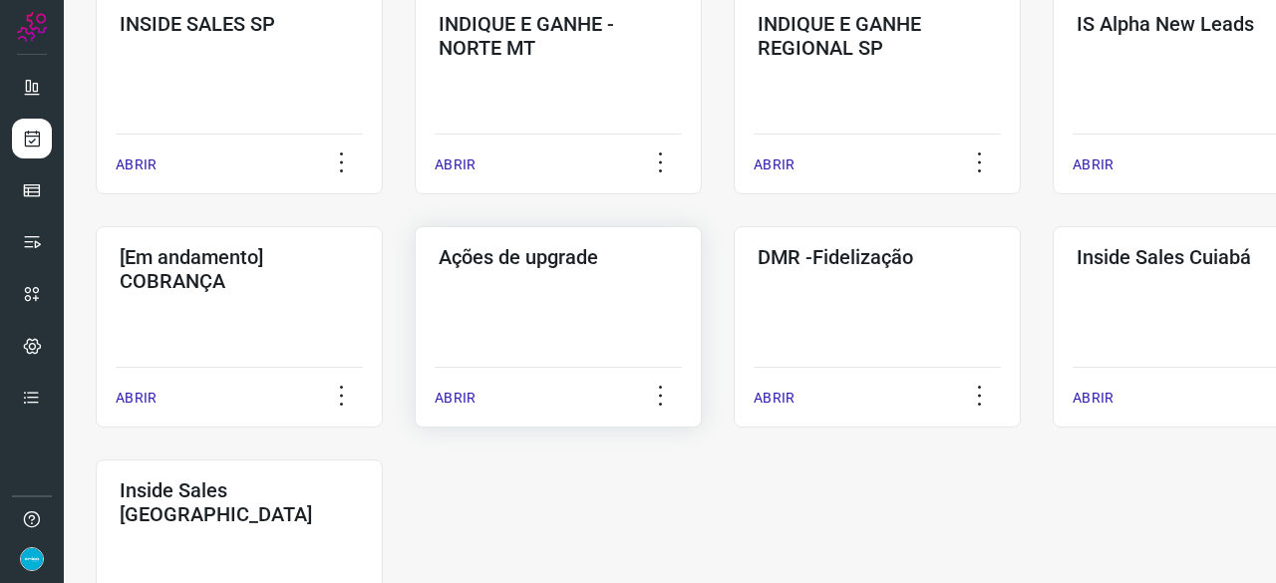
scroll to position [957, 0]
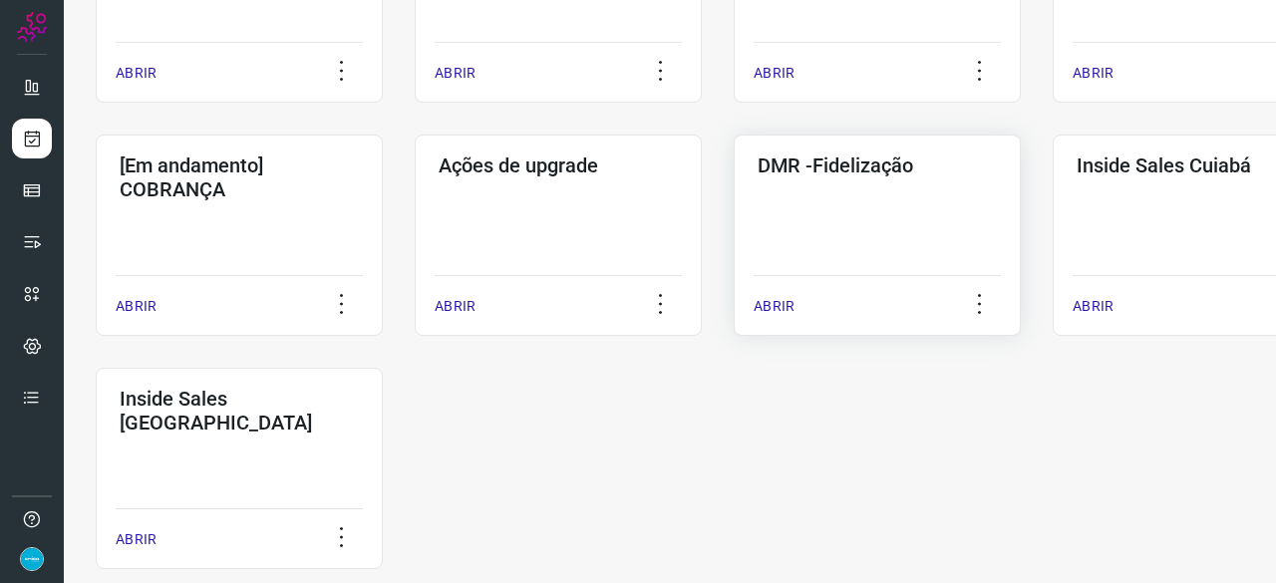
click at [775, 302] on p "ABRIR" at bounding box center [774, 306] width 41 height 21
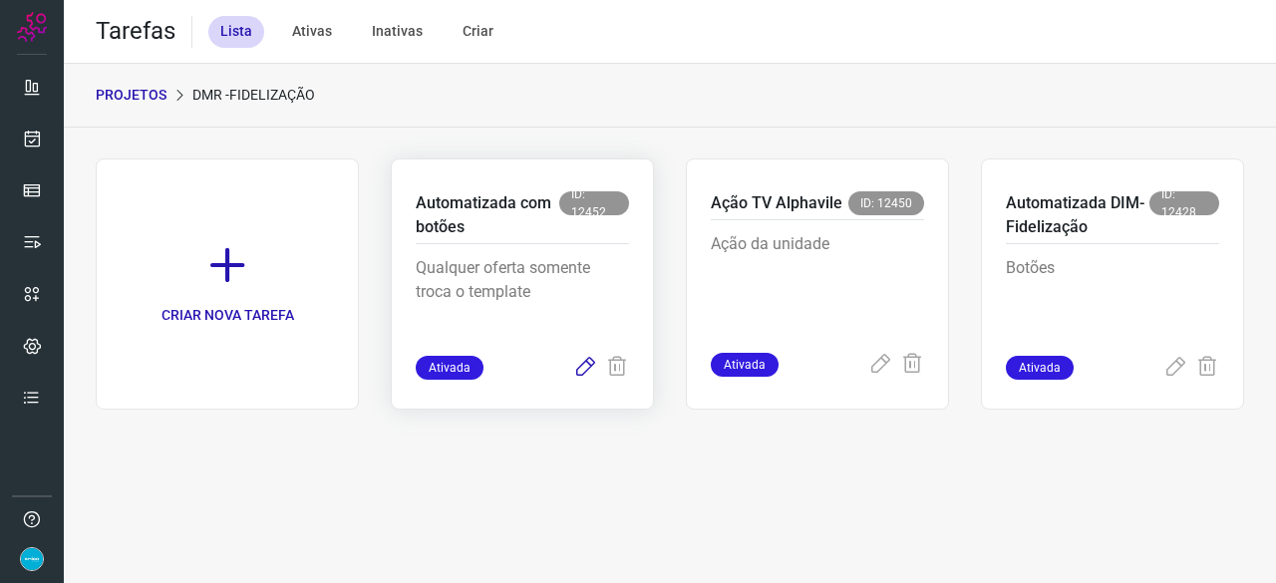
click at [582, 369] on icon at bounding box center [585, 368] width 24 height 24
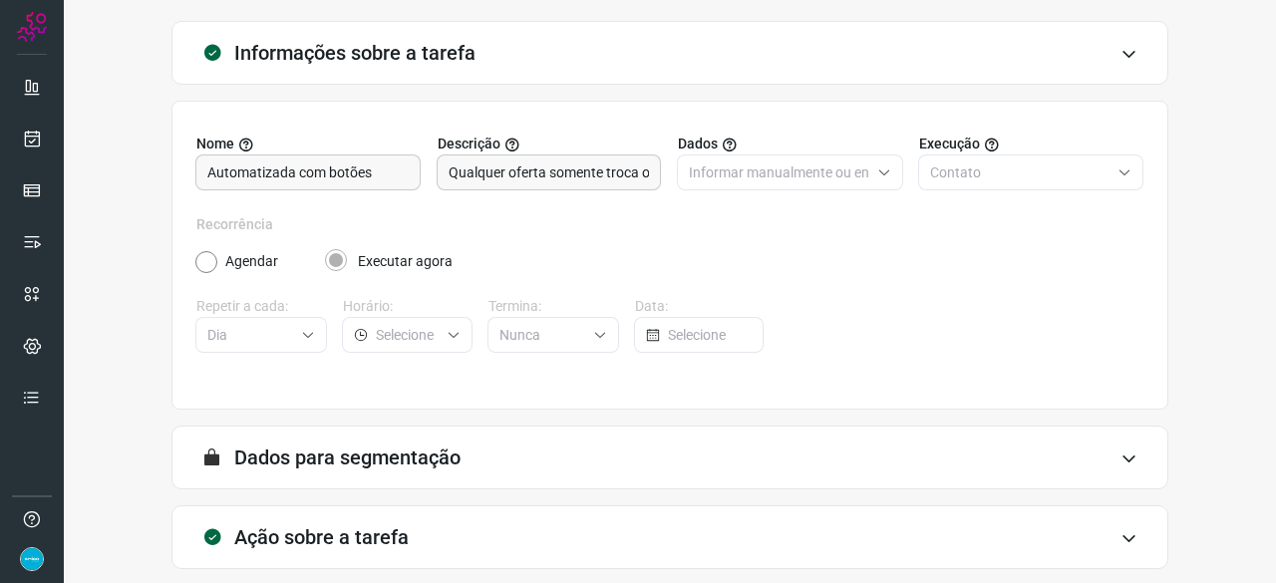
scroll to position [194, 0]
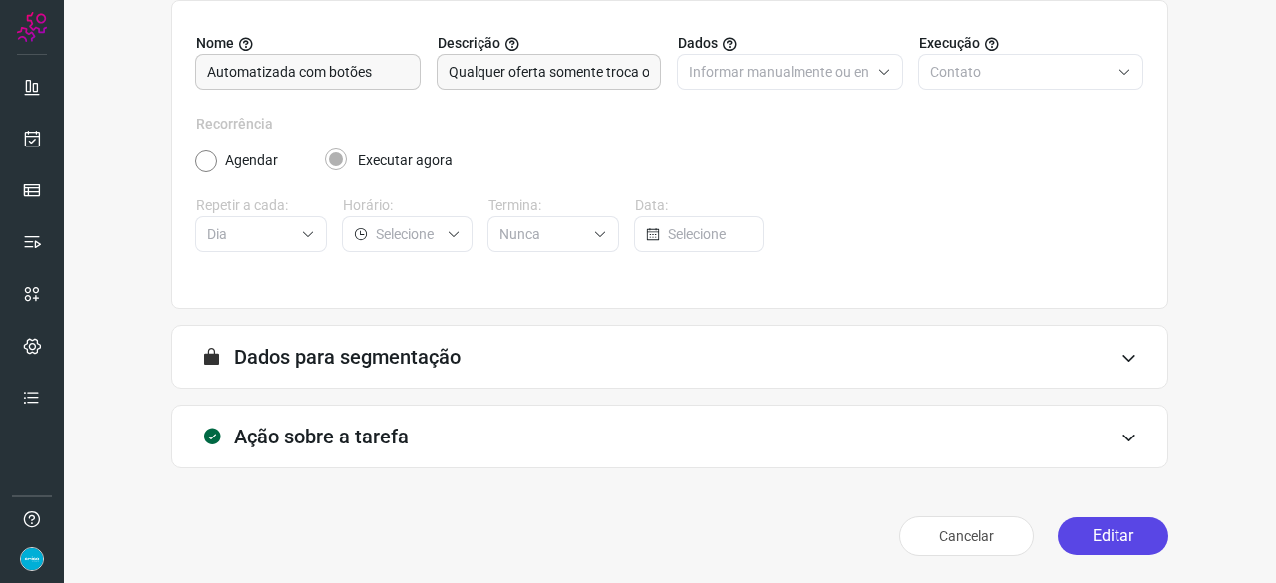
click at [1082, 541] on button "Editar" at bounding box center [1113, 536] width 111 height 38
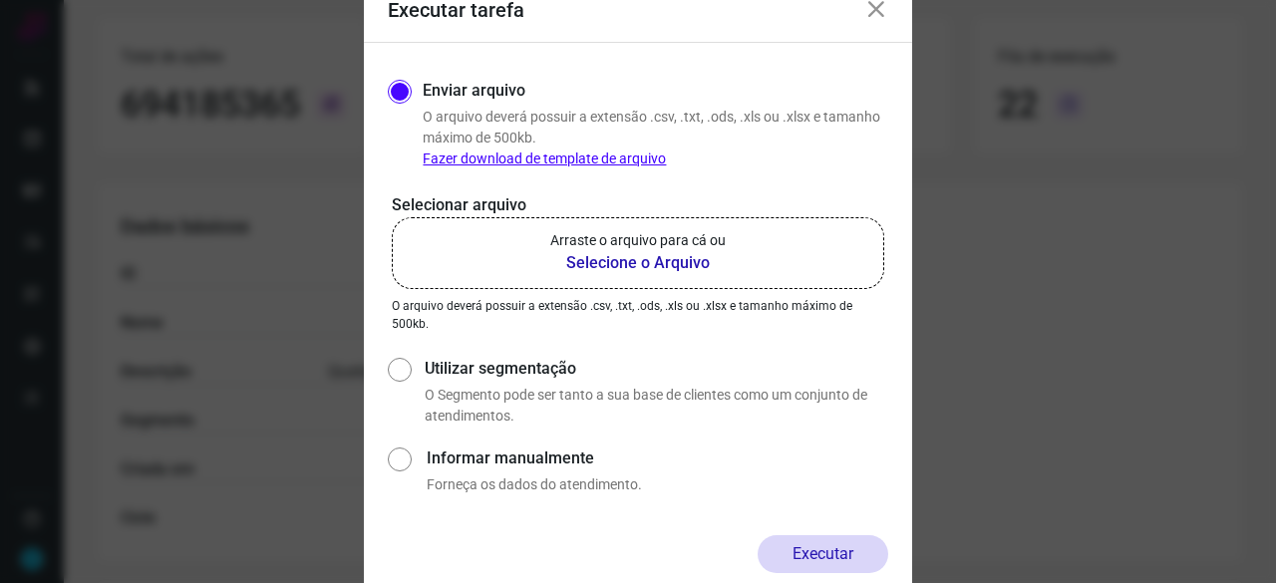
click at [653, 260] on b "Selecione o Arquivo" at bounding box center [637, 263] width 175 height 24
click at [0, 0] on input "Arraste o arquivo para cá ou Selecione o Arquivo" at bounding box center [0, 0] width 0 height 0
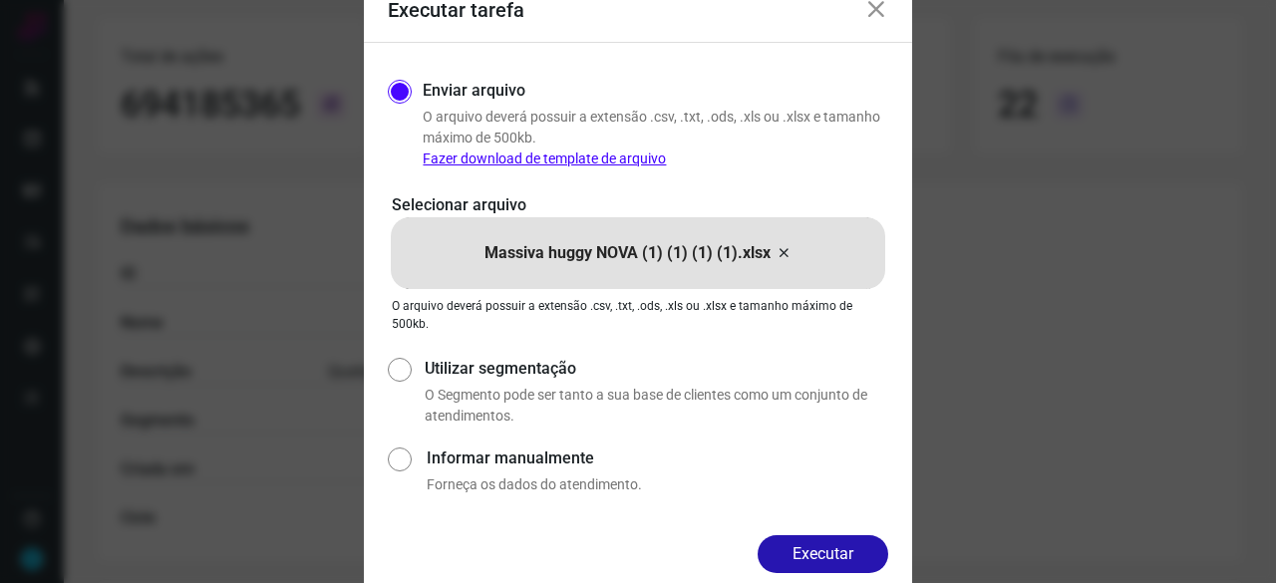
click at [859, 545] on button "Executar" at bounding box center [823, 554] width 131 height 38
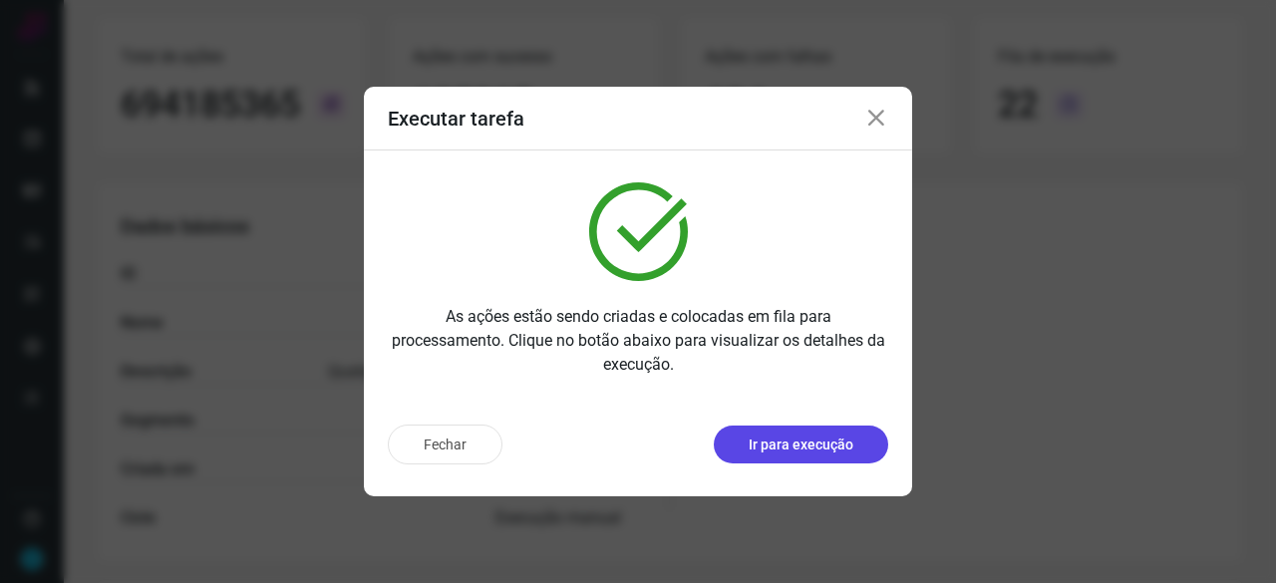
click at [783, 447] on p "Ir para execução" at bounding box center [801, 445] width 105 height 21
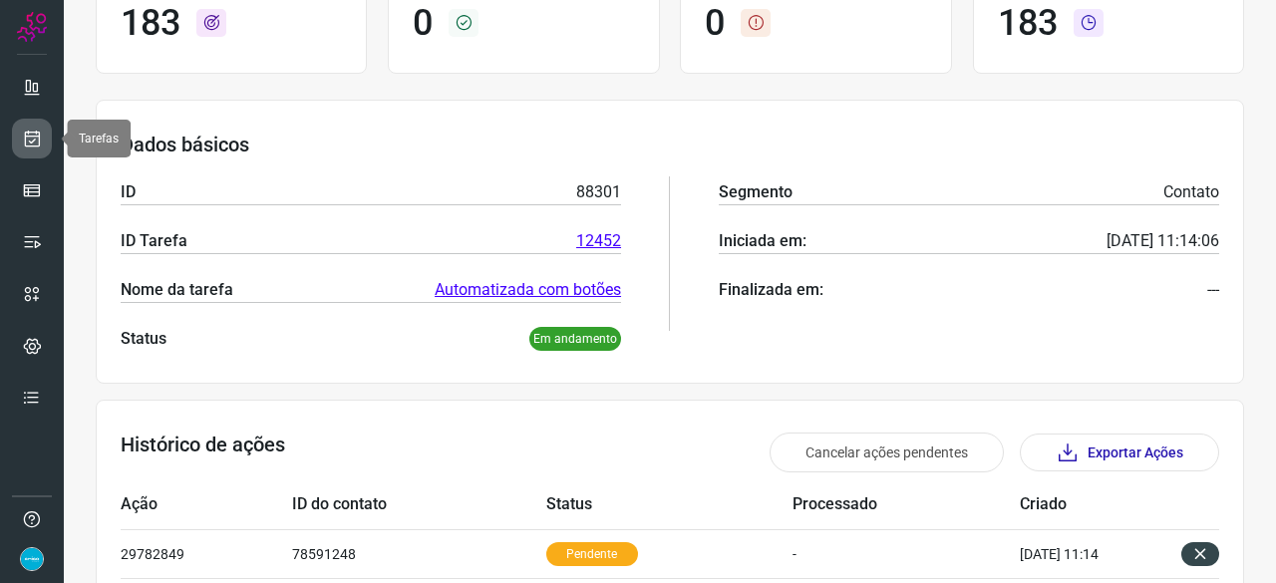
click at [30, 132] on icon at bounding box center [32, 139] width 21 height 20
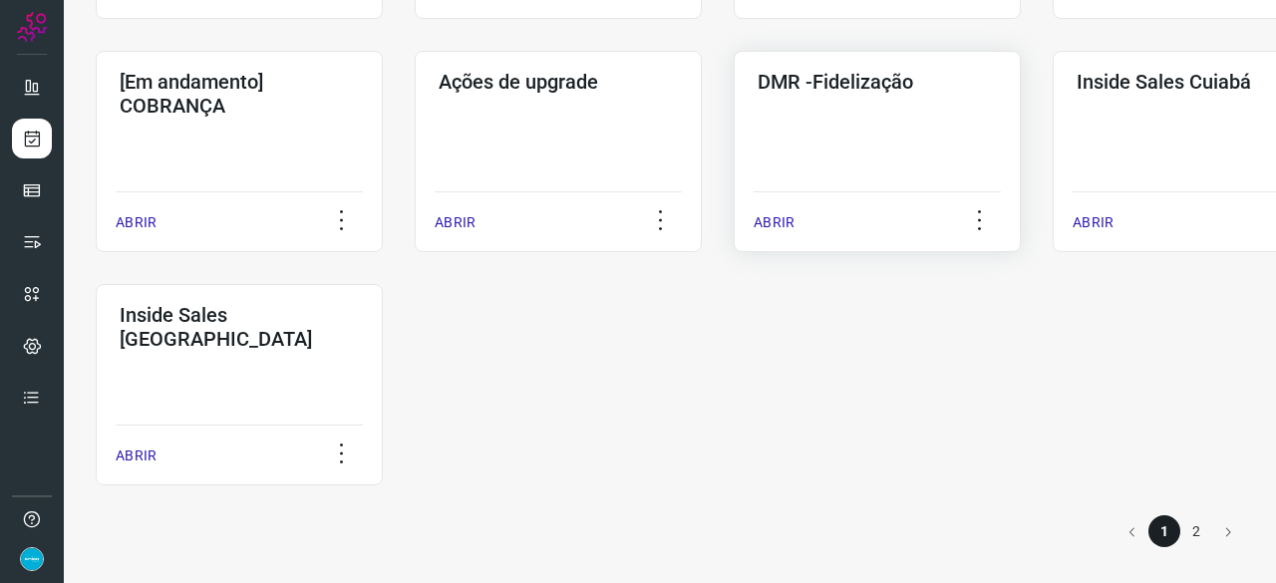
click at [766, 222] on p "ABRIR" at bounding box center [774, 222] width 41 height 21
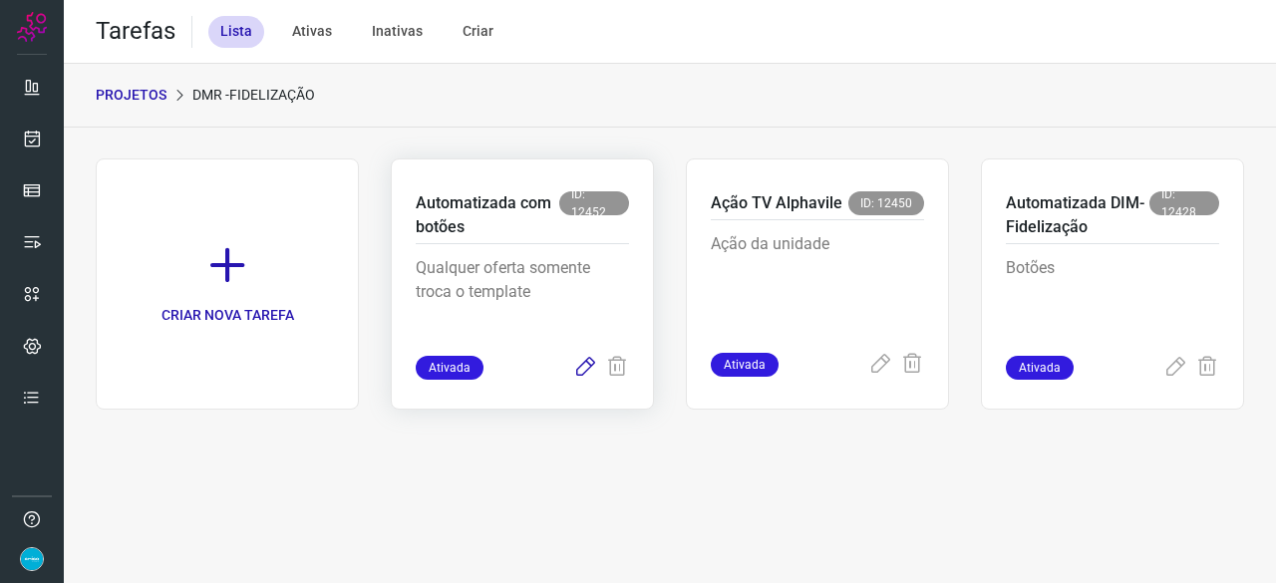
click at [578, 374] on icon at bounding box center [585, 368] width 24 height 24
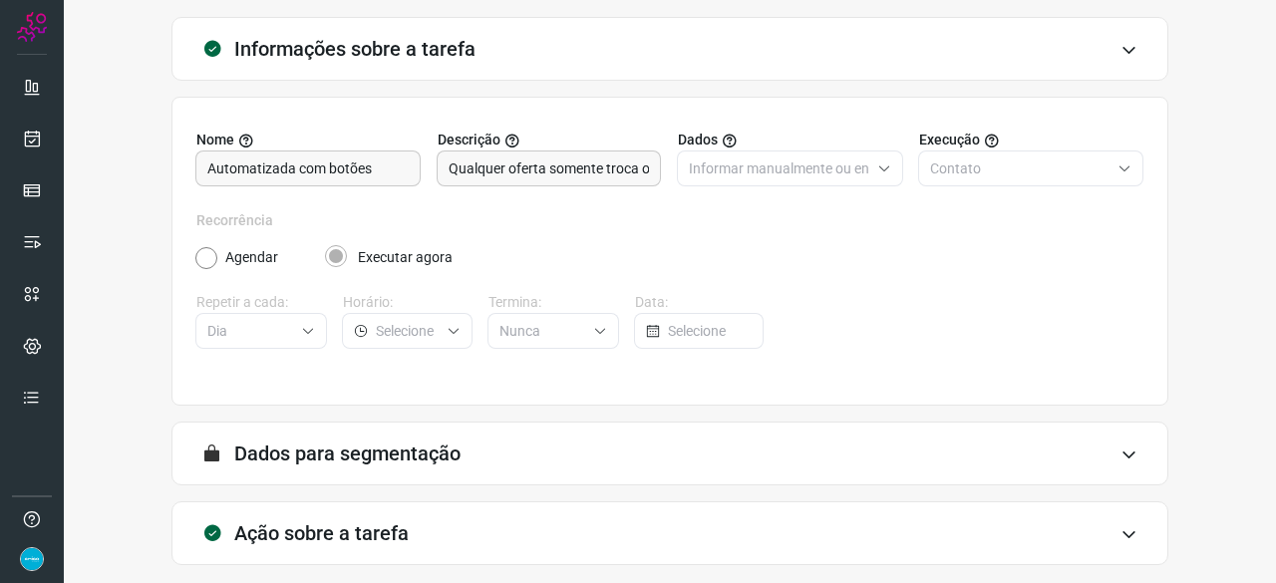
scroll to position [194, 0]
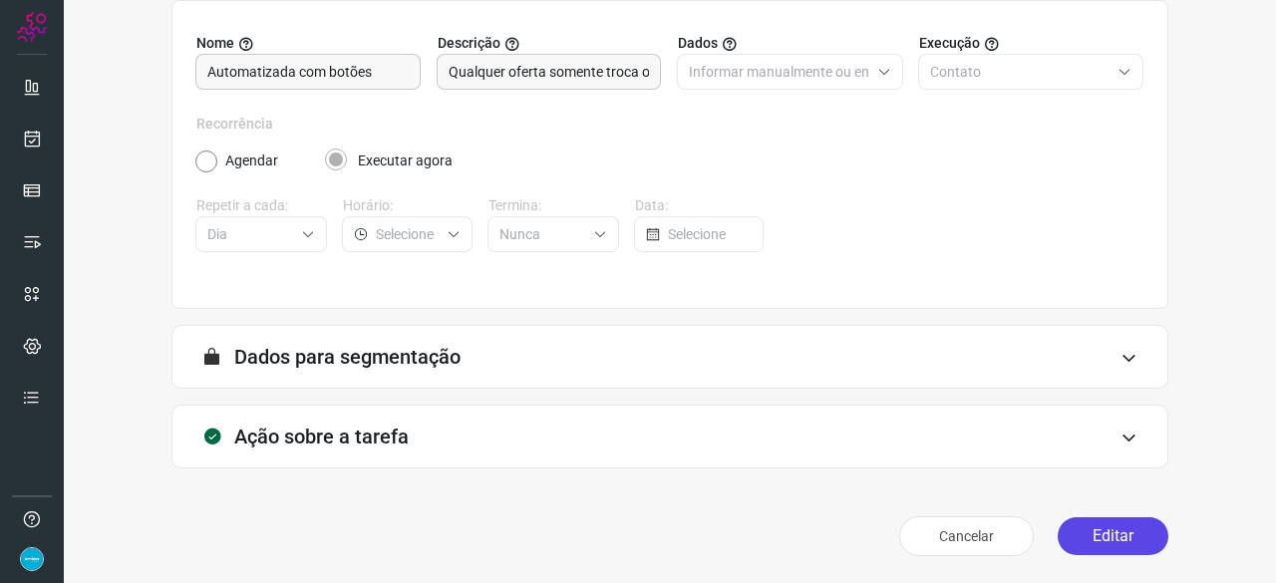
click at [1098, 538] on button "Editar" at bounding box center [1113, 536] width 111 height 38
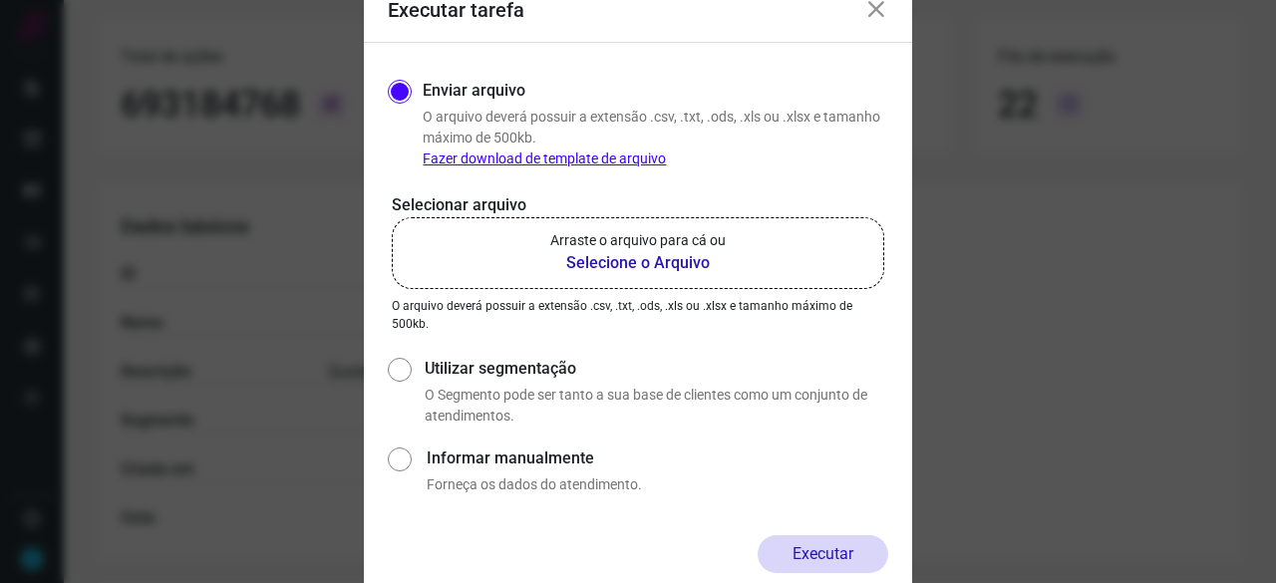
click at [606, 260] on b "Selecione o Arquivo" at bounding box center [637, 263] width 175 height 24
click at [0, 0] on input "Arraste o arquivo para cá ou Selecione o Arquivo" at bounding box center [0, 0] width 0 height 0
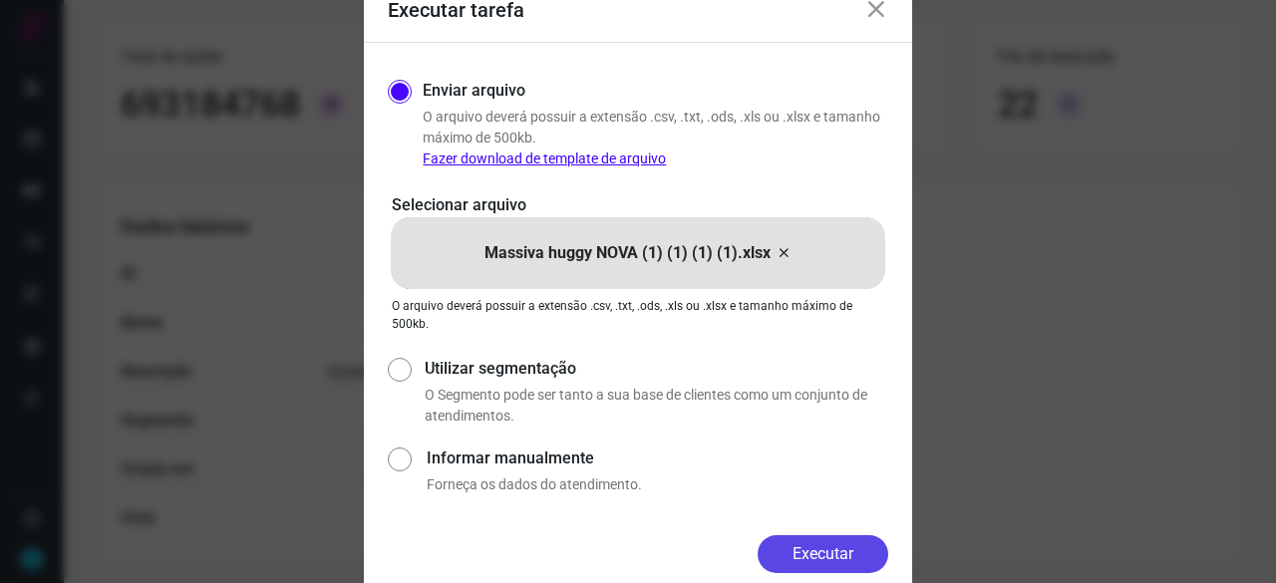
click at [798, 550] on button "Executar" at bounding box center [823, 554] width 131 height 38
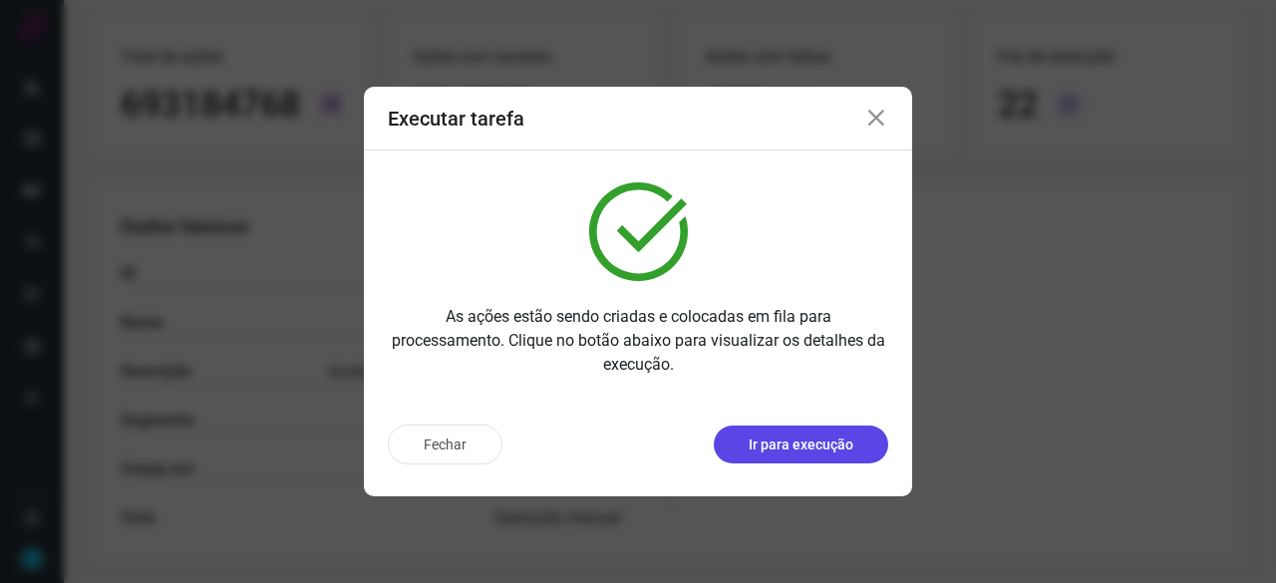
click at [799, 450] on p "Ir para execução" at bounding box center [801, 445] width 105 height 21
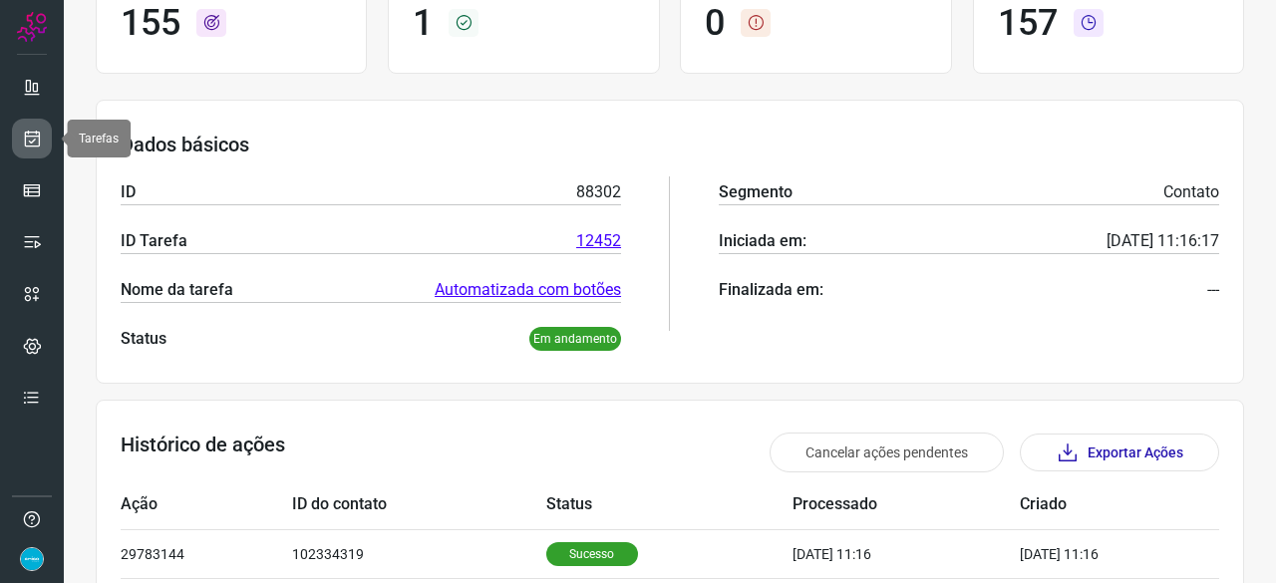
click at [32, 137] on icon at bounding box center [32, 139] width 21 height 20
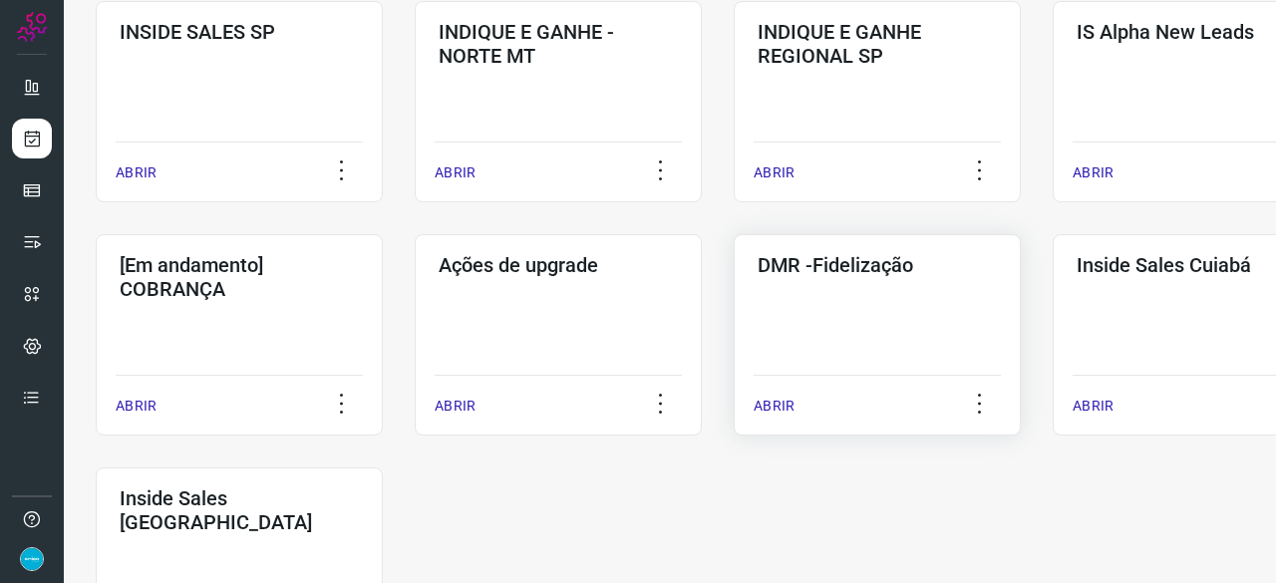
click at [774, 402] on p "ABRIR" at bounding box center [774, 406] width 41 height 21
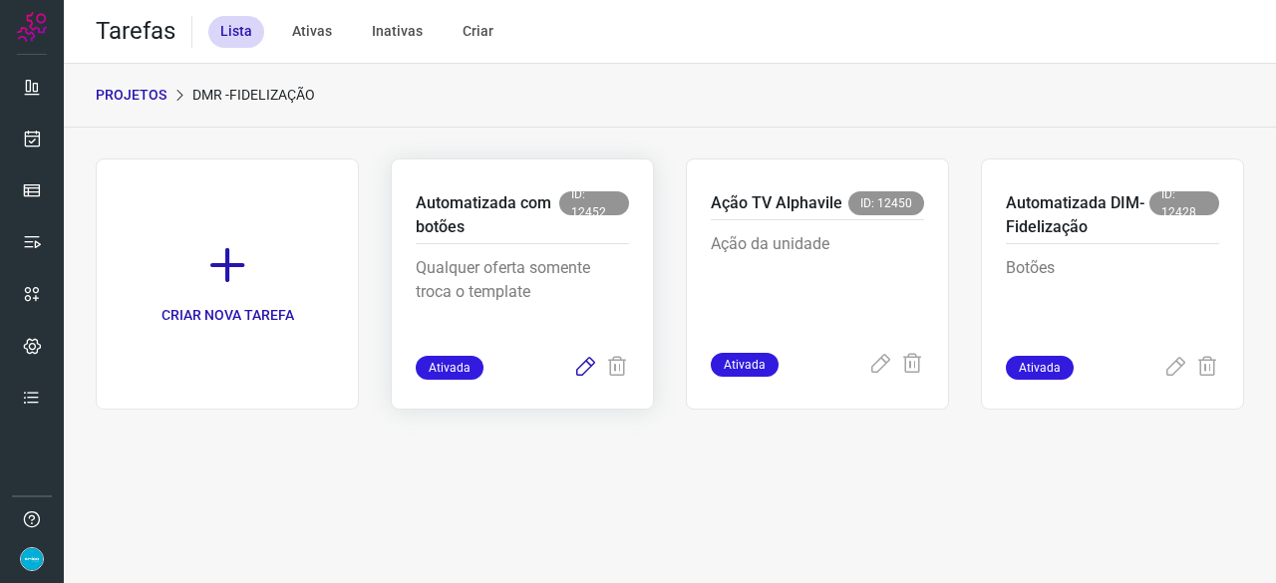
click at [582, 365] on icon at bounding box center [585, 368] width 24 height 24
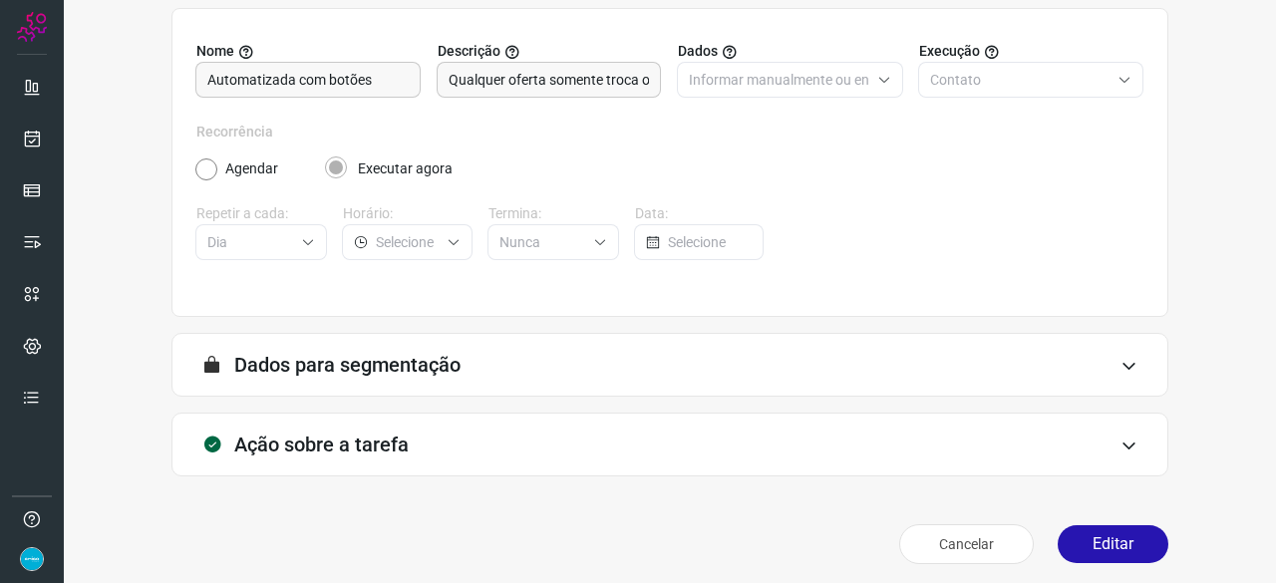
scroll to position [194, 0]
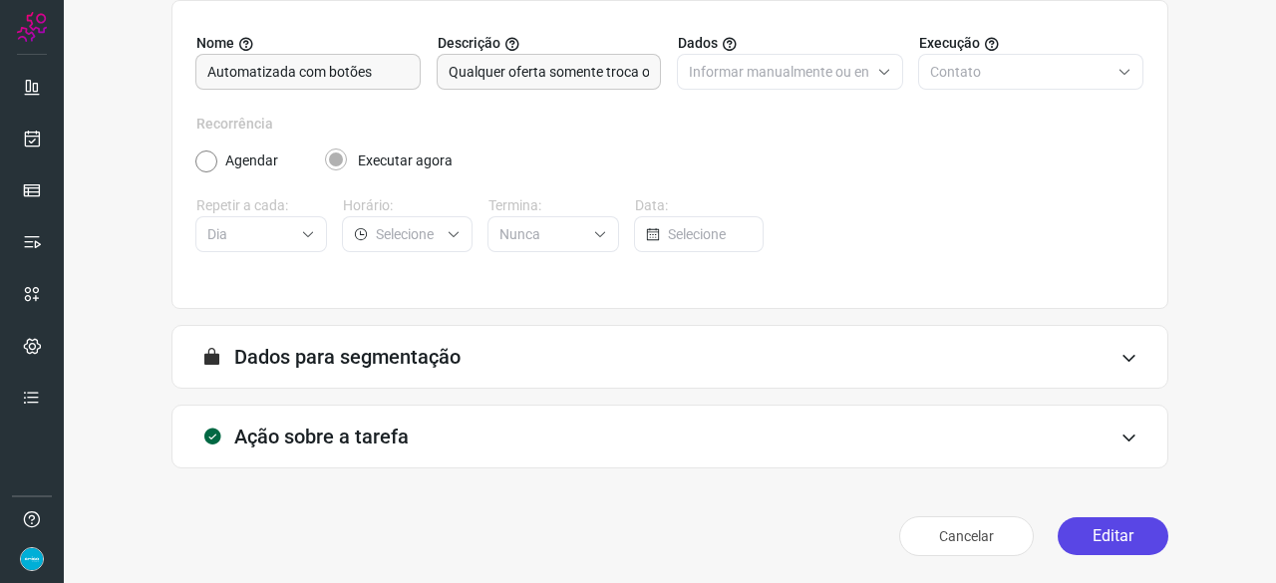
click at [1089, 533] on button "Editar" at bounding box center [1113, 536] width 111 height 38
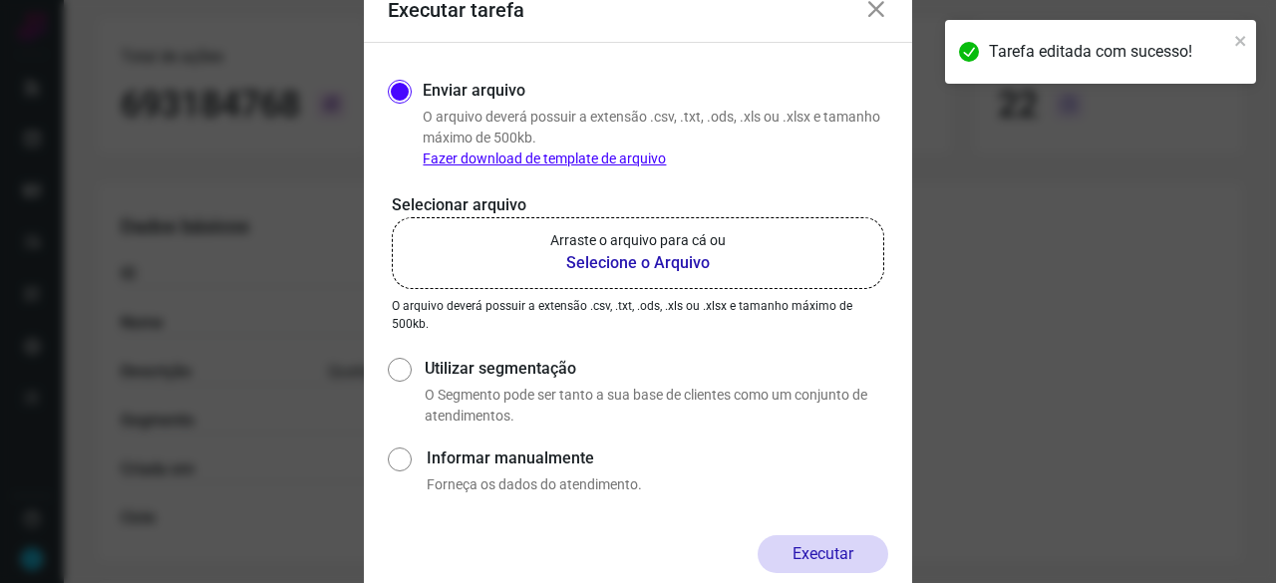
click at [626, 261] on b "Selecione o Arquivo" at bounding box center [637, 263] width 175 height 24
click at [0, 0] on input "Arraste o arquivo para cá ou Selecione o Arquivo" at bounding box center [0, 0] width 0 height 0
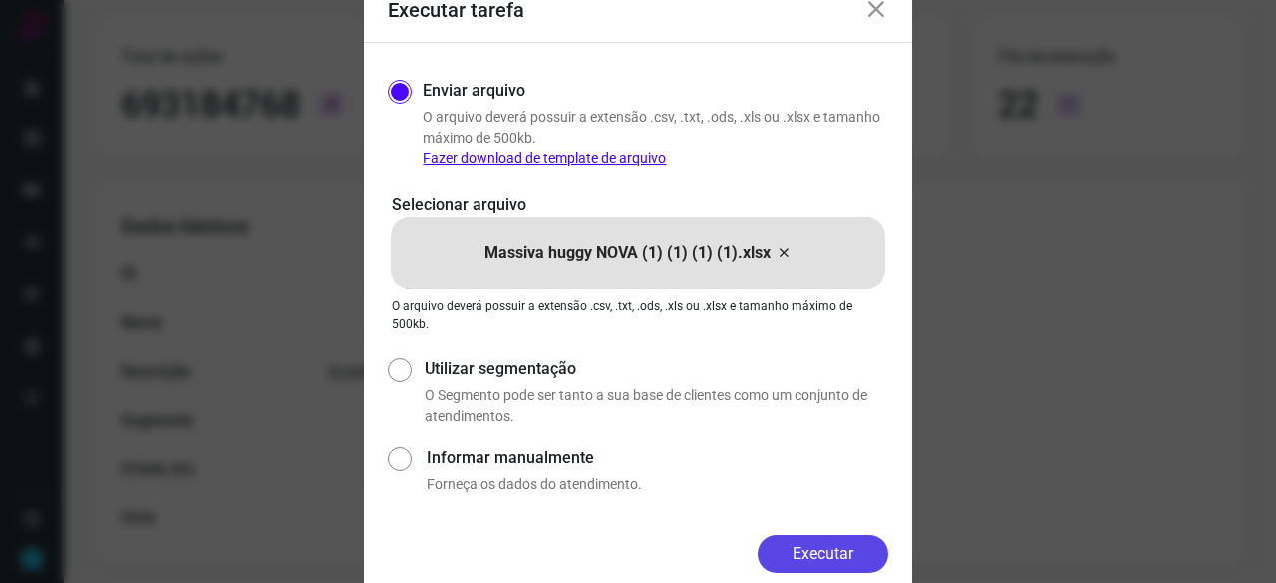
click at [825, 544] on button "Executar" at bounding box center [823, 554] width 131 height 38
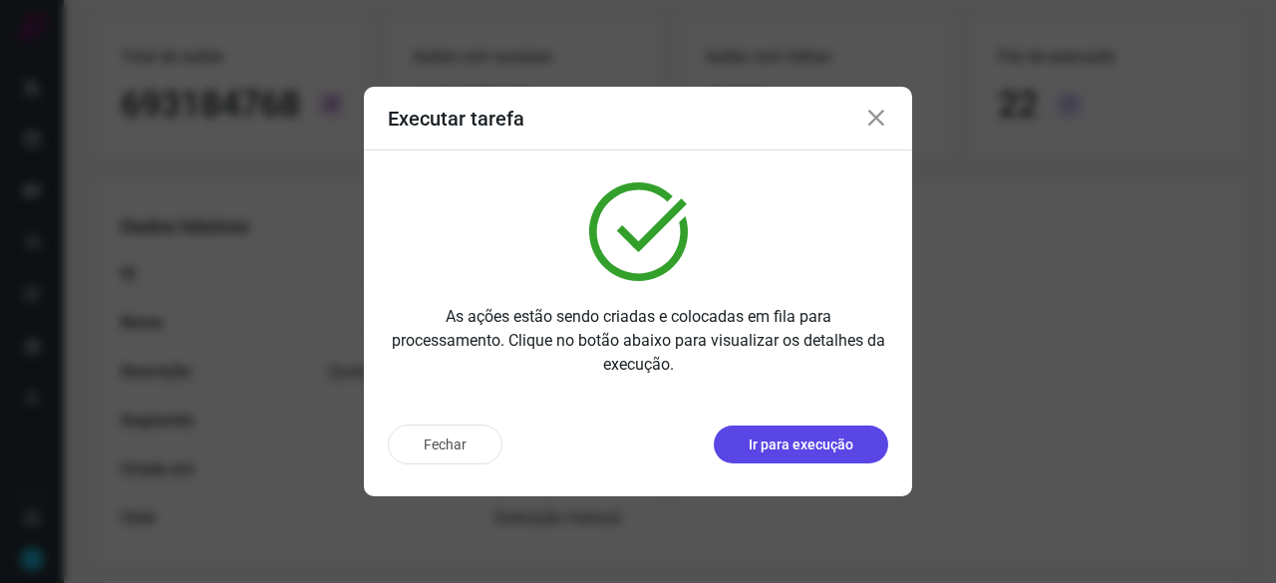
click at [783, 453] on p "Ir para execução" at bounding box center [801, 445] width 105 height 21
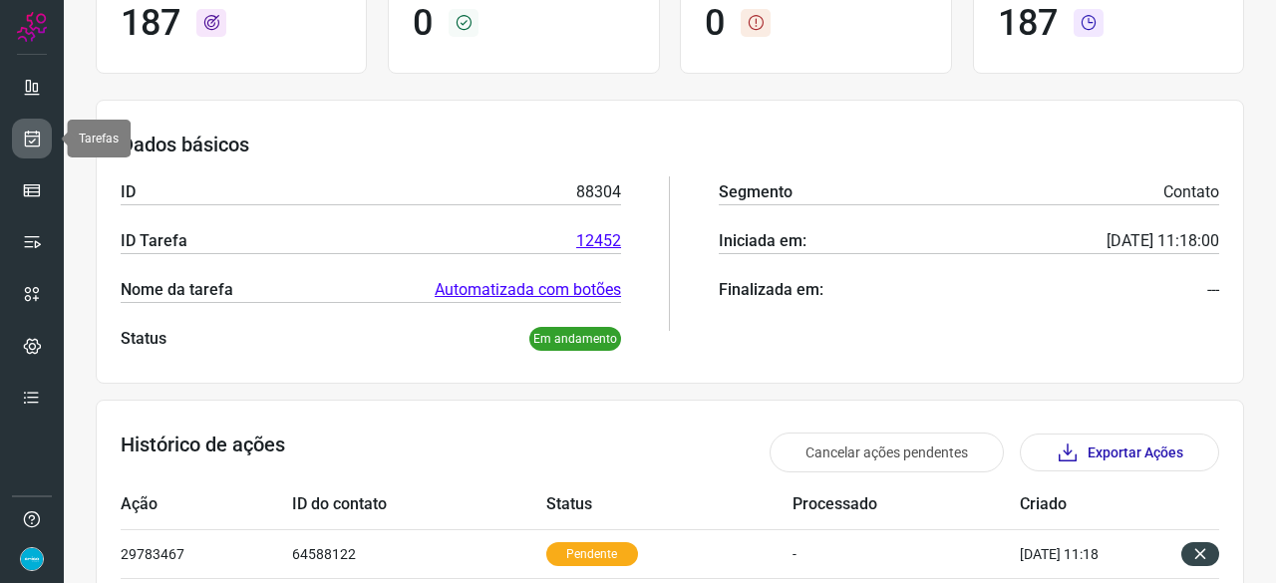
click at [31, 130] on icon at bounding box center [32, 139] width 21 height 20
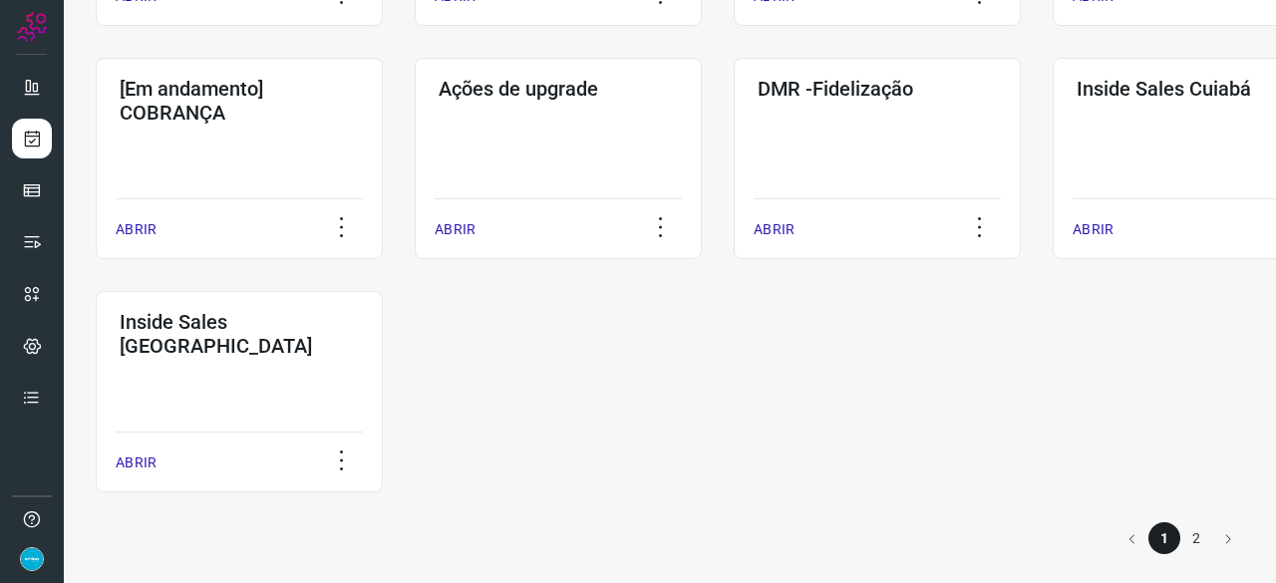
scroll to position [1041, 0]
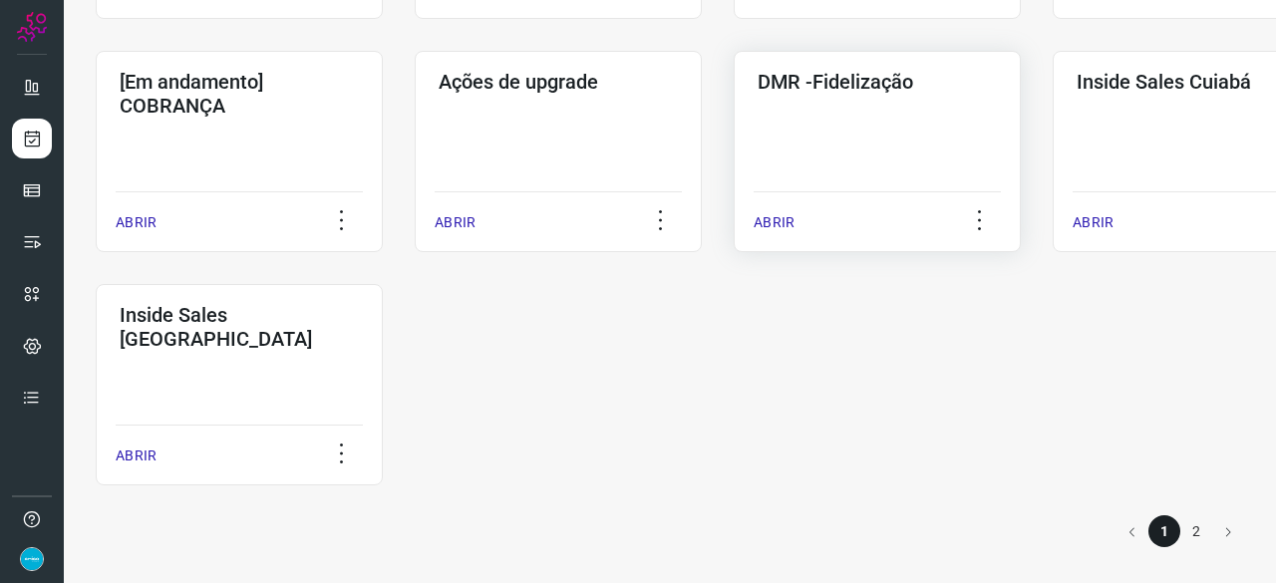
click at [764, 223] on p "ABRIR" at bounding box center [774, 222] width 41 height 21
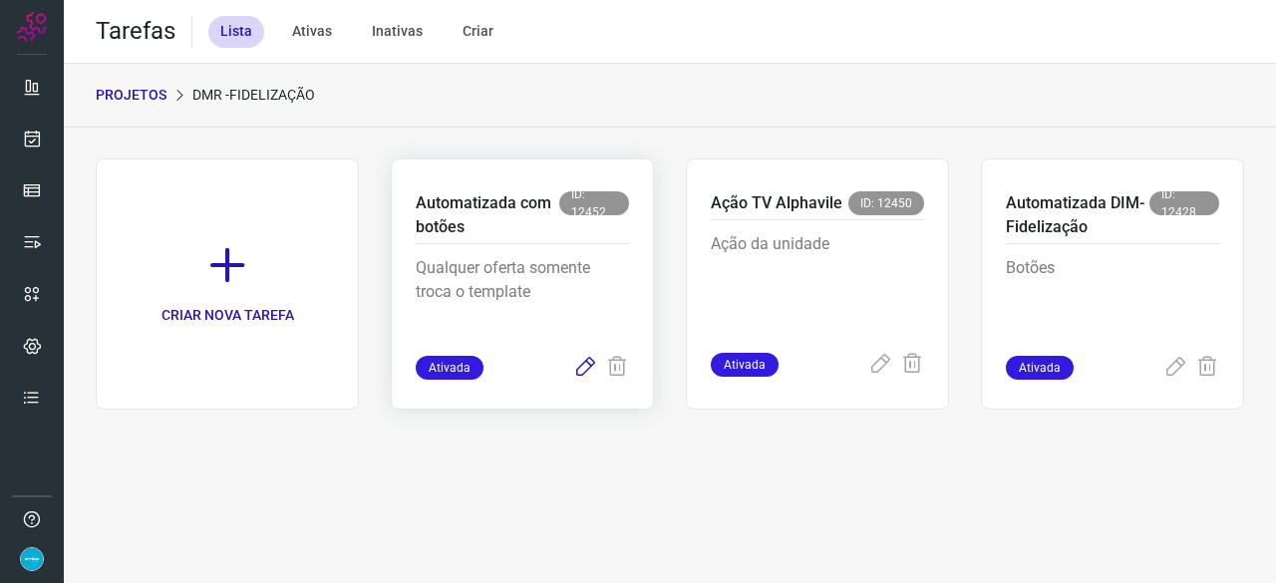
click at [592, 360] on icon at bounding box center [585, 368] width 24 height 24
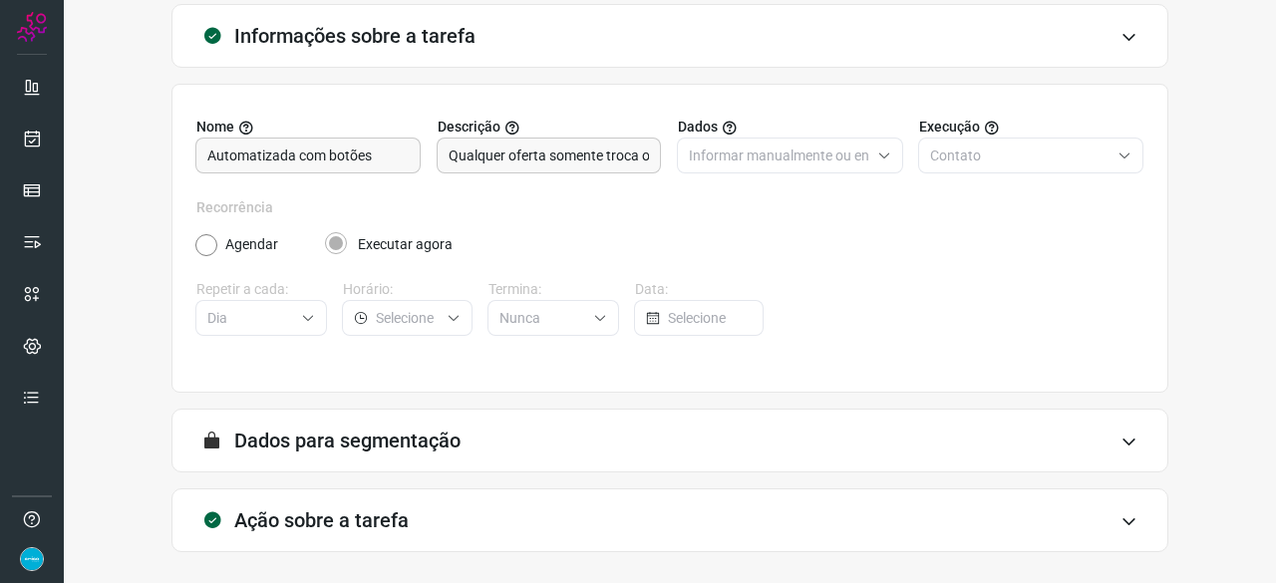
scroll to position [194, 0]
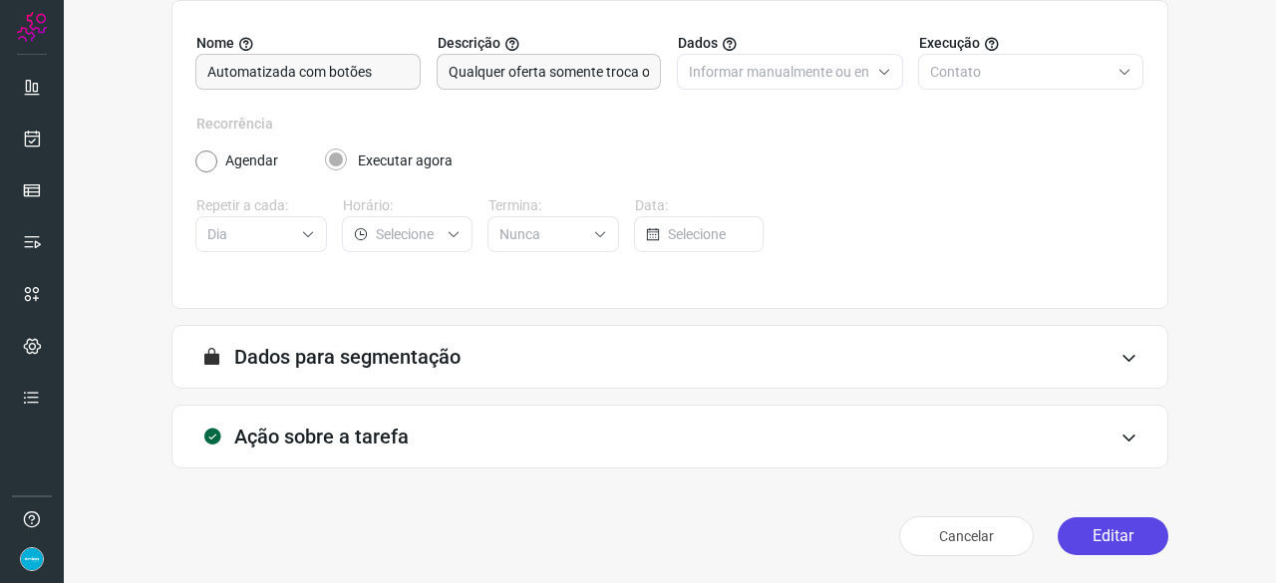
click at [1112, 541] on button "Editar" at bounding box center [1113, 536] width 111 height 38
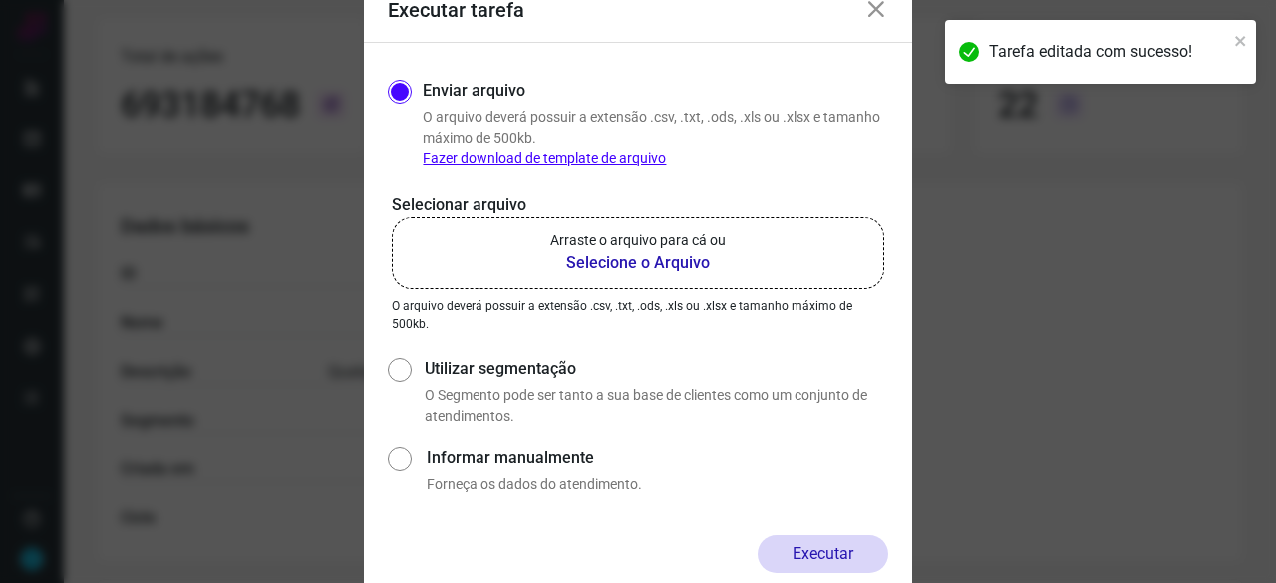
click at [626, 262] on b "Selecione o Arquivo" at bounding box center [637, 263] width 175 height 24
click at [0, 0] on input "Arraste o arquivo para cá ou Selecione o Arquivo" at bounding box center [0, 0] width 0 height 0
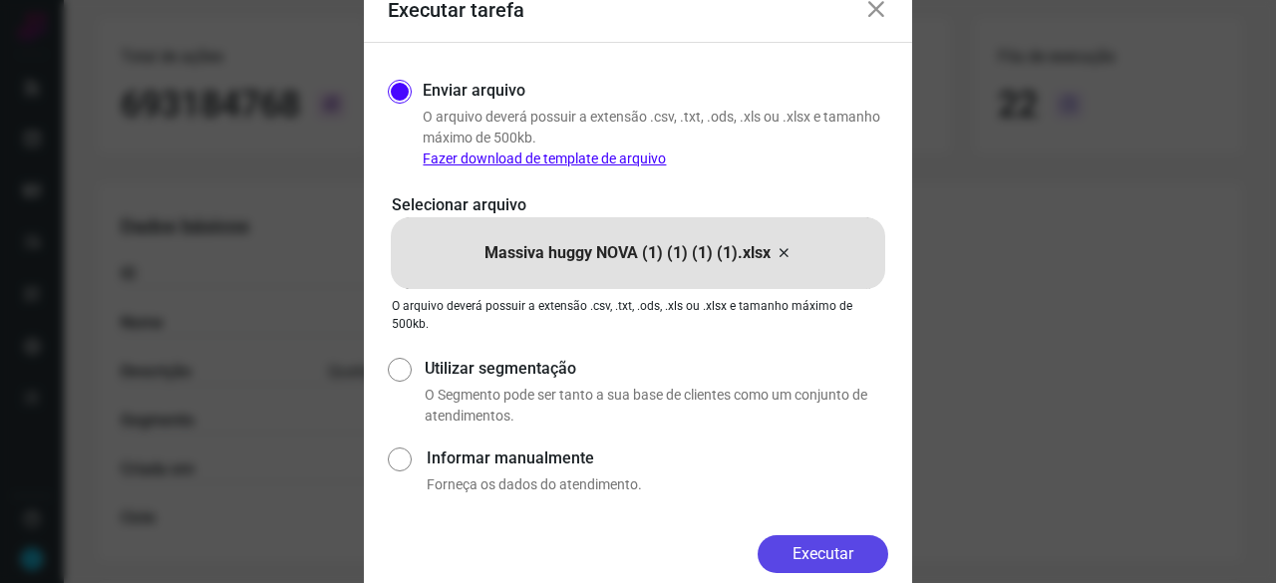
click at [822, 557] on button "Executar" at bounding box center [823, 554] width 131 height 38
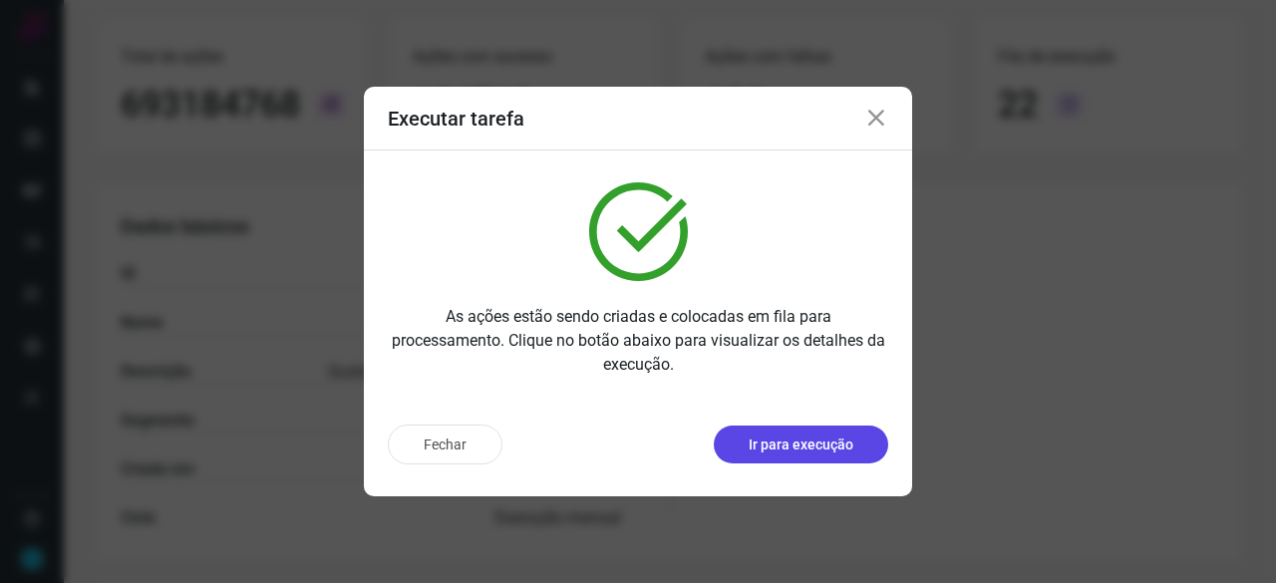
click at [793, 442] on p "Ir para execução" at bounding box center [801, 445] width 105 height 21
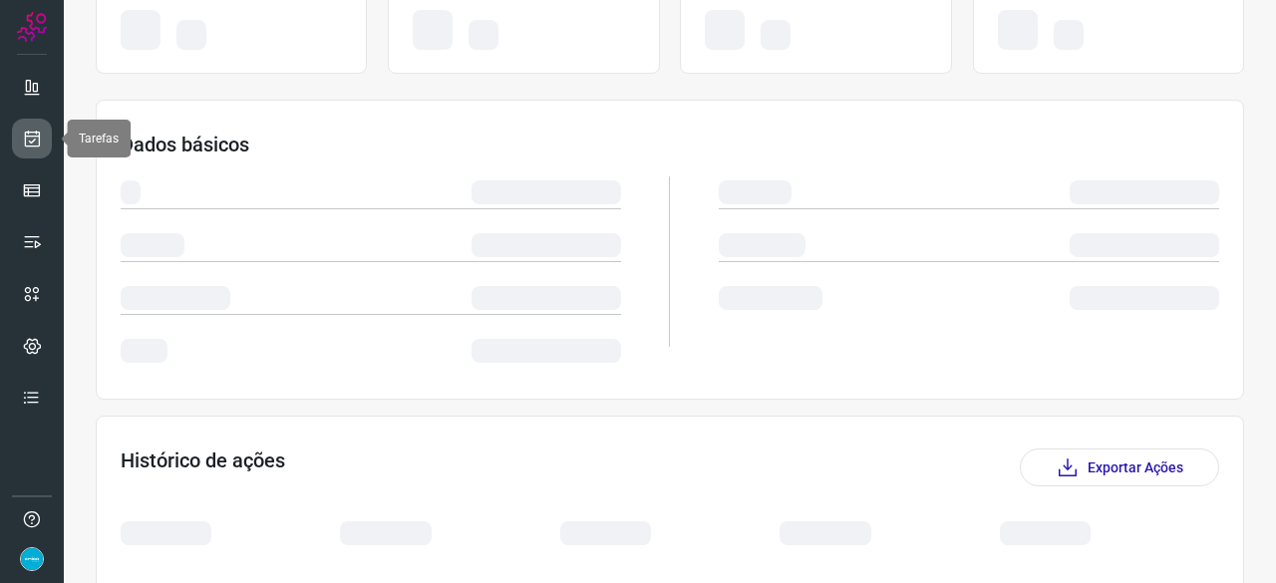
click at [27, 134] on icon at bounding box center [32, 139] width 21 height 20
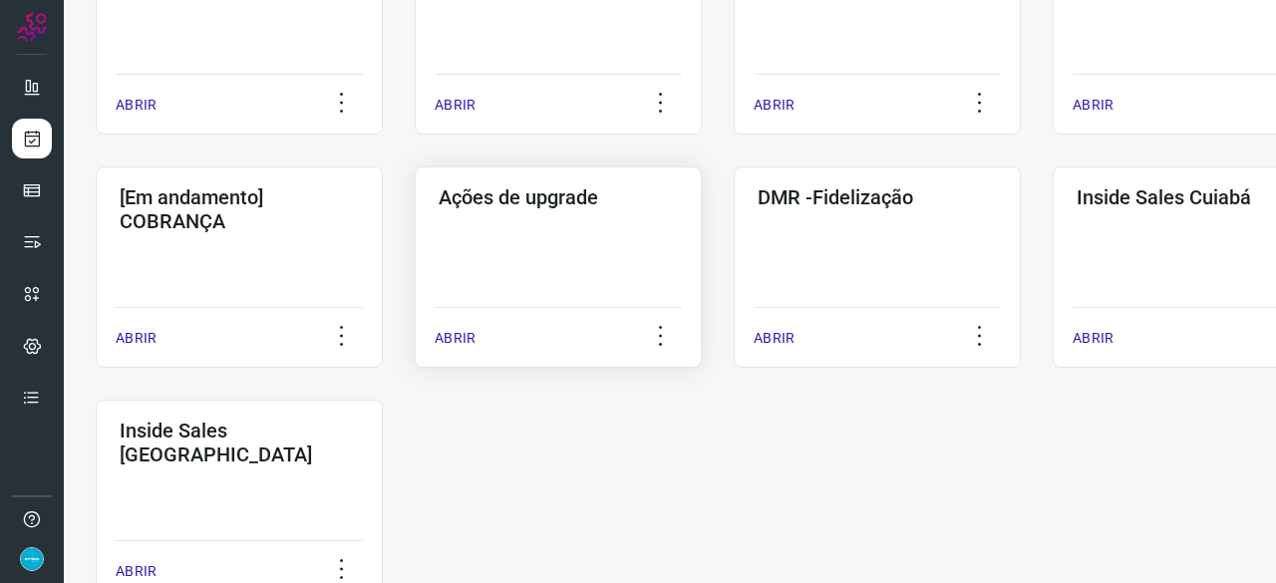
scroll to position [957, 0]
